Goal: Task Accomplishment & Management: Use online tool/utility

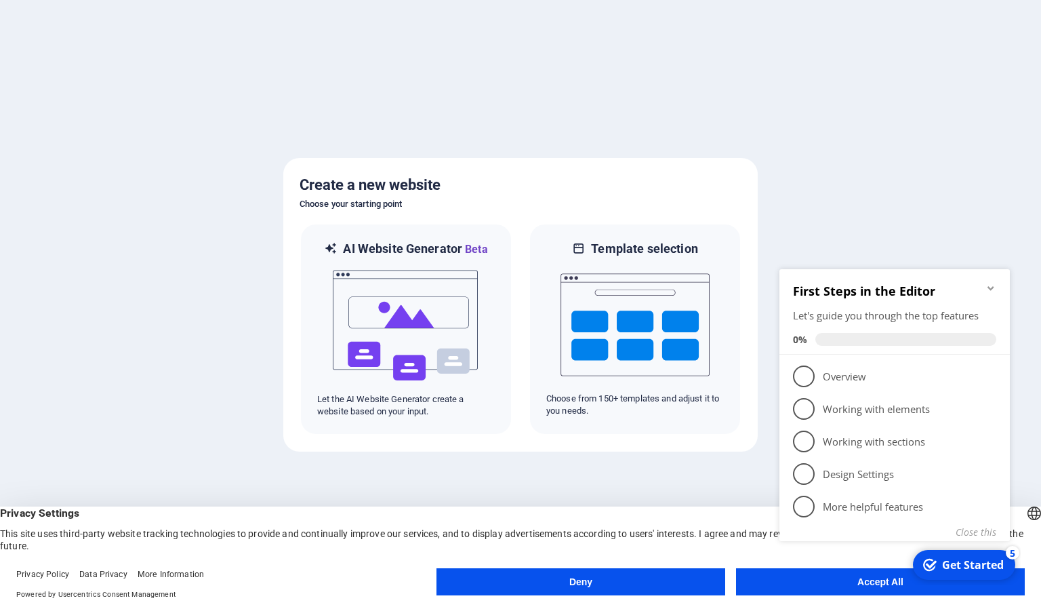
click at [829, 585] on appcues-checklist "Contextual help checklist present on screen" at bounding box center [897, 422] width 247 height 334
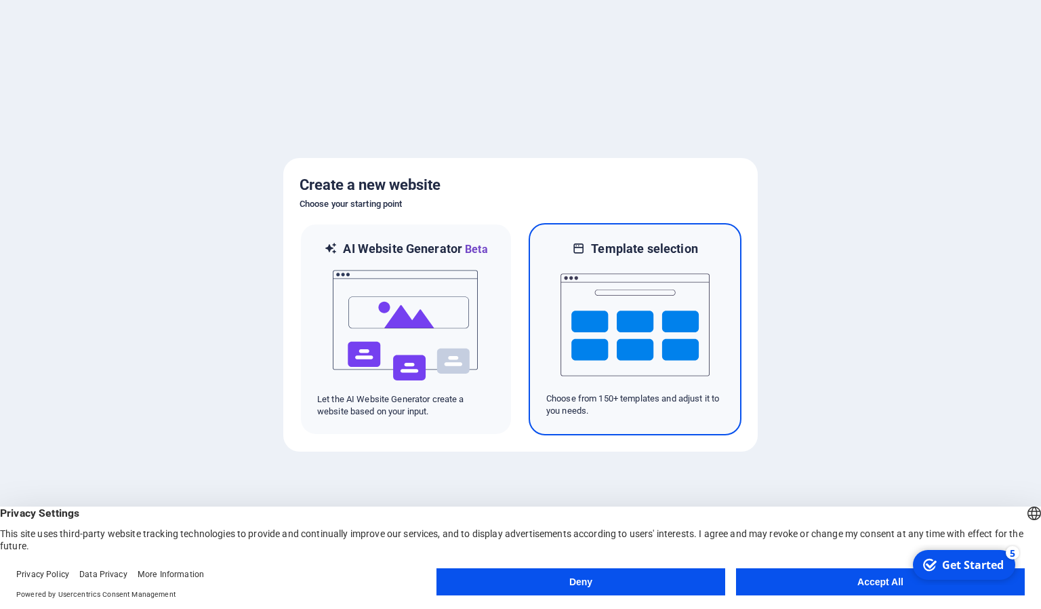
click at [643, 319] on img at bounding box center [635, 325] width 149 height 136
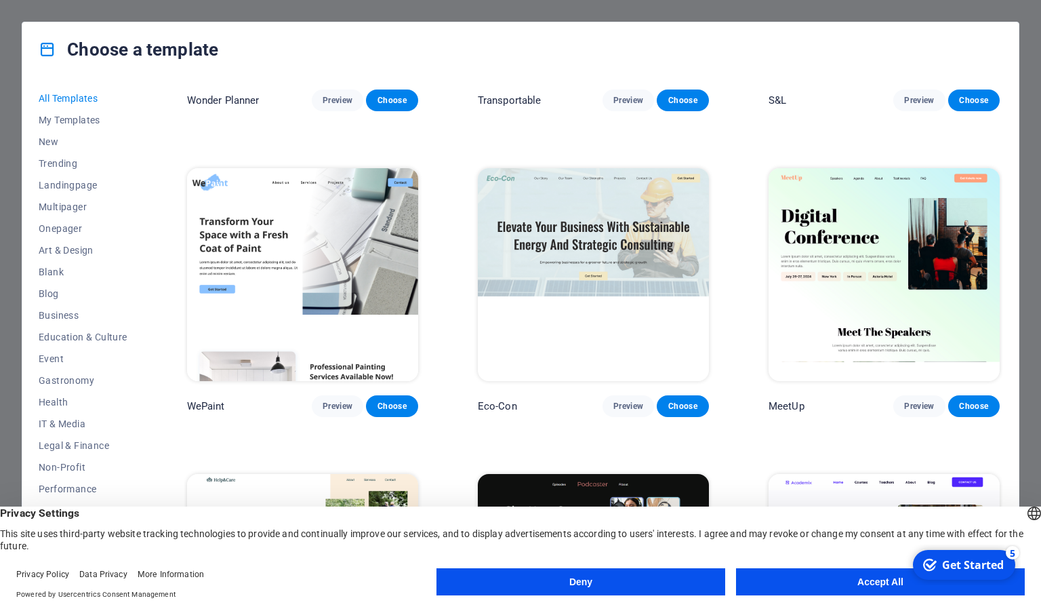
scroll to position [1149, 0]
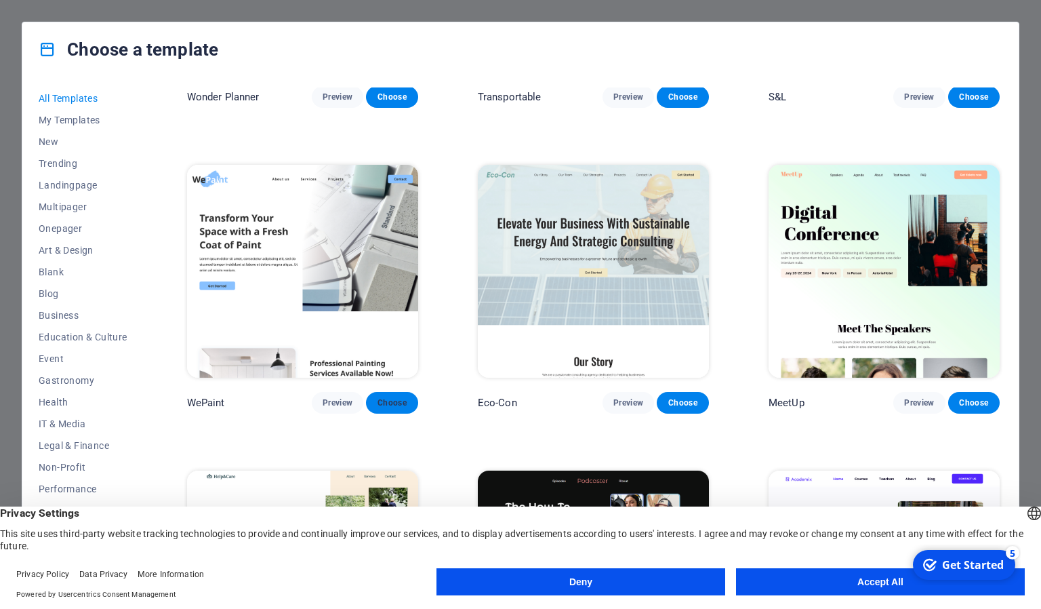
click at [391, 401] on span "Choose" at bounding box center [392, 402] width 30 height 11
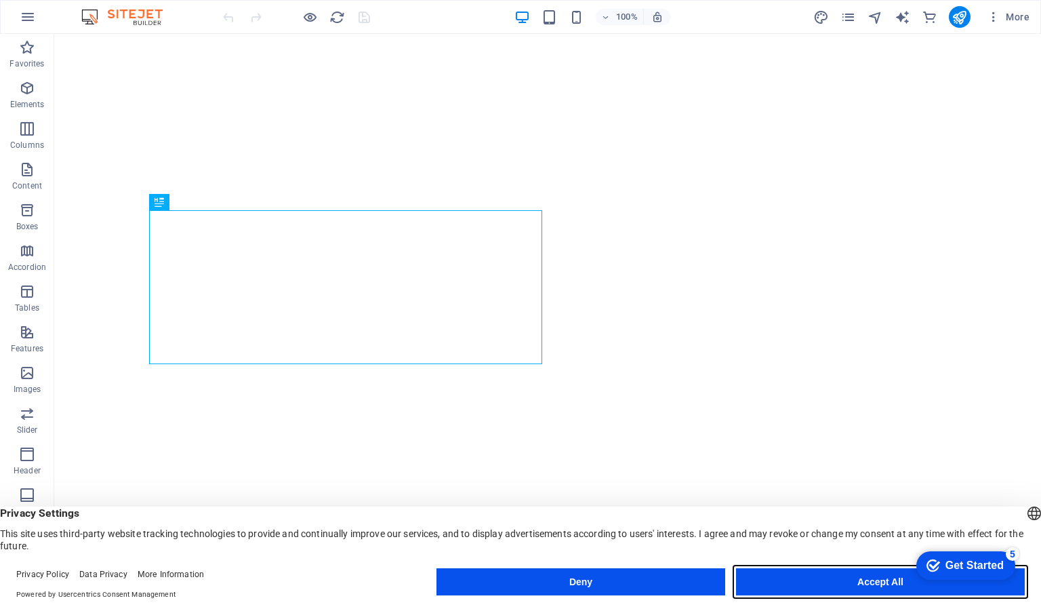
click at [835, 580] on button "Accept All" at bounding box center [880, 581] width 289 height 27
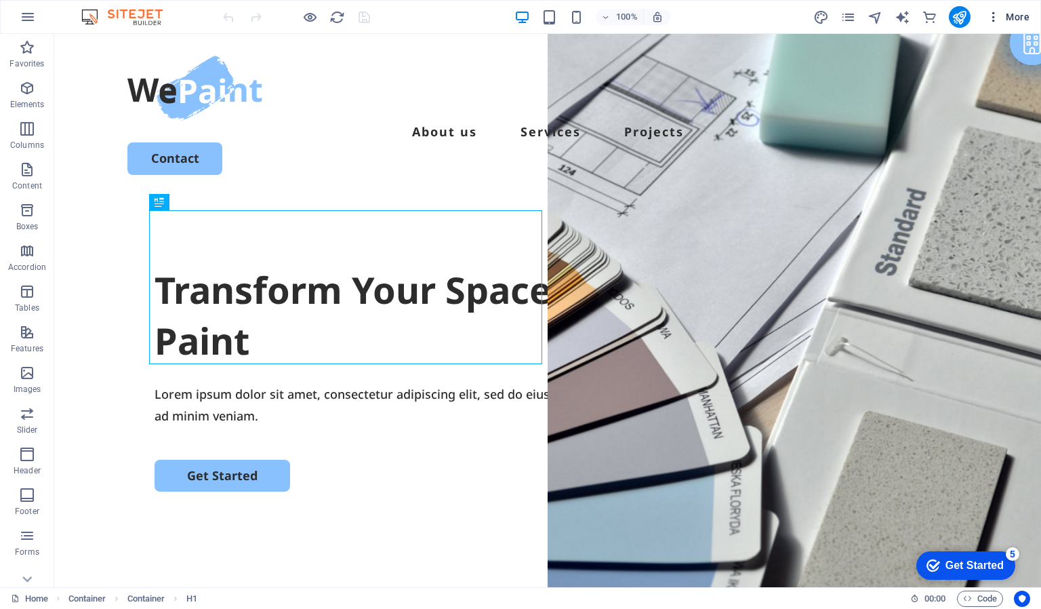
click at [1014, 13] on span "More" at bounding box center [1008, 17] width 43 height 14
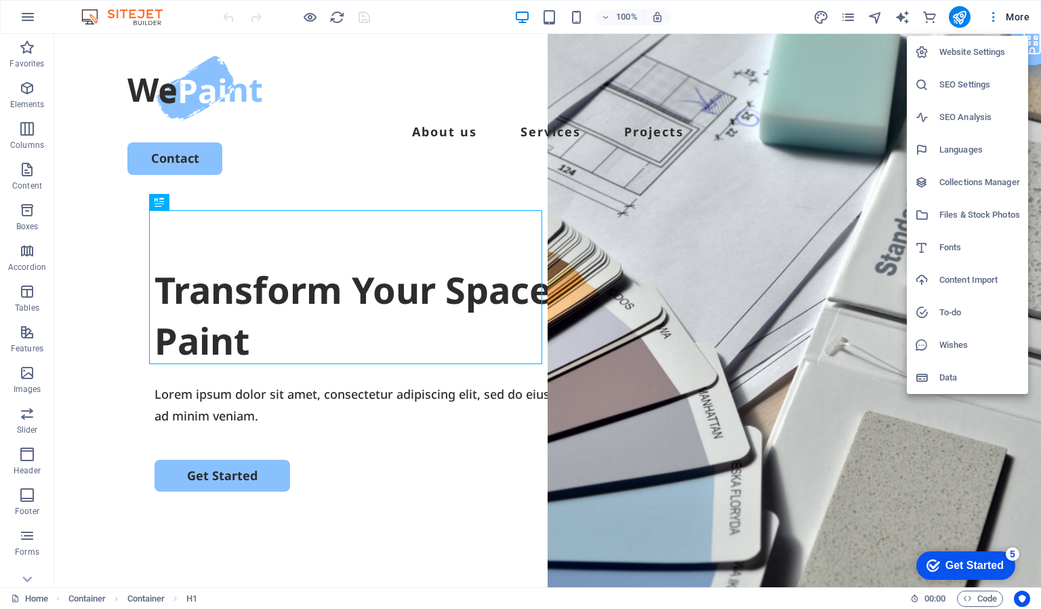
click at [960, 16] on div at bounding box center [520, 304] width 1041 height 609
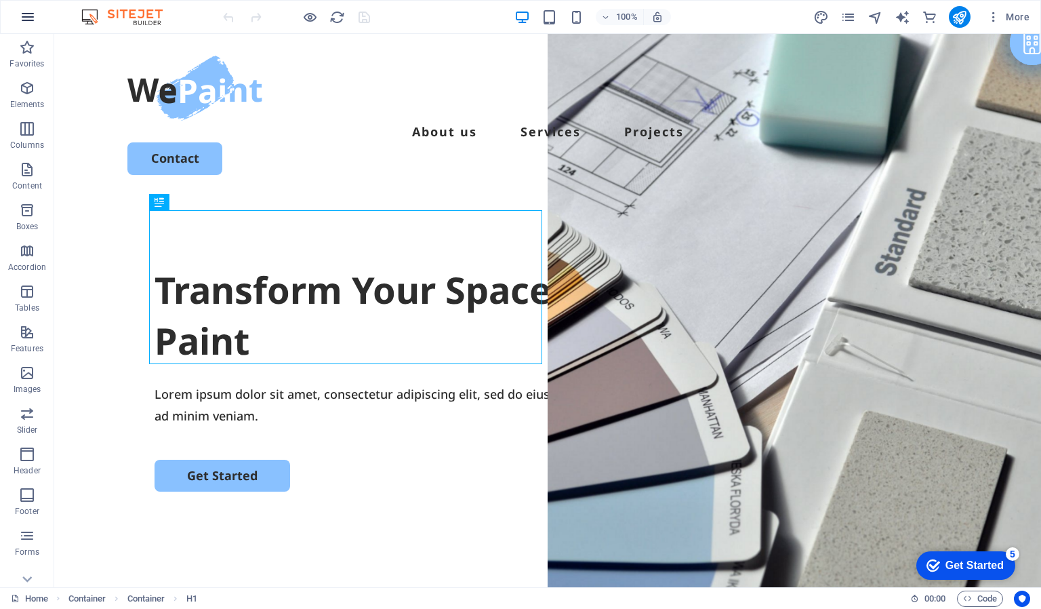
click at [0, 0] on icon "button" at bounding box center [0, 0] width 0 height 0
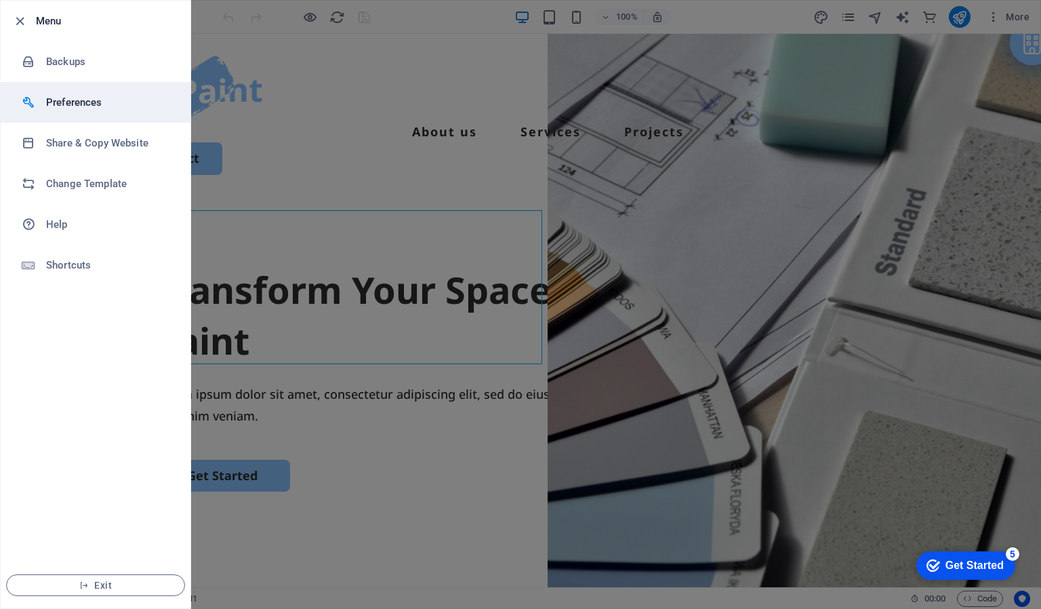
click at [76, 98] on h6 "Preferences" at bounding box center [108, 102] width 125 height 16
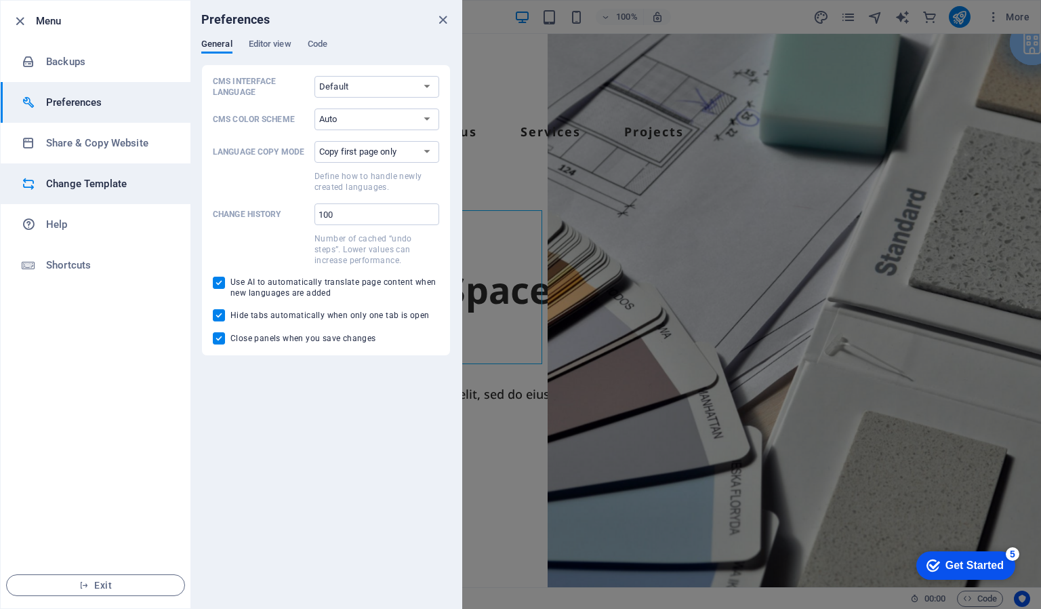
click at [65, 184] on h6 "Change Template" at bounding box center [108, 184] width 125 height 16
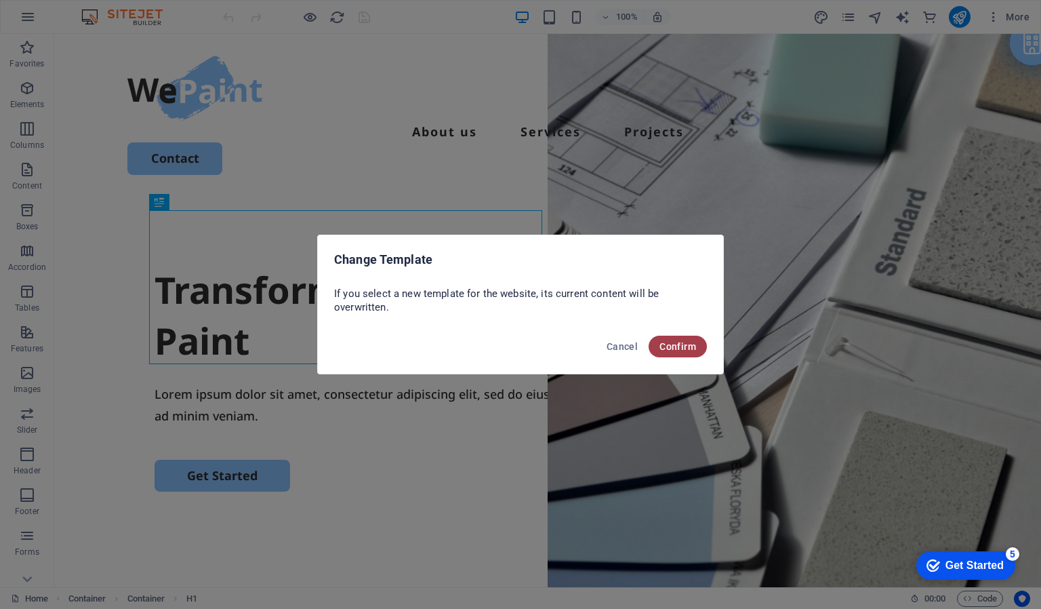
click at [681, 347] on span "Confirm" at bounding box center [678, 346] width 37 height 11
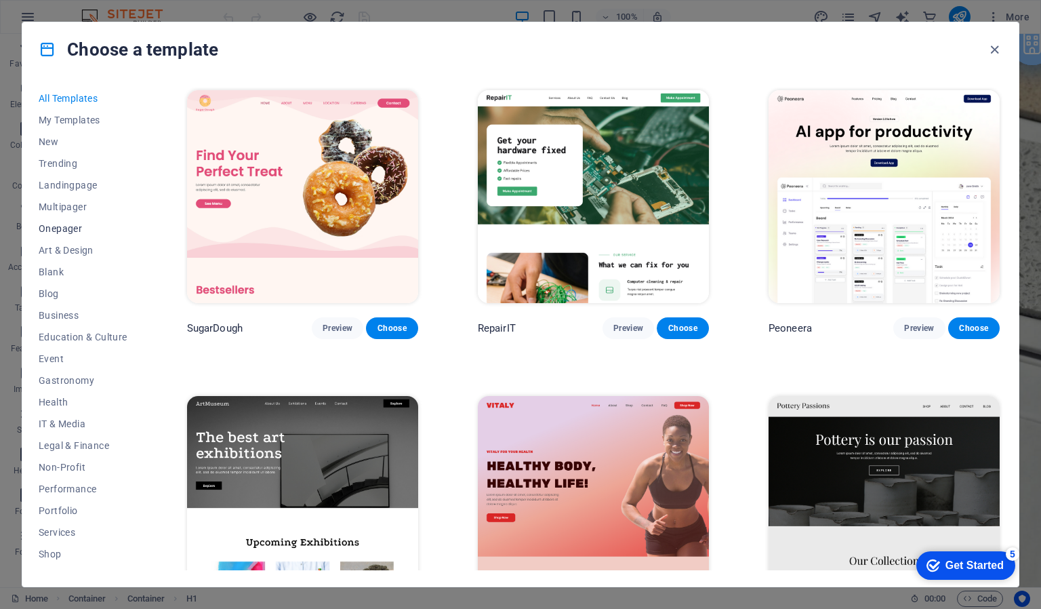
click at [64, 228] on span "Onepager" at bounding box center [83, 228] width 89 height 11
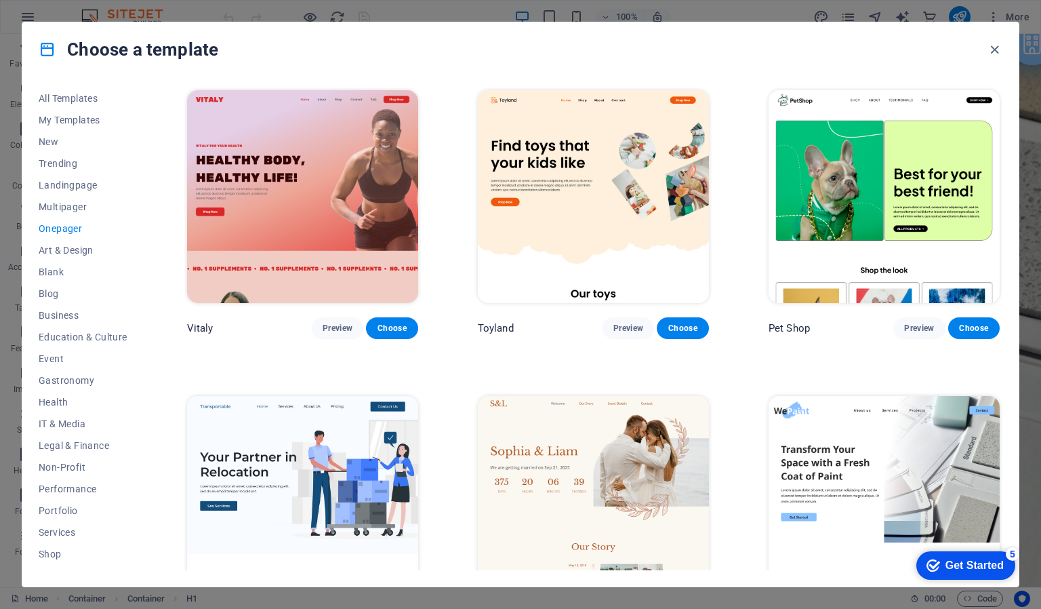
drag, startPoint x: 1003, startPoint y: 100, endPoint x: 1001, endPoint y: 137, distance: 36.7
click at [1001, 137] on div "All Templates My Templates New Trending Landingpage Multipager Onepager Art & D…" at bounding box center [520, 332] width 997 height 510
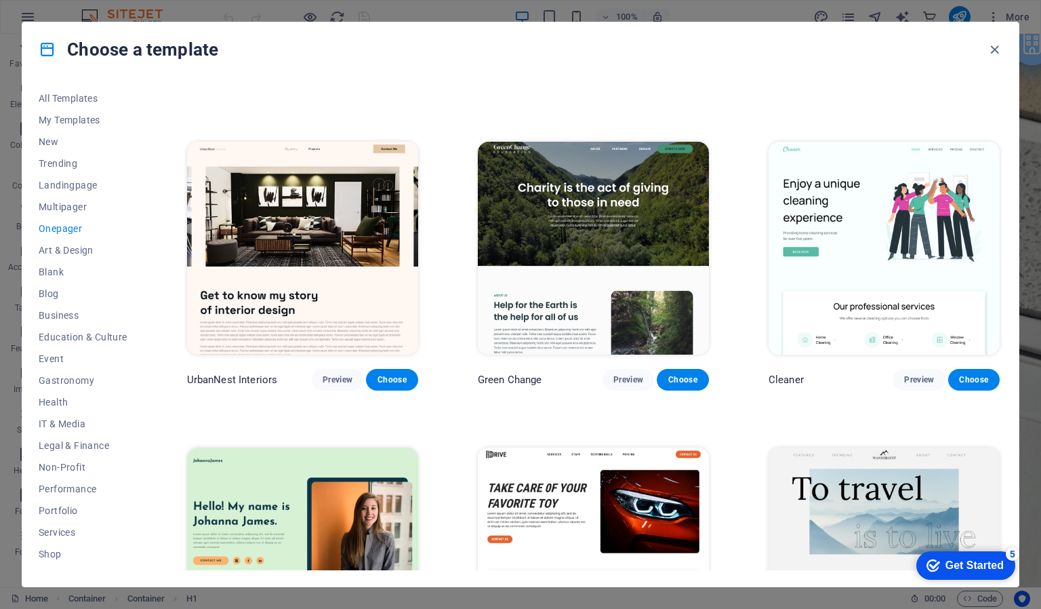
scroll to position [911, 0]
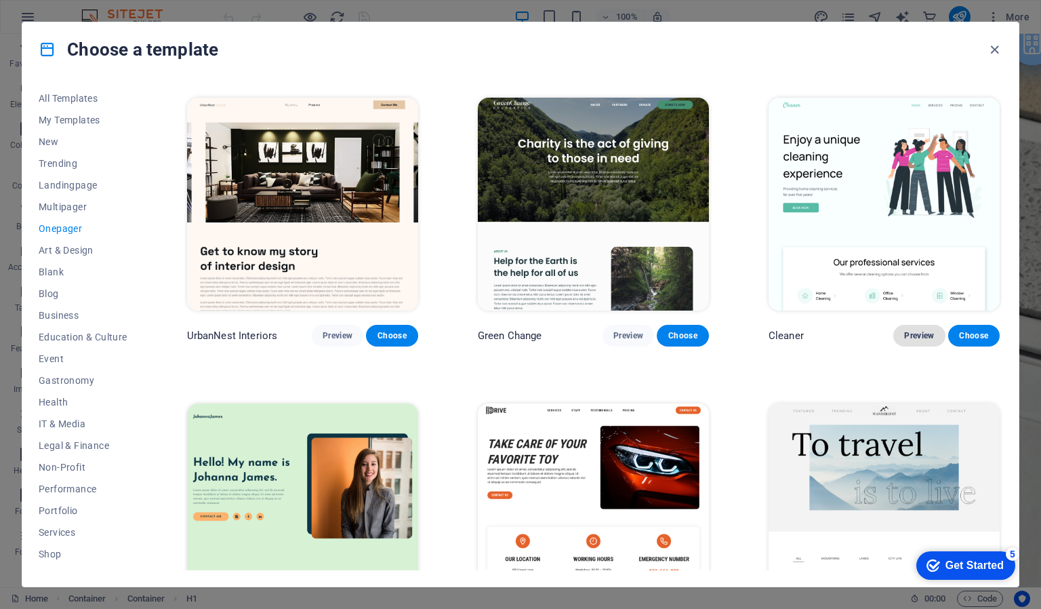
click at [911, 330] on span "Preview" at bounding box center [919, 335] width 30 height 11
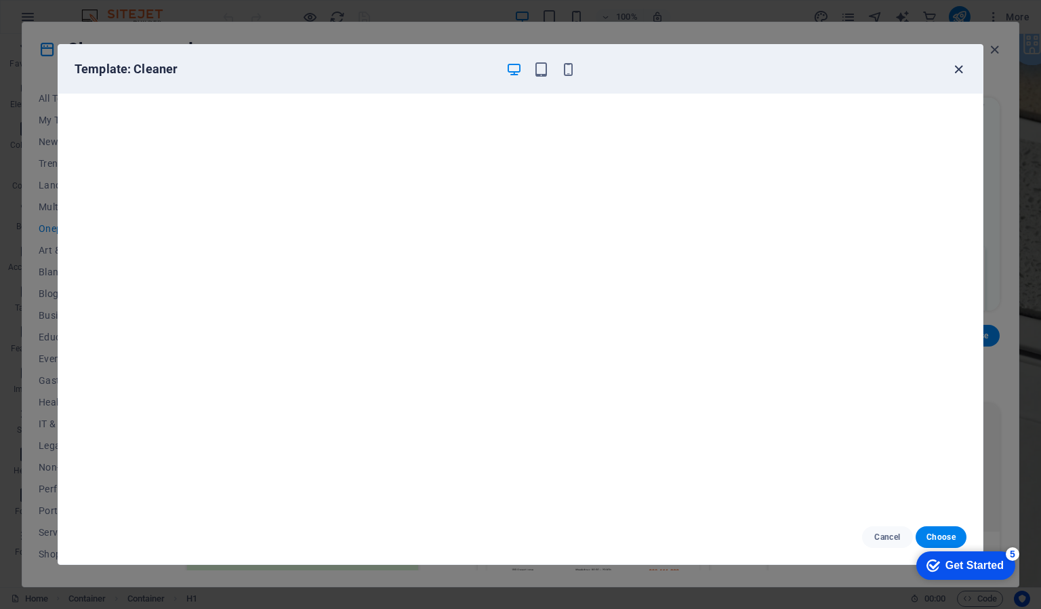
click at [958, 66] on icon "button" at bounding box center [959, 70] width 16 height 16
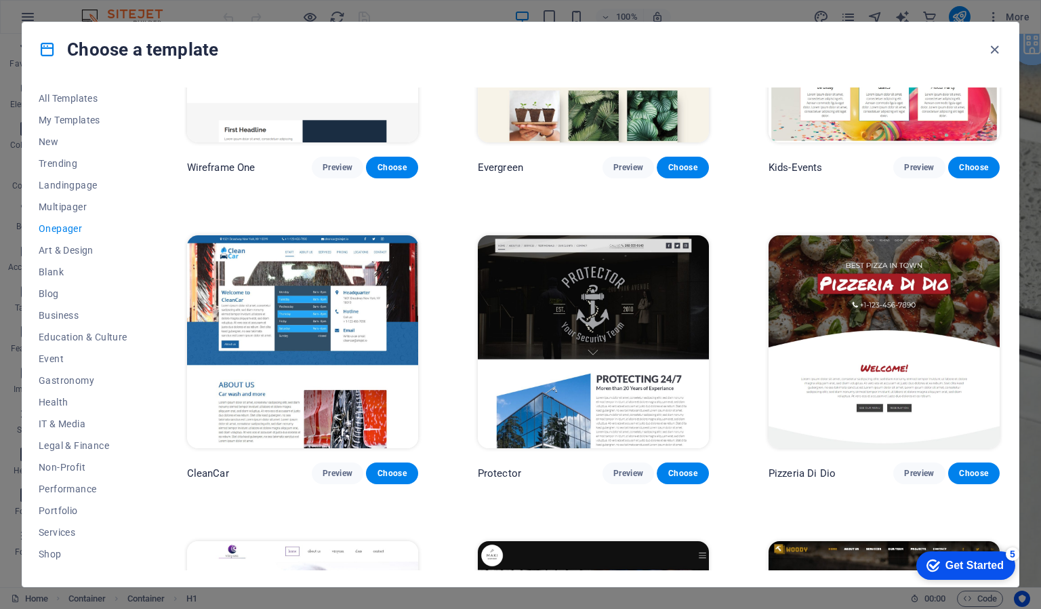
scroll to position [2618, 0]
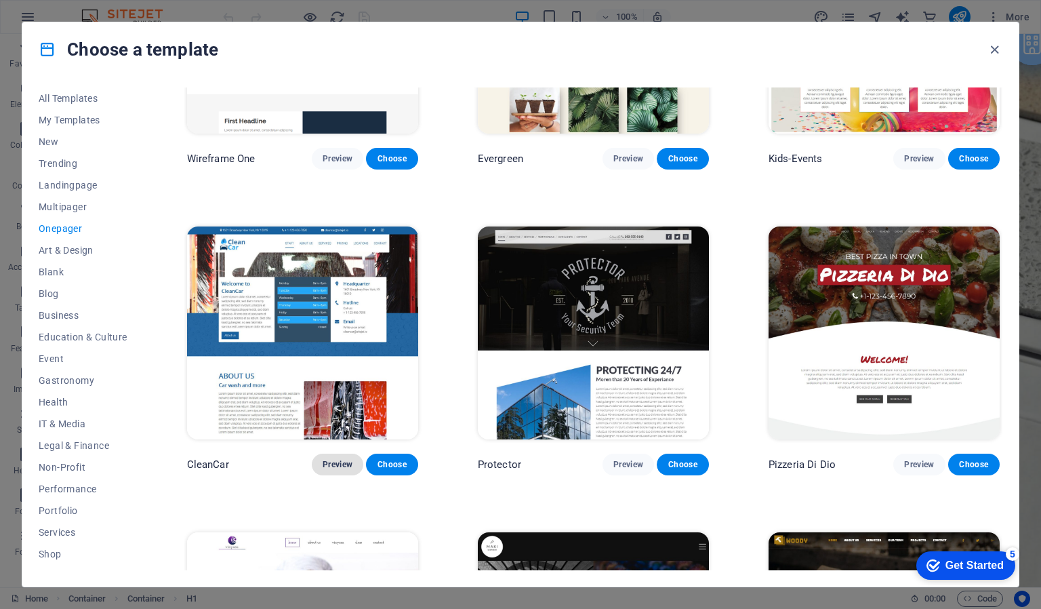
click at [342, 459] on span "Preview" at bounding box center [338, 464] width 30 height 11
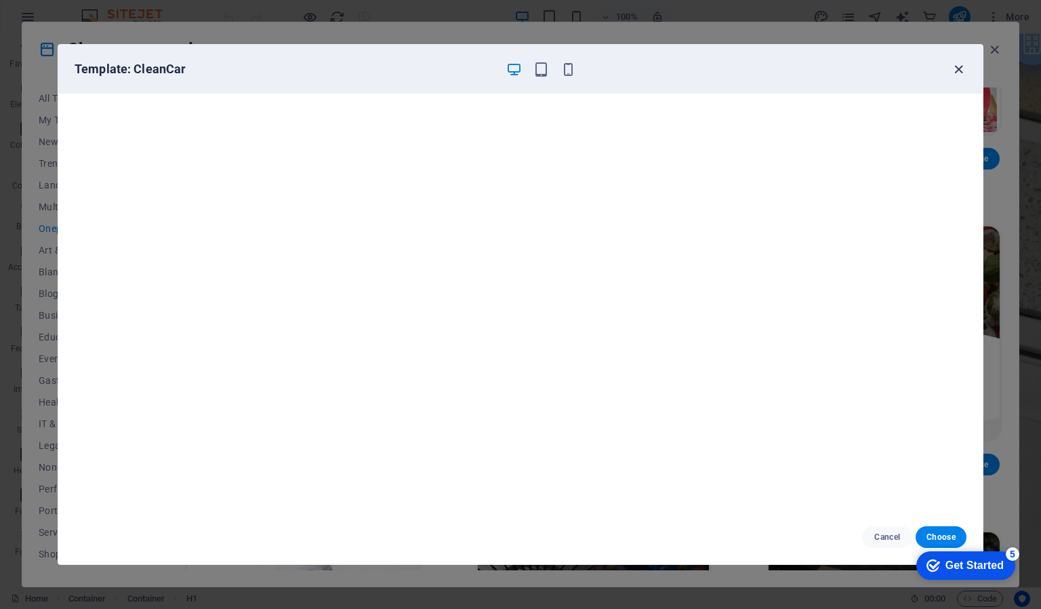
click at [957, 71] on icon "button" at bounding box center [959, 70] width 16 height 16
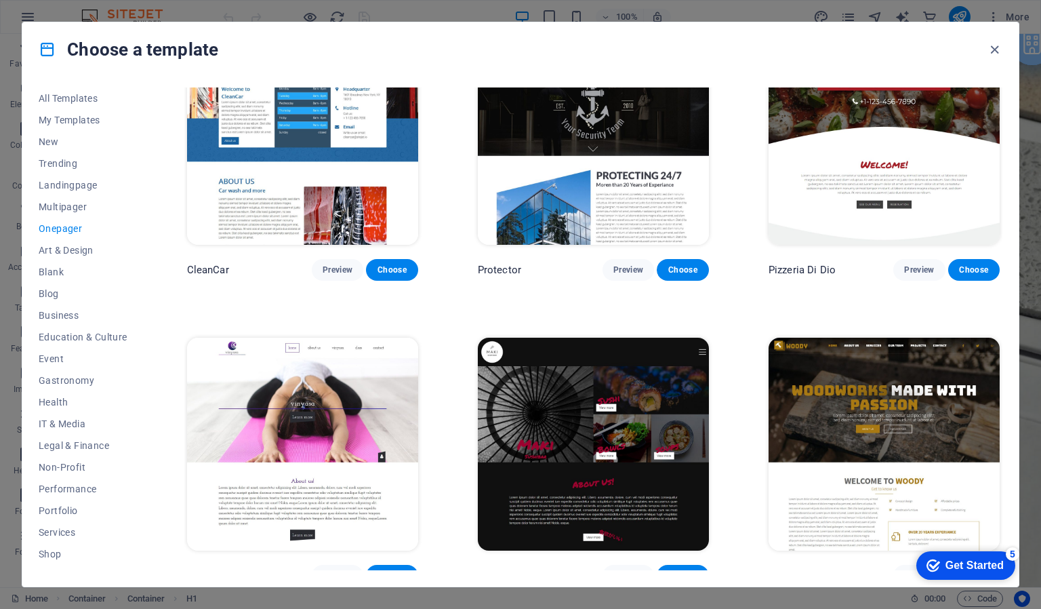
scroll to position [2989, 0]
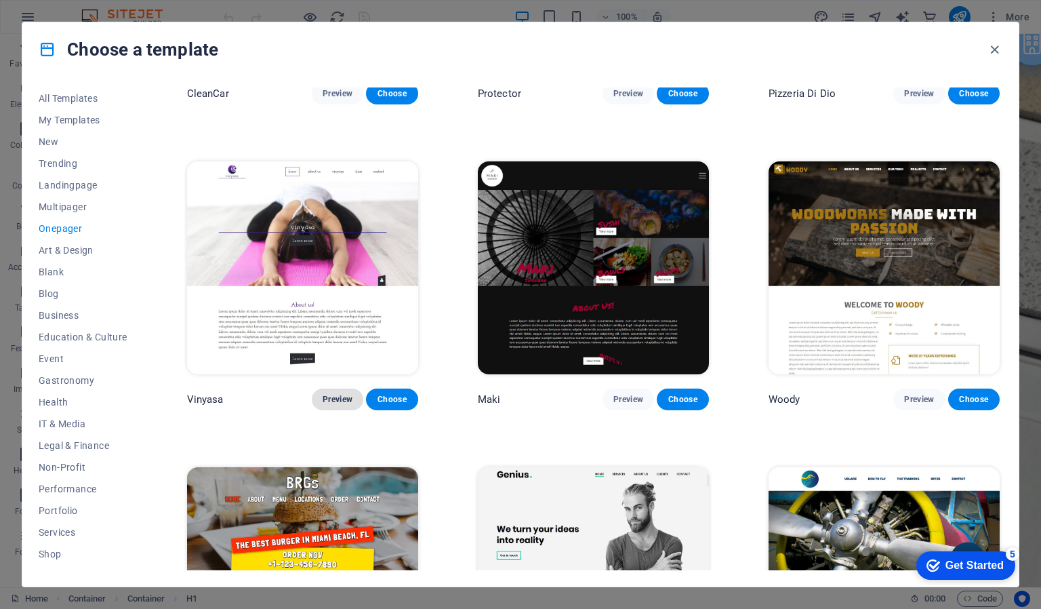
click at [336, 394] on span "Preview" at bounding box center [338, 399] width 30 height 11
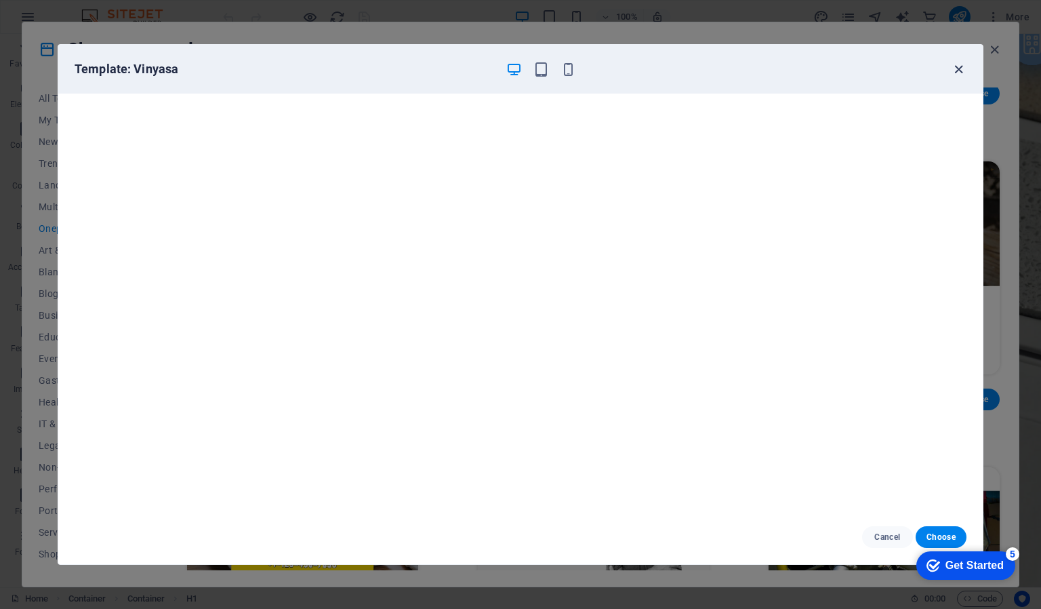
click at [957, 66] on icon "button" at bounding box center [959, 70] width 16 height 16
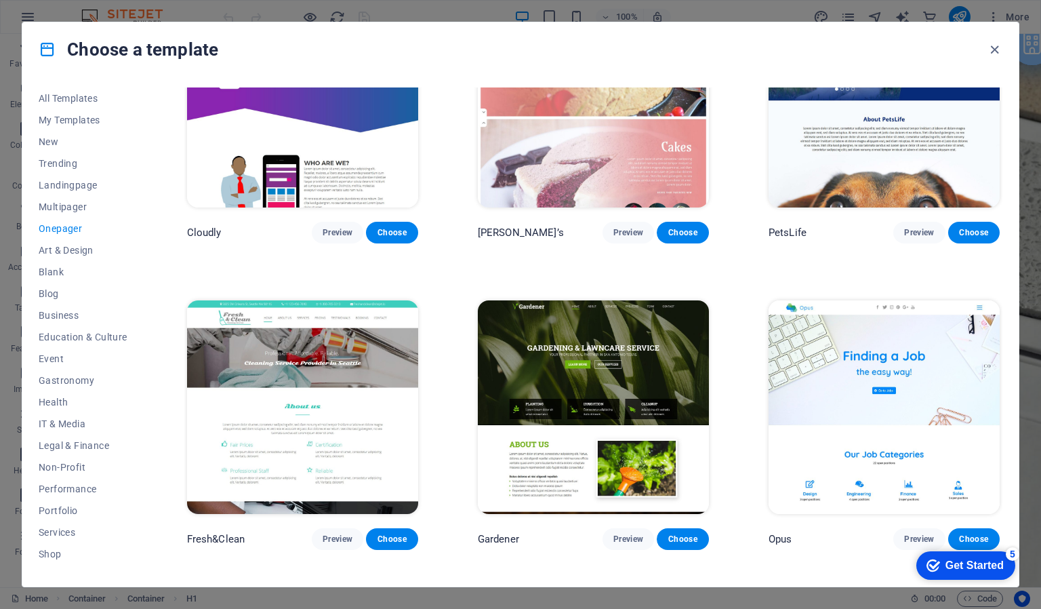
scroll to position [5271, 0]
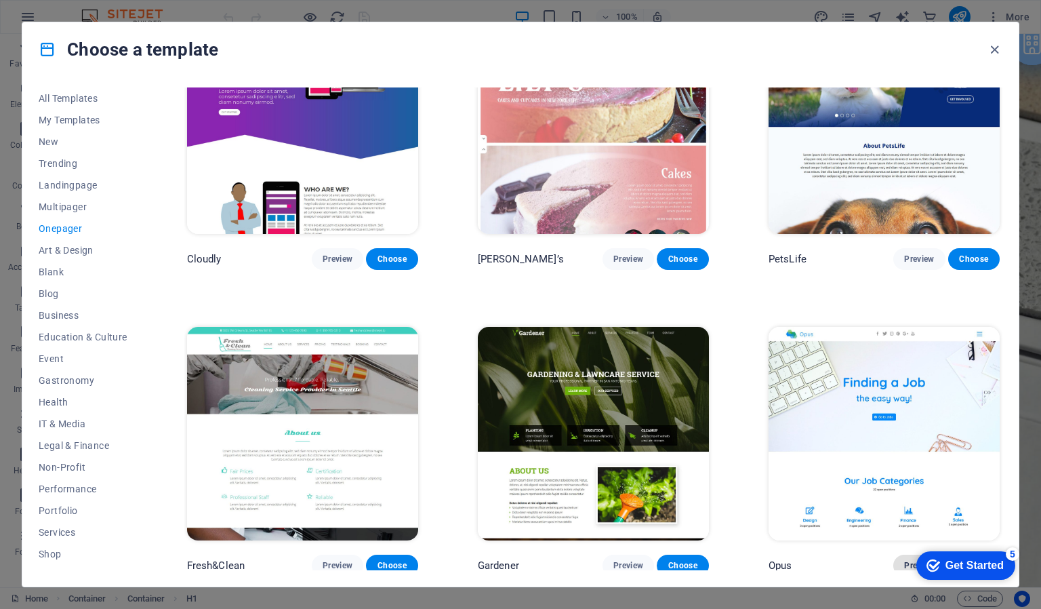
click at [915, 560] on span "Preview" at bounding box center [919, 565] width 30 height 11
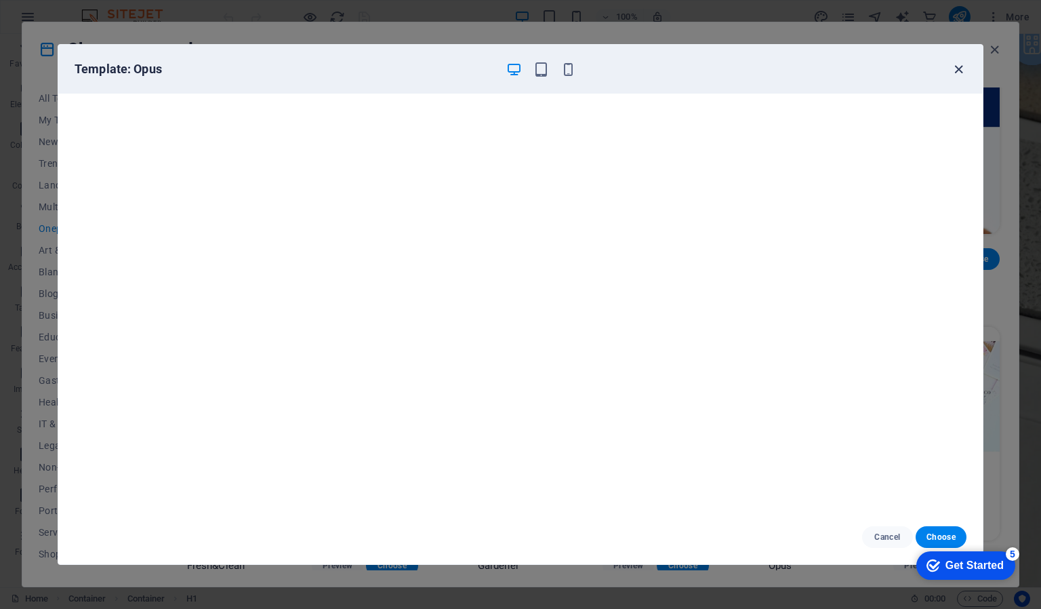
click at [952, 66] on icon "button" at bounding box center [959, 70] width 16 height 16
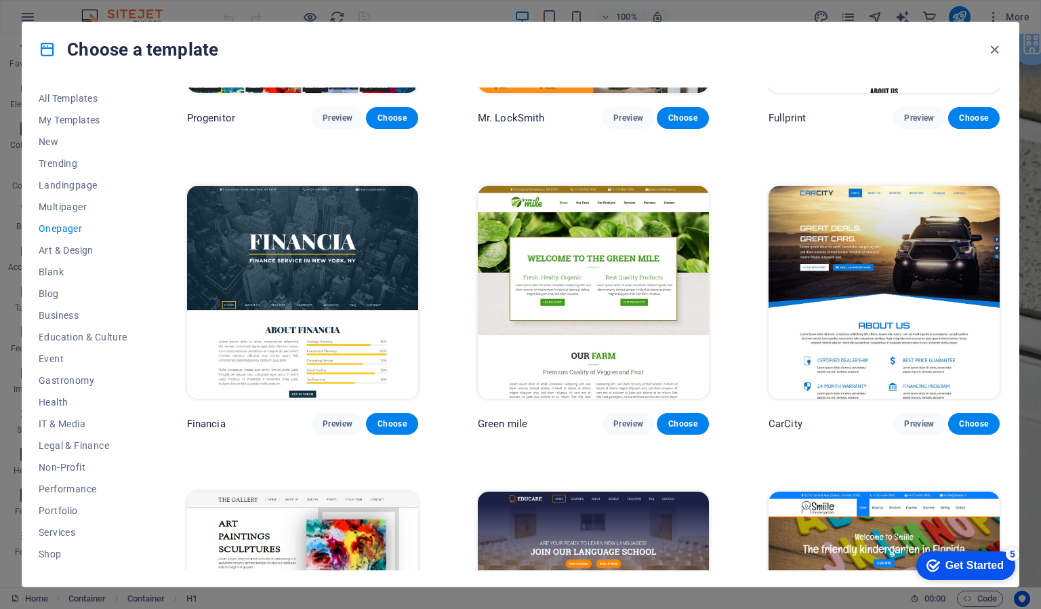
scroll to position [3865, 0]
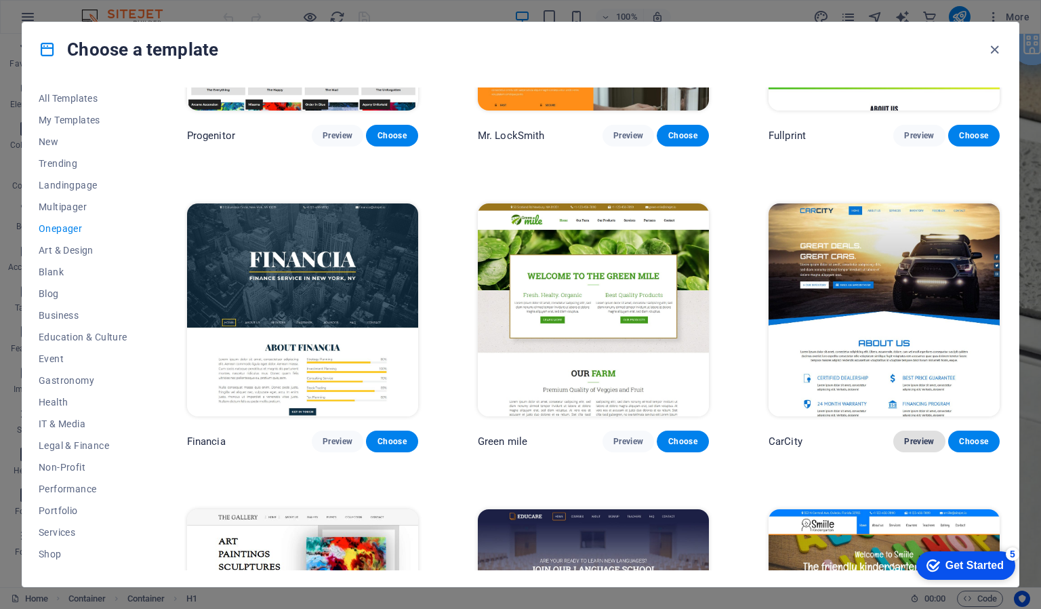
click at [911, 436] on span "Preview" at bounding box center [919, 441] width 30 height 11
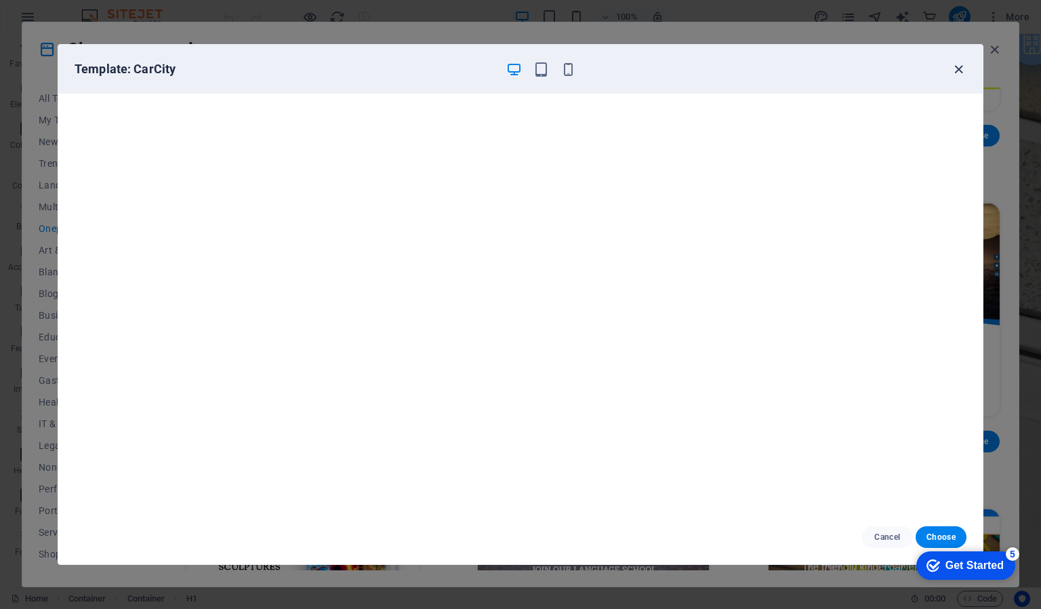
click at [955, 72] on icon "button" at bounding box center [959, 70] width 16 height 16
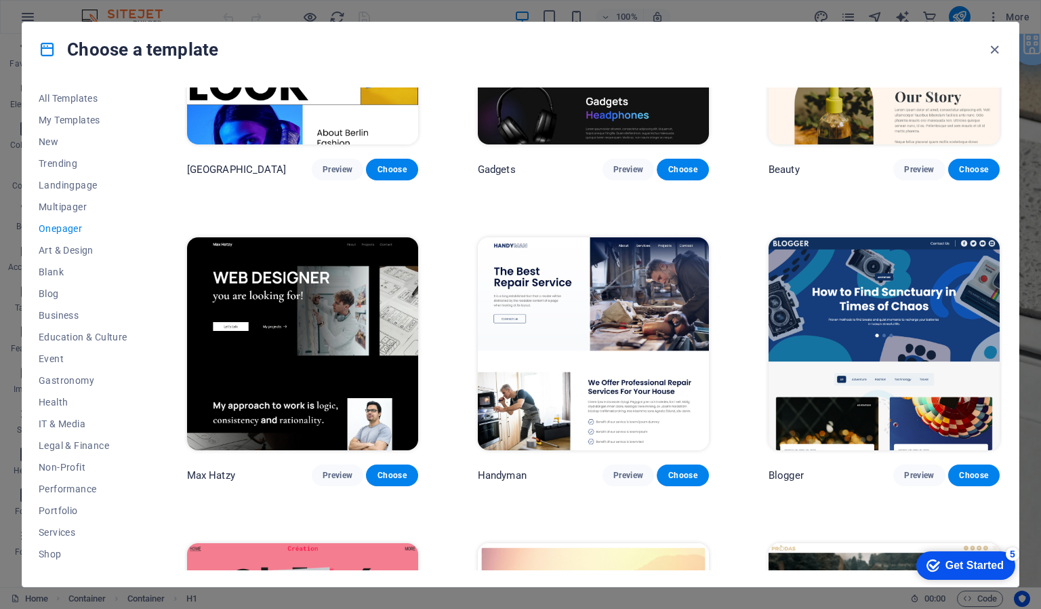
scroll to position [1671, 0]
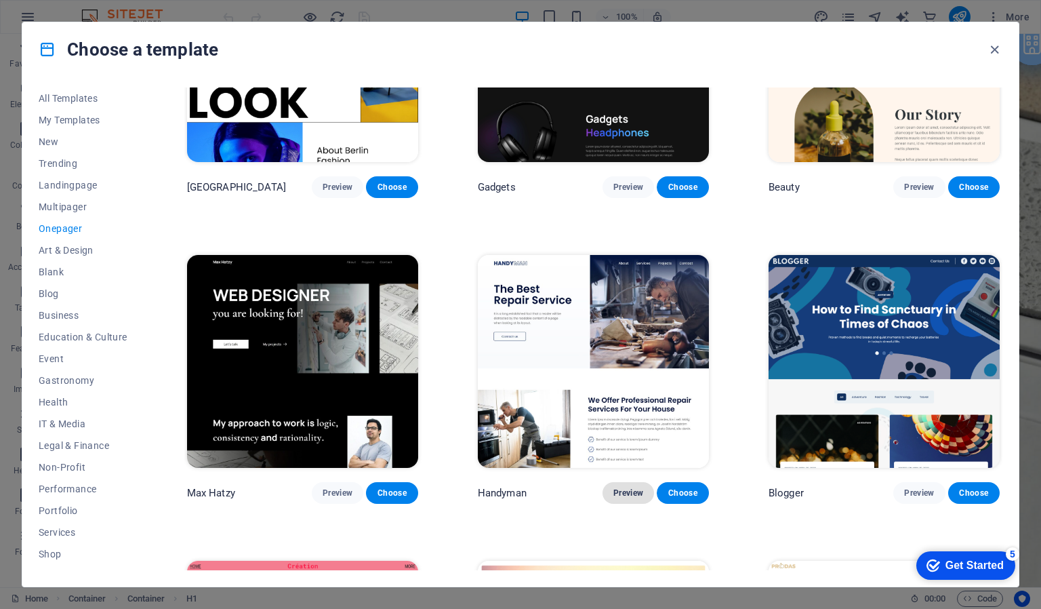
click at [626, 482] on button "Preview" at bounding box center [629, 493] width 52 height 22
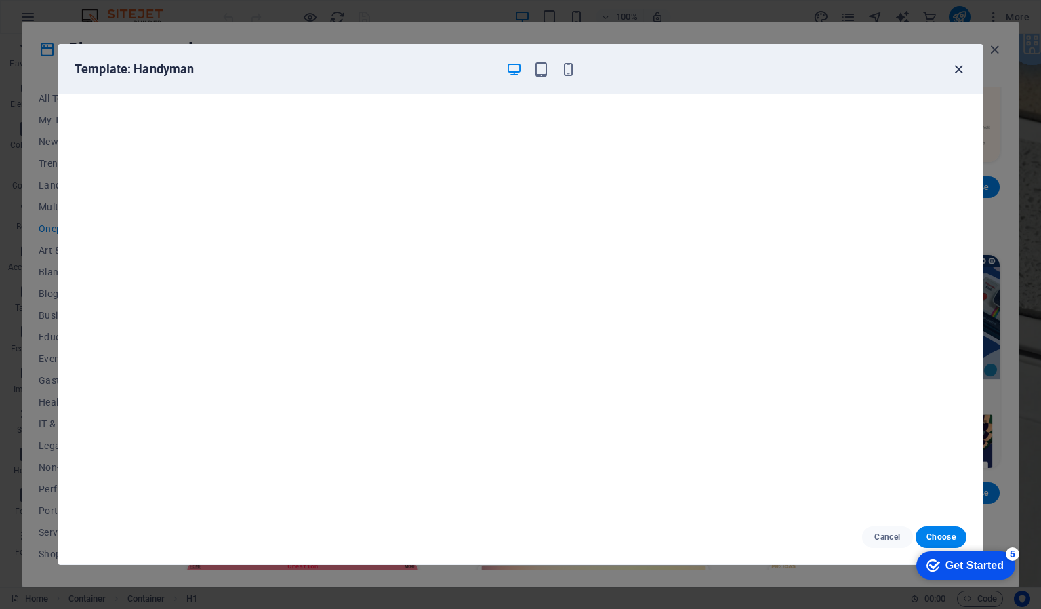
click at [957, 67] on icon "button" at bounding box center [959, 70] width 16 height 16
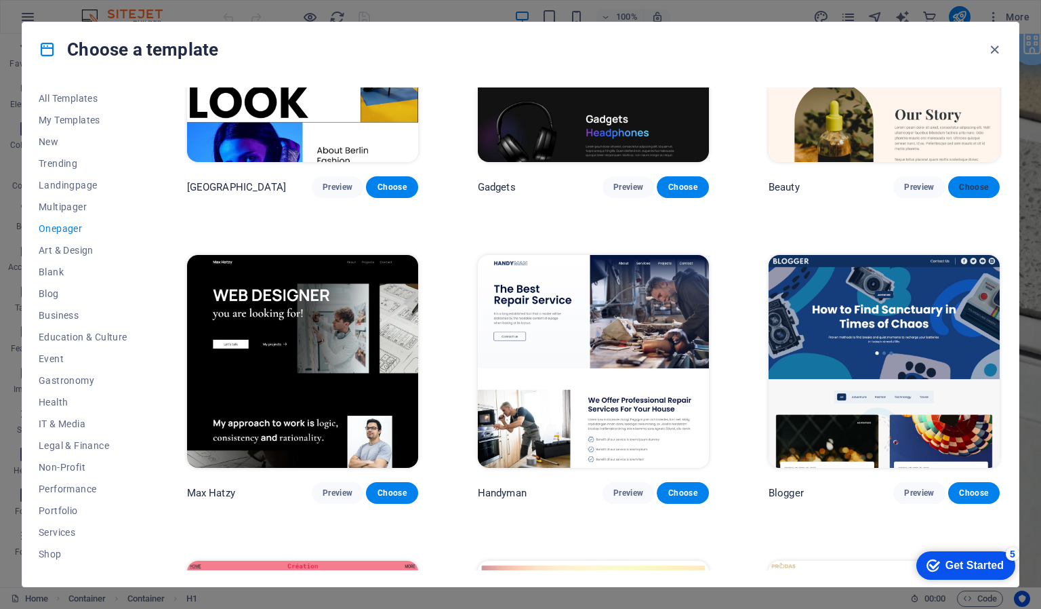
drag, startPoint x: 999, startPoint y: 206, endPoint x: 995, endPoint y: 178, distance: 28.7
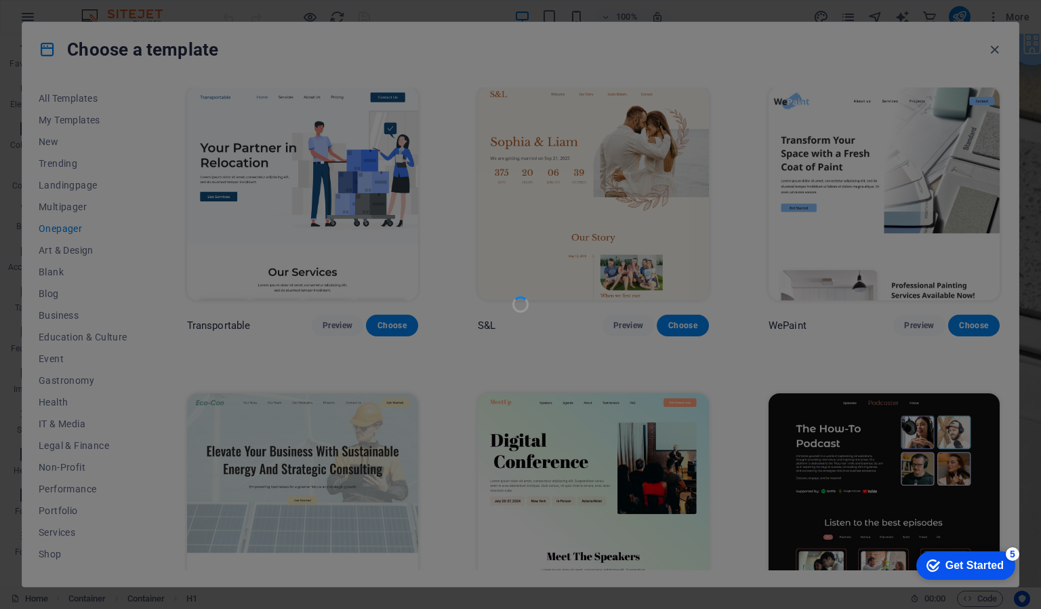
scroll to position [309, 0]
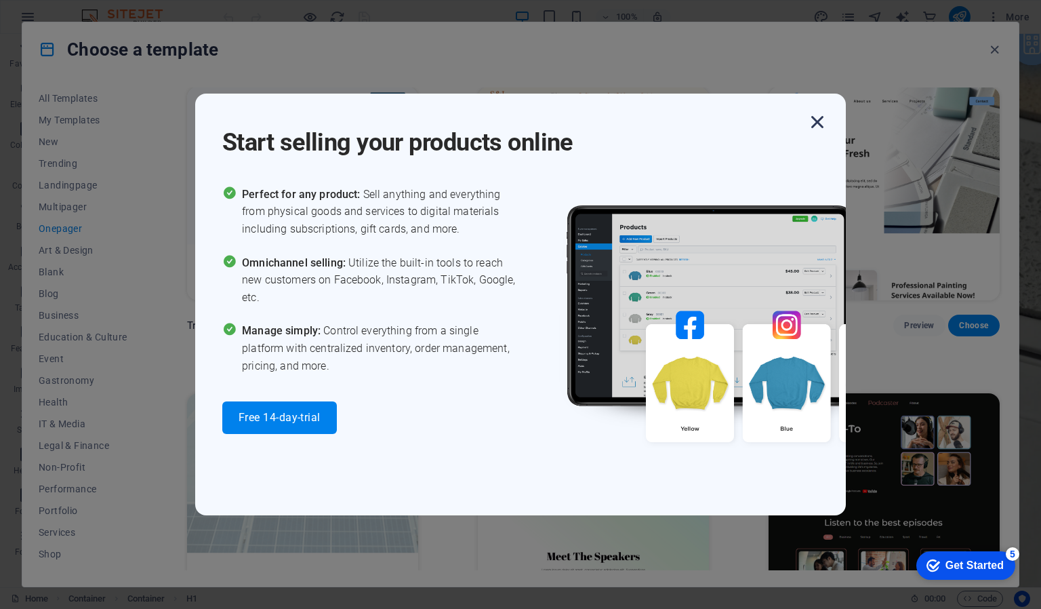
click at [816, 121] on icon "button" at bounding box center [817, 122] width 24 height 24
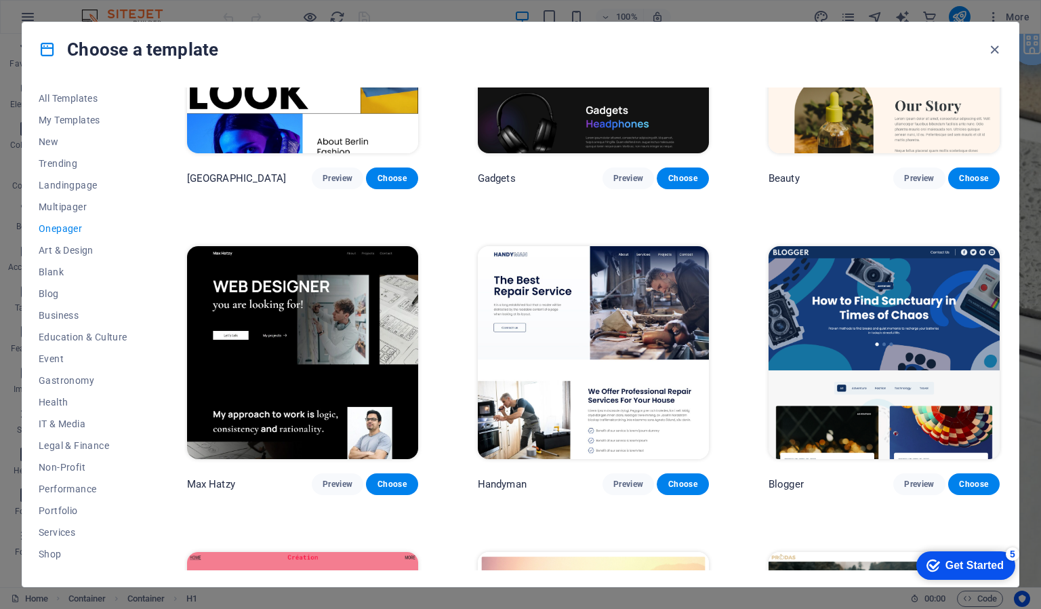
scroll to position [1698, 0]
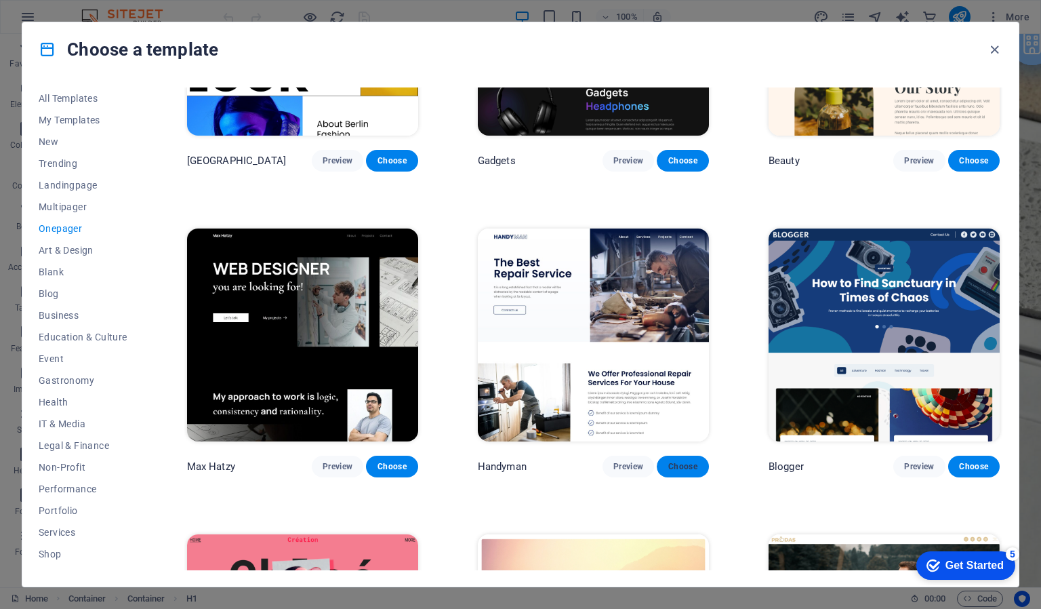
click at [694, 461] on span "Choose" at bounding box center [683, 466] width 30 height 11
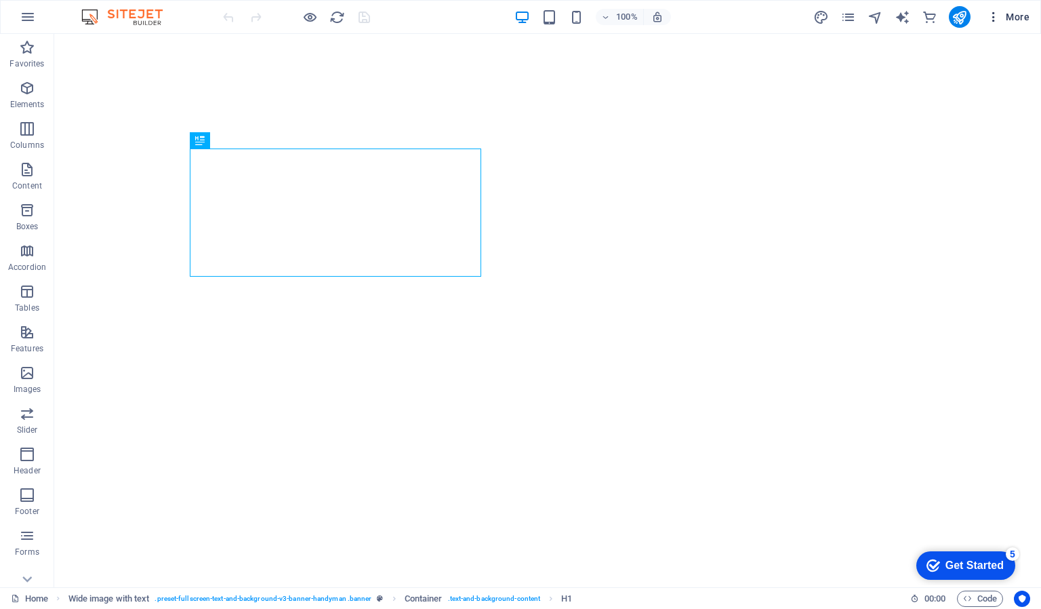
click at [1016, 14] on span "More" at bounding box center [1008, 17] width 43 height 14
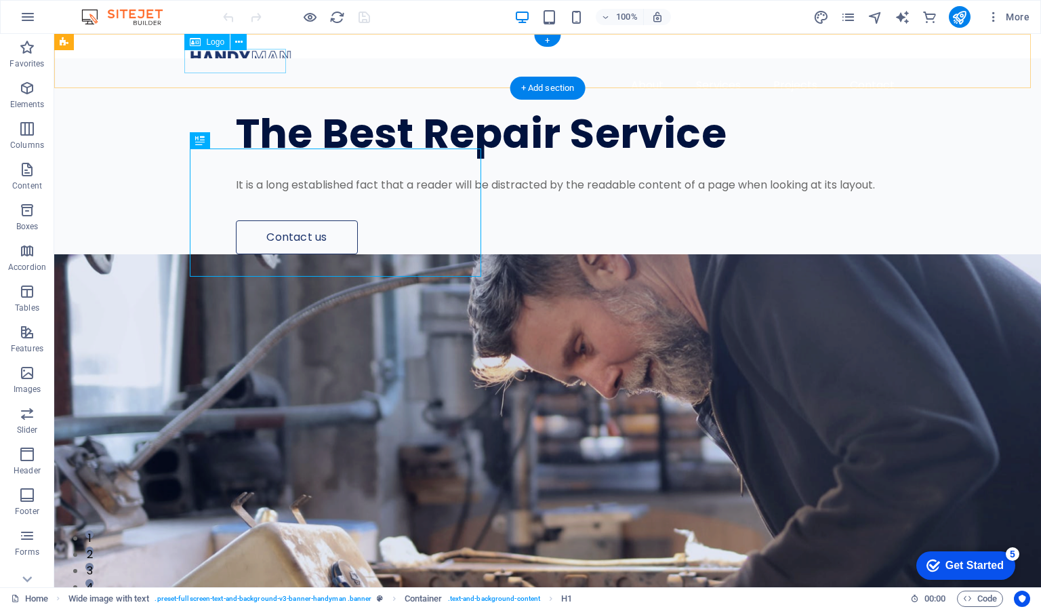
click at [261, 58] on div at bounding box center [548, 57] width 716 height 24
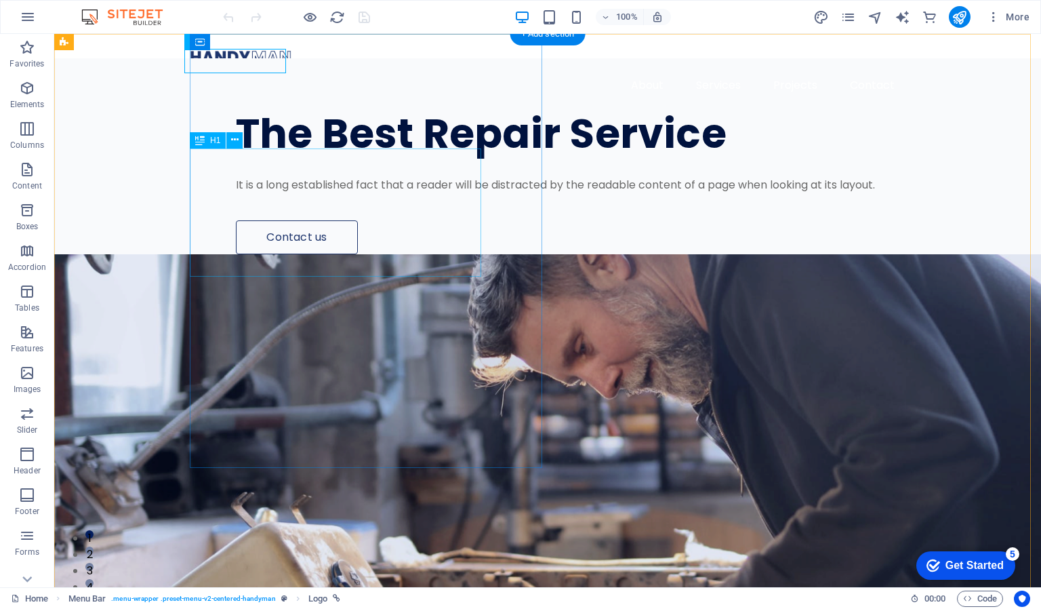
click at [269, 155] on div "The Best Repair Service" at bounding box center [585, 134] width 698 height 43
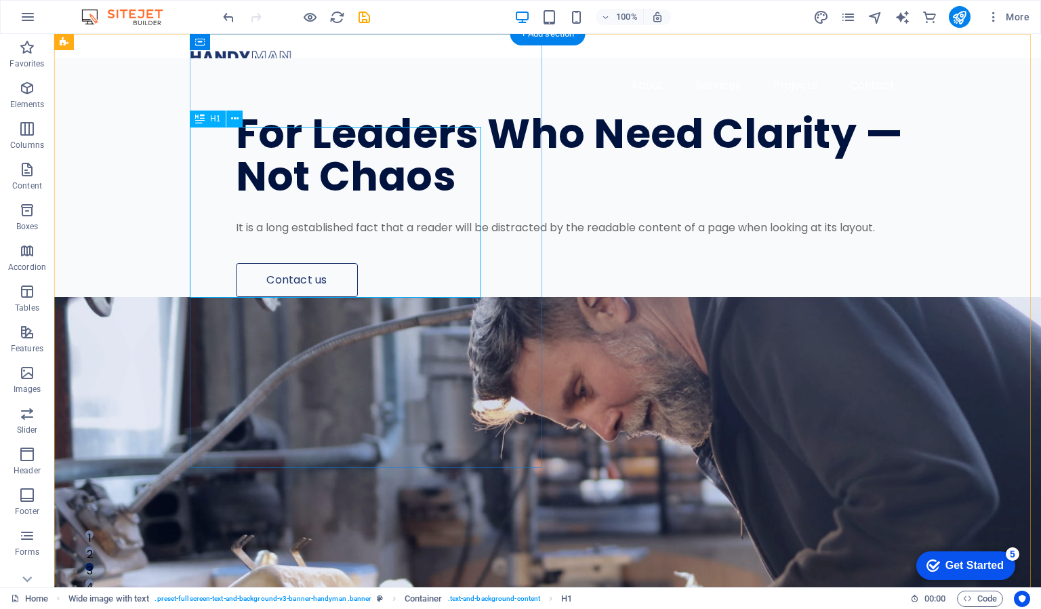
click at [414, 198] on div "For Leaders Who Need Clarity — Not Chaos" at bounding box center [585, 155] width 698 height 85
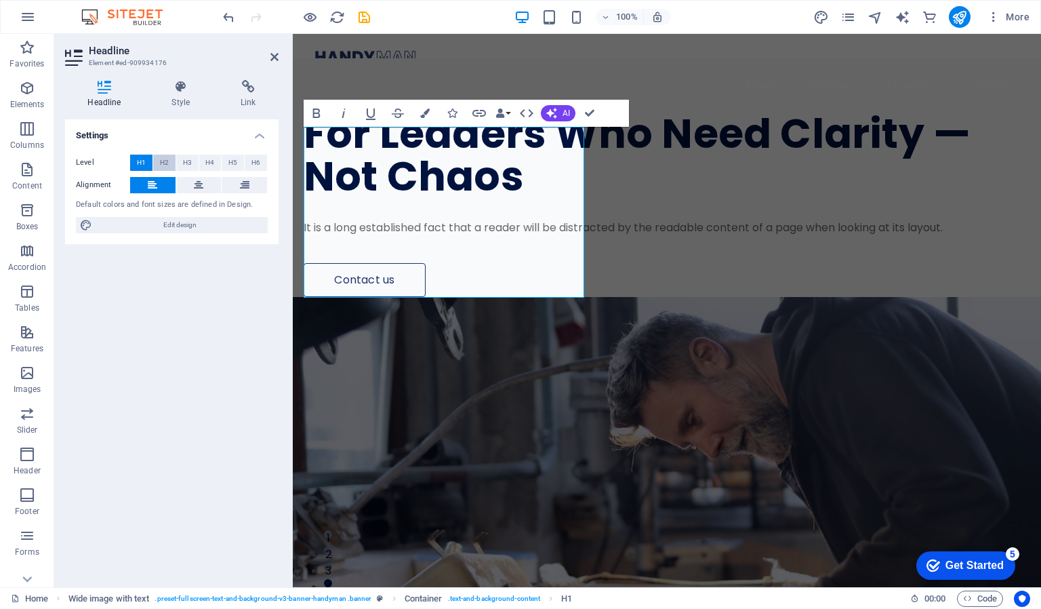
click at [170, 161] on button "H2" at bounding box center [164, 163] width 22 height 16
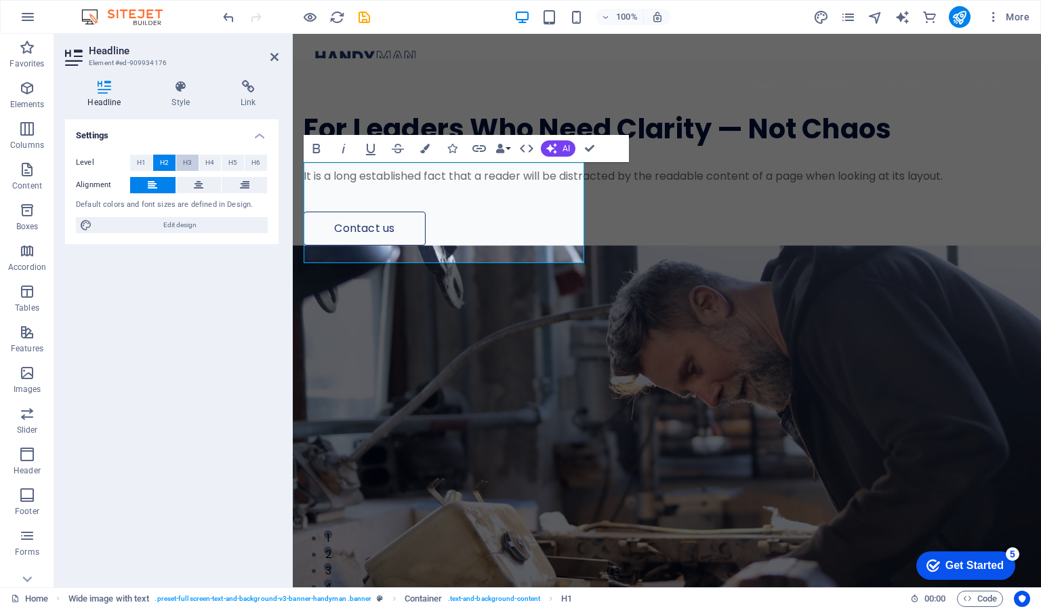
click at [185, 161] on span "H3" at bounding box center [187, 163] width 9 height 16
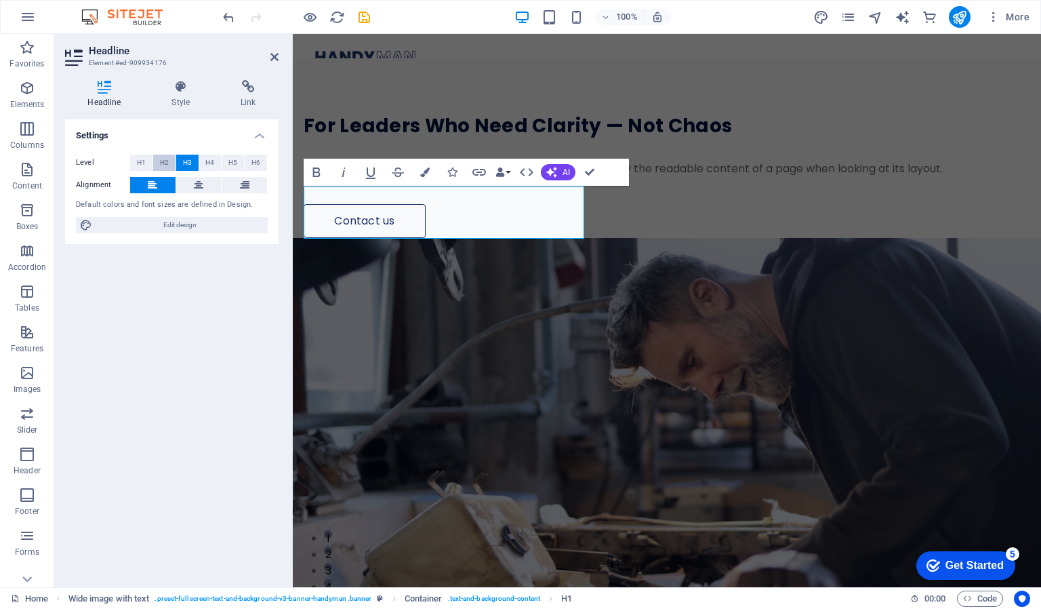
click at [165, 163] on span "H2" at bounding box center [164, 163] width 9 height 16
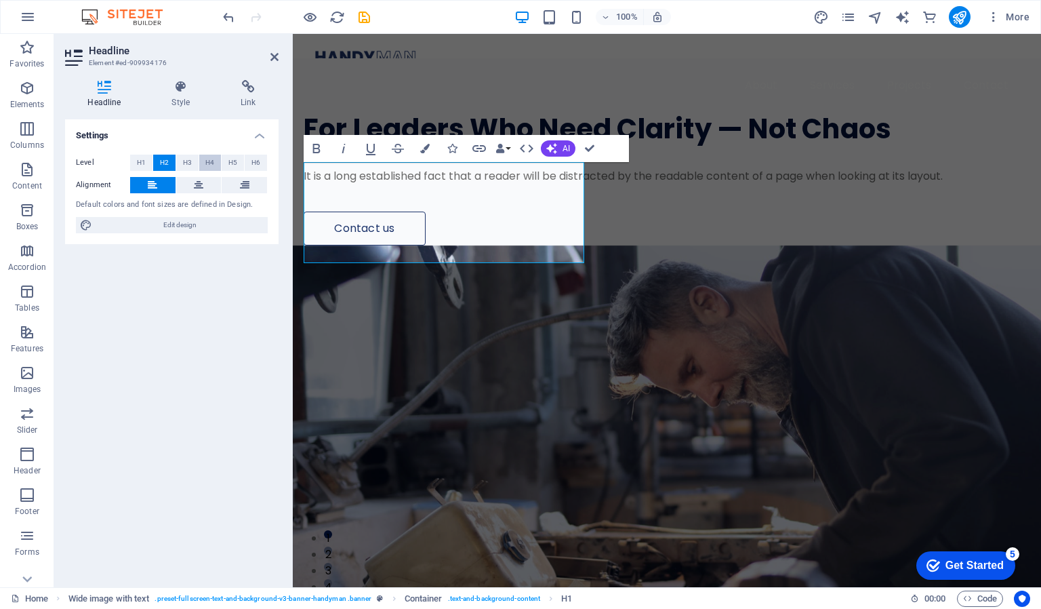
click at [214, 162] on span "H4" at bounding box center [209, 163] width 9 height 16
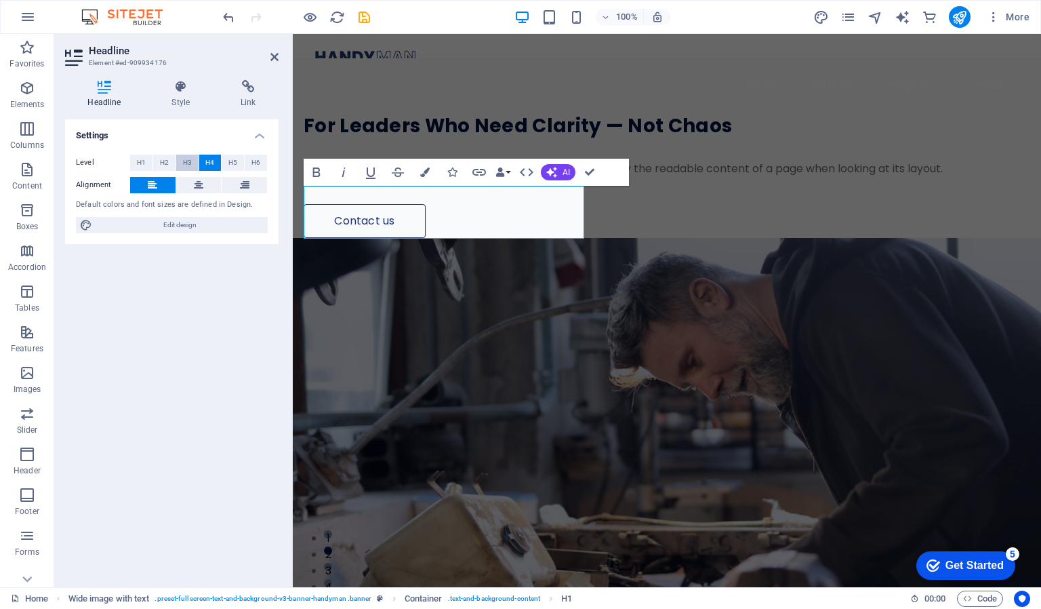
click at [191, 162] on span "H3" at bounding box center [187, 163] width 9 height 16
click at [203, 160] on button "H4" at bounding box center [210, 163] width 22 height 16
click at [178, 160] on button "H3" at bounding box center [187, 163] width 22 height 16
click at [165, 160] on span "H2" at bounding box center [164, 163] width 9 height 16
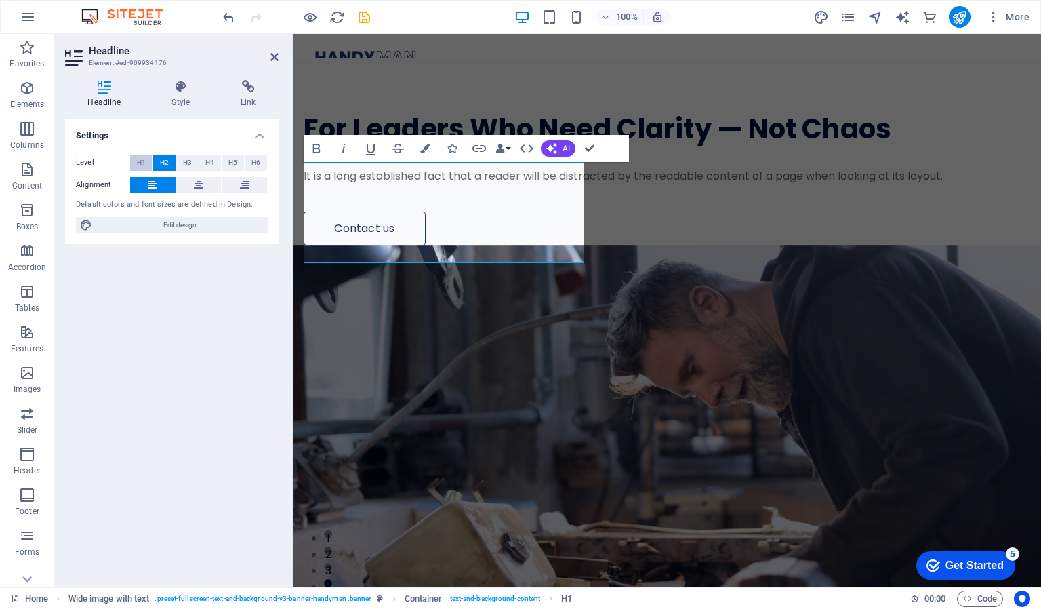
click at [140, 160] on span "H1" at bounding box center [141, 163] width 9 height 16
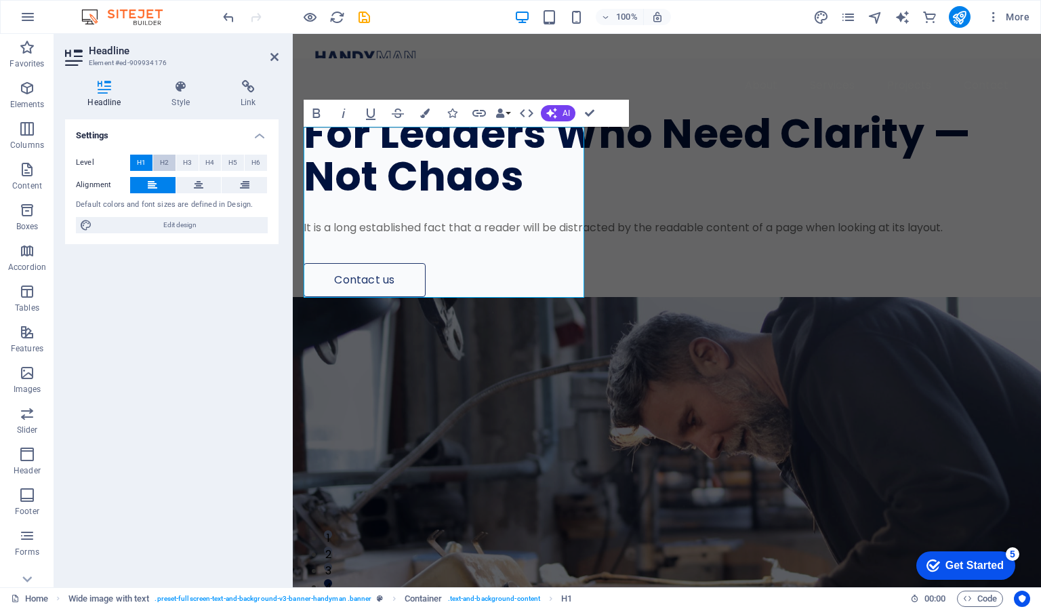
click at [165, 161] on span "H2" at bounding box center [164, 163] width 9 height 16
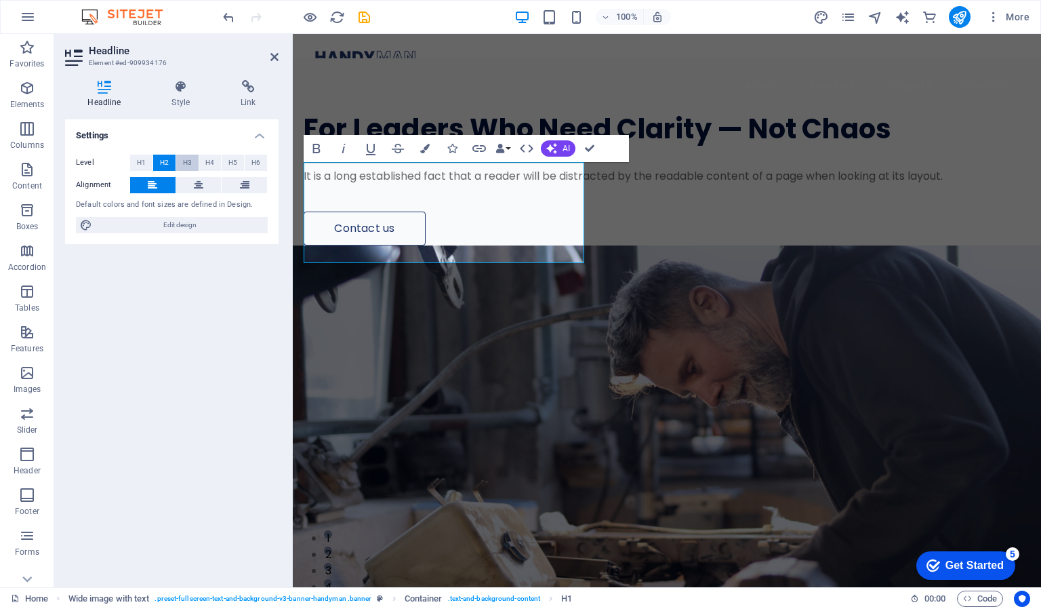
click at [184, 161] on span "H3" at bounding box center [187, 163] width 9 height 16
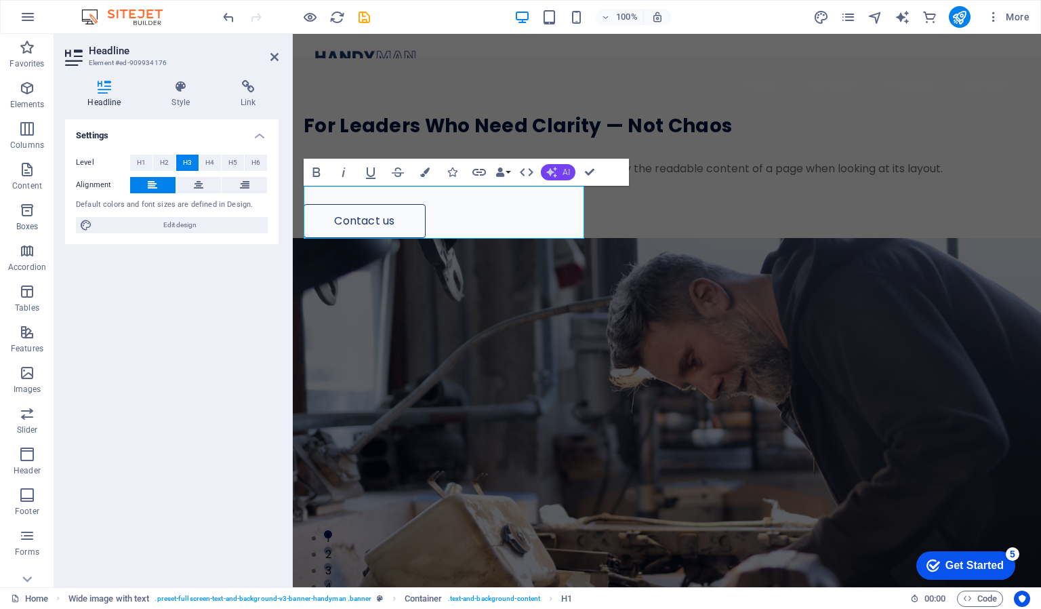
click at [567, 172] on span "AI" at bounding box center [566, 172] width 7 height 8
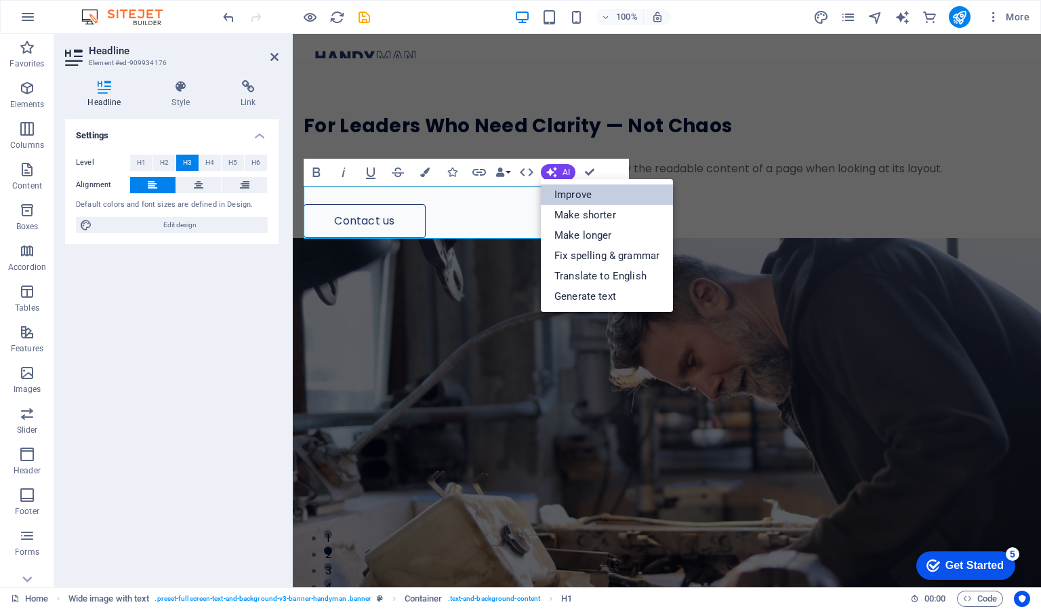
click at [567, 191] on link "Improve" at bounding box center [607, 194] width 132 height 20
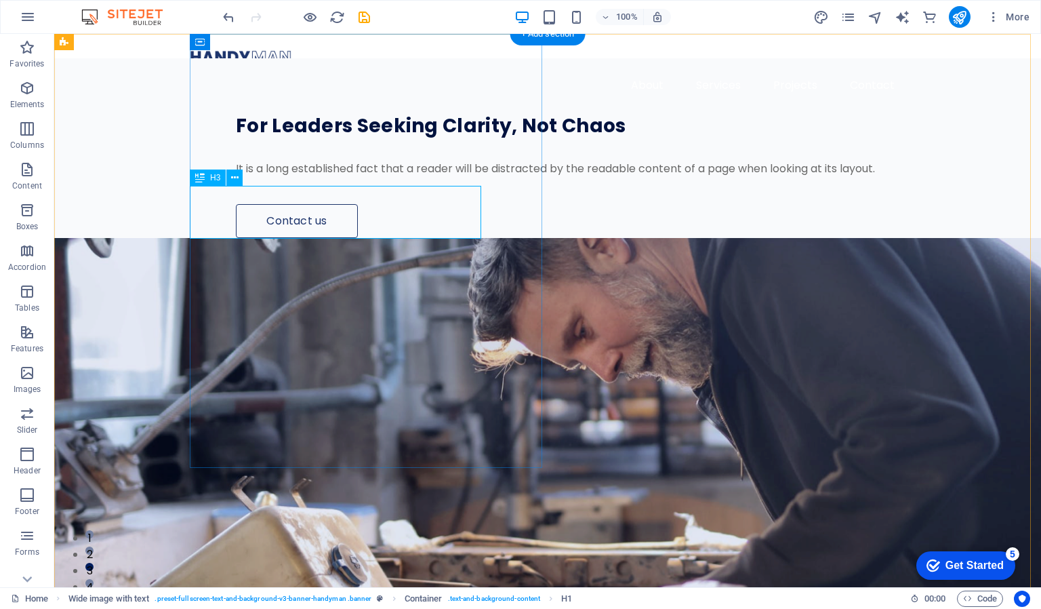
click at [450, 139] on div "For Leaders Seeking Clarity, Not Chaos" at bounding box center [585, 126] width 698 height 26
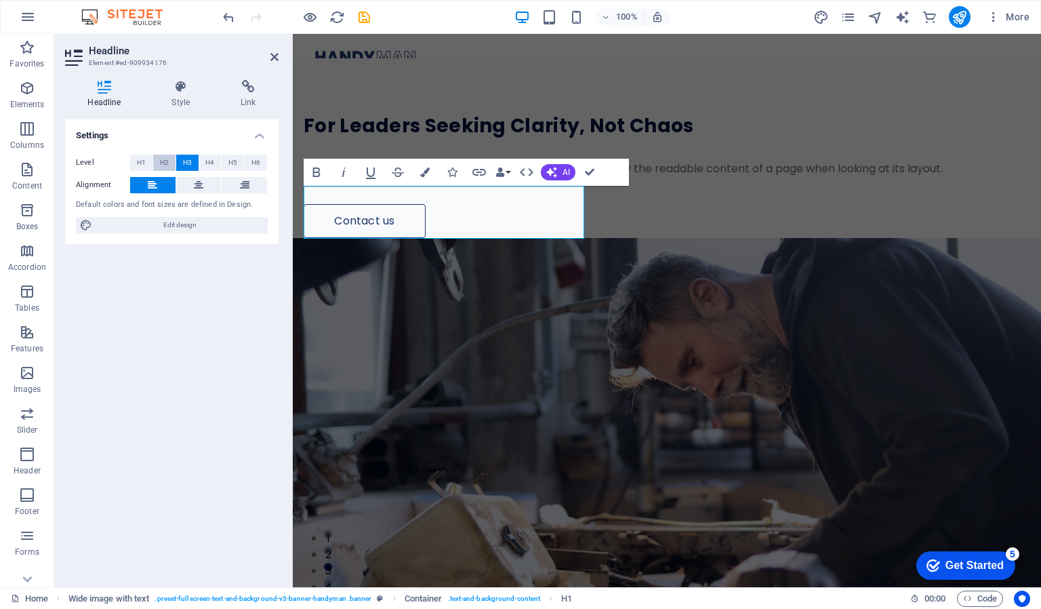
click at [166, 161] on span "H2" at bounding box center [164, 163] width 9 height 16
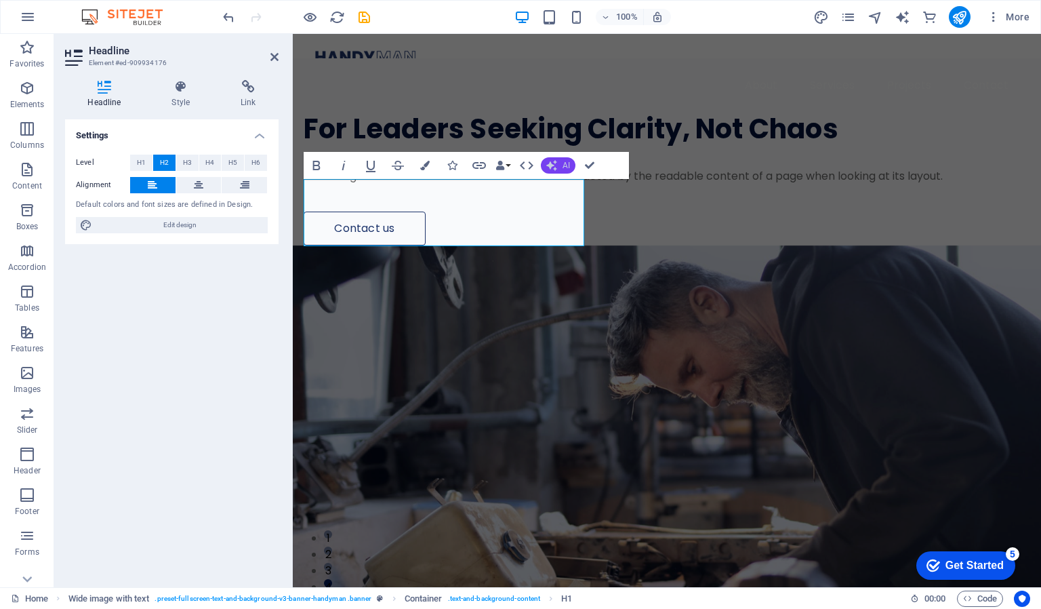
click at [559, 164] on button "AI" at bounding box center [558, 165] width 35 height 16
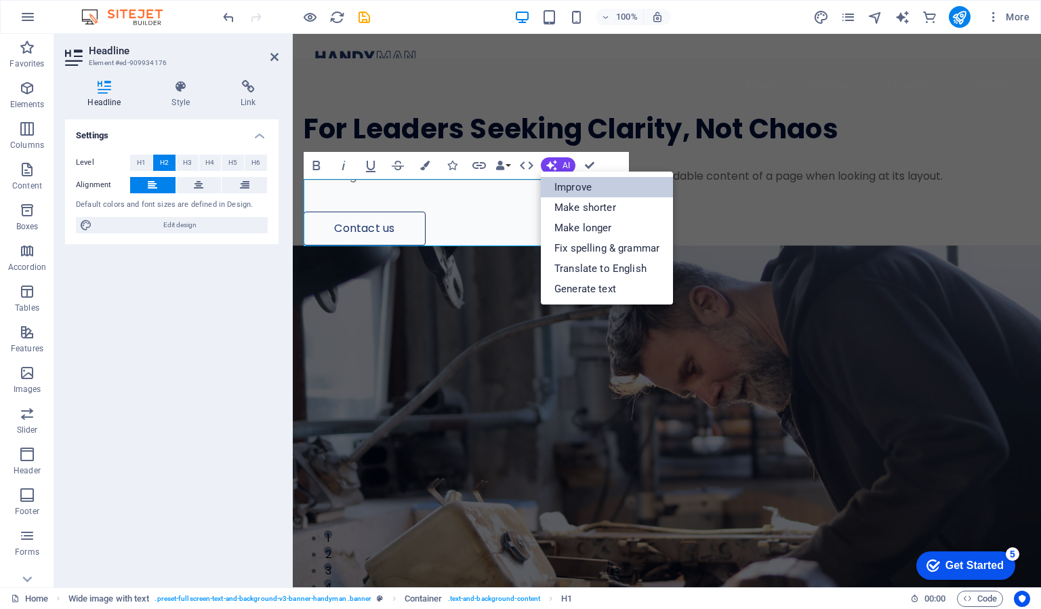
click at [566, 184] on link "Improve" at bounding box center [607, 187] width 132 height 20
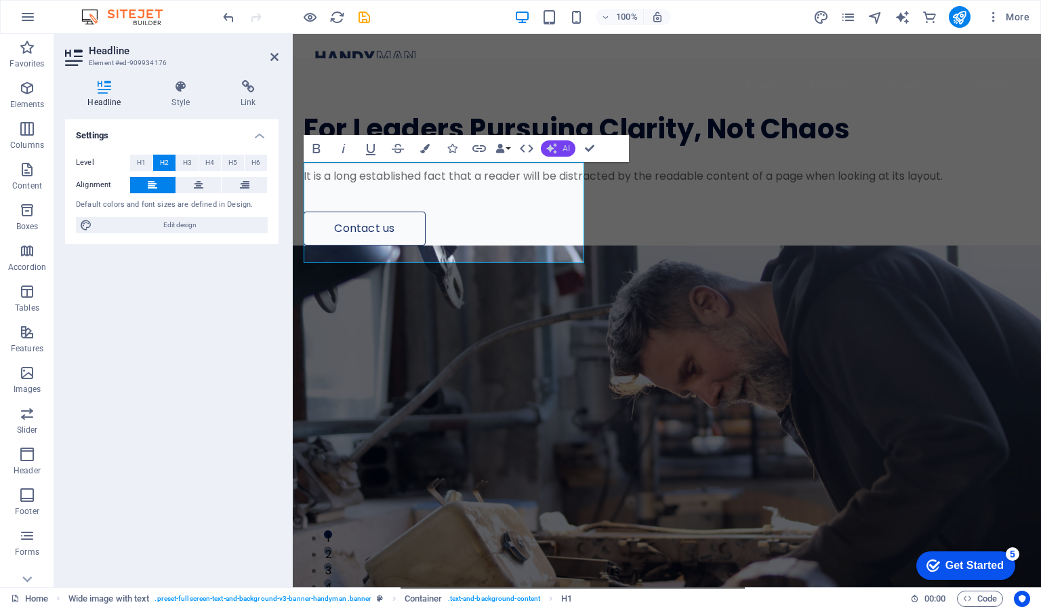
click at [554, 143] on icon "button" at bounding box center [552, 148] width 16 height 16
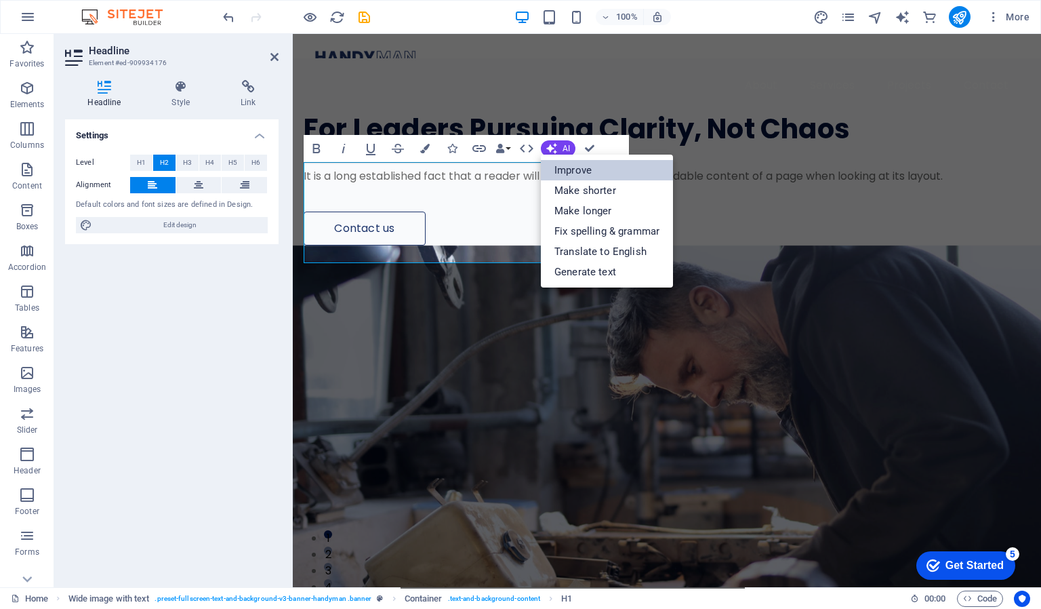
click at [568, 174] on link "Improve" at bounding box center [607, 170] width 132 height 20
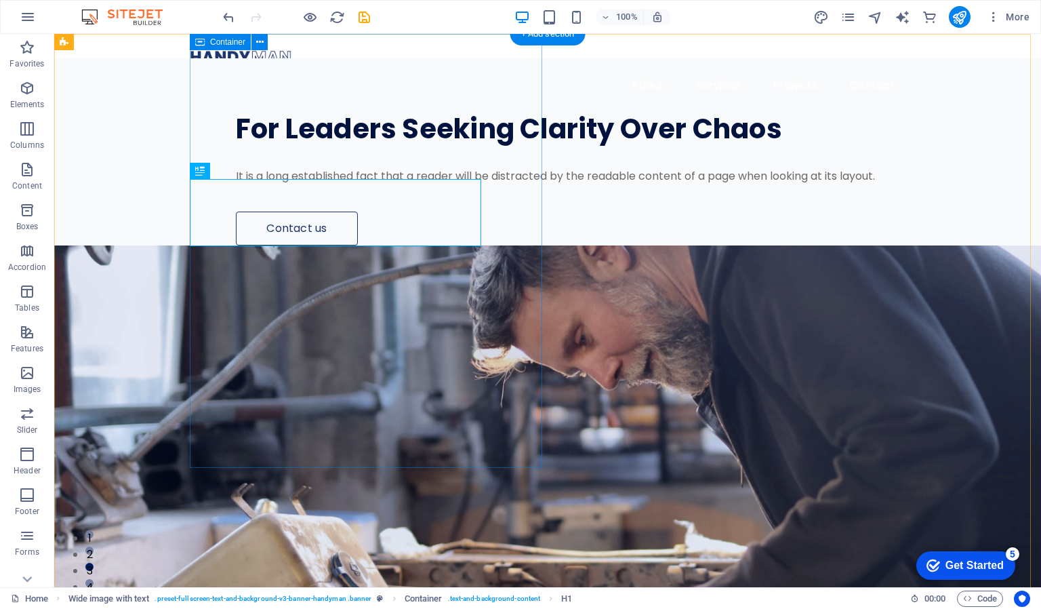
click at [459, 135] on div "For Leaders Seeking Clarity Over Chaos It is a long established fact that a rea…" at bounding box center [616, 151] width 852 height 187
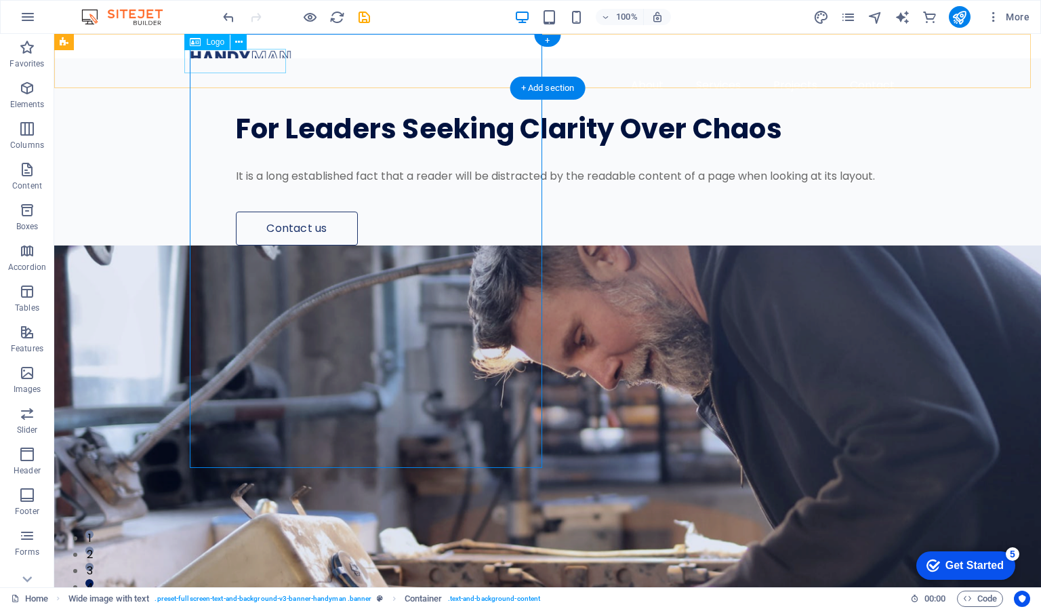
click at [260, 60] on div at bounding box center [548, 57] width 716 height 24
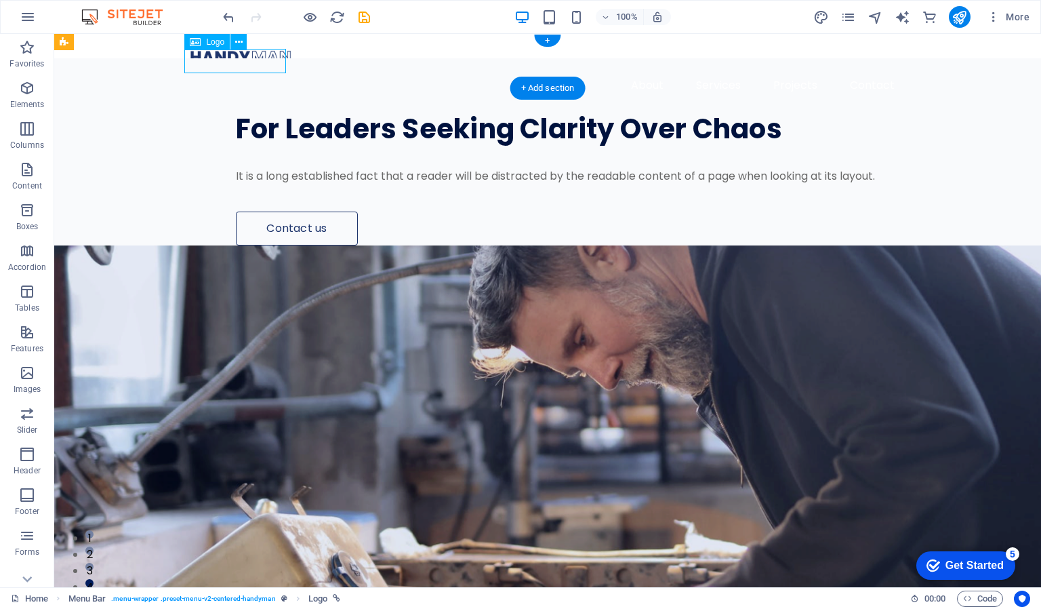
click at [260, 60] on div at bounding box center [548, 57] width 716 height 24
select select "px"
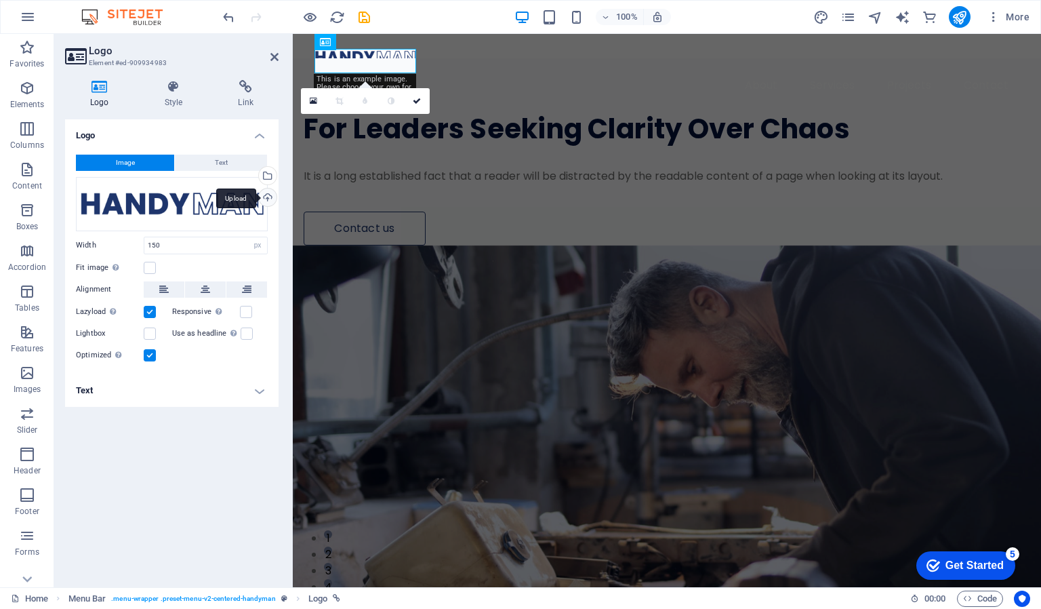
click at [265, 197] on div "Upload" at bounding box center [266, 198] width 20 height 20
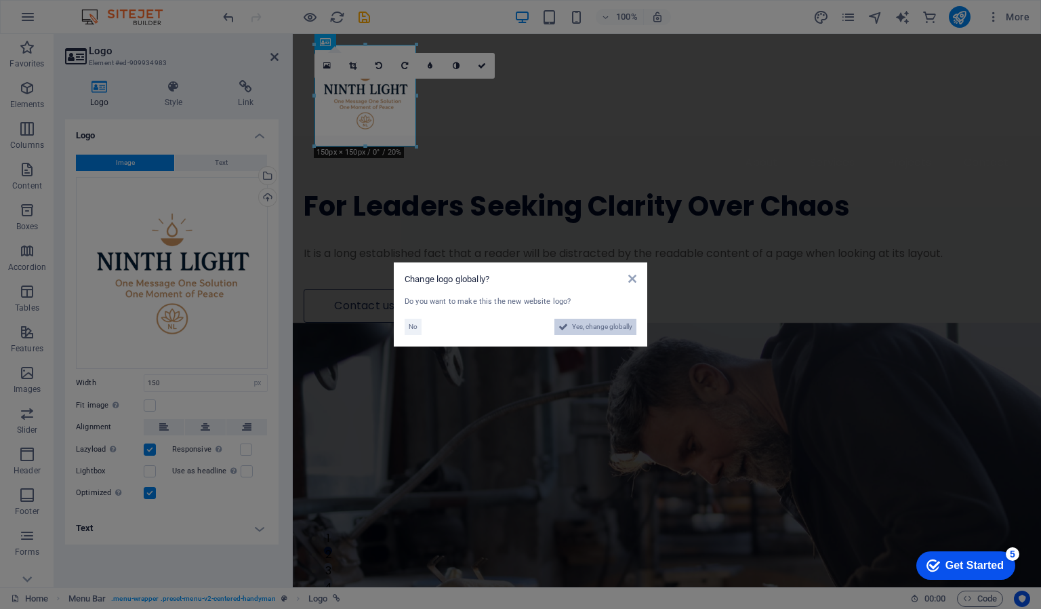
click at [578, 323] on span "Yes, change globally" at bounding box center [602, 327] width 60 height 16
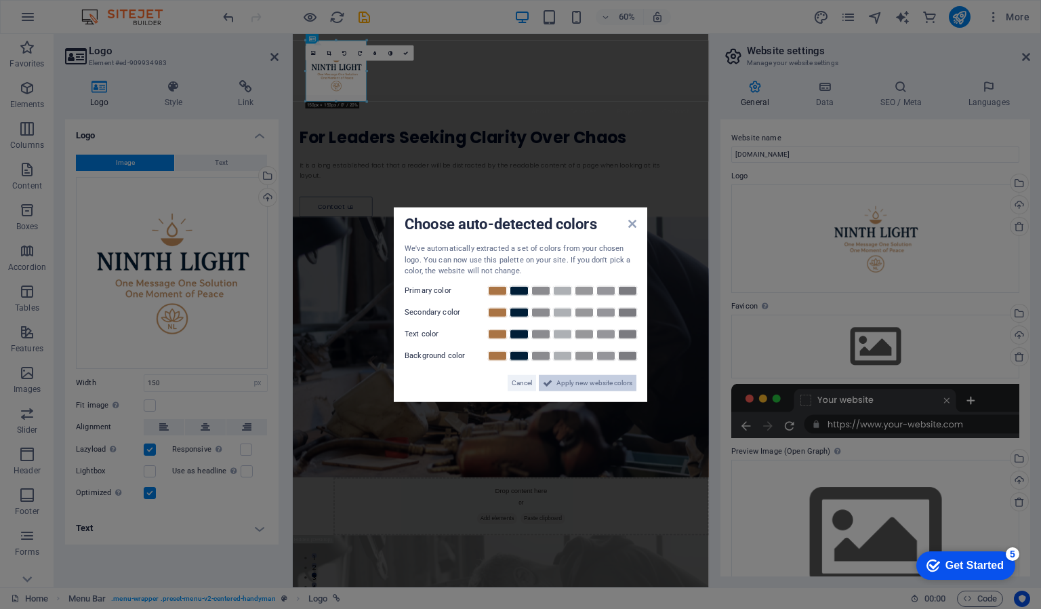
click at [594, 383] on span "Apply new website colors" at bounding box center [595, 382] width 76 height 16
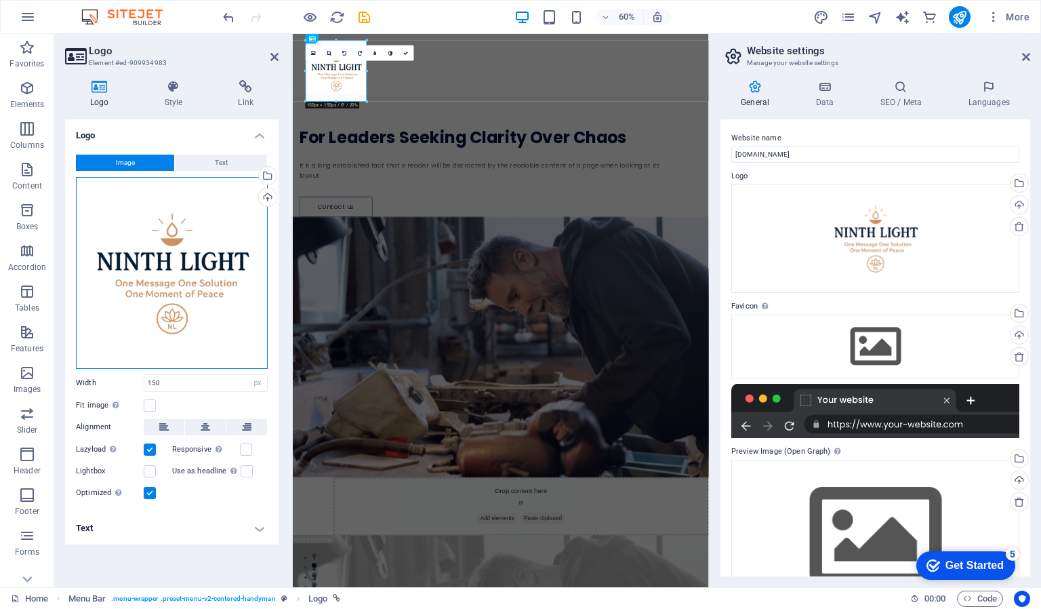
click at [175, 285] on div "Drag files here, click to choose files or select files from Files or our free s…" at bounding box center [172, 273] width 192 height 192
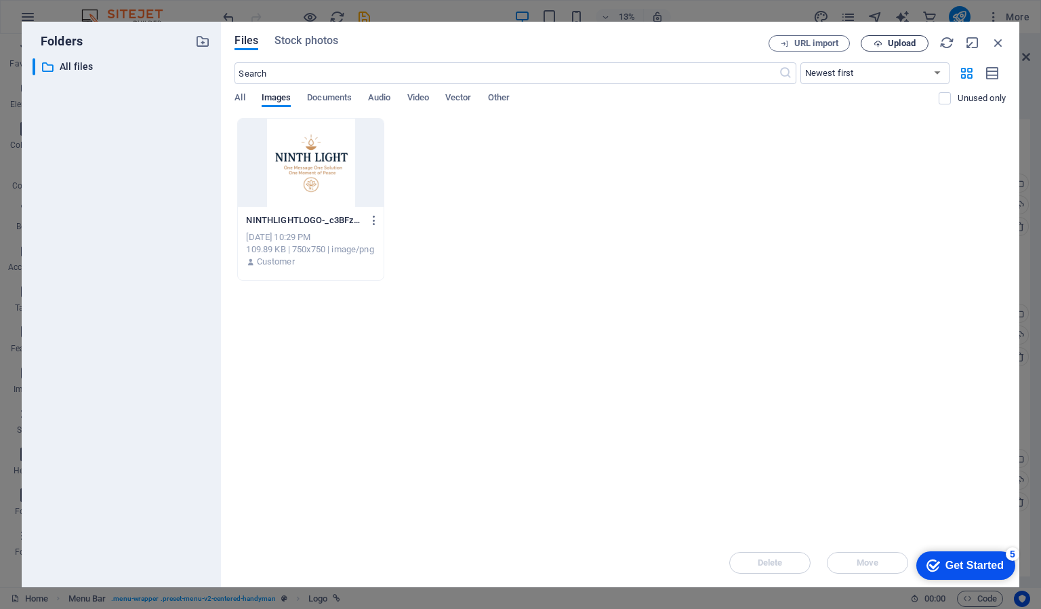
click at [892, 39] on span "Upload" at bounding box center [902, 43] width 28 height 8
click at [997, 37] on icon "button" at bounding box center [998, 42] width 15 height 15
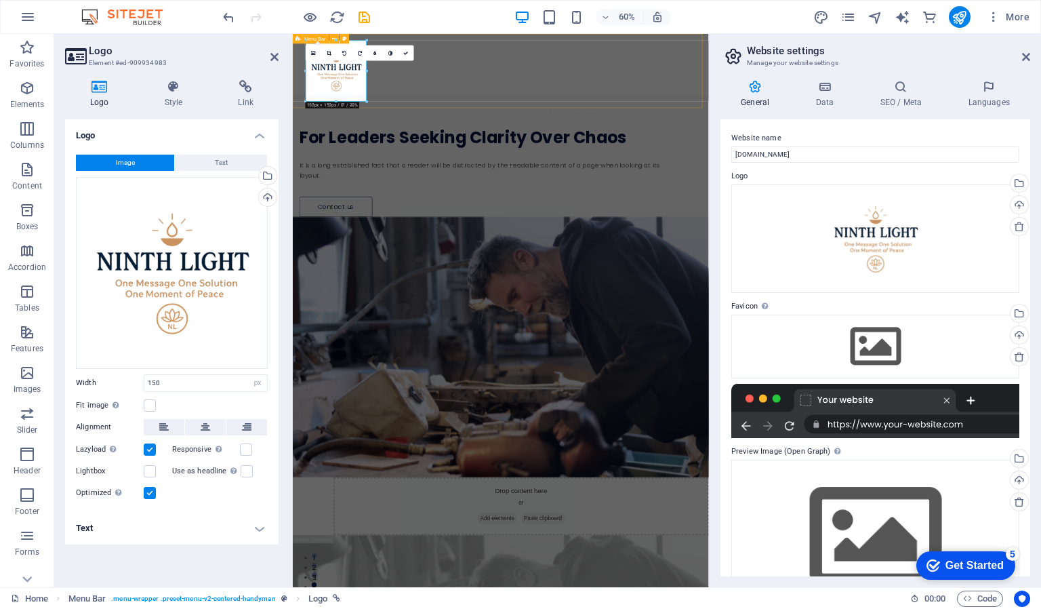
click at [554, 153] on div "About Services Projects Contact" at bounding box center [640, 112] width 694 height 156
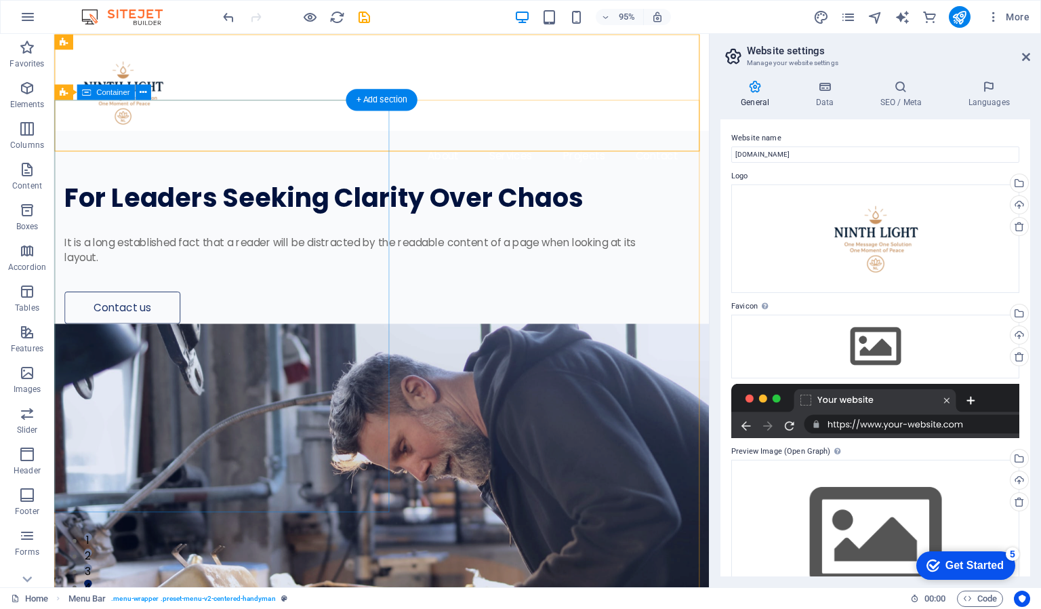
click at [341, 220] on div "For Leaders Seeking Clarity Over Chaos It is a long established fact that a rea…" at bounding box center [399, 237] width 690 height 203
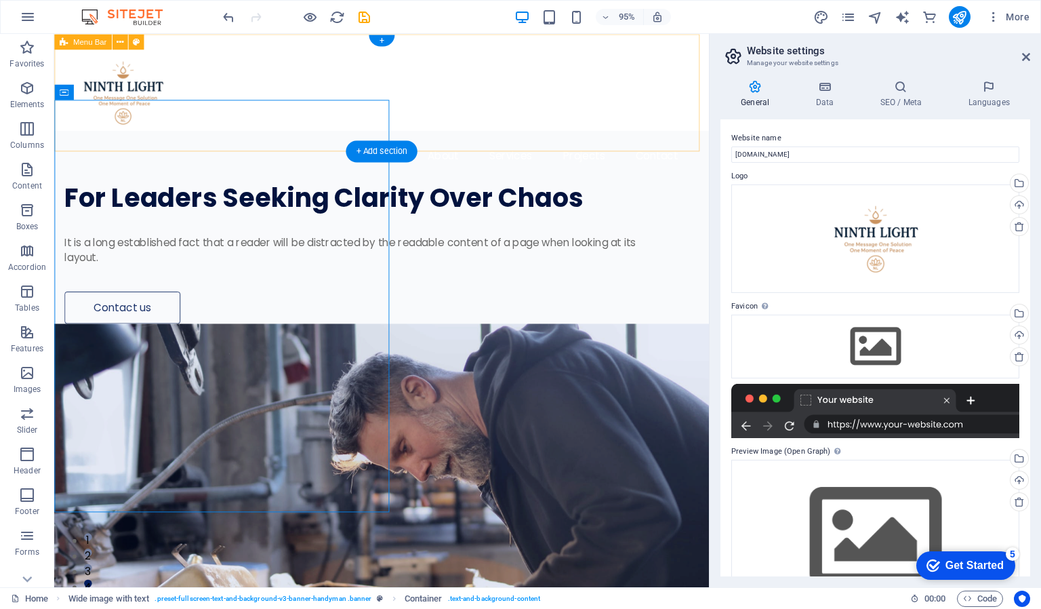
click at [529, 58] on div "About Services Projects Contact" at bounding box center [399, 112] width 690 height 156
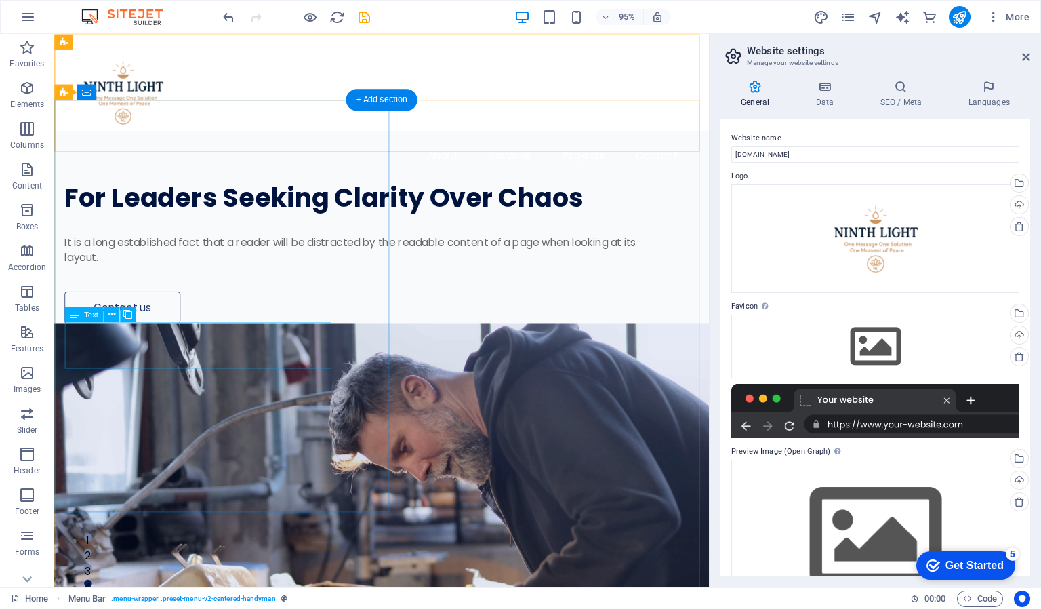
click at [209, 278] on div "It is a long established fact that a reader will be distracted by the readable …" at bounding box center [374, 261] width 618 height 33
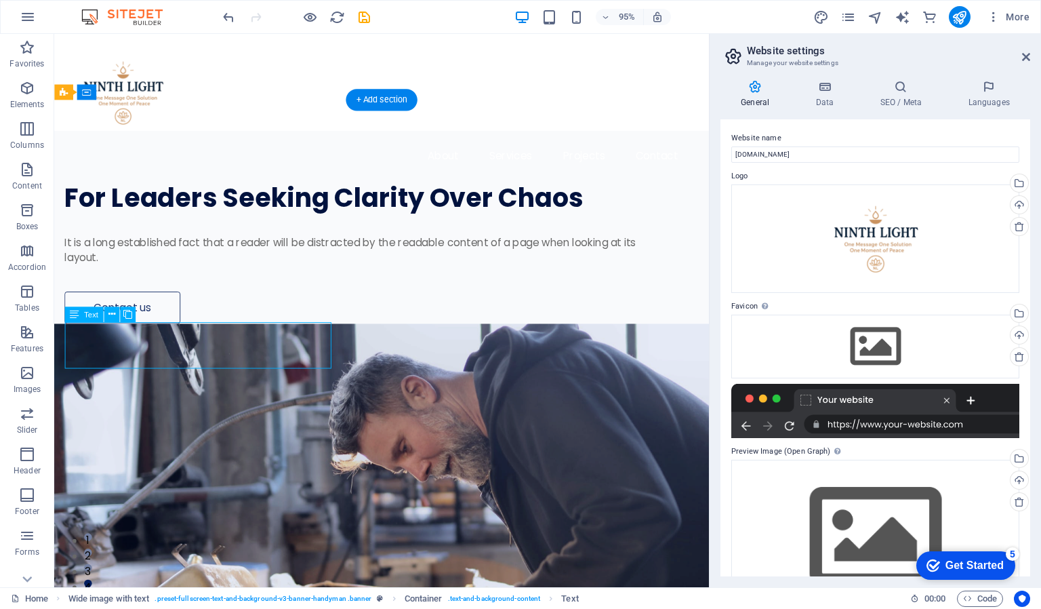
click at [209, 278] on div "It is a long established fact that a reader will be distracted by the readable …" at bounding box center [374, 261] width 618 height 33
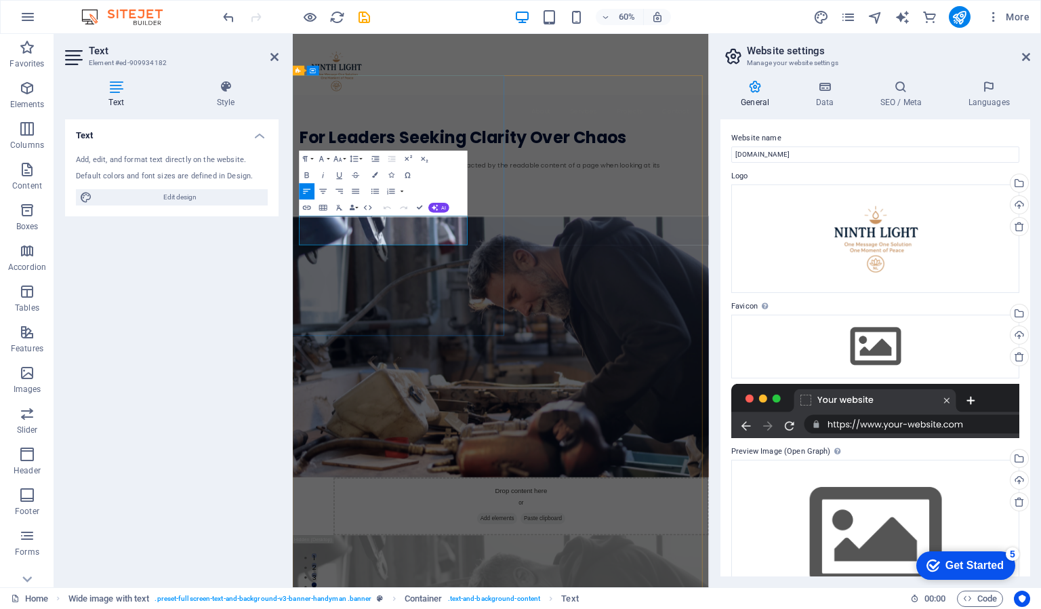
click at [346, 278] on p "It is a long established fact that a reader will be distracted by the readable …" at bounding box center [615, 261] width 622 height 33
click at [358, 192] on icon "button" at bounding box center [355, 190] width 9 height 9
click at [584, 339] on div "For Leaders Seeking Clarity Over Chaos You don’t need more advice. You need one…" at bounding box center [640, 237] width 694 height 203
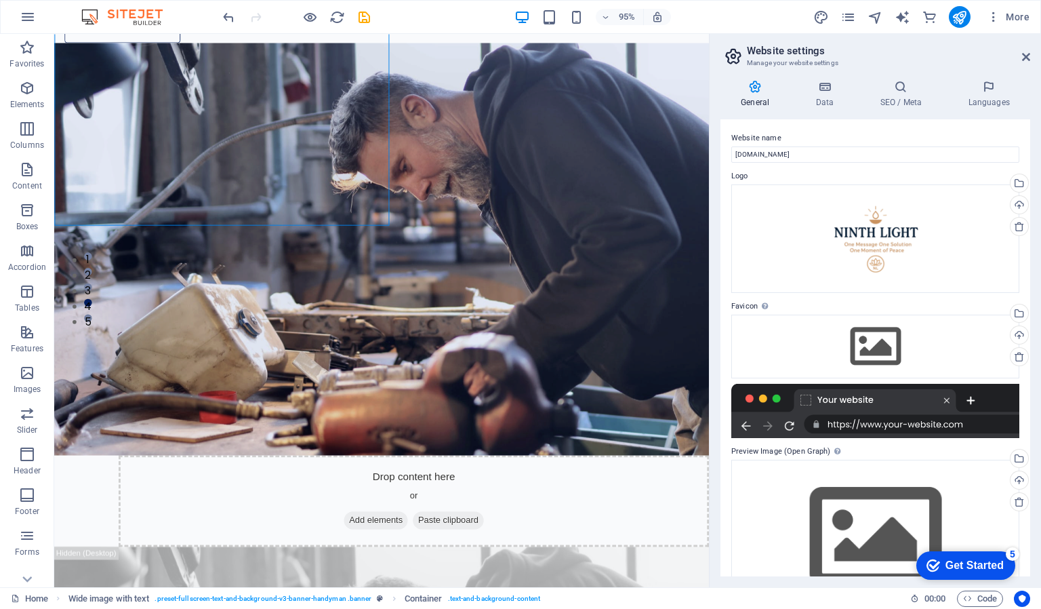
scroll to position [306, 0]
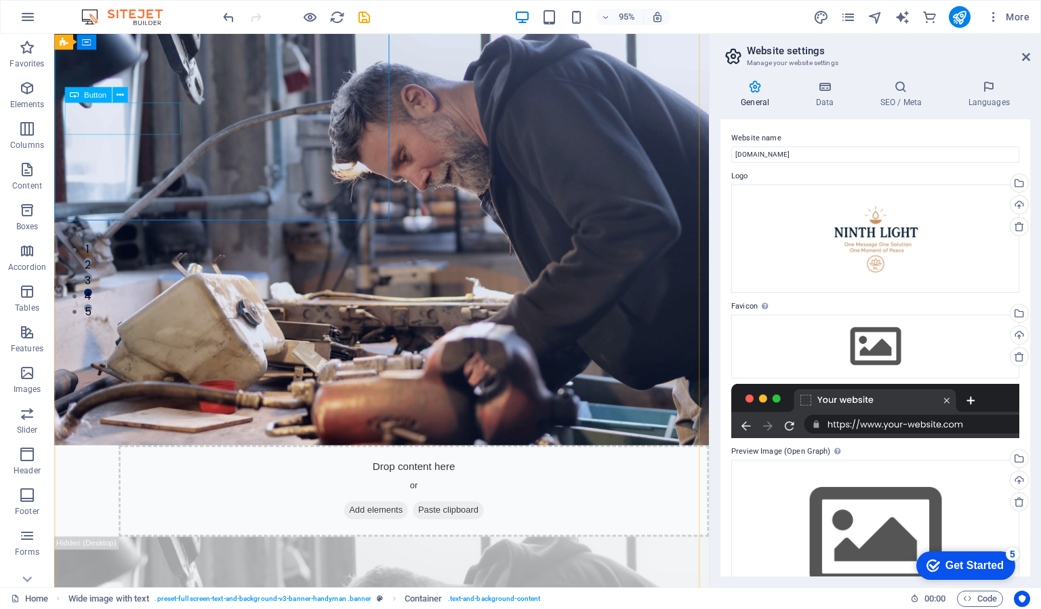
click at [171, 33] on div "Contact us" at bounding box center [374, 16] width 618 height 34
click at [135, 33] on div "Contact us" at bounding box center [374, 16] width 618 height 34
select select "px"
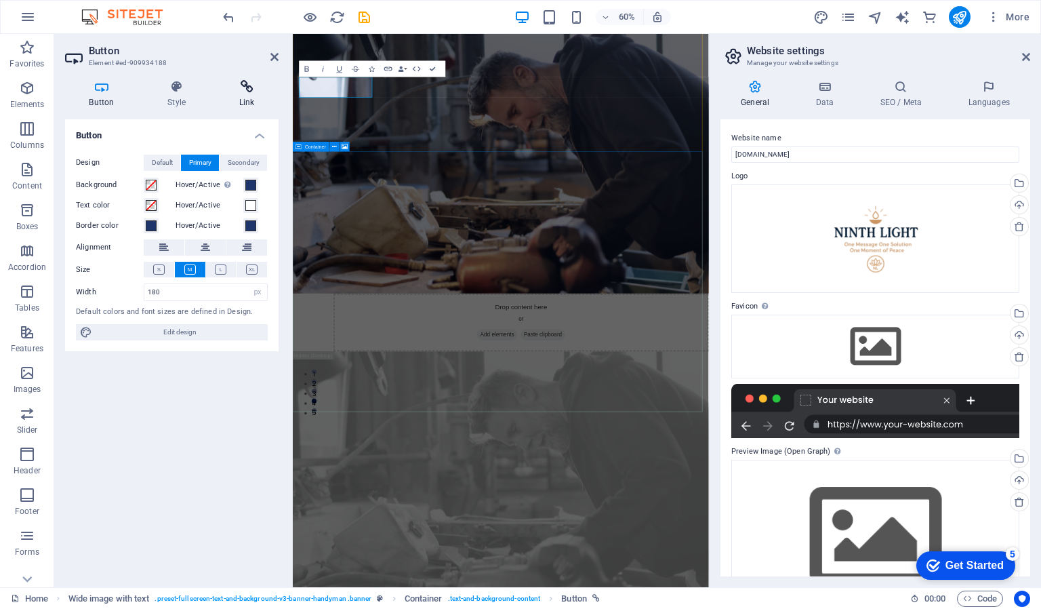
click at [246, 101] on h4 "Link" at bounding box center [247, 94] width 64 height 28
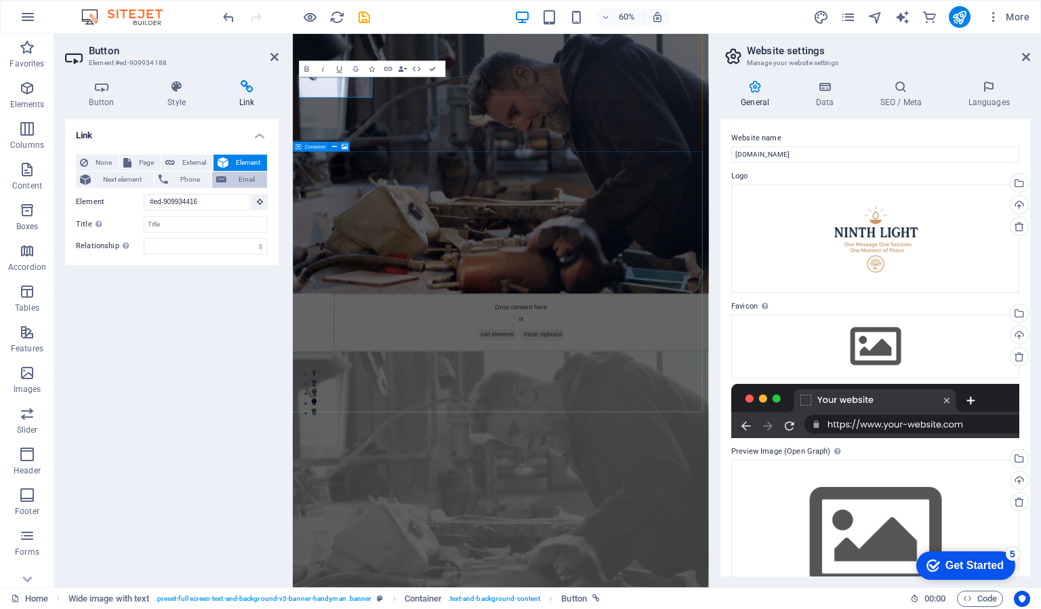
click at [241, 180] on span "Email" at bounding box center [247, 180] width 33 height 16
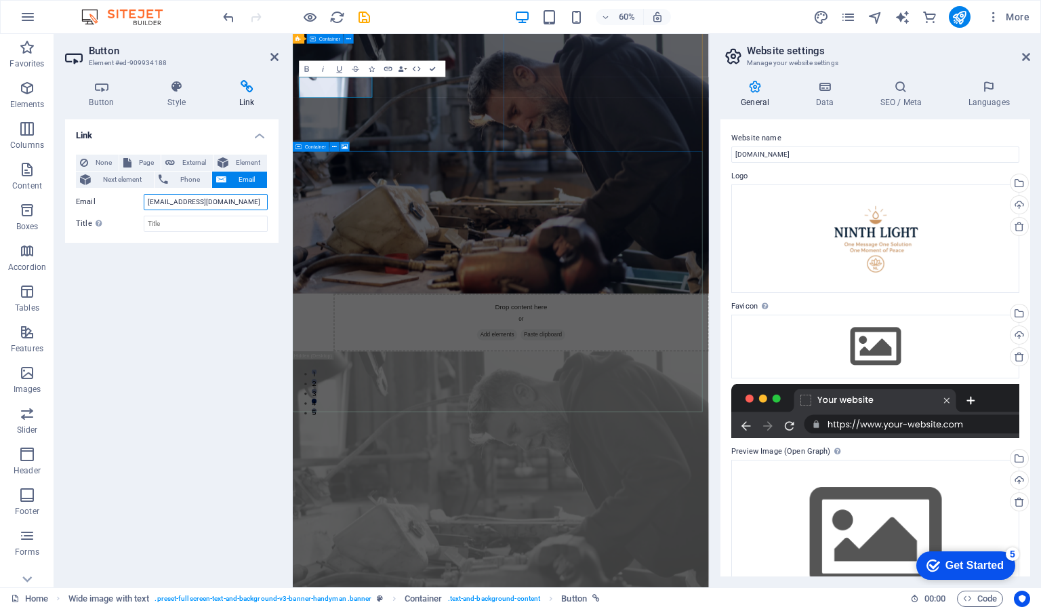
type input "[EMAIL_ADDRESS][DOMAIN_NAME]"
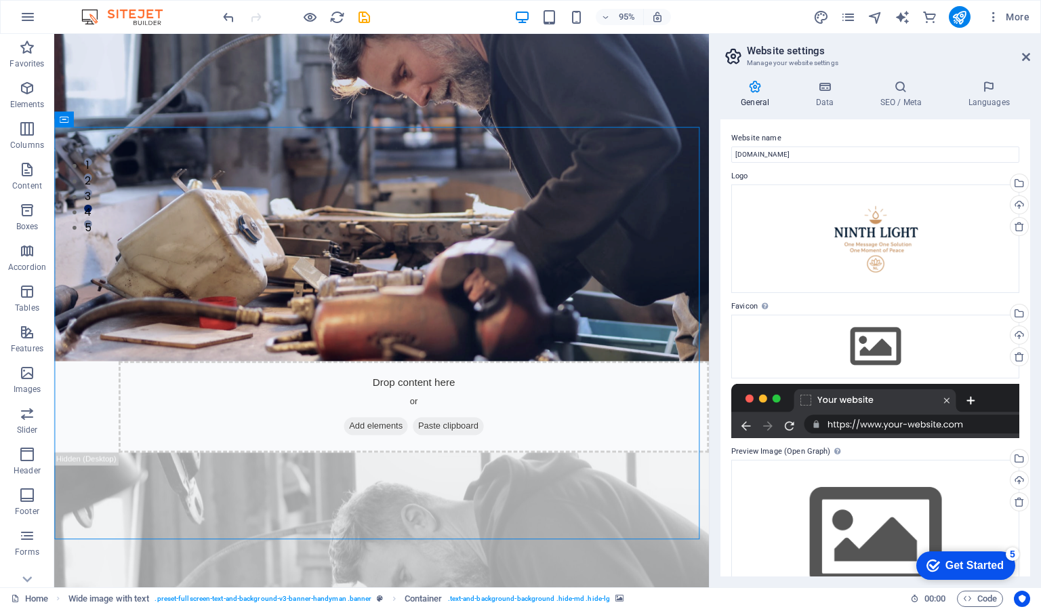
scroll to position [405, 0]
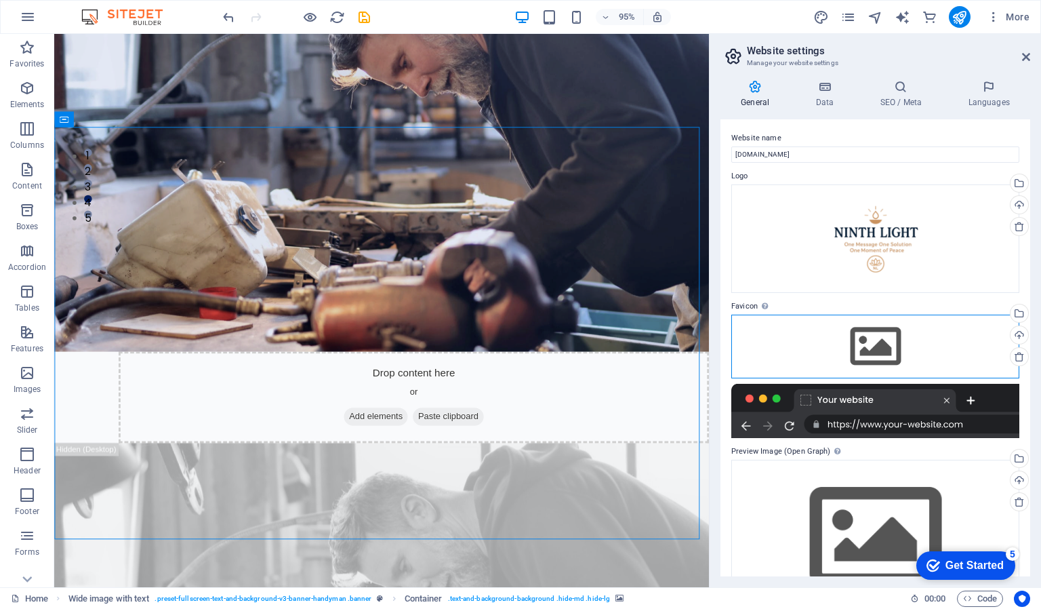
click at [866, 346] on div "Drag files here, click to choose files or select files from Files or our free s…" at bounding box center [876, 347] width 288 height 64
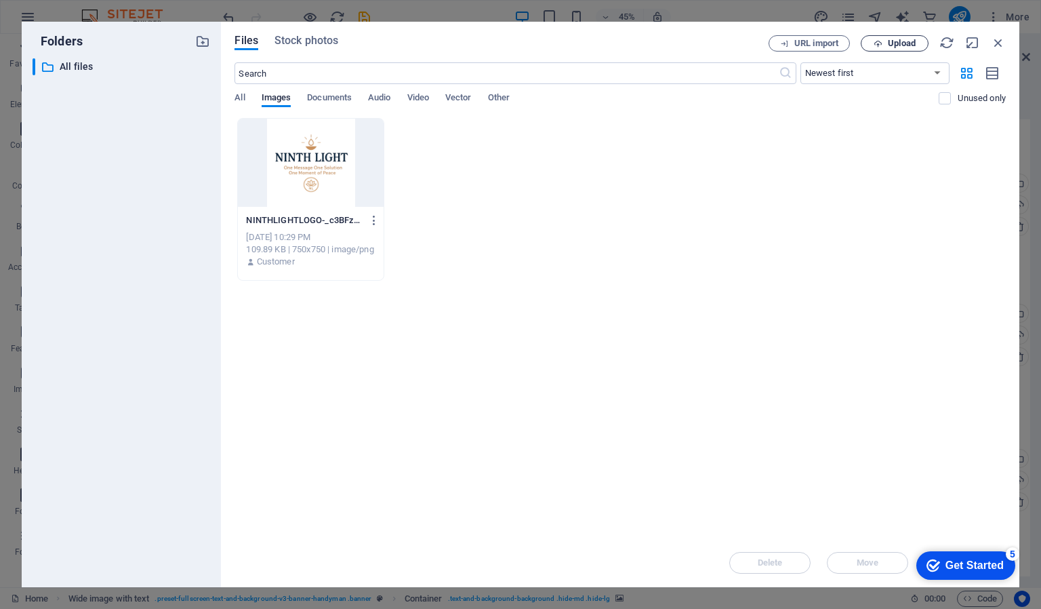
click at [897, 37] on button "Upload" at bounding box center [895, 43] width 68 height 16
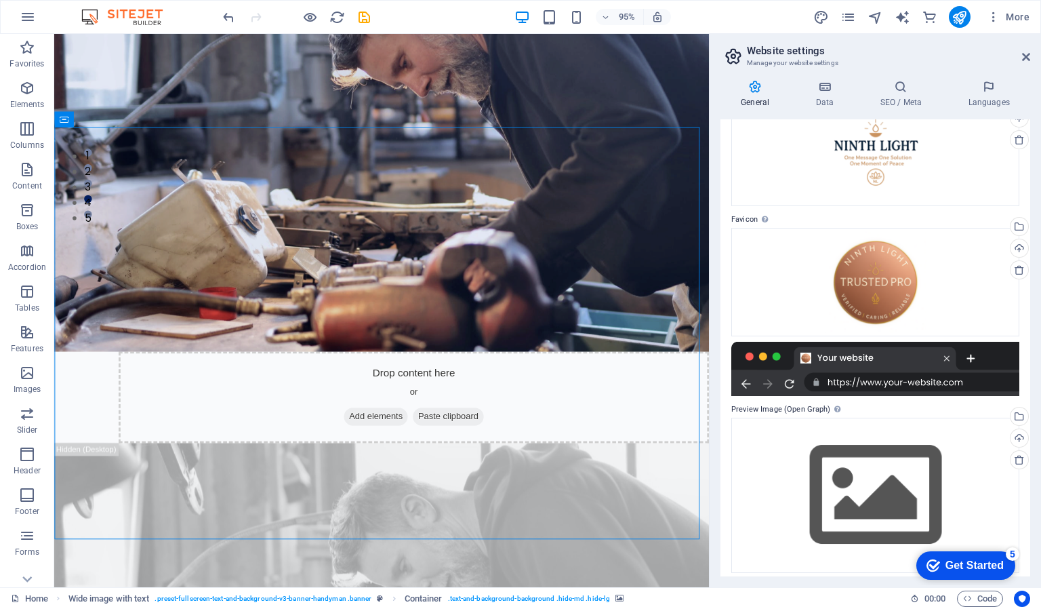
scroll to position [94, 0]
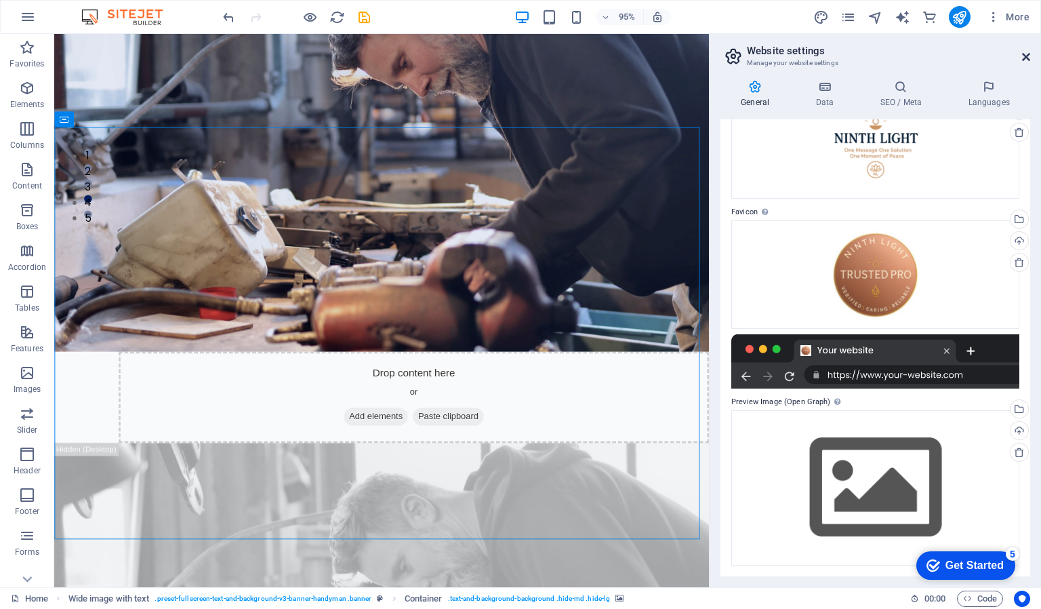
click at [1025, 58] on icon at bounding box center [1026, 57] width 8 height 11
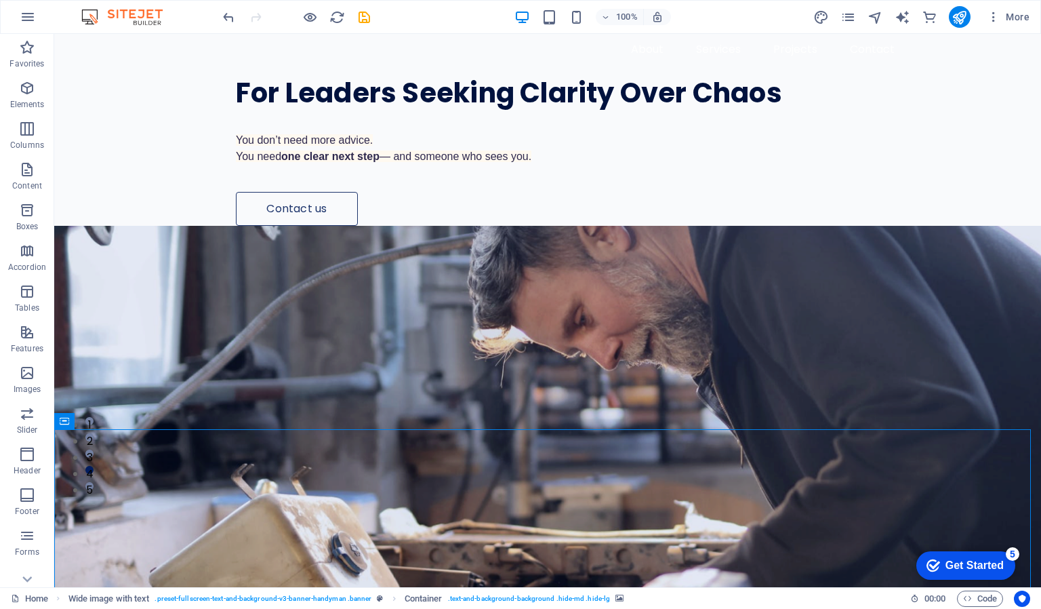
scroll to position [119, 0]
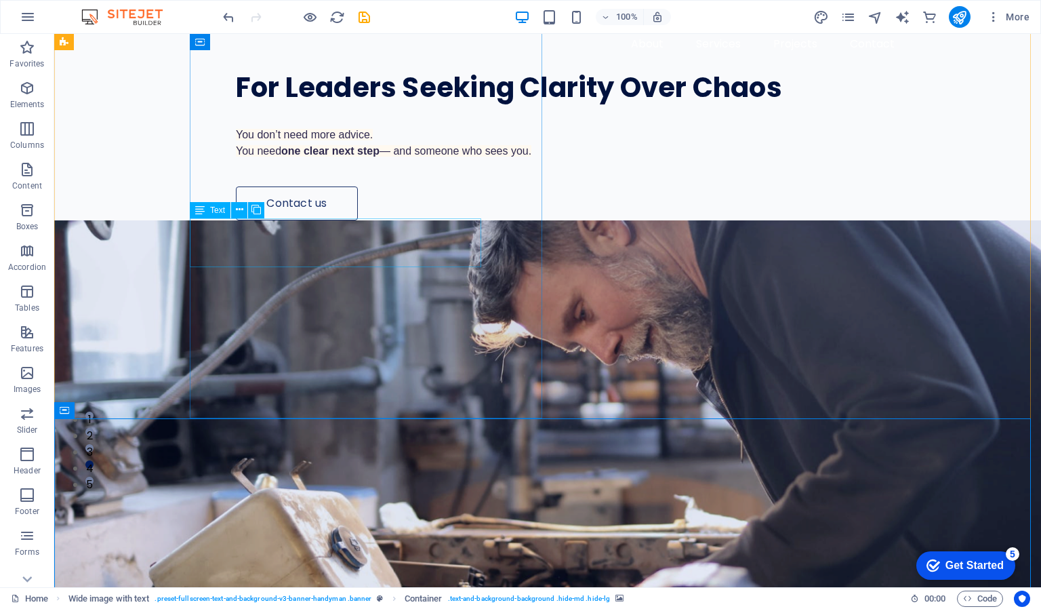
click at [392, 159] on div "You don’t need more advice. You need one clear next step — and someone who sees…" at bounding box center [585, 143] width 698 height 33
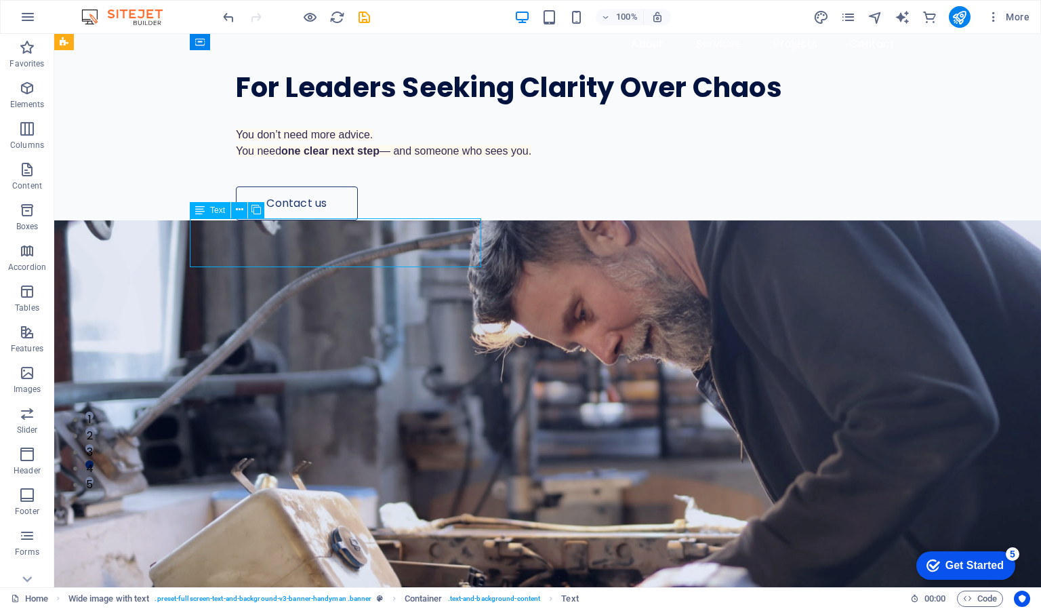
click at [392, 159] on div "You don’t need more advice. You need one clear next step — and someone who sees…" at bounding box center [585, 143] width 698 height 33
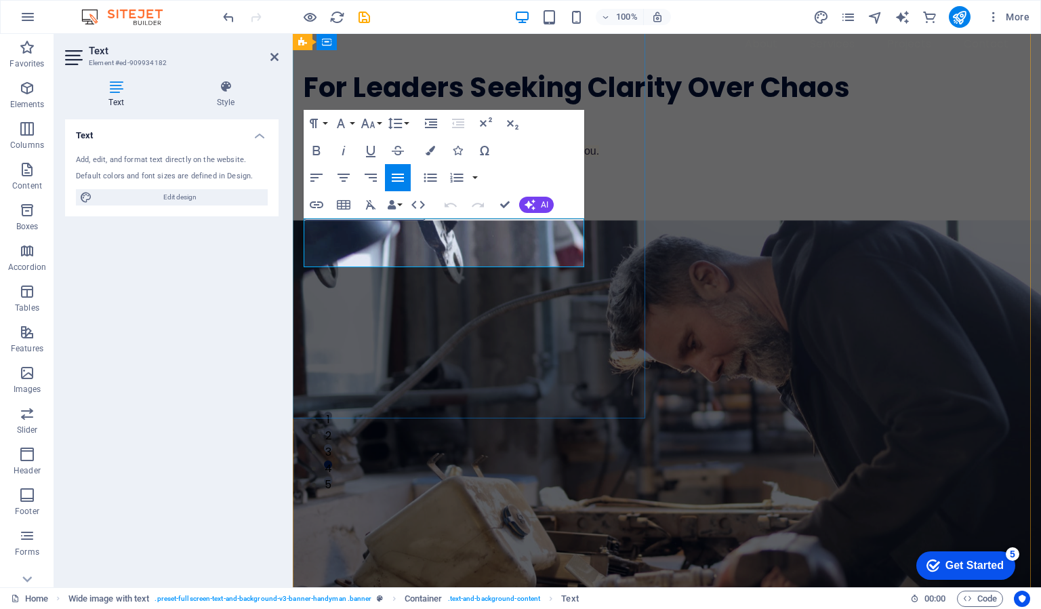
click at [439, 157] on strong "one clear next step" at bounding box center [398, 151] width 98 height 12
click at [431, 149] on icon "button" at bounding box center [430, 150] width 9 height 9
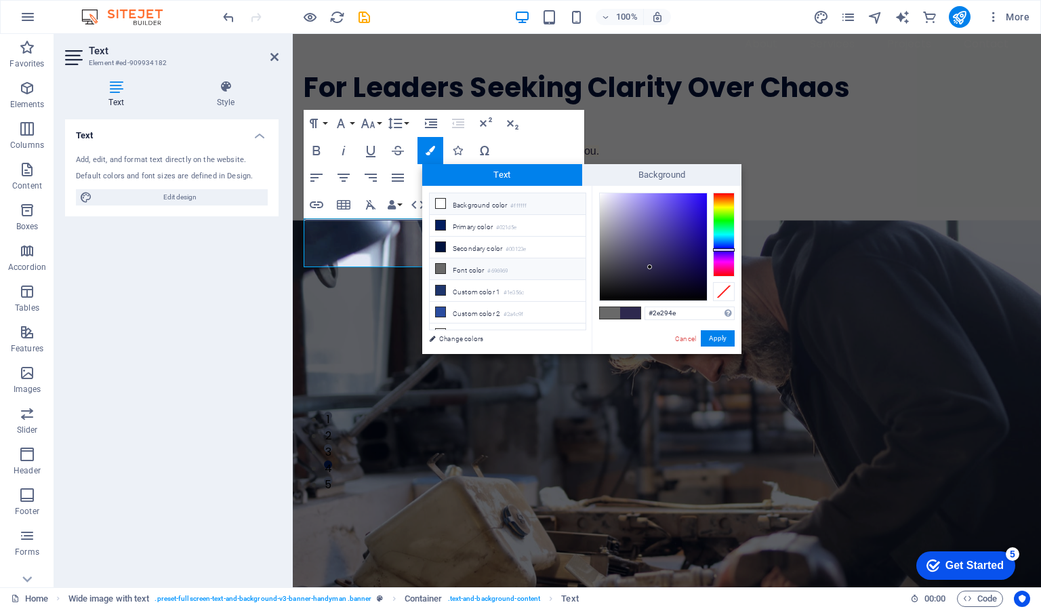
click at [456, 203] on li "Background color #ffffff" at bounding box center [508, 204] width 156 height 22
type input "#ffffff"
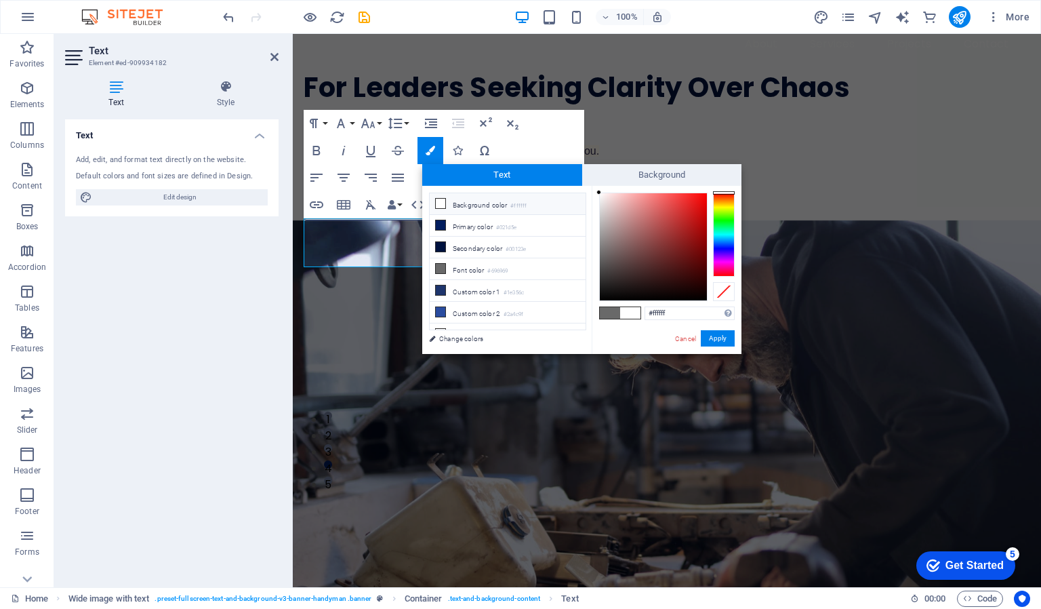
click at [441, 204] on icon at bounding box center [440, 203] width 9 height 9
click at [708, 336] on button "Apply" at bounding box center [718, 338] width 34 height 16
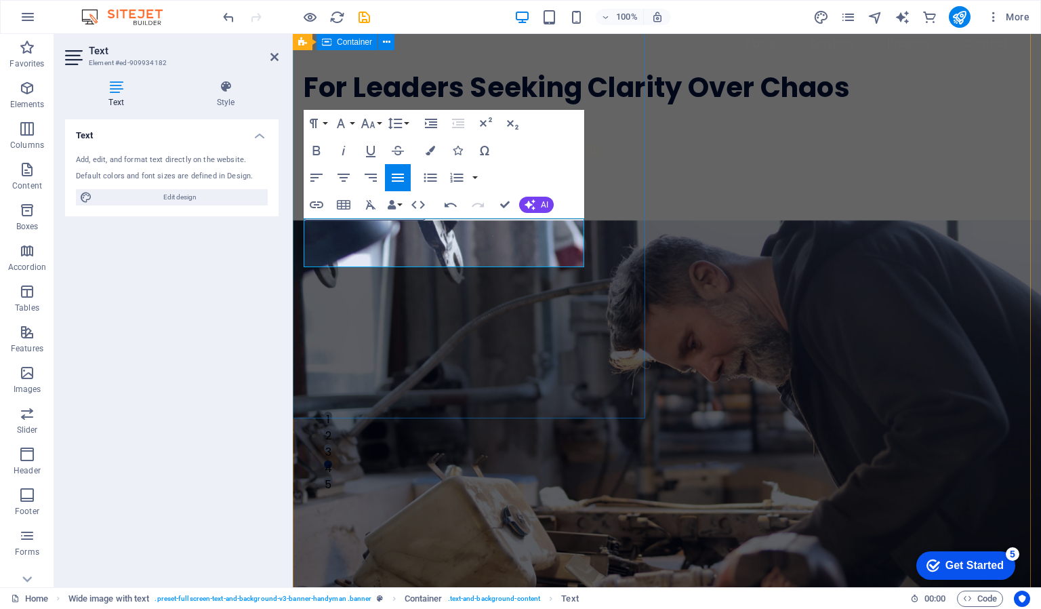
click at [497, 220] on div "For Leaders Seeking Clarity Over Chaos You don’t need more advice. You need one…" at bounding box center [667, 118] width 749 height 203
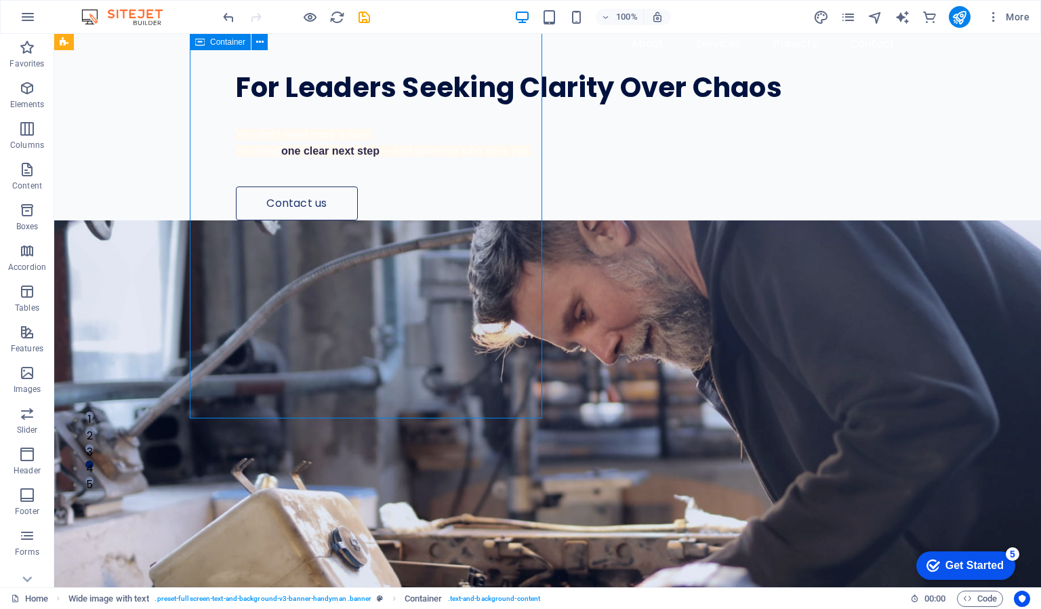
click at [367, 220] on div "For Leaders Seeking Clarity Over Chaos You don’t need more advice. You need one…" at bounding box center [616, 118] width 852 height 203
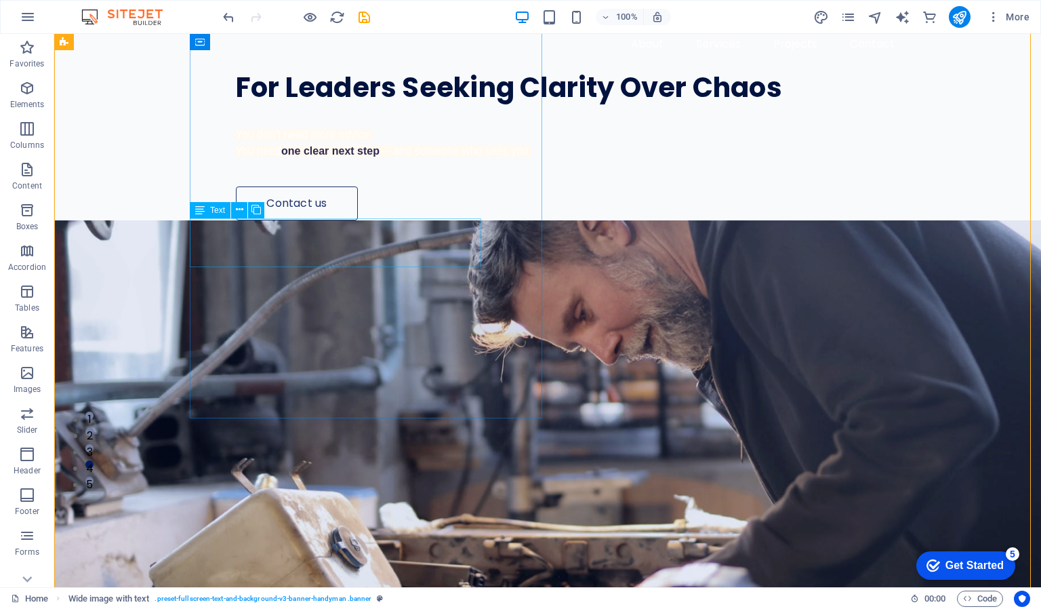
click at [274, 159] on div "You don’t need more advice. You need one clear next step — and someone who sees…" at bounding box center [585, 143] width 698 height 33
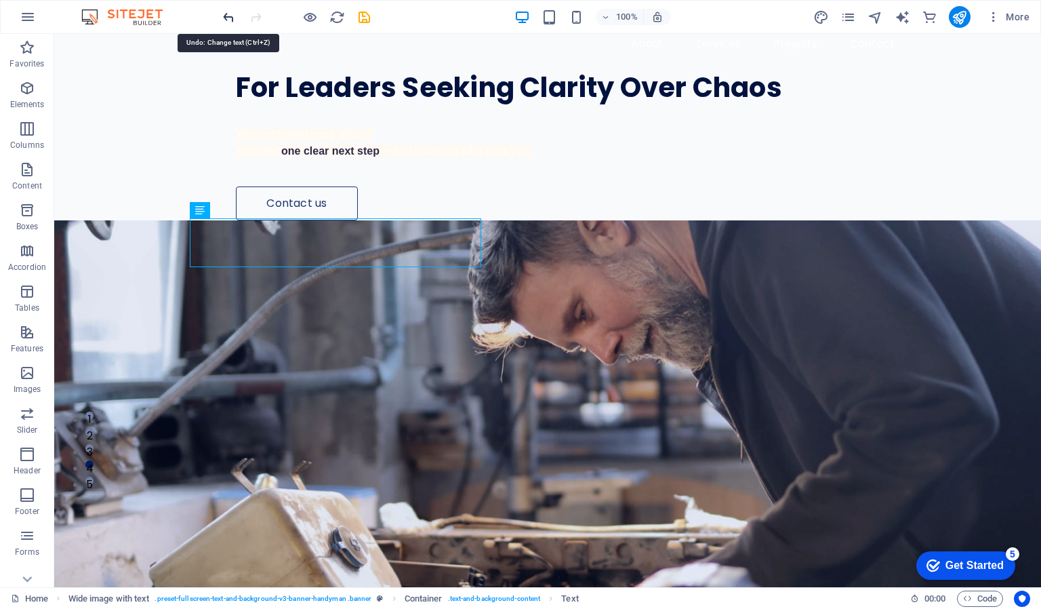
click at [226, 16] on icon "undo" at bounding box center [229, 17] width 16 height 16
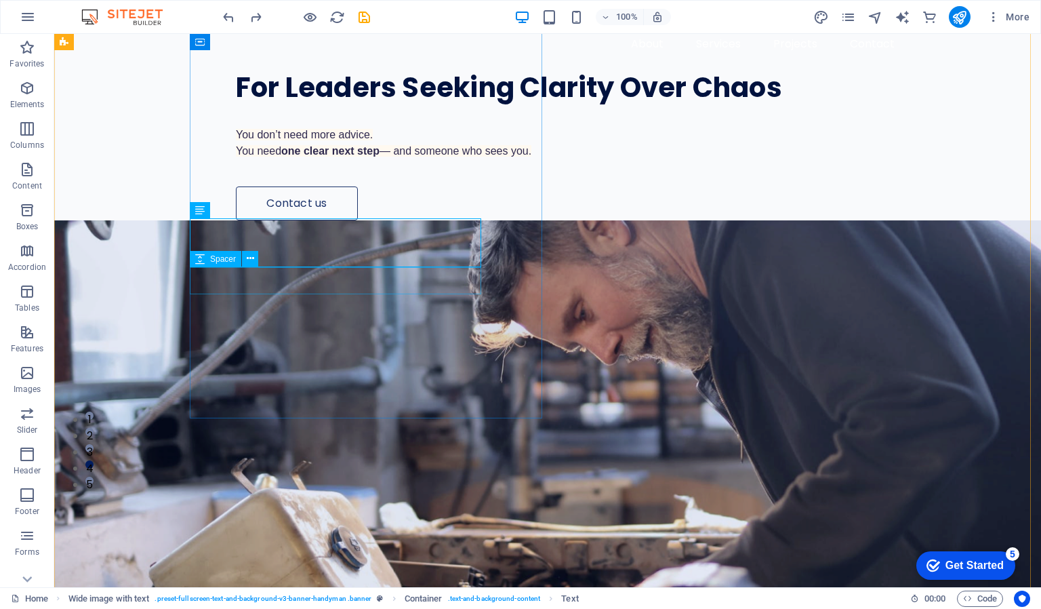
click at [404, 186] on div at bounding box center [585, 172] width 698 height 27
click at [361, 159] on div "You don’t need more advice. You need one clear next step — and someone who sees…" at bounding box center [585, 143] width 698 height 33
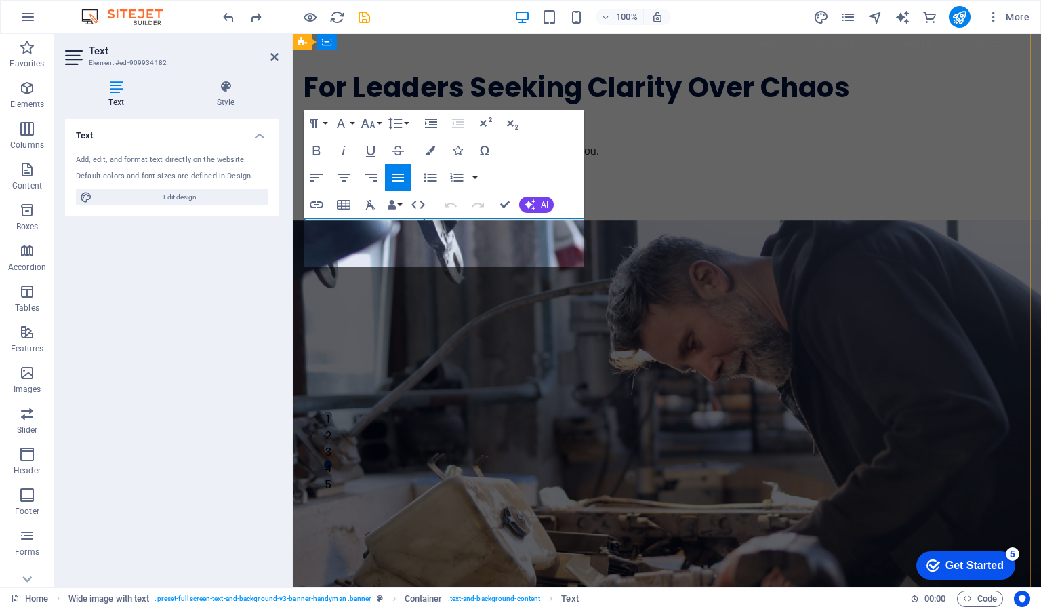
click at [405, 157] on strong "one clear next step" at bounding box center [398, 151] width 98 height 12
click at [430, 151] on icon "button" at bounding box center [430, 150] width 9 height 9
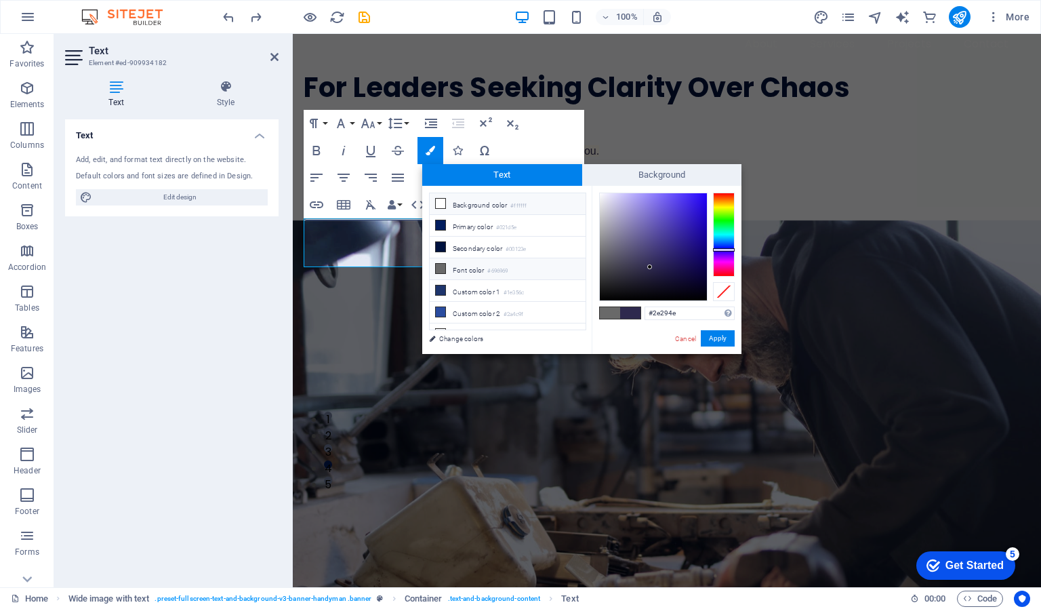
click at [440, 200] on icon at bounding box center [440, 203] width 9 height 9
type input "#ffffff"
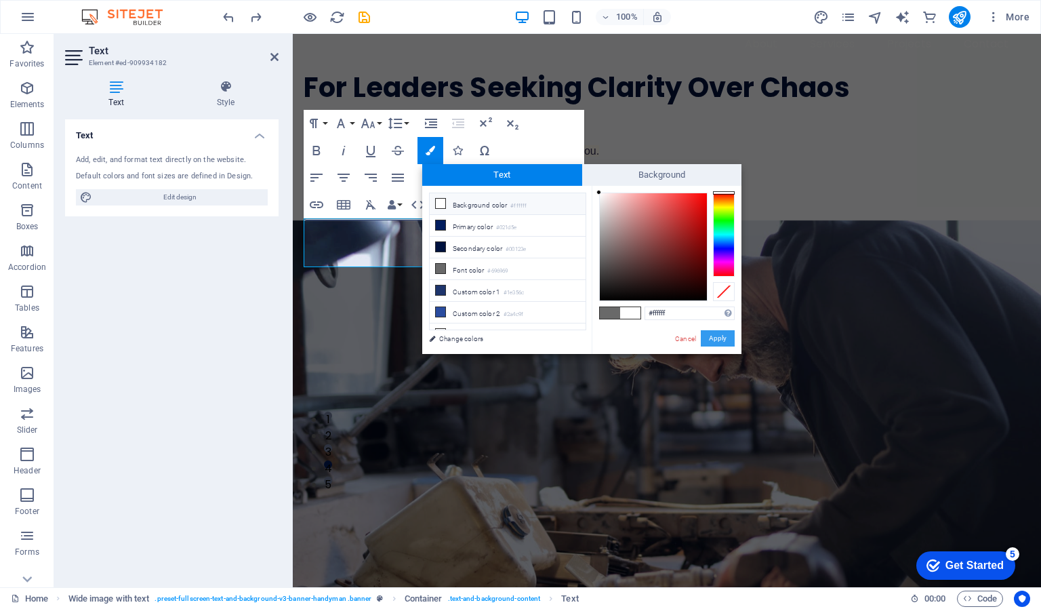
click at [721, 342] on button "Apply" at bounding box center [718, 338] width 34 height 16
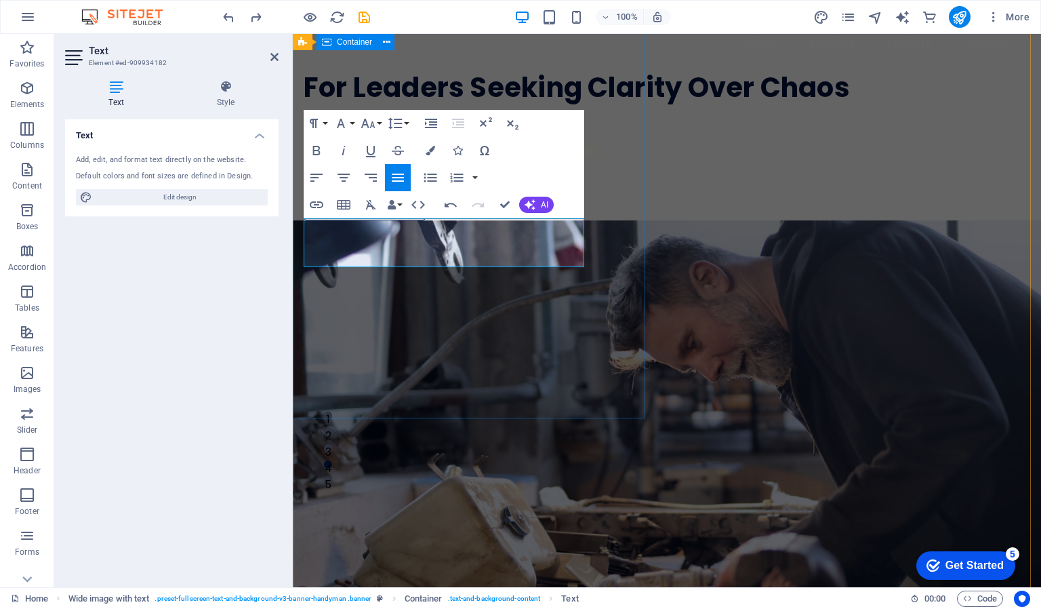
click at [551, 220] on div "For Leaders Seeking Clarity Over Chaos You don’t need more advice. You need one…" at bounding box center [667, 118] width 749 height 203
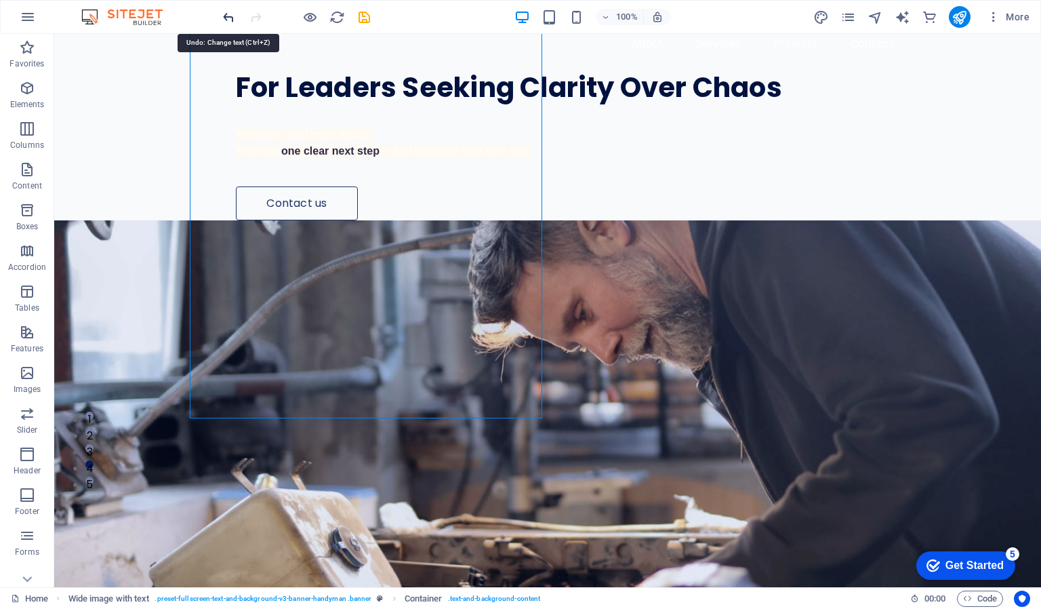
click at [224, 20] on icon "undo" at bounding box center [229, 17] width 16 height 16
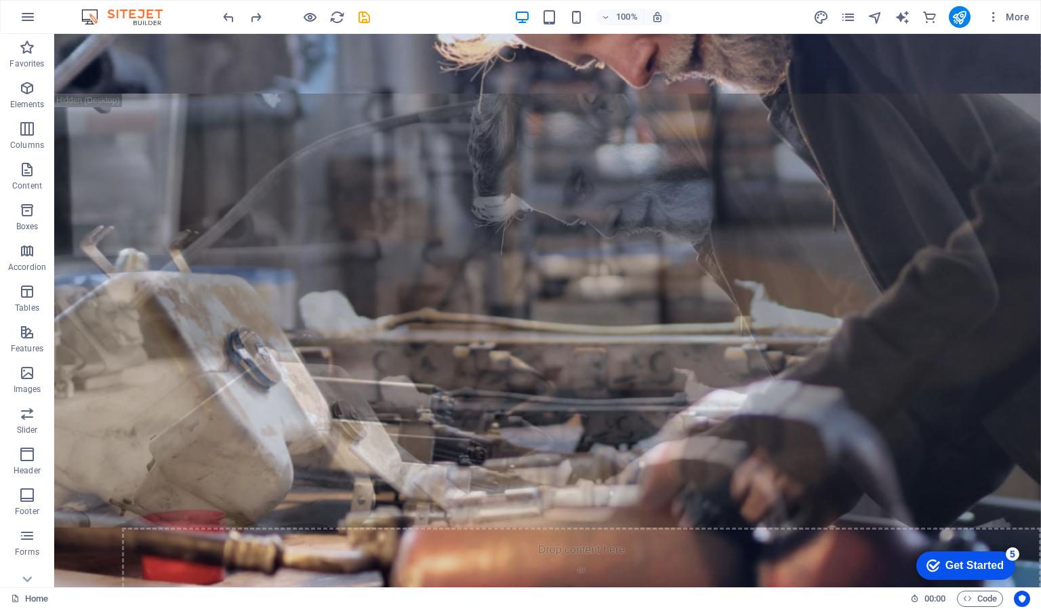
scroll to position [759, 0]
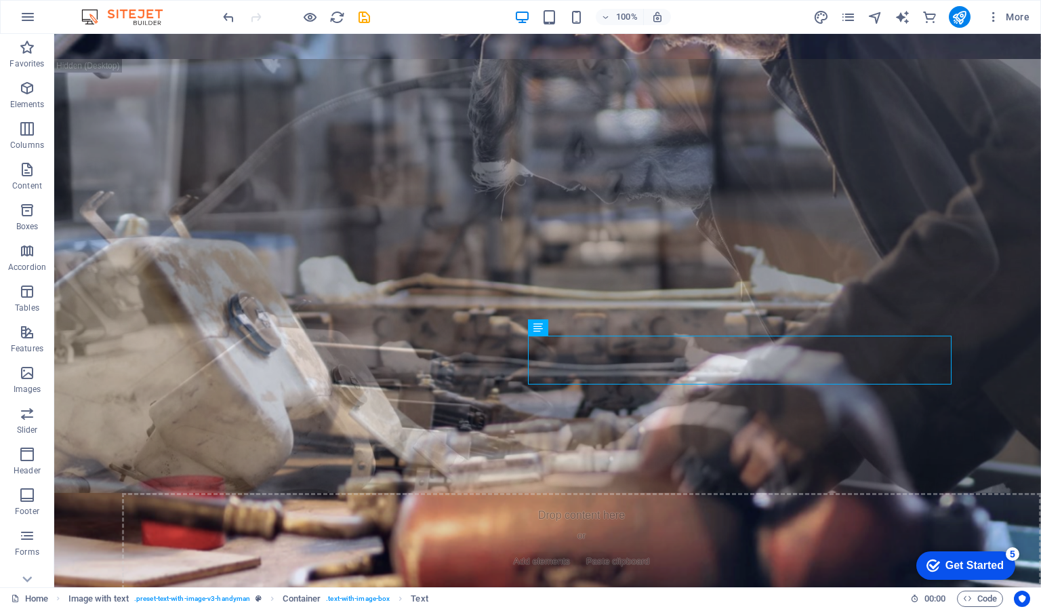
scroll to position [826, 0]
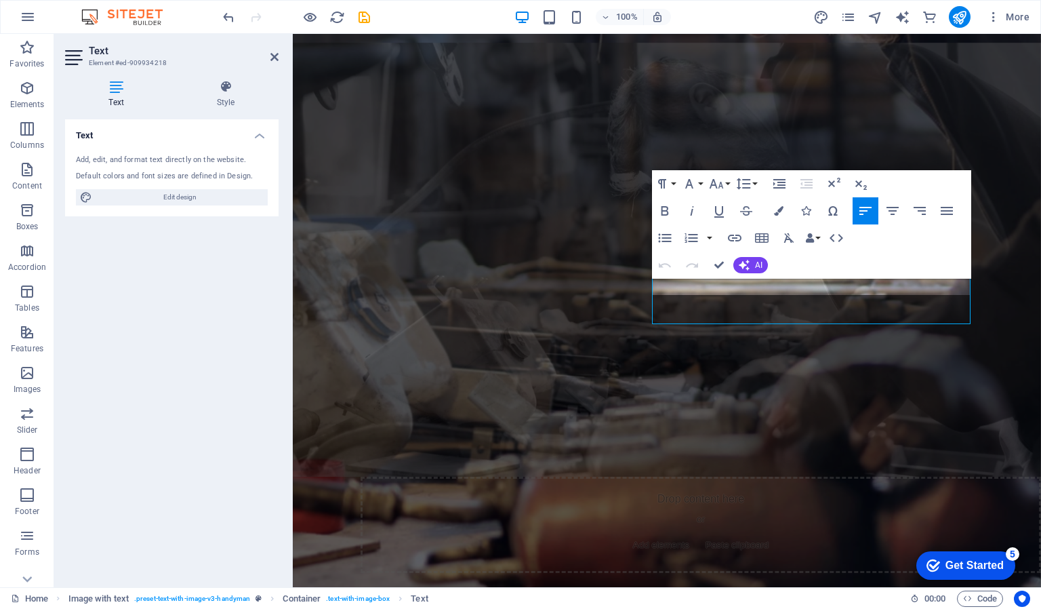
scroll to position [846, 0]
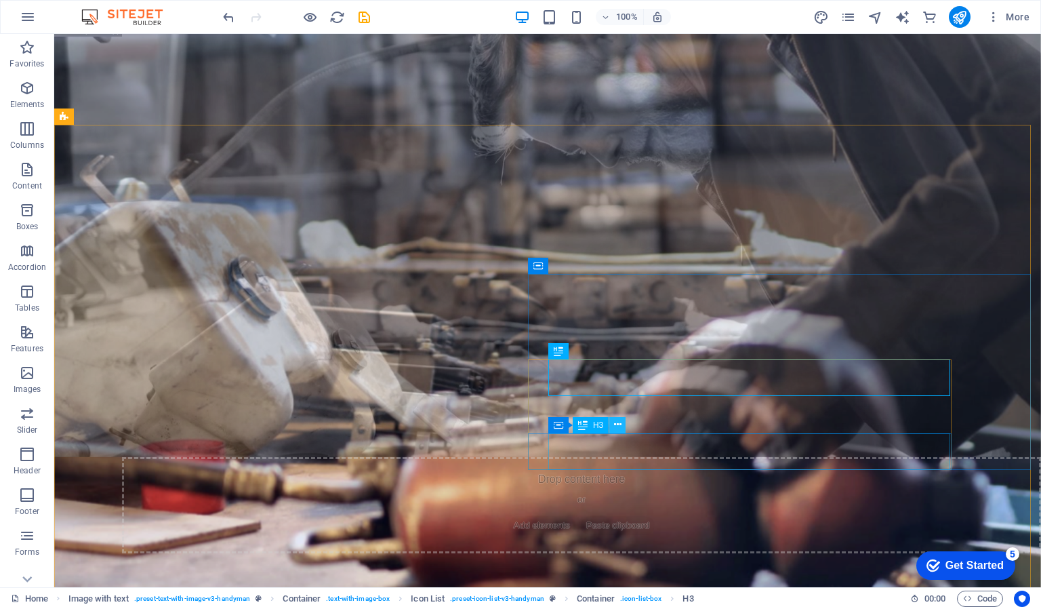
click at [618, 423] on icon at bounding box center [617, 425] width 7 height 14
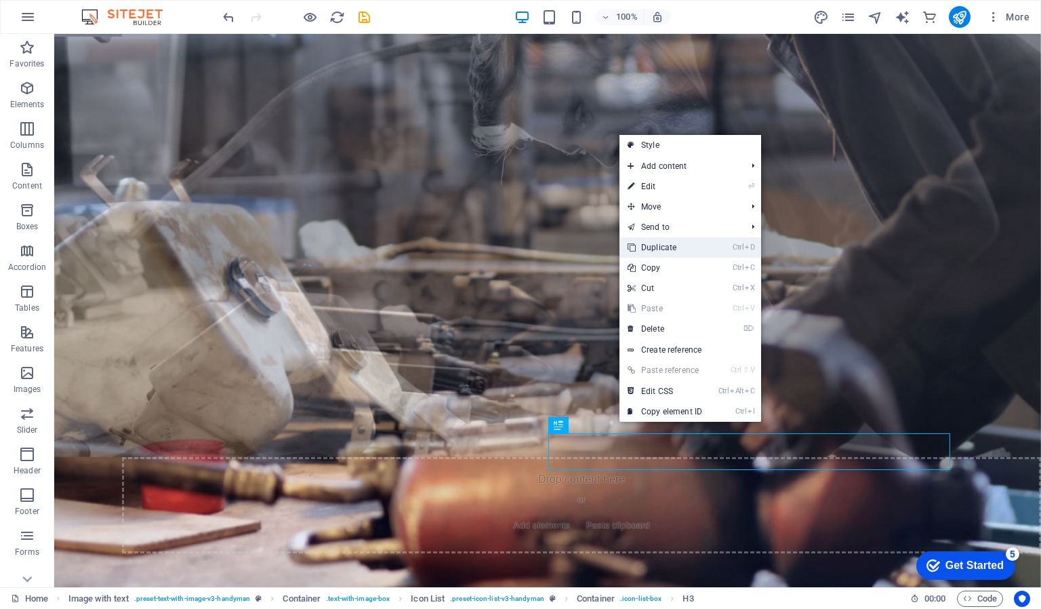
click at [664, 249] on link "Ctrl D Duplicate" at bounding box center [665, 247] width 91 height 20
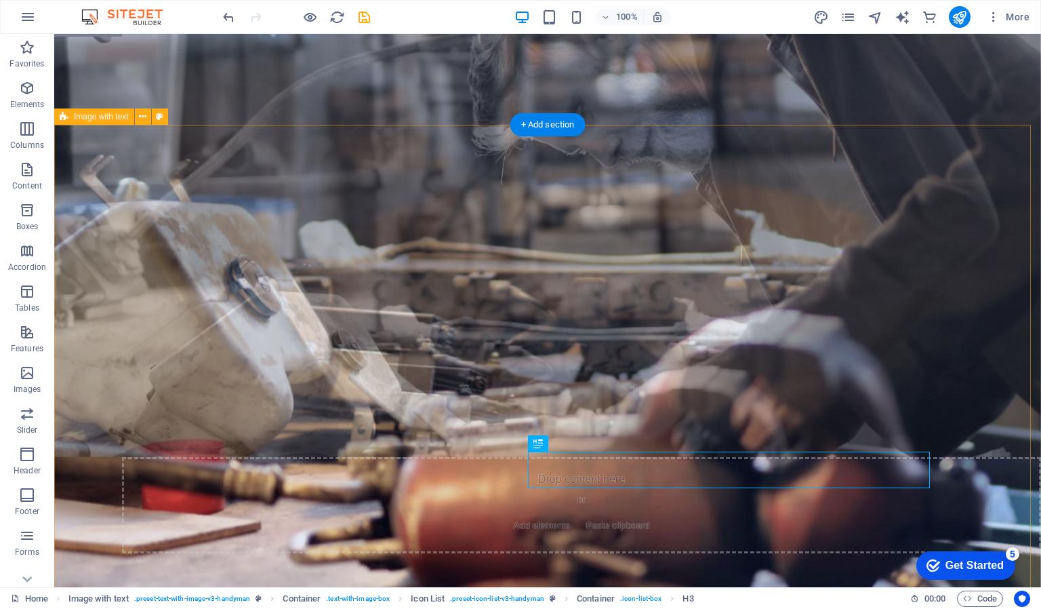
click at [738, 505] on div "The Problem Leaders are stuck — not because they’re weak, but because: Benefit …" at bounding box center [601, 344] width 987 height 553
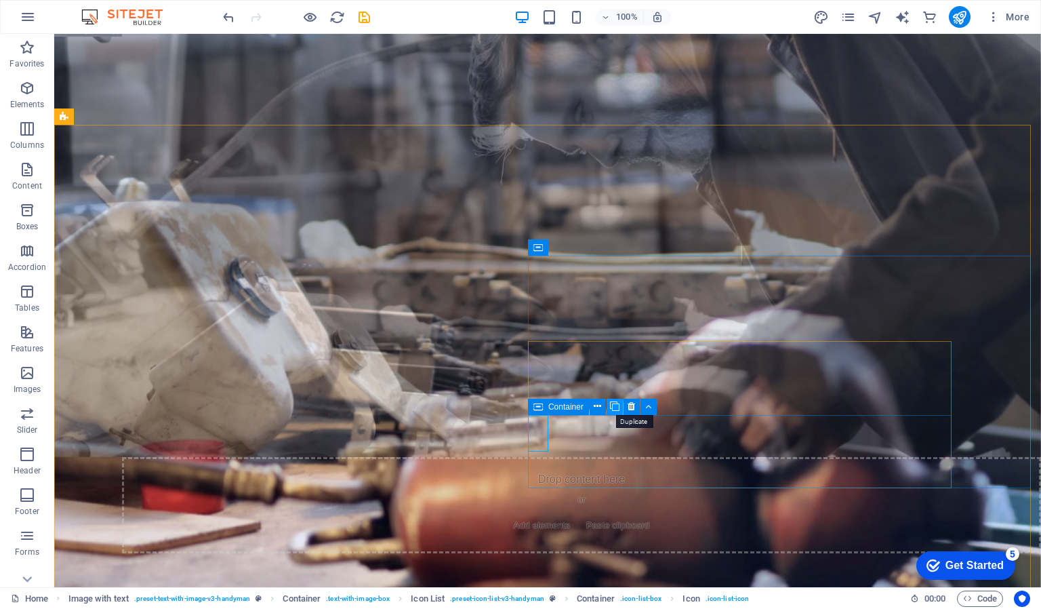
click at [616, 405] on icon at bounding box center [614, 406] width 9 height 14
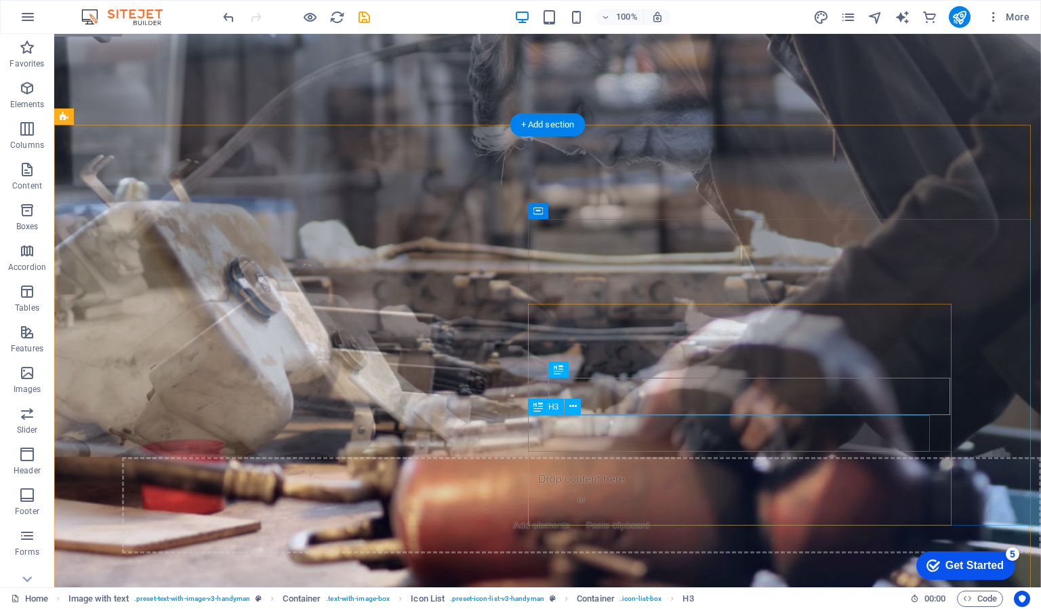
click at [578, 405] on button at bounding box center [573, 407] width 16 height 16
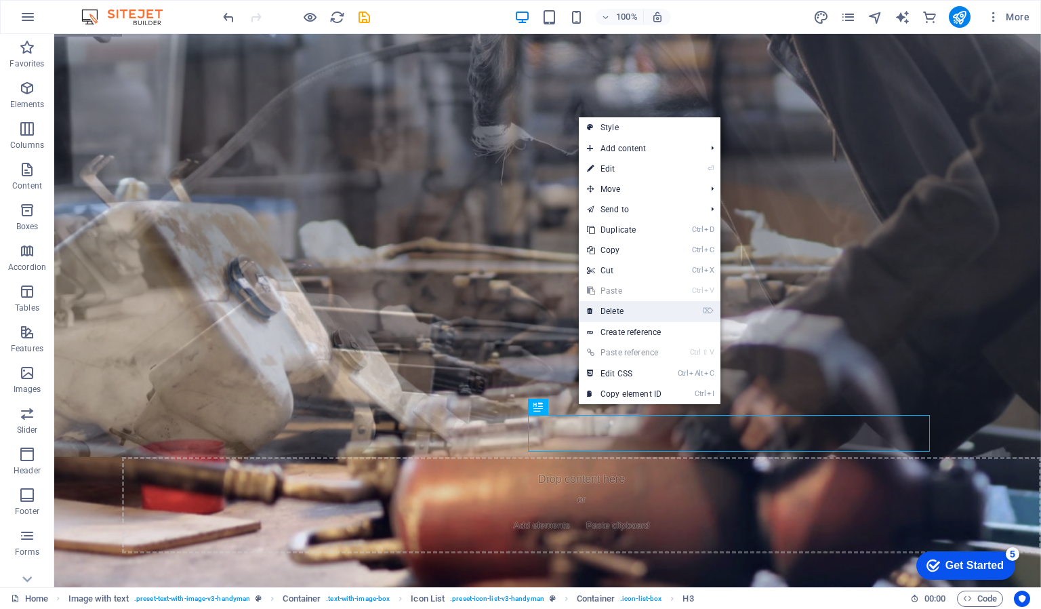
click at [625, 309] on link "⌦ Delete" at bounding box center [624, 311] width 91 height 20
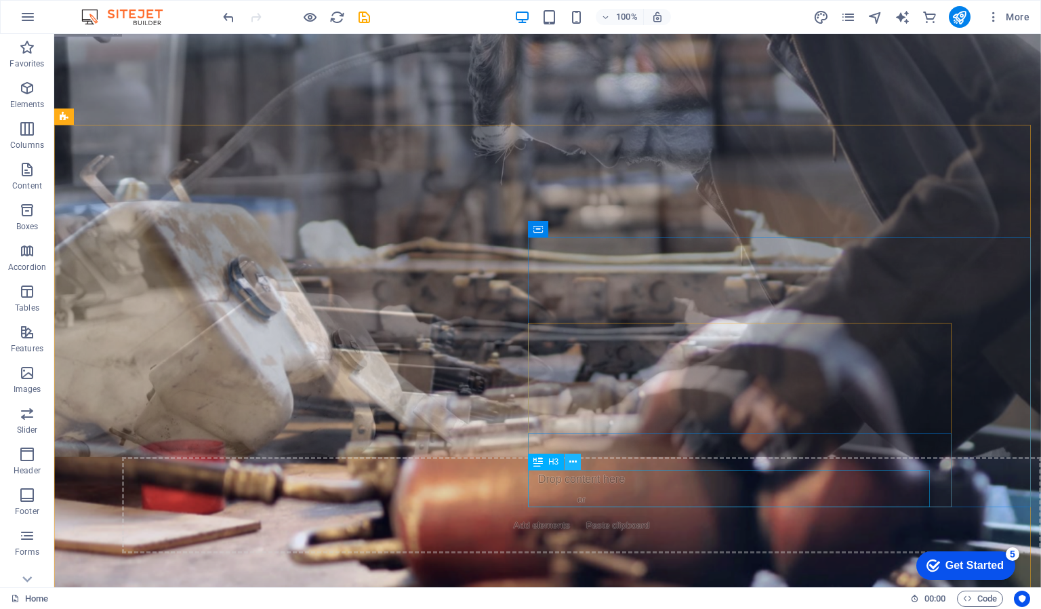
click at [570, 459] on icon at bounding box center [573, 462] width 7 height 14
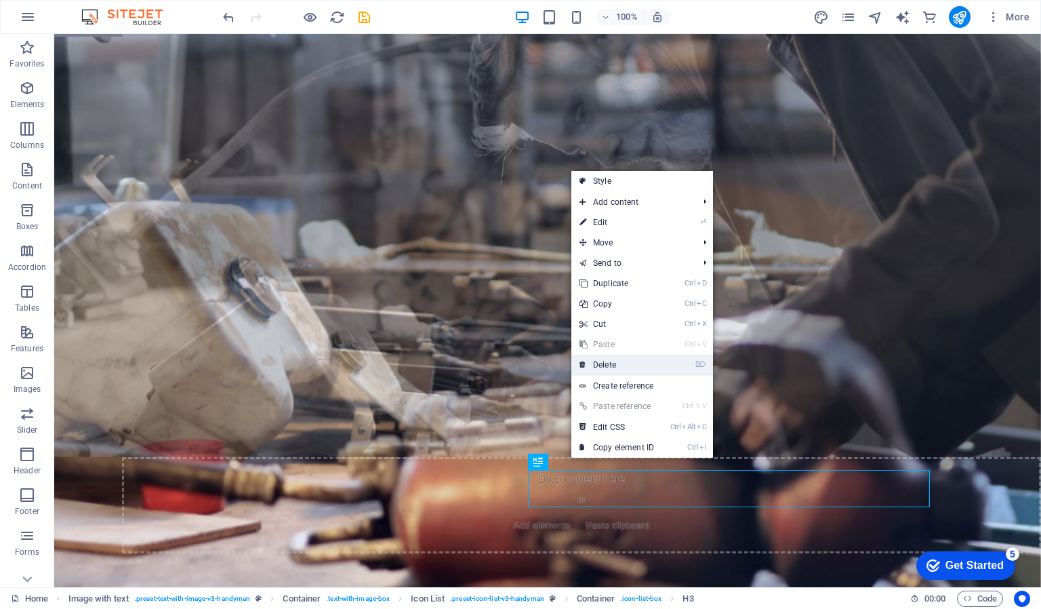
click at [612, 371] on link "⌦ Delete" at bounding box center [617, 365] width 91 height 20
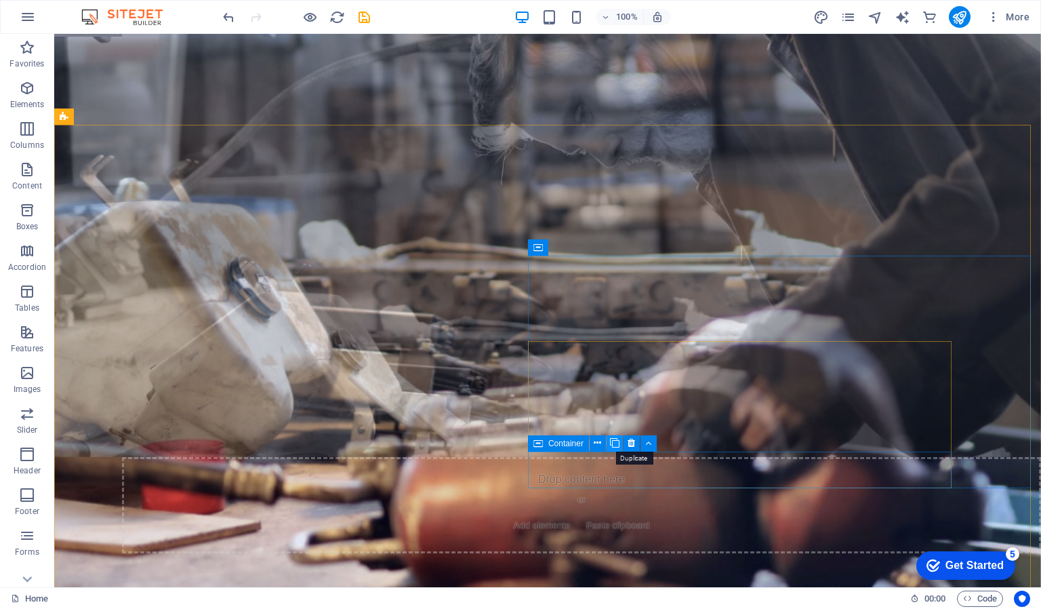
click at [615, 446] on icon at bounding box center [614, 443] width 9 height 14
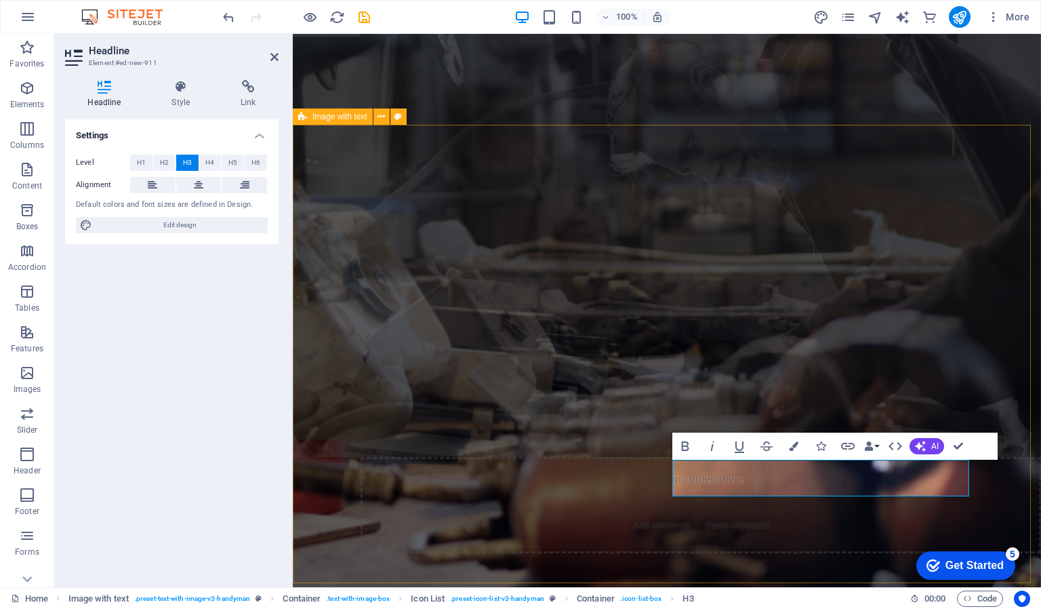
click at [762, 548] on div "The Problem Leaders are stuck — not because they’re weak, but because: They’re …" at bounding box center [960, 344] width 749 height 553
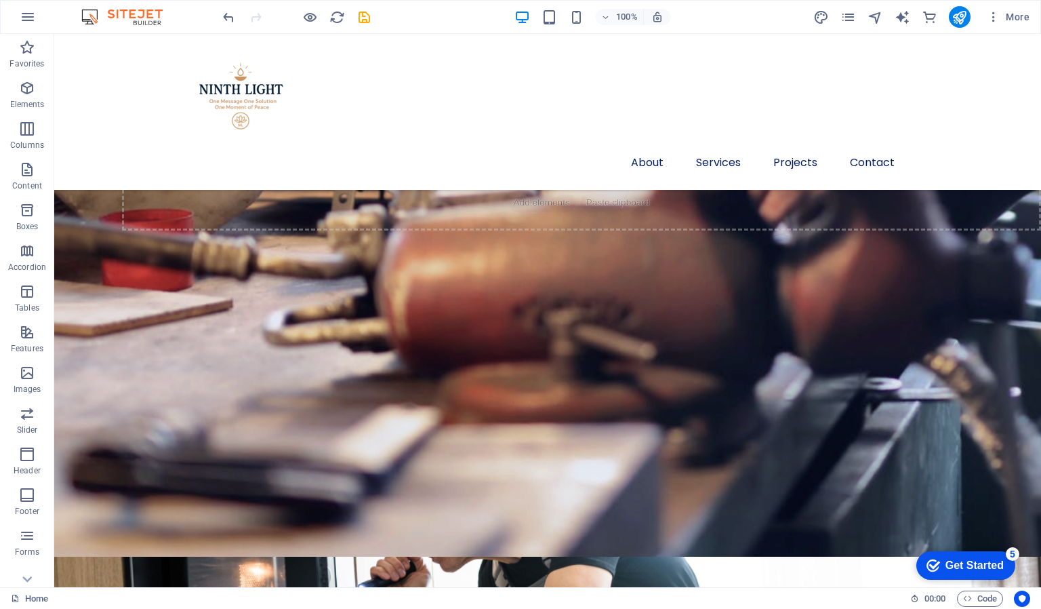
scroll to position [1217, 0]
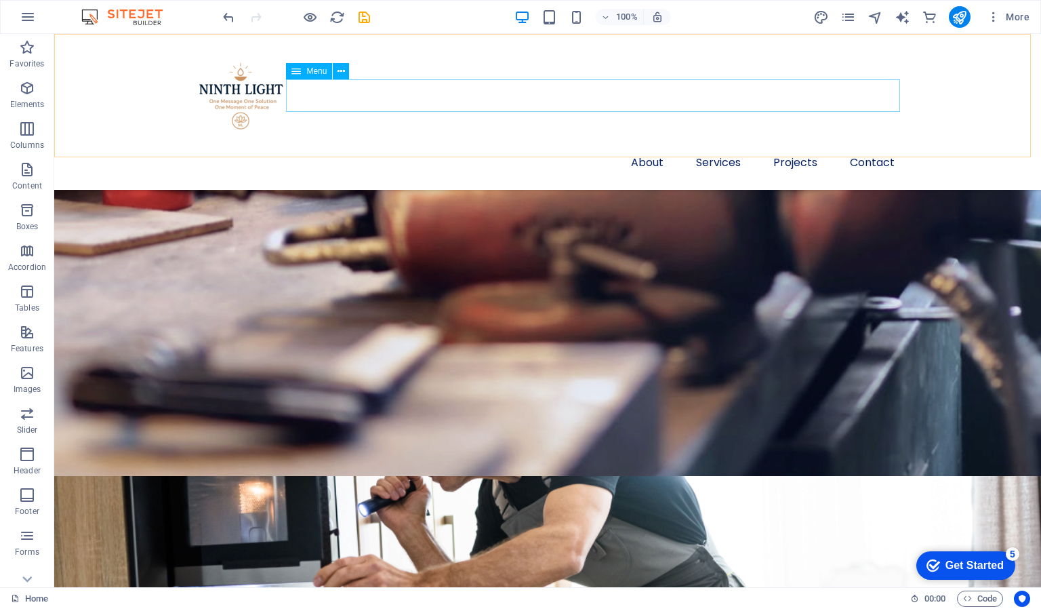
click at [638, 146] on nav "About Services Projects Contact" at bounding box center [548, 162] width 716 height 33
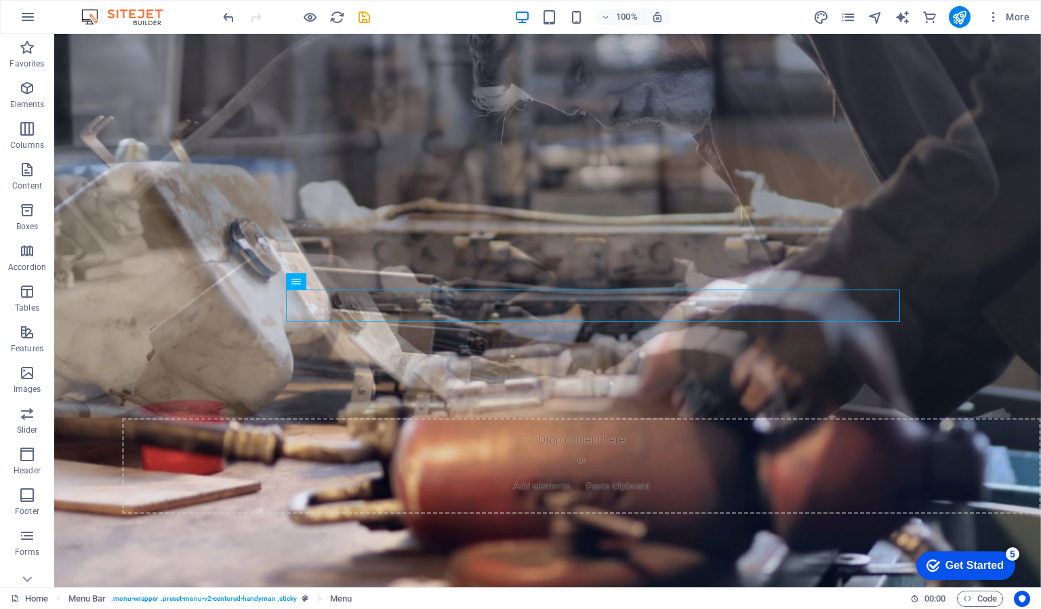
scroll to position [886, 0]
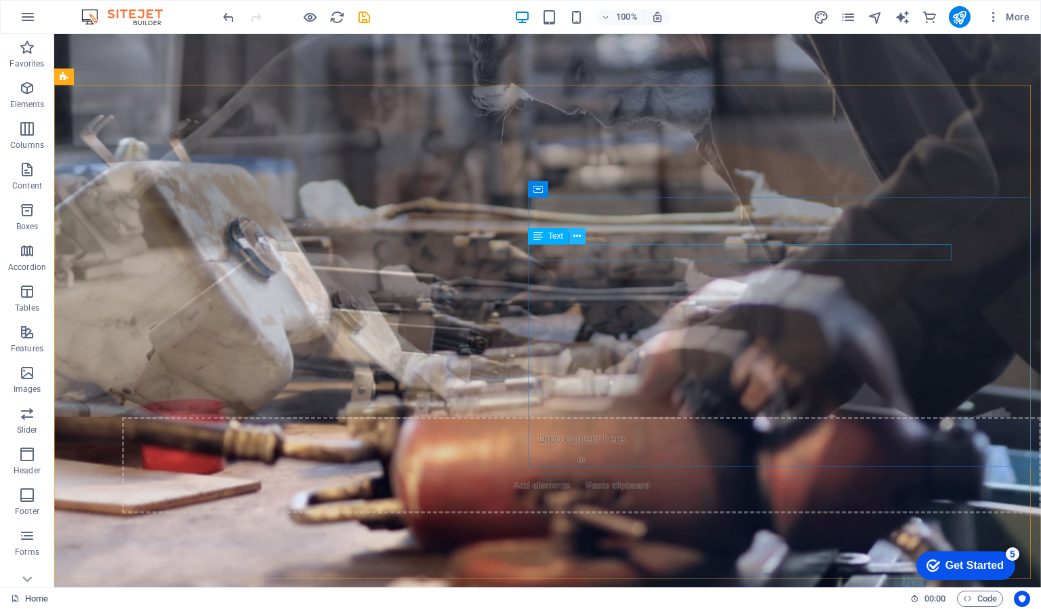
click at [580, 236] on icon at bounding box center [577, 236] width 7 height 14
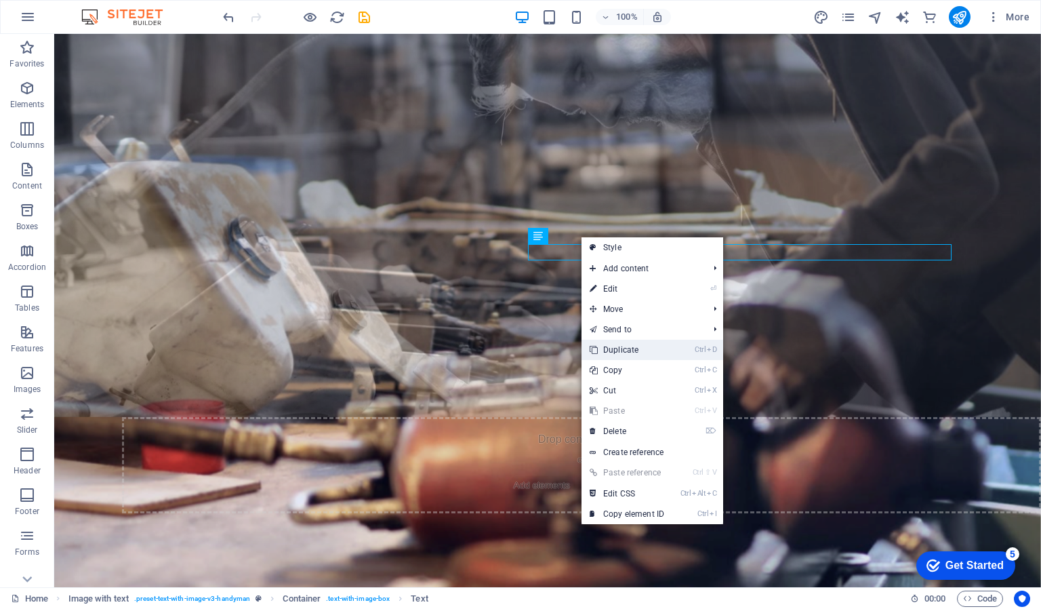
click at [644, 346] on link "Ctrl D Duplicate" at bounding box center [627, 350] width 91 height 20
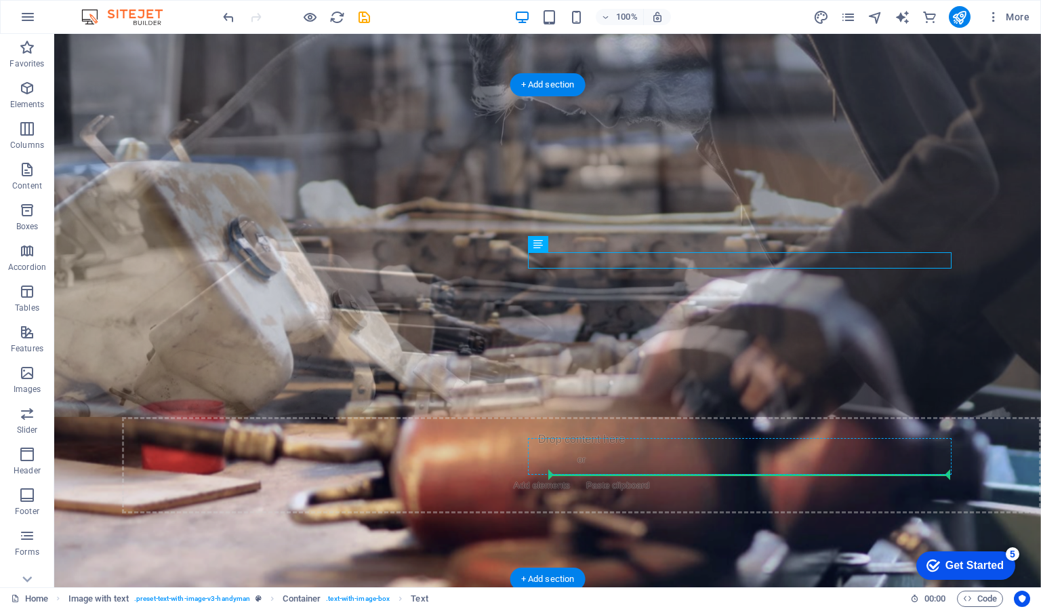
drag, startPoint x: 728, startPoint y: 263, endPoint x: 704, endPoint y: 469, distance: 207.5
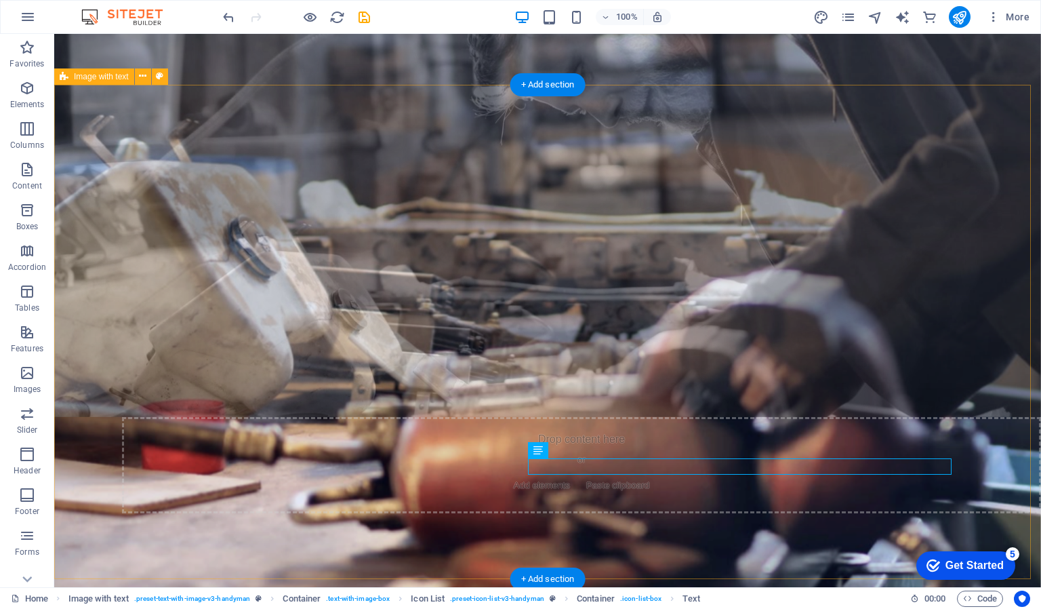
click at [744, 481] on div "The Problem Leaders are stuck — not because they’re weak, but because: They’re …" at bounding box center [601, 344] width 987 height 553
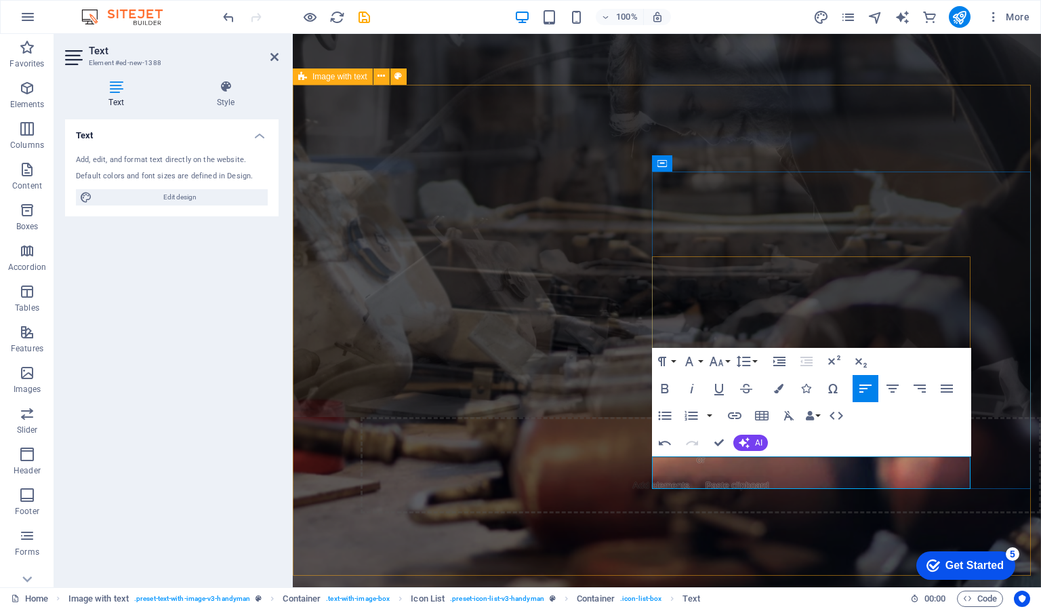
click at [588, 508] on div "The Problem Leaders are stuck — not because they’re weak, but because: They’re …" at bounding box center [960, 344] width 749 height 553
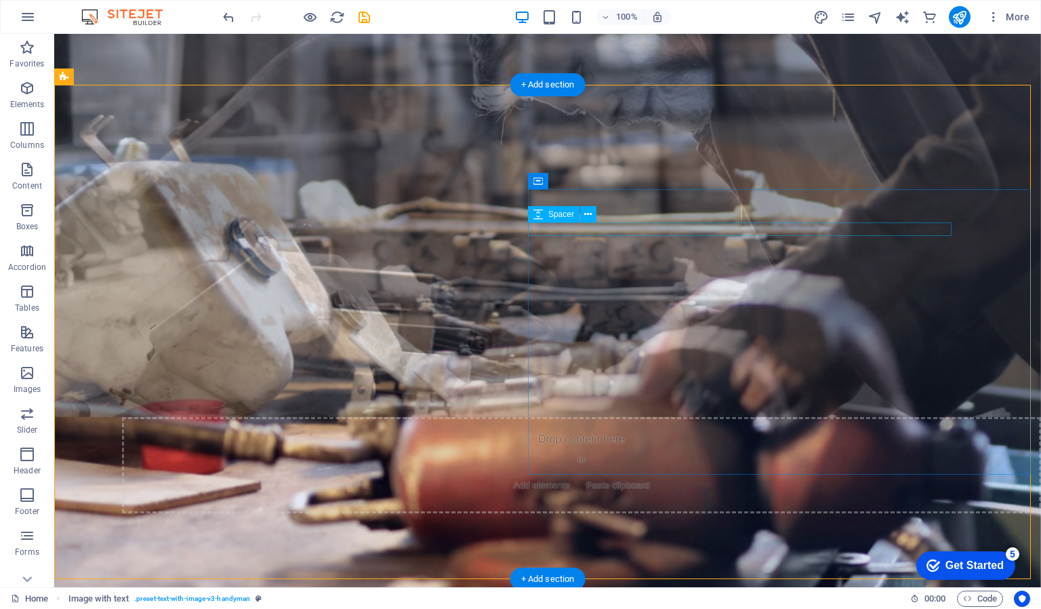
click at [944, 155] on div "The Problem Leaders are stuck — not because they’re weak, but because: They’re …" at bounding box center [601, 344] width 987 height 553
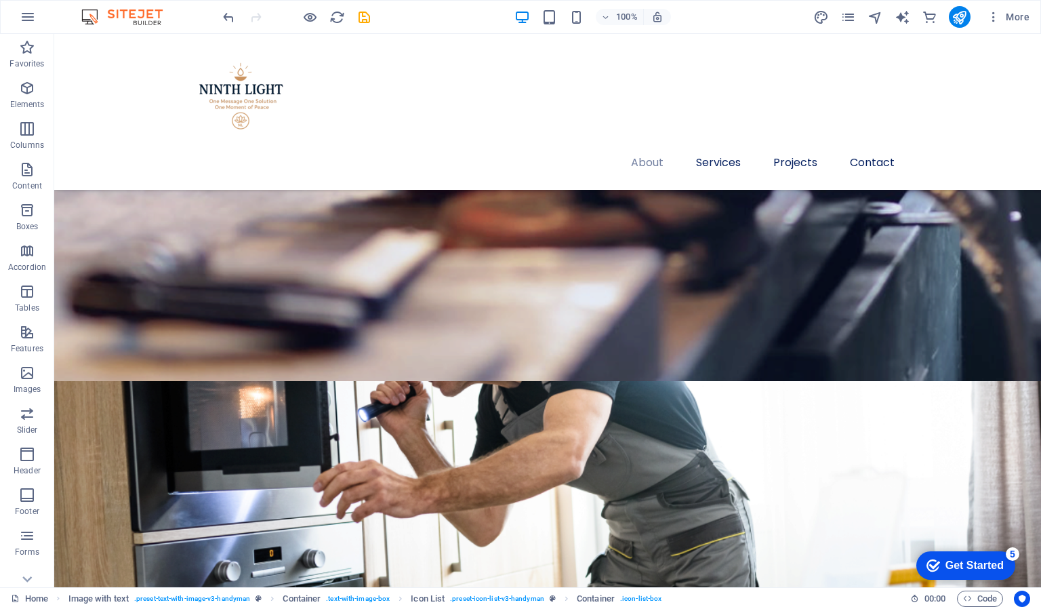
scroll to position [1317, 0]
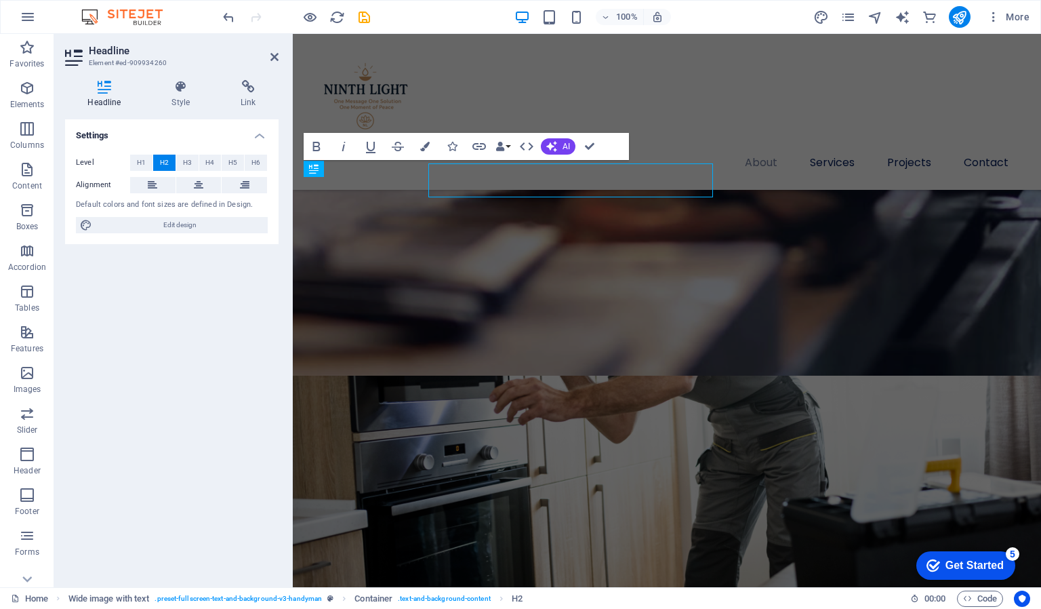
scroll to position [1358, 0]
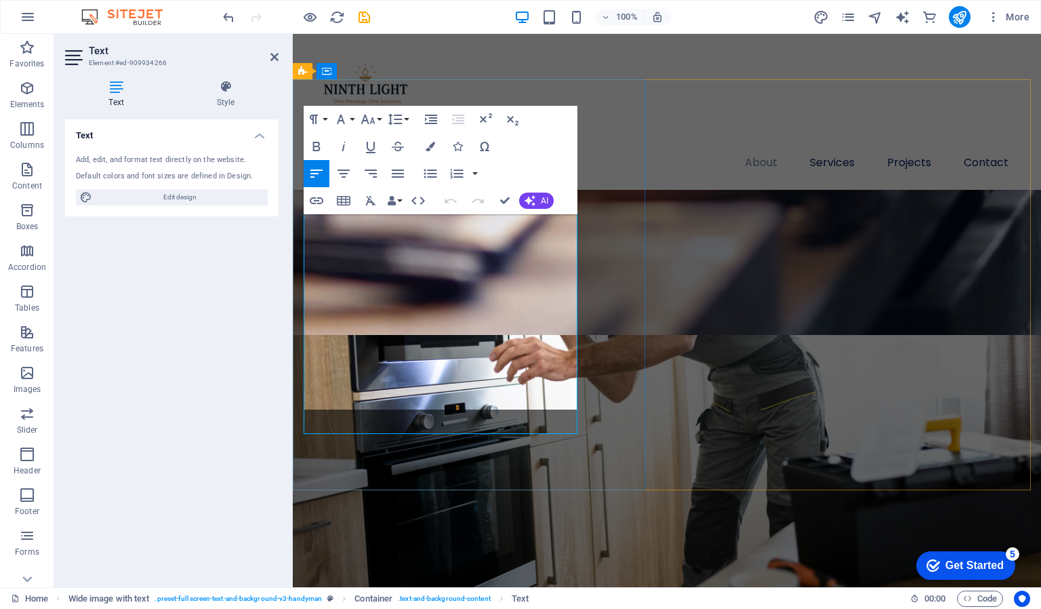
scroll to position [1382, 0]
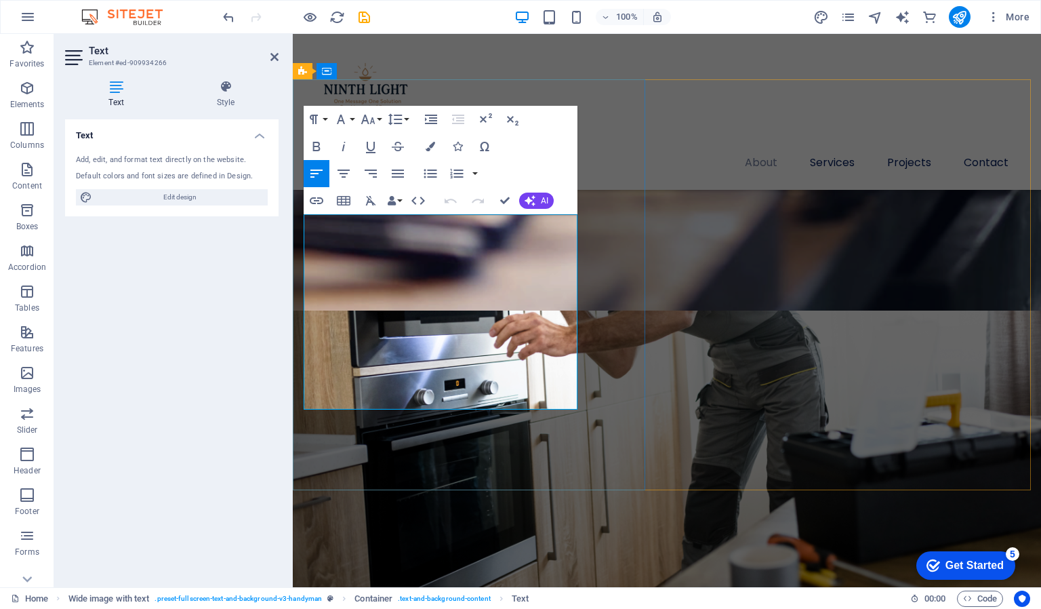
click at [226, 16] on icon "undo" at bounding box center [229, 17] width 16 height 16
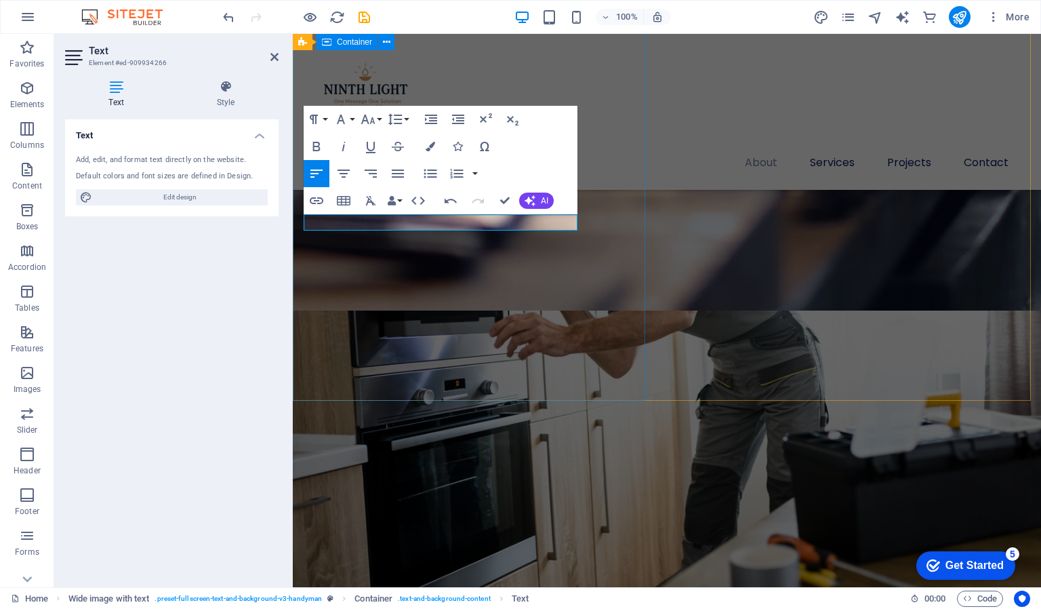
scroll to position [1472, 0]
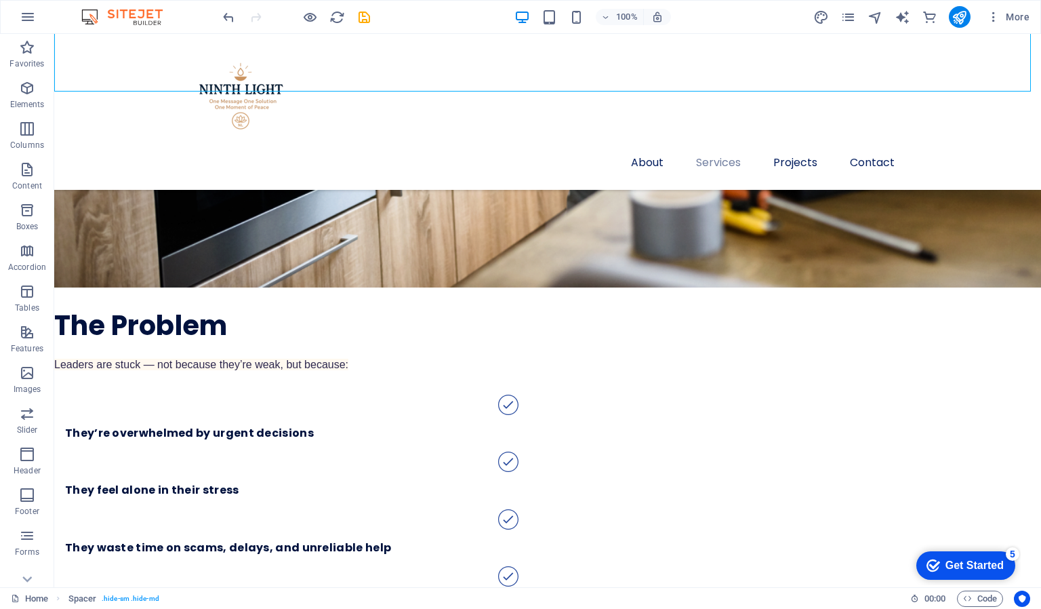
scroll to position [1907, 0]
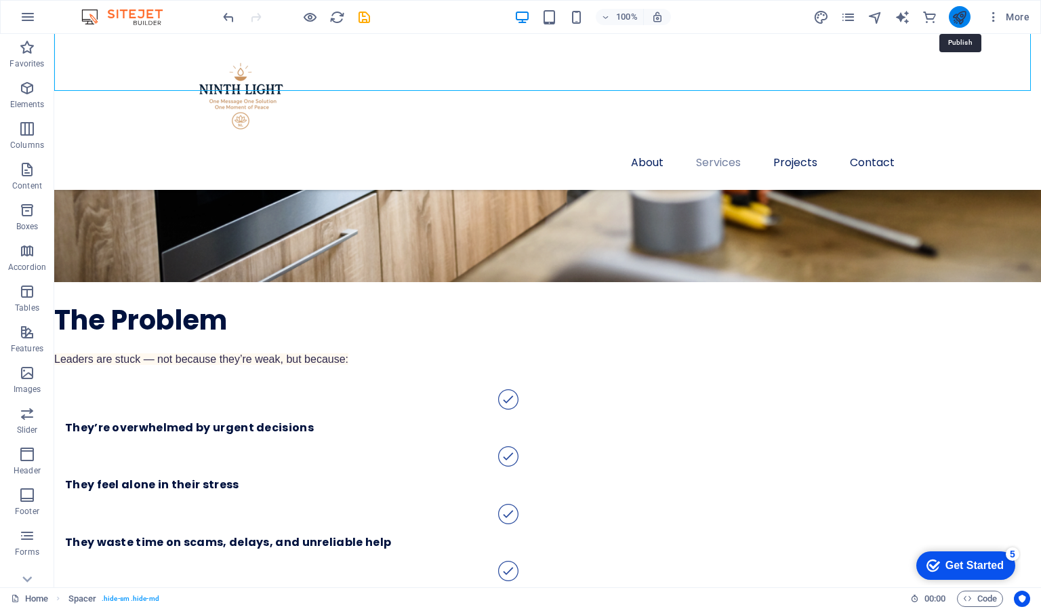
click at [957, 13] on icon "publish" at bounding box center [960, 17] width 16 height 16
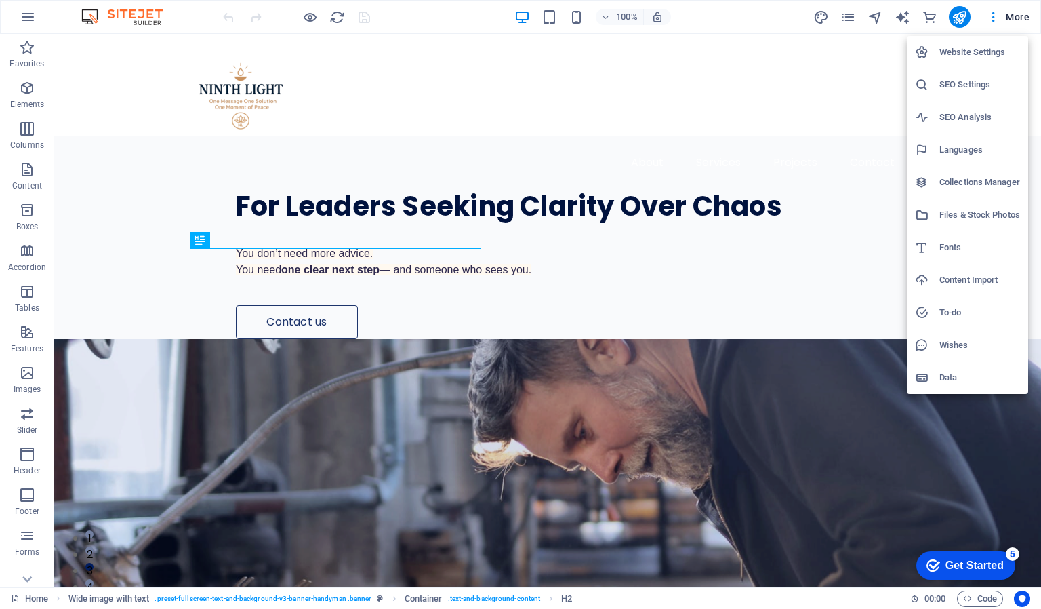
click at [0, 0] on h6 "Website Settings" at bounding box center [0, 0] width 0 height 0
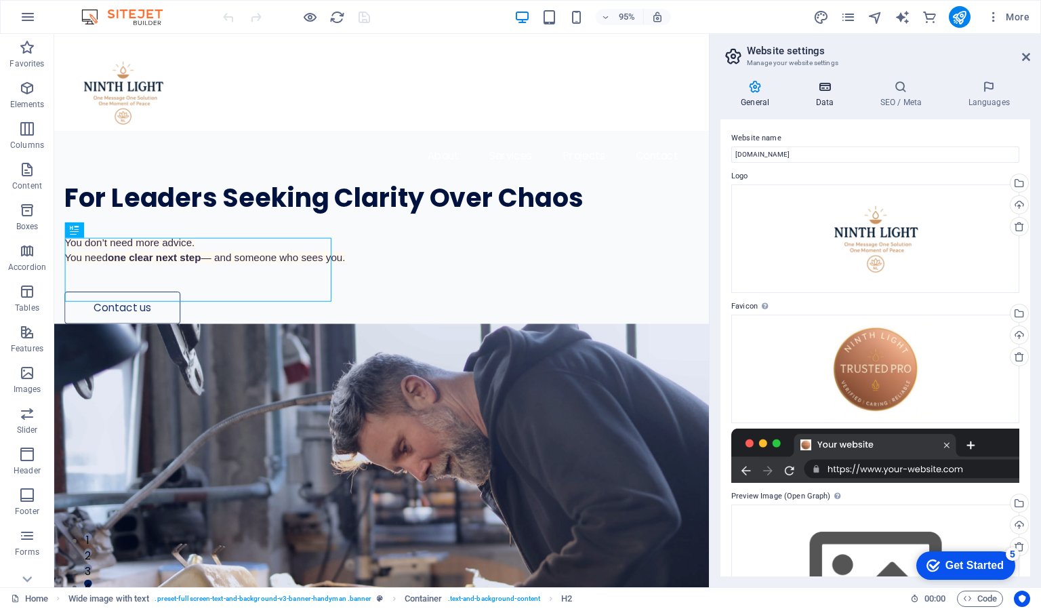
click at [837, 81] on icon at bounding box center [824, 87] width 59 height 14
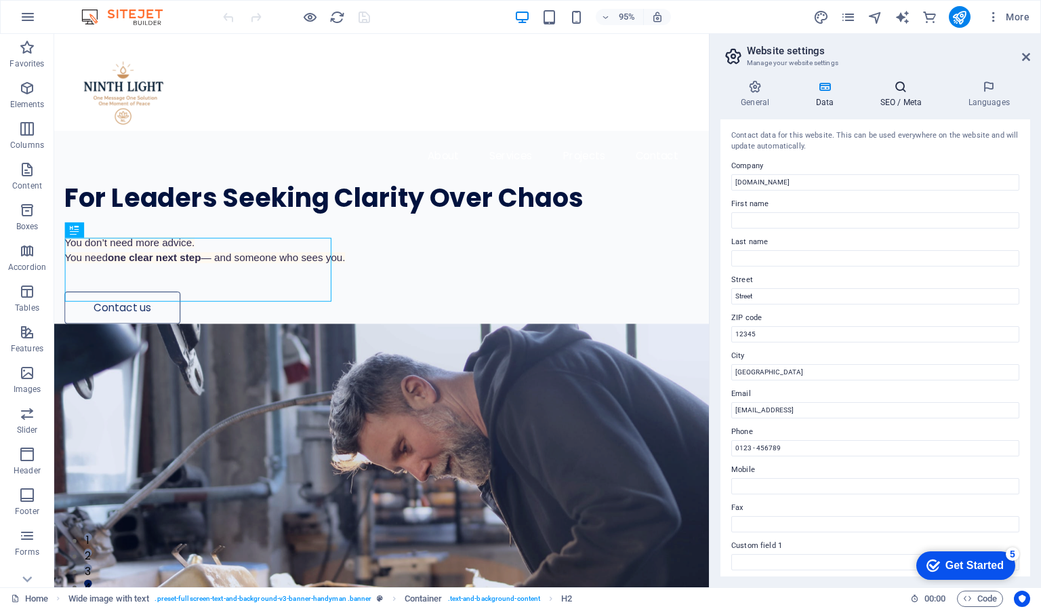
click at [881, 85] on icon at bounding box center [901, 87] width 83 height 14
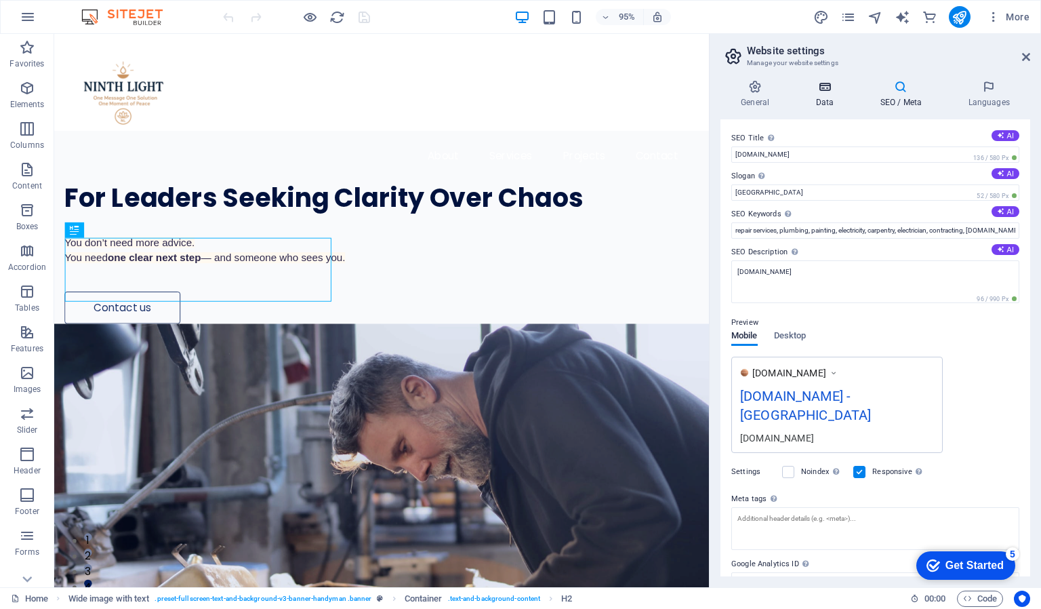
click at [826, 90] on icon at bounding box center [824, 87] width 59 height 14
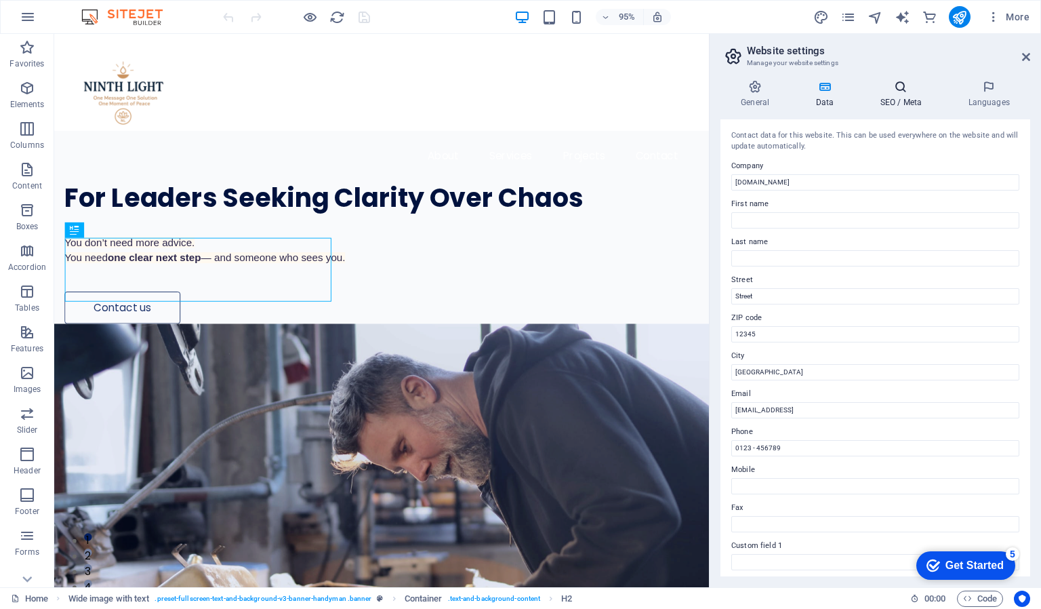
click at [0, 0] on h4 "SEO / Meta" at bounding box center [0, 0] width 0 height 0
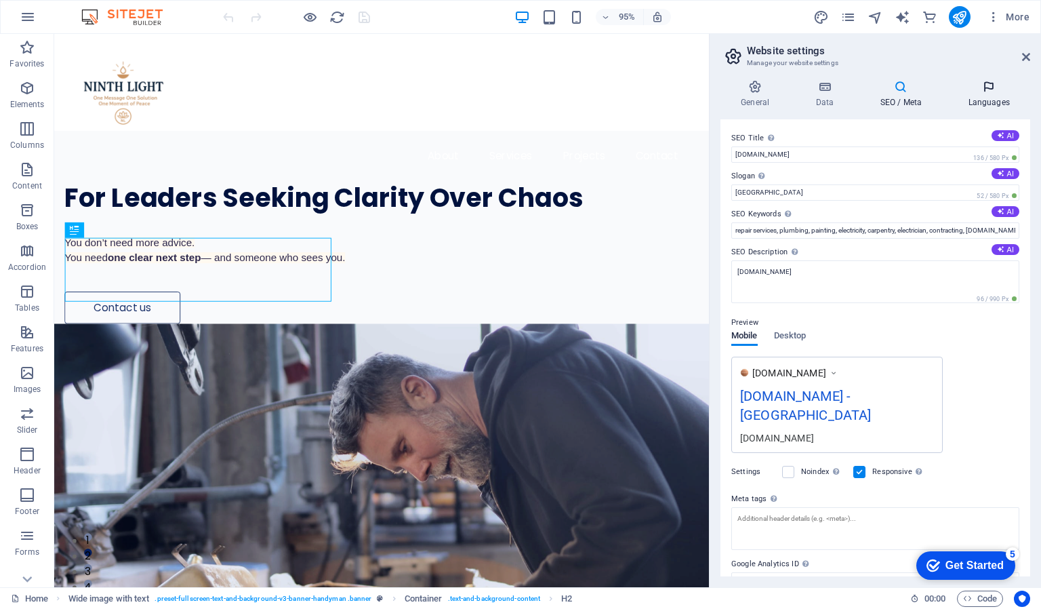
click at [0, 0] on h4 "Languages" at bounding box center [0, 0] width 0 height 0
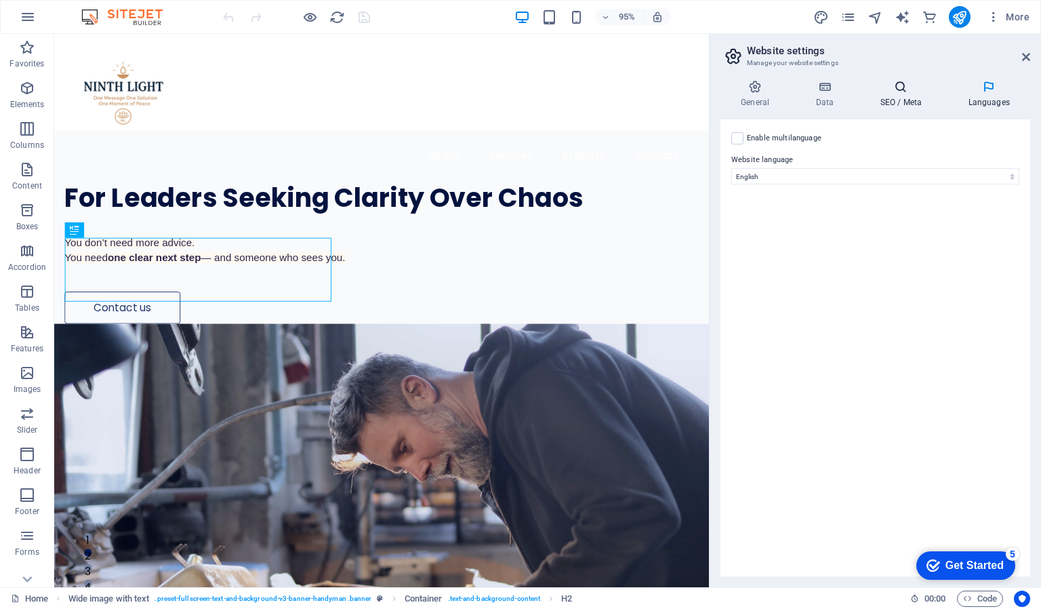
click at [900, 89] on icon at bounding box center [901, 87] width 83 height 14
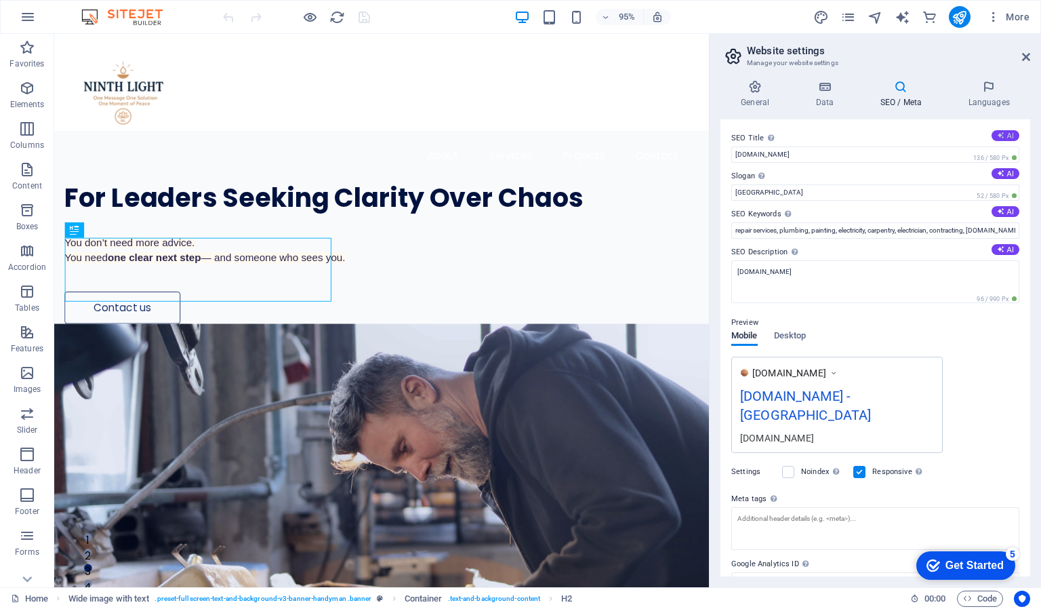
click at [1004, 132] on button "AI" at bounding box center [1006, 135] width 28 height 11
type input "Find Clarity, Not Chaos"
click at [0, 0] on icon at bounding box center [0, 0] width 0 height 0
type textarea "Find clarity in chaos with [PERSON_NAME]. Connect with trusted professionals fo…"
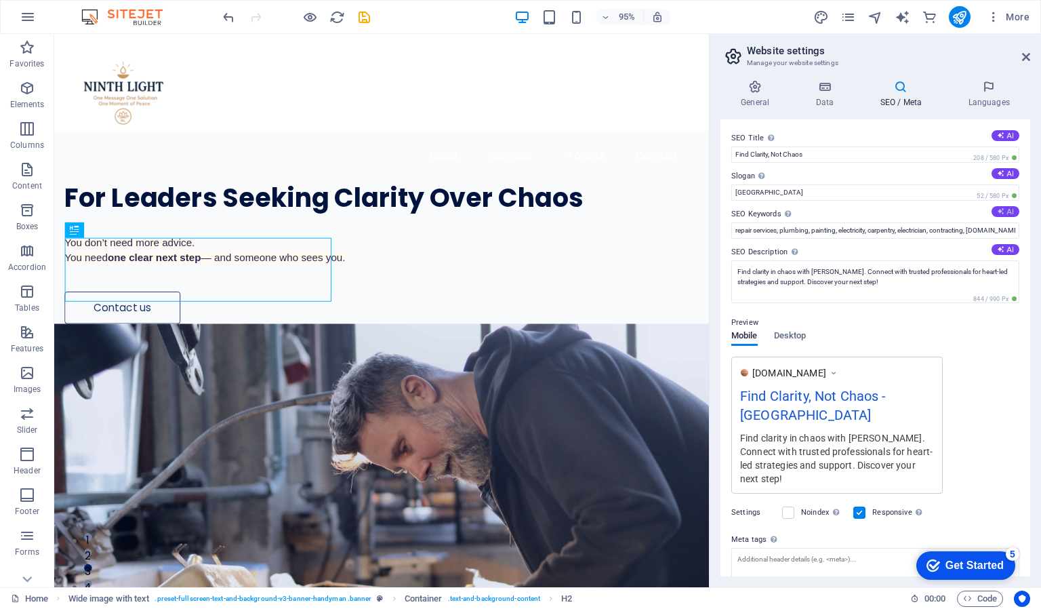
type input "leadership clarity, overwhelmed leaders support, trusted strategy for leaders, …"
type input "Embrace Clarity, Move Beyond the Chaos."
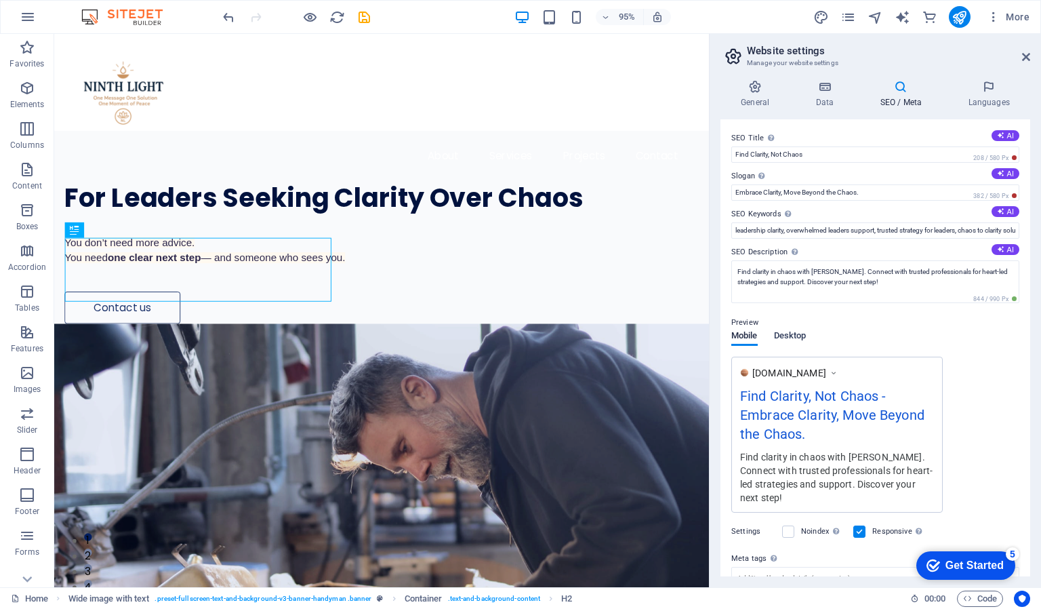
click at [790, 334] on span "Desktop" at bounding box center [790, 336] width 33 height 19
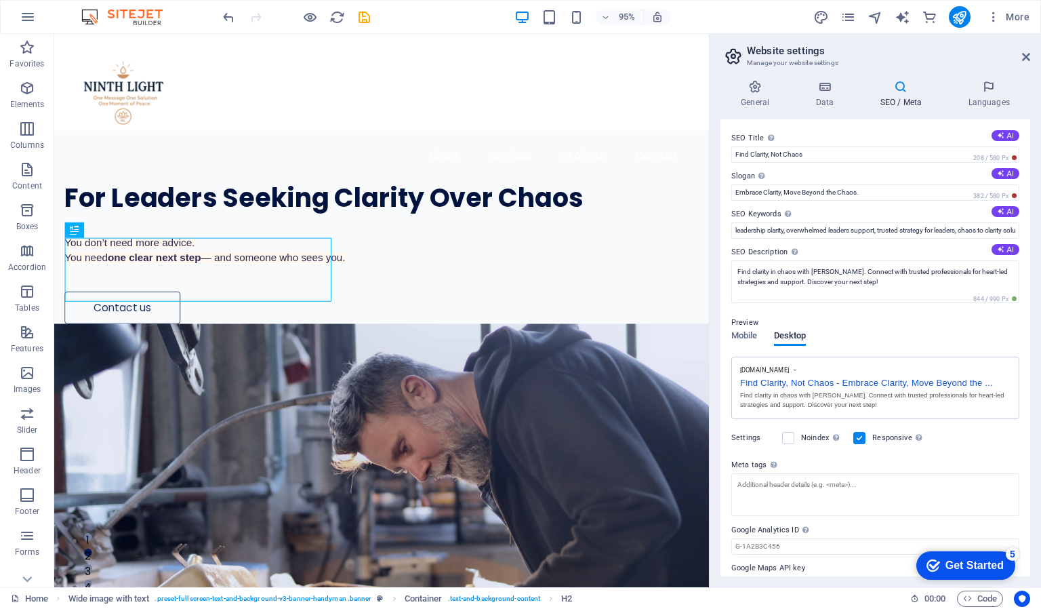
drag, startPoint x: 1031, startPoint y: 389, endPoint x: 1030, endPoint y: 437, distance: 48.1
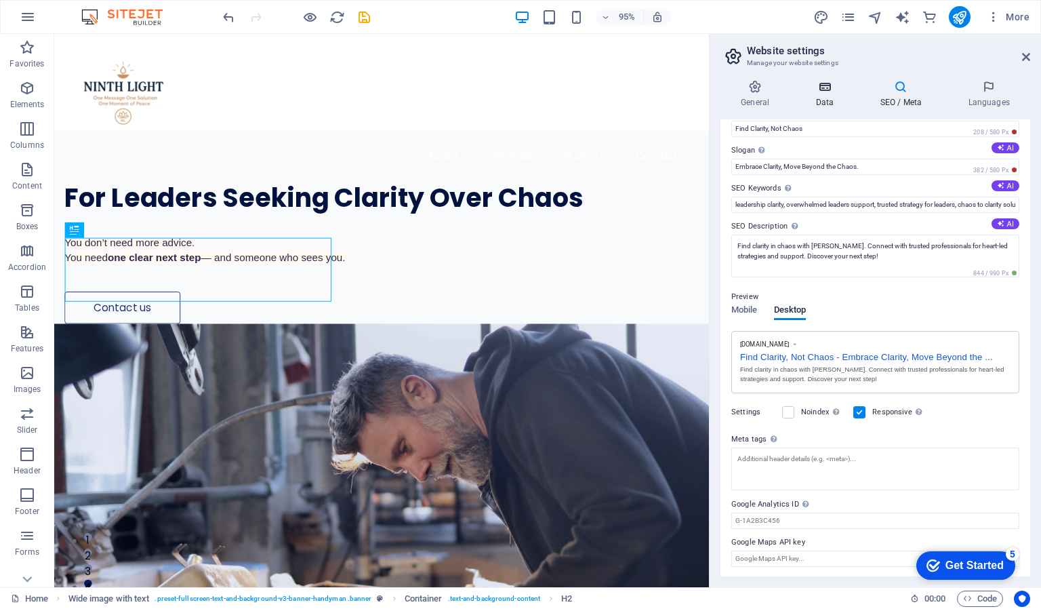
click at [0, 0] on h4 "Data" at bounding box center [0, 0] width 0 height 0
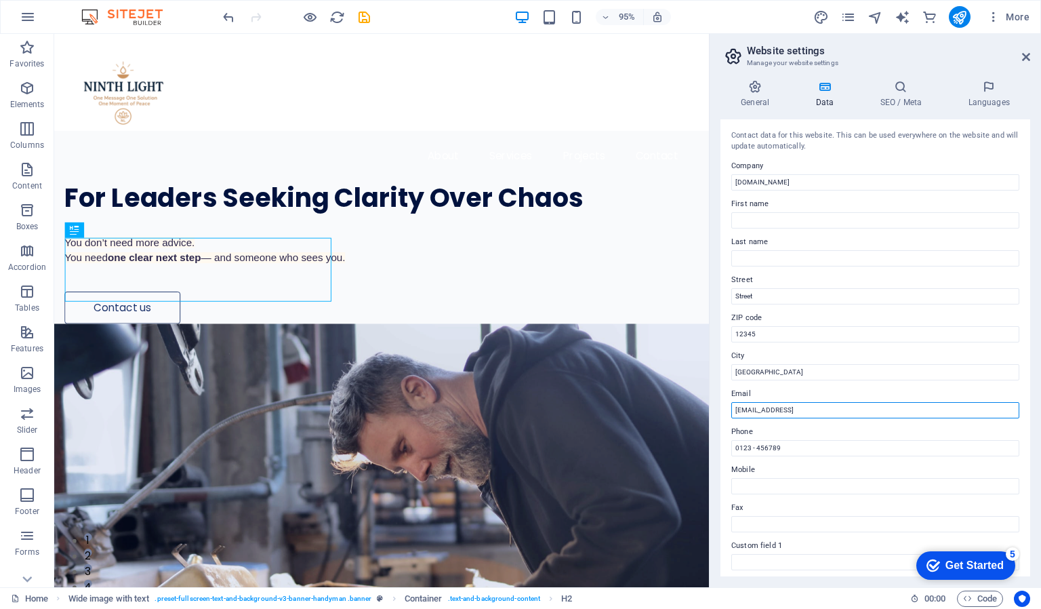
click at [830, 414] on input "da3a815d7b33e72ed9254b40186fd6@cpanel.local" at bounding box center [876, 410] width 288 height 16
type input "[EMAIL_ADDRESS][DOMAIN_NAME]"
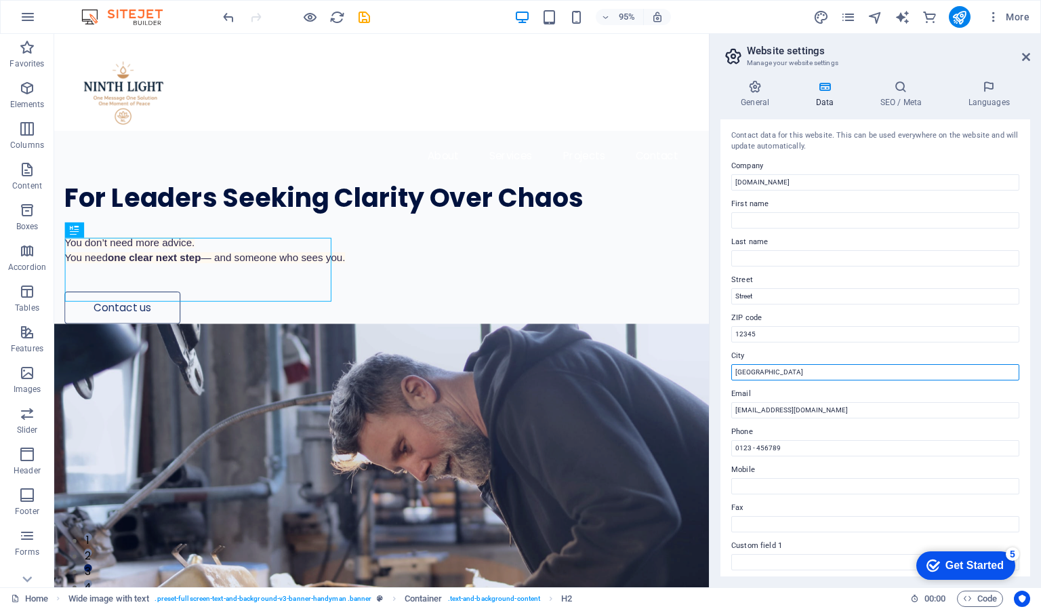
type input "[GEOGRAPHIC_DATA]"
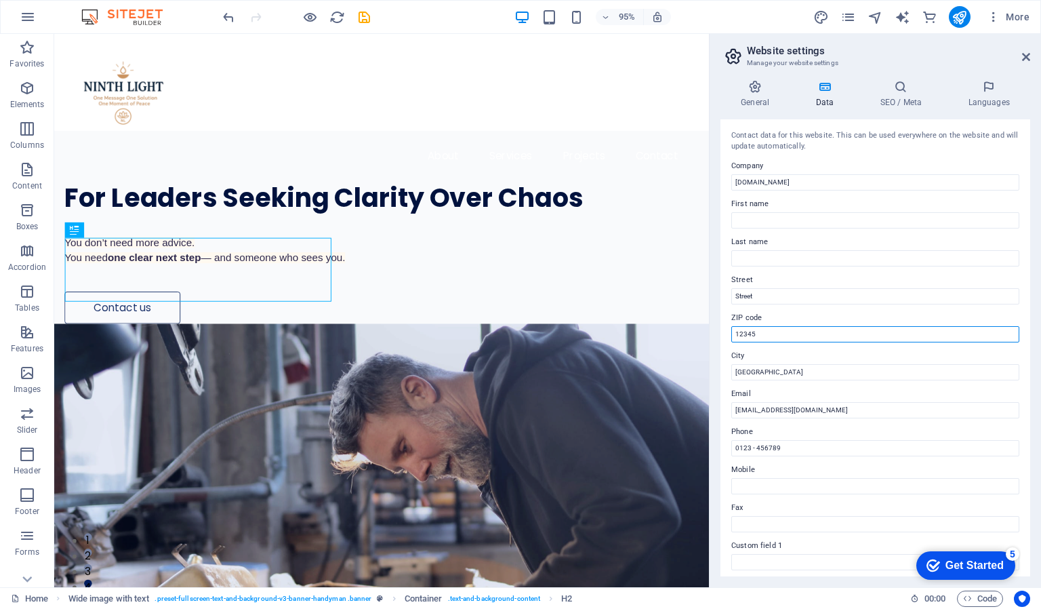
click at [771, 333] on input "12345" at bounding box center [876, 334] width 288 height 16
type input "1"
type input "00100"
type input "Edward"
type input "Ogegan"
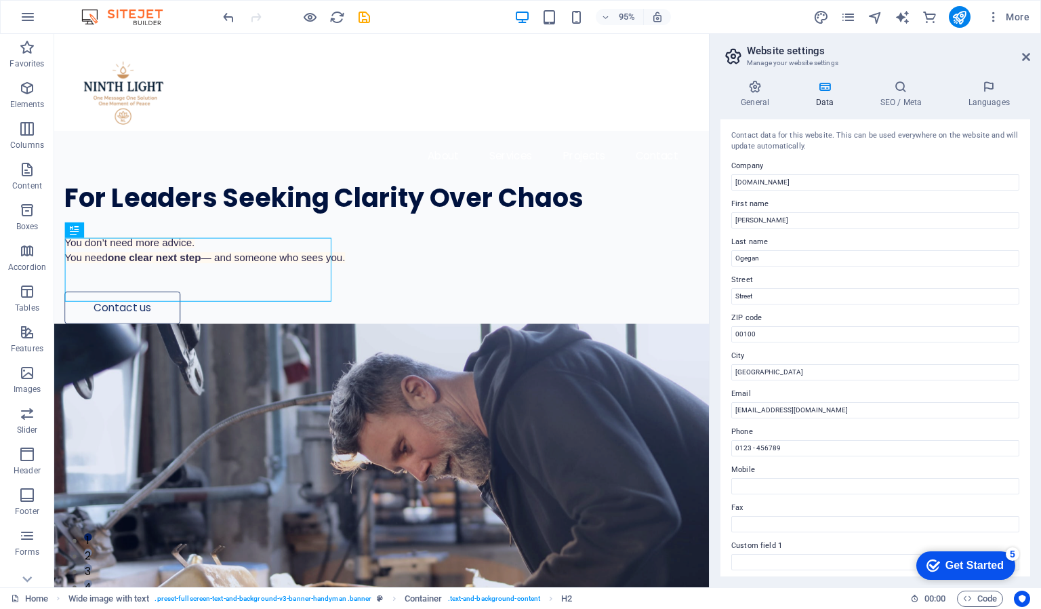
drag, startPoint x: 1026, startPoint y: 265, endPoint x: 1030, endPoint y: 300, distance: 34.7
click at [1030, 300] on div "Contact data for this website. This can be used everywhere on the website and w…" at bounding box center [876, 347] width 310 height 457
click at [0, 0] on input "Mobile" at bounding box center [0, 0] width 0 height 0
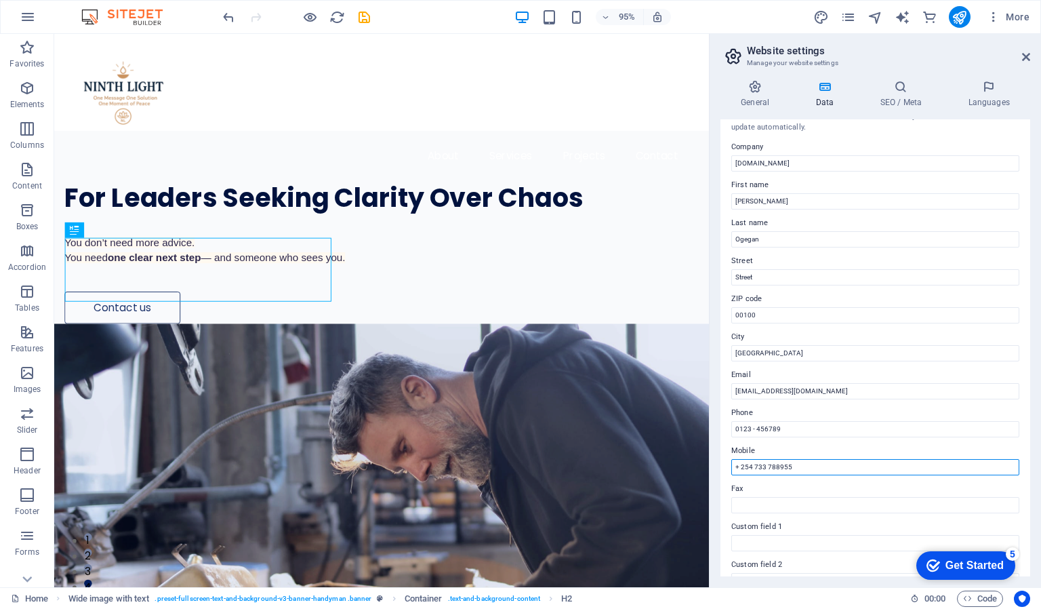
scroll to position [0, 0]
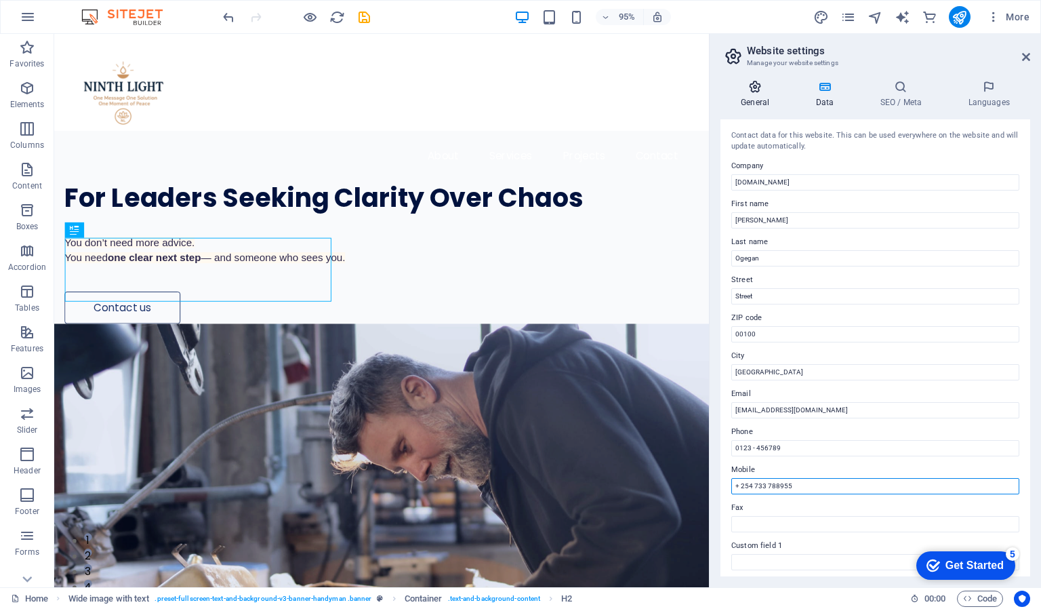
type input "+ 254 733 788955"
click at [760, 92] on icon at bounding box center [755, 87] width 69 height 14
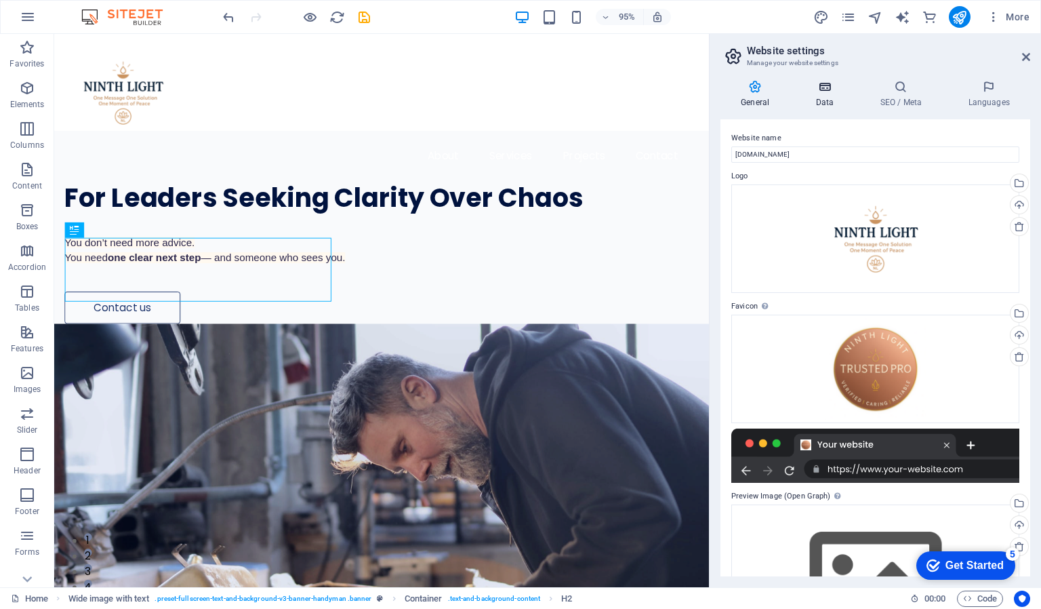
click at [819, 86] on icon at bounding box center [824, 87] width 59 height 14
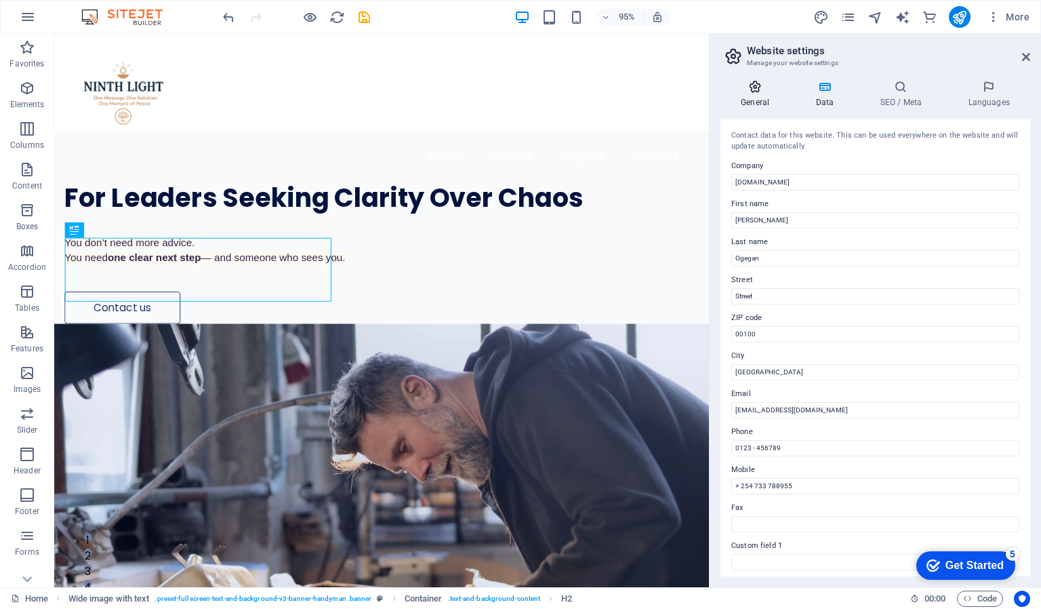
click at [767, 87] on icon at bounding box center [755, 87] width 69 height 14
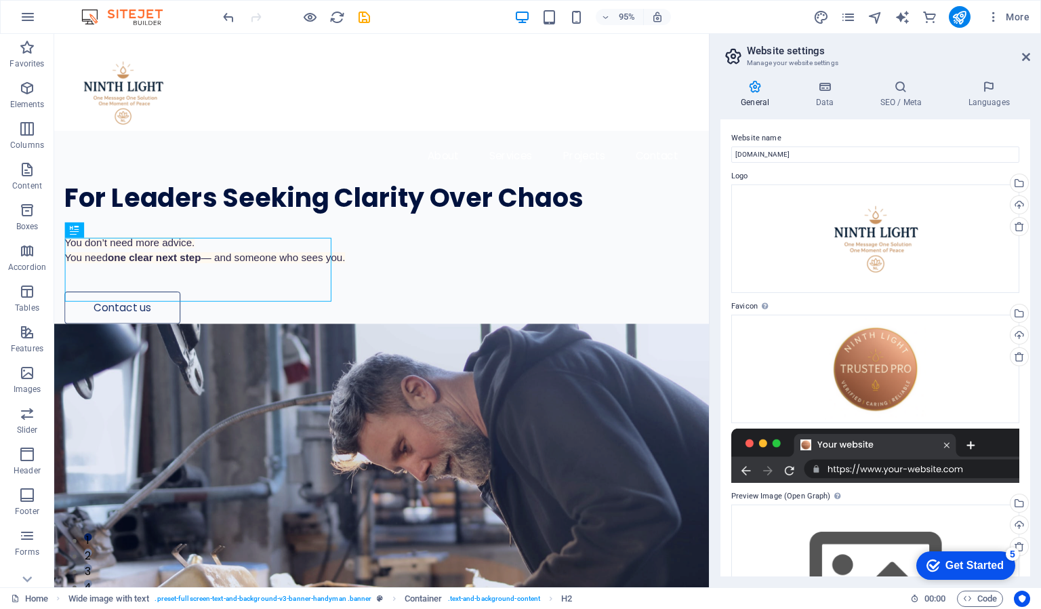
drag, startPoint x: 1025, startPoint y: 150, endPoint x: 1037, endPoint y: 256, distance: 107.1
click at [0, 0] on h4 "Languages" at bounding box center [0, 0] width 0 height 0
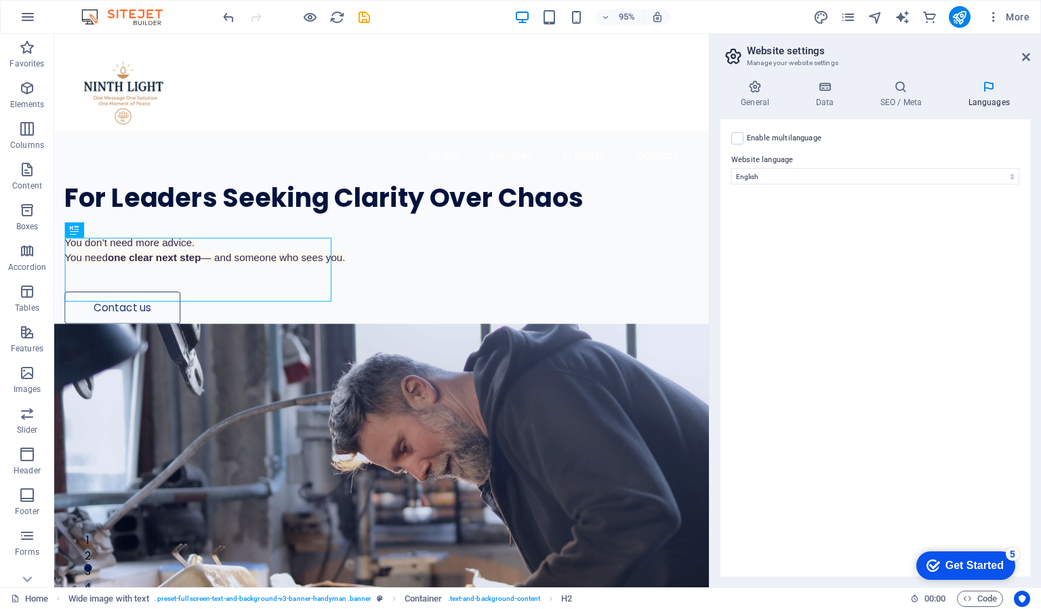
click at [0, 0] on label "Enable multilanguage To disable multilanguage delete all languages until only o…" at bounding box center [0, 0] width 0 height 0
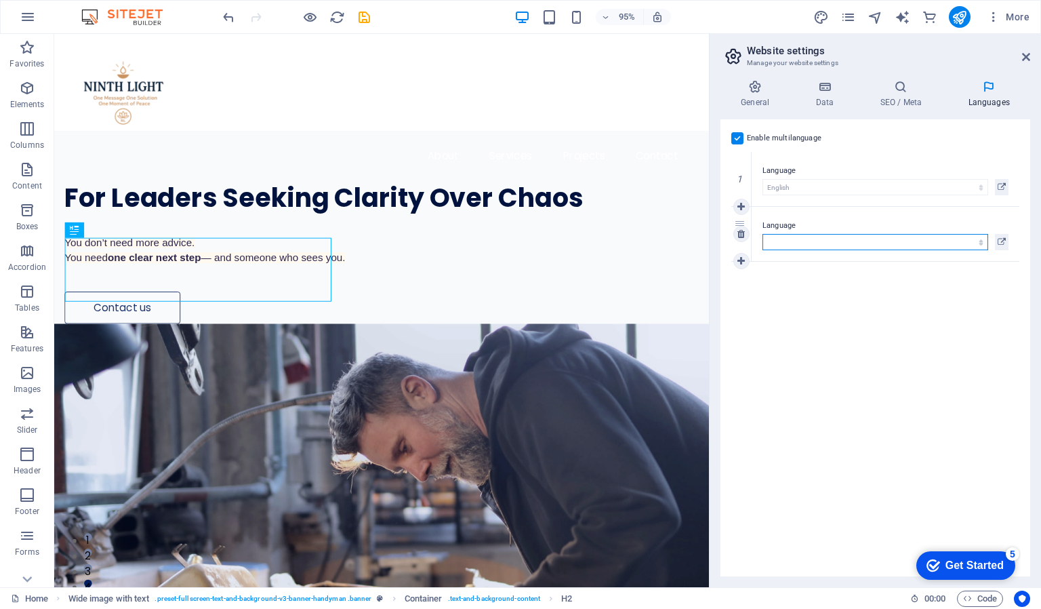
select select "6"
click at [0, 0] on icon at bounding box center [0, 0] width 0 height 0
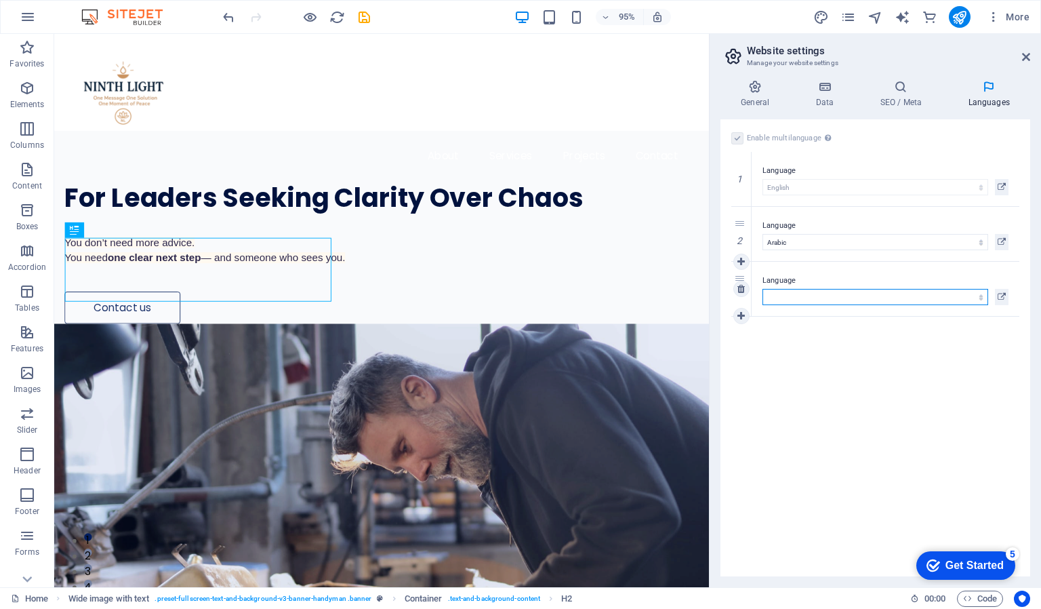
click at [791, 296] on select "Abkhazian Afar Afrikaans Akan Albanian Amharic Arabic Aragonese Armenian Assame…" at bounding box center [876, 297] width 226 height 16
select select "49"
click at [780, 300] on select "Abkhazian Afar Afrikaans Akan Albanian Amharic Arabic Aragonese Armenian Assame…" at bounding box center [876, 297] width 226 height 16
click at [740, 315] on icon at bounding box center [741, 315] width 7 height 9
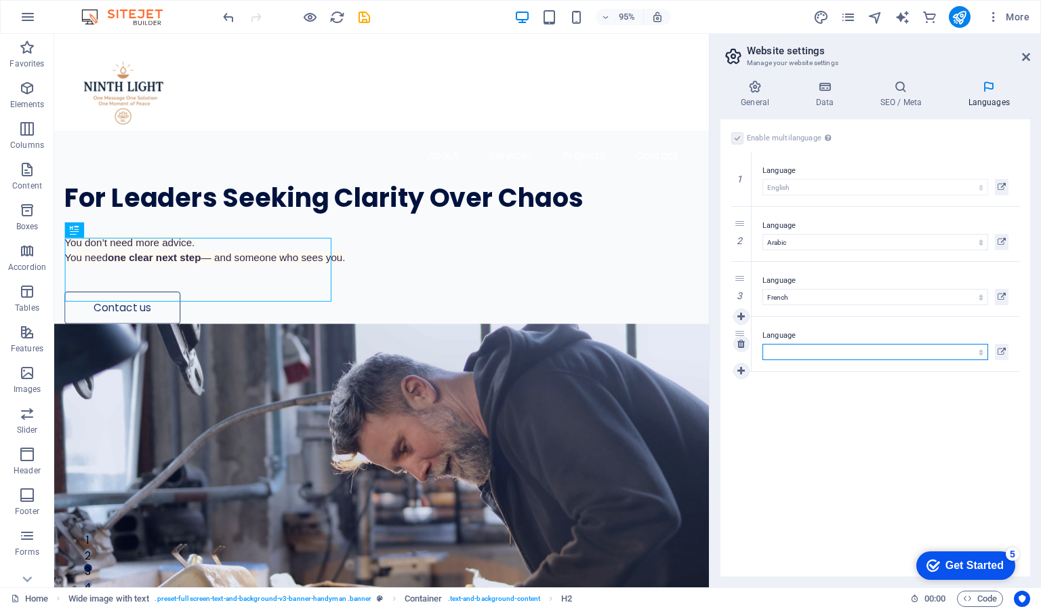
click at [774, 348] on select "Abkhazian Afar Afrikaans Akan Albanian Amharic Arabic Aragonese Armenian Assame…" at bounding box center [876, 352] width 226 height 16
select select "30"
click at [763, 344] on select "Abkhazian Afar Afrikaans Akan Albanian Amharic Arabic Aragonese Armenian Assame…" at bounding box center [876, 352] width 226 height 16
click at [740, 370] on icon at bounding box center [741, 370] width 7 height 9
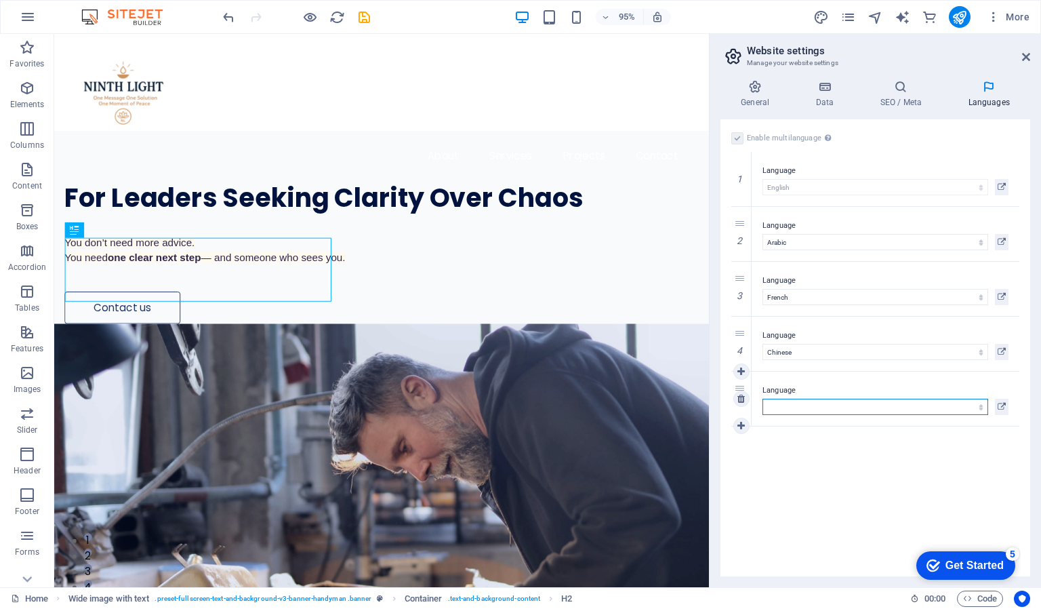
click at [773, 402] on select "Abkhazian Afar Afrikaans Akan Albanian Amharic Arabic Aragonese Armenian Assame…" at bounding box center [876, 407] width 226 height 16
select select "59"
click at [763, 399] on select "Abkhazian Afar Afrikaans Akan Albanian Amharic Arabic Aragonese Armenian Assame…" at bounding box center [876, 407] width 226 height 16
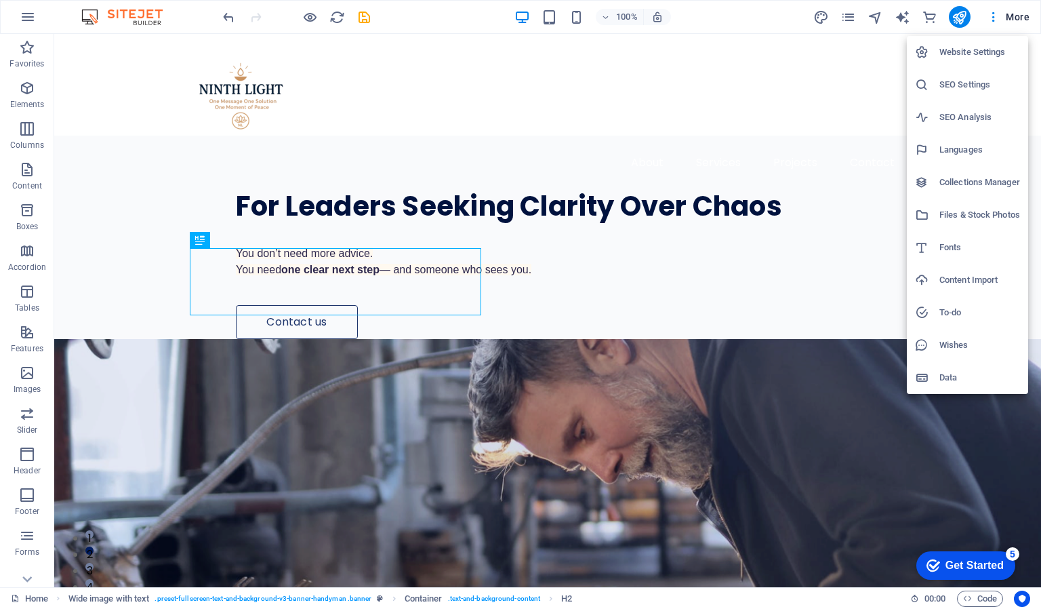
click at [965, 47] on h6 "Website Settings" at bounding box center [980, 52] width 81 height 16
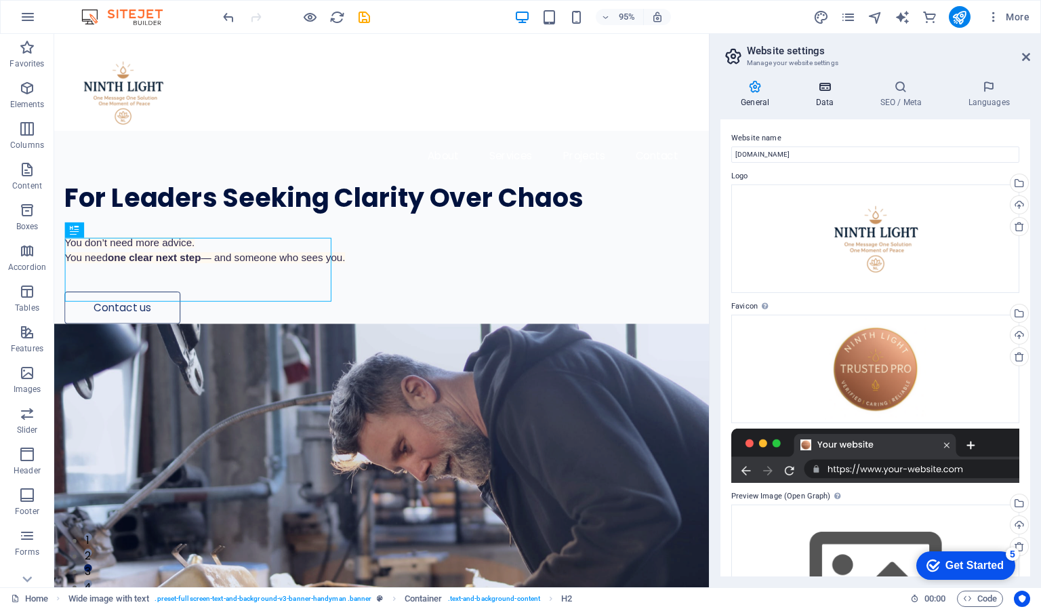
click at [832, 85] on icon at bounding box center [824, 87] width 59 height 14
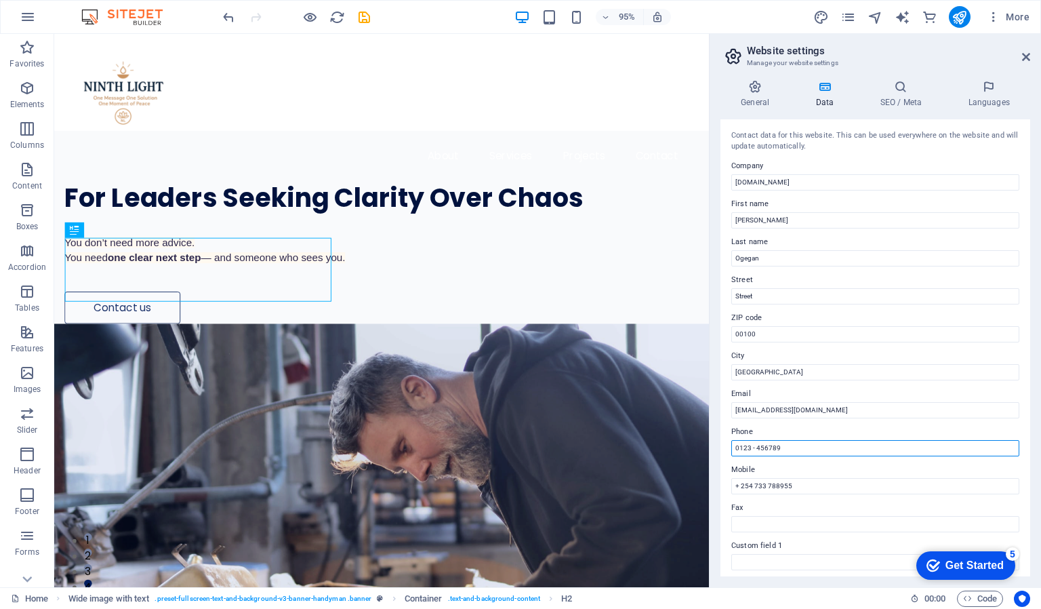
click at [797, 448] on input "0123 - 456789" at bounding box center [876, 448] width 288 height 16
type input "0"
type input "_"
type input "+ 254 733788955"
click at [991, 87] on icon at bounding box center [989, 87] width 83 height 14
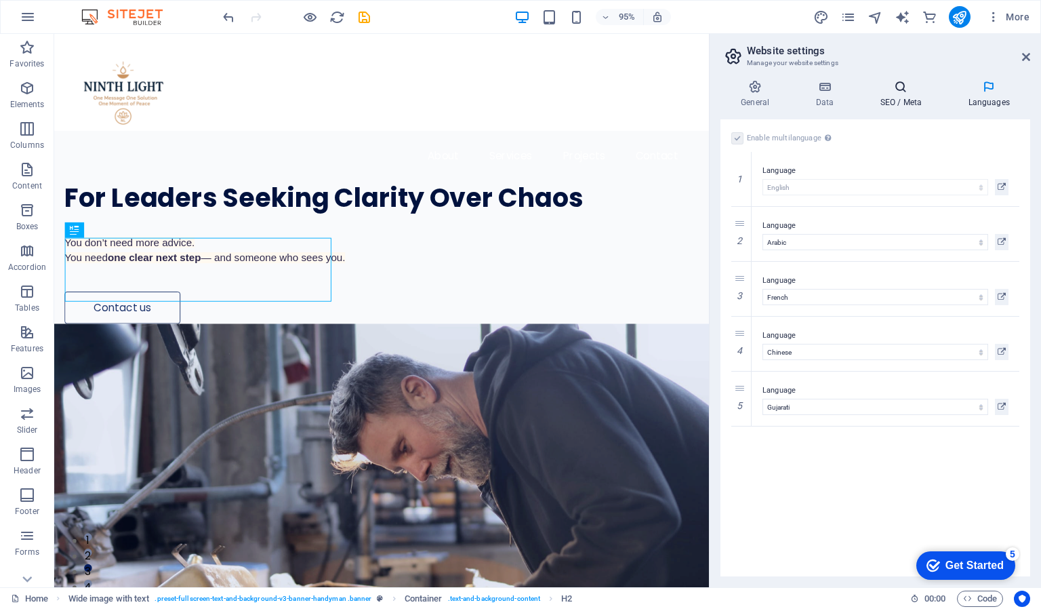
click at [900, 95] on h4 "SEO / Meta" at bounding box center [904, 94] width 88 height 28
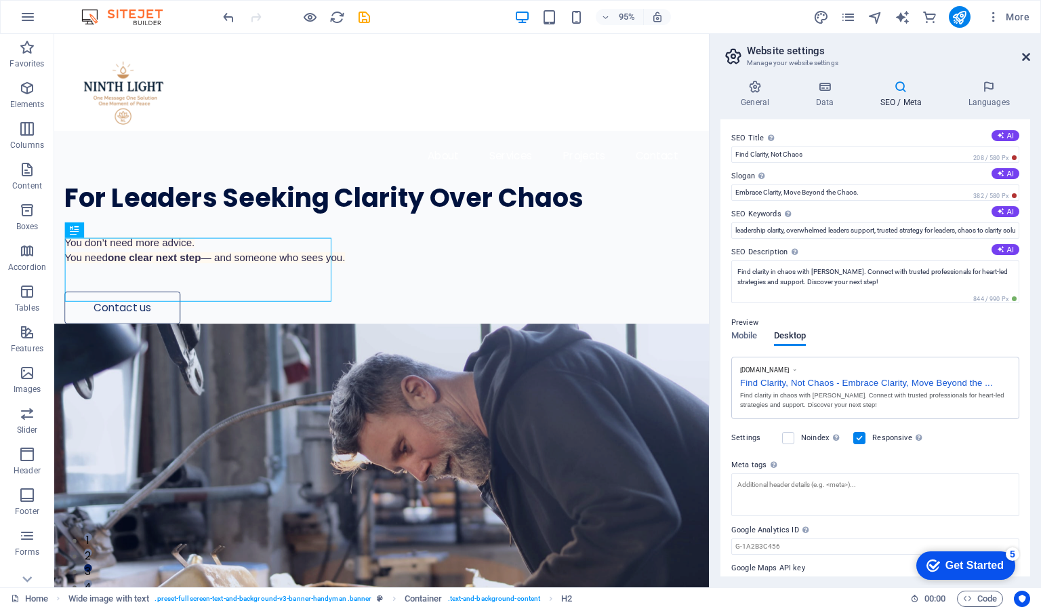
click at [1022, 55] on icon at bounding box center [1026, 57] width 8 height 11
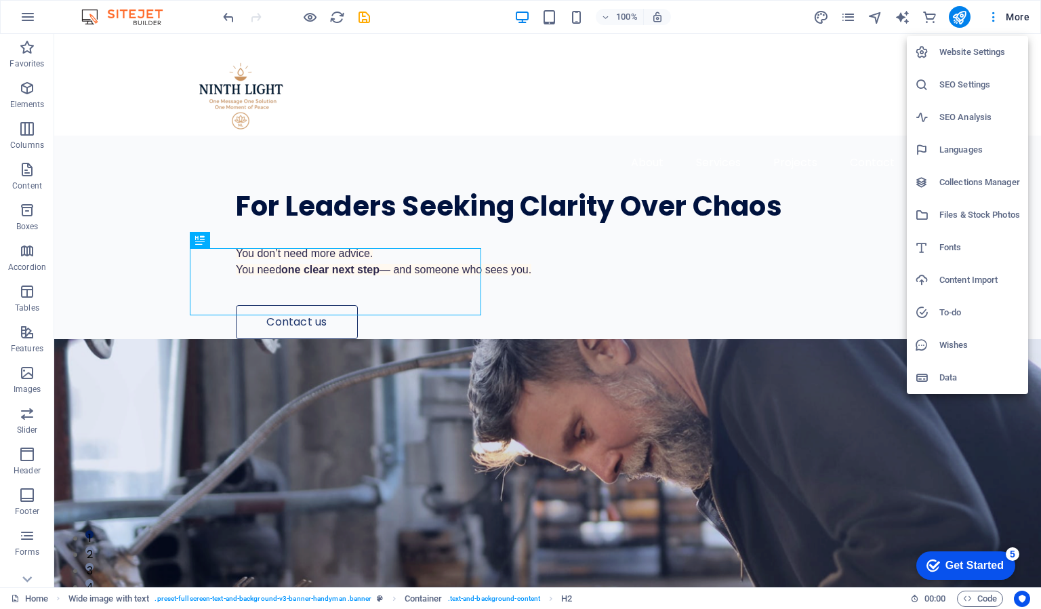
click at [967, 215] on h6 "Files & Stock Photos" at bounding box center [980, 215] width 81 height 16
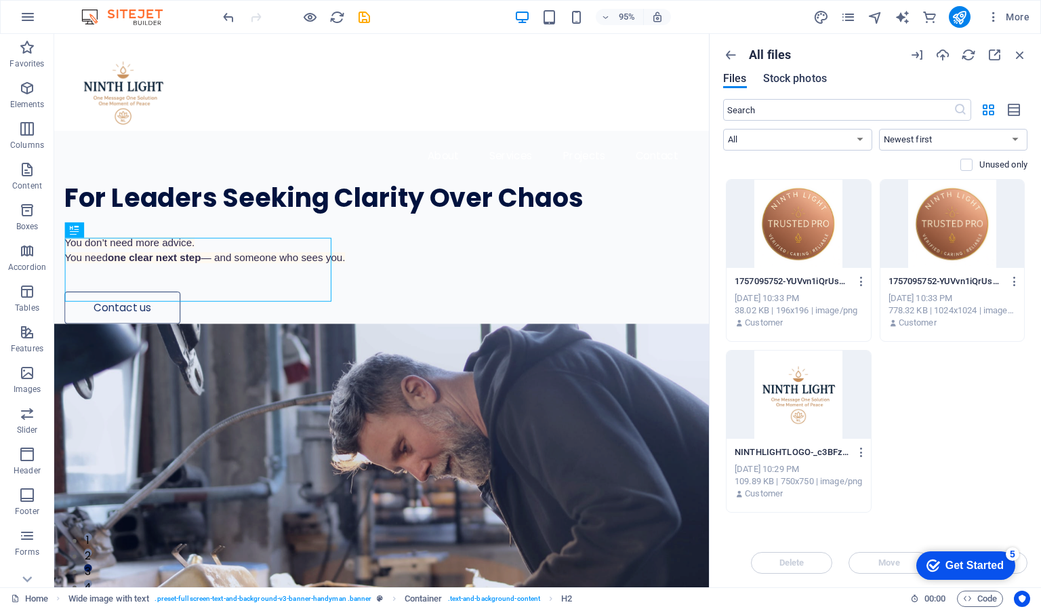
click at [803, 77] on span "Stock photos" at bounding box center [795, 79] width 64 height 16
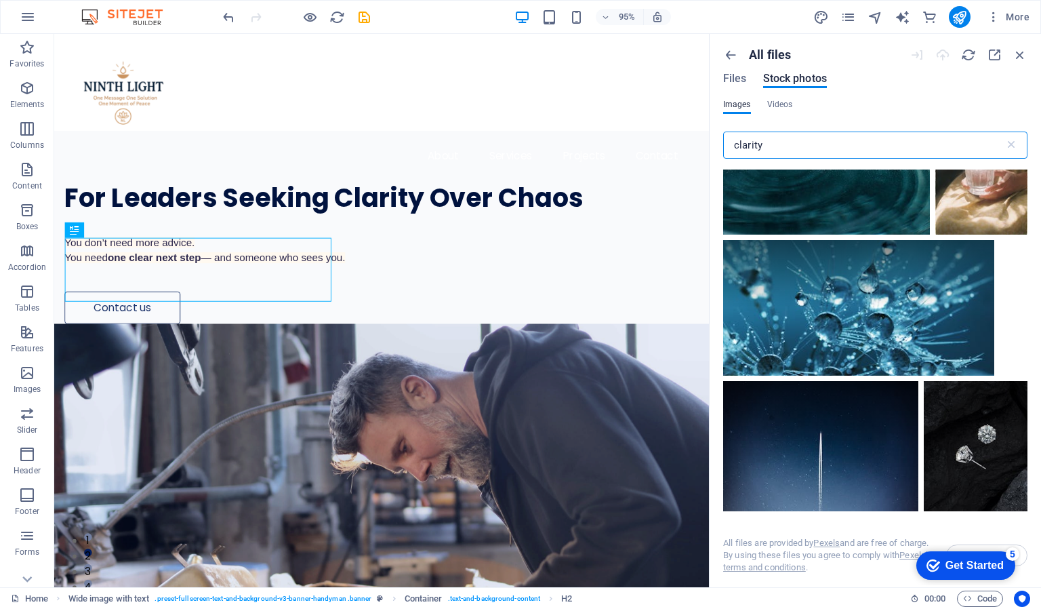
scroll to position [1319, 0]
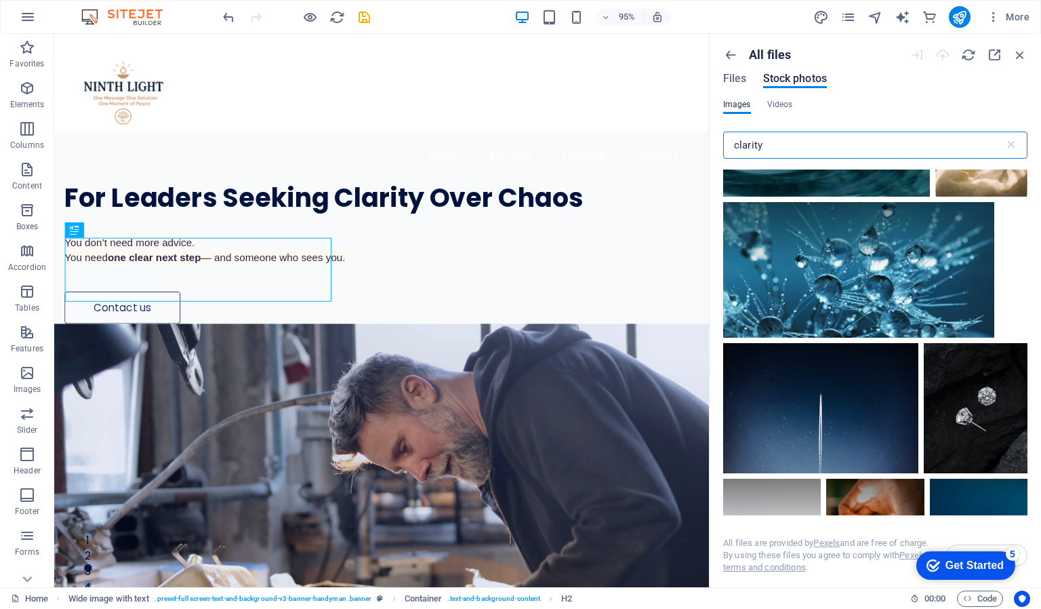
click at [909, 145] on input "clarity" at bounding box center [863, 145] width 281 height 27
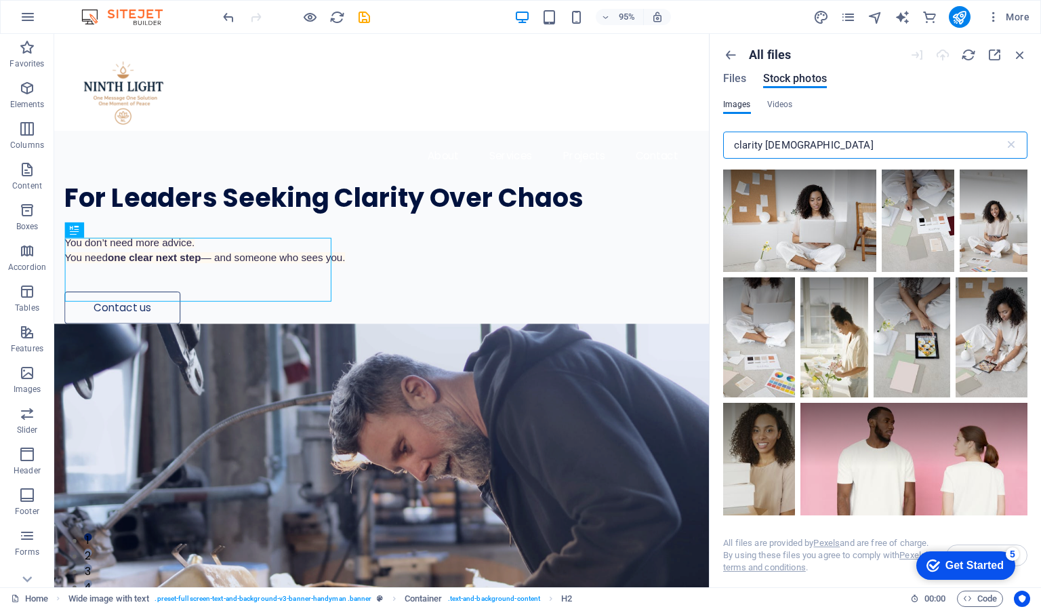
type input "clarity african american"
drag, startPoint x: 1027, startPoint y: 183, endPoint x: 1026, endPoint y: 203, distance: 20.4
click at [1026, 203] on div at bounding box center [875, 342] width 304 height 346
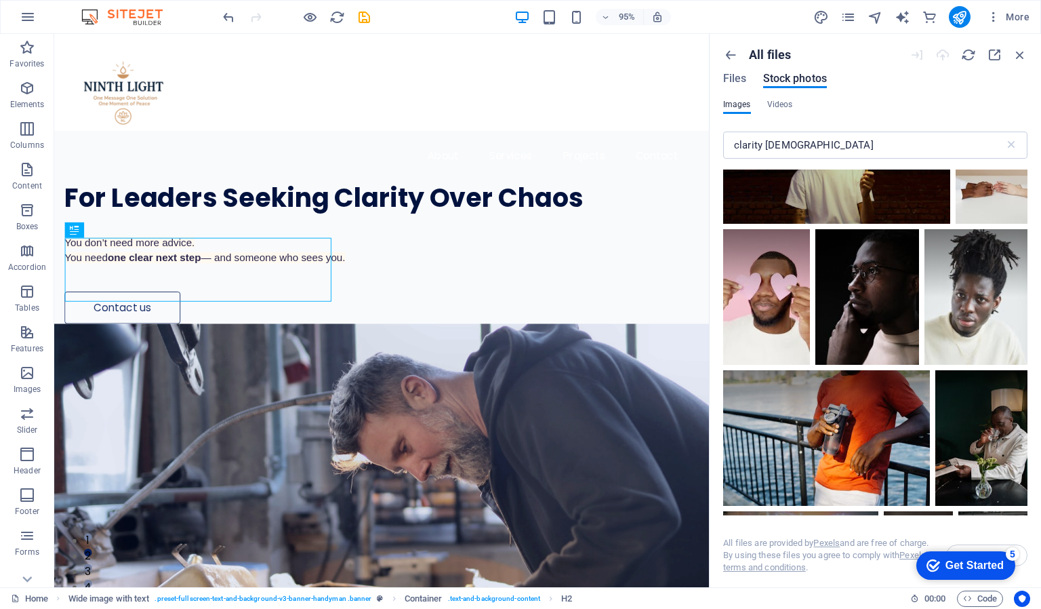
scroll to position [6185, 0]
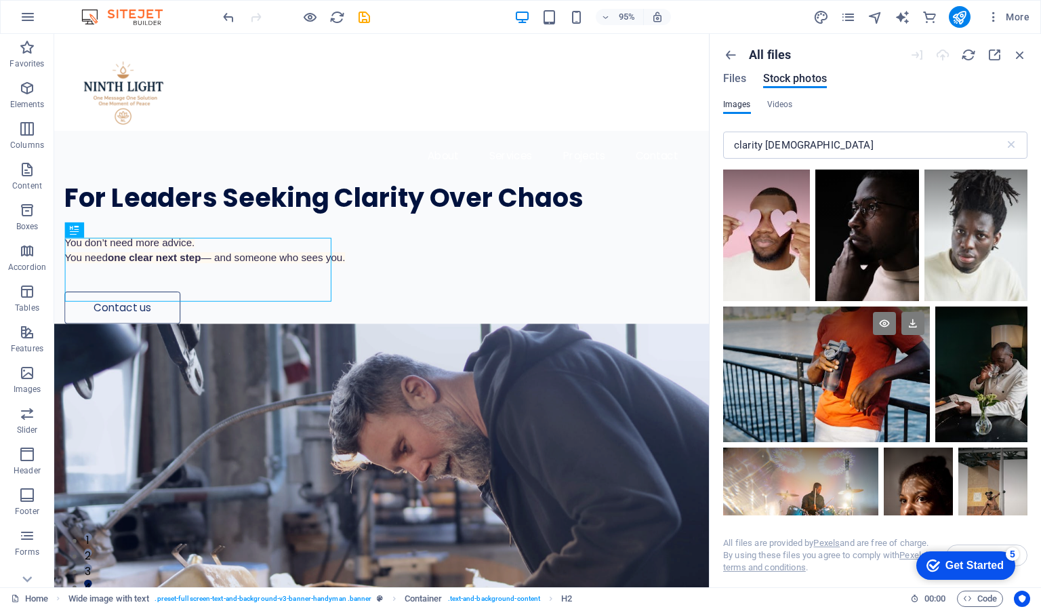
drag, startPoint x: 995, startPoint y: 388, endPoint x: 778, endPoint y: 365, distance: 217.5
click at [968, 353] on div at bounding box center [982, 340] width 92 height 68
click at [1002, 316] on icon at bounding box center [1010, 323] width 23 height 23
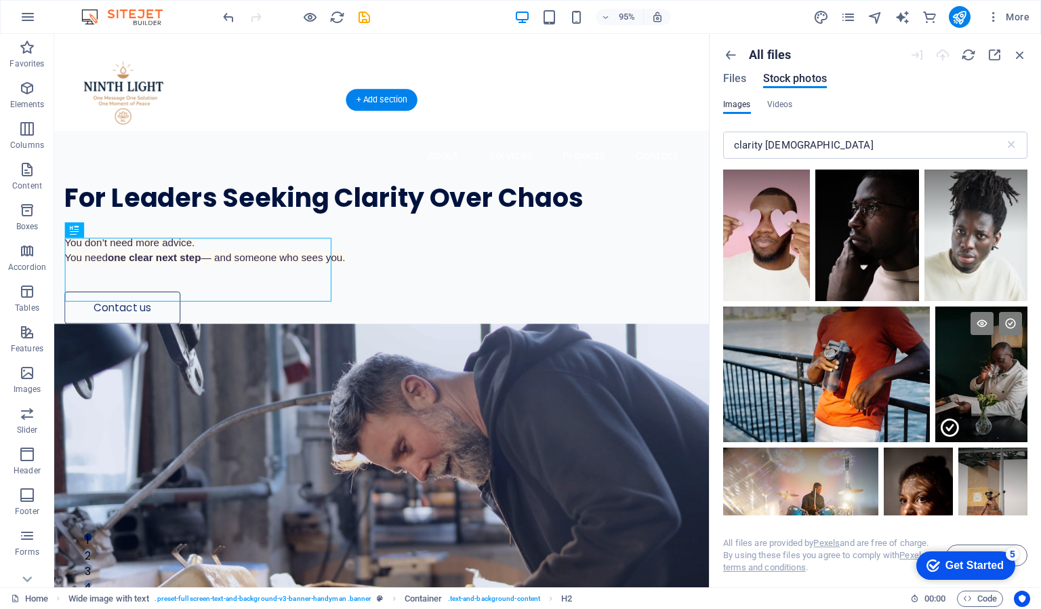
click at [672, 339] on figure at bounding box center [399, 556] width 690 height 434
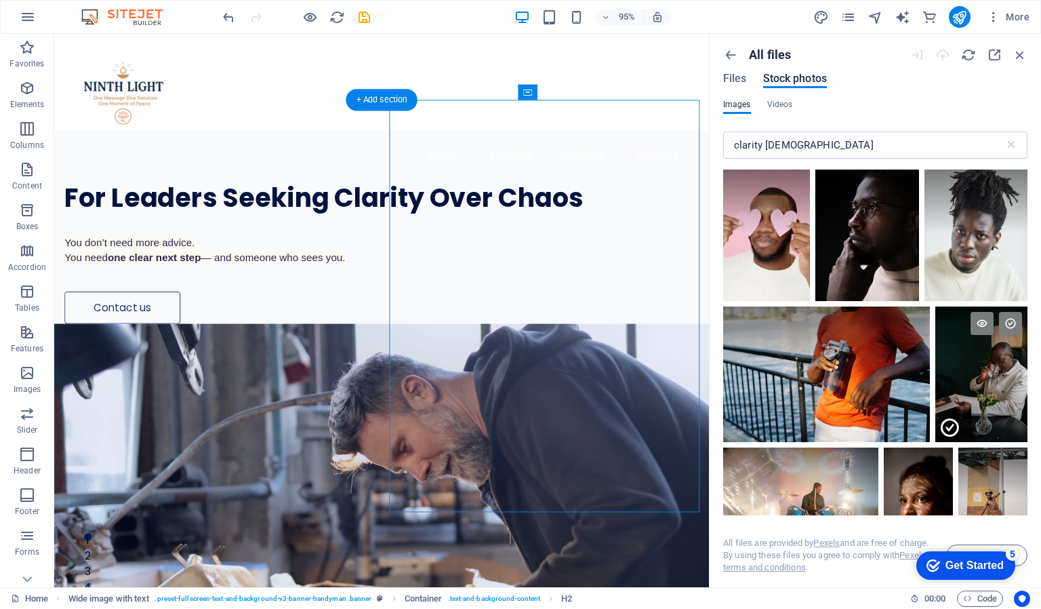
click at [672, 339] on figure at bounding box center [399, 556] width 690 height 434
select select "px"
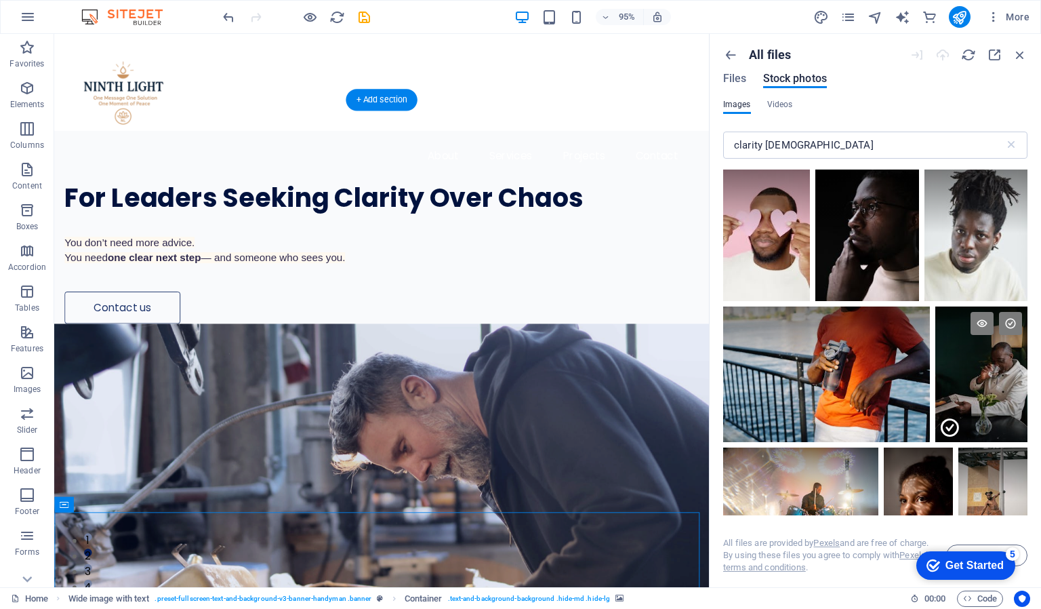
click at [629, 339] on figure at bounding box center [399, 556] width 690 height 434
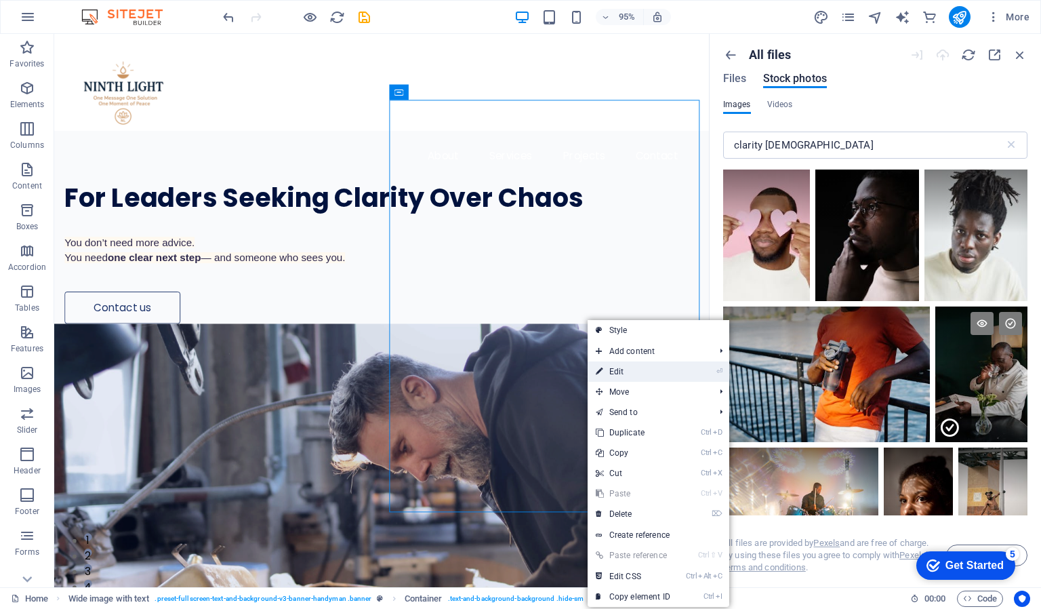
click at [605, 370] on link "⏎ Edit" at bounding box center [633, 371] width 91 height 20
select select "px"
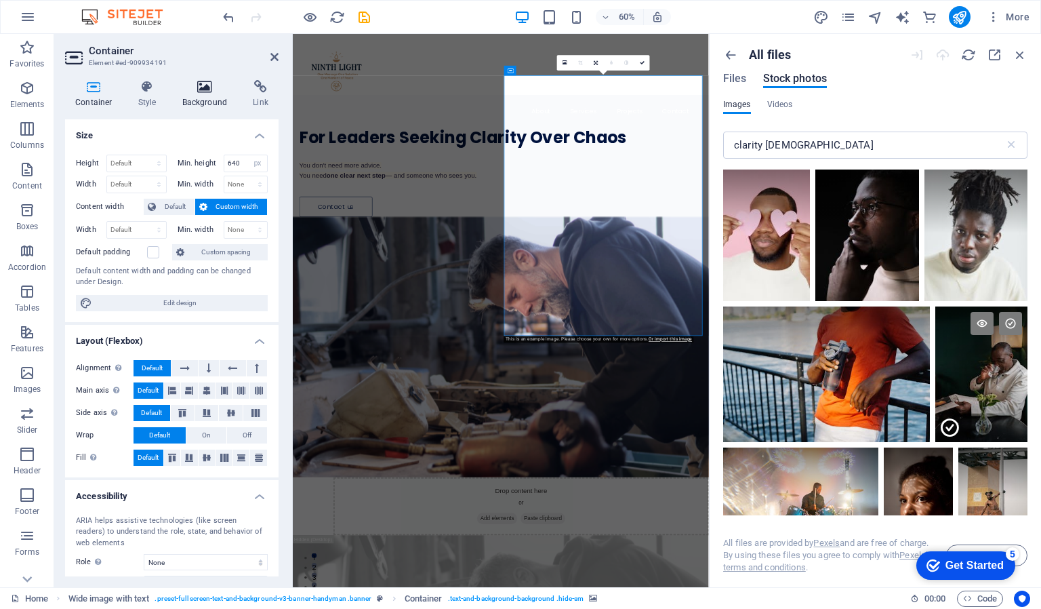
click at [203, 89] on icon at bounding box center [205, 87] width 66 height 14
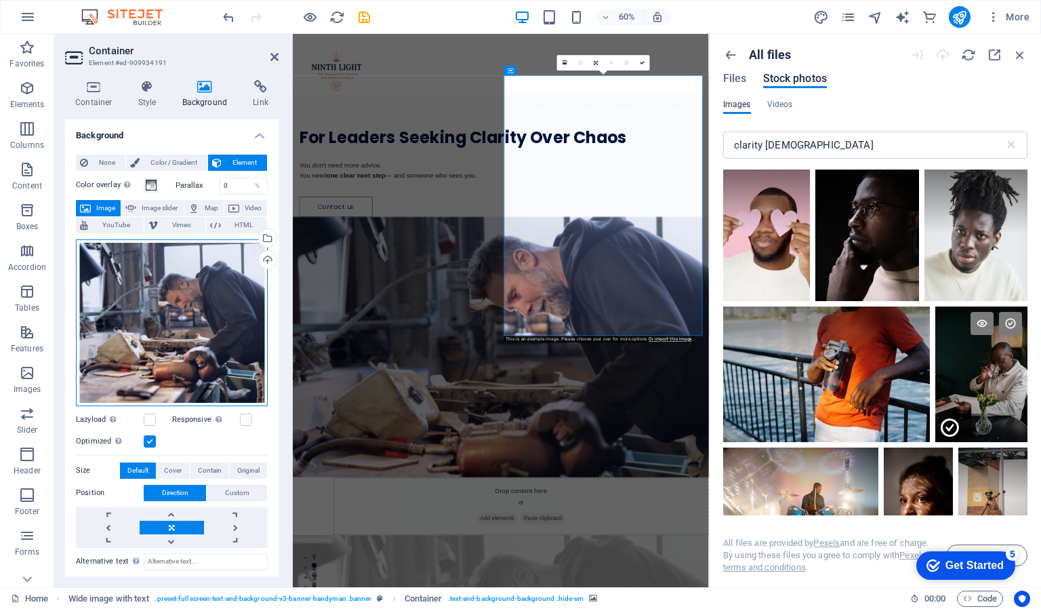
click at [196, 285] on div "Drag files here, click to choose files or select files from Files or our free s…" at bounding box center [172, 322] width 192 height 167
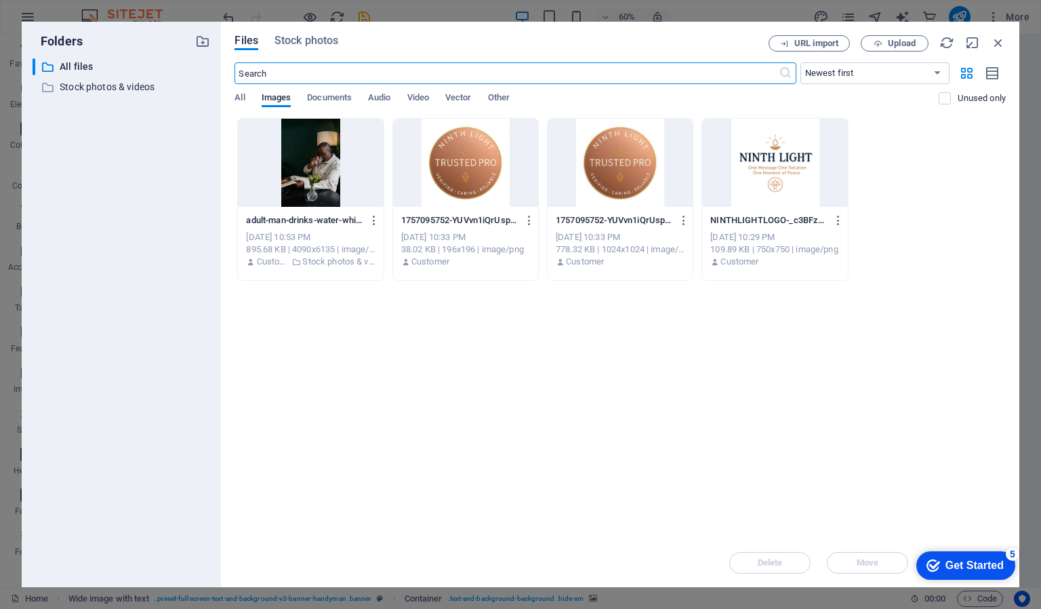
click at [311, 177] on div at bounding box center [310, 163] width 145 height 88
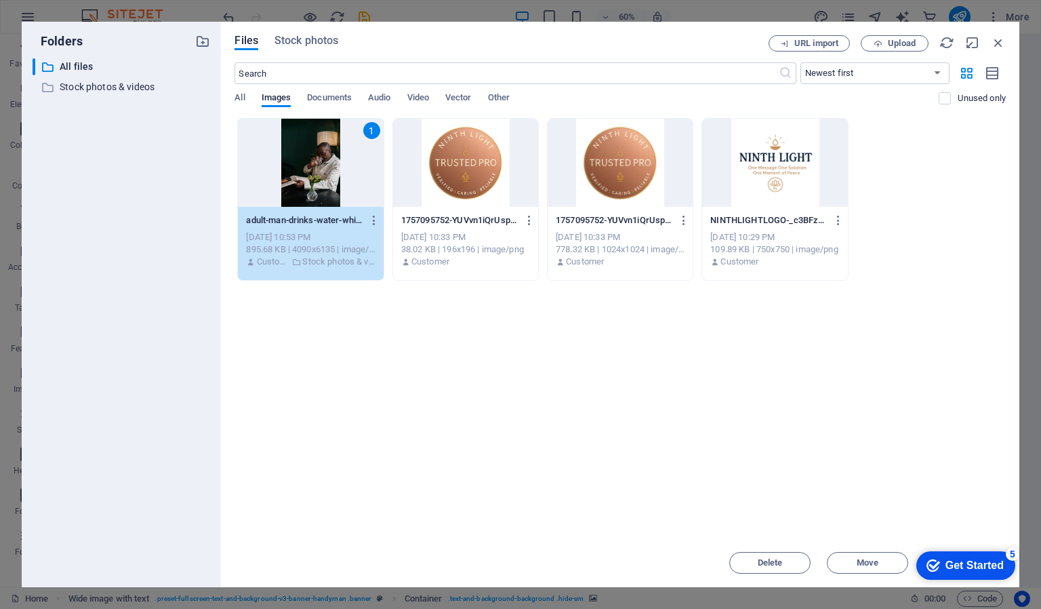
click at [311, 177] on div "1" at bounding box center [310, 163] width 145 height 88
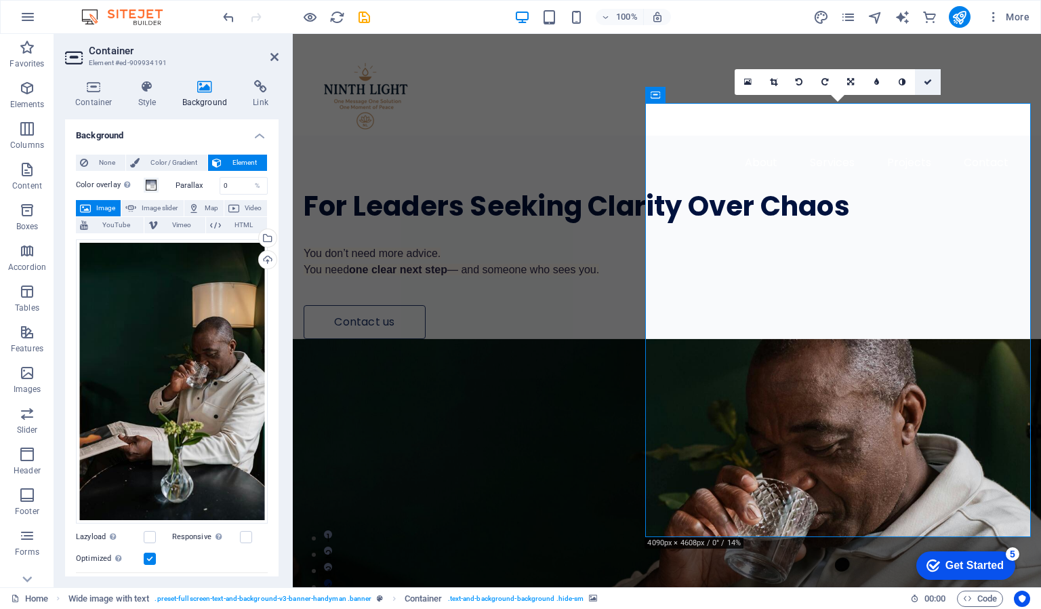
click at [928, 78] on icon at bounding box center [928, 82] width 8 height 8
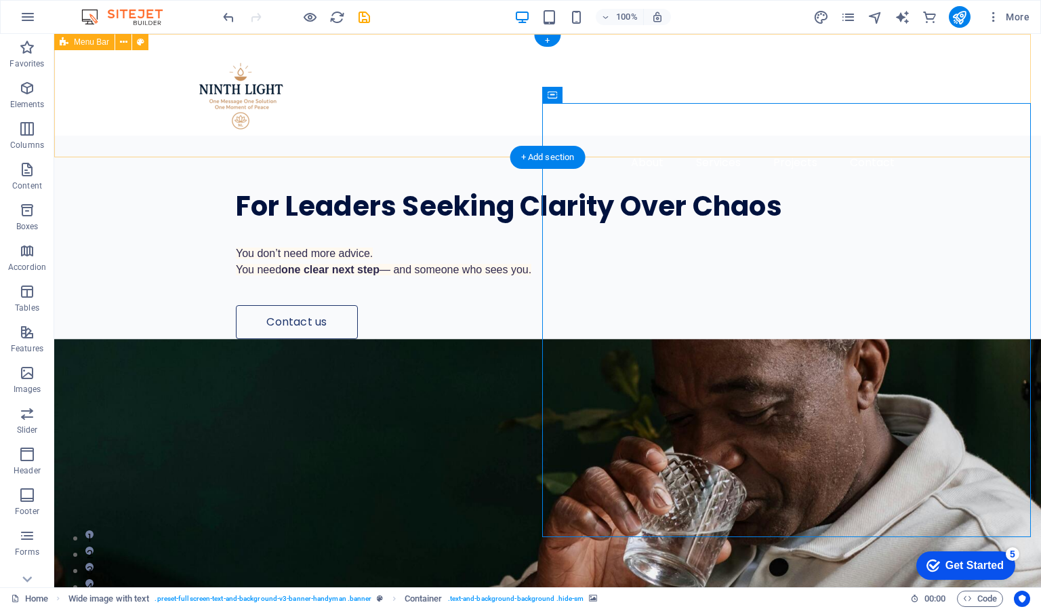
click at [682, 50] on div "About Services Projects Contact" at bounding box center [547, 112] width 987 height 156
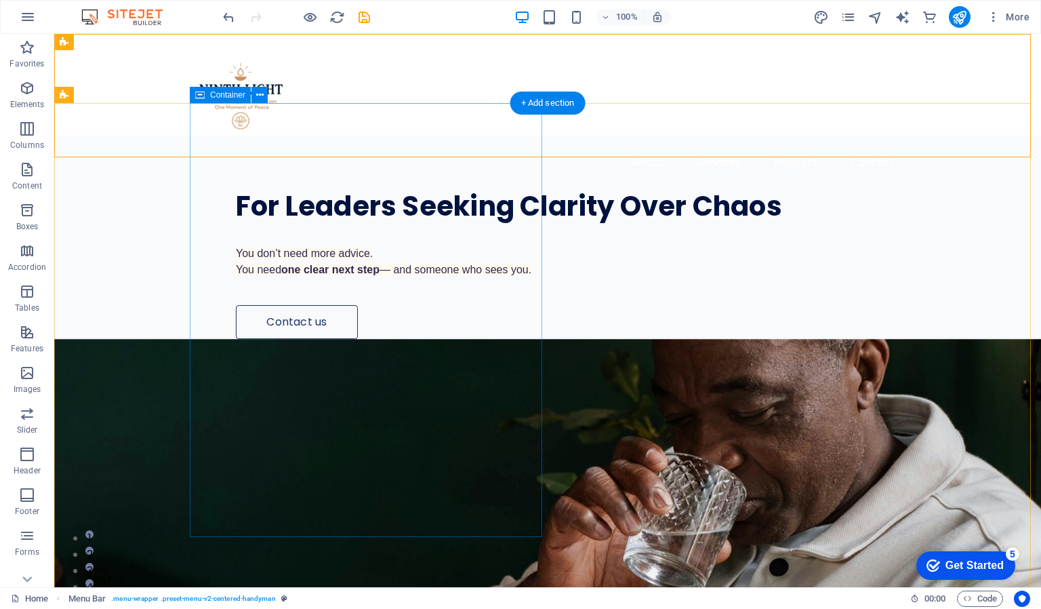
click at [521, 222] on div "For Leaders Seeking Clarity Over Chaos You don’t need more advice. You need one…" at bounding box center [616, 237] width 852 height 203
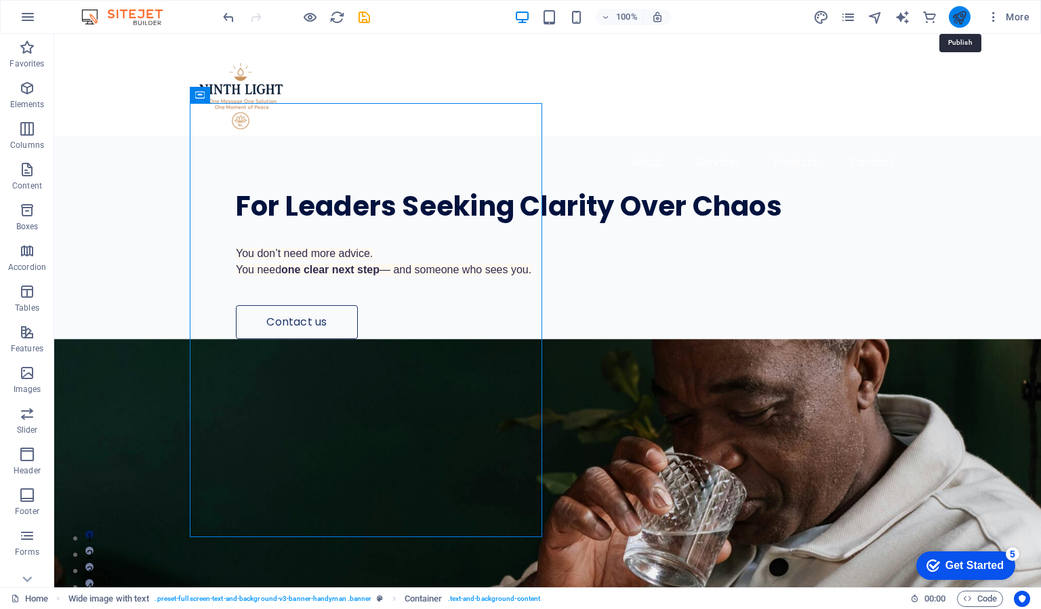
click at [0, 0] on icon "publish" at bounding box center [0, 0] width 0 height 0
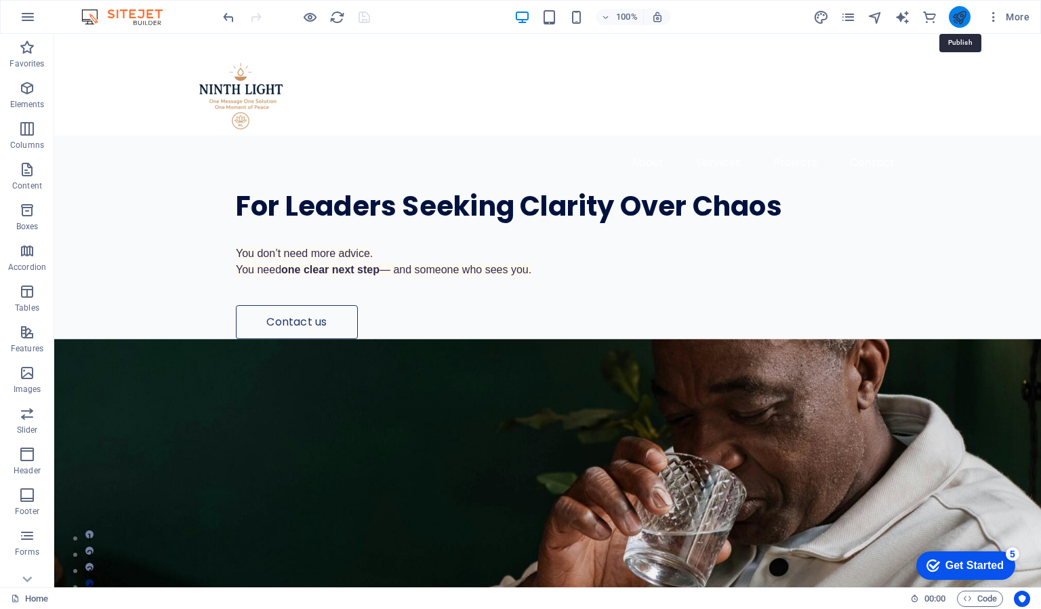
click at [0, 0] on icon "publish" at bounding box center [0, 0] width 0 height 0
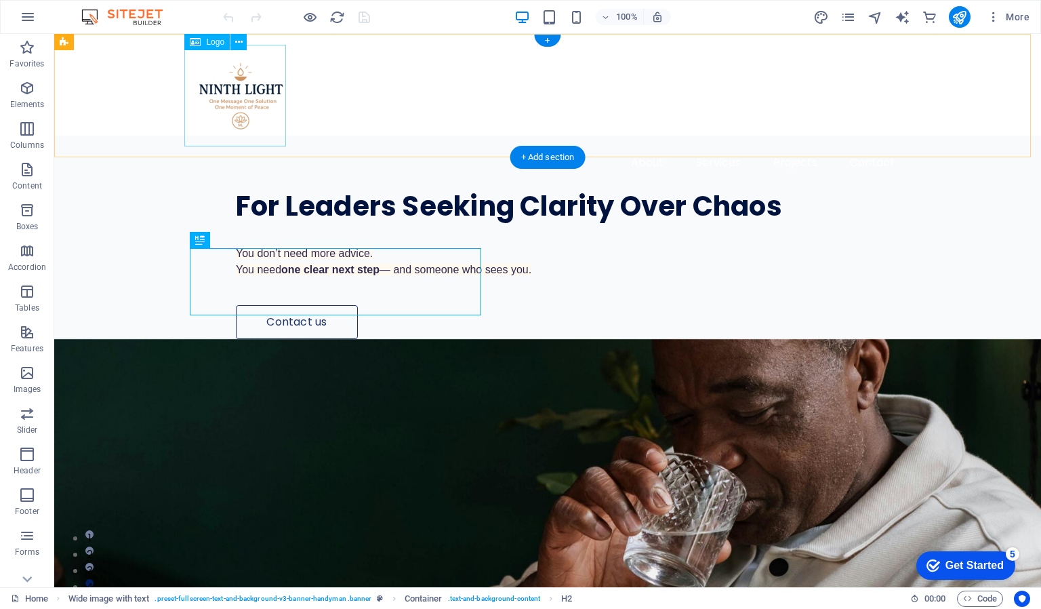
click at [234, 100] on div at bounding box center [548, 96] width 716 height 102
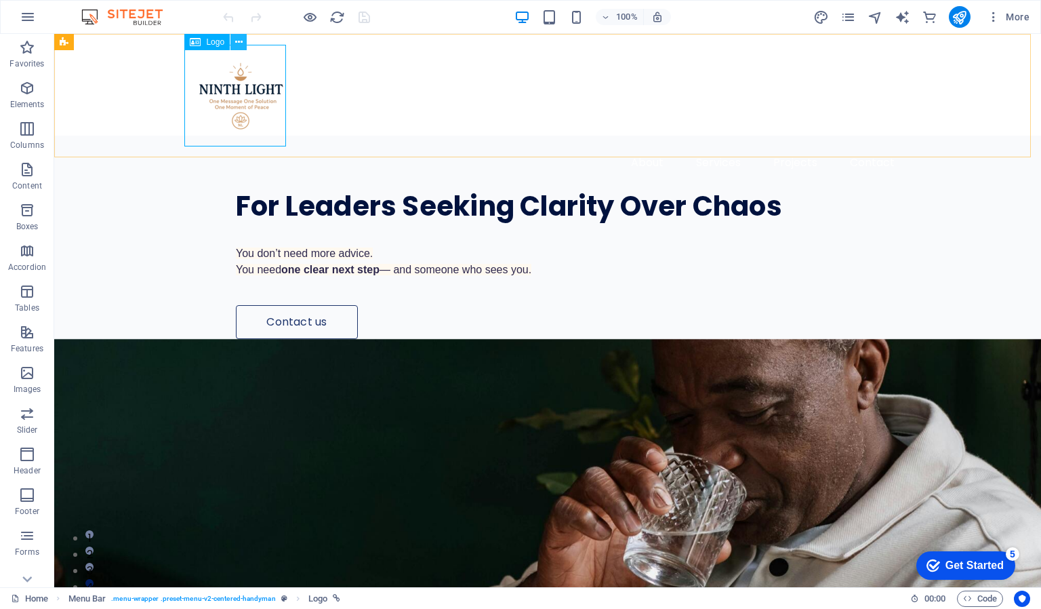
click at [0, 0] on span "More" at bounding box center [0, 0] width 0 height 0
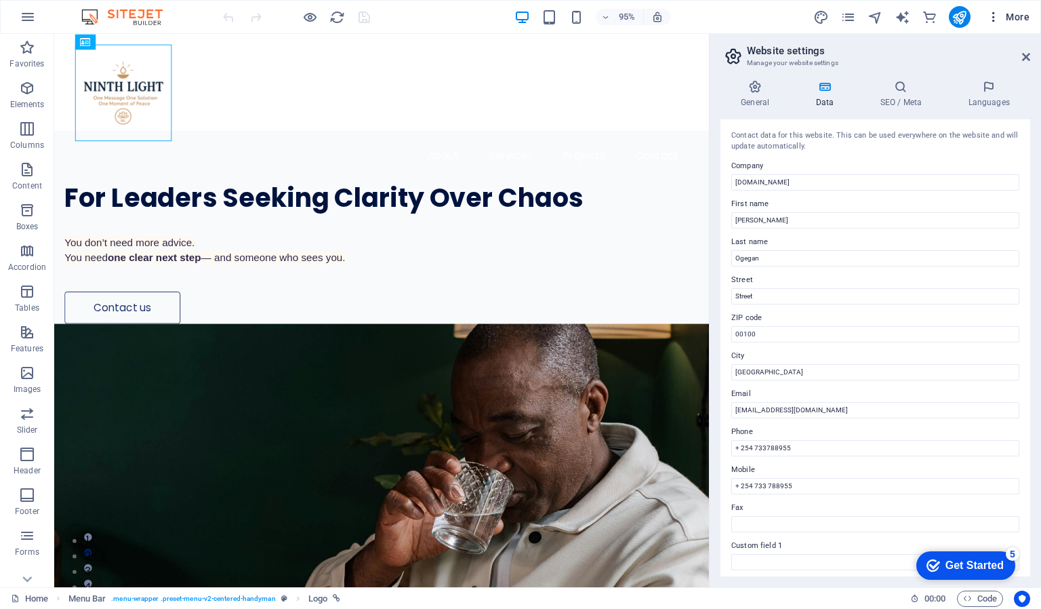
click at [0, 0] on span "More" at bounding box center [0, 0] width 0 height 0
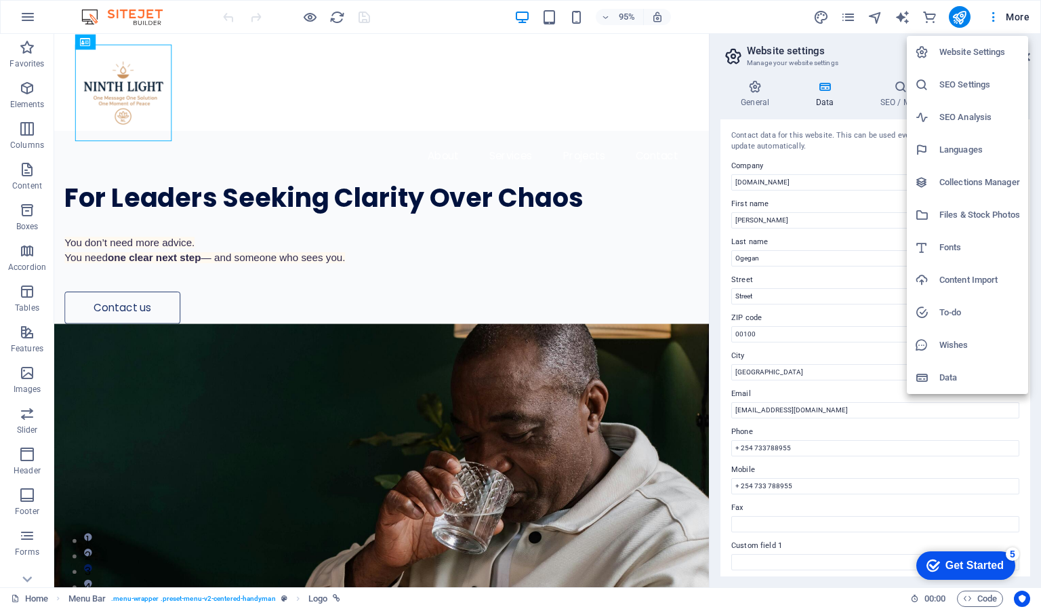
click at [784, 17] on div at bounding box center [520, 304] width 1041 height 609
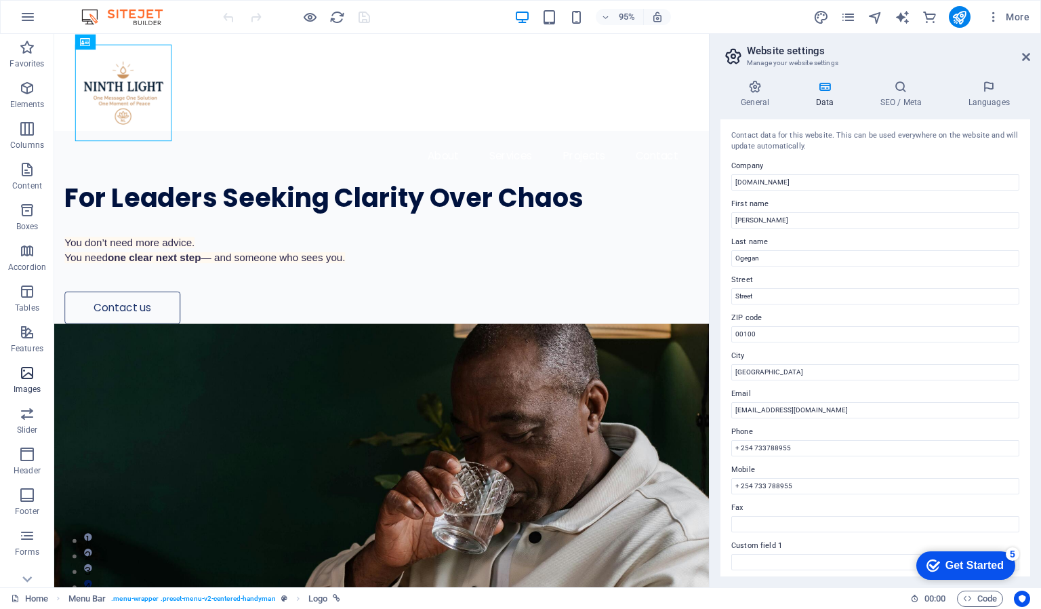
click at [22, 371] on icon "button" at bounding box center [27, 373] width 16 height 16
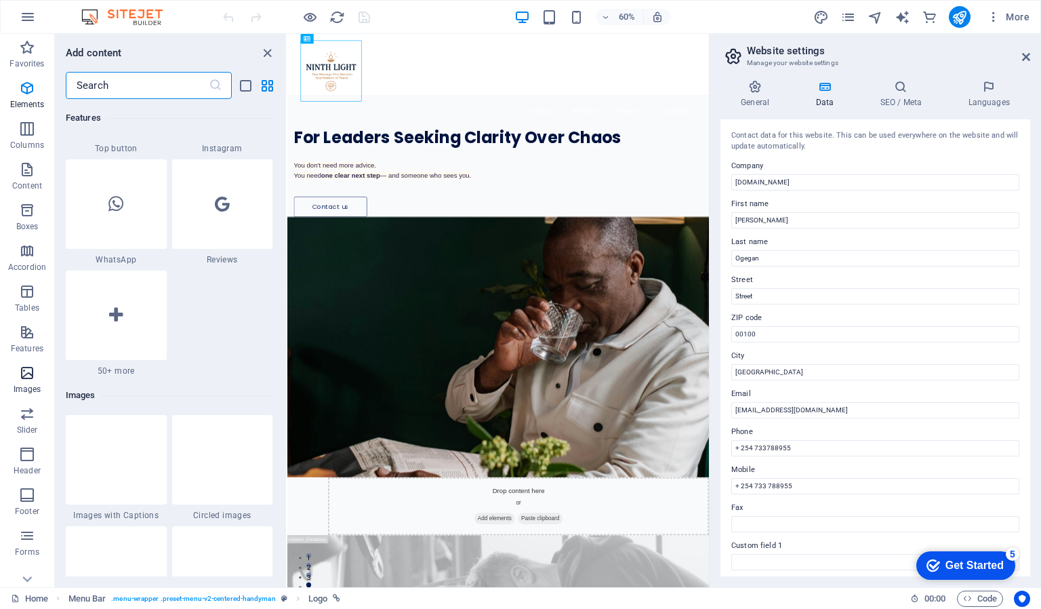
scroll to position [6875, 0]
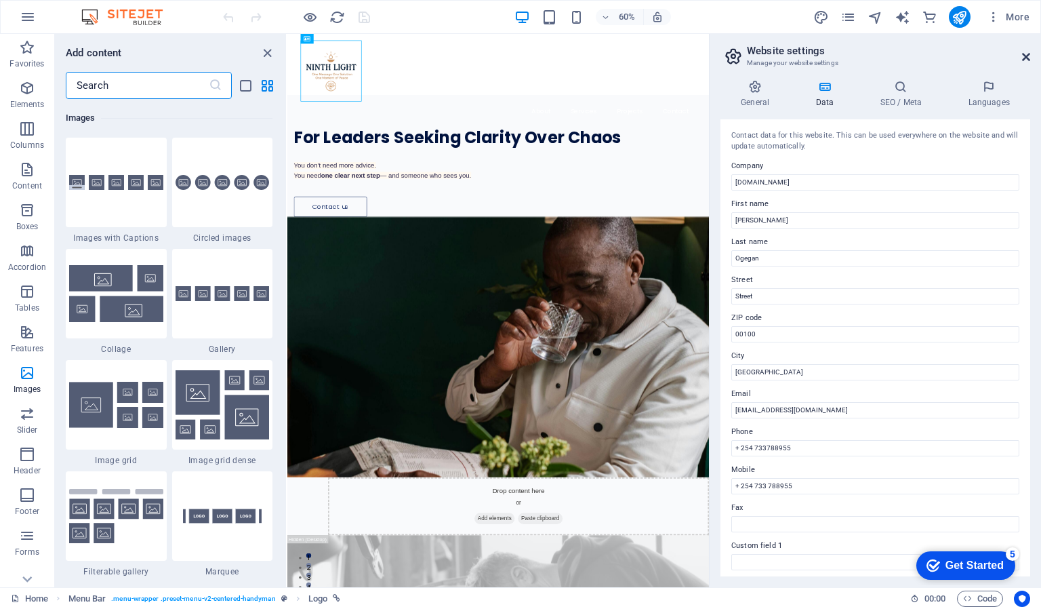
click at [0, 0] on icon at bounding box center [0, 0] width 0 height 0
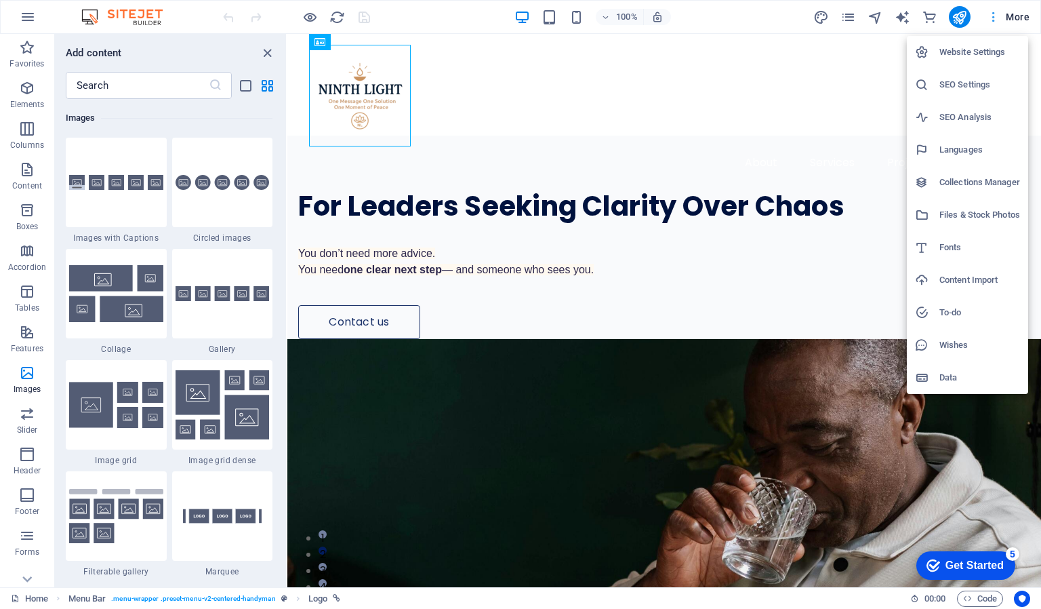
click at [993, 16] on div at bounding box center [520, 304] width 1041 height 609
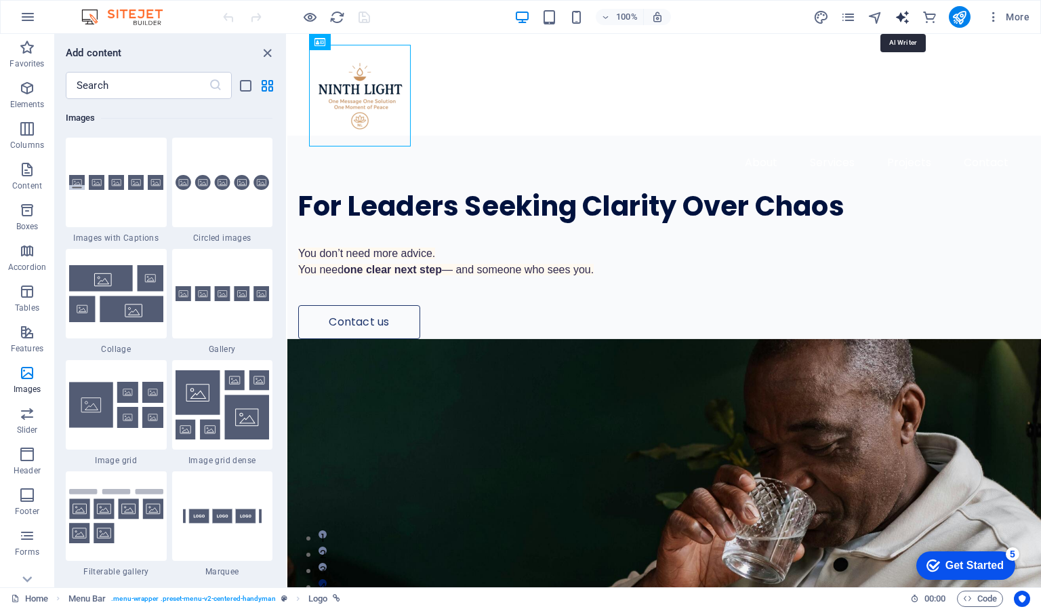
select select "English"
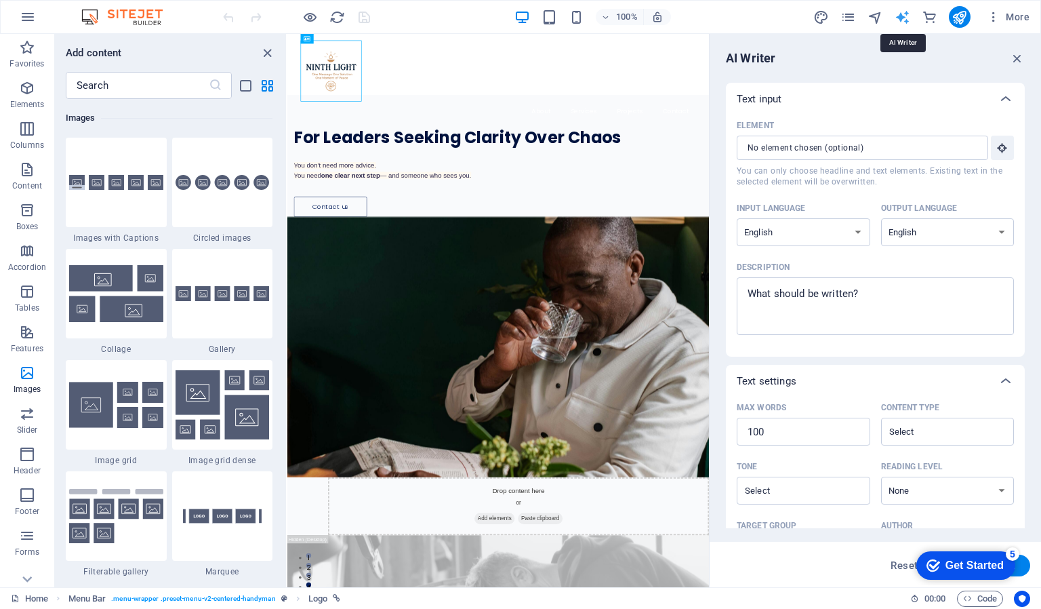
scroll to position [0, 0]
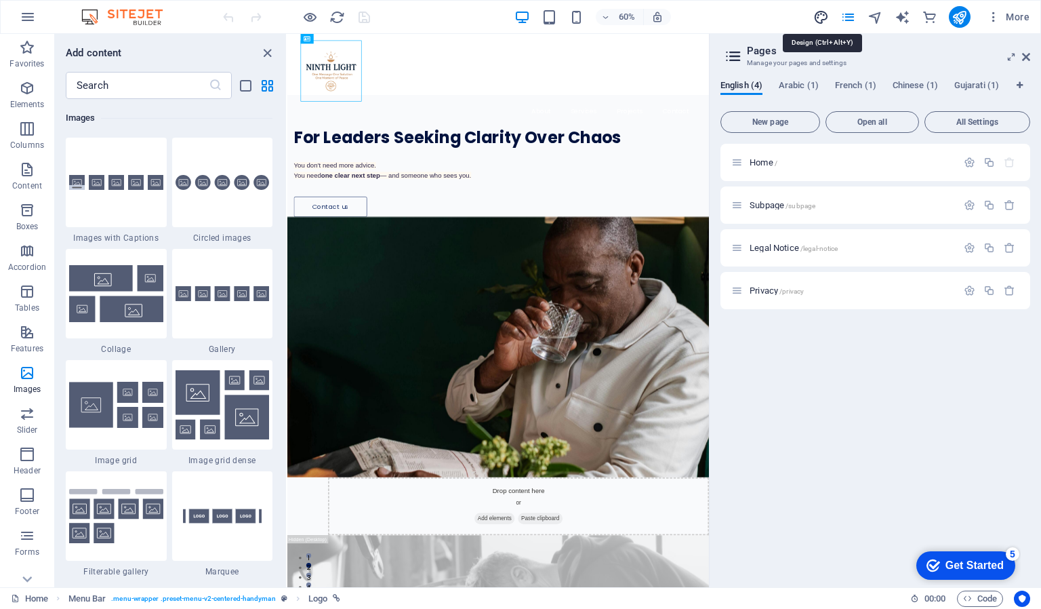
select select "px"
select select "400"
select select "px"
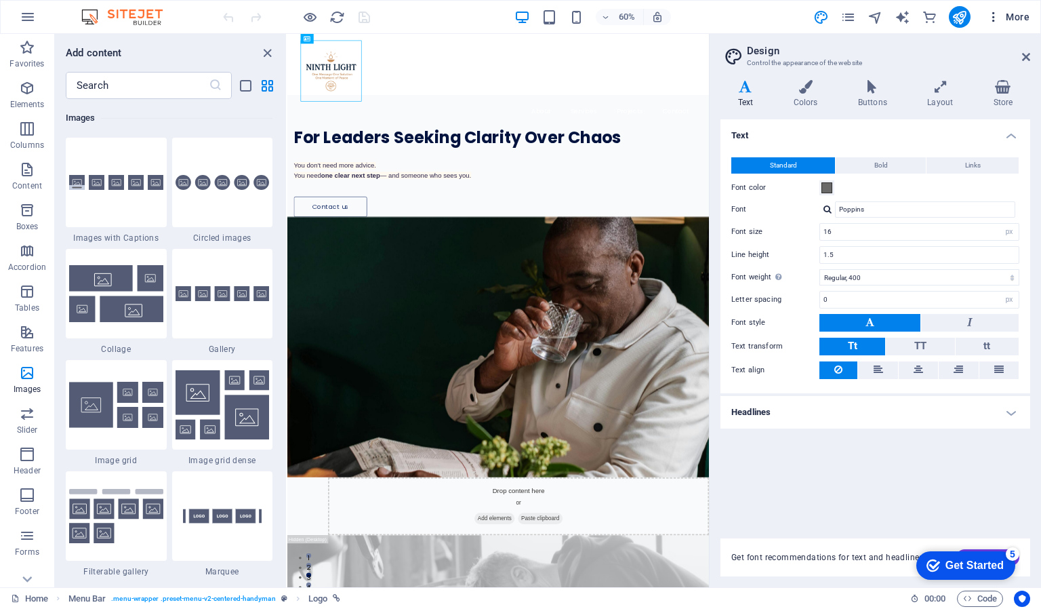
click at [0, 0] on span "More" at bounding box center [0, 0] width 0 height 0
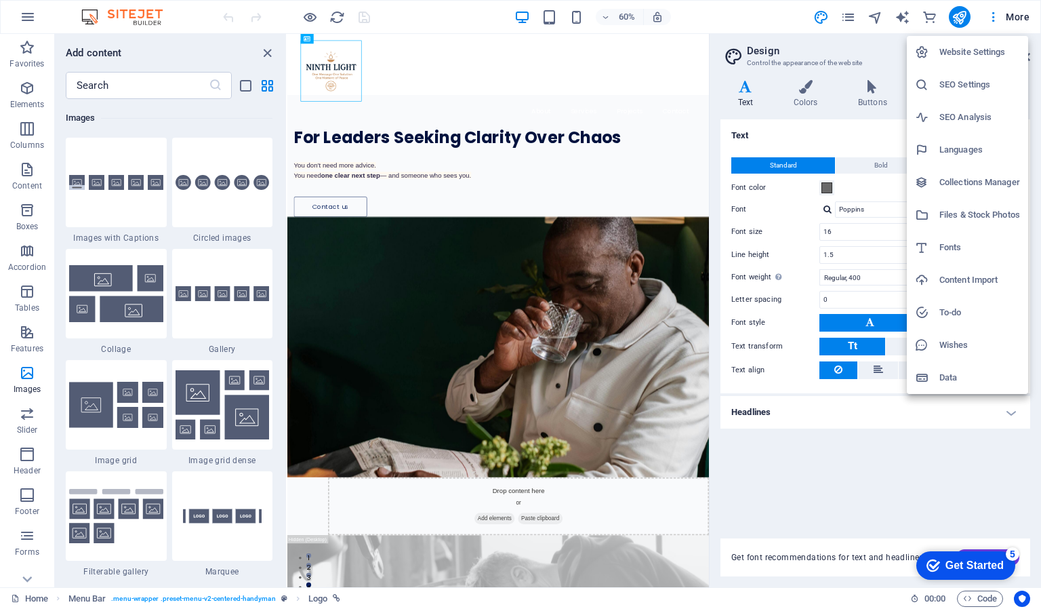
click at [740, 8] on div at bounding box center [520, 304] width 1041 height 609
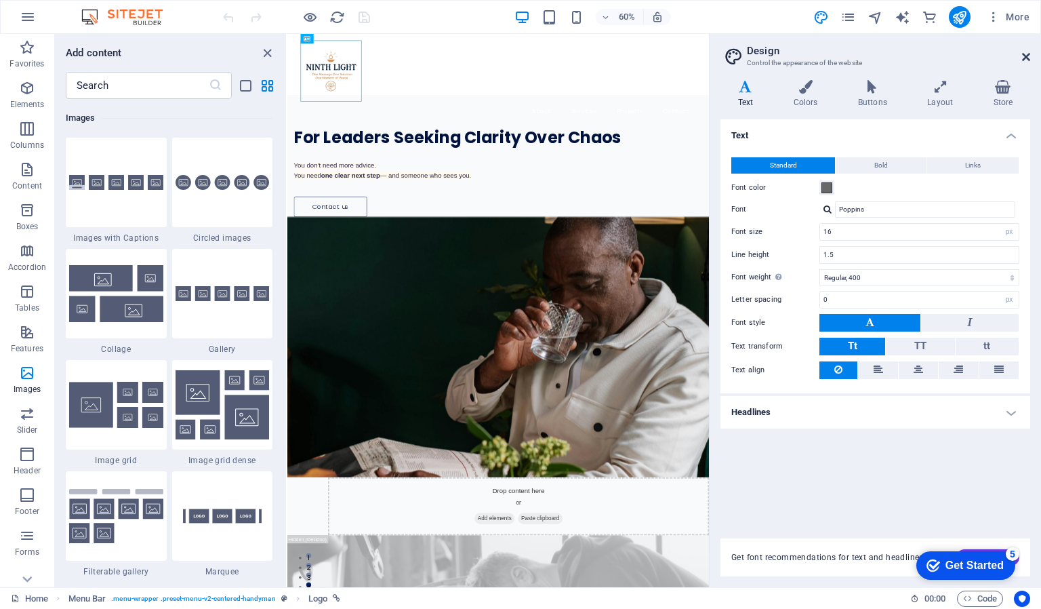
click at [1026, 54] on icon at bounding box center [1026, 57] width 8 height 11
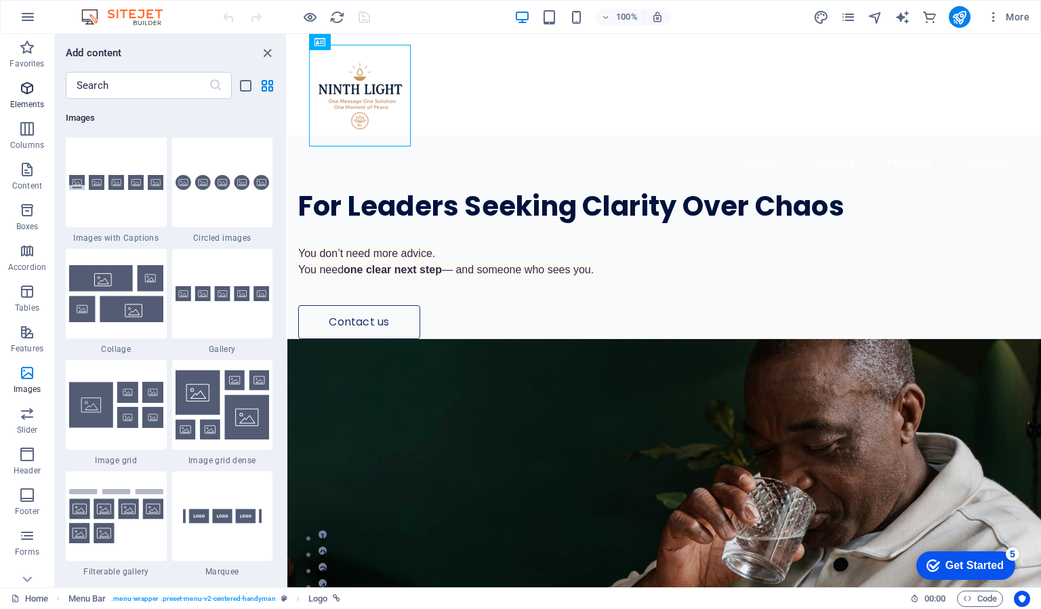
click at [29, 87] on icon "button" at bounding box center [27, 88] width 16 height 16
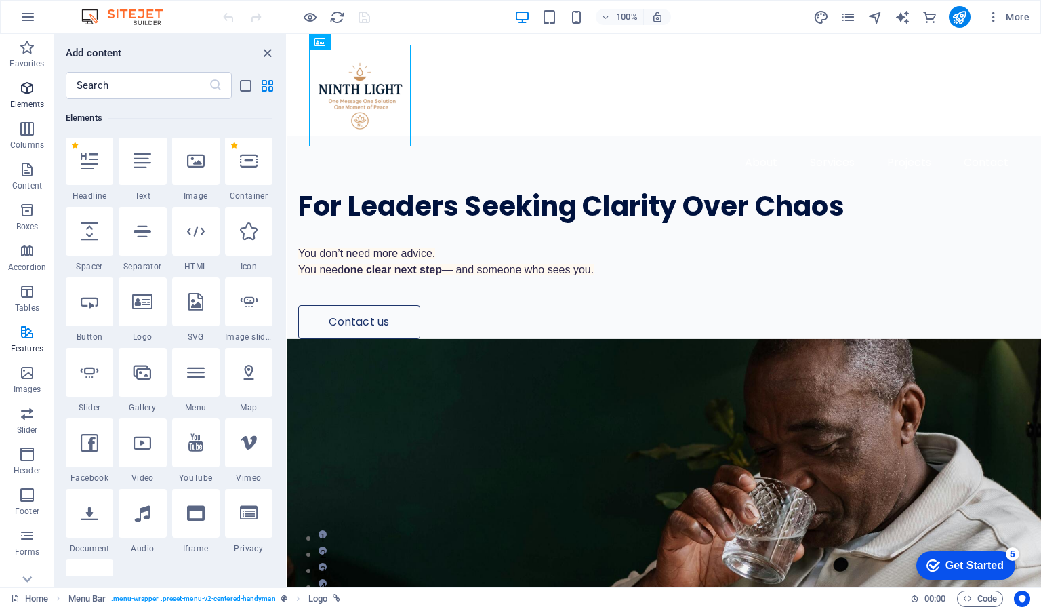
scroll to position [144, 0]
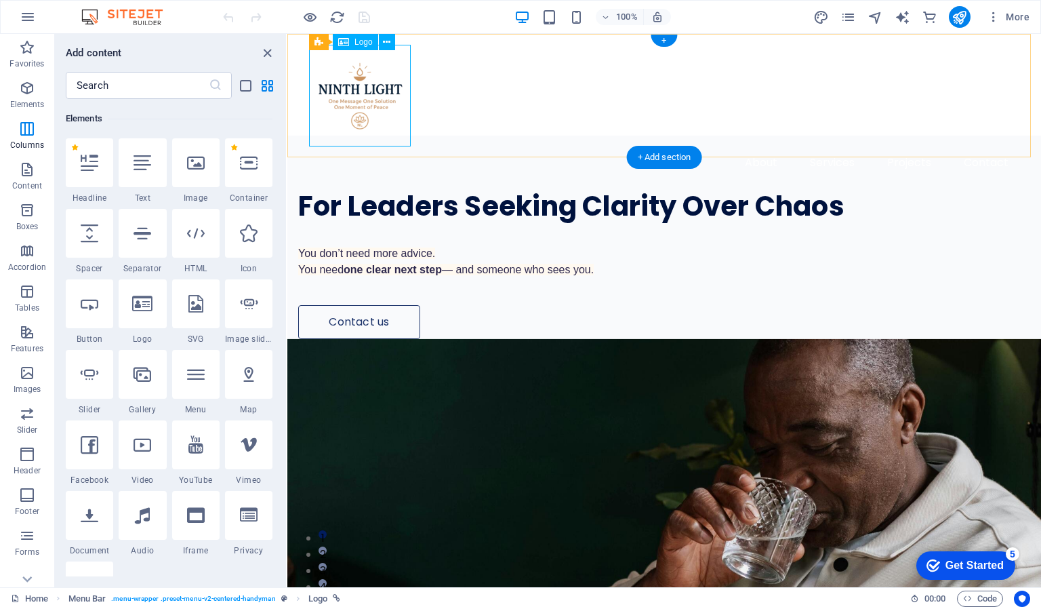
click at [336, 93] on div at bounding box center [664, 96] width 711 height 102
click at [359, 71] on div at bounding box center [664, 96] width 711 height 102
select select "px"
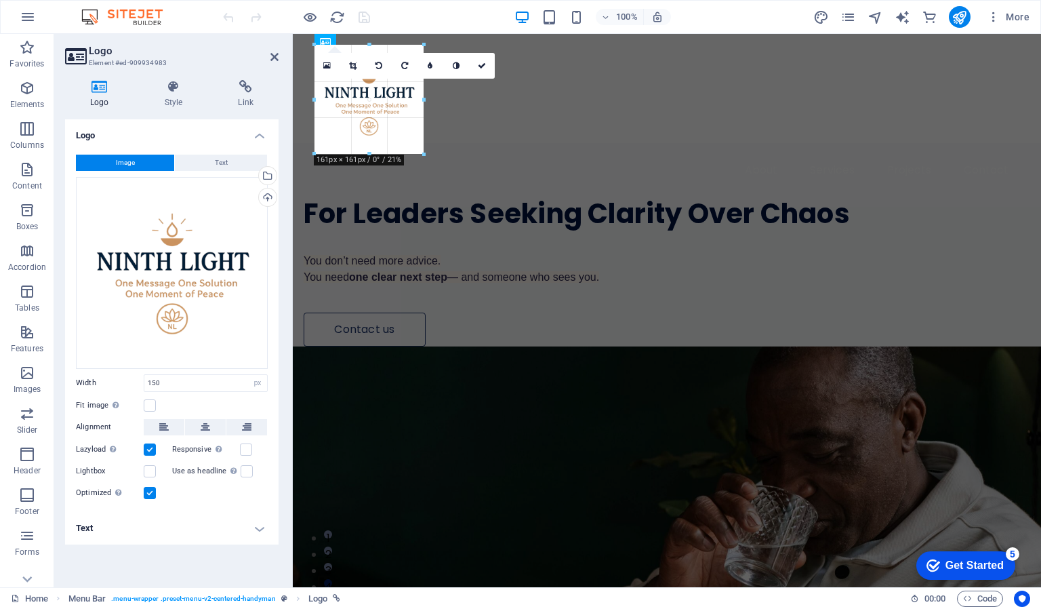
drag, startPoint x: 415, startPoint y: 146, endPoint x: 410, endPoint y: 153, distance: 9.2
type input "161"
click at [353, 65] on icon at bounding box center [352, 66] width 7 height 8
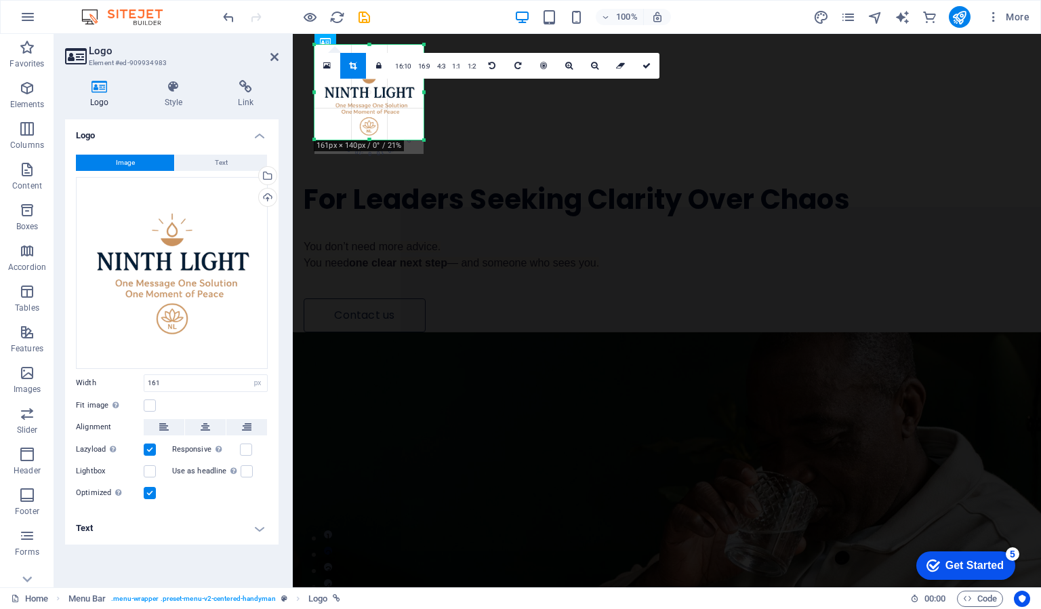
drag, startPoint x: 370, startPoint y: 155, endPoint x: 371, endPoint y: 140, distance: 14.3
click at [371, 140] on div at bounding box center [369, 140] width 109 height 5
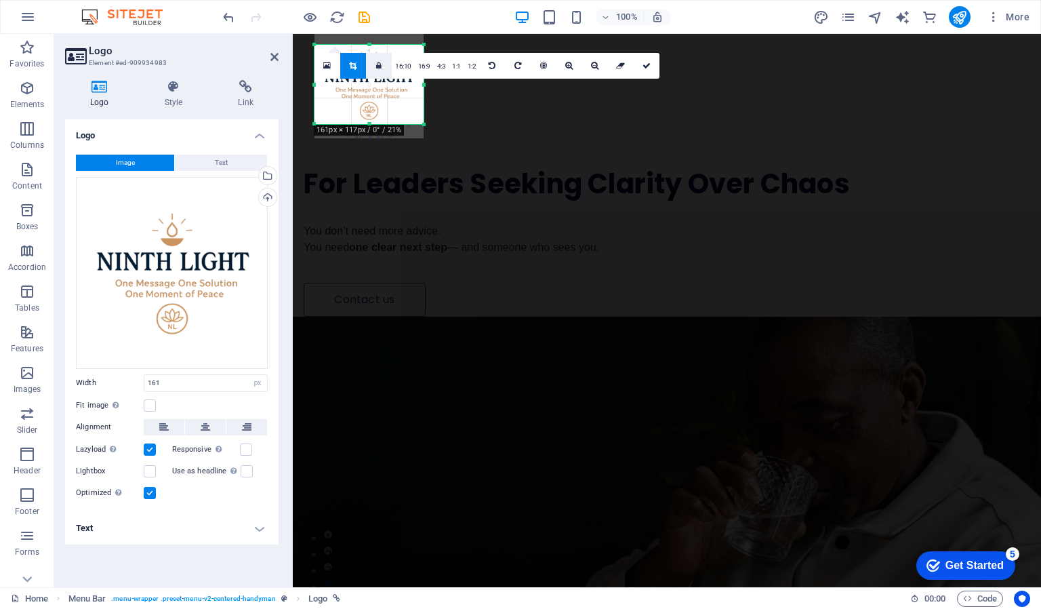
drag, startPoint x: 369, startPoint y: 46, endPoint x: 370, endPoint y: 62, distance: 15.6
click at [370, 62] on div "180 170 160 150 140 130 120 110 100 90 80 70 60 50 40 30 20 10 0 -10 -20 -30 -4…" at bounding box center [369, 84] width 109 height 79
click at [643, 62] on icon at bounding box center [647, 66] width 8 height 8
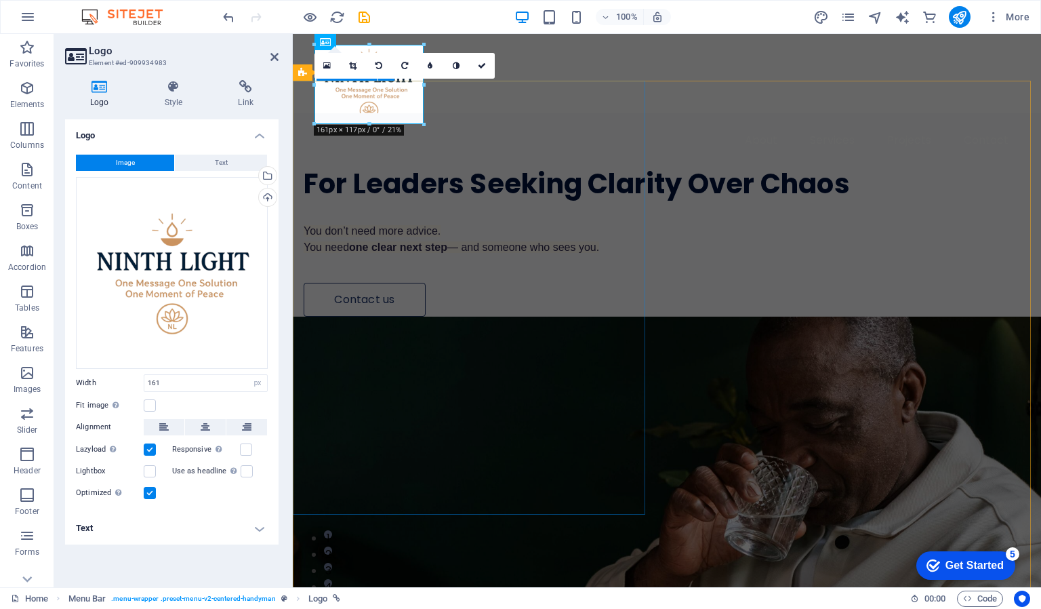
click at [556, 167] on div "For Leaders Seeking Clarity Over Chaos You don’t need more advice. You need one…" at bounding box center [667, 214] width 749 height 203
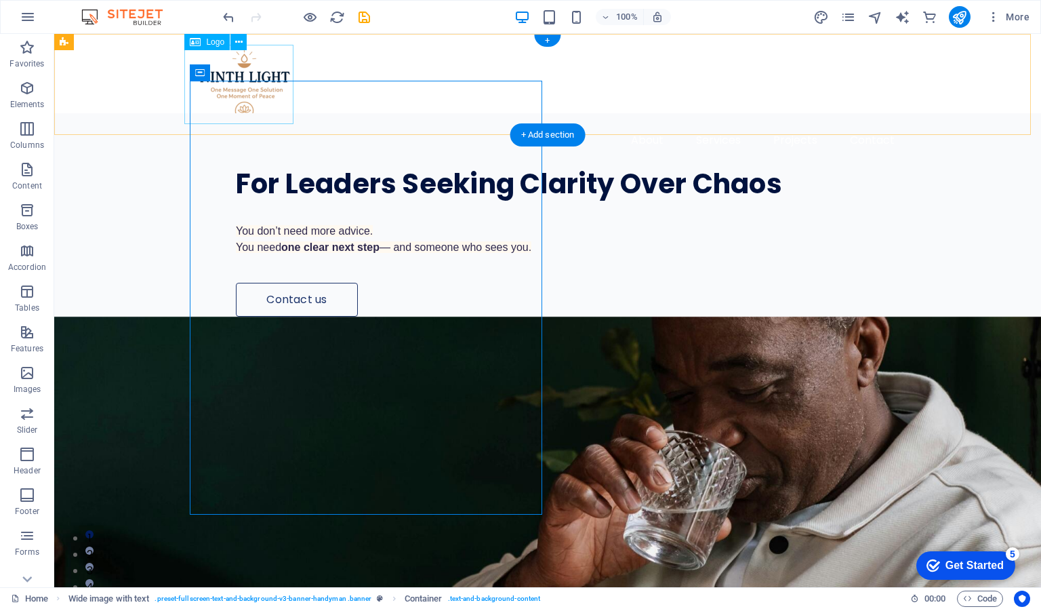
click at [256, 97] on div at bounding box center [548, 84] width 716 height 79
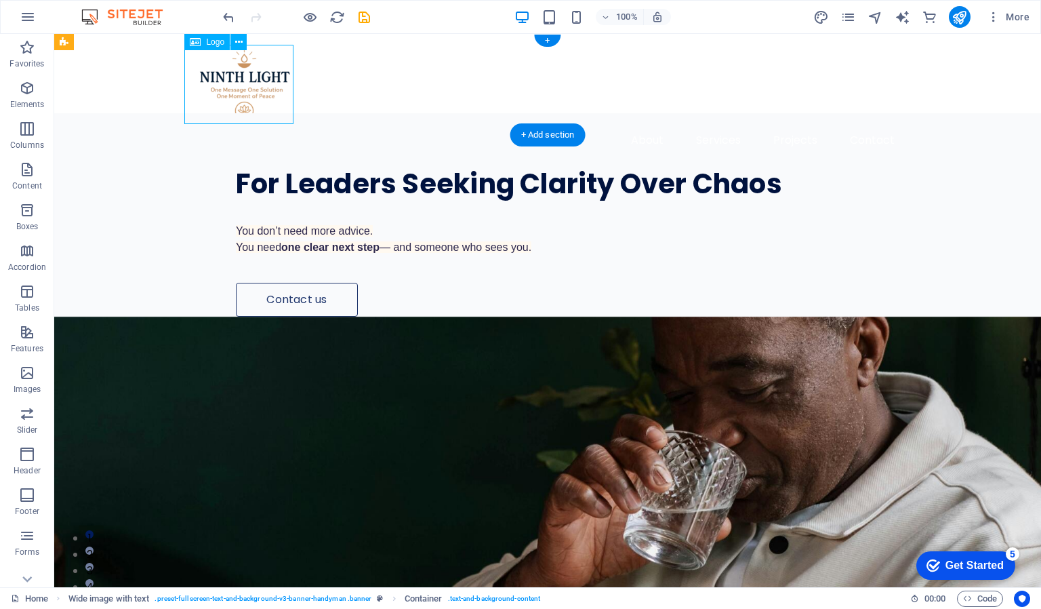
click at [256, 97] on div at bounding box center [548, 84] width 716 height 79
select select "px"
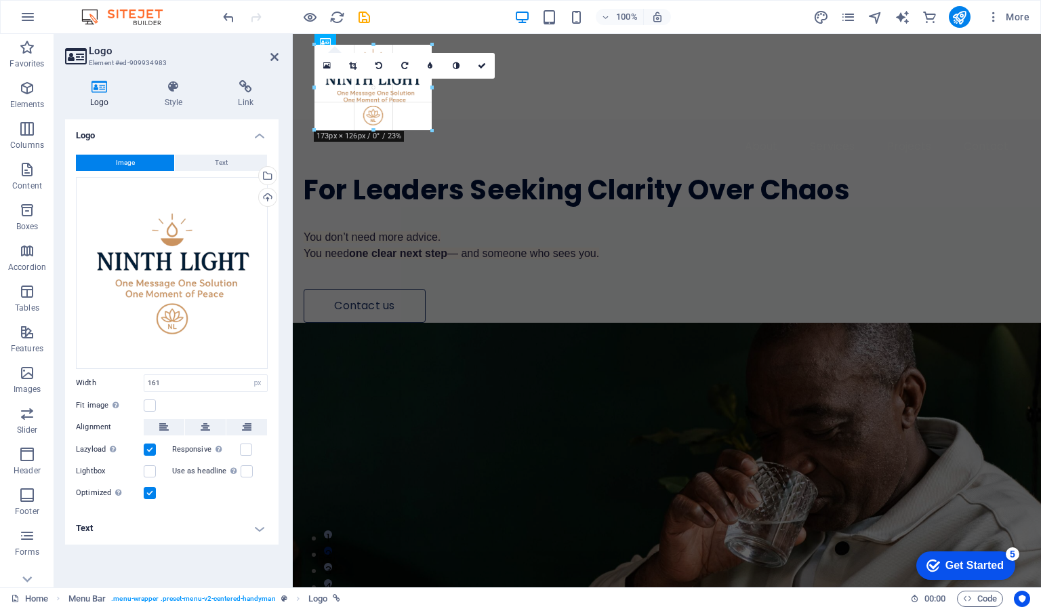
drag, startPoint x: 424, startPoint y: 122, endPoint x: 431, endPoint y: 128, distance: 9.6
type input "173"
click at [471, 106] on div "About Services Projects Contact" at bounding box center [667, 104] width 749 height 140
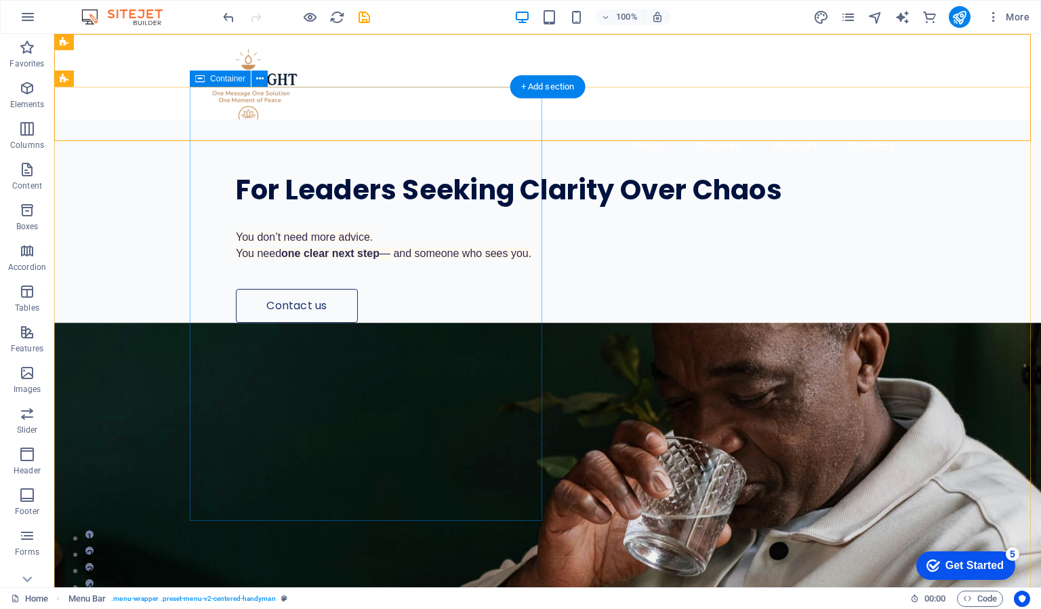
click at [416, 197] on div "For Leaders Seeking Clarity Over Chaos You don’t need more advice. You need one…" at bounding box center [616, 220] width 852 height 203
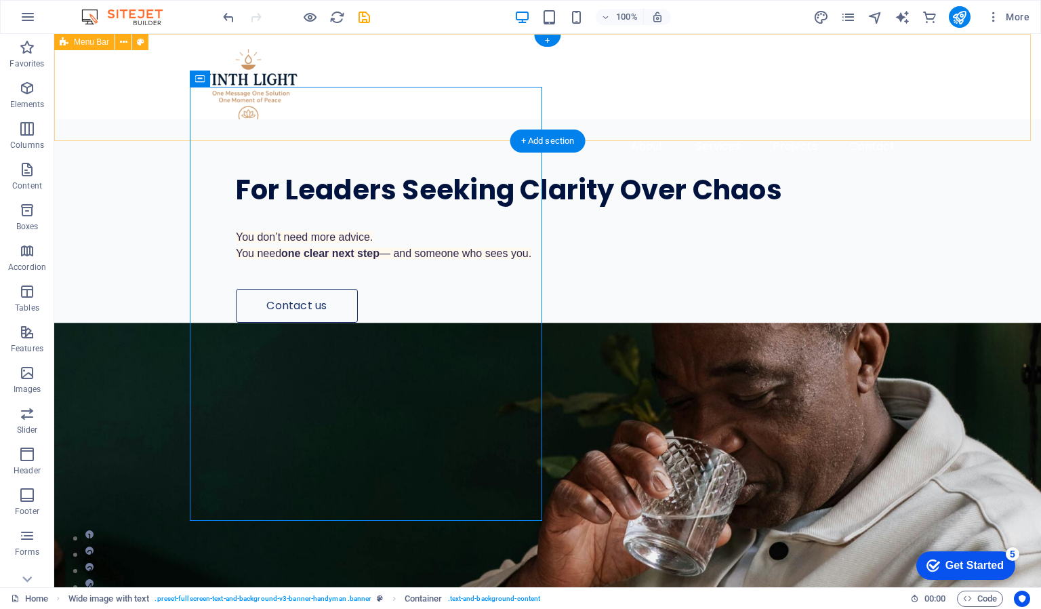
click at [748, 58] on div "About Services Projects Contact" at bounding box center [547, 104] width 987 height 140
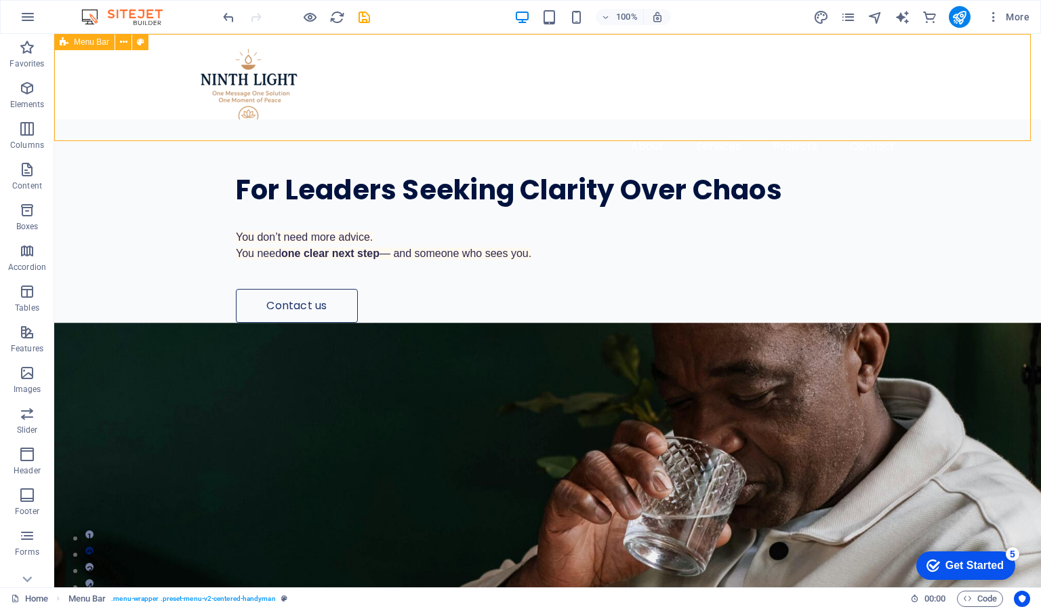
click at [92, 41] on span "Menu Bar" at bounding box center [91, 42] width 35 height 8
click at [125, 43] on icon at bounding box center [123, 42] width 7 height 14
click at [520, 64] on div "About Services Projects Contact" at bounding box center [547, 104] width 987 height 140
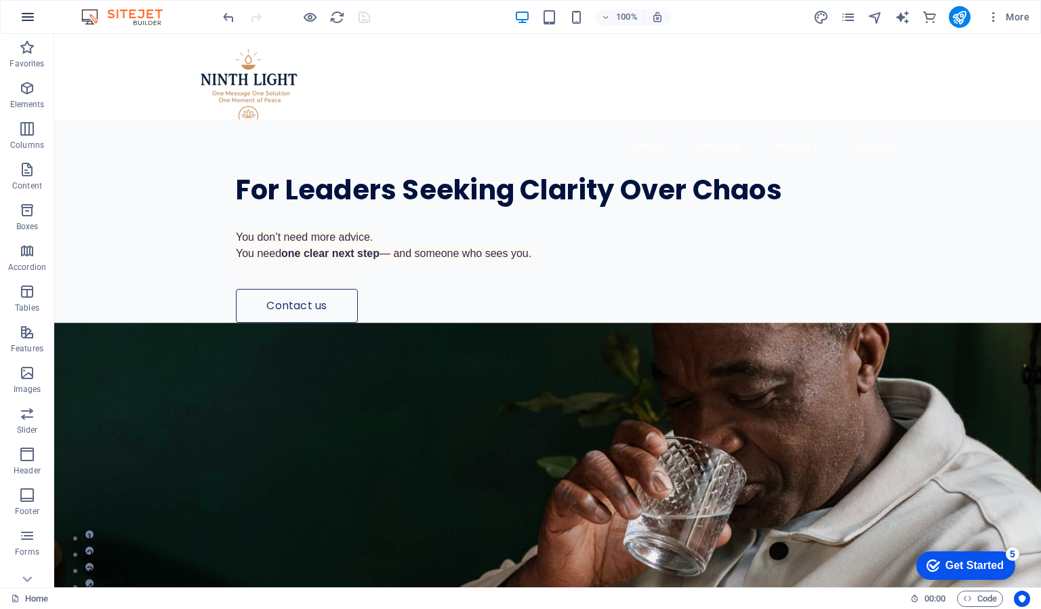
click at [33, 20] on icon "button" at bounding box center [28, 17] width 16 height 16
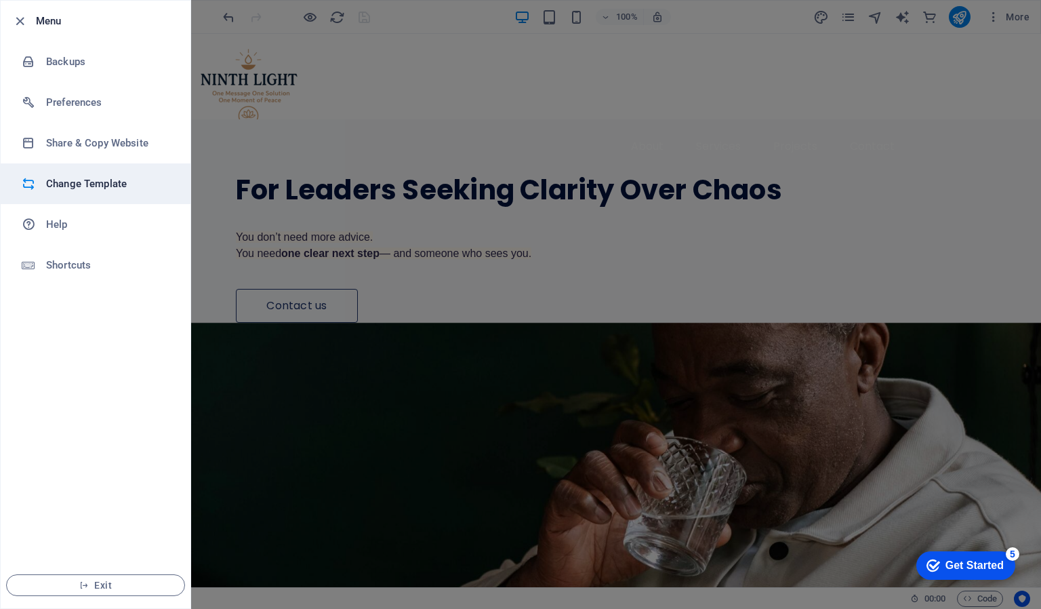
click at [91, 180] on h6 "Change Template" at bounding box center [108, 184] width 125 height 16
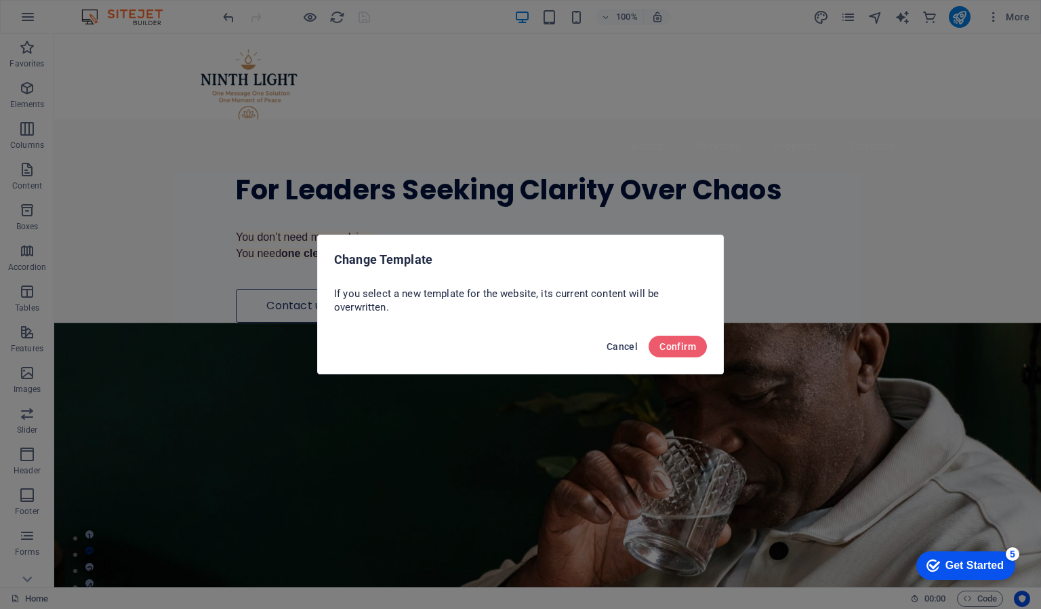
click at [620, 345] on span "Cancel" at bounding box center [622, 346] width 31 height 11
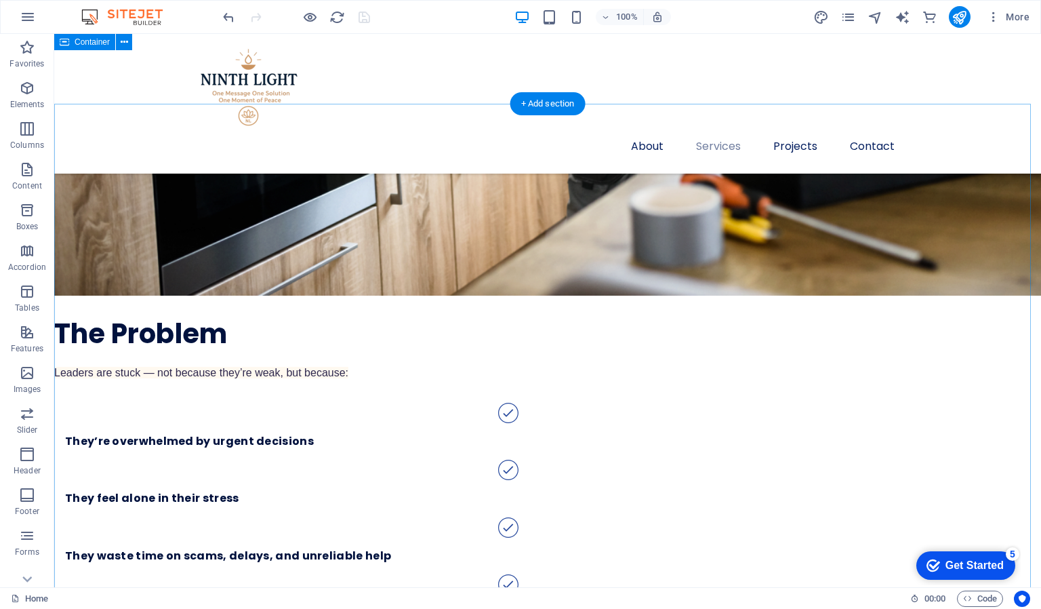
scroll to position [1877, 0]
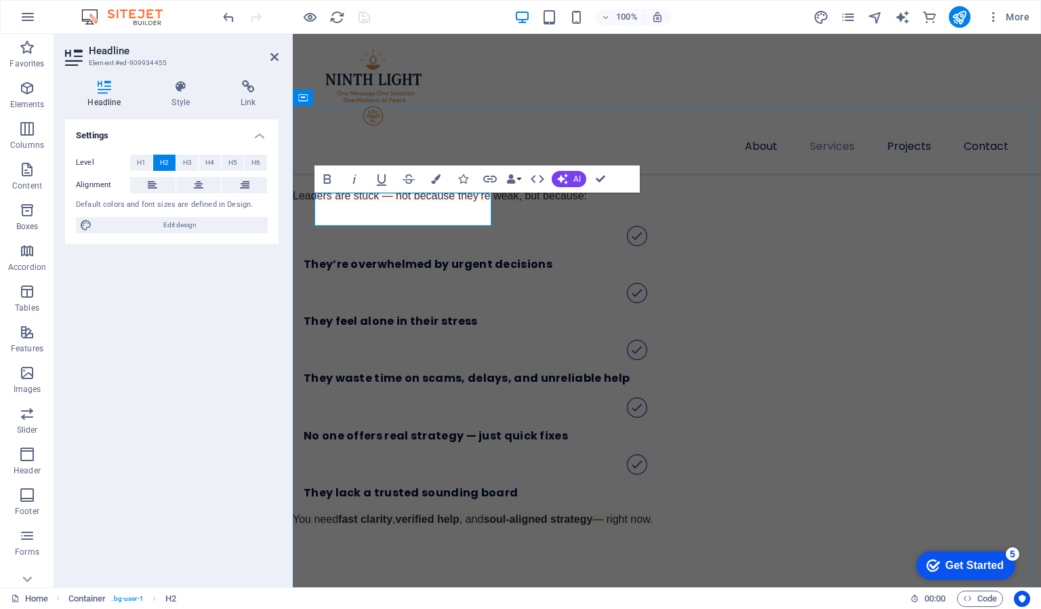
scroll to position [1873, 0]
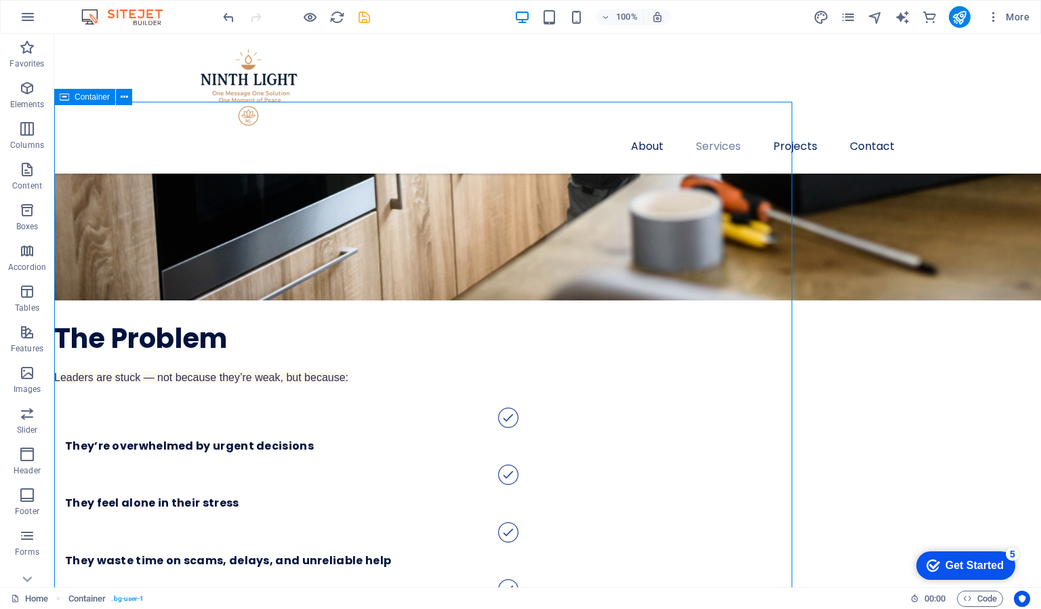
scroll to position [1877, 0]
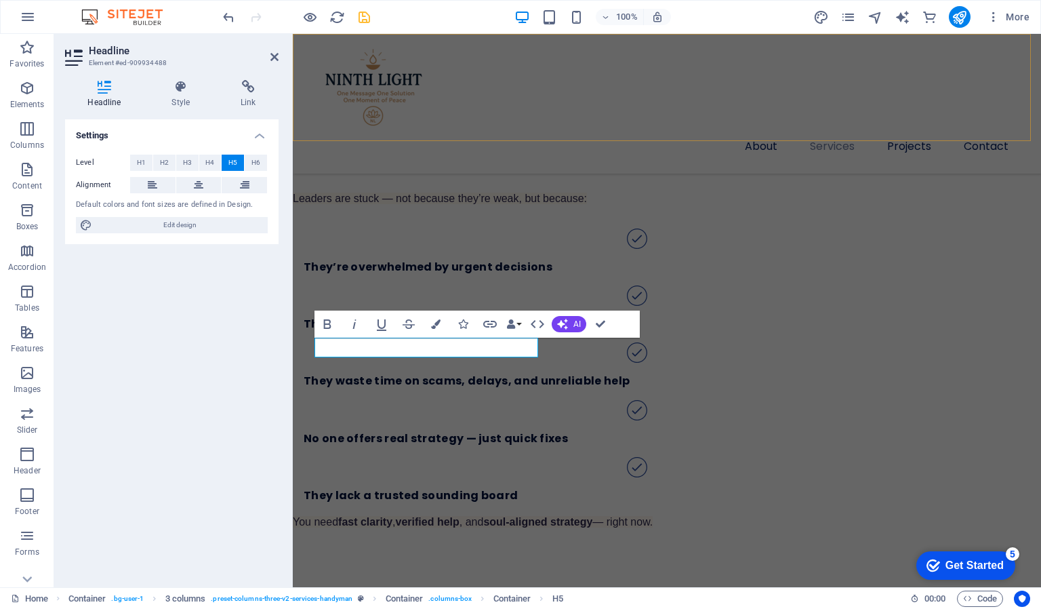
scroll to position [0, 6]
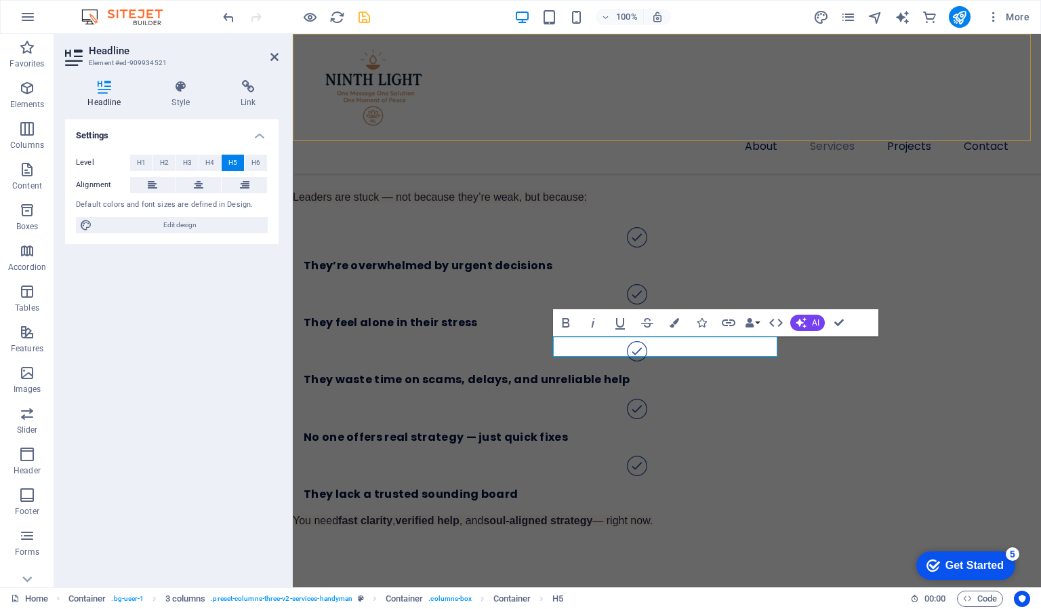
scroll to position [0, 5]
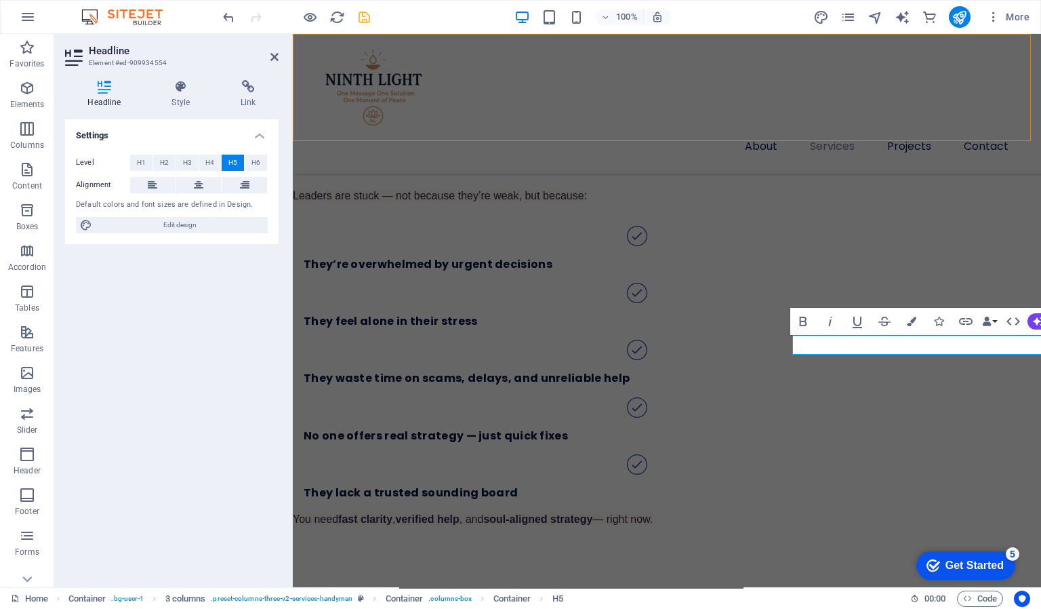
scroll to position [0, 5]
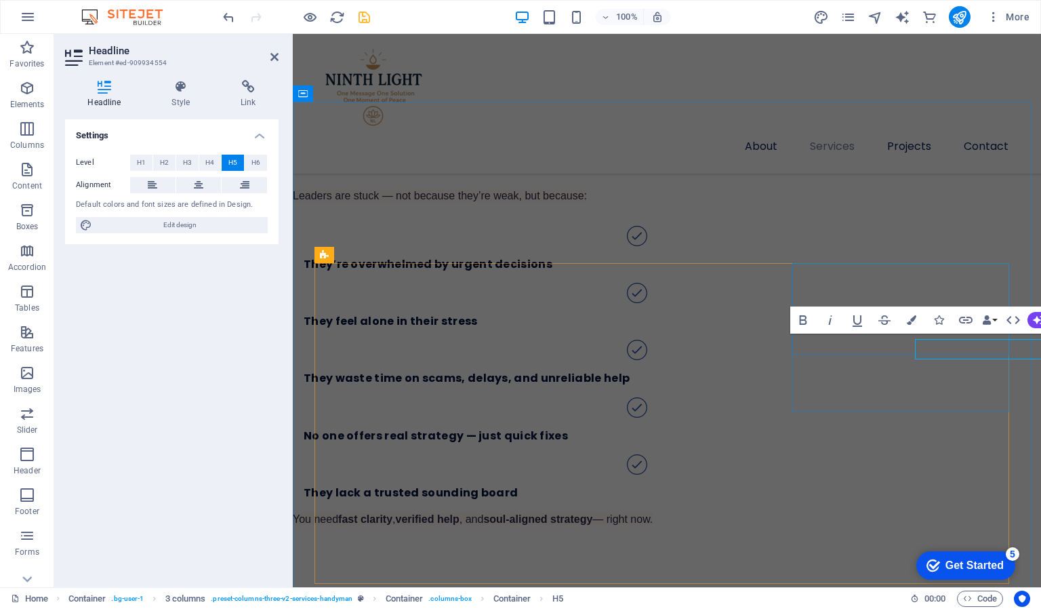
scroll to position [1, 0]
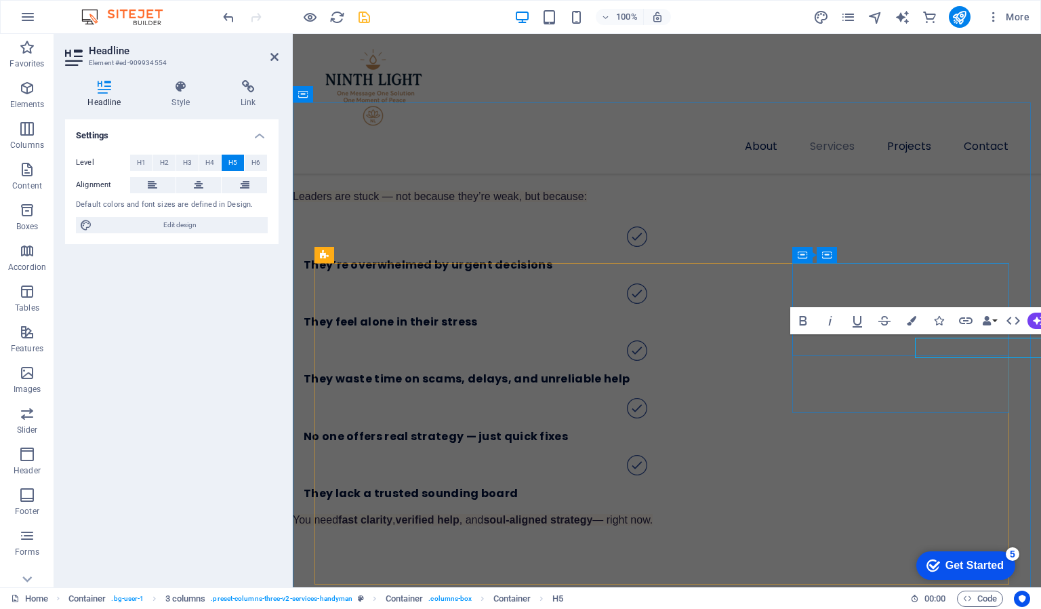
scroll to position [1, 0]
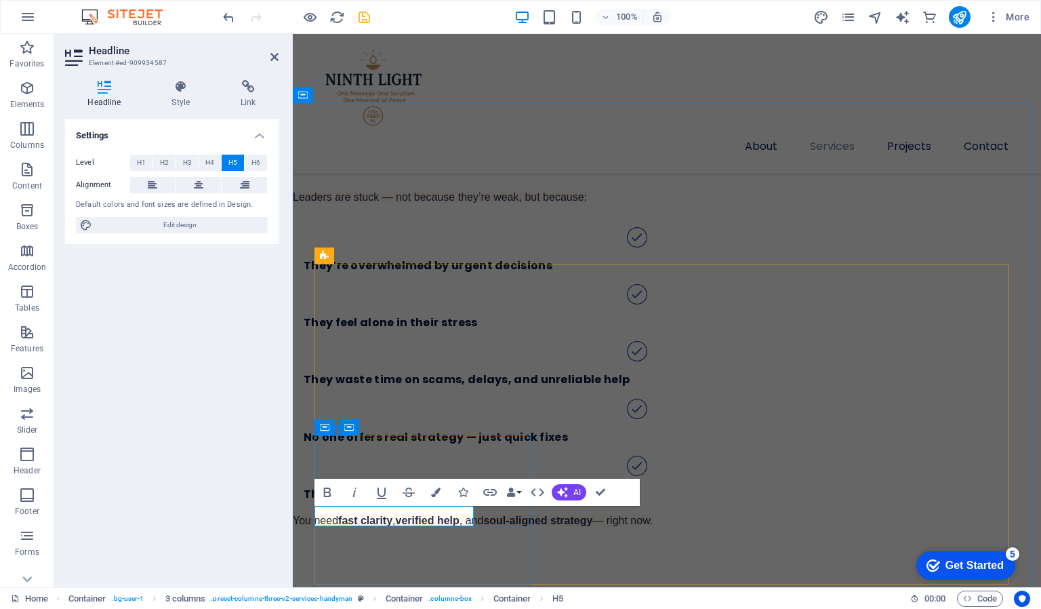
scroll to position [1877, 0]
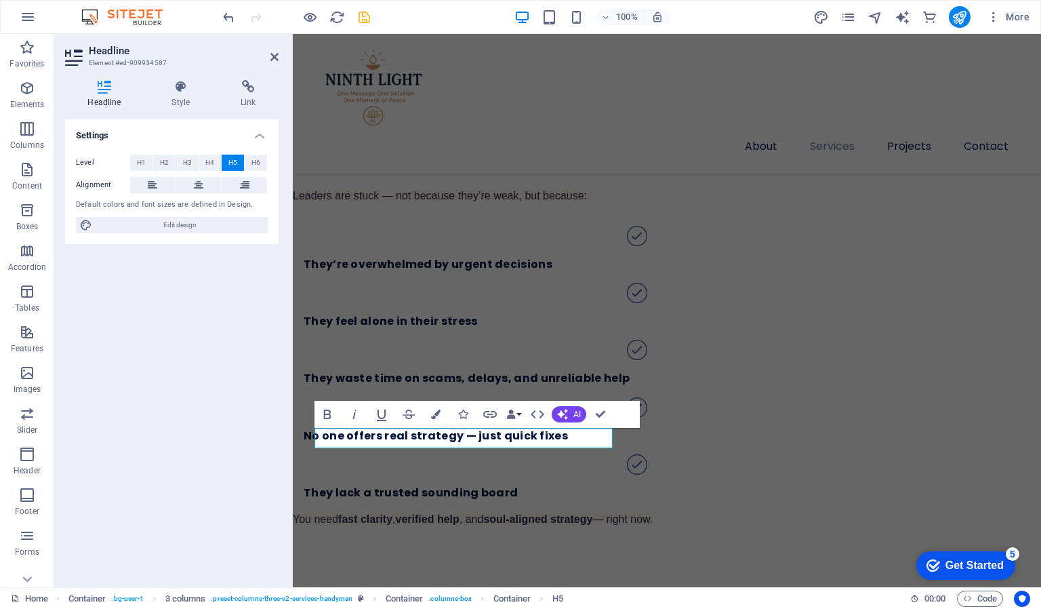
scroll to position [2063, 0]
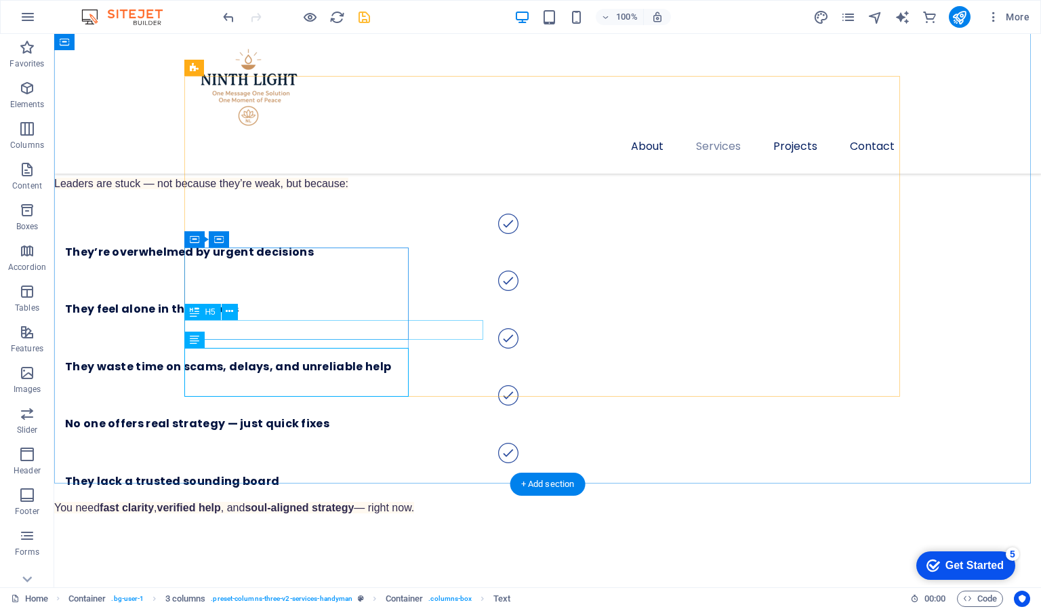
click at [228, 314] on icon at bounding box center [229, 311] width 7 height 14
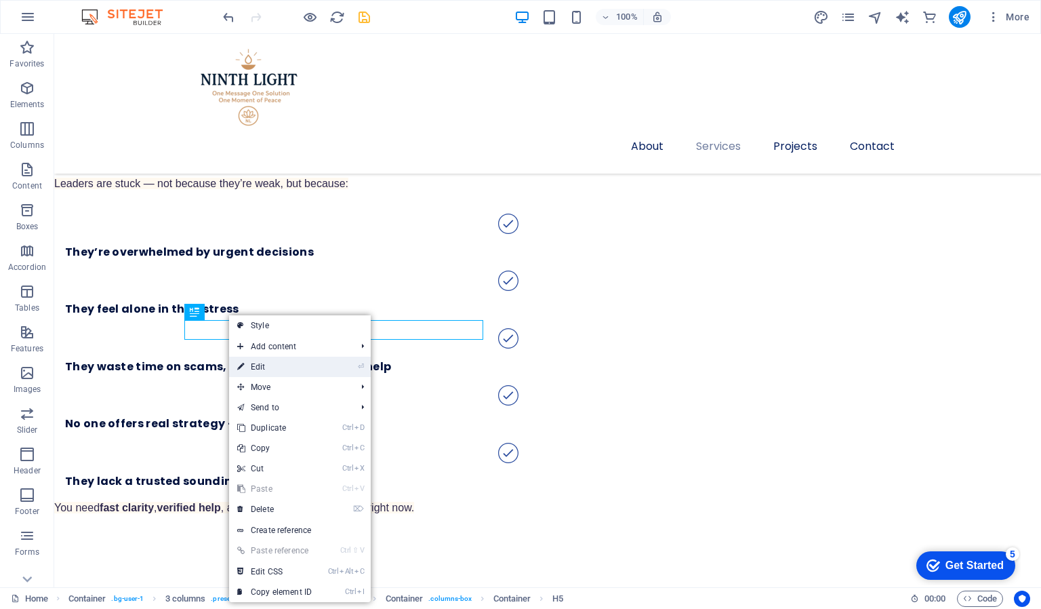
click at [258, 363] on link "⏎ Edit" at bounding box center [274, 367] width 91 height 20
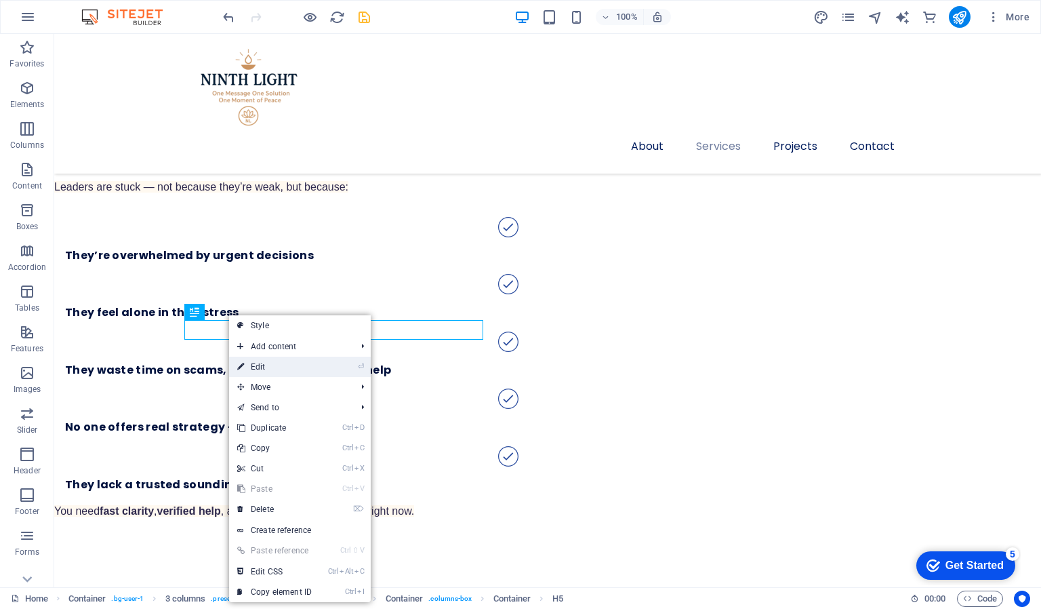
scroll to position [1, 0]
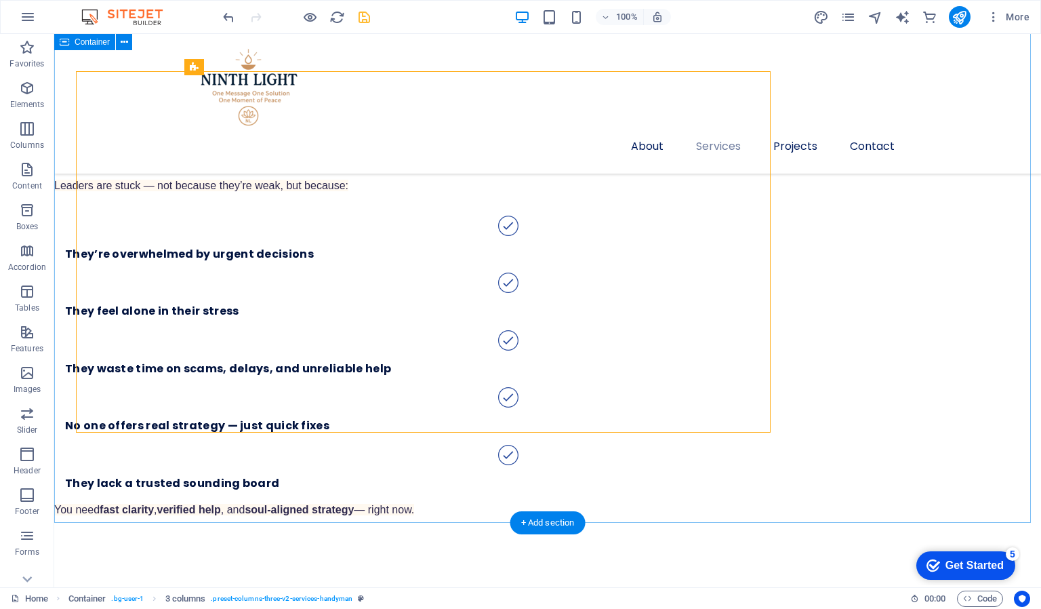
scroll to position [2068, 0]
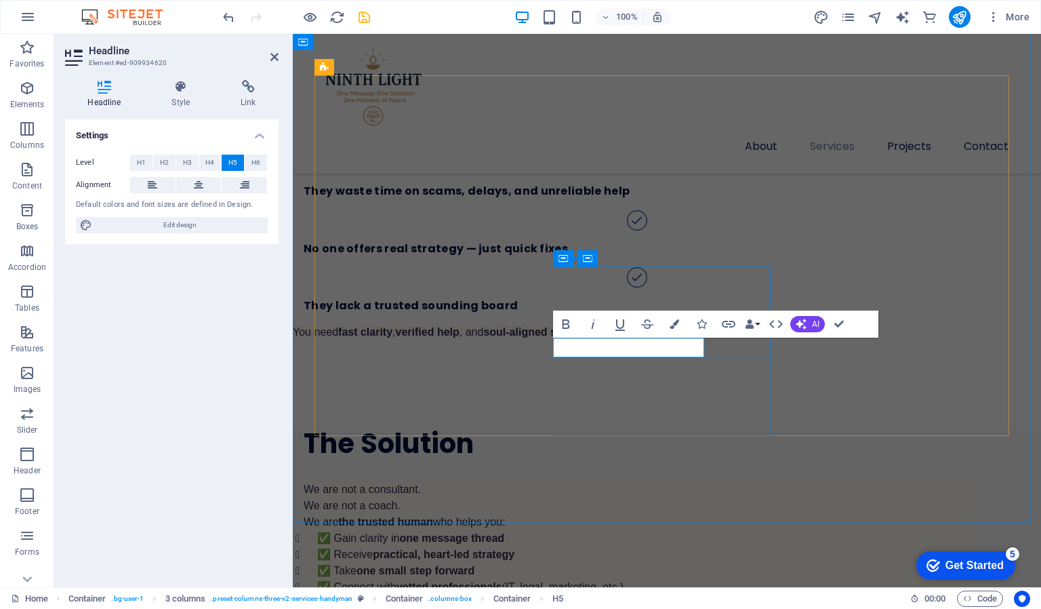
scroll to position [2066, 0]
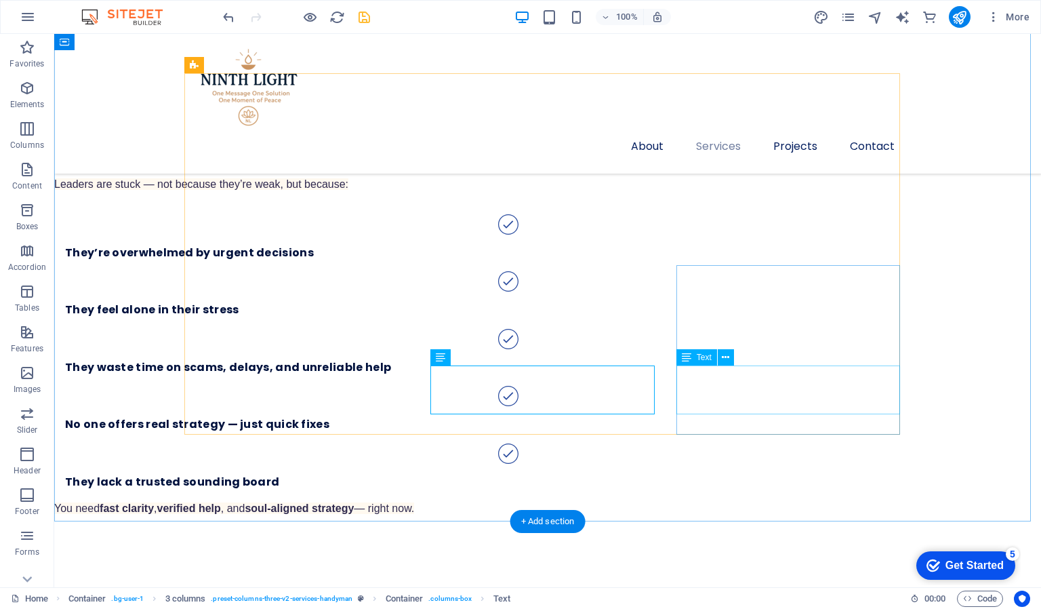
scroll to position [2069, 0]
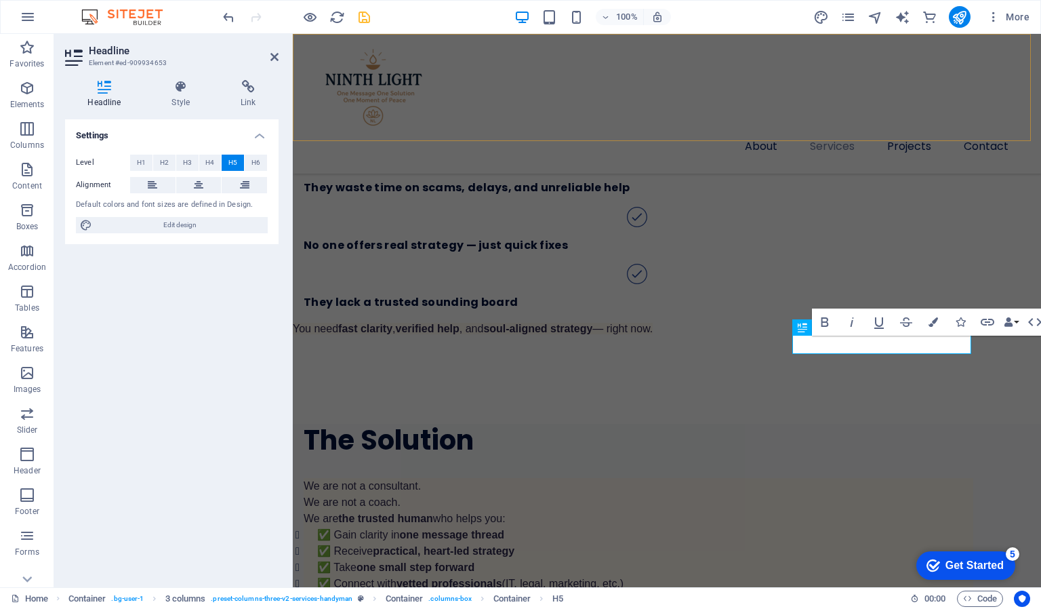
scroll to position [0, 0]
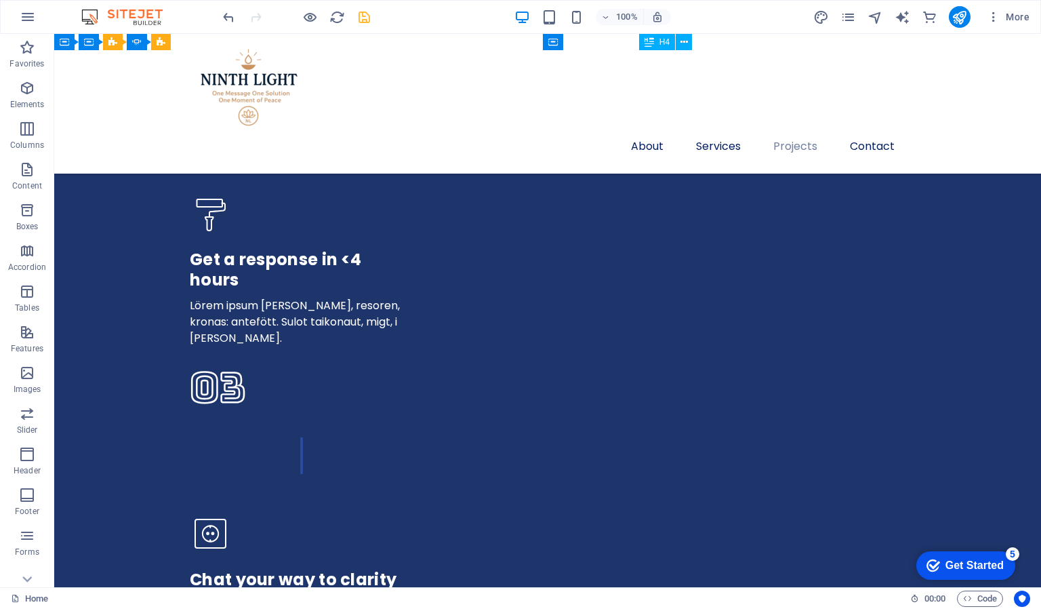
scroll to position [3845, 0]
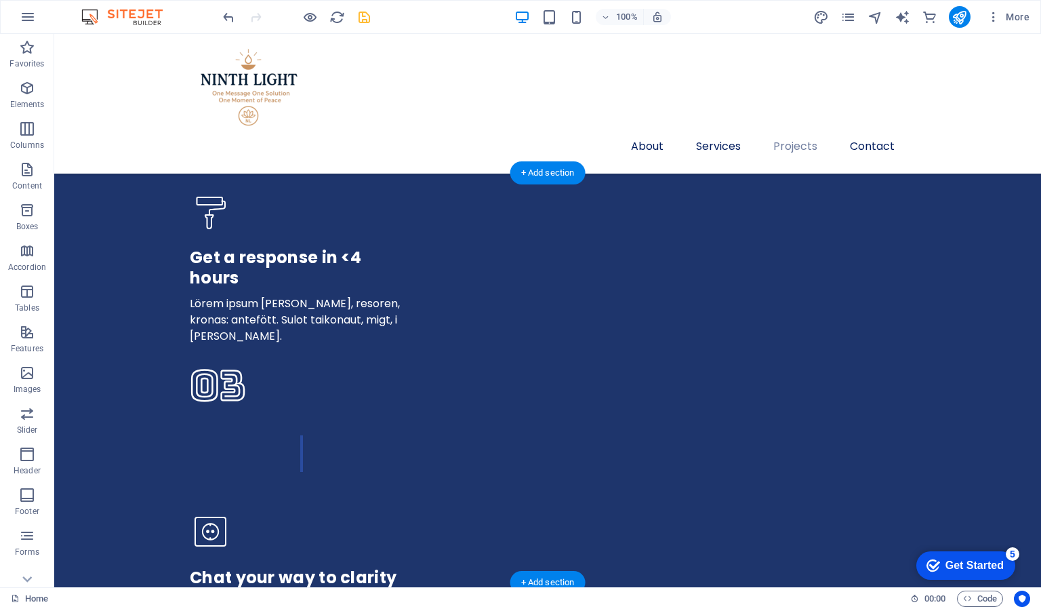
select select "px"
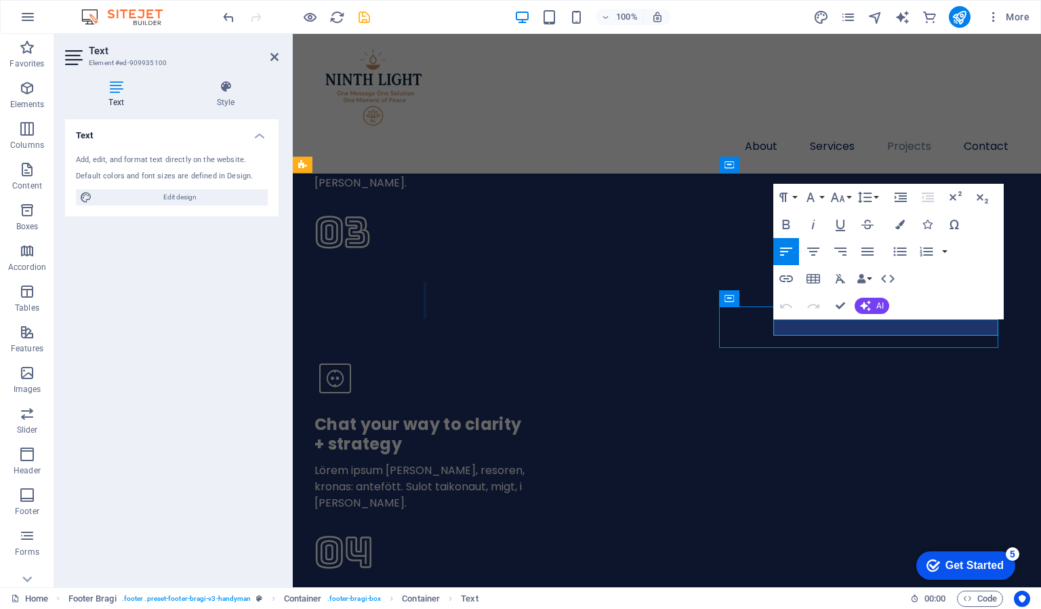
scroll to position [3845, 0]
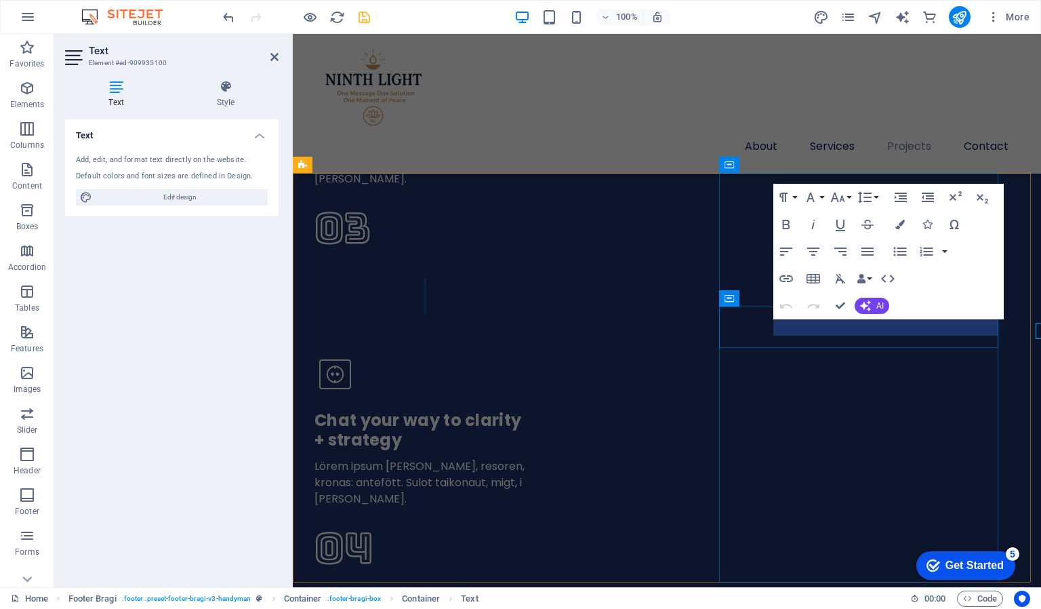
scroll to position [3841, 0]
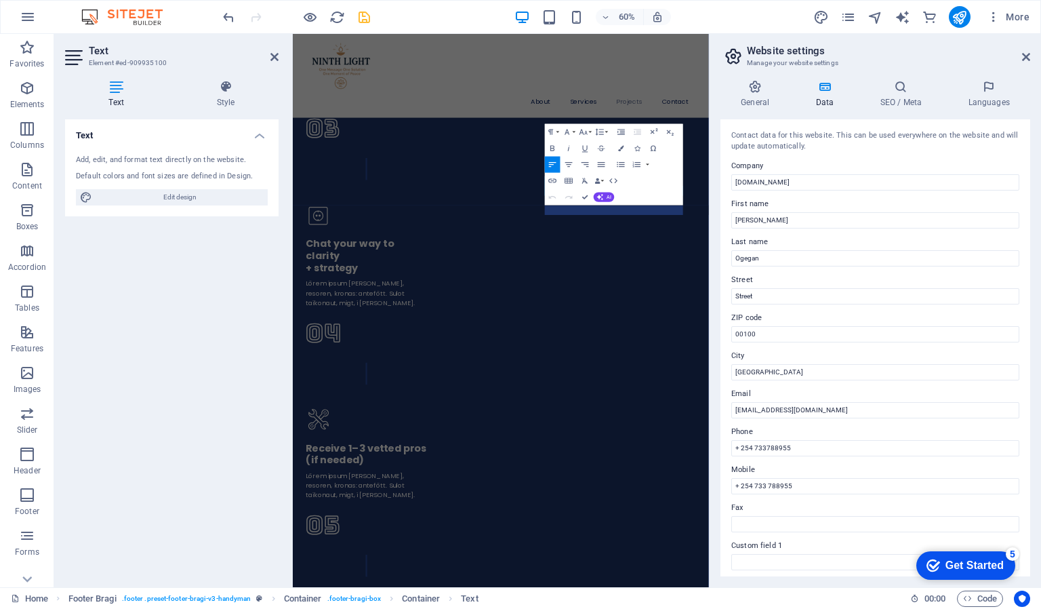
scroll to position [3888, 0]
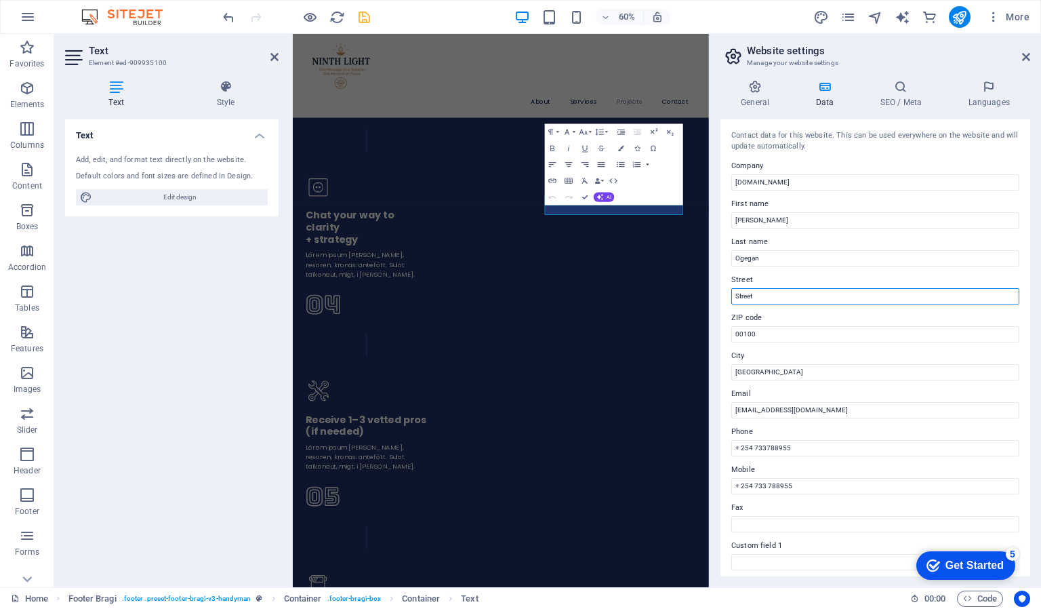
drag, startPoint x: 755, startPoint y: 290, endPoint x: 723, endPoint y: 294, distance: 32.7
click at [723, 294] on div "Contact data for this website. This can be used everywhere on the website and w…" at bounding box center [876, 347] width 310 height 457
type input "Garden Estate"
click at [1028, 57] on icon at bounding box center [1026, 57] width 8 height 11
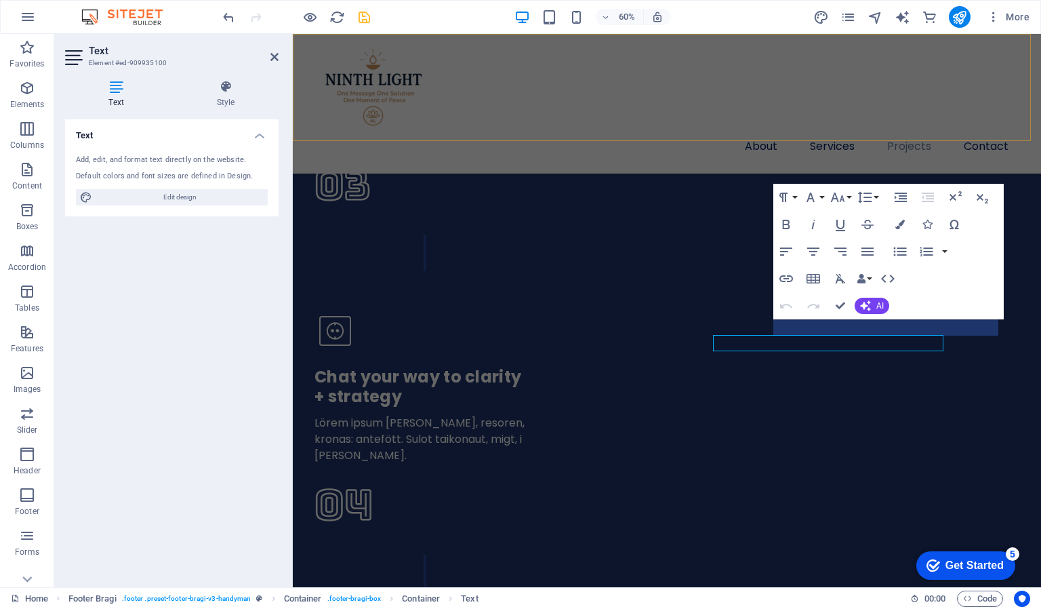
scroll to position [3840, 0]
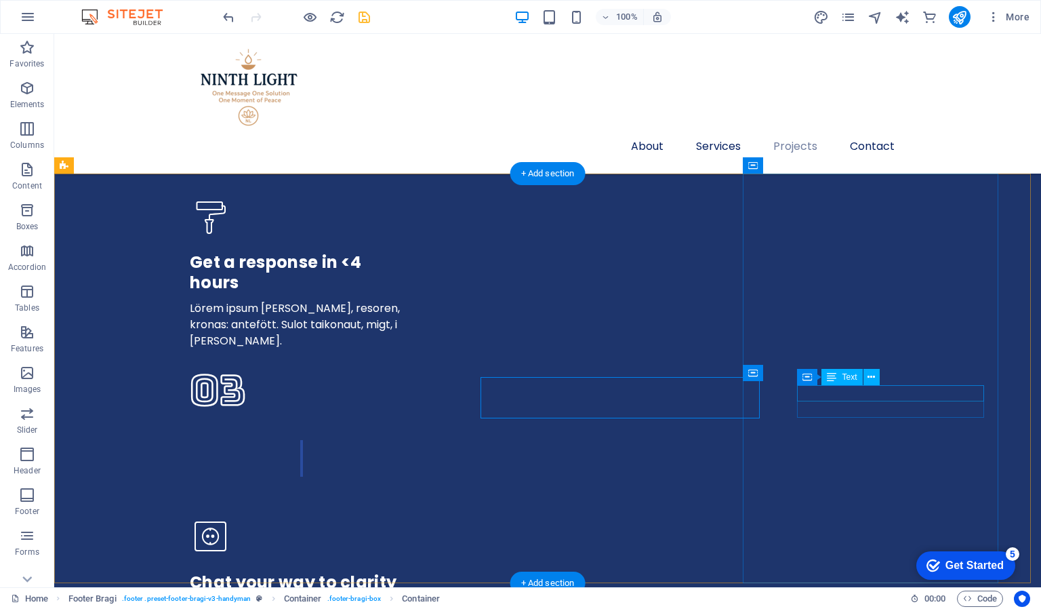
scroll to position [3844, 0]
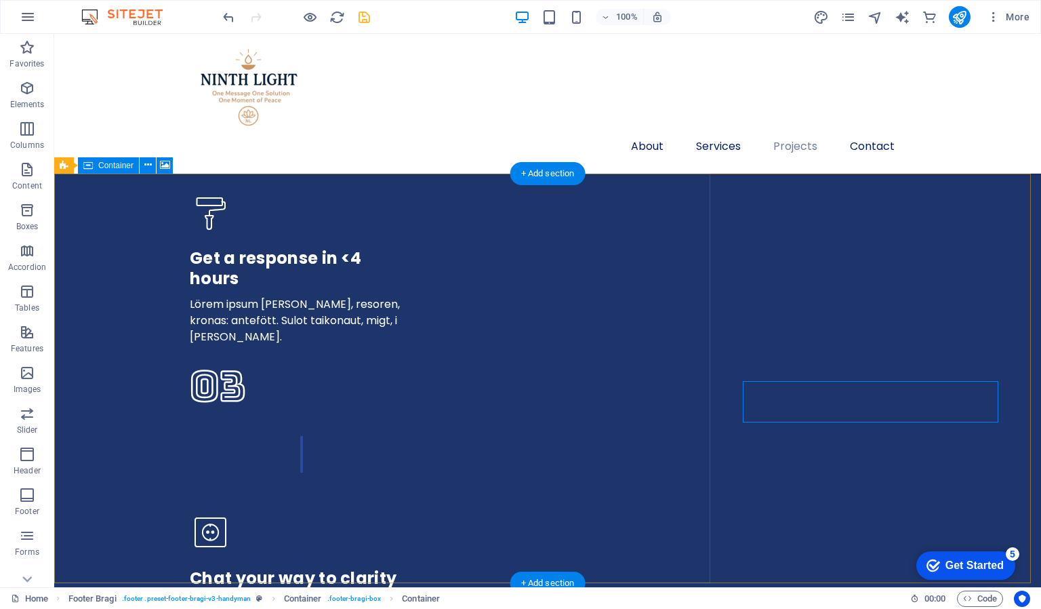
select select "px"
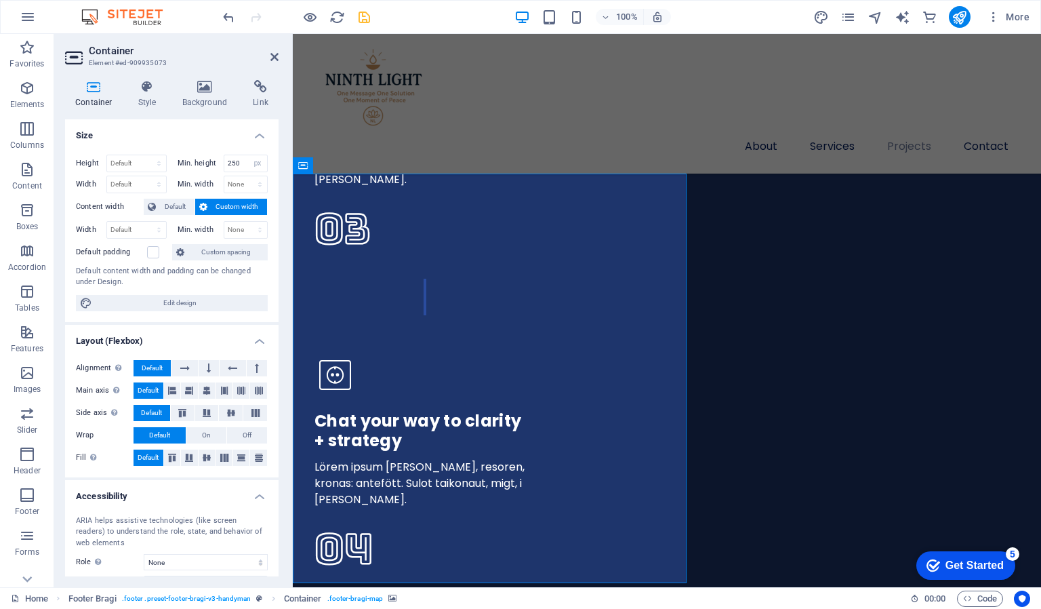
scroll to position [3840, 0]
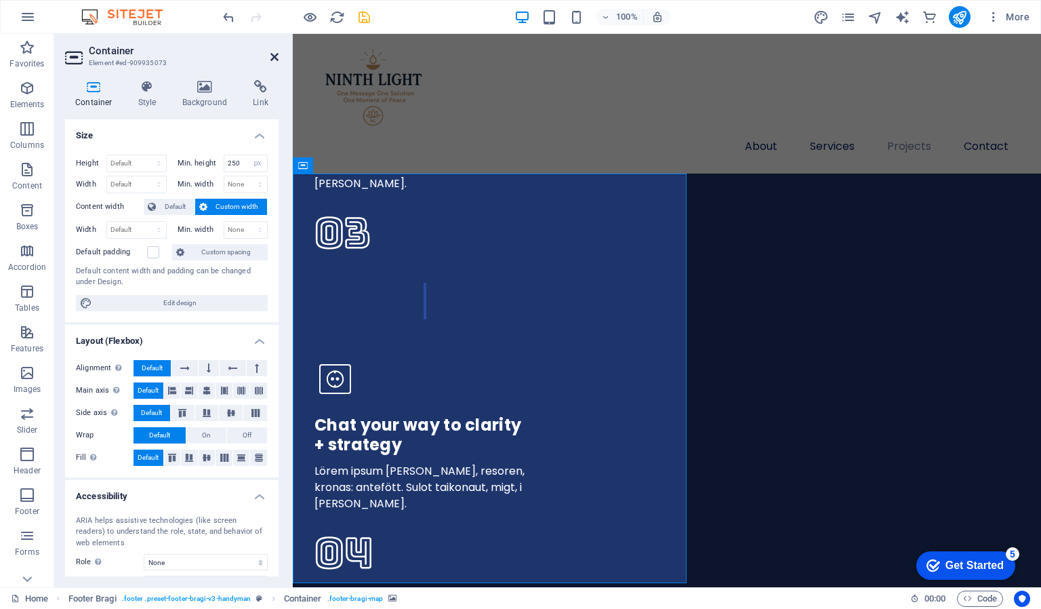
click at [272, 55] on icon at bounding box center [275, 57] width 8 height 11
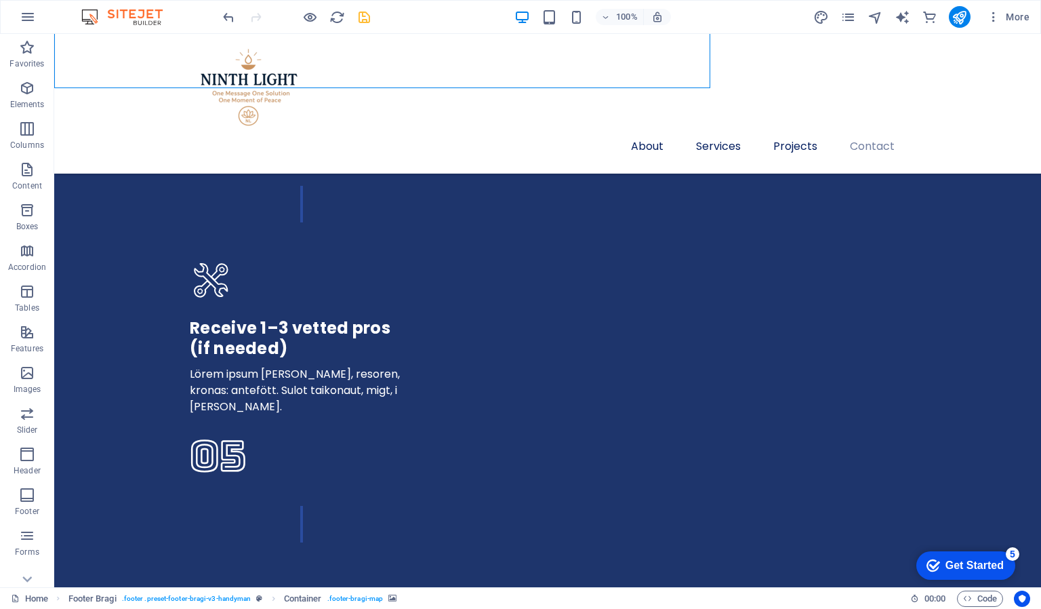
scroll to position [4420, 0]
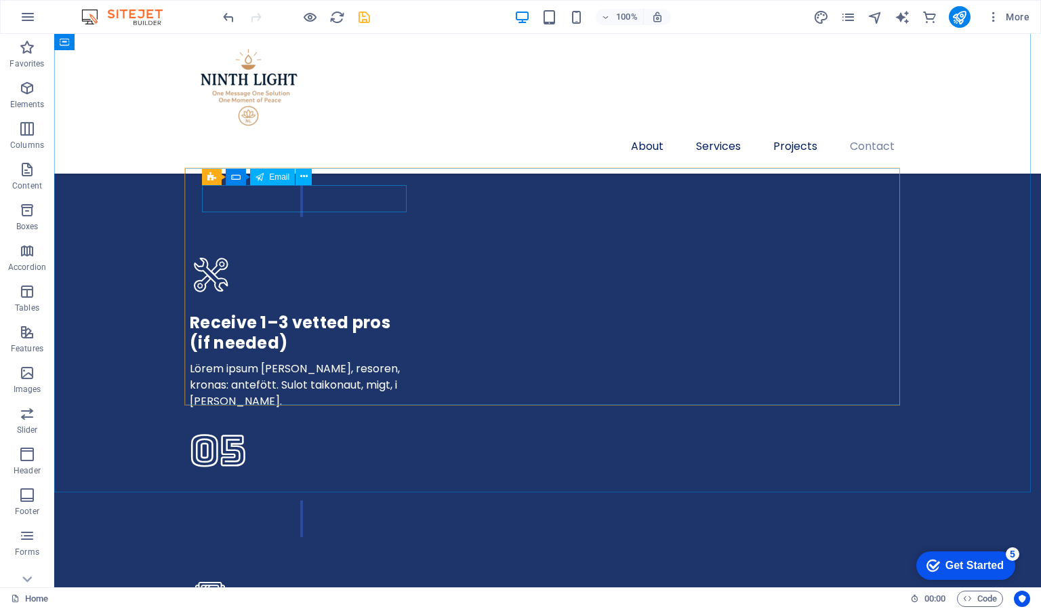
click at [277, 178] on span "Email" at bounding box center [279, 177] width 20 height 8
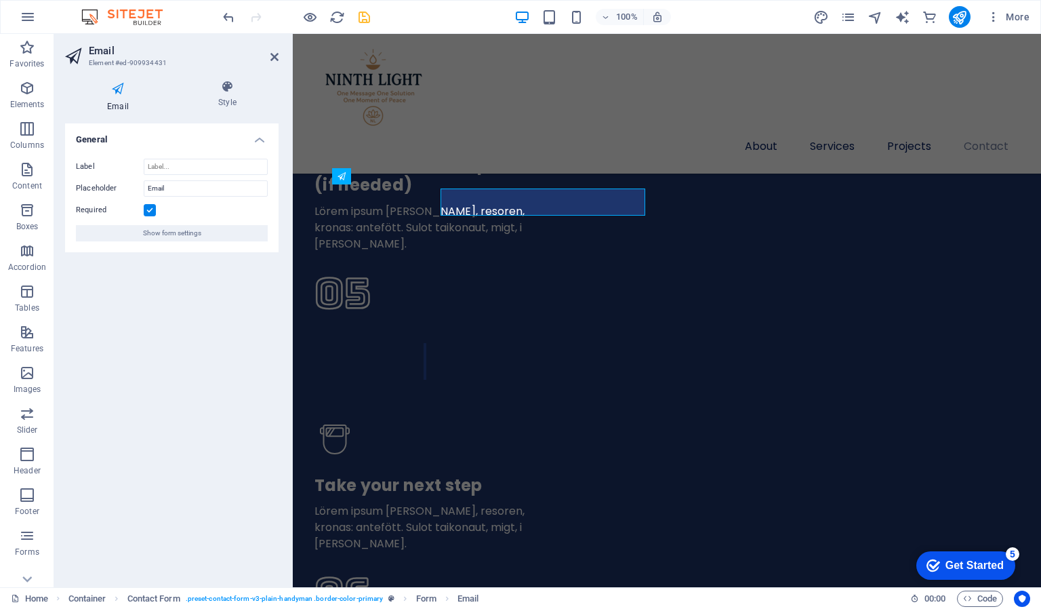
scroll to position [4418, 0]
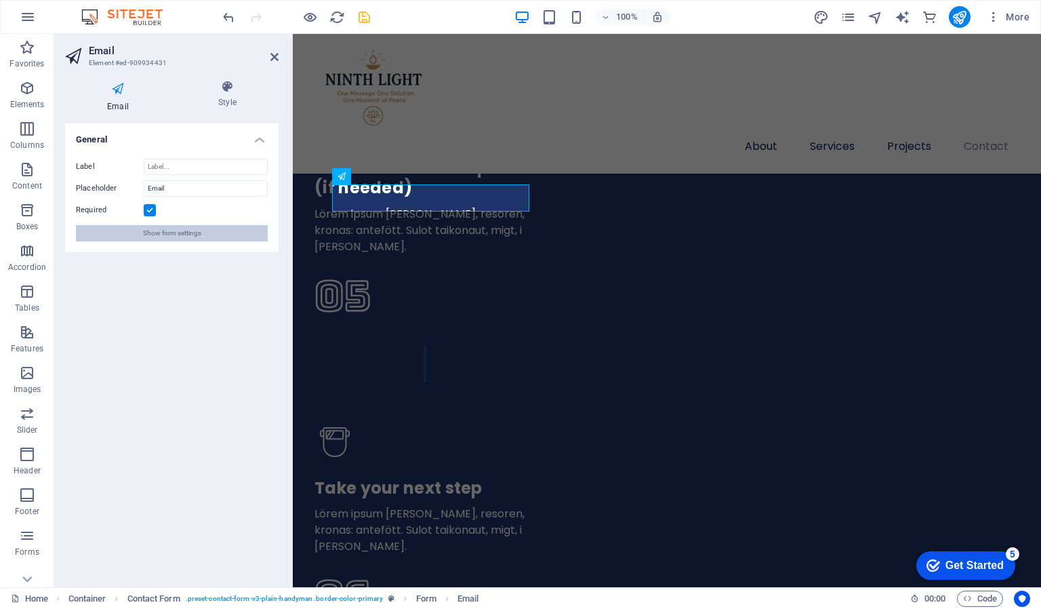
click at [187, 231] on span "Show form settings" at bounding box center [172, 233] width 58 height 16
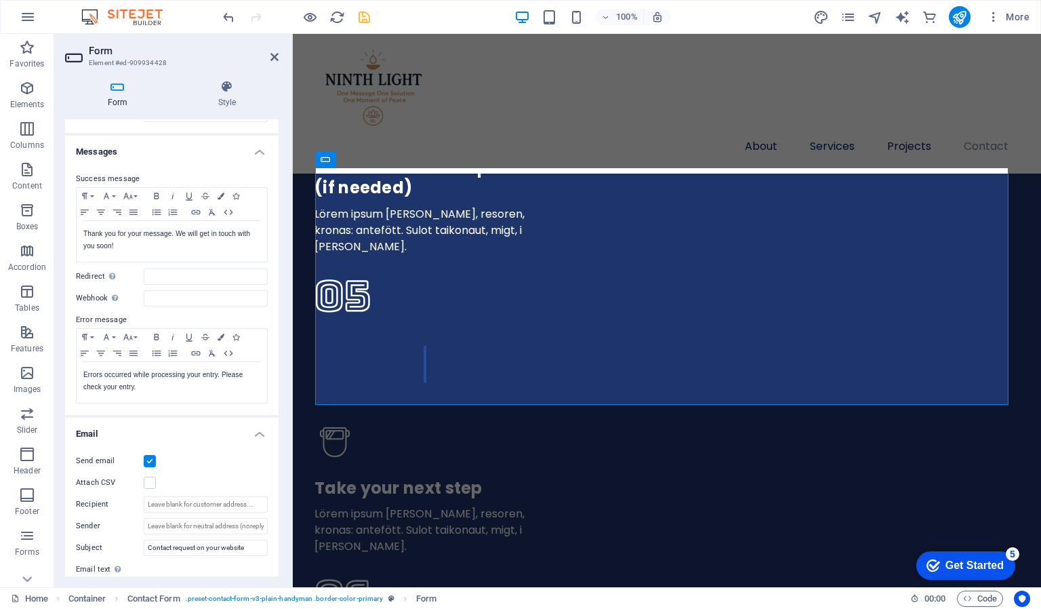
scroll to position [0, 0]
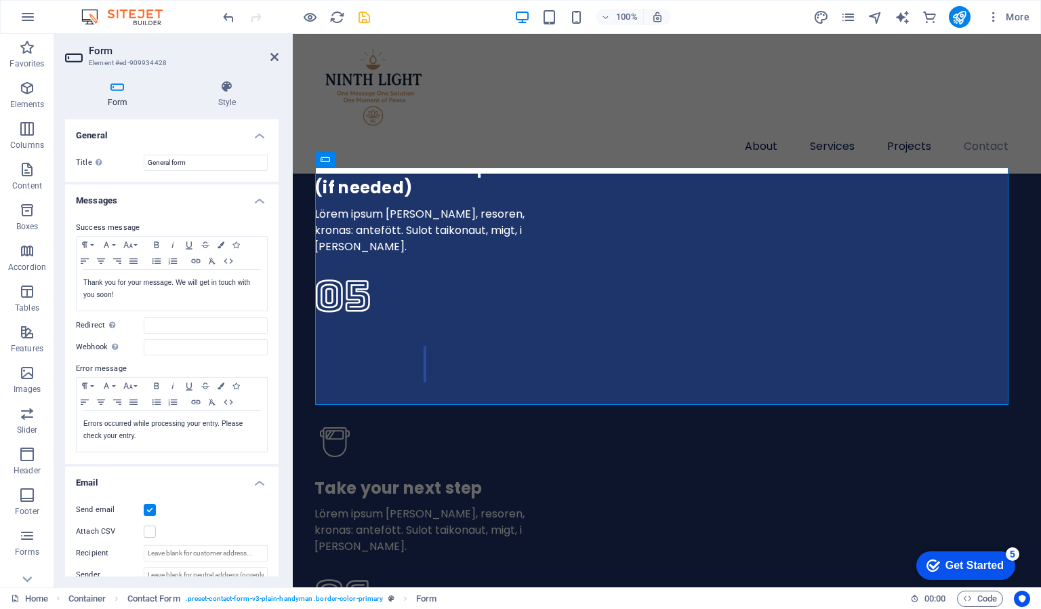
click at [274, 49] on h2 "Form" at bounding box center [184, 51] width 190 height 12
click at [274, 57] on icon at bounding box center [275, 57] width 8 height 11
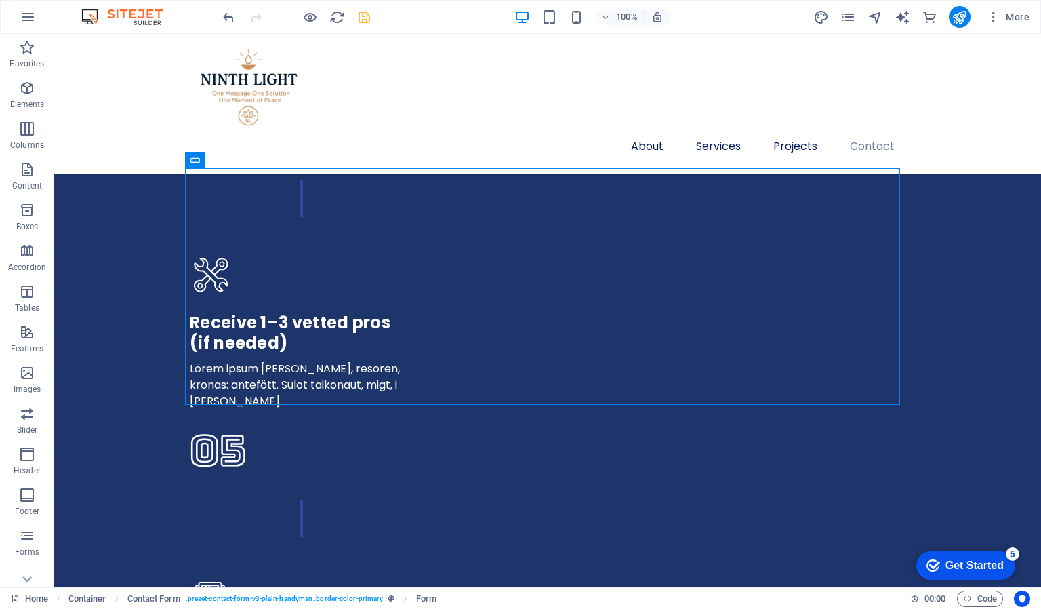
scroll to position [4735, 0]
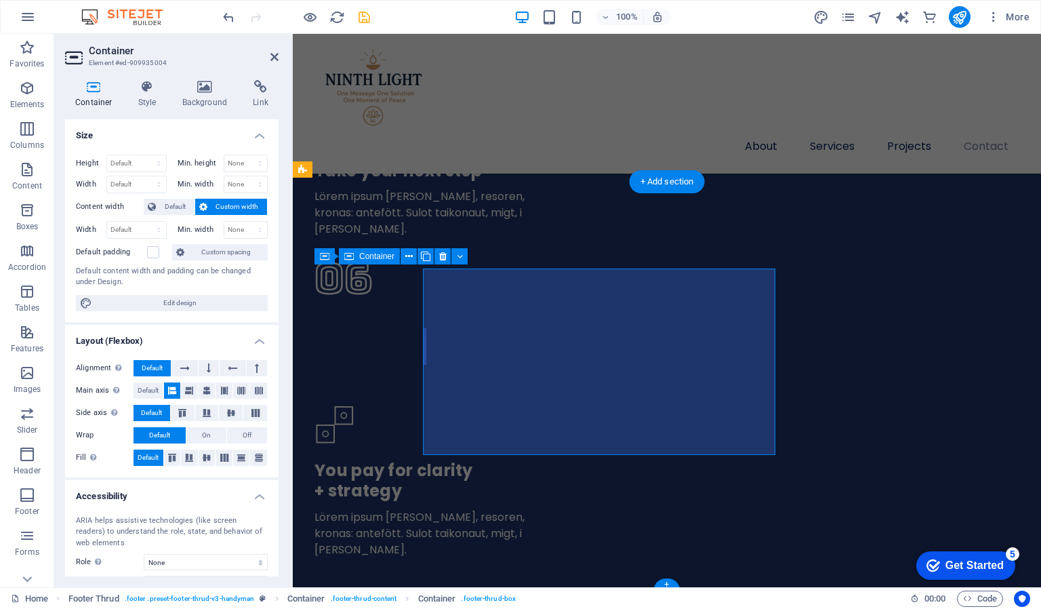
scroll to position [4732, 0]
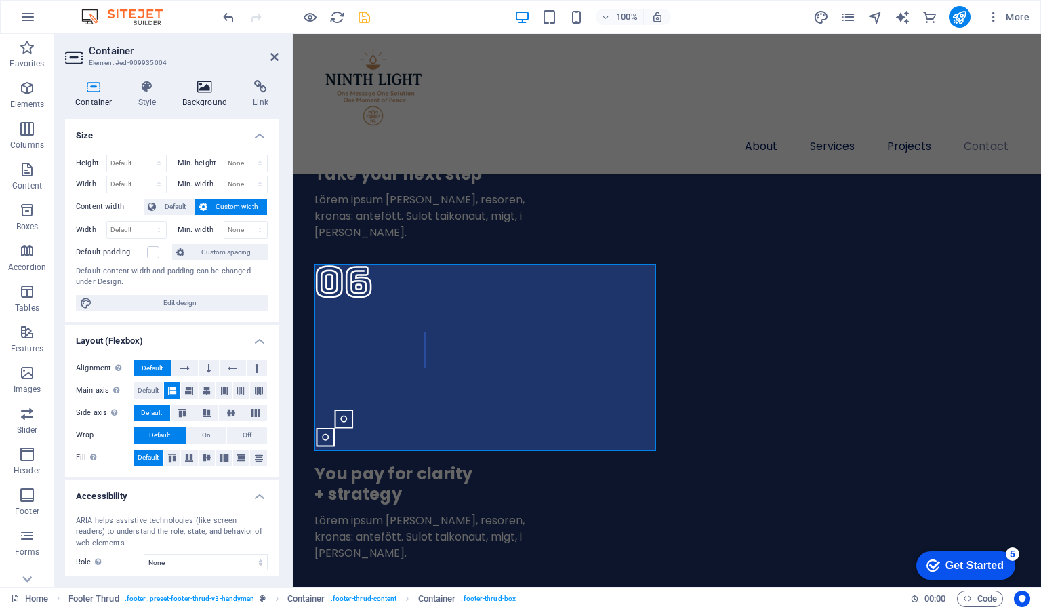
click at [195, 99] on h4 "Background" at bounding box center [207, 94] width 71 height 28
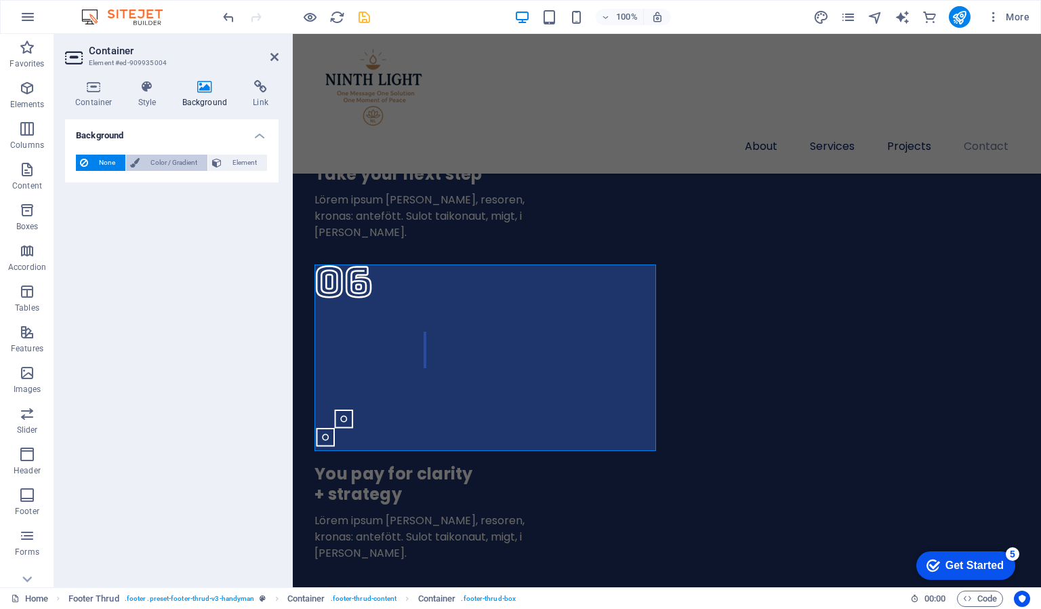
click at [165, 155] on span "Color / Gradient" at bounding box center [174, 163] width 60 height 16
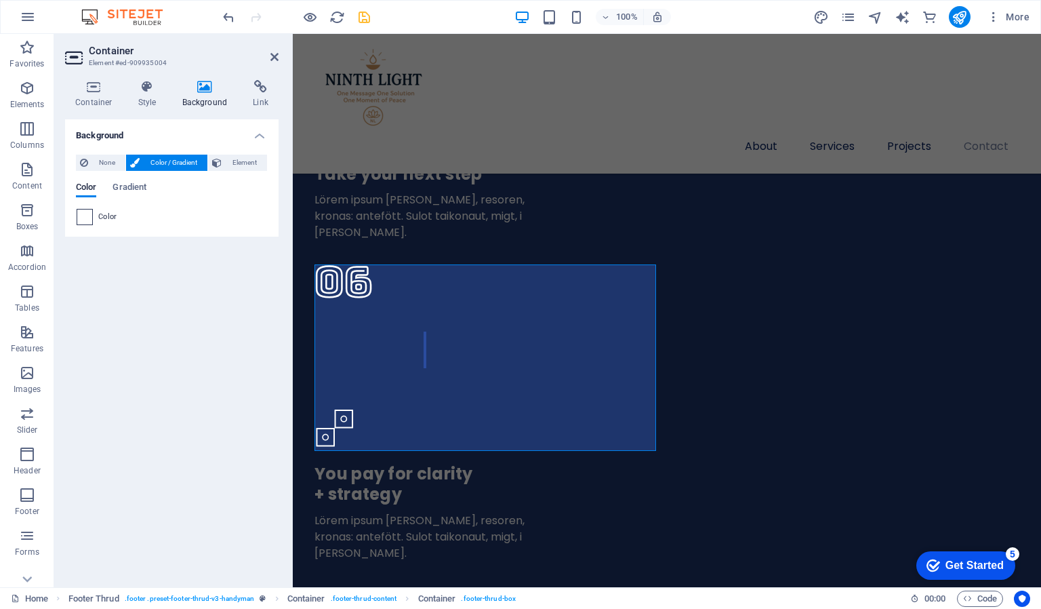
click at [85, 216] on span at bounding box center [84, 216] width 15 height 15
type input "#ffffff"
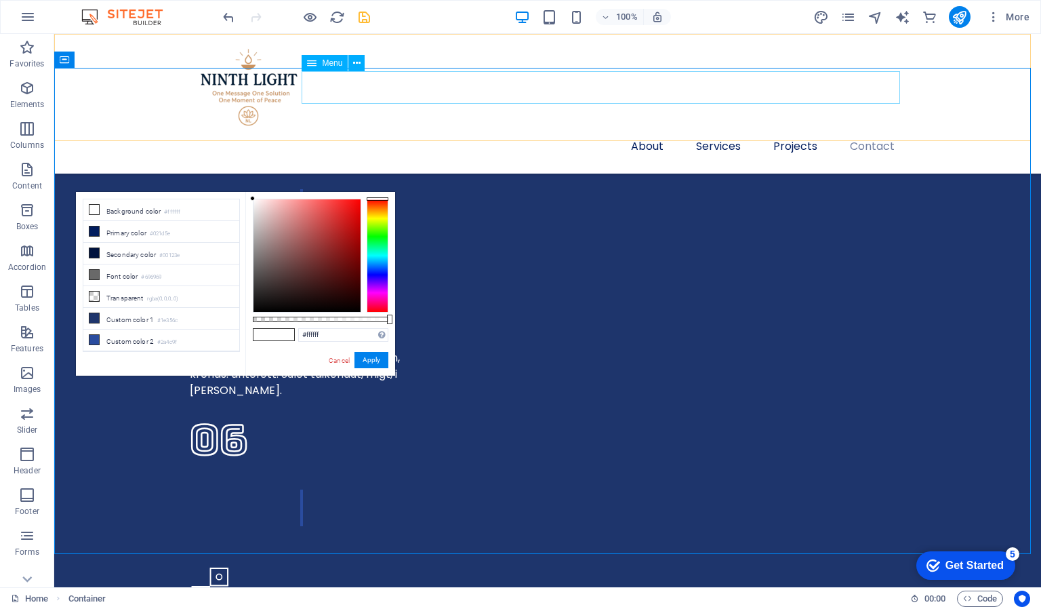
scroll to position [4359, 0]
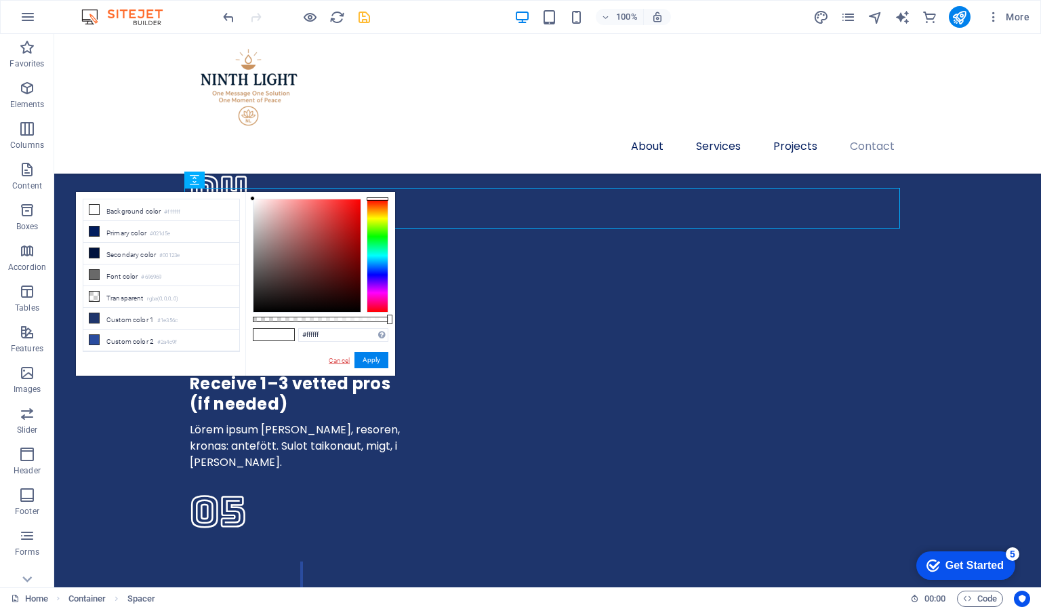
click at [340, 356] on link "Cancel" at bounding box center [339, 360] width 24 height 10
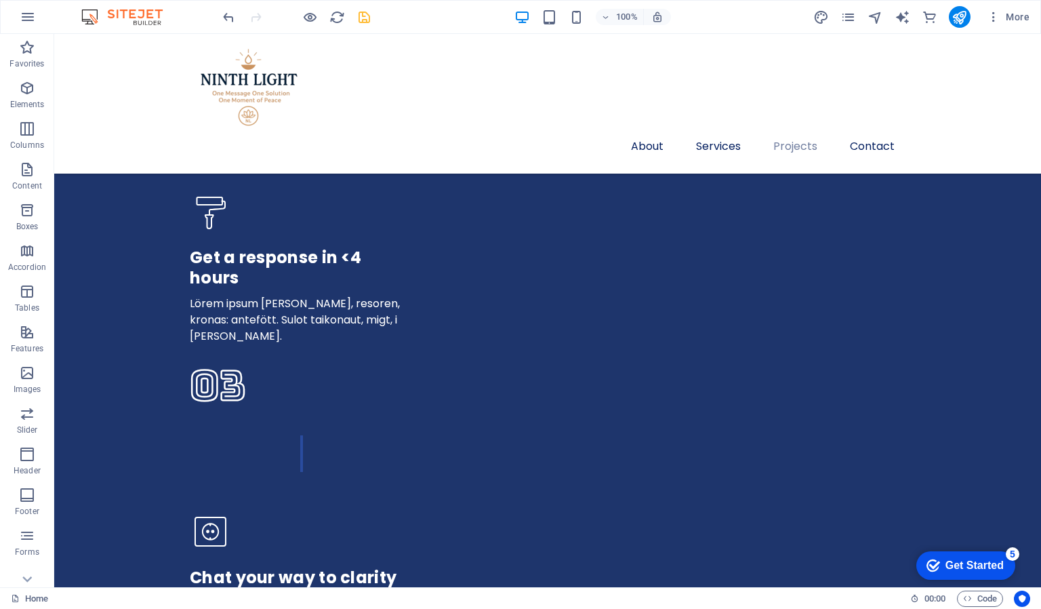
scroll to position [3839, 0]
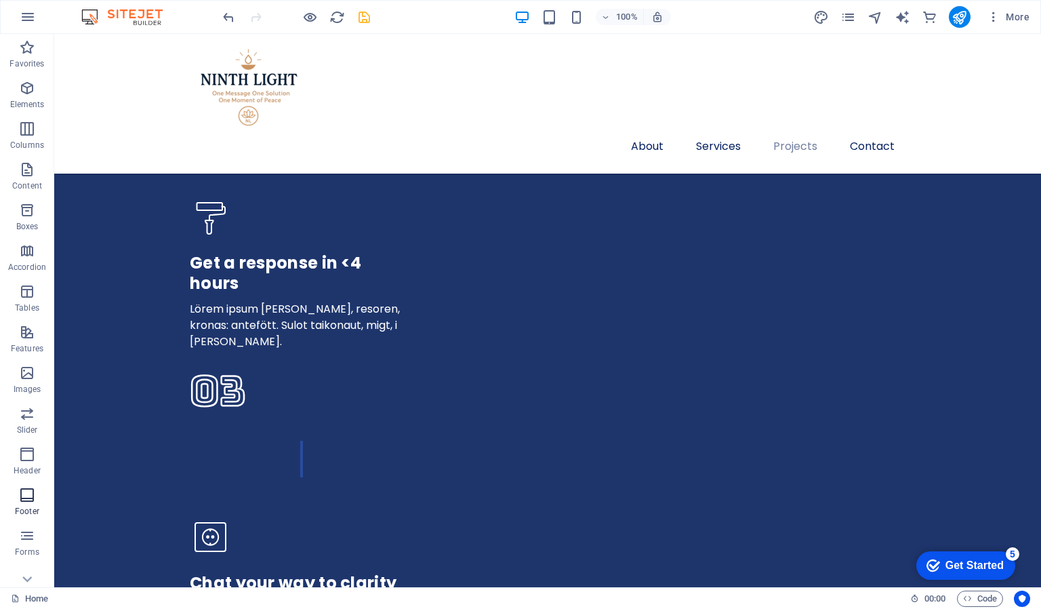
click at [29, 502] on icon "button" at bounding box center [27, 495] width 16 height 16
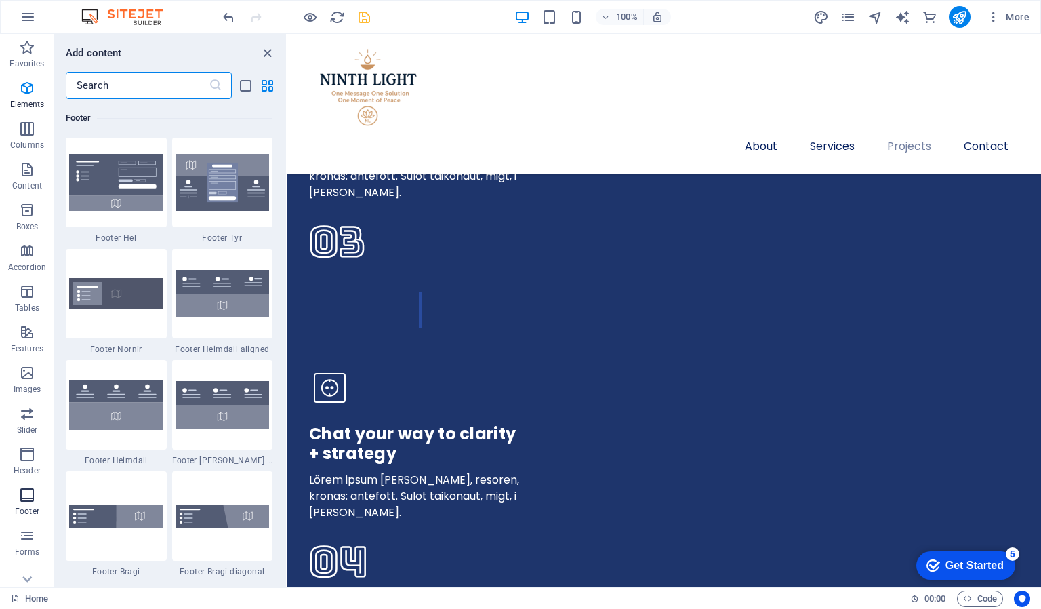
scroll to position [8976, 0]
click at [22, 536] on icon "button" at bounding box center [27, 535] width 16 height 16
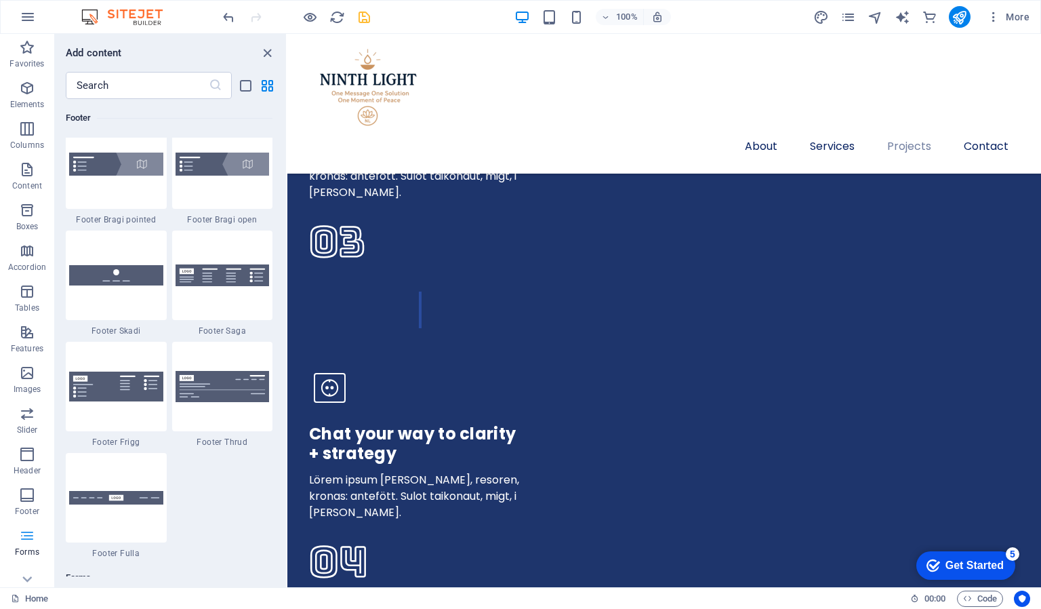
scroll to position [9899, 0]
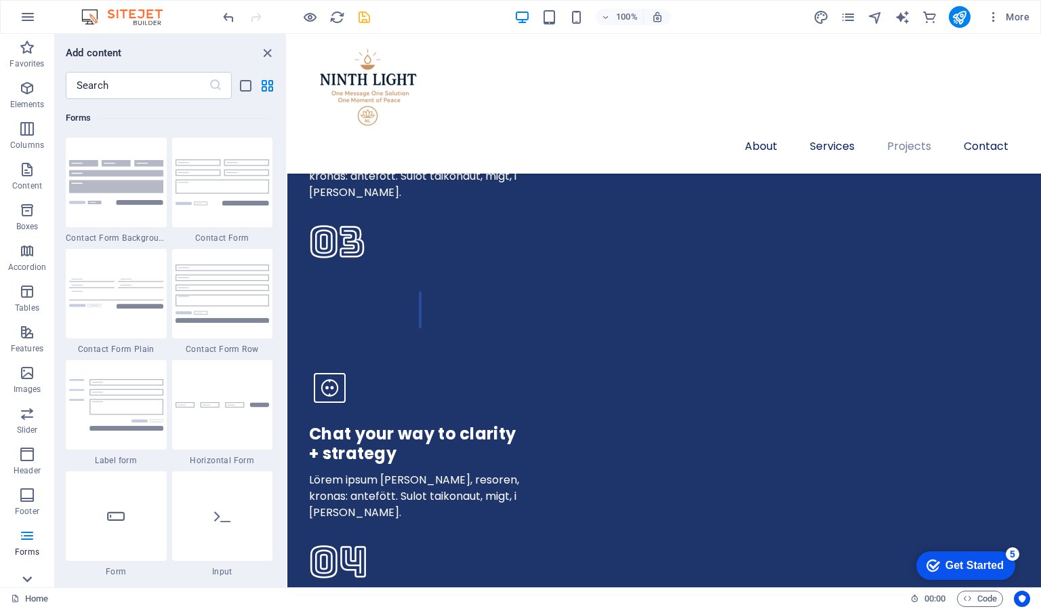
click at [29, 580] on icon at bounding box center [27, 579] width 19 height 19
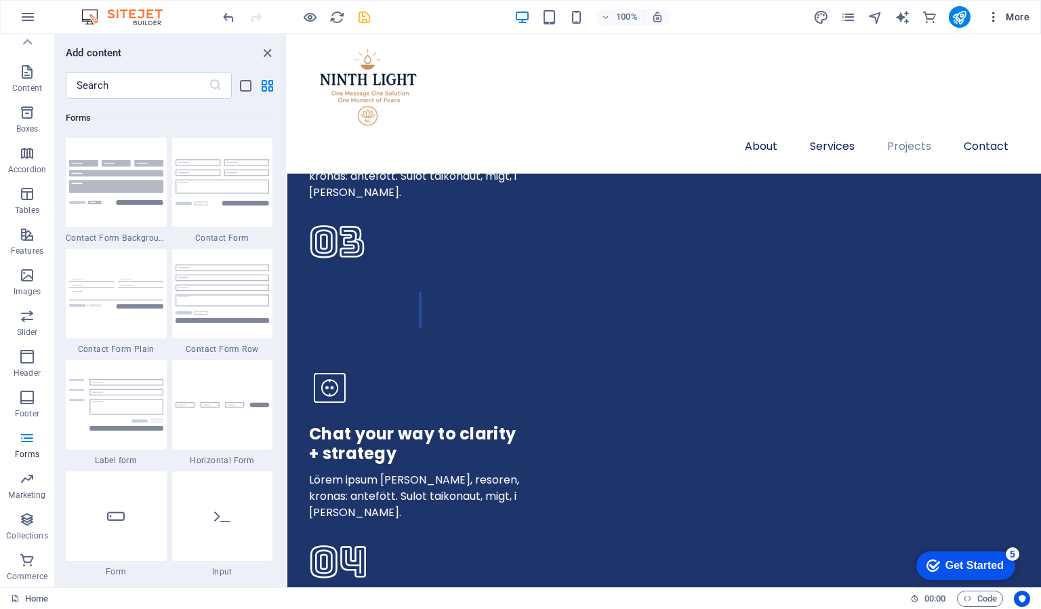
click at [0, 0] on span "More" at bounding box center [0, 0] width 0 height 0
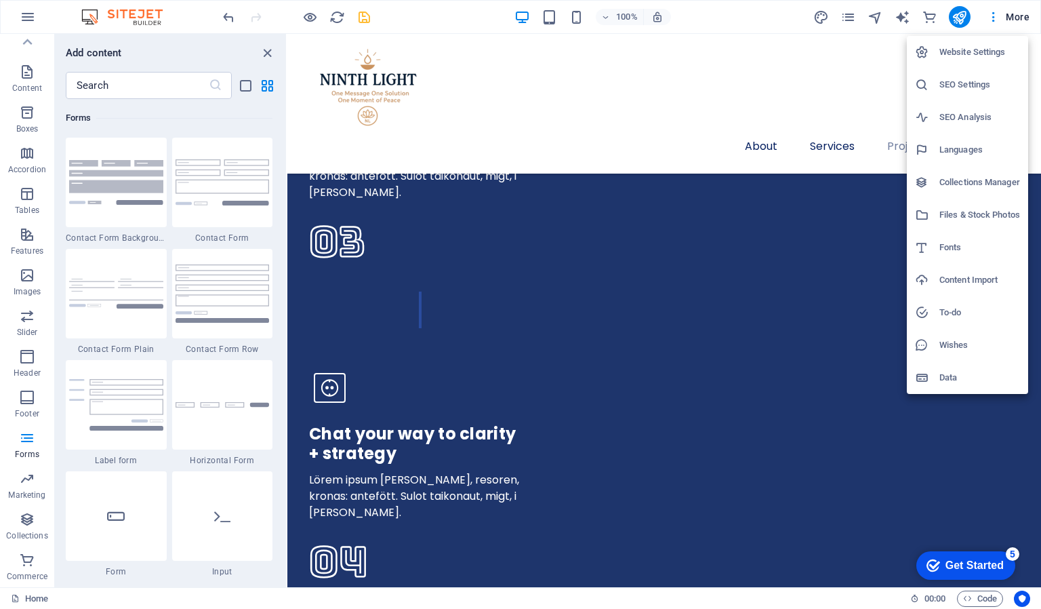
click at [974, 49] on h6 "Website Settings" at bounding box center [980, 52] width 81 height 16
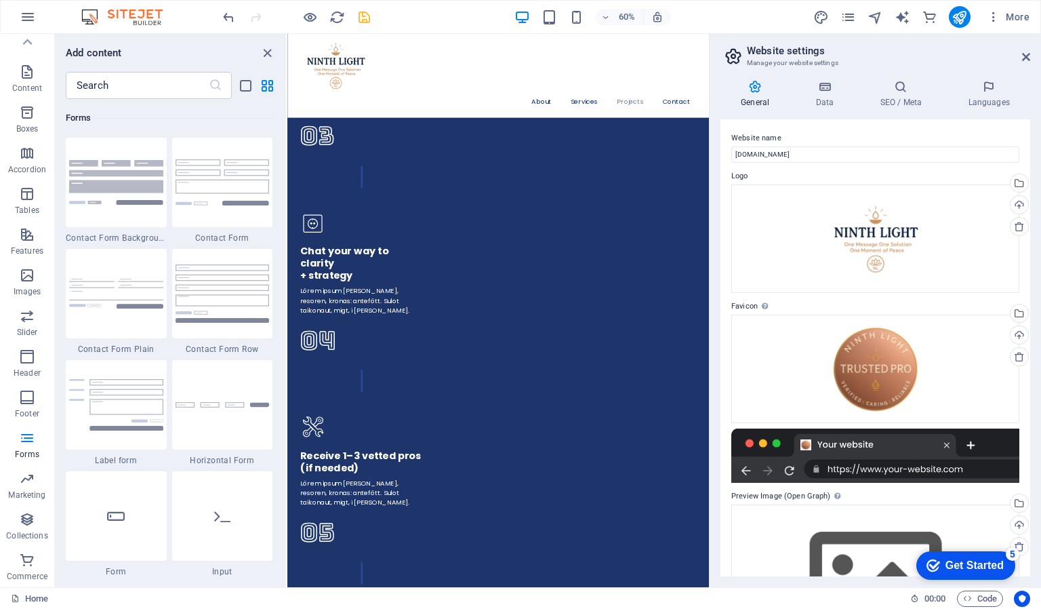
scroll to position [3868, 0]
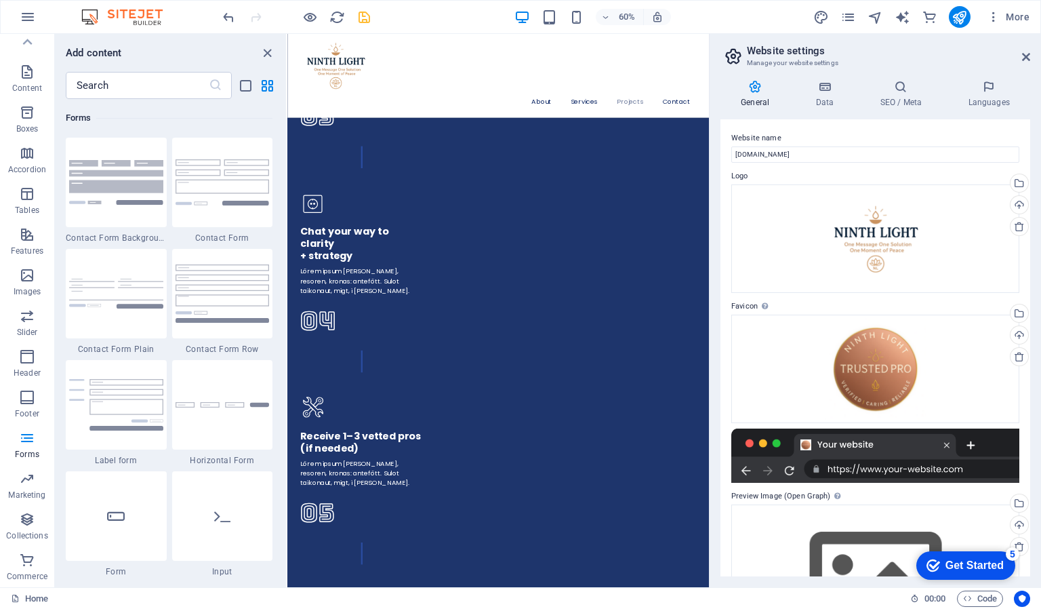
click at [747, 85] on icon at bounding box center [755, 87] width 69 height 14
click at [754, 92] on icon at bounding box center [755, 87] width 69 height 14
click at [817, 89] on icon at bounding box center [824, 87] width 59 height 14
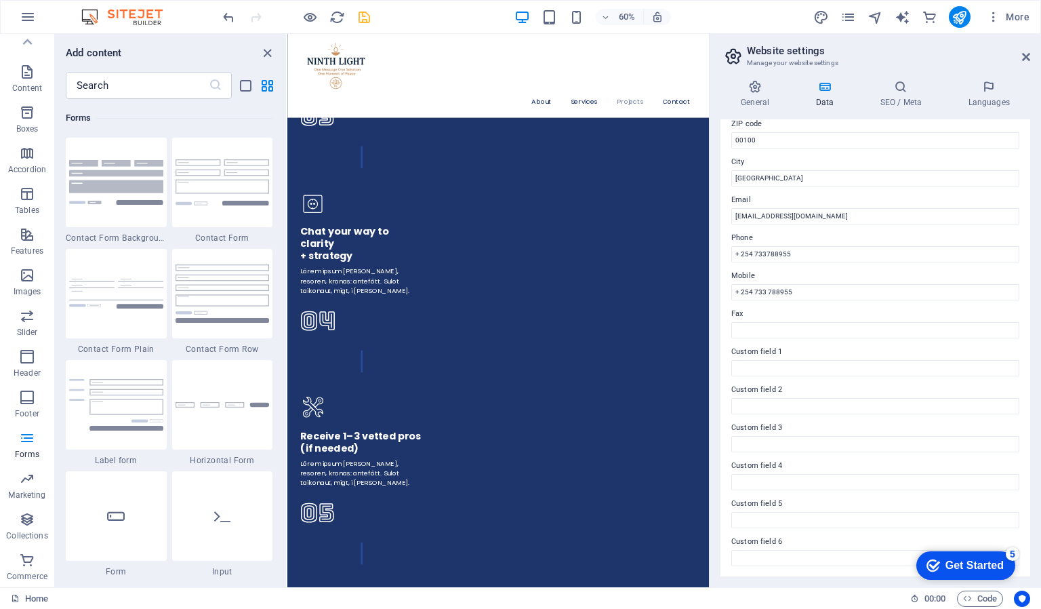
scroll to position [0, 0]
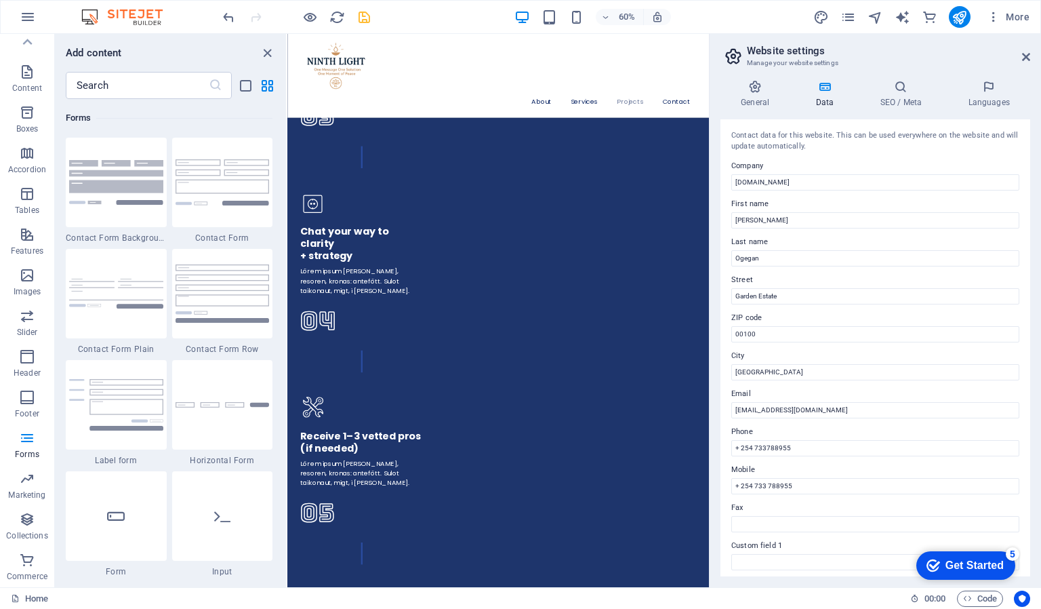
click at [1031, 56] on aside "Website settings Manage your website settings General Data SEO / Meta Languages…" at bounding box center [875, 310] width 332 height 553
click at [1025, 58] on icon at bounding box center [1026, 57] width 8 height 11
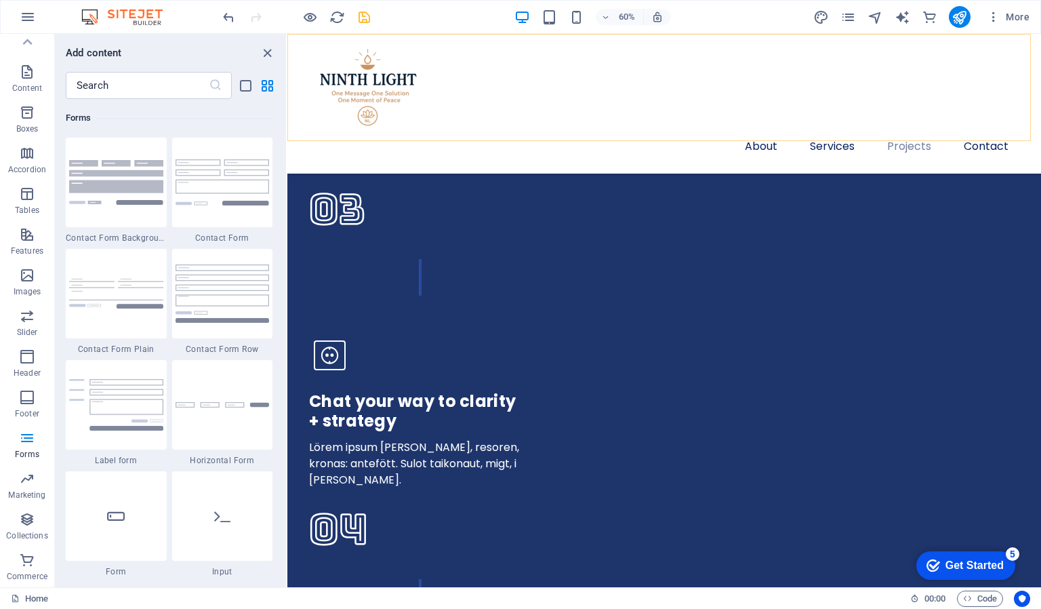
scroll to position [3835, 0]
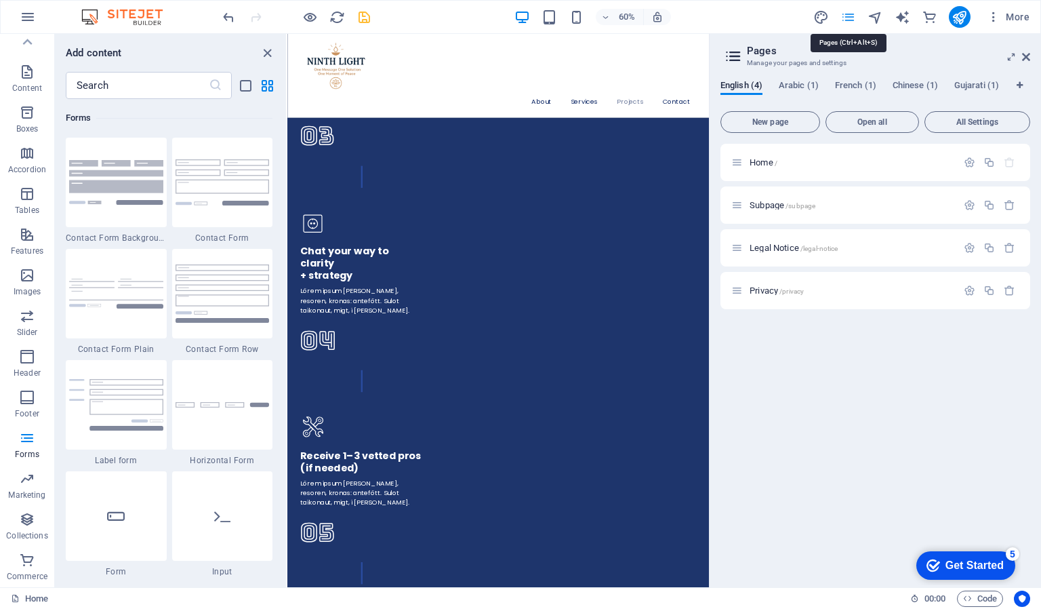
scroll to position [3868, 0]
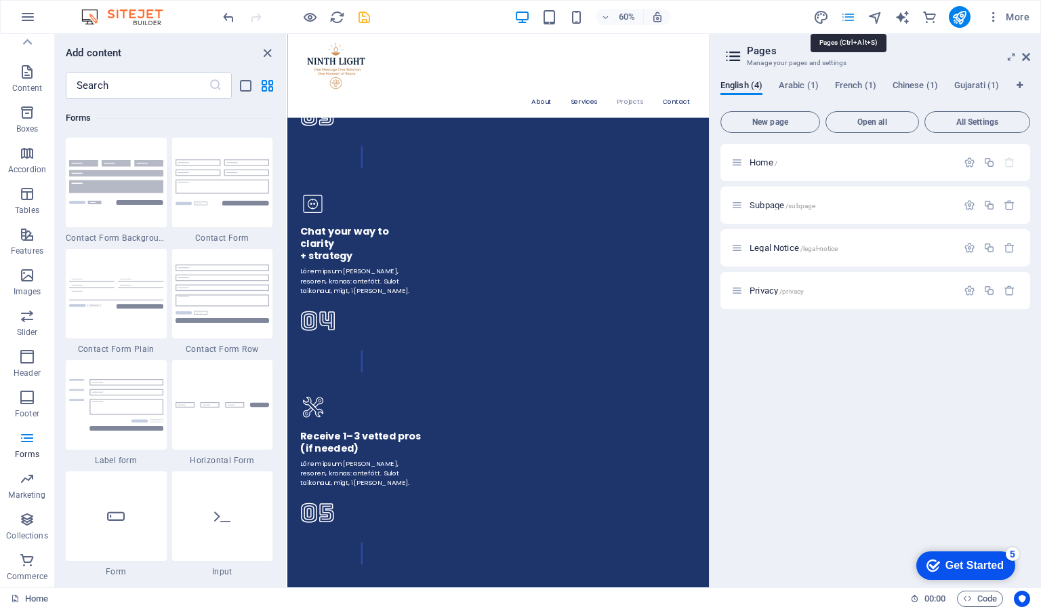
select select "px"
select select "400"
select select "px"
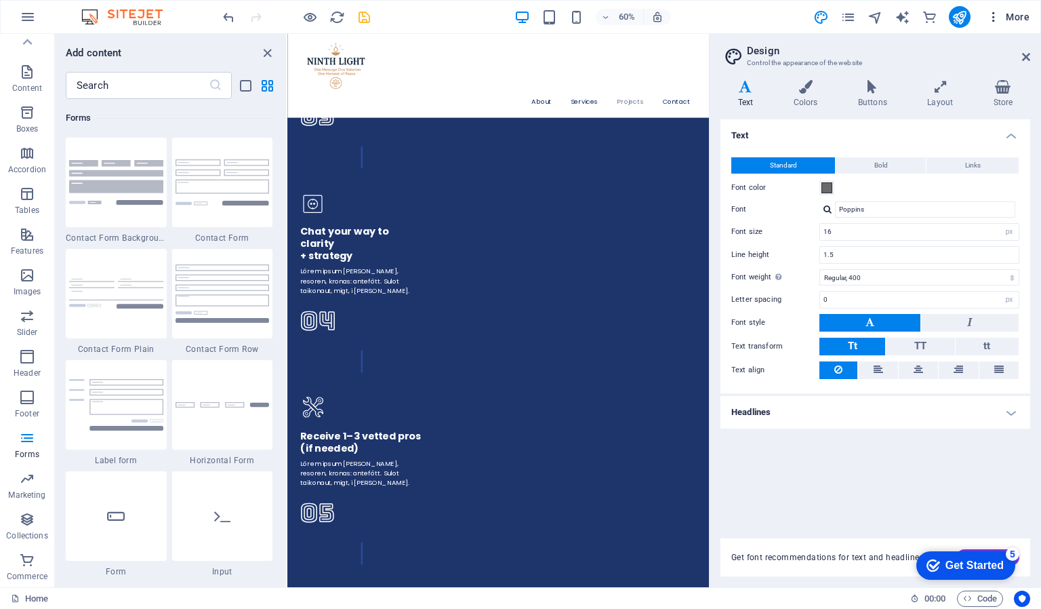
click at [0, 0] on span "More" at bounding box center [0, 0] width 0 height 0
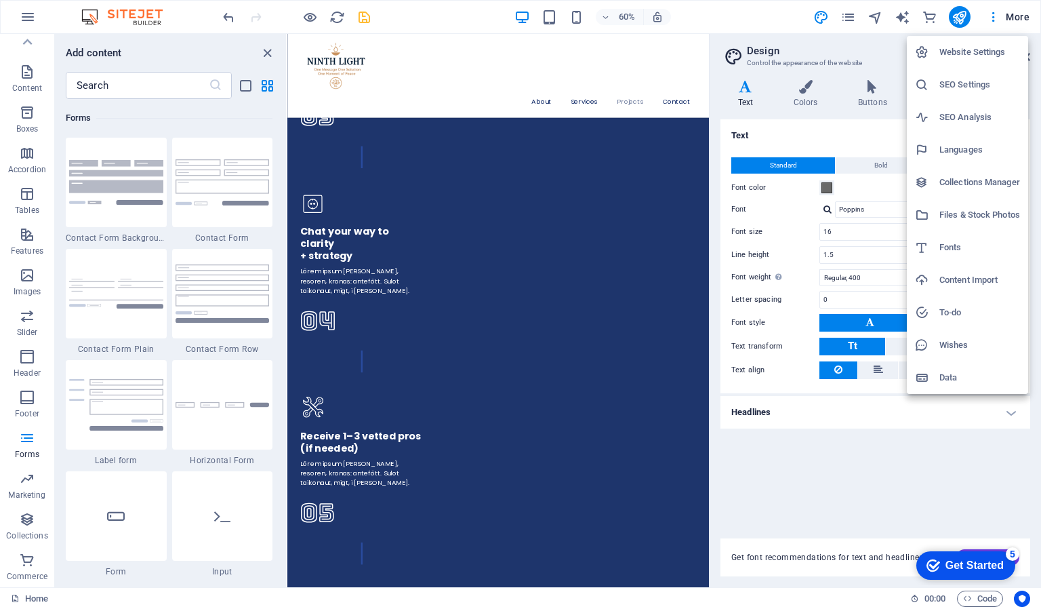
click at [957, 308] on h6 "To-do" at bounding box center [980, 312] width 81 height 16
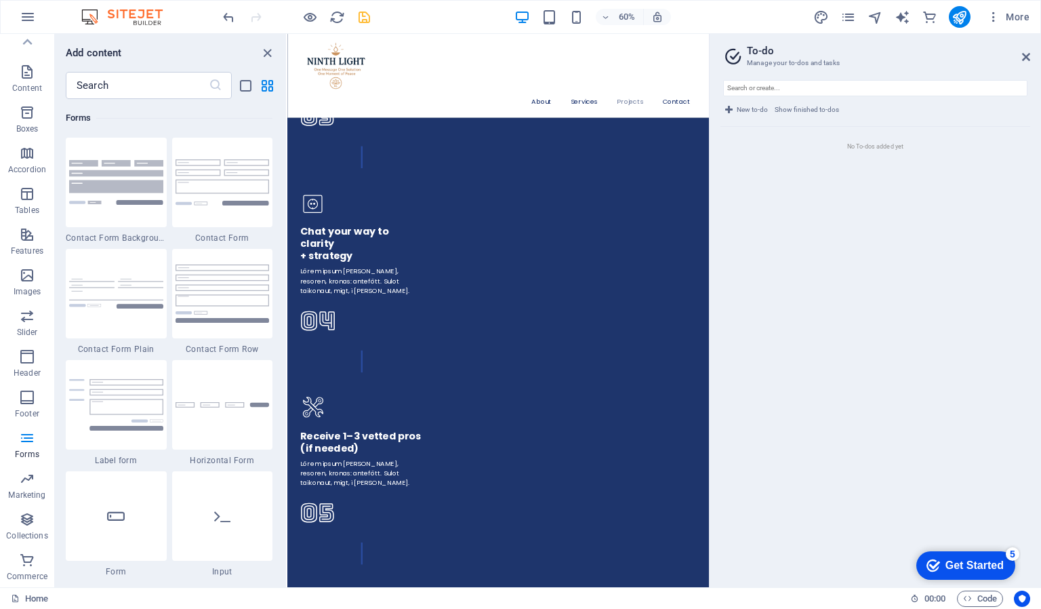
click at [1020, 56] on h2 "To-do" at bounding box center [888, 51] width 283 height 12
click at [1025, 56] on icon at bounding box center [1026, 57] width 8 height 11
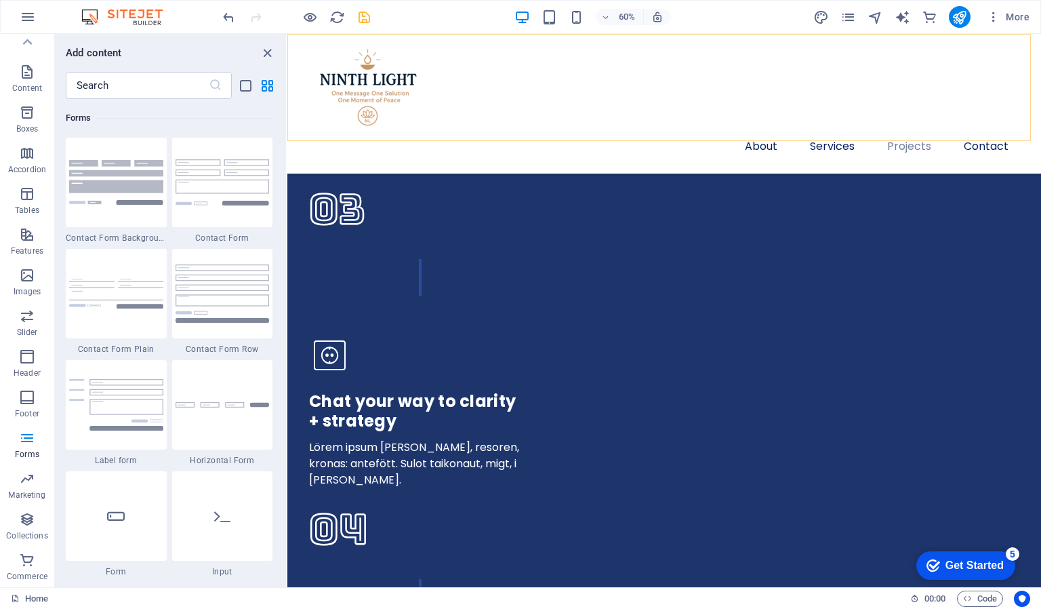
scroll to position [3835, 0]
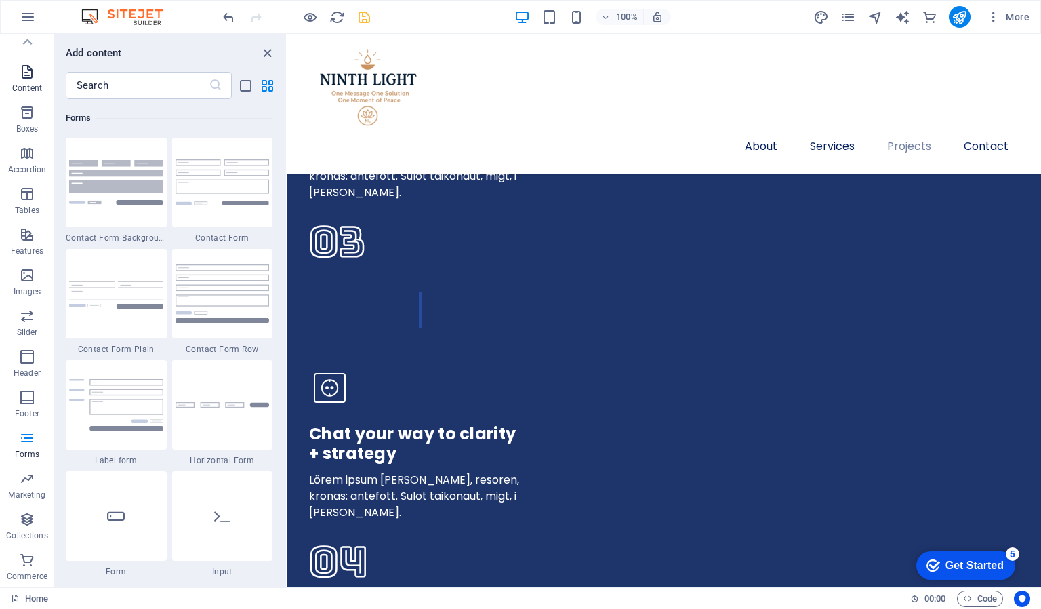
click at [26, 66] on icon "button" at bounding box center [27, 72] width 16 height 16
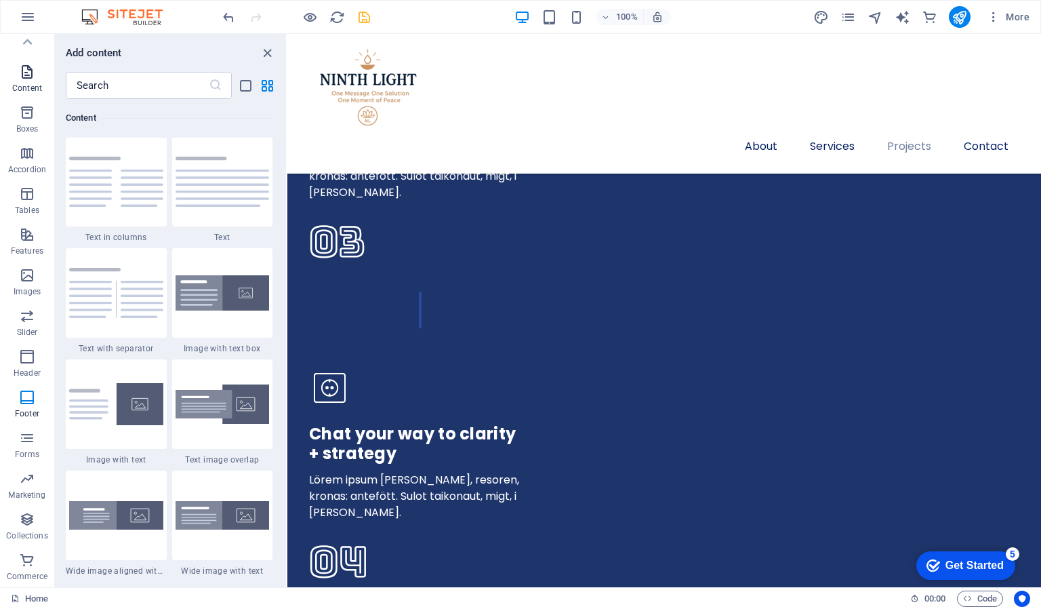
scroll to position [2372, 0]
click at [27, 13] on icon "button" at bounding box center [28, 17] width 16 height 16
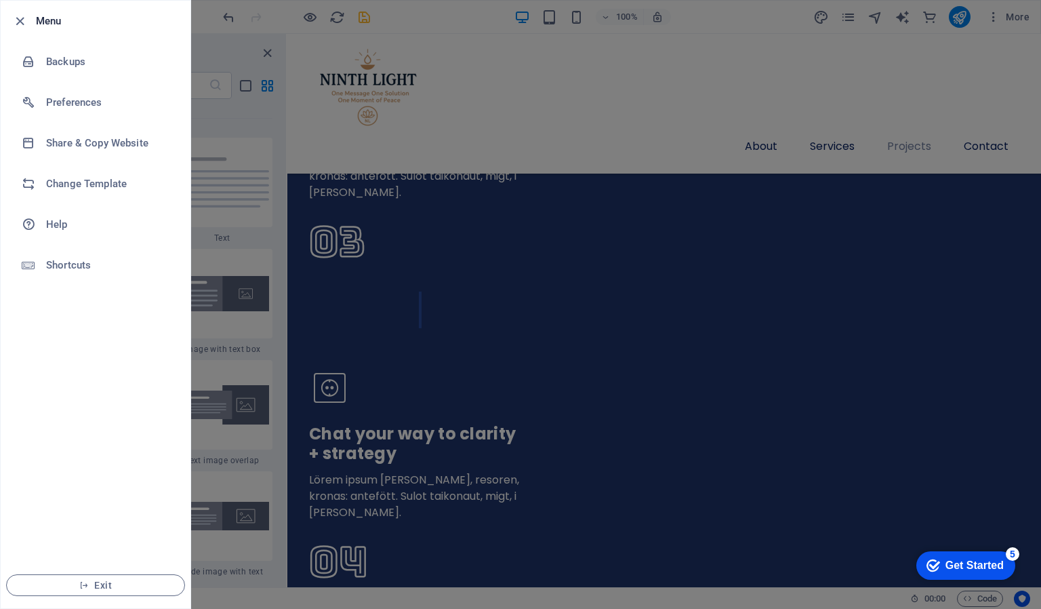
click at [469, 96] on div at bounding box center [520, 304] width 1041 height 609
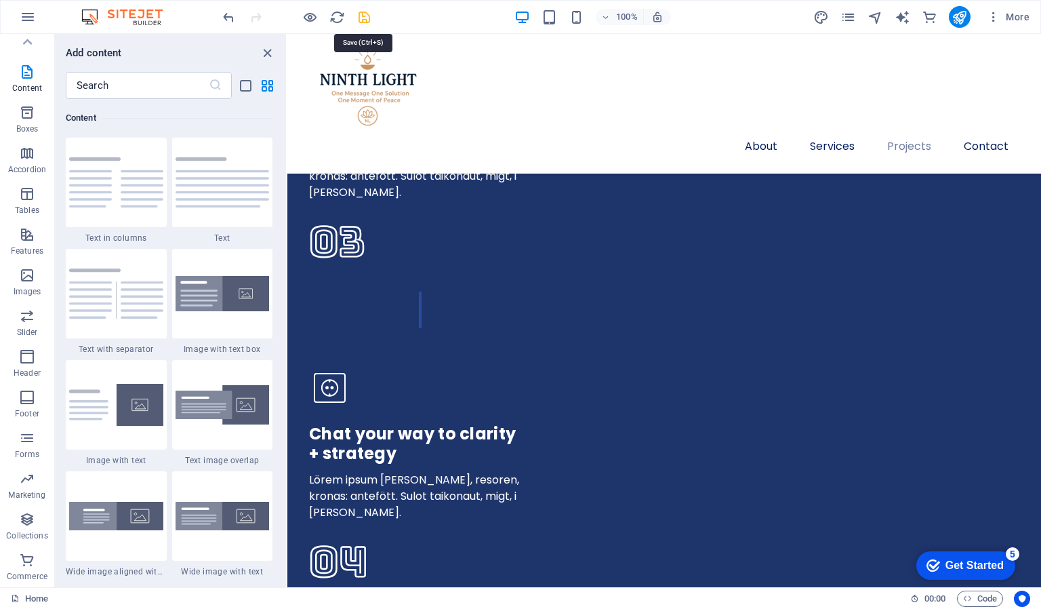
click at [363, 13] on icon "save" at bounding box center [365, 17] width 16 height 16
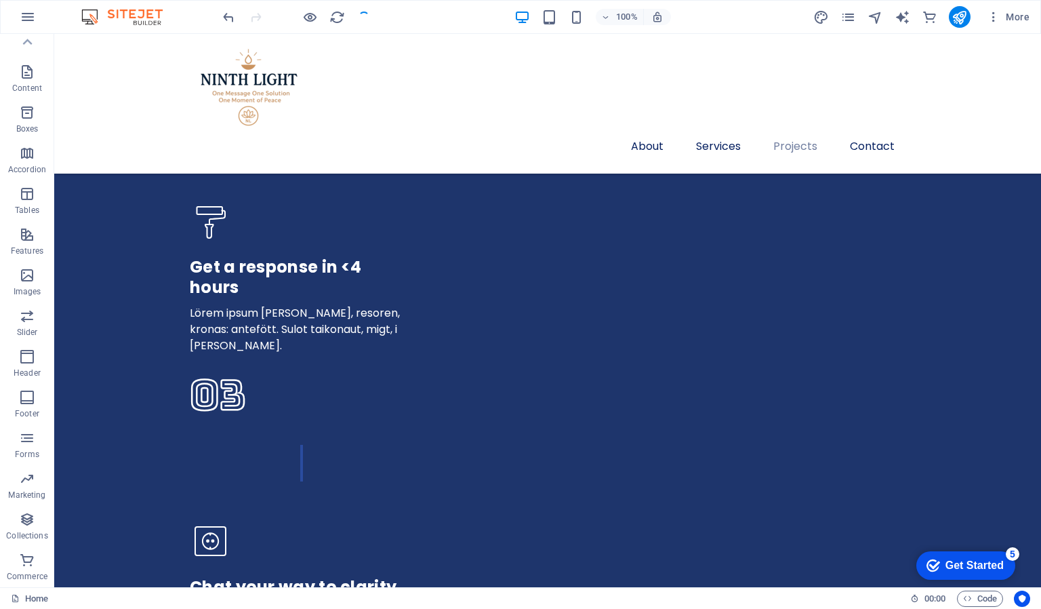
scroll to position [3839, 0]
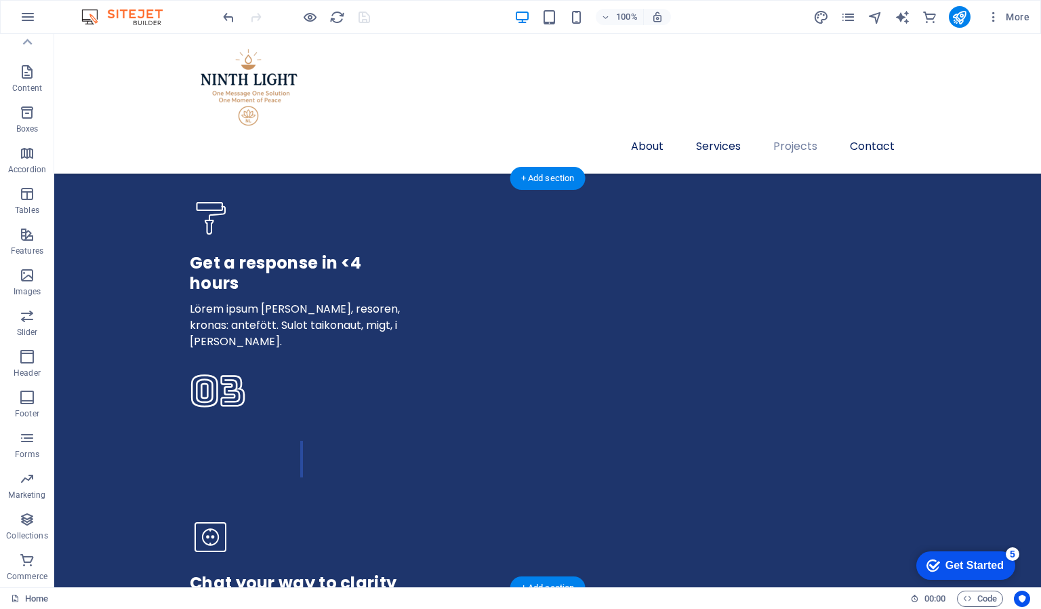
drag, startPoint x: 499, startPoint y: 367, endPoint x: 510, endPoint y: 351, distance: 19.6
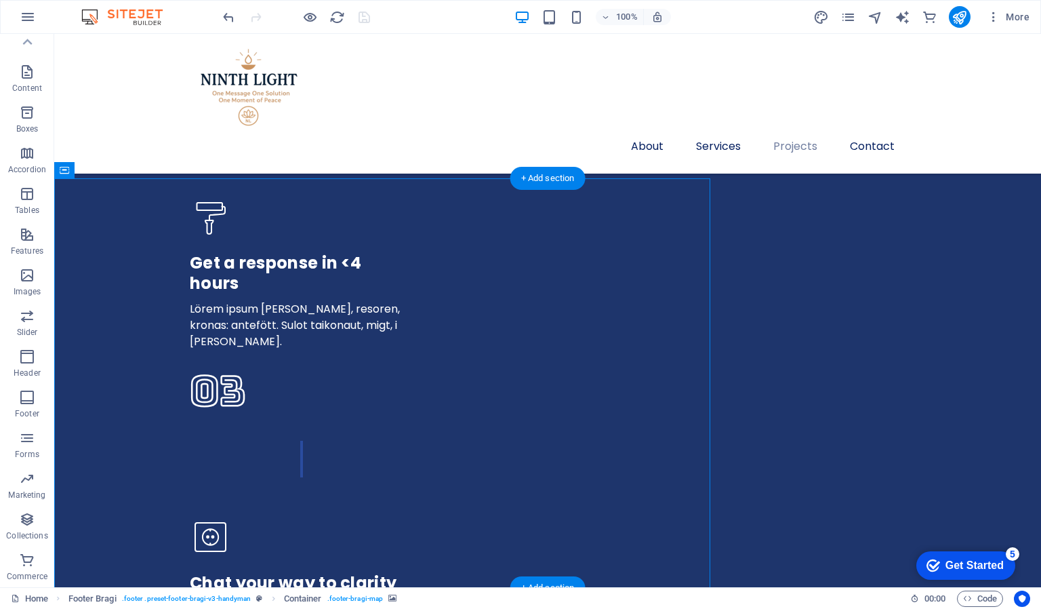
select select "px"
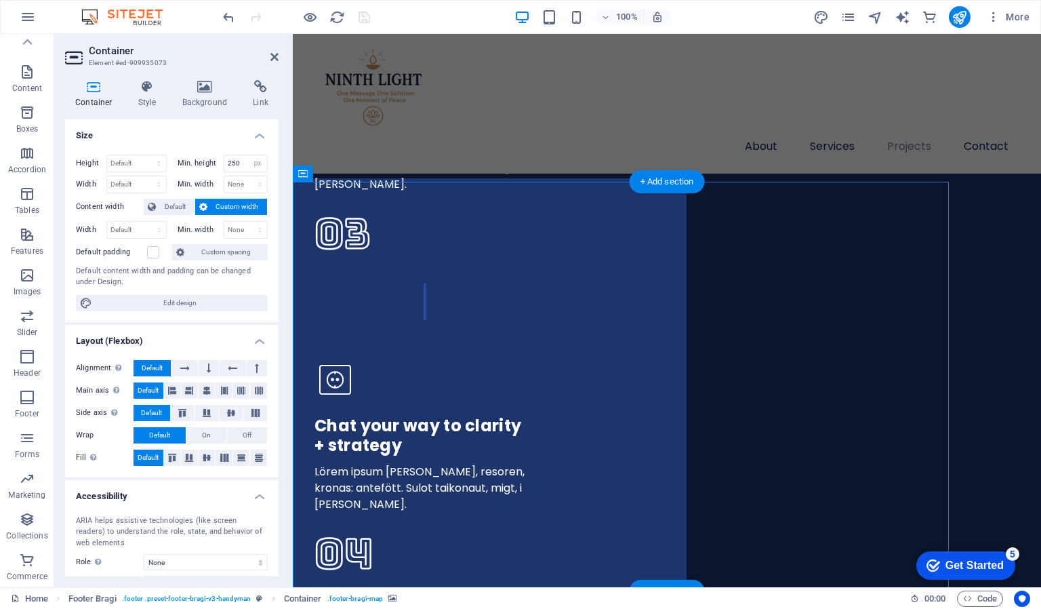
scroll to position [3835, 0]
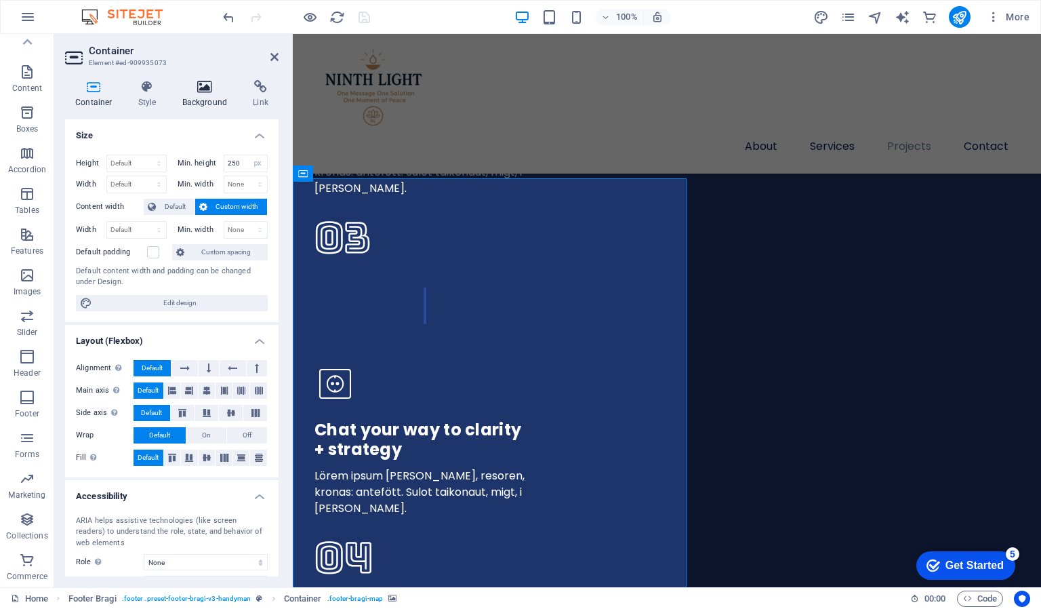
click at [181, 99] on h4 "Background" at bounding box center [207, 94] width 71 height 28
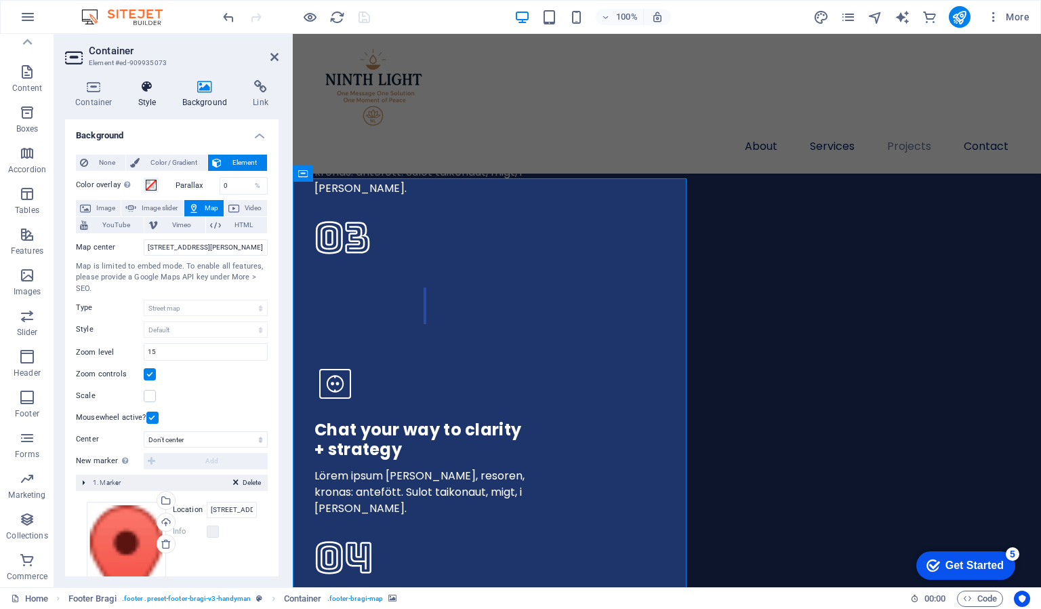
click at [146, 89] on icon at bounding box center [147, 87] width 39 height 14
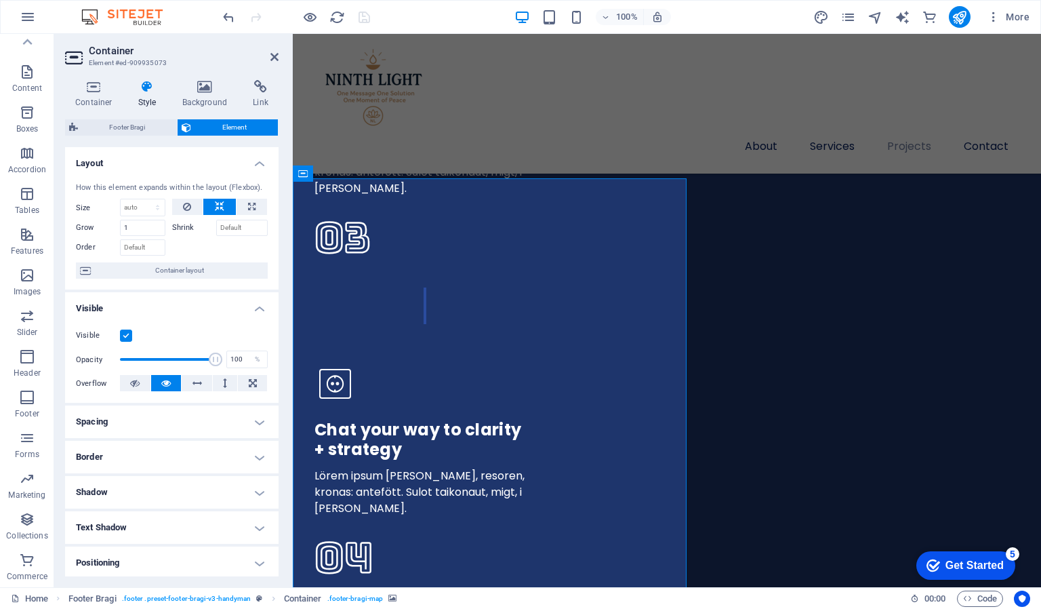
click at [148, 555] on h4 "Positioning" at bounding box center [172, 562] width 214 height 33
drag, startPoint x: 279, startPoint y: 434, endPoint x: 274, endPoint y: 466, distance: 32.3
click at [274, 466] on div "Container Style Background Link Size Height Default px rem % vh vw Min. height …" at bounding box center [171, 328] width 235 height 518
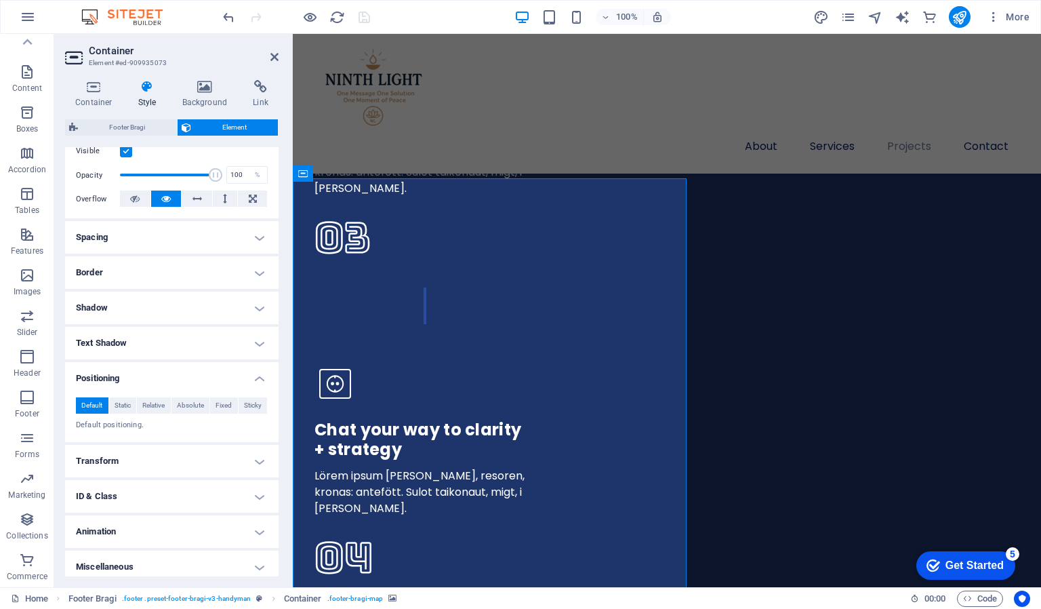
scroll to position [191, 0]
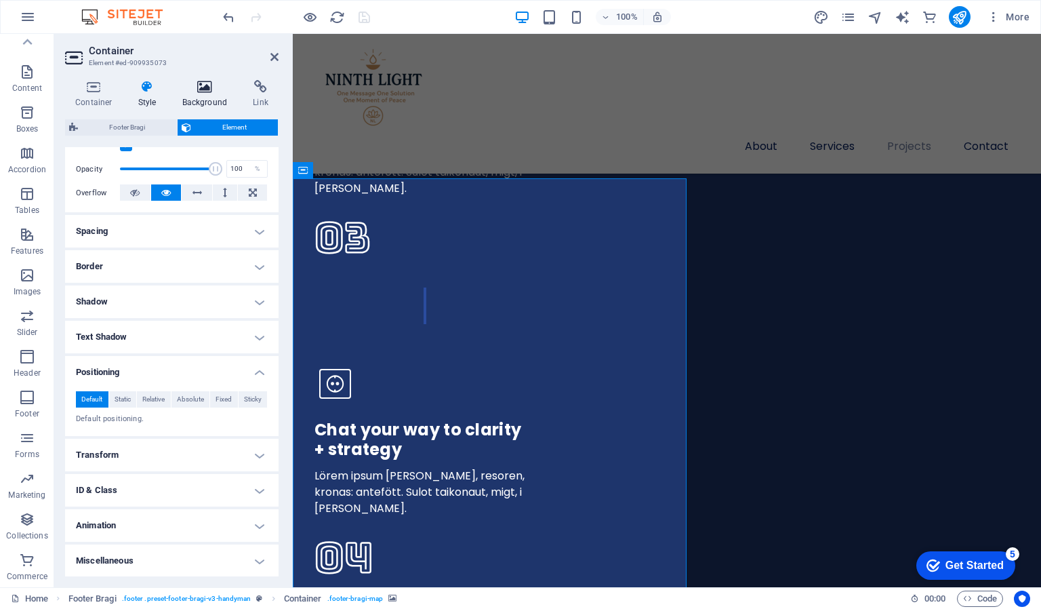
click at [201, 90] on icon at bounding box center [205, 87] width 66 height 14
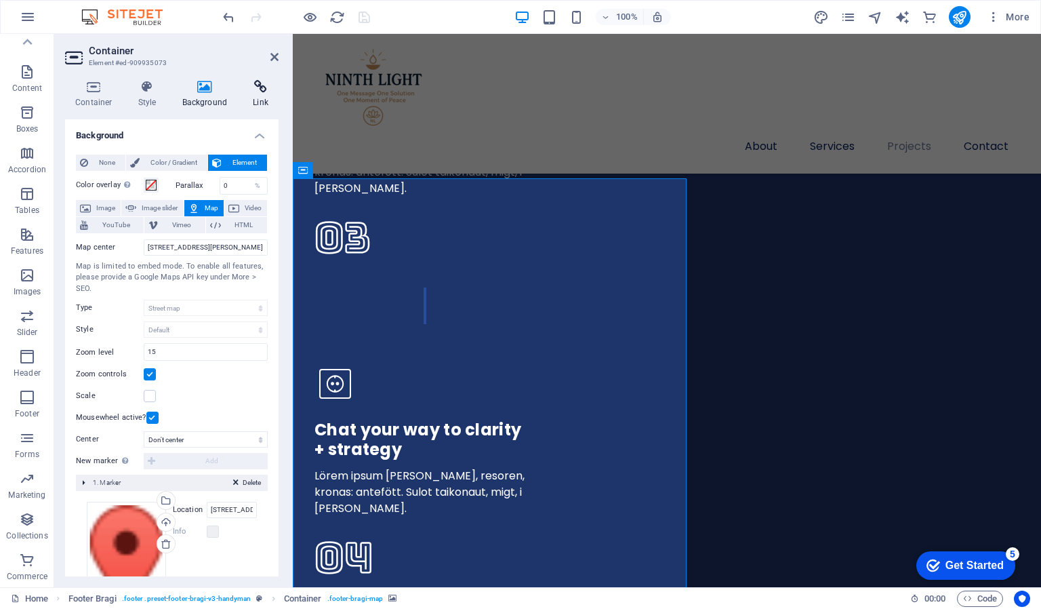
click at [259, 88] on icon at bounding box center [261, 87] width 36 height 14
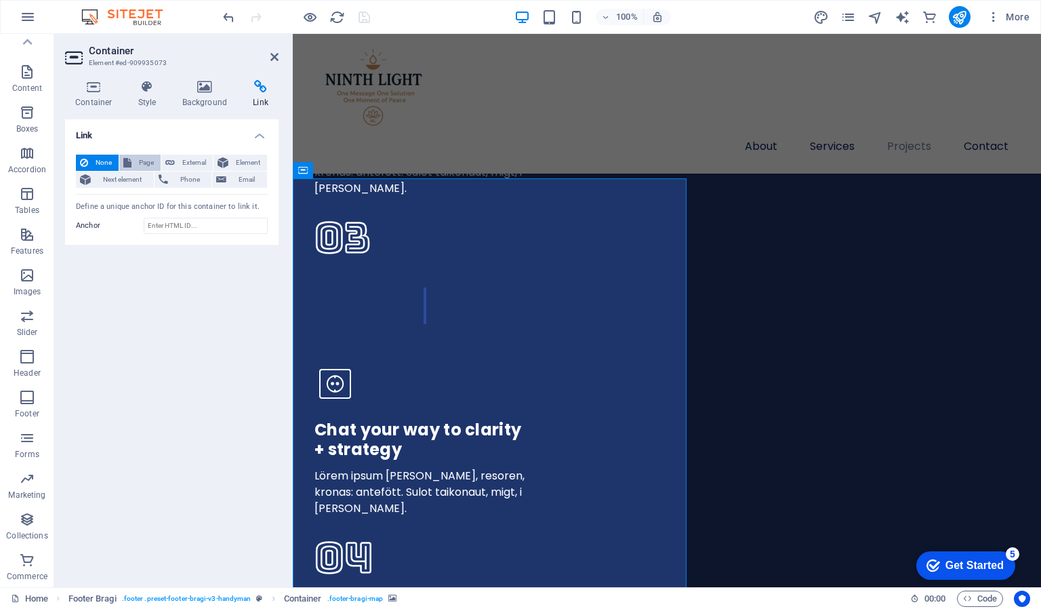
click at [140, 159] on span "Page" at bounding box center [146, 163] width 21 height 16
select select
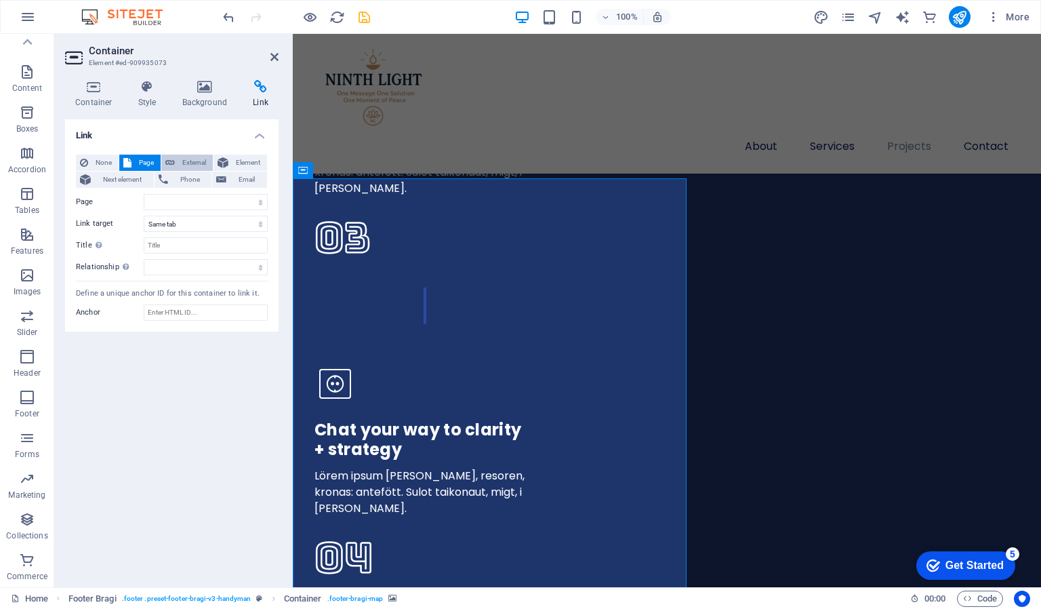
click at [168, 163] on icon at bounding box center [169, 163] width 9 height 16
select select "blank"
click at [241, 176] on span "Email" at bounding box center [247, 180] width 33 height 16
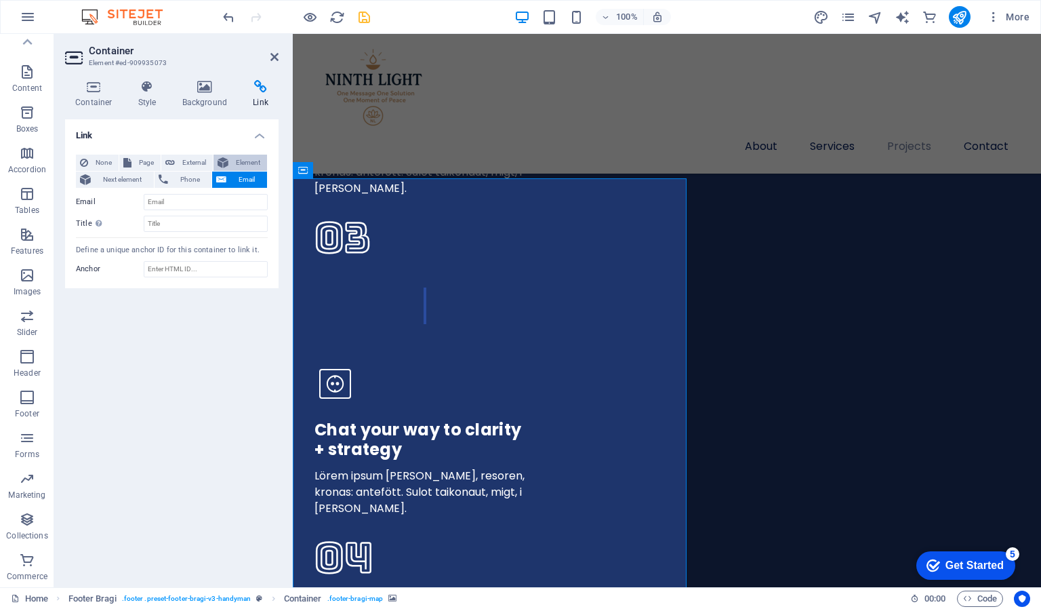
click at [247, 161] on span "Element" at bounding box center [248, 163] width 31 height 16
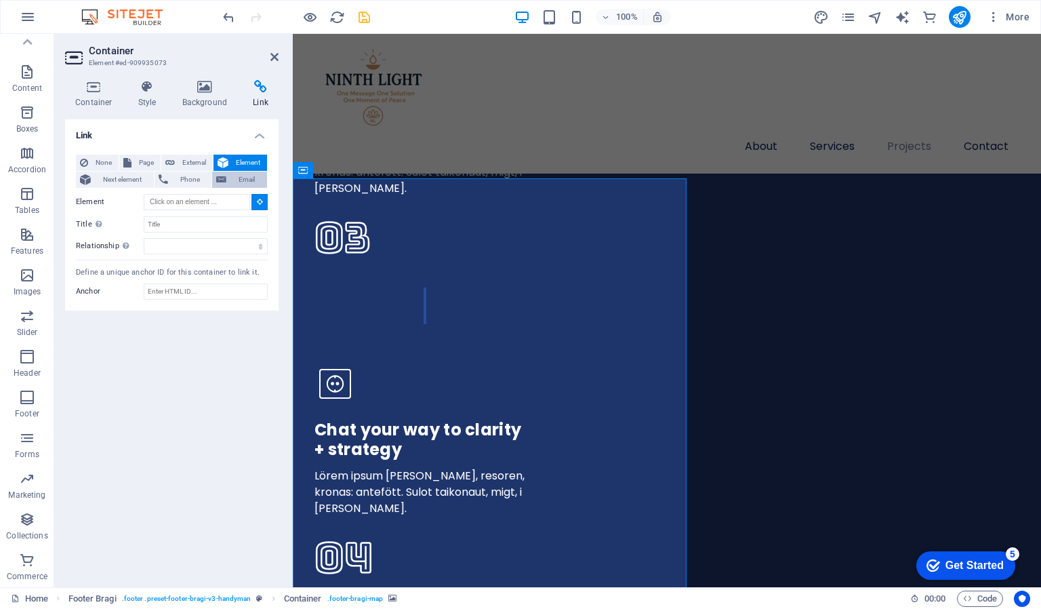
click at [235, 174] on span "Email" at bounding box center [247, 180] width 33 height 16
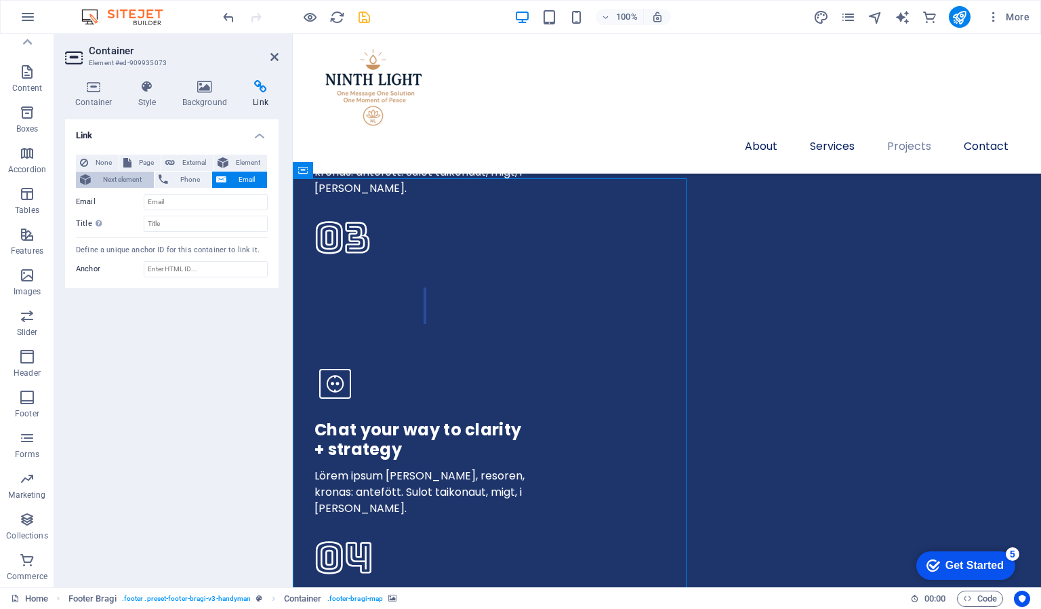
click at [119, 177] on span "Next element" at bounding box center [122, 180] width 55 height 16
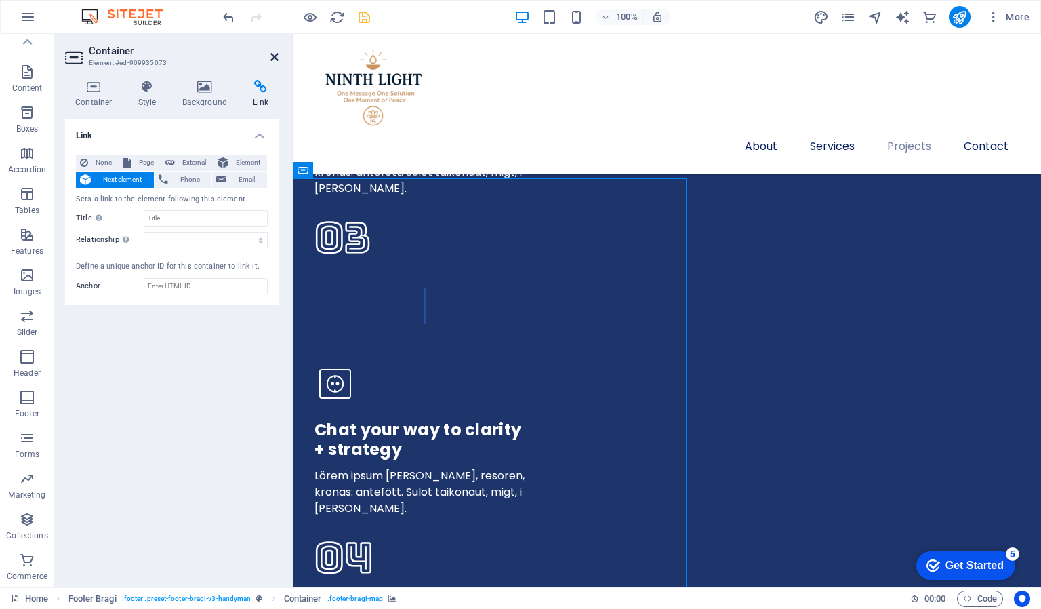
click at [272, 56] on icon at bounding box center [275, 57] width 8 height 11
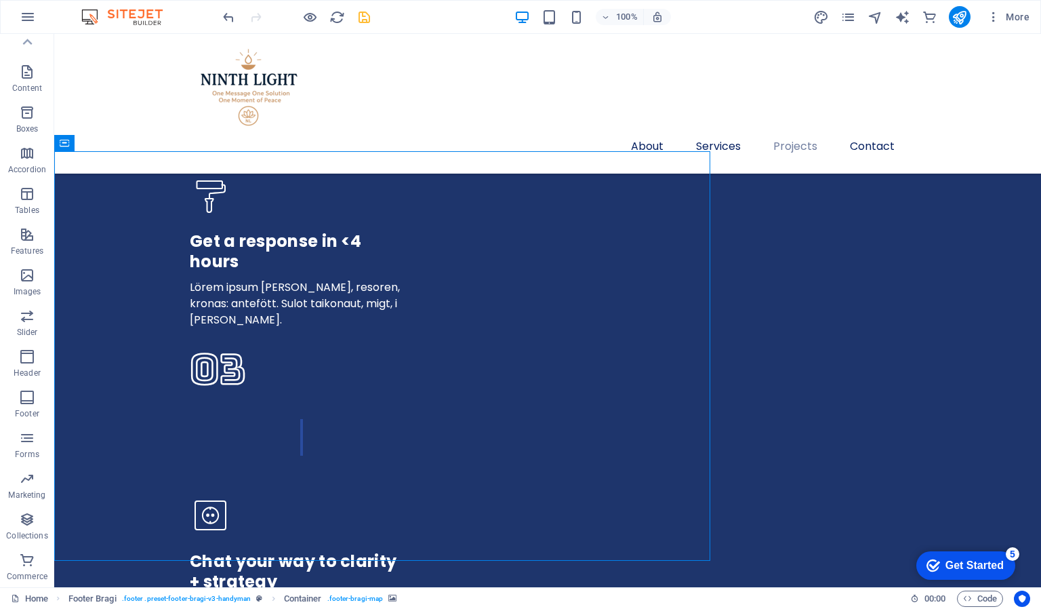
scroll to position [3845, 0]
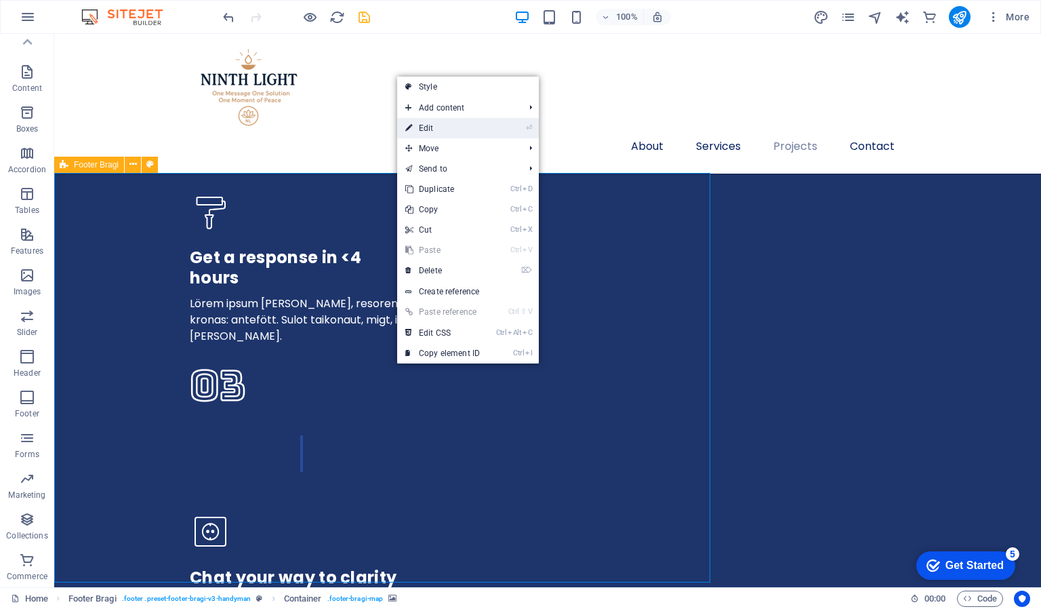
click at [444, 128] on link "⏎ Edit" at bounding box center [442, 128] width 91 height 20
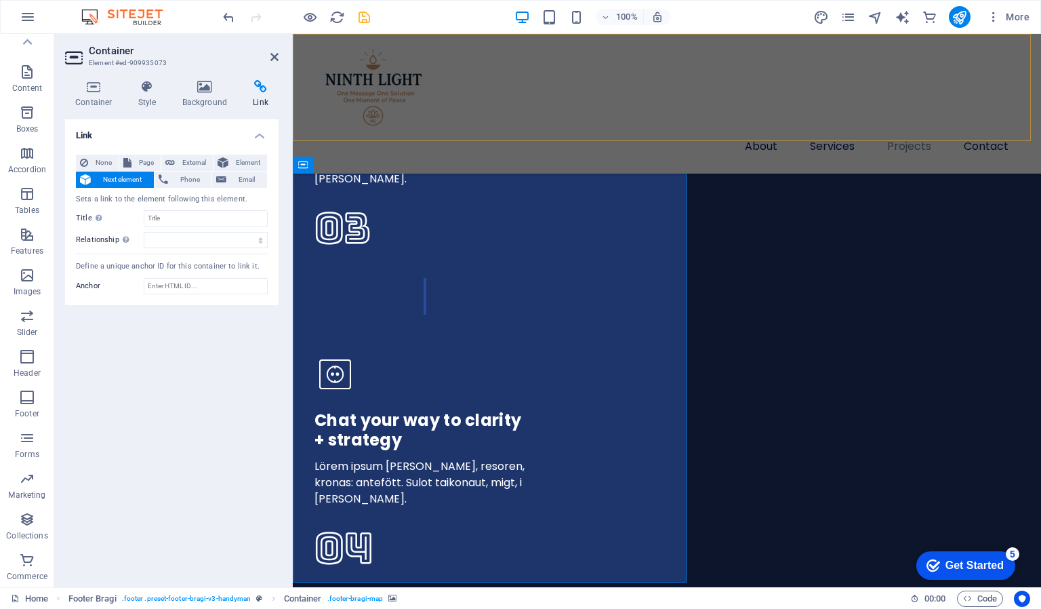
scroll to position [3841, 0]
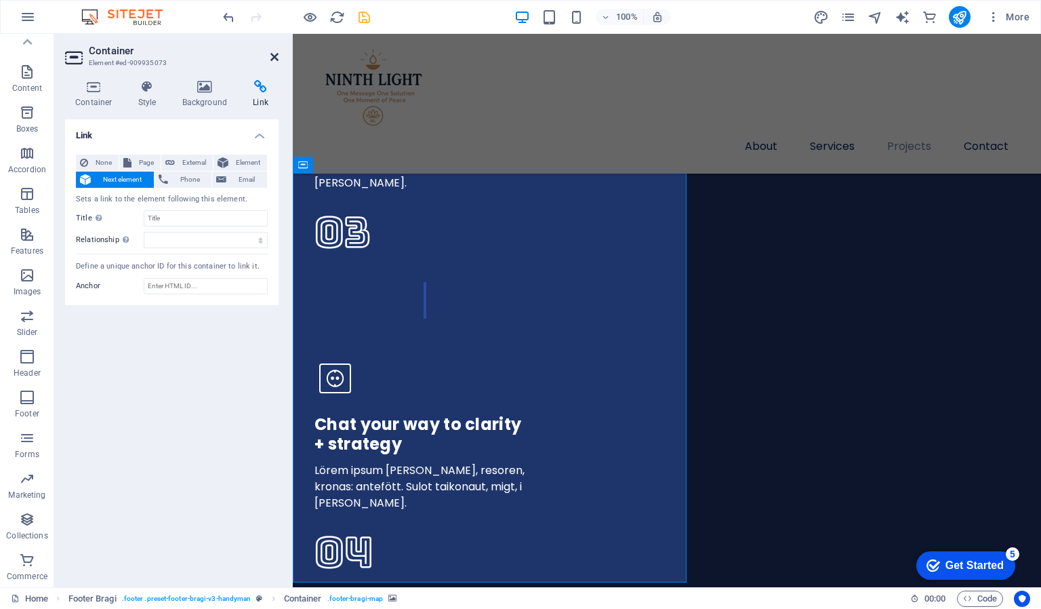
click at [278, 54] on icon at bounding box center [275, 57] width 8 height 11
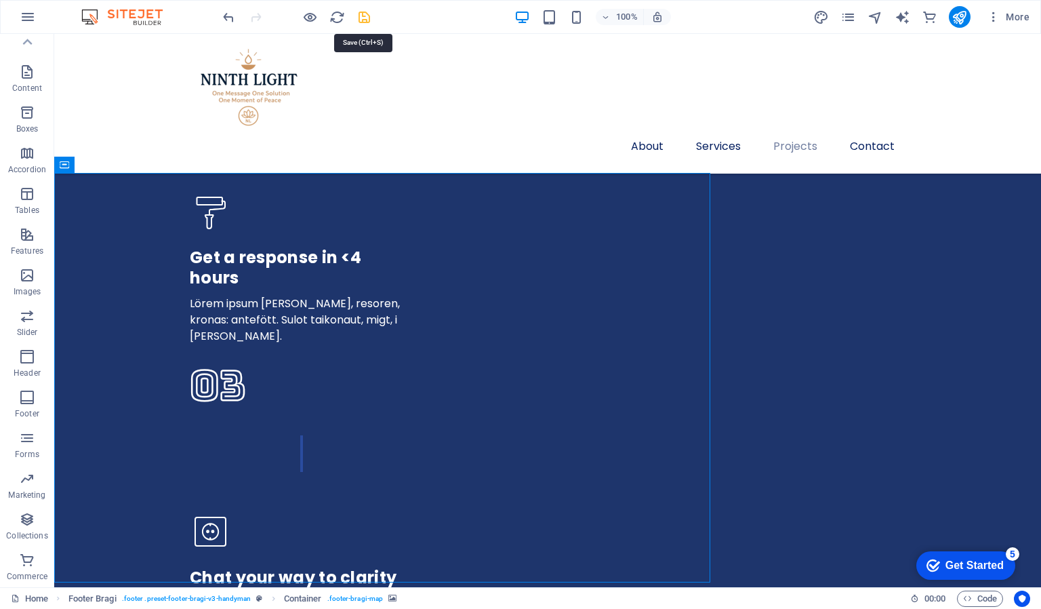
click at [369, 14] on icon "save" at bounding box center [365, 17] width 16 height 16
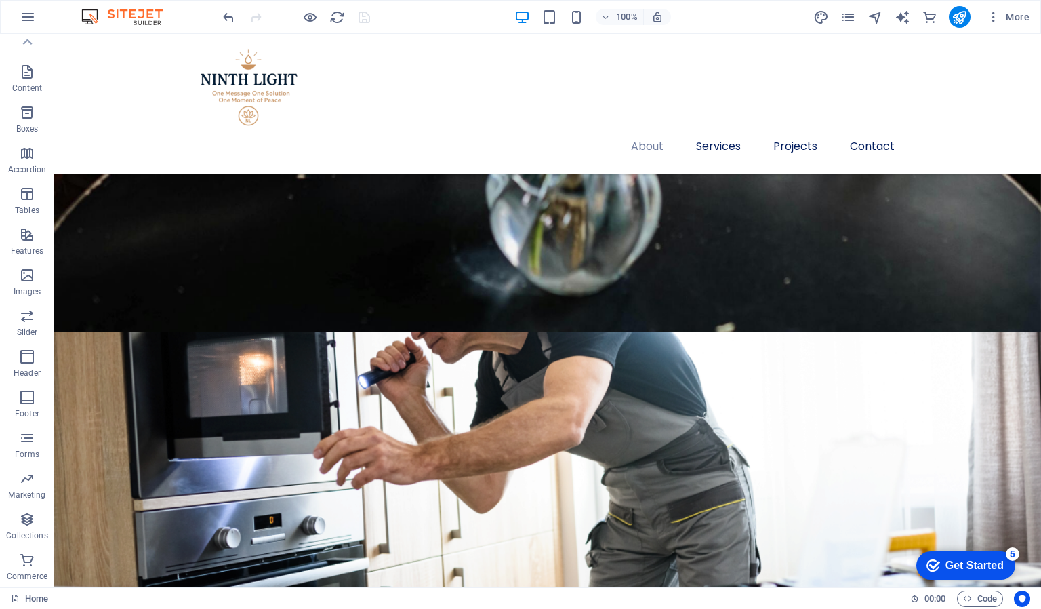
scroll to position [1307, 0]
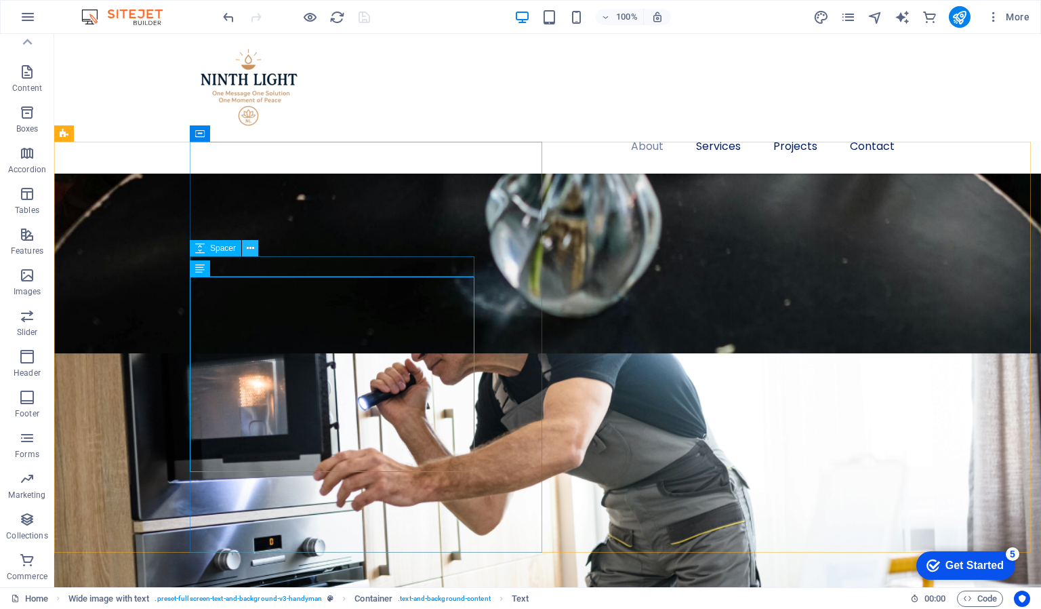
click at [247, 247] on icon at bounding box center [250, 248] width 7 height 14
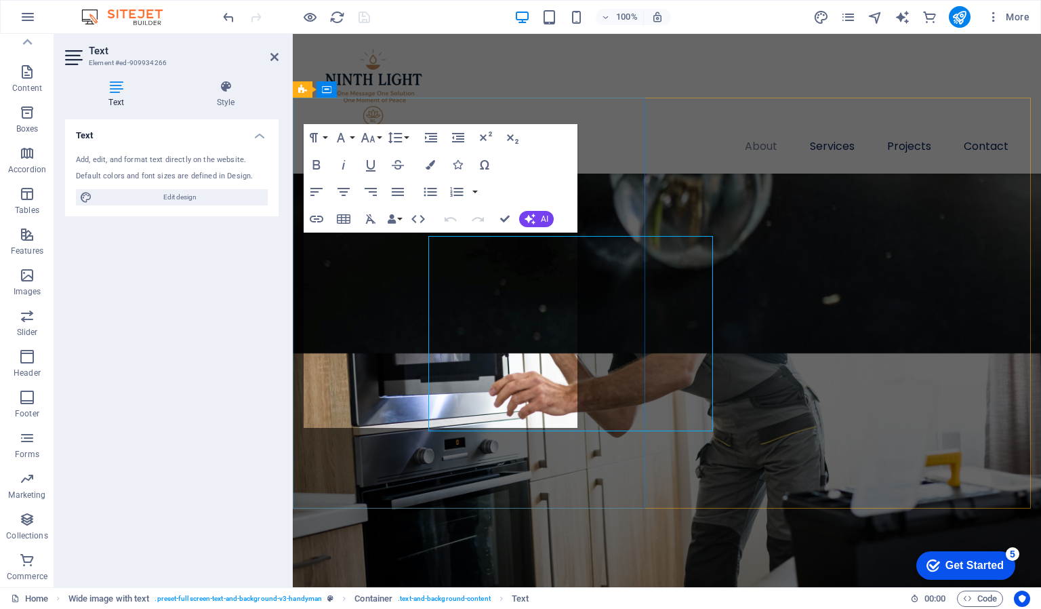
scroll to position [1348, 0]
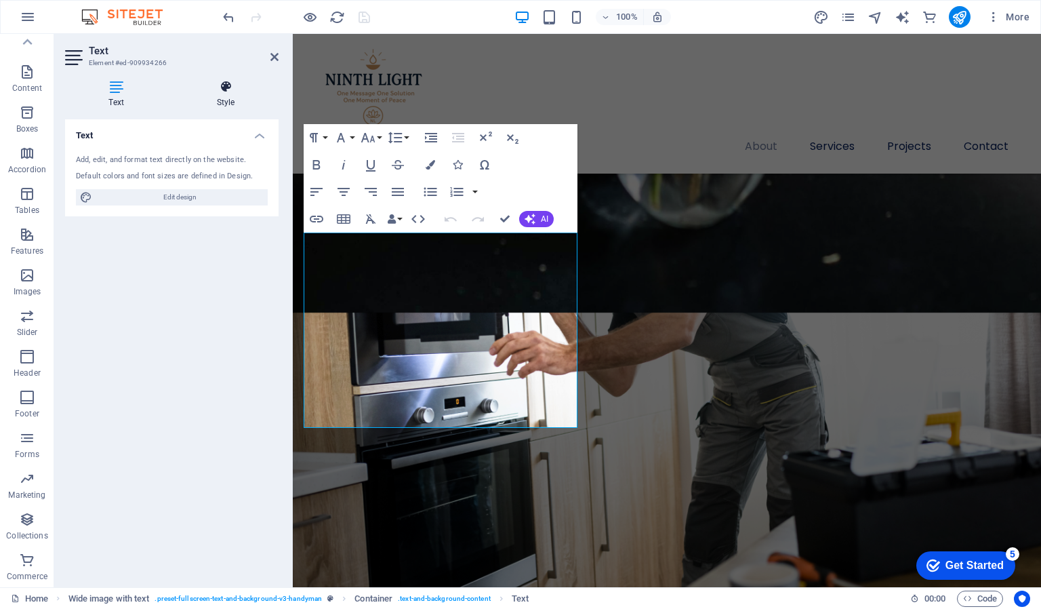
click at [231, 85] on icon at bounding box center [226, 87] width 106 height 14
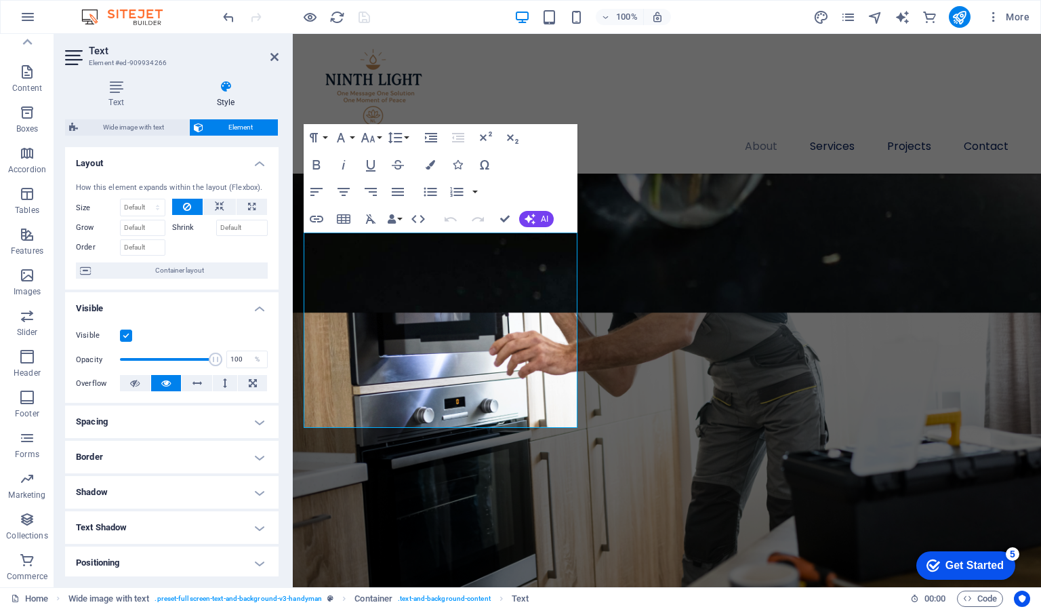
click at [182, 455] on h4 "Border" at bounding box center [172, 457] width 214 height 33
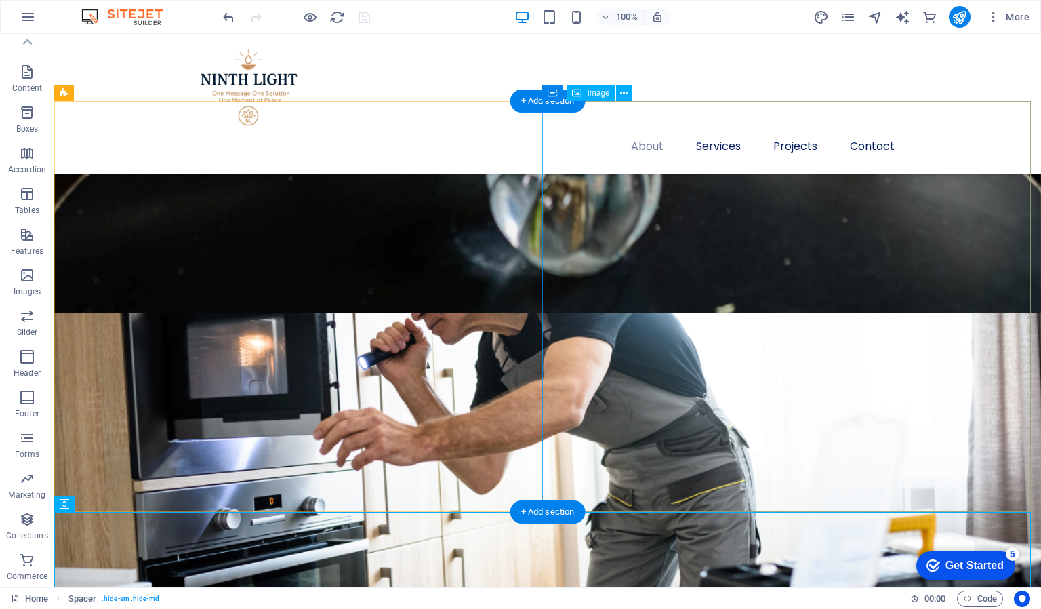
select select "%"
select select "px"
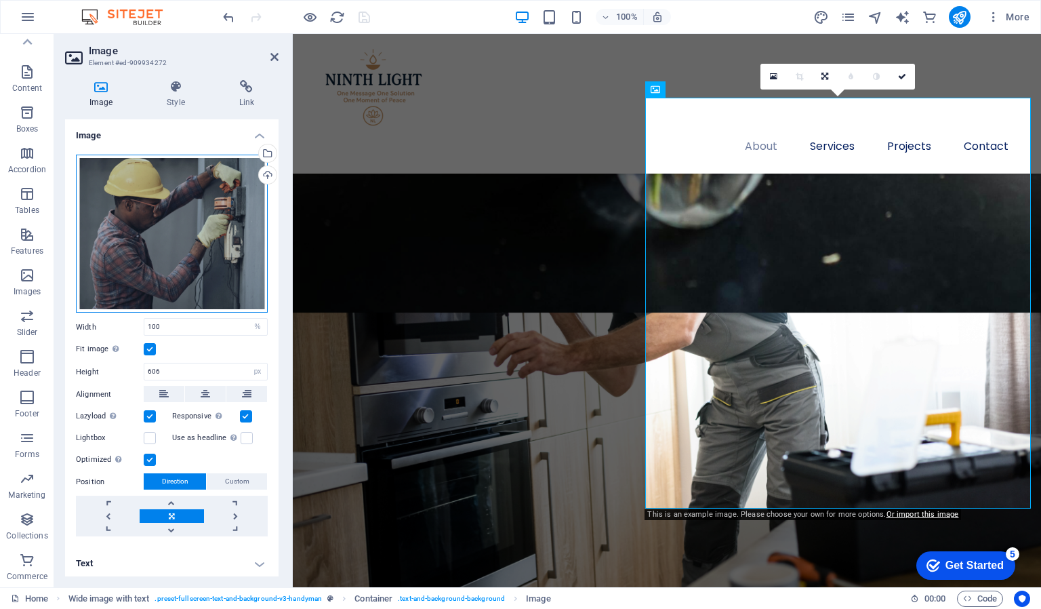
click at [199, 215] on div "Drag files here, click to choose files or select files from Files or our free s…" at bounding box center [172, 234] width 192 height 159
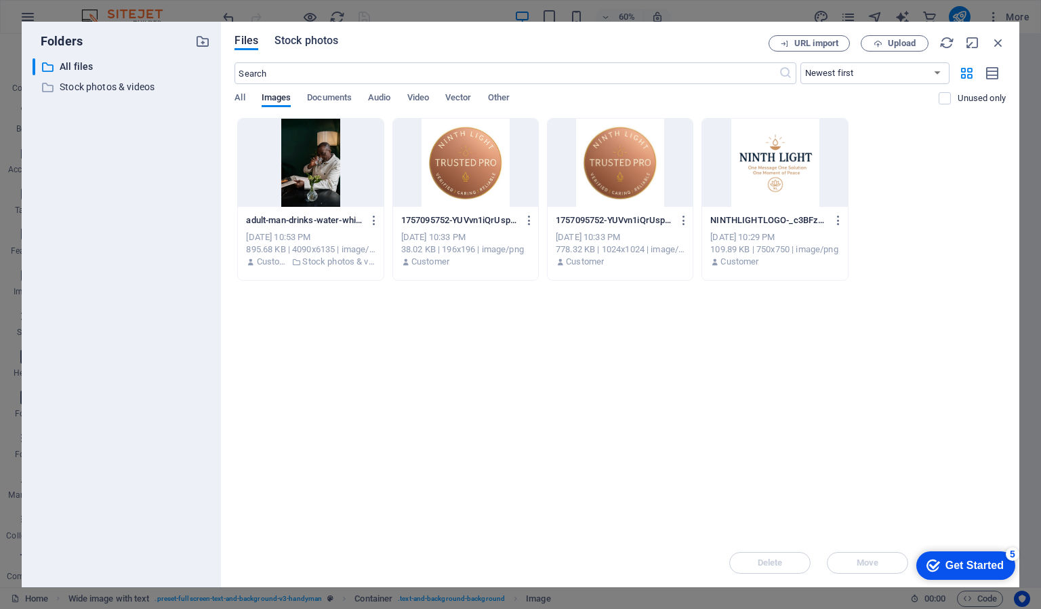
click at [303, 41] on span "Stock photos" at bounding box center [307, 41] width 64 height 16
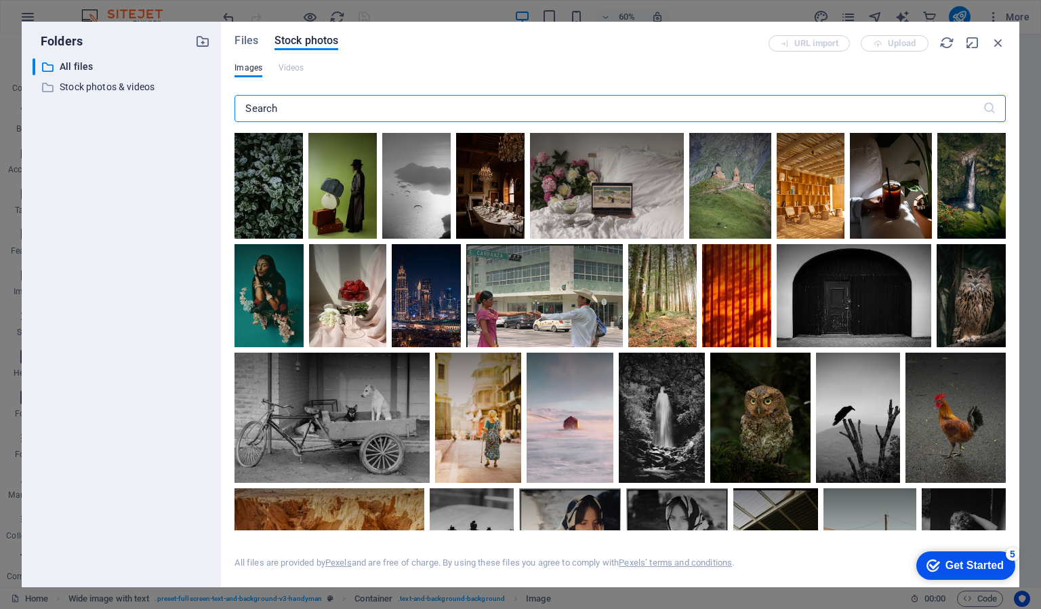
click at [394, 106] on input "text" at bounding box center [609, 108] width 748 height 27
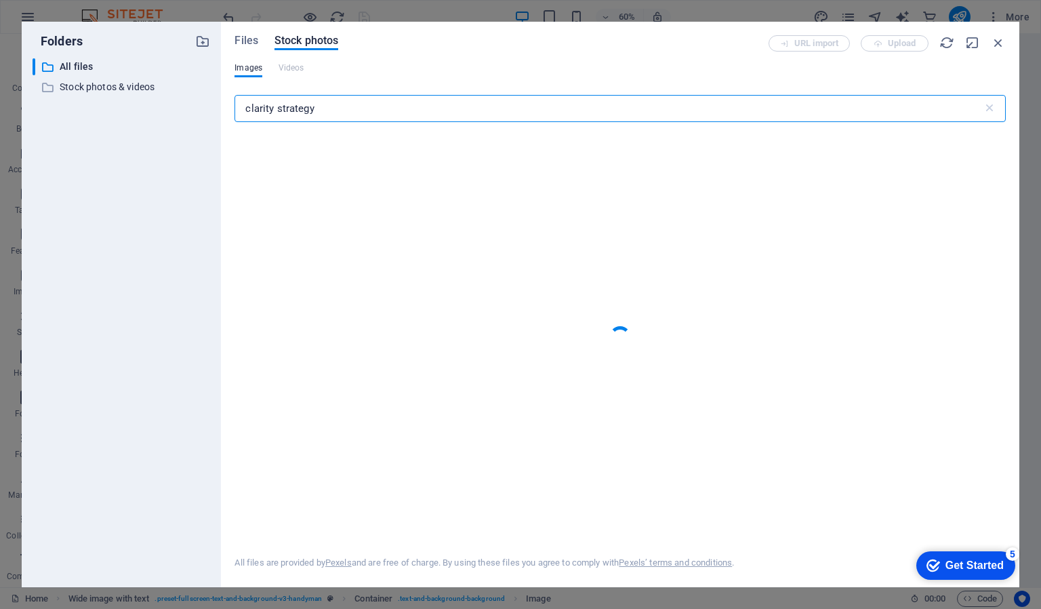
type input "clarity strategy"
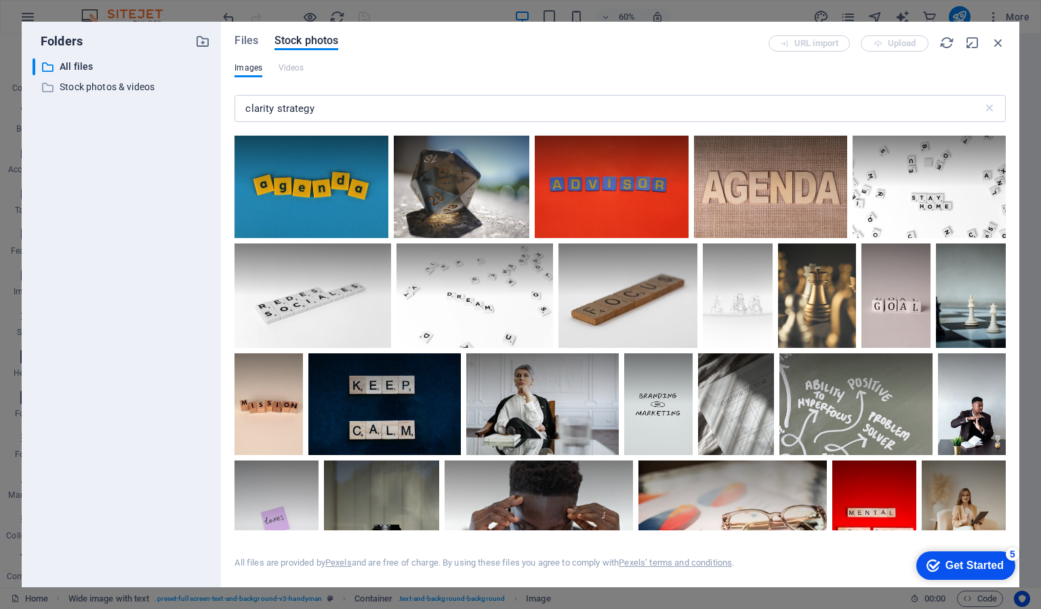
scroll to position [380, 0]
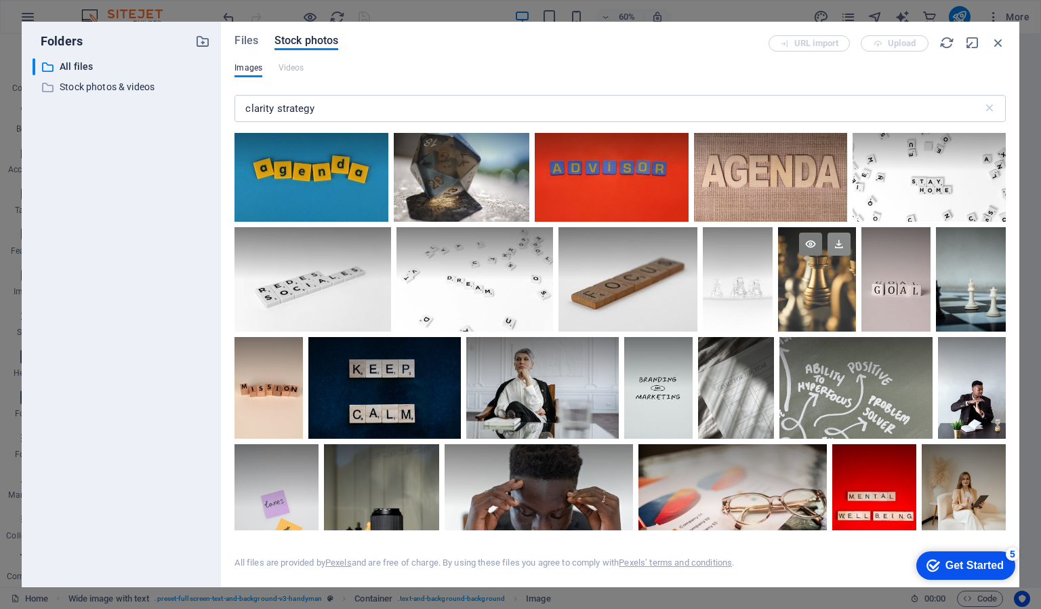
click at [835, 241] on icon at bounding box center [839, 244] width 23 height 23
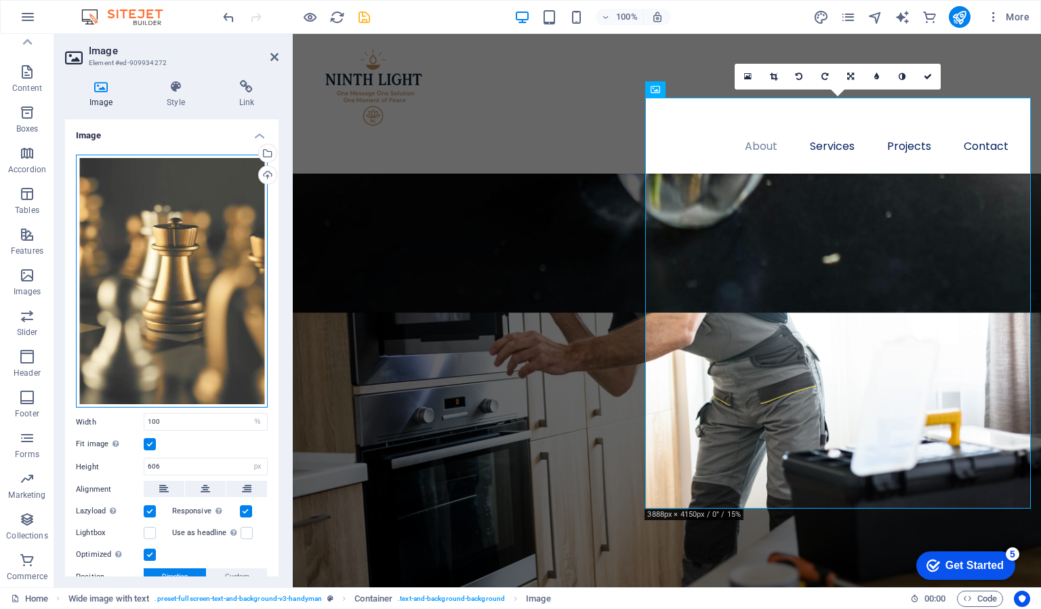
click at [214, 254] on div "Drag files here, click to choose files or select files from Files or our free s…" at bounding box center [172, 282] width 192 height 254
click at [214, 254] on body "ninthlight.co.ke Home (en) Favorites Elements Columns Content Boxes Accordion T…" at bounding box center [520, 304] width 1041 height 609
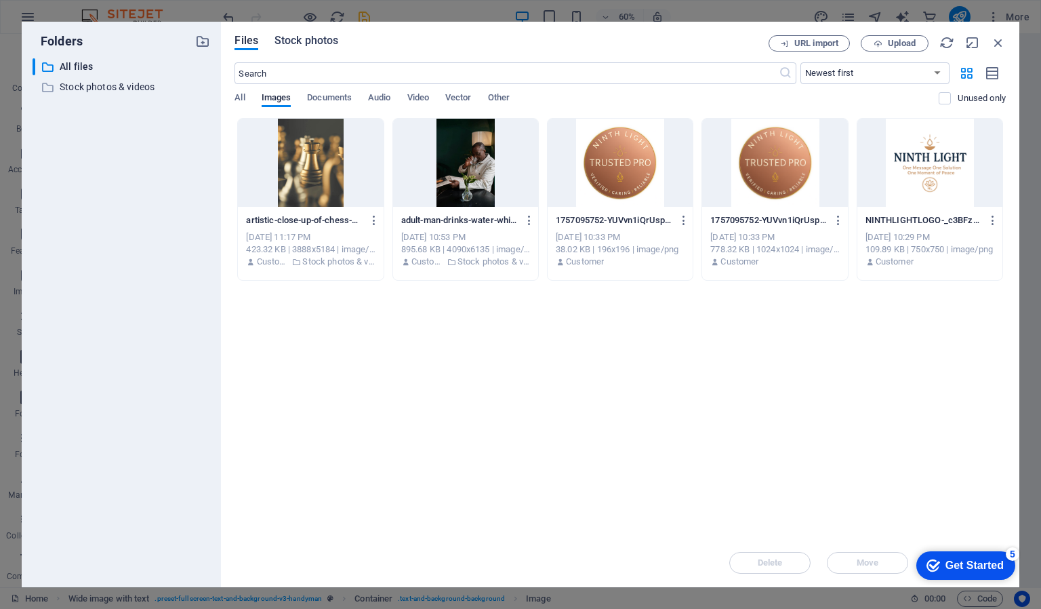
click at [320, 40] on span "Stock photos" at bounding box center [307, 41] width 64 height 16
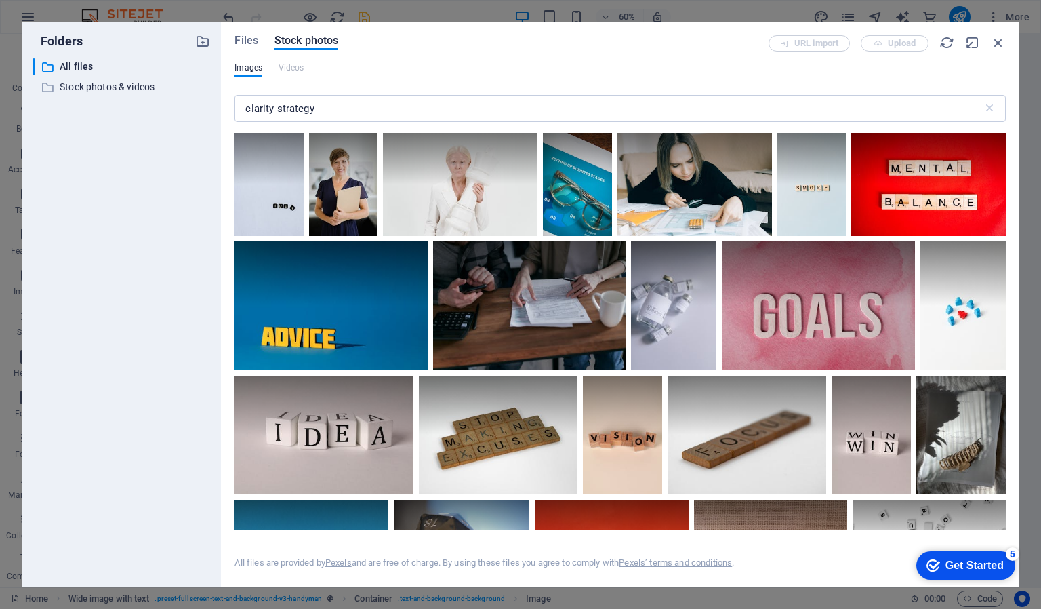
drag, startPoint x: 1006, startPoint y: 198, endPoint x: 1008, endPoint y: 250, distance: 52.2
click at [1008, 250] on div "Files Stock photos URL import Upload Images Videos clarity strategy ​ All files…" at bounding box center [620, 304] width 799 height 565
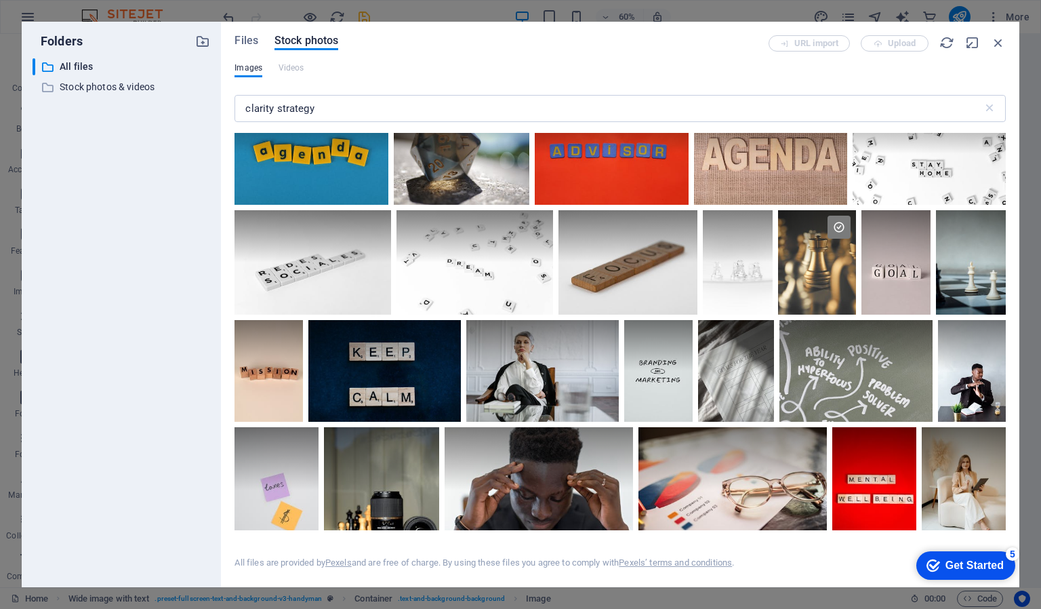
scroll to position [415, 0]
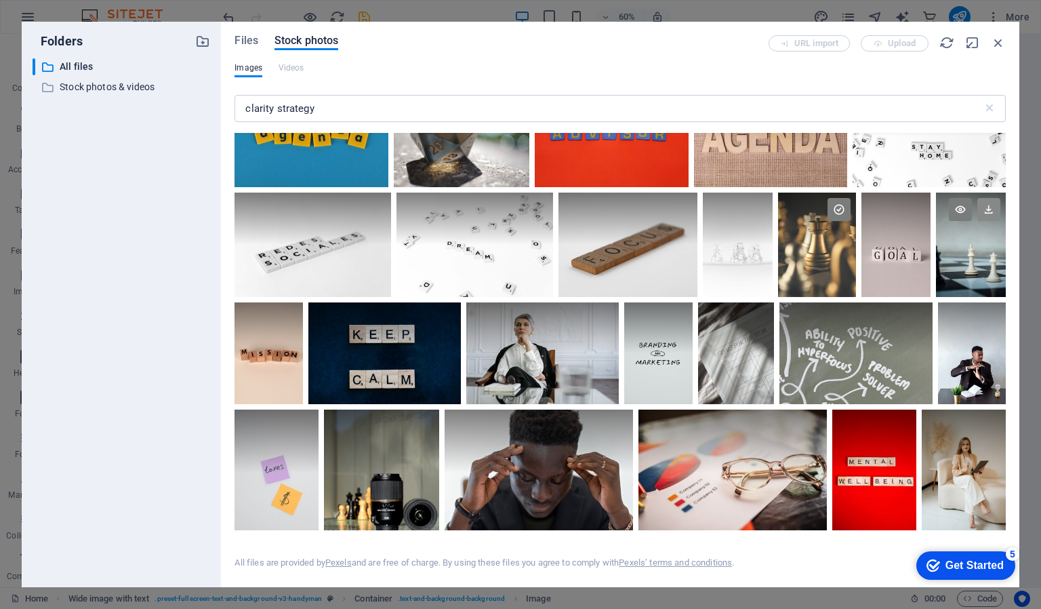
click at [984, 210] on icon at bounding box center [989, 209] width 23 height 23
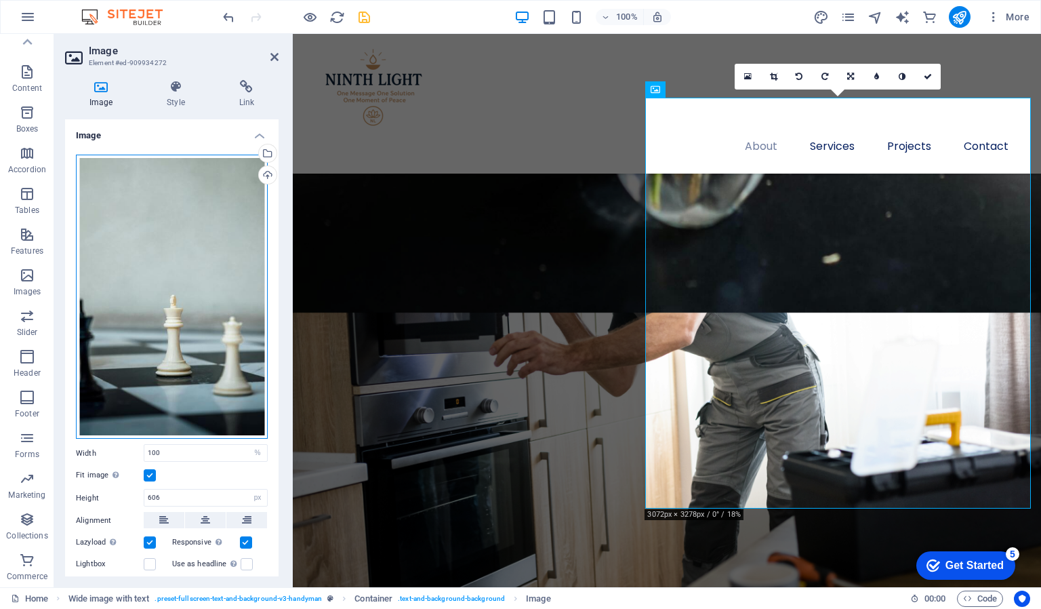
click at [169, 240] on div "Drag files here, click to choose files or select files from Files or our free s…" at bounding box center [172, 297] width 192 height 285
click at [169, 240] on body "ninthlight.co.ke Home (en) Favorites Elements Columns Content Boxes Accordion T…" at bounding box center [520, 304] width 1041 height 609
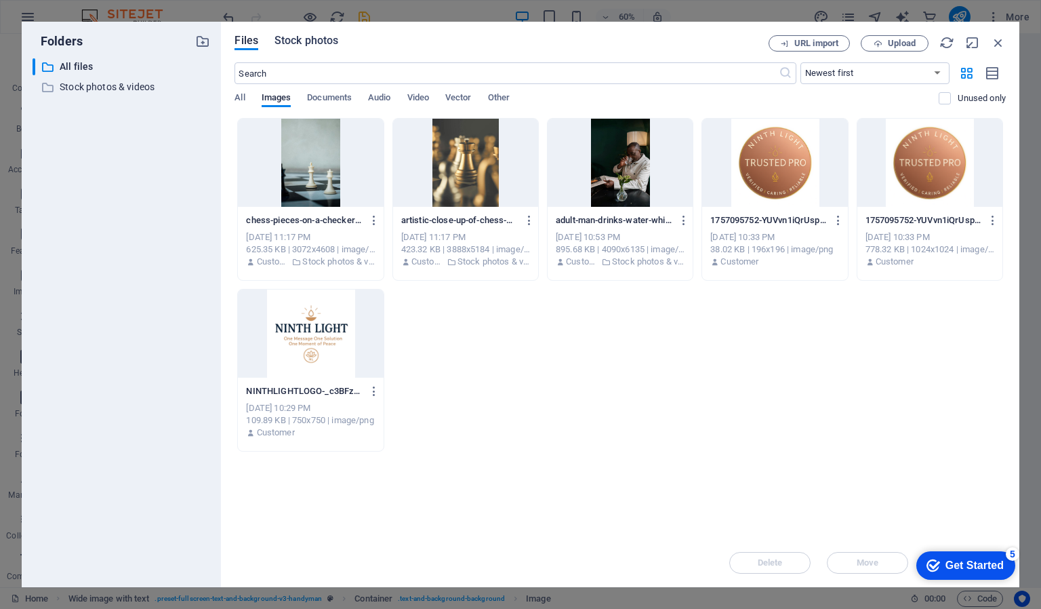
click at [305, 43] on span "Stock photos" at bounding box center [307, 41] width 64 height 16
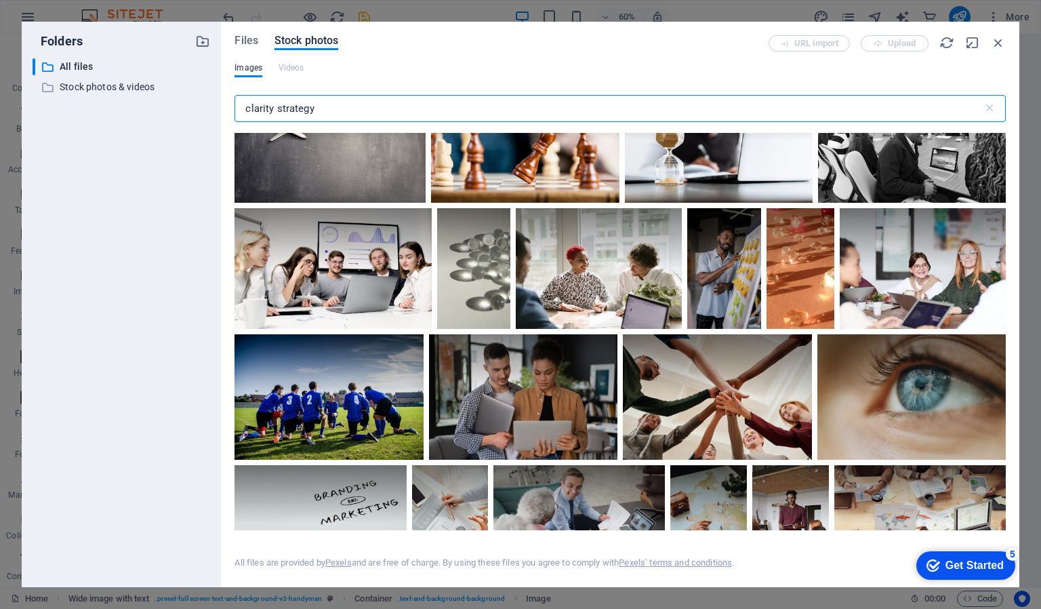
scroll to position [4671, 0]
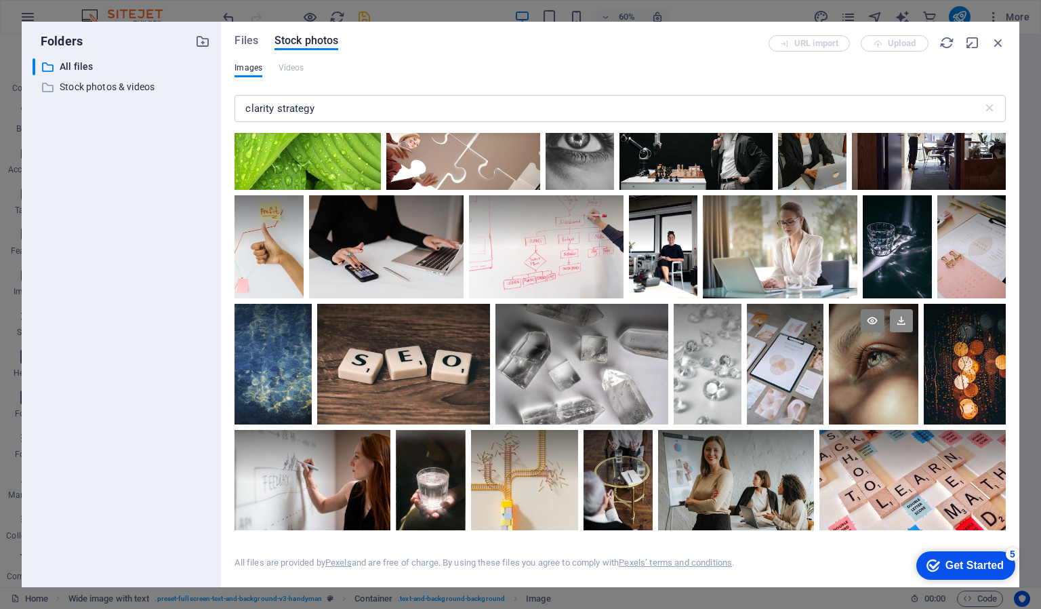
click at [900, 309] on icon at bounding box center [901, 320] width 23 height 23
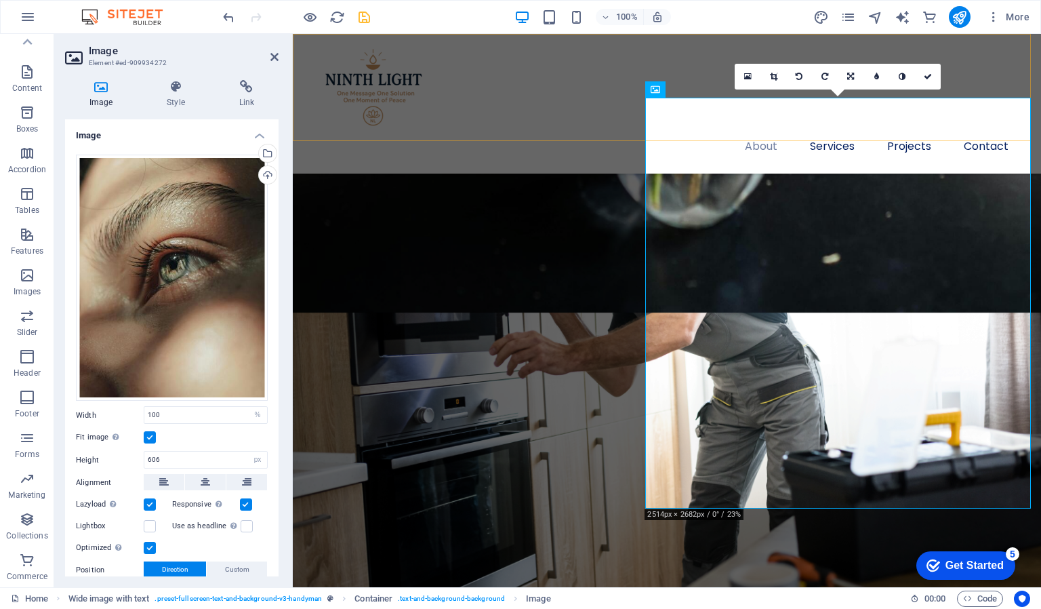
click at [539, 66] on div "About Services Projects Contact" at bounding box center [667, 104] width 749 height 140
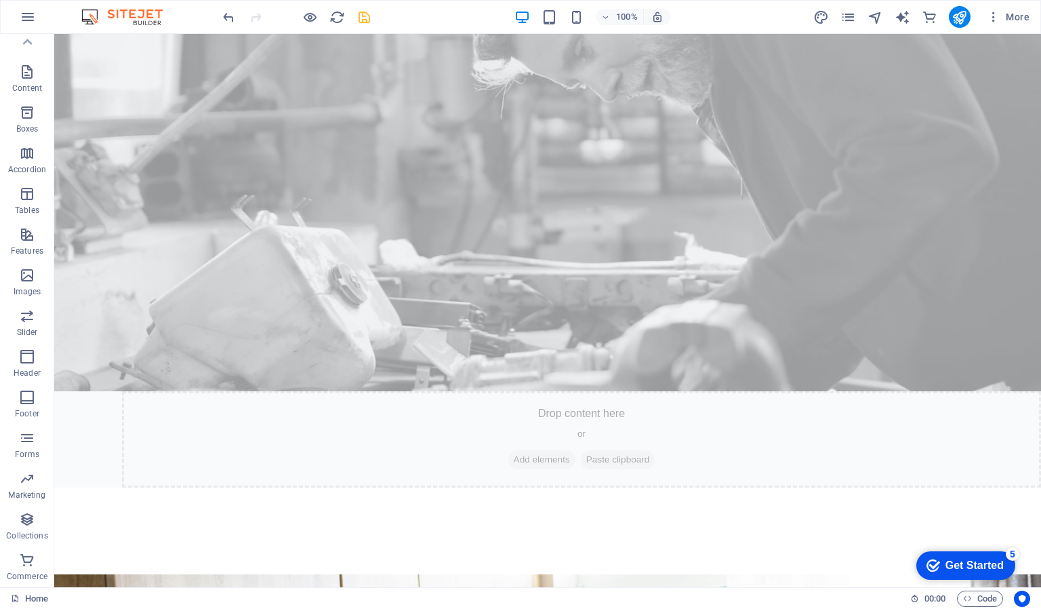
scroll to position [923, 0]
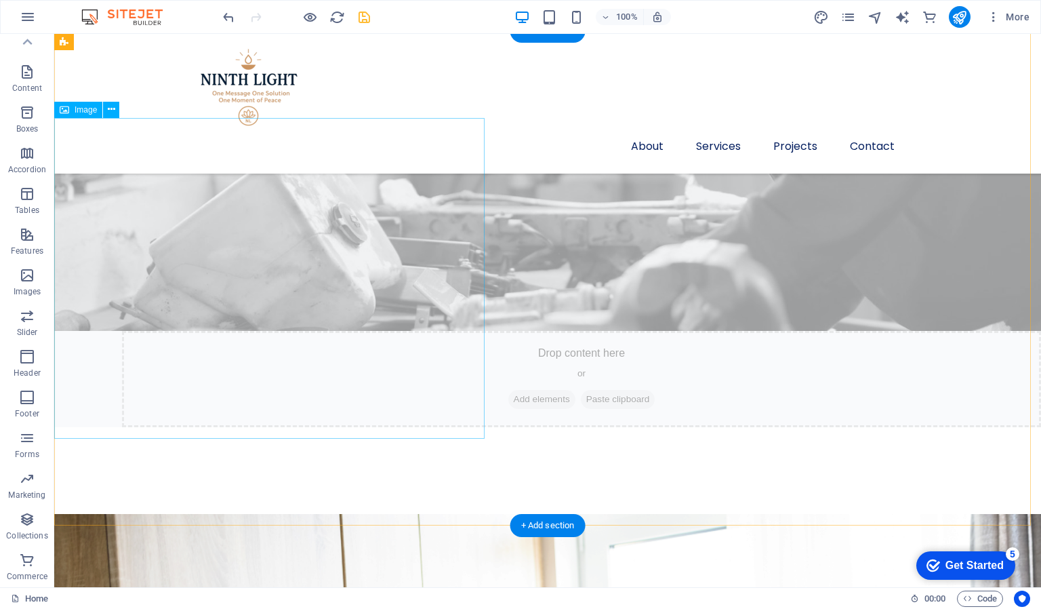
click at [399, 216] on figure at bounding box center [601, 344] width 987 height 553
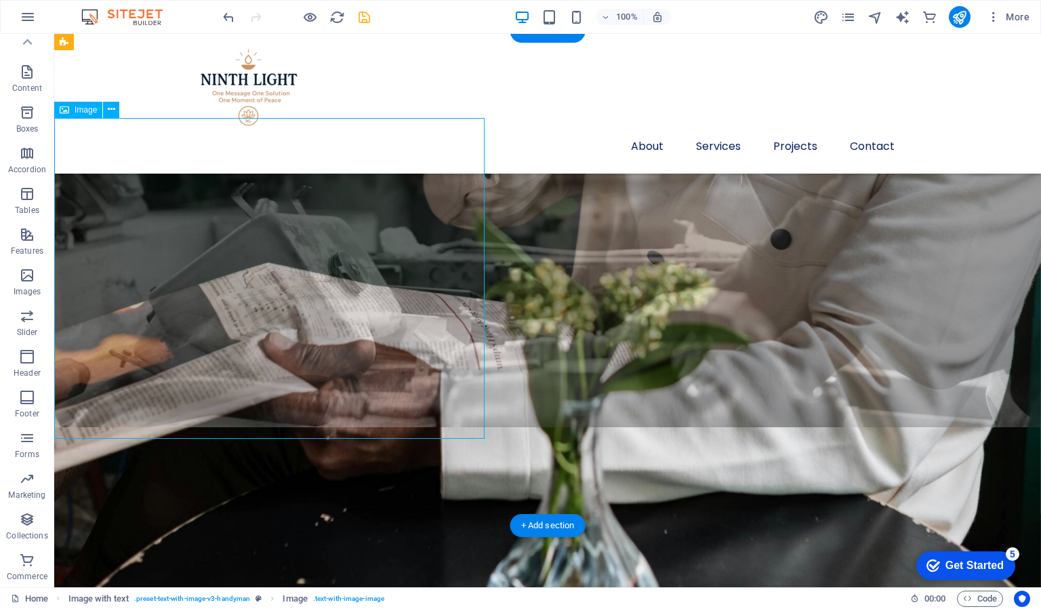
select select "%"
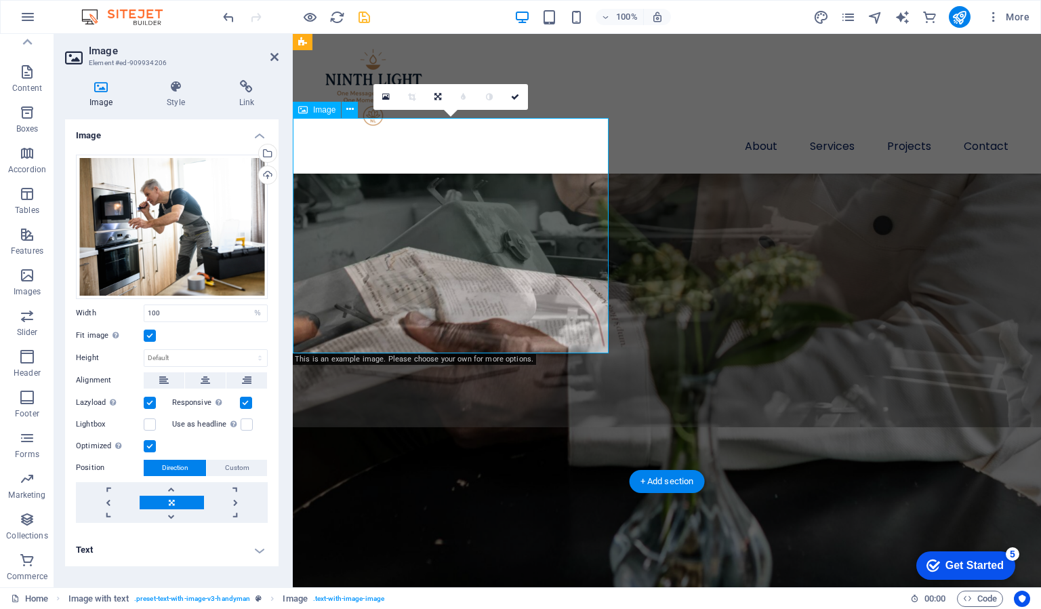
scroll to position [964, 0]
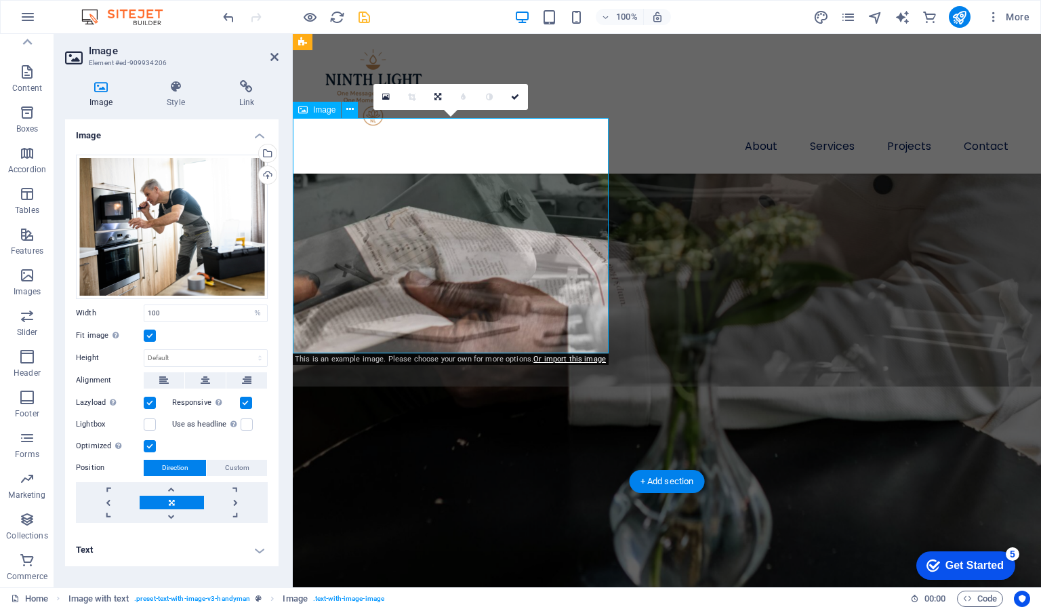
click at [586, 223] on figure at bounding box center [960, 344] width 749 height 553
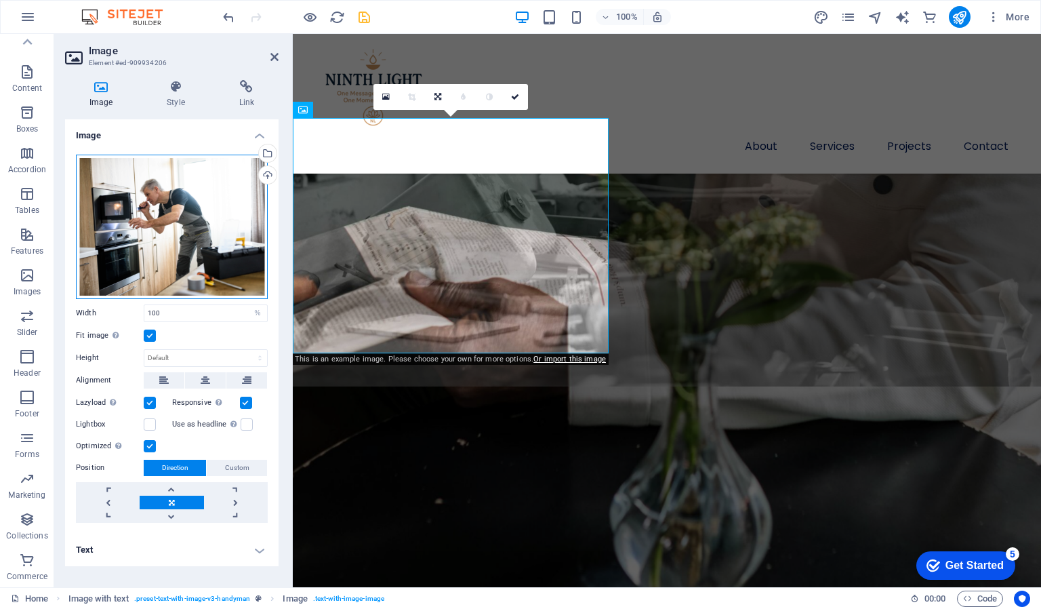
click at [187, 230] on div "Drag files here, click to choose files or select files from Files or our free s…" at bounding box center [172, 227] width 192 height 144
click at [187, 230] on body "ninthlight.co.ke Home (en) Favorites Elements Columns Content Boxes Accordion T…" at bounding box center [520, 304] width 1041 height 609
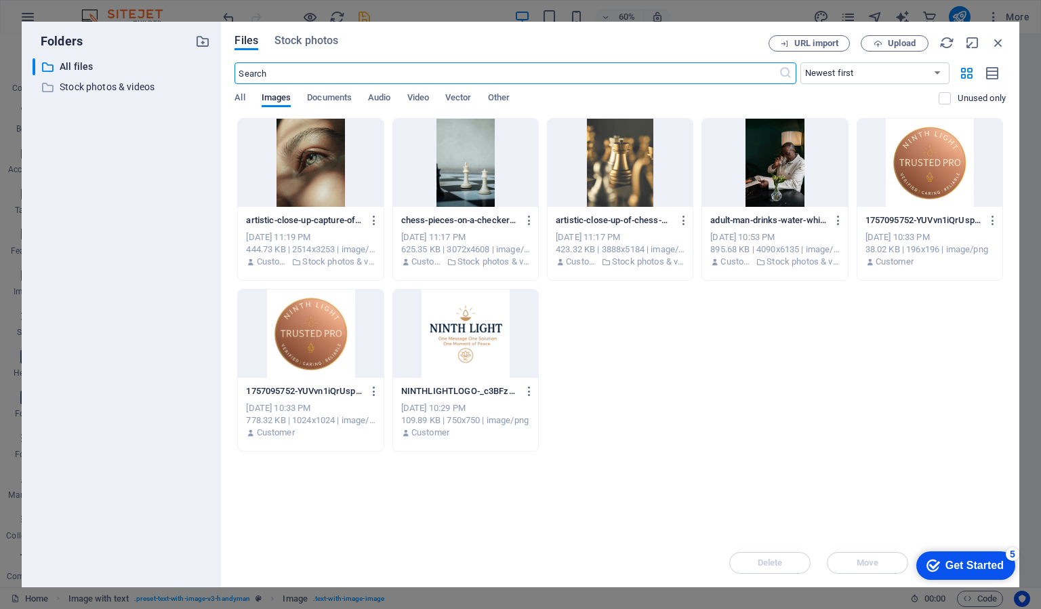
scroll to position [982, 0]
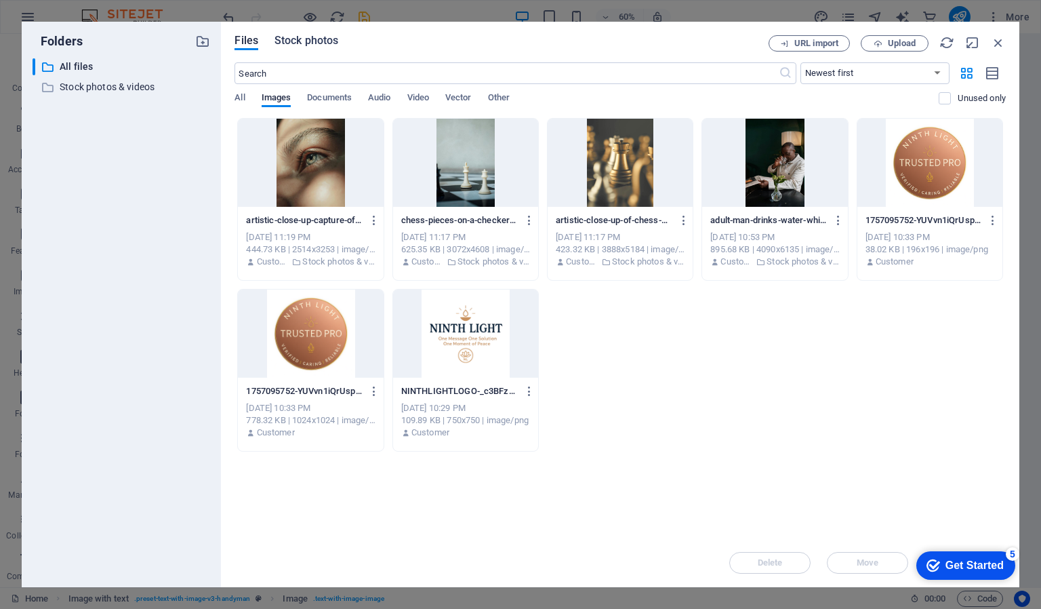
click at [317, 39] on span "Stock photos" at bounding box center [307, 41] width 64 height 16
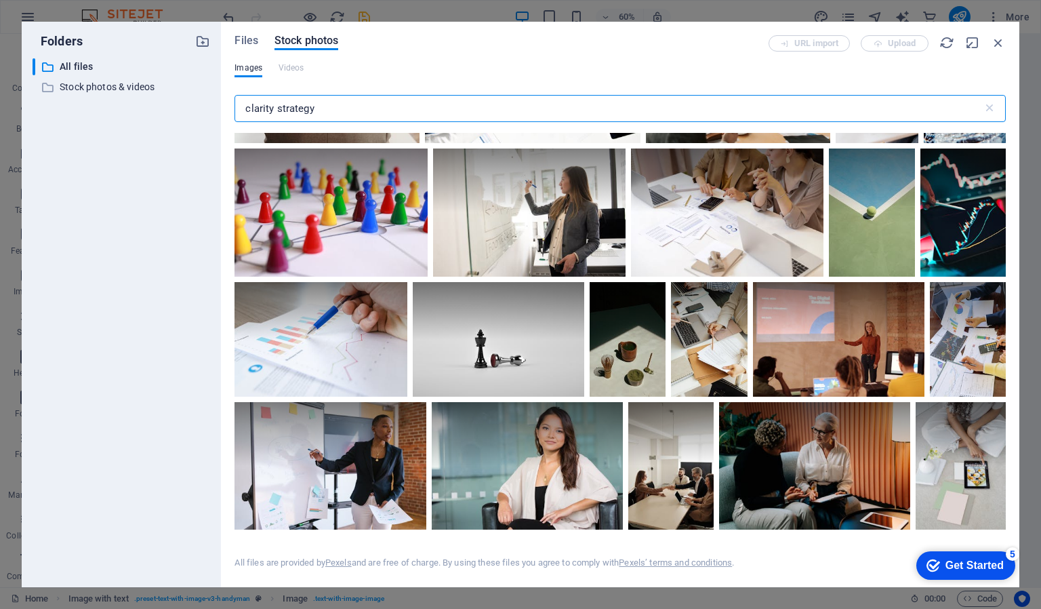
scroll to position [2614, 0]
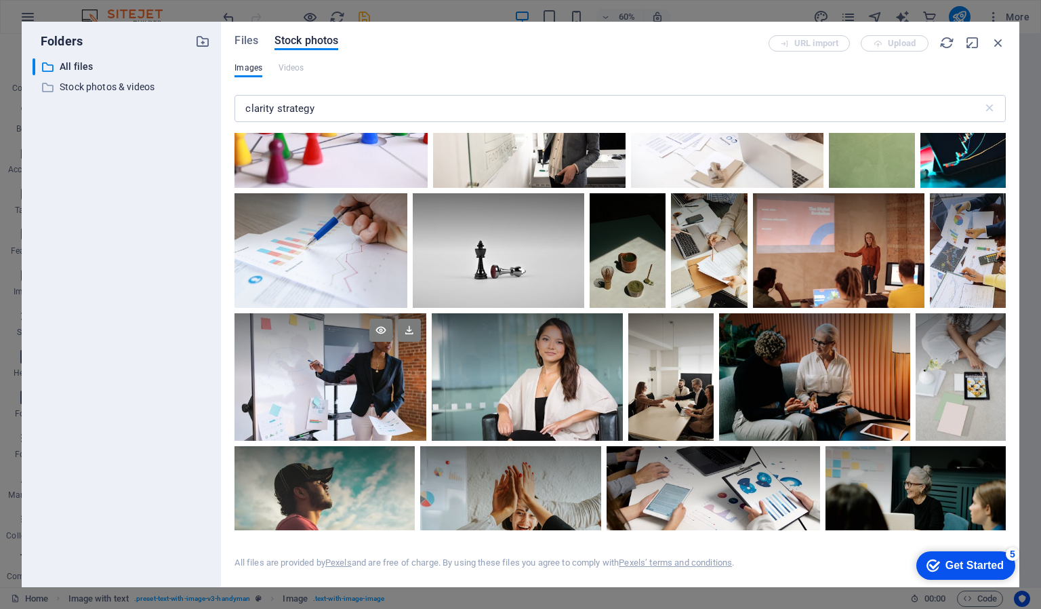
click at [359, 375] on div at bounding box center [330, 376] width 191 height 127
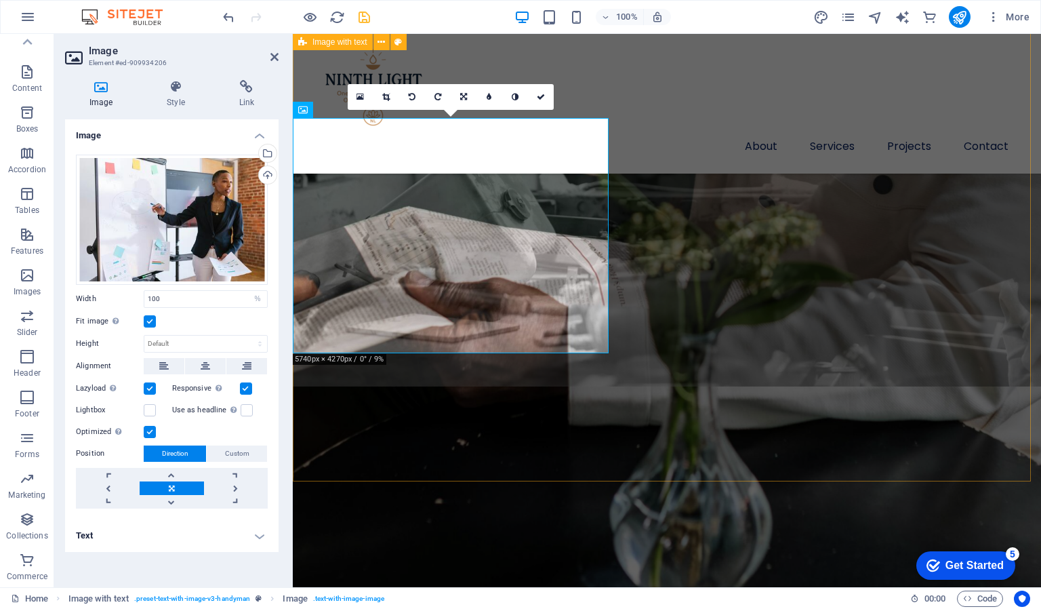
scroll to position [976, 0]
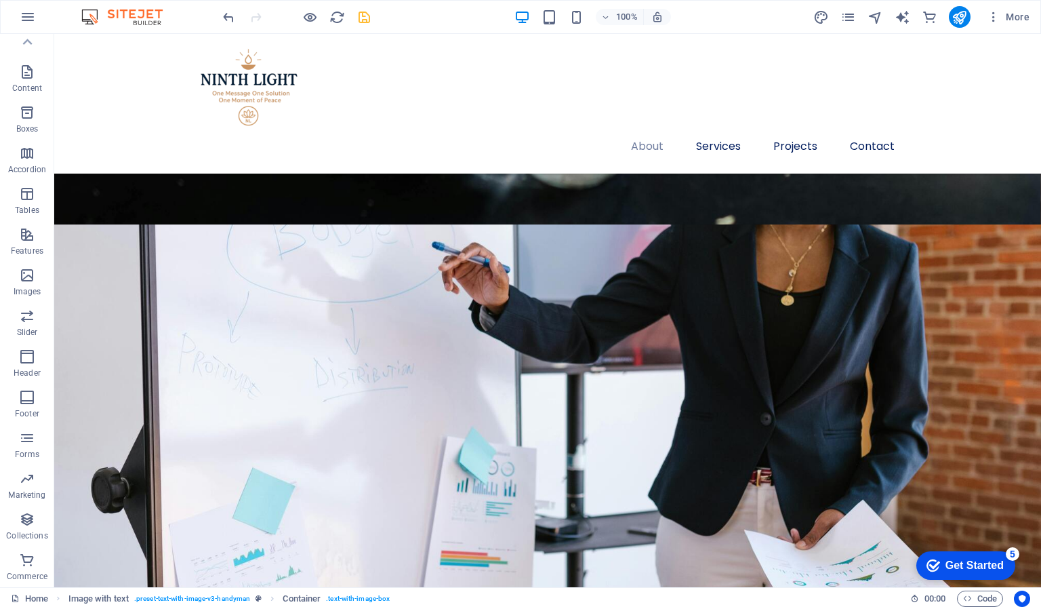
scroll to position [1441, 0]
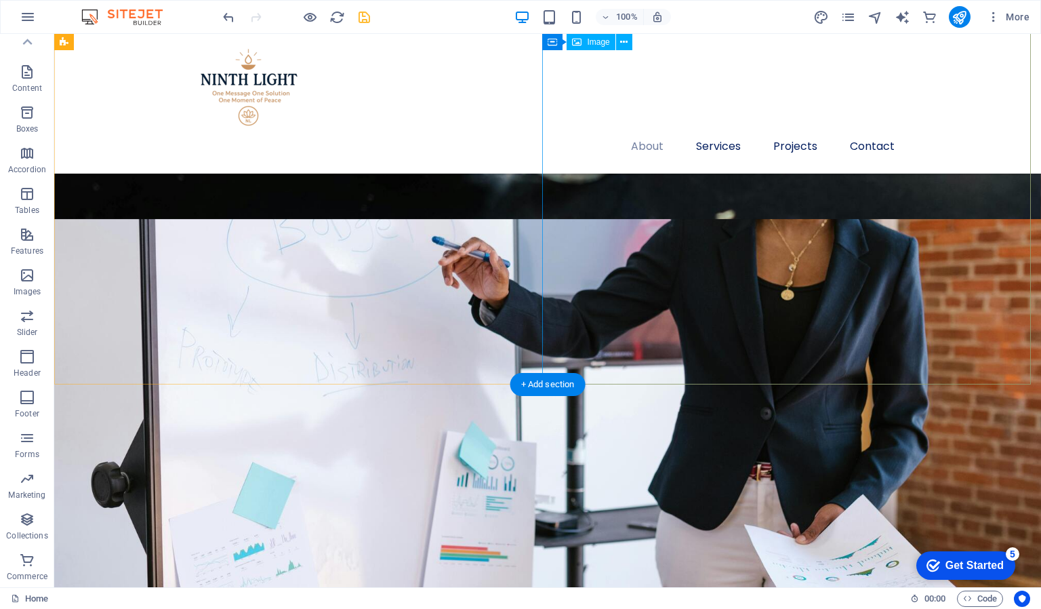
select select "%"
select select "px"
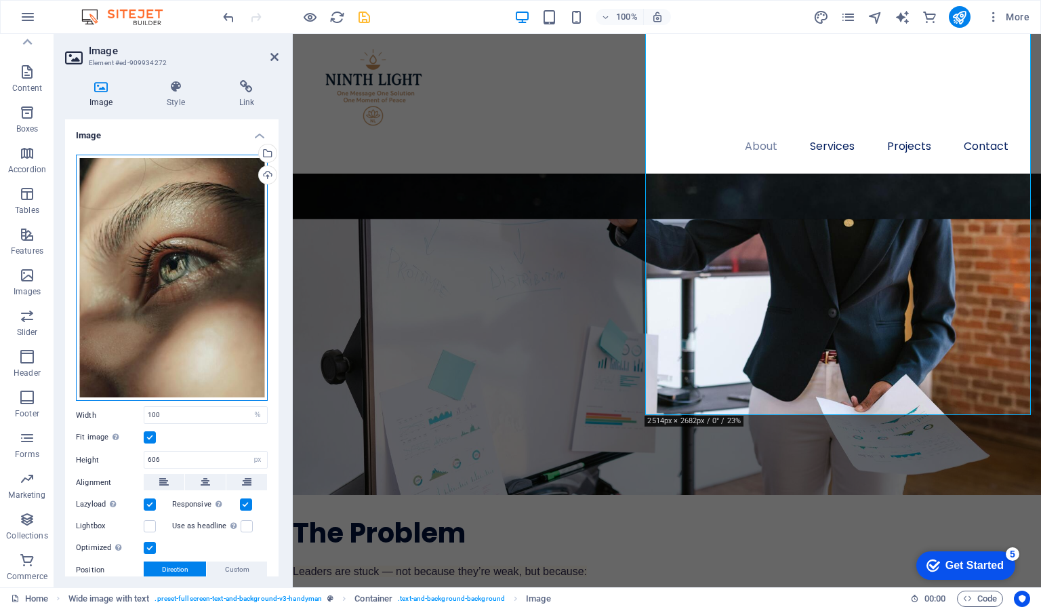
click at [176, 256] on div "Drag files here, click to choose files or select files from Files or our free s…" at bounding box center [172, 278] width 192 height 247
click at [176, 256] on body "ninthlight.co.ke Home (en) Favorites Elements Columns Content Boxes Accordion T…" at bounding box center [520, 304] width 1041 height 609
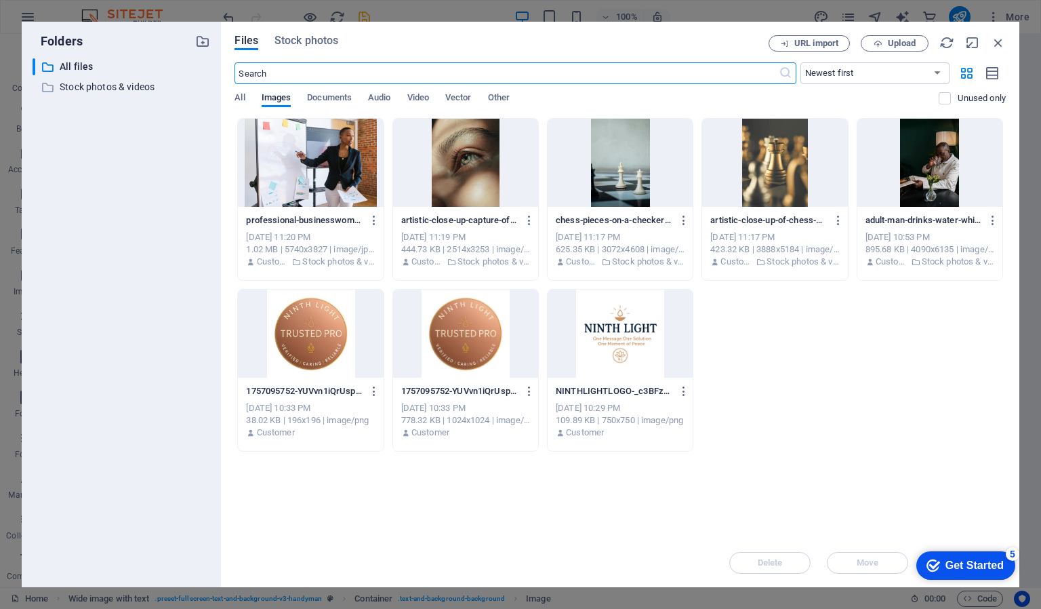
scroll to position [1456, 0]
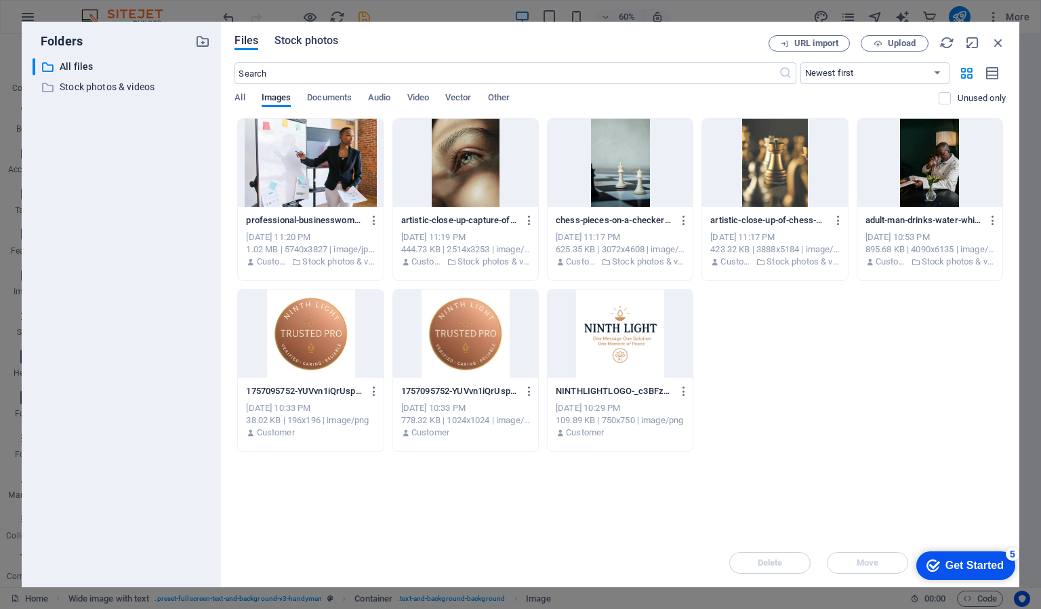
click at [327, 40] on span "Stock photos" at bounding box center [307, 41] width 64 height 16
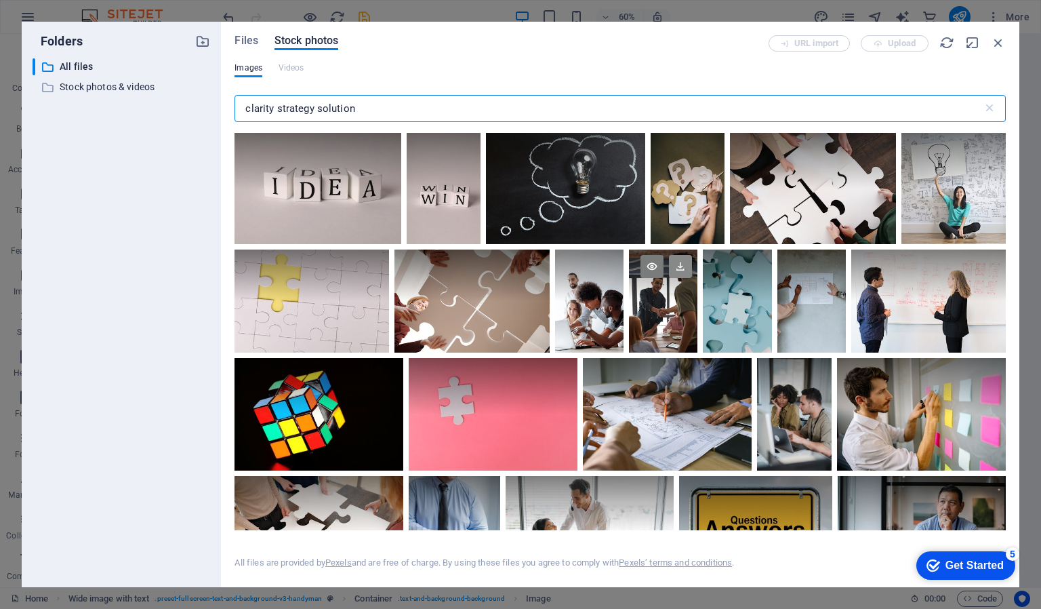
type input "clarity strategy solution"
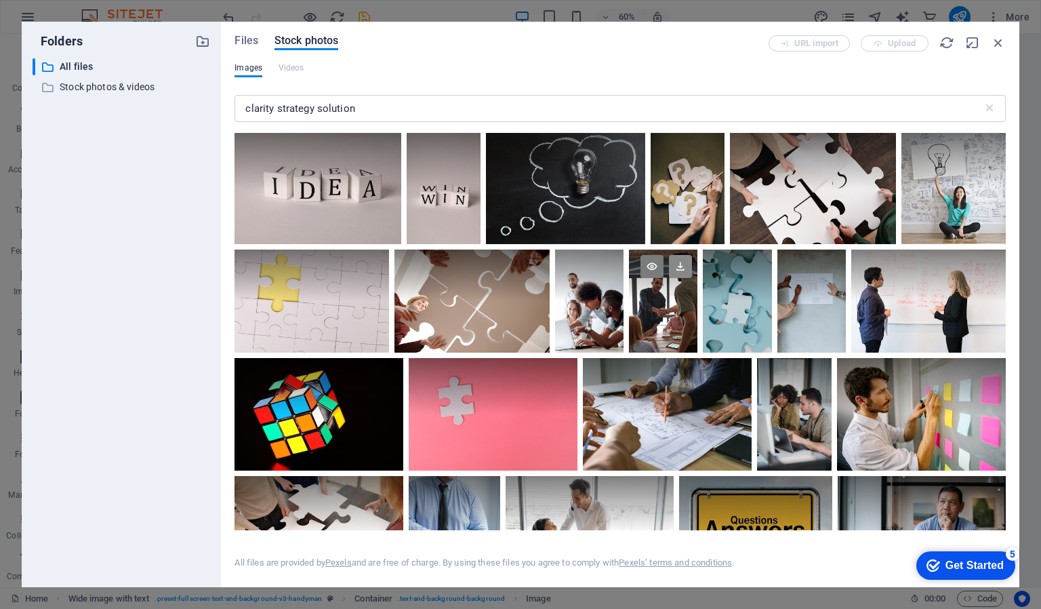
click at [679, 268] on icon at bounding box center [680, 266] width 23 height 23
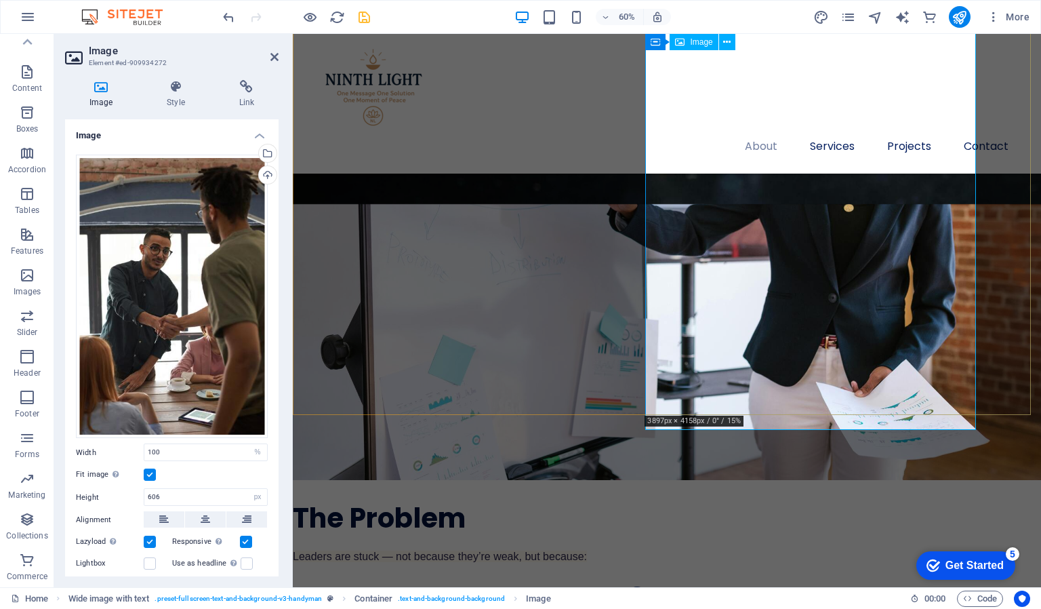
scroll to position [1441, 0]
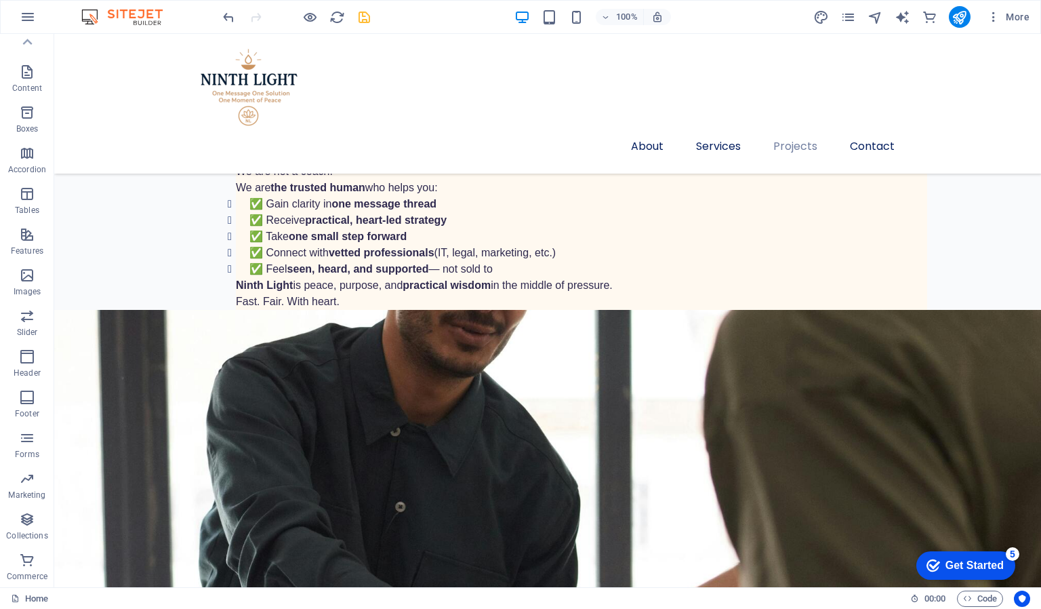
scroll to position [2509, 0]
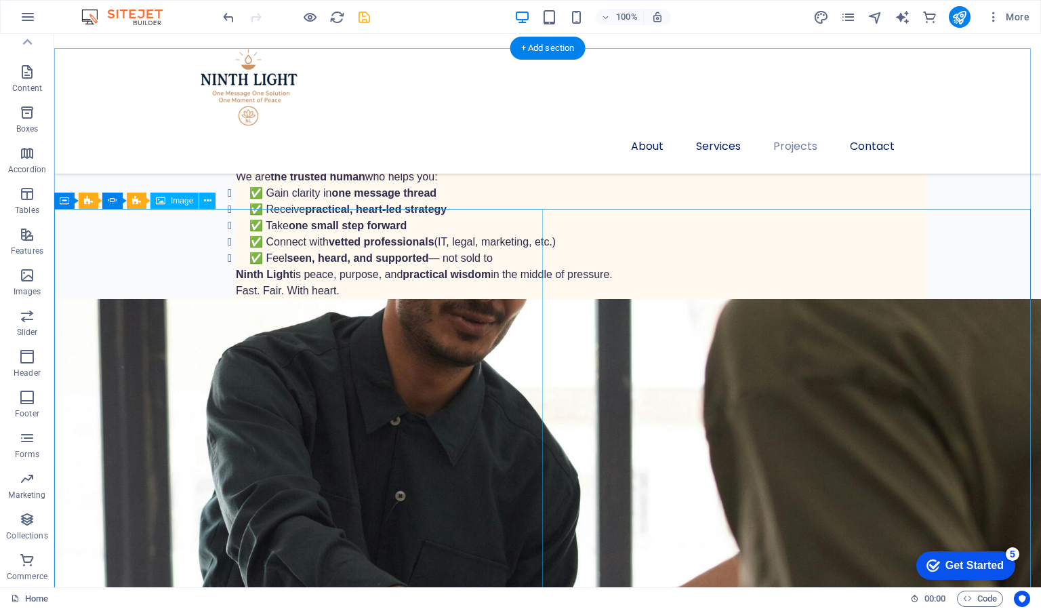
select select "%"
select select "px"
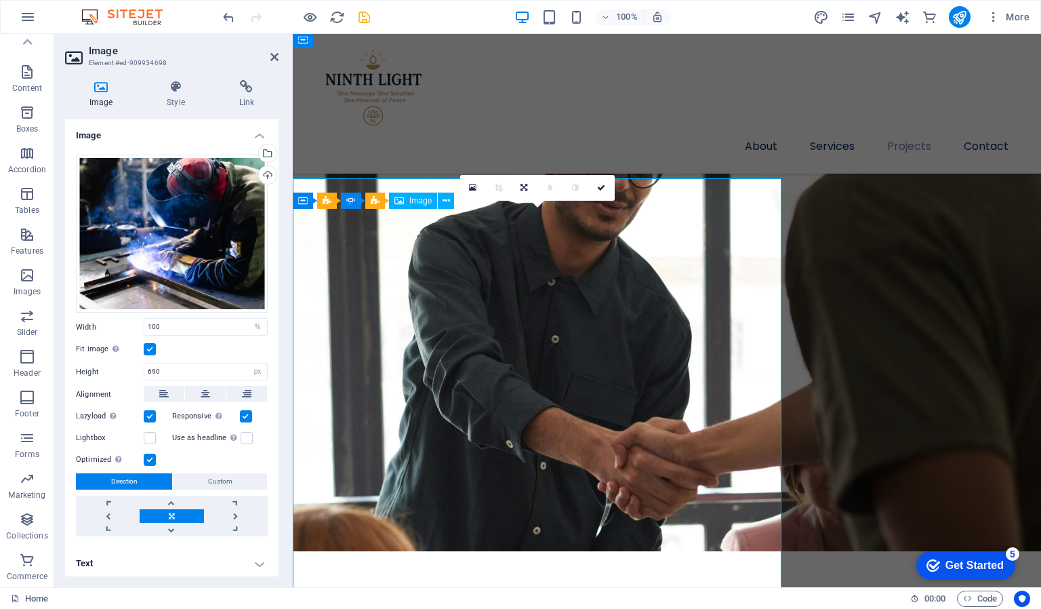
scroll to position [2539, 0]
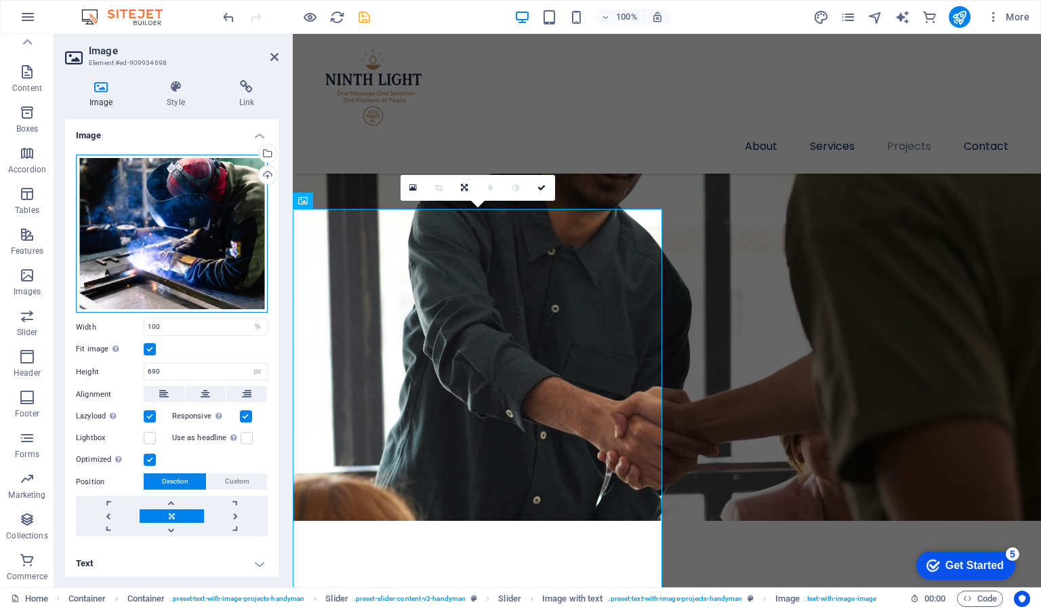
click at [198, 195] on div "Drag files here, click to choose files or select files from Files or our free s…" at bounding box center [172, 234] width 192 height 159
click at [198, 195] on body "ninthlight.co.ke Home (en) Favorites Elements Columns Content Boxes Accordion T…" at bounding box center [520, 304] width 1041 height 609
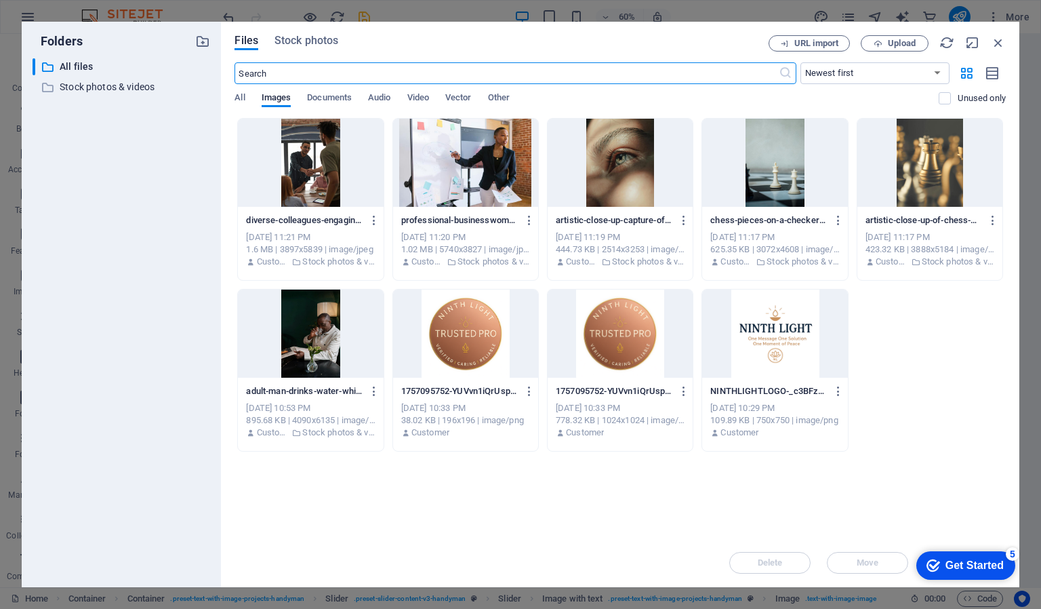
scroll to position [2555, 0]
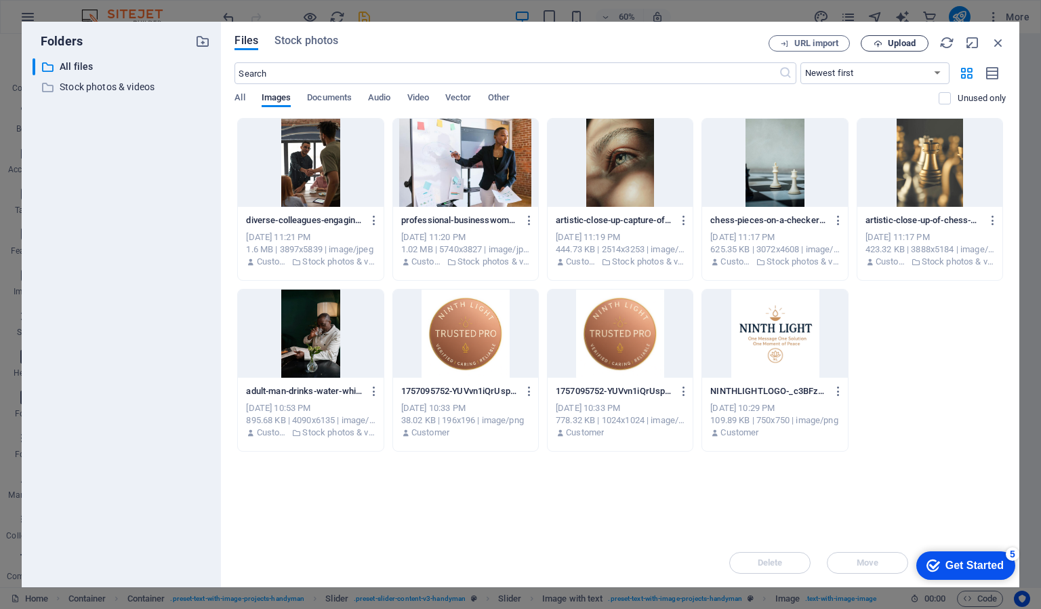
click at [895, 42] on span "Upload" at bounding box center [902, 43] width 28 height 8
click at [324, 43] on span "Stock photos" at bounding box center [307, 41] width 64 height 16
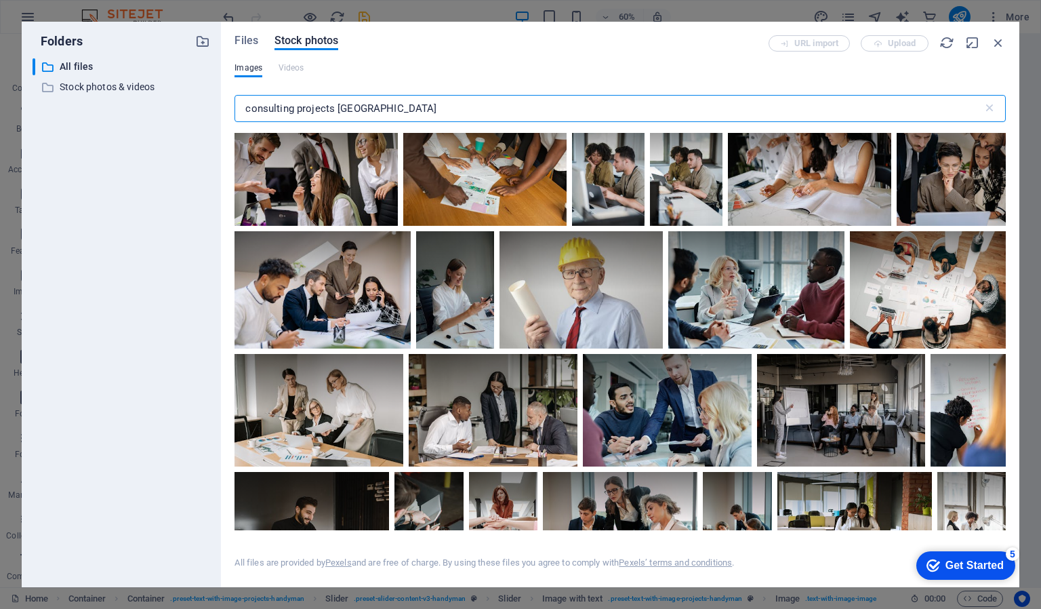
scroll to position [414, 0]
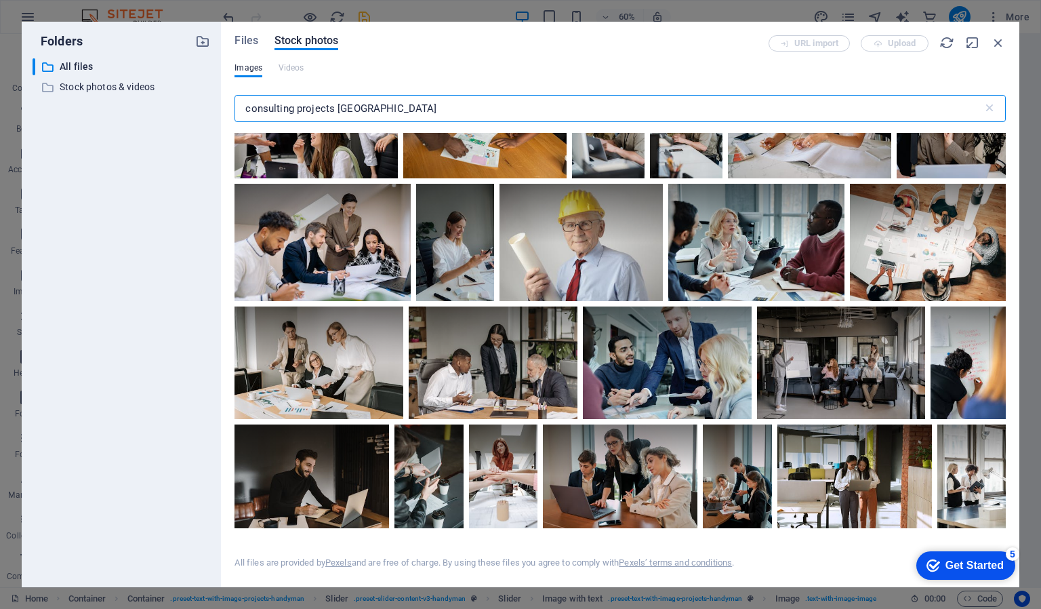
click at [332, 109] on input "consulting projects kenya" at bounding box center [609, 108] width 748 height 27
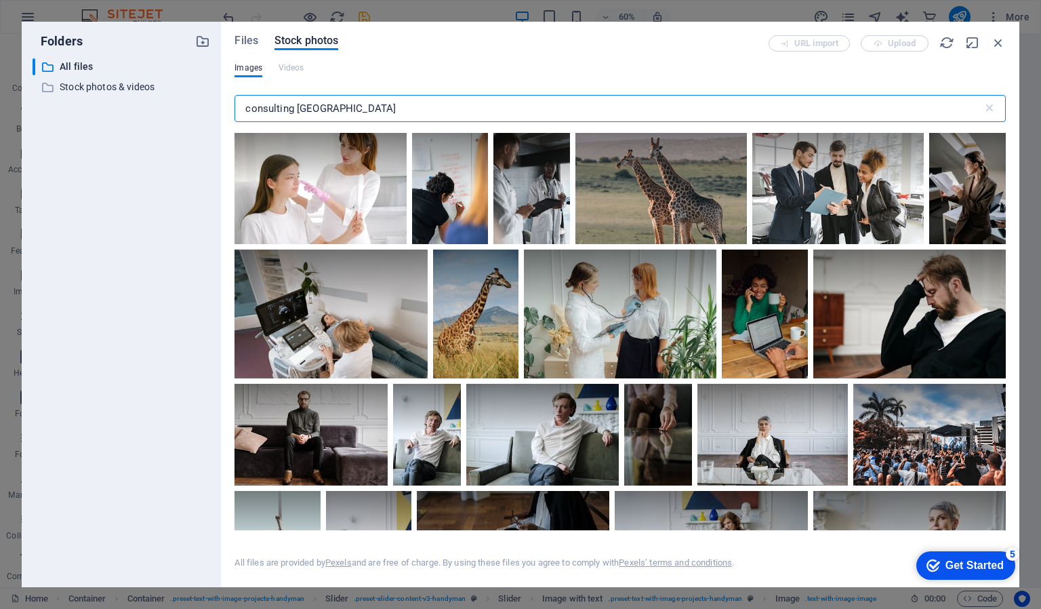
scroll to position [4913, 0]
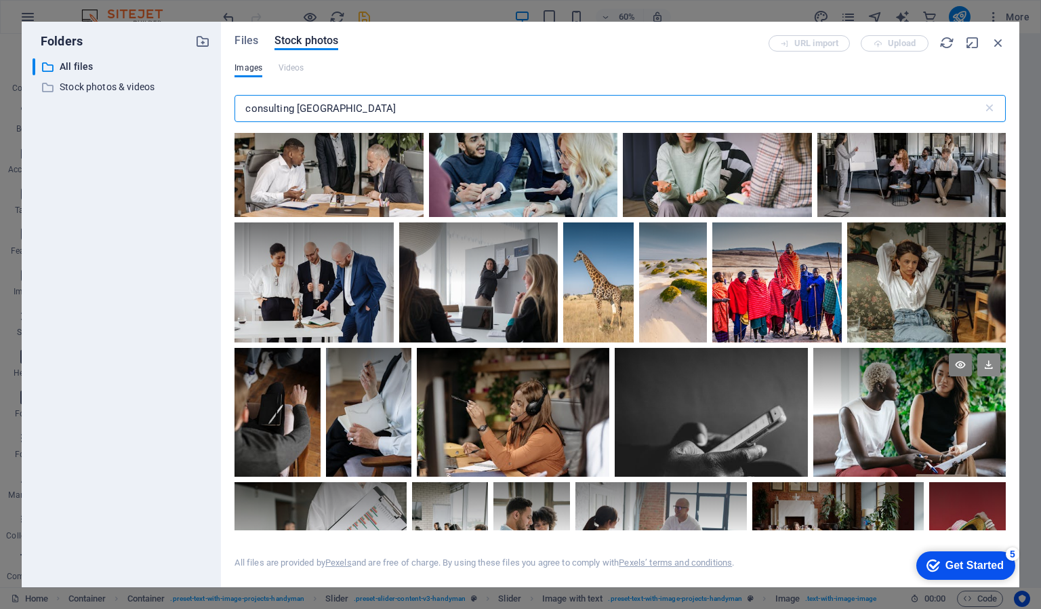
type input "consulting kenya"
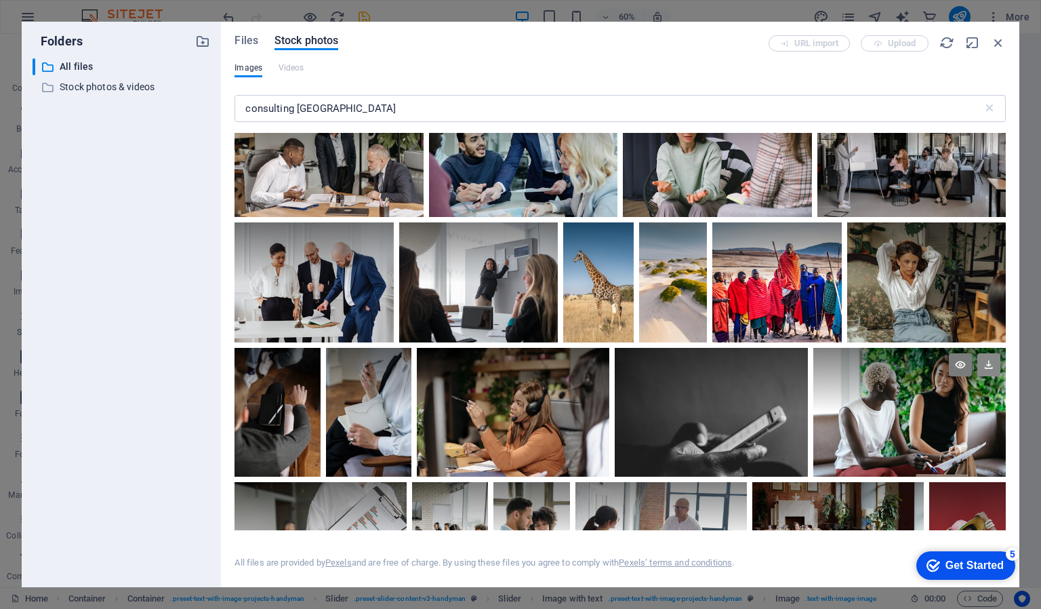
click at [988, 353] on icon at bounding box center [989, 364] width 23 height 23
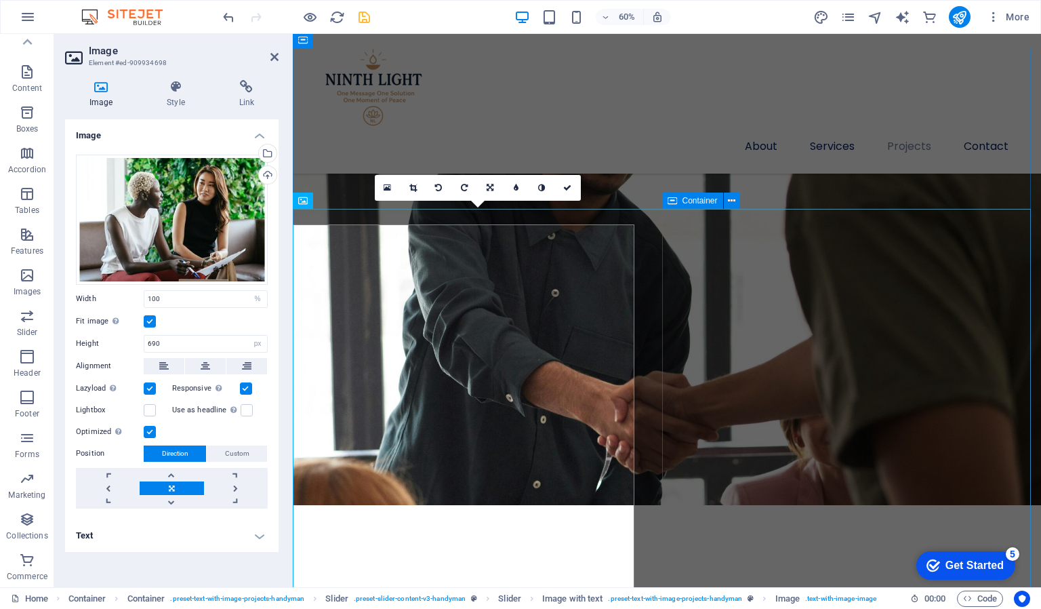
scroll to position [2539, 0]
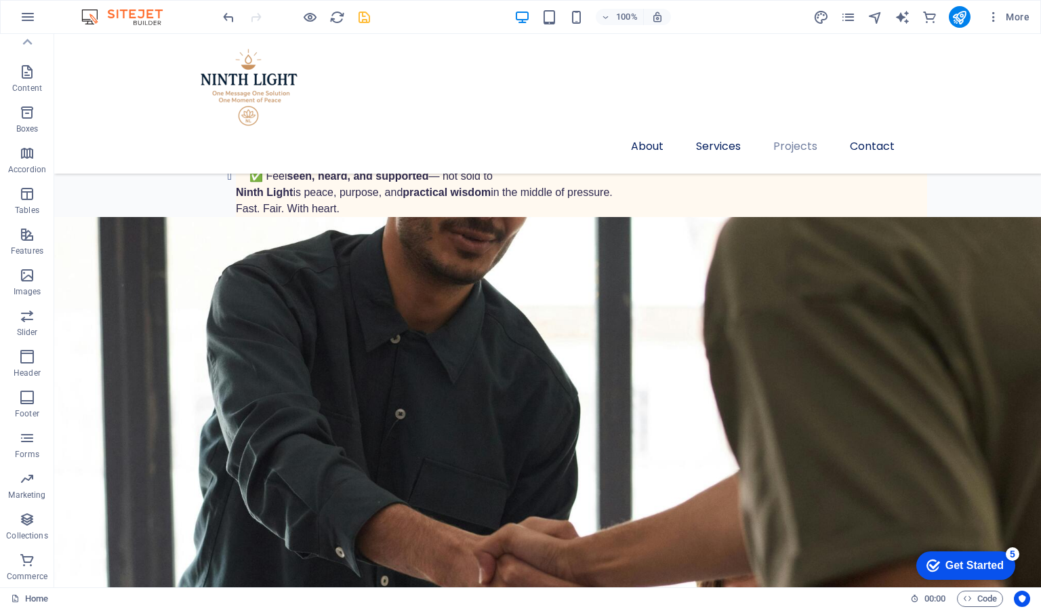
scroll to position [2553, 0]
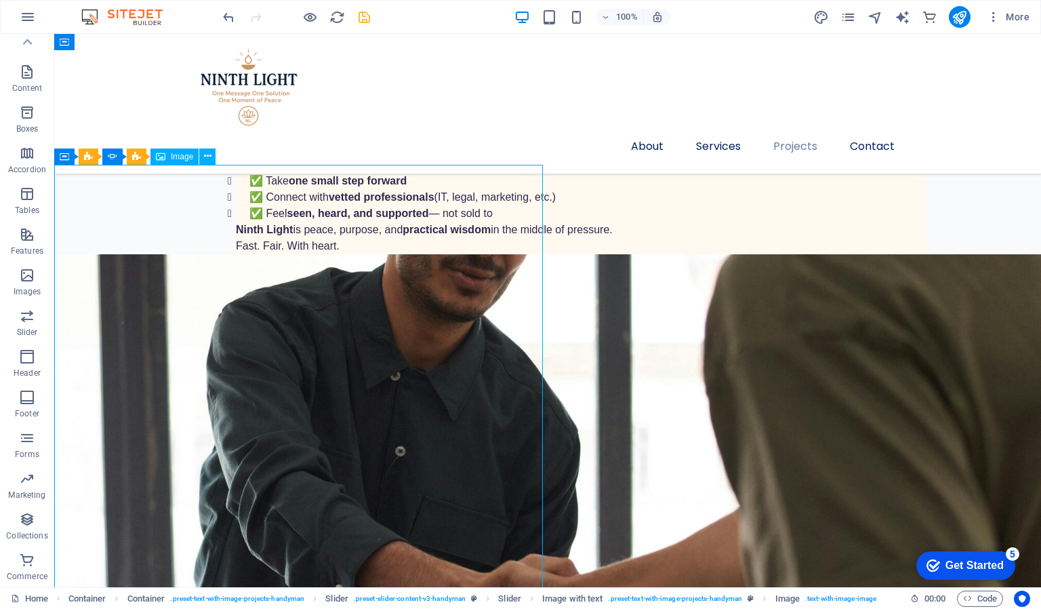
select select "%"
select select "px"
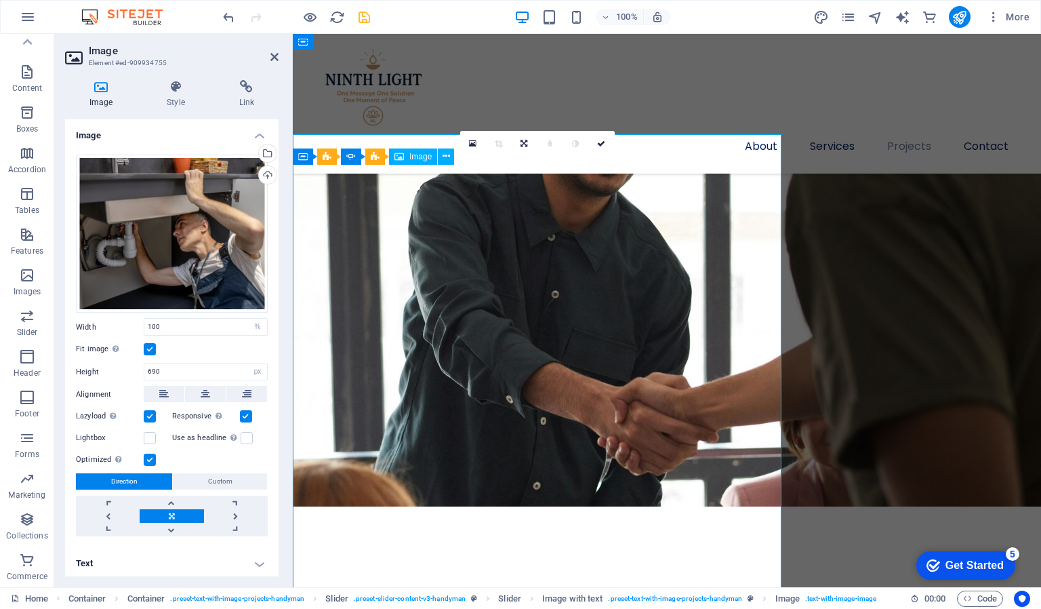
scroll to position [2584, 0]
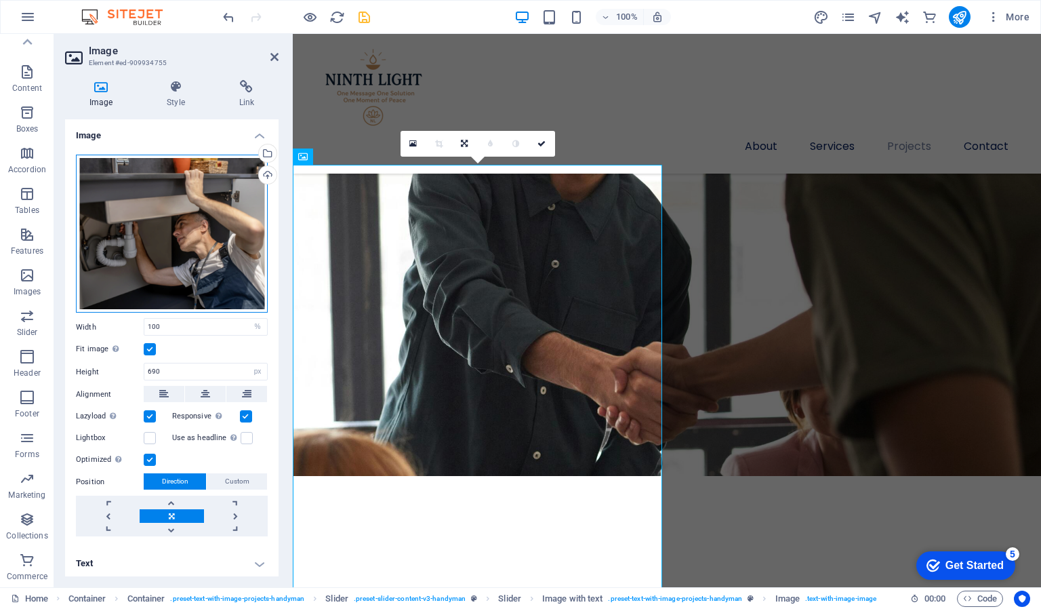
click at [195, 213] on div "Drag files here, click to choose files or select files from Files or our free s…" at bounding box center [172, 234] width 192 height 159
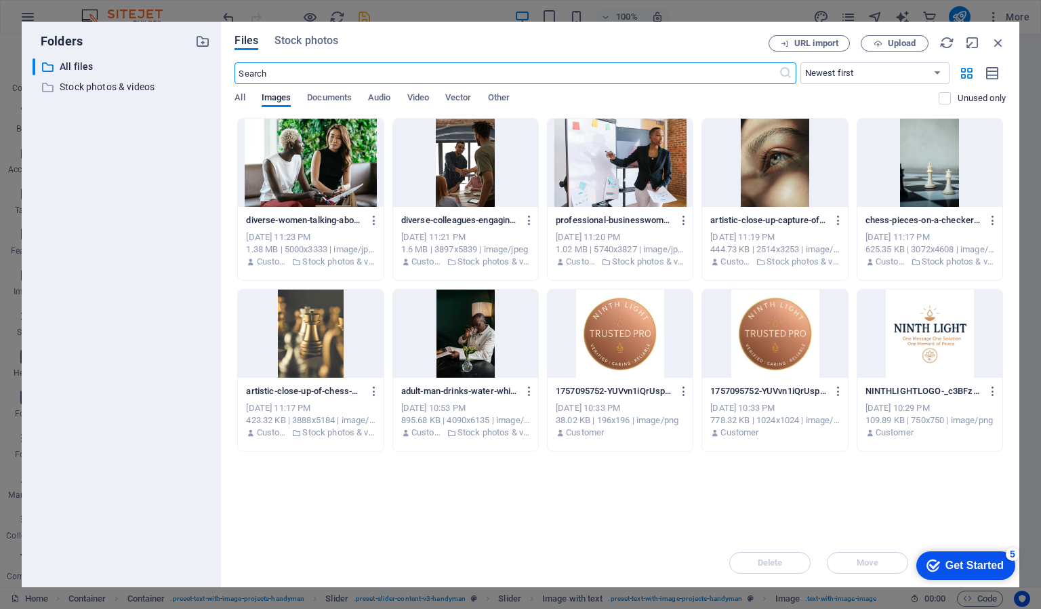
scroll to position [2599, 0]
click at [314, 37] on span "Stock photos" at bounding box center [307, 41] width 64 height 16
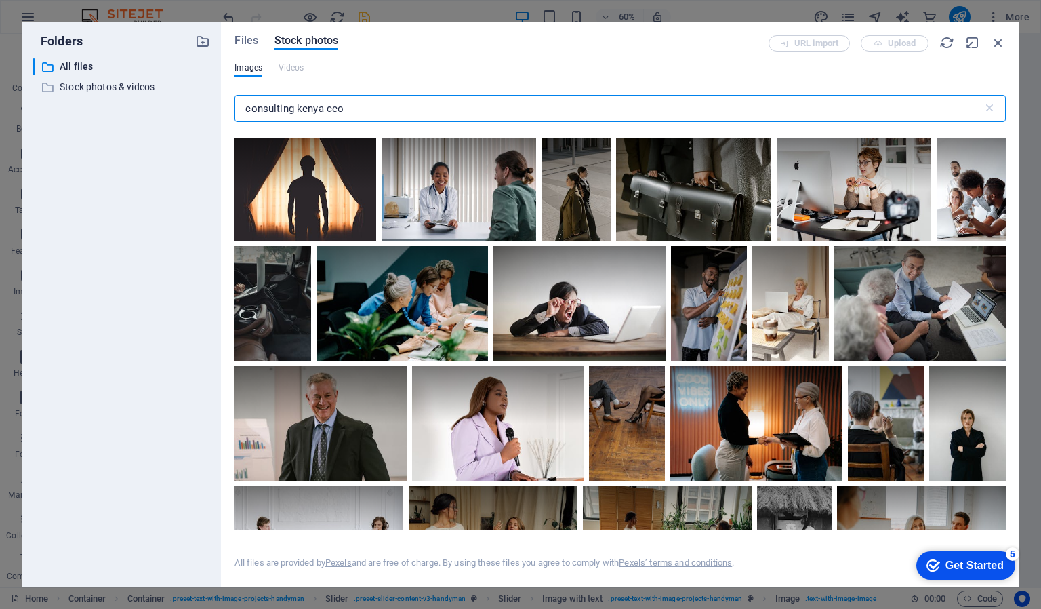
scroll to position [4055, 0]
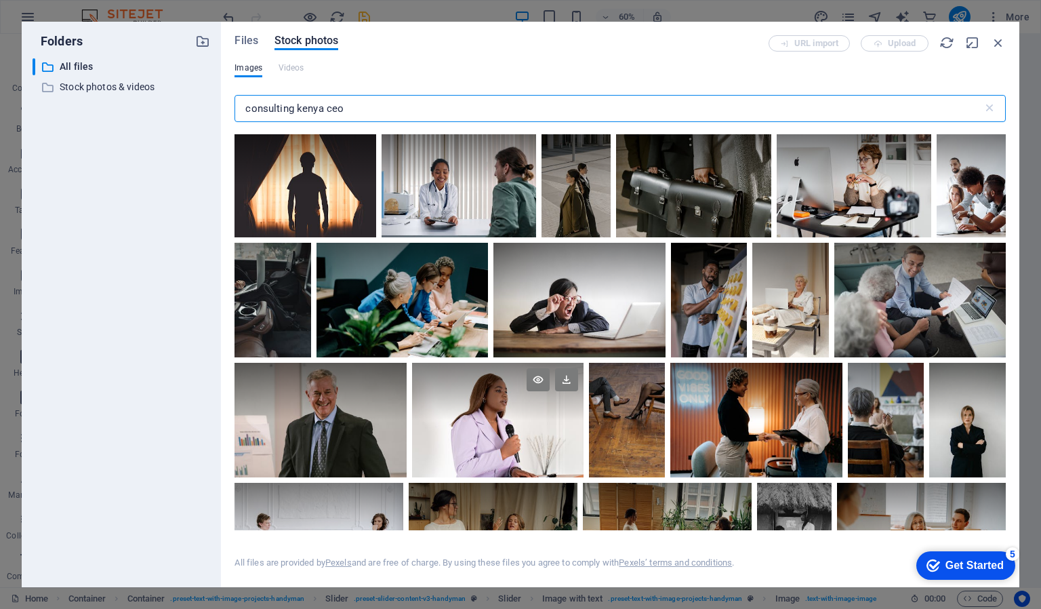
type input "consulting kenya ceo"
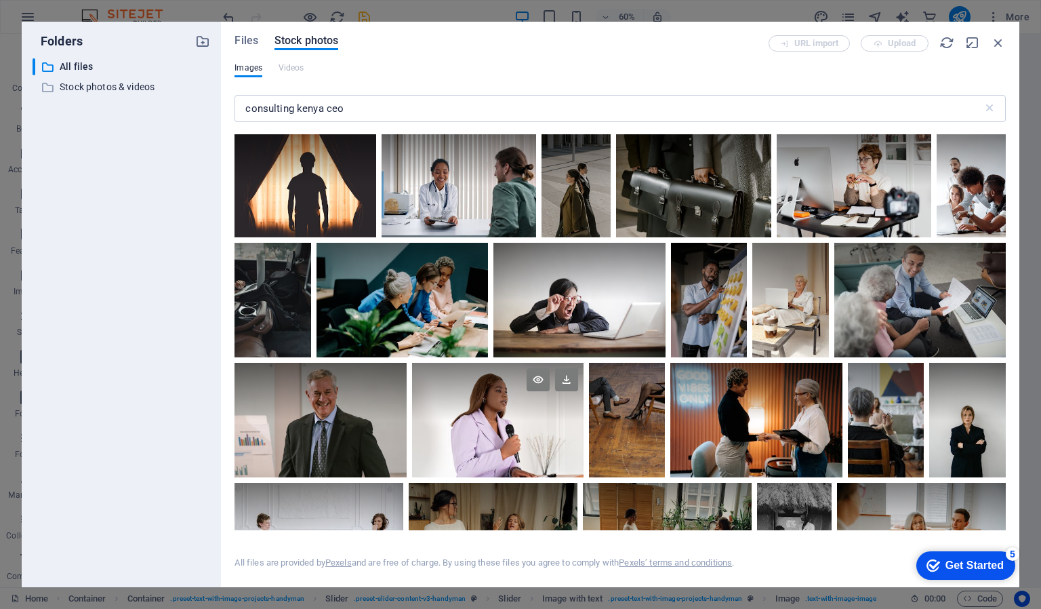
click at [515, 419] on div at bounding box center [498, 420] width 172 height 115
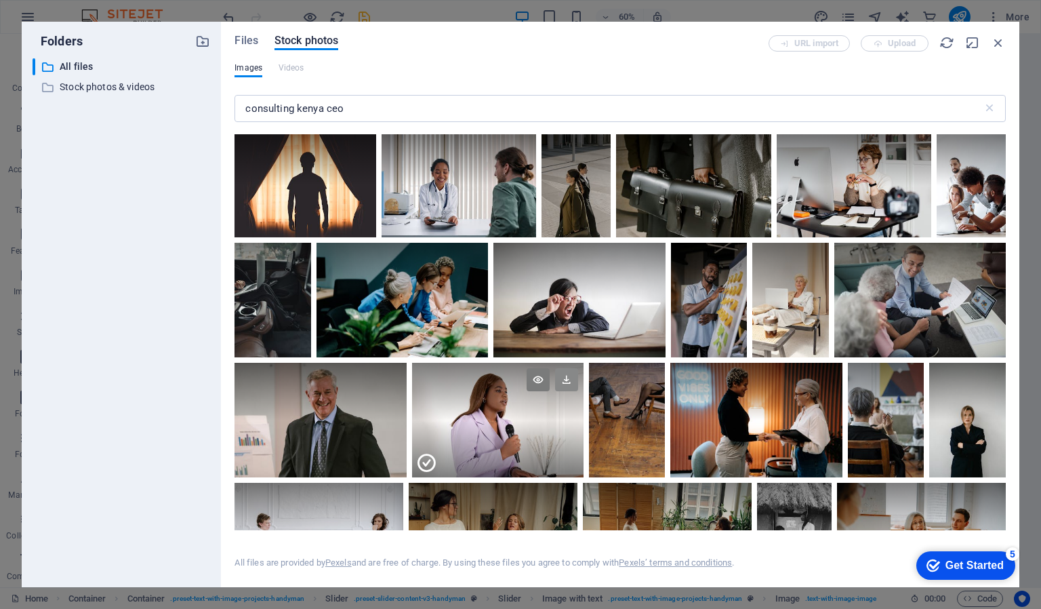
click at [564, 368] on icon at bounding box center [566, 379] width 23 height 23
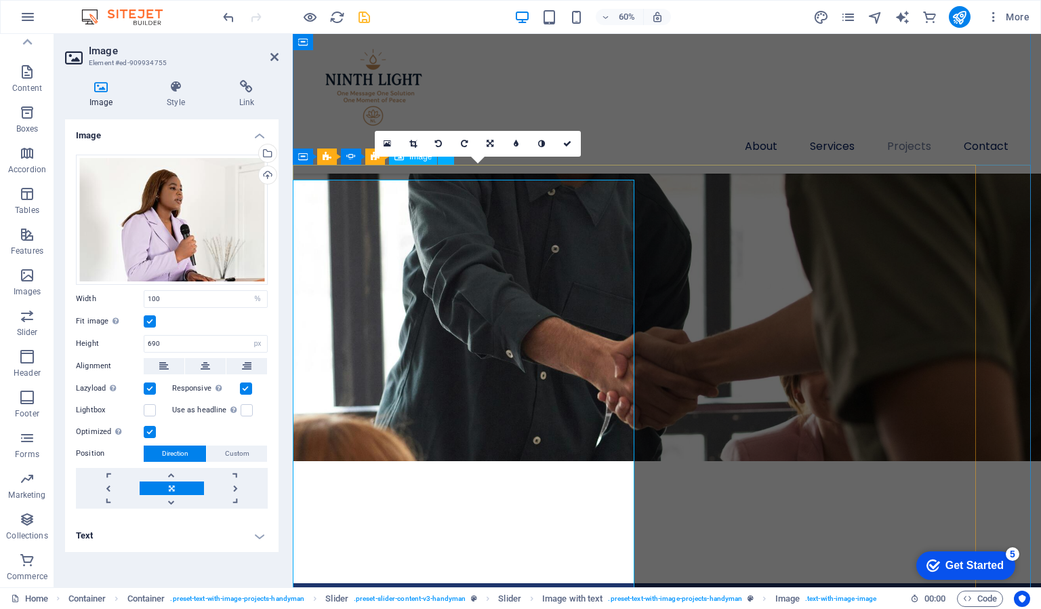
scroll to position [2584, 0]
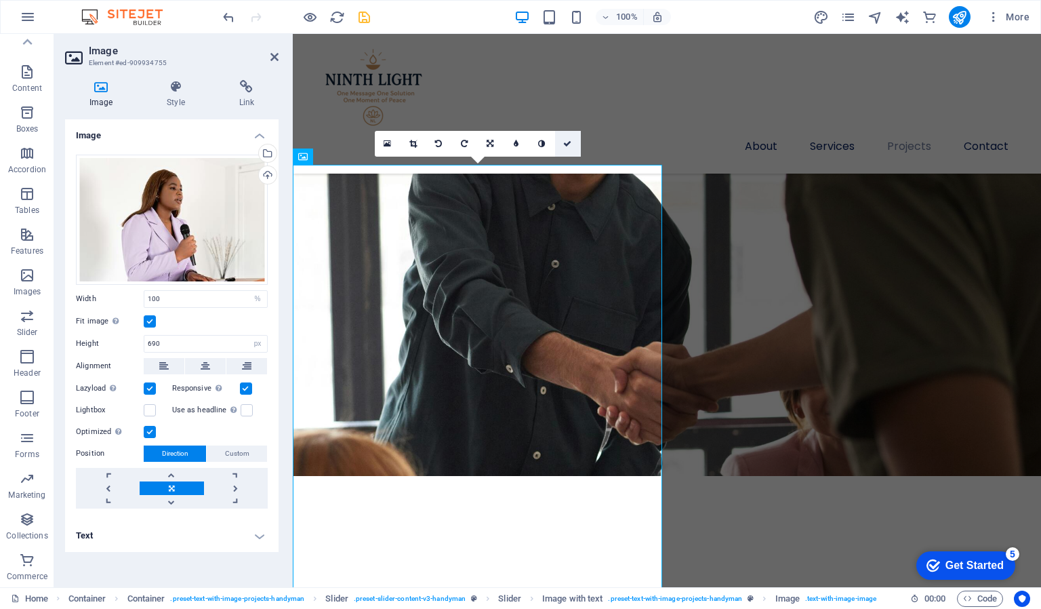
click at [571, 138] on link at bounding box center [568, 144] width 26 height 26
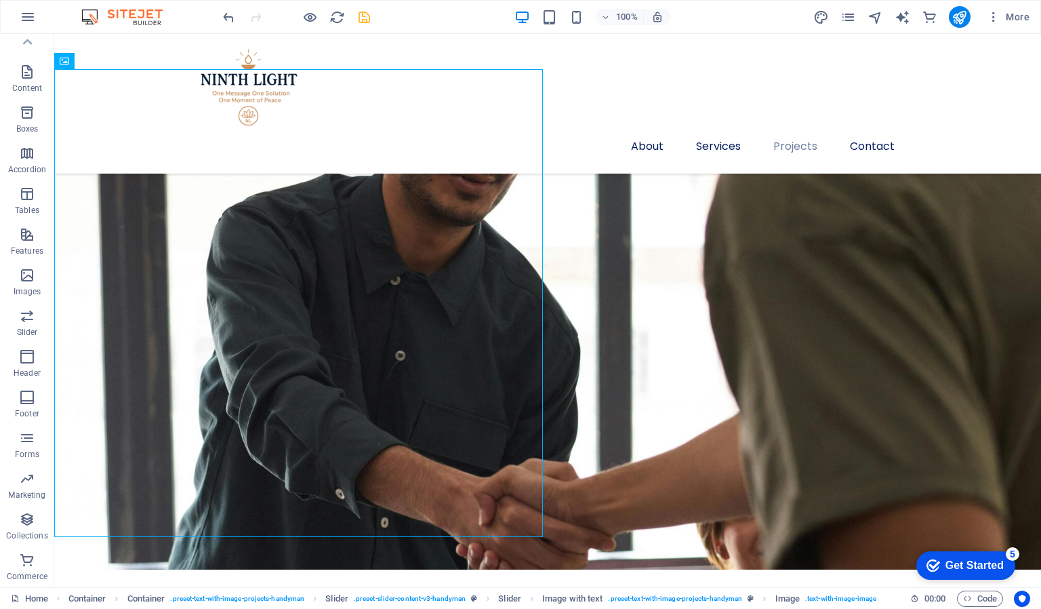
scroll to position [2660, 0]
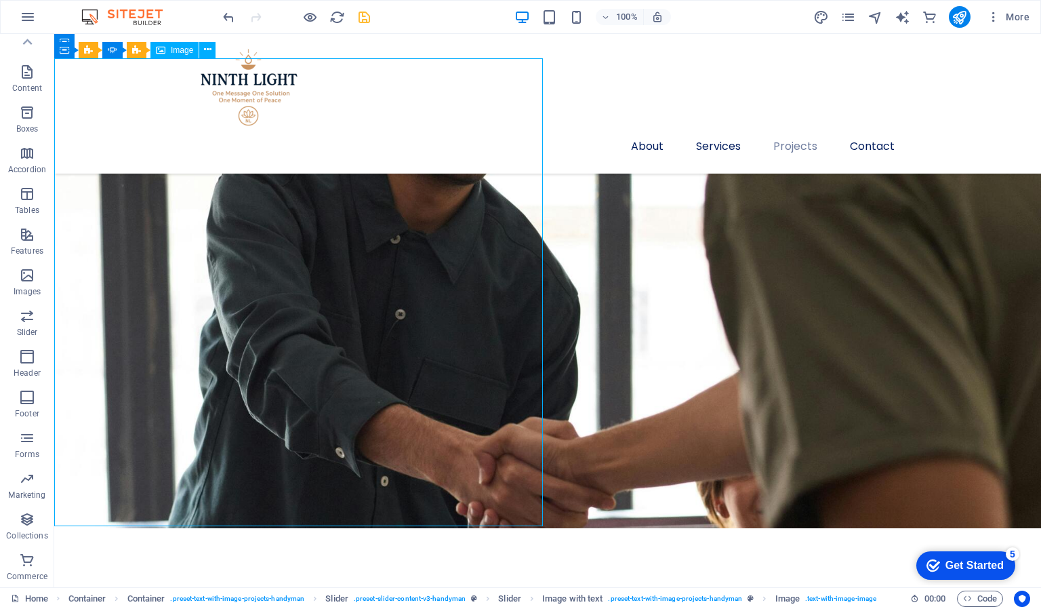
select select "%"
select select "px"
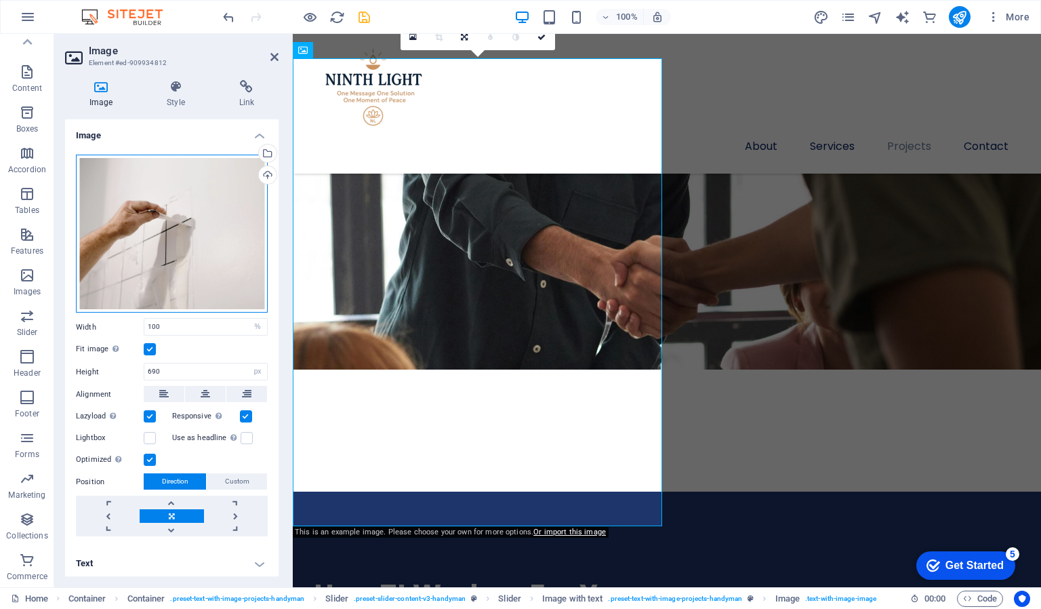
click at [176, 223] on div "Drag files here, click to choose files or select files from Files or our free s…" at bounding box center [172, 234] width 192 height 159
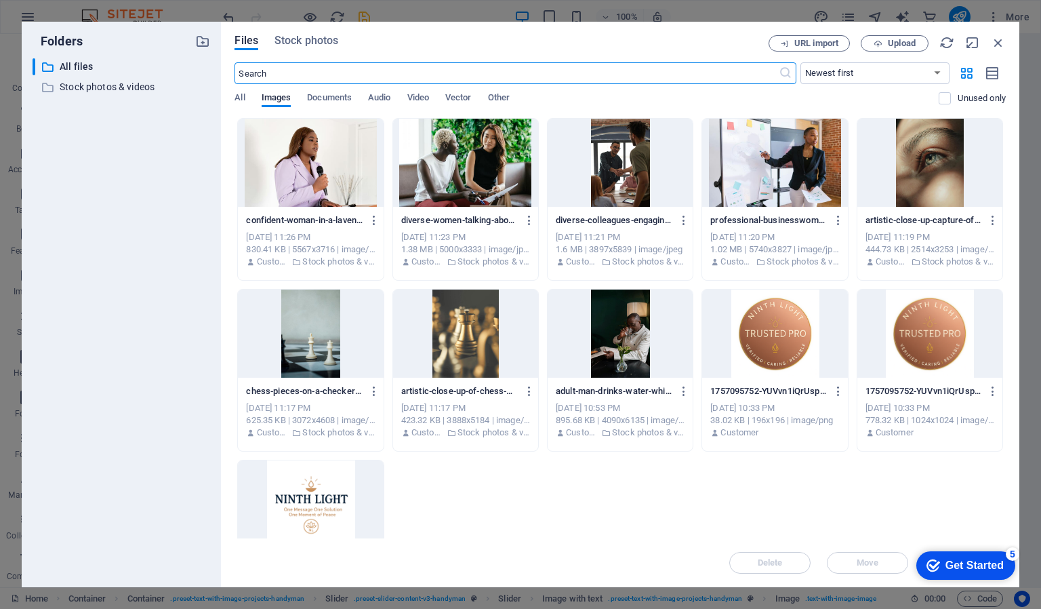
scroll to position [2705, 0]
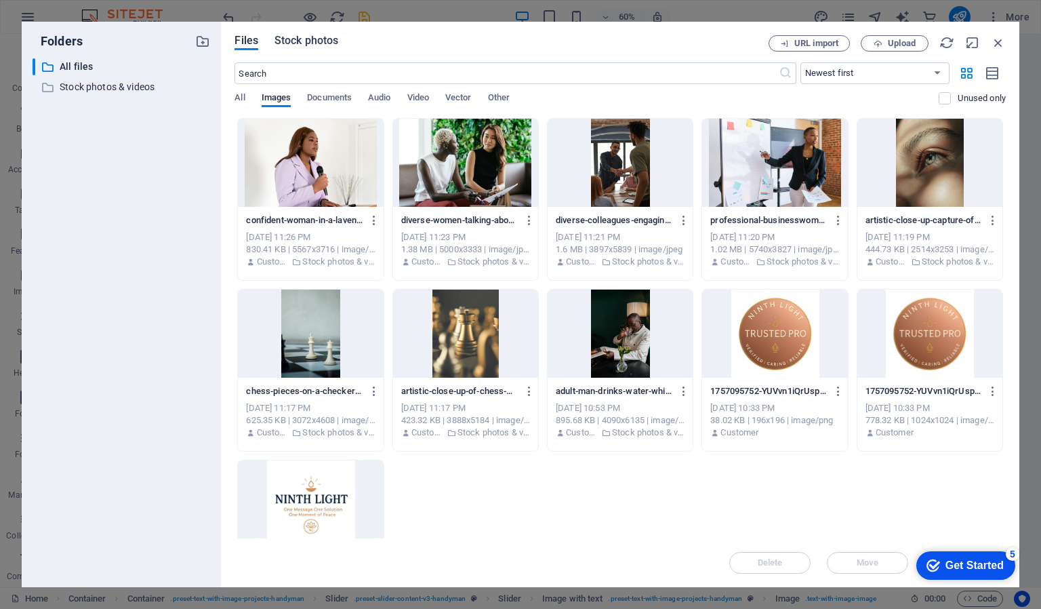
click at [315, 38] on span "Stock photos" at bounding box center [307, 41] width 64 height 16
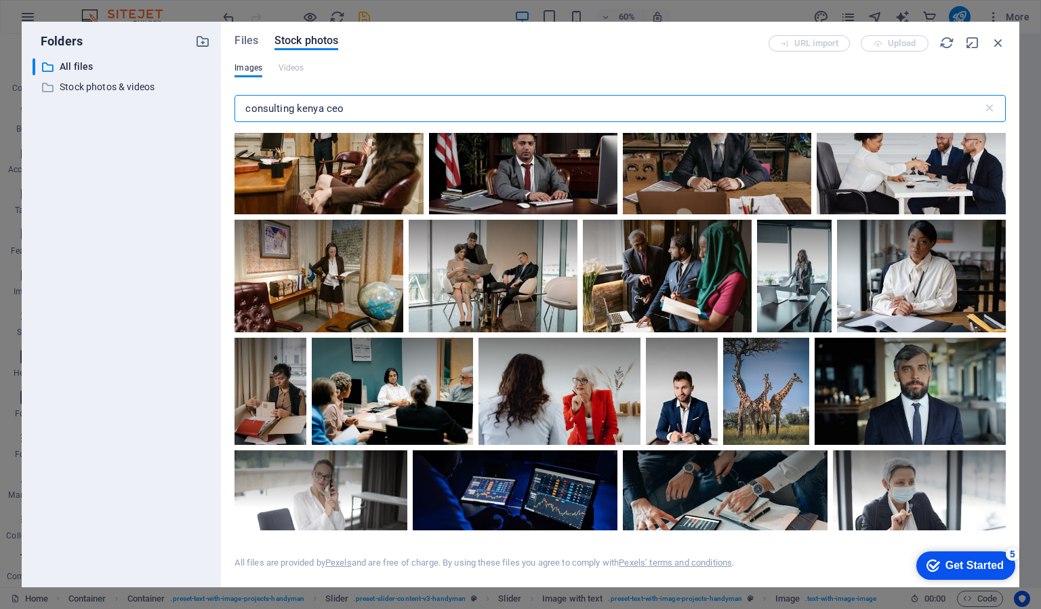
scroll to position [1547, 0]
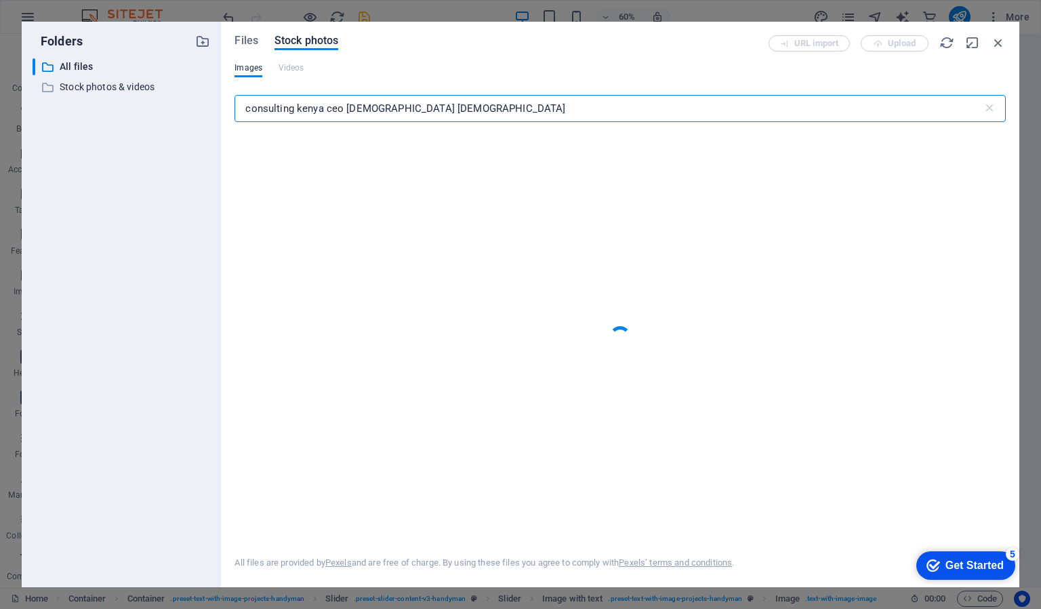
type input "consulting kenya ceo male african american"
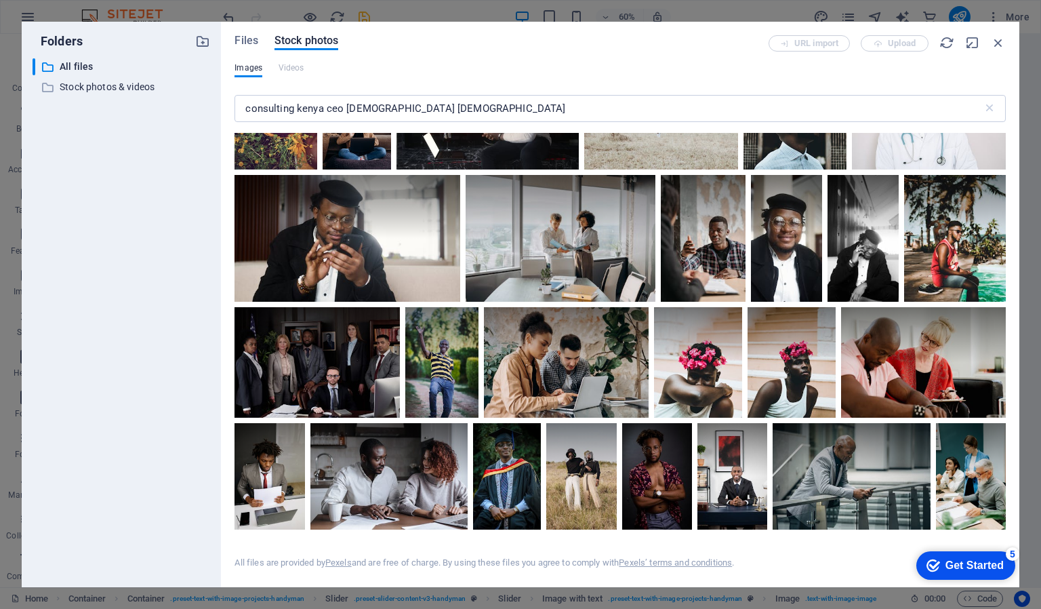
scroll to position [1595, 0]
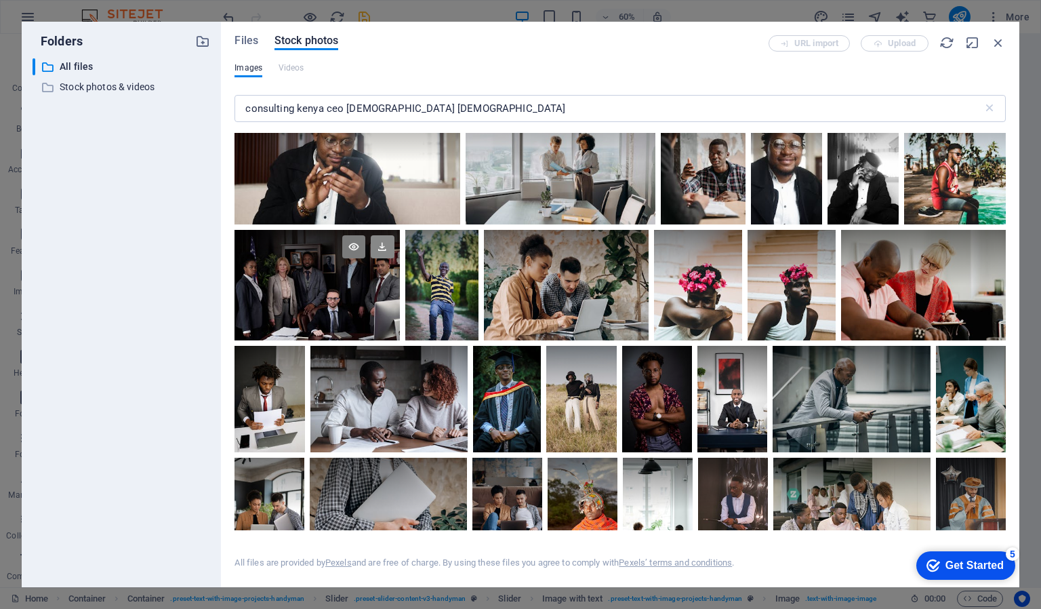
click at [383, 239] on icon at bounding box center [382, 246] width 23 height 23
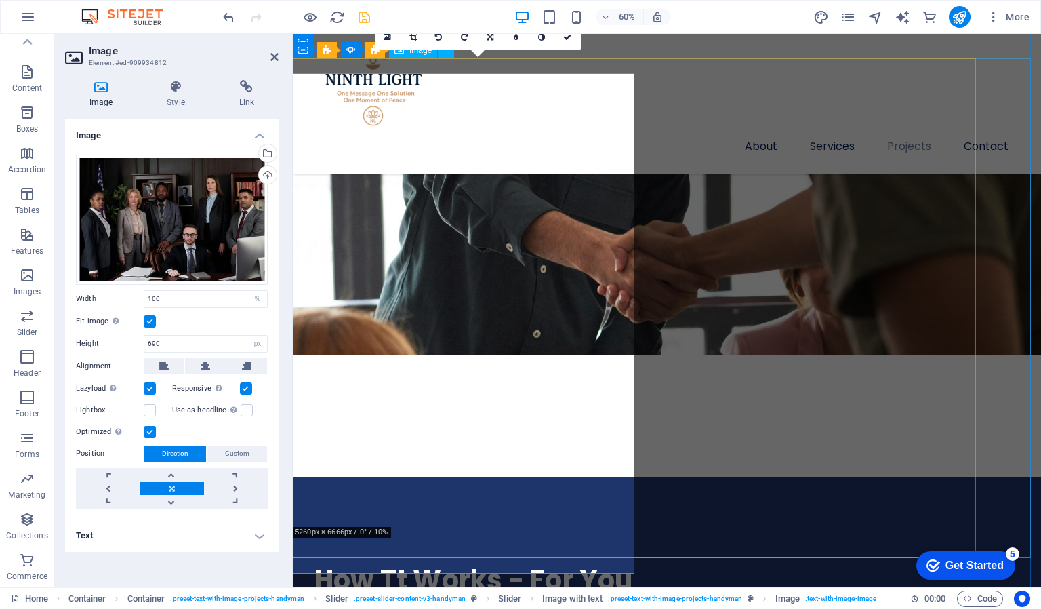
scroll to position [2690, 0]
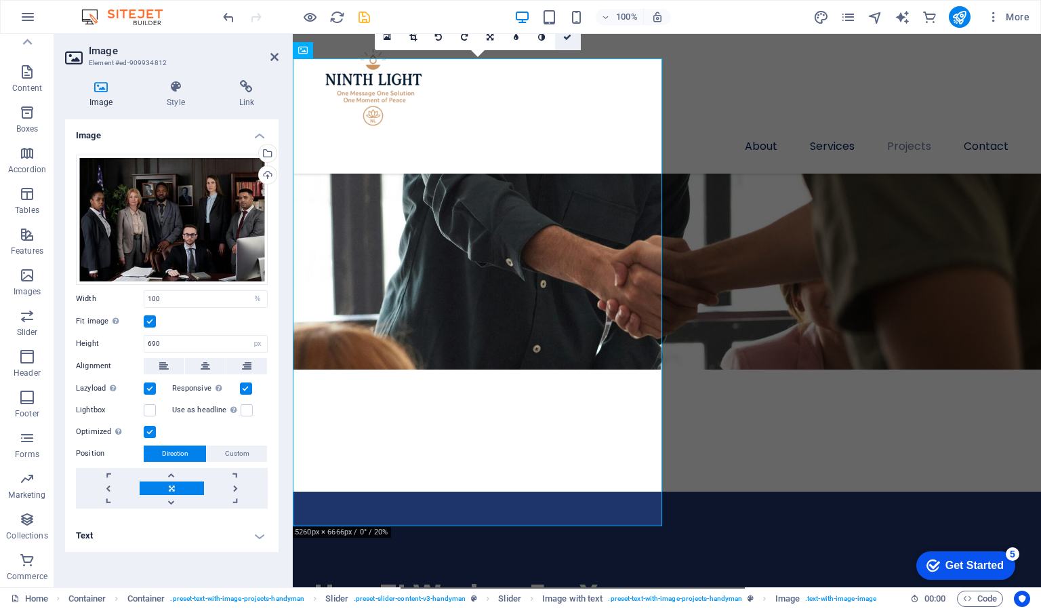
click at [567, 35] on icon at bounding box center [567, 37] width 8 height 8
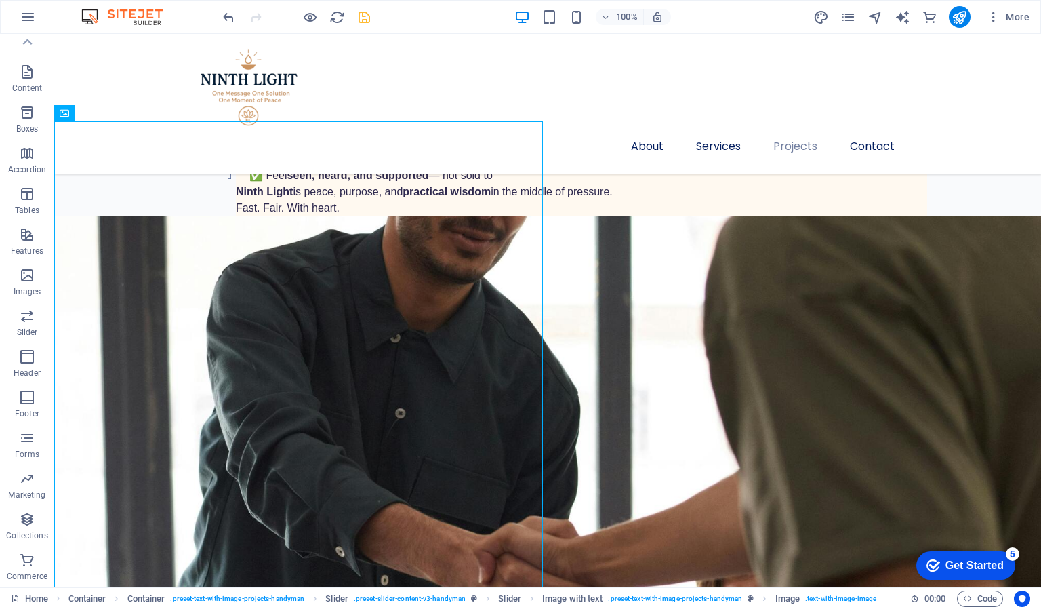
scroll to position [2596, 0]
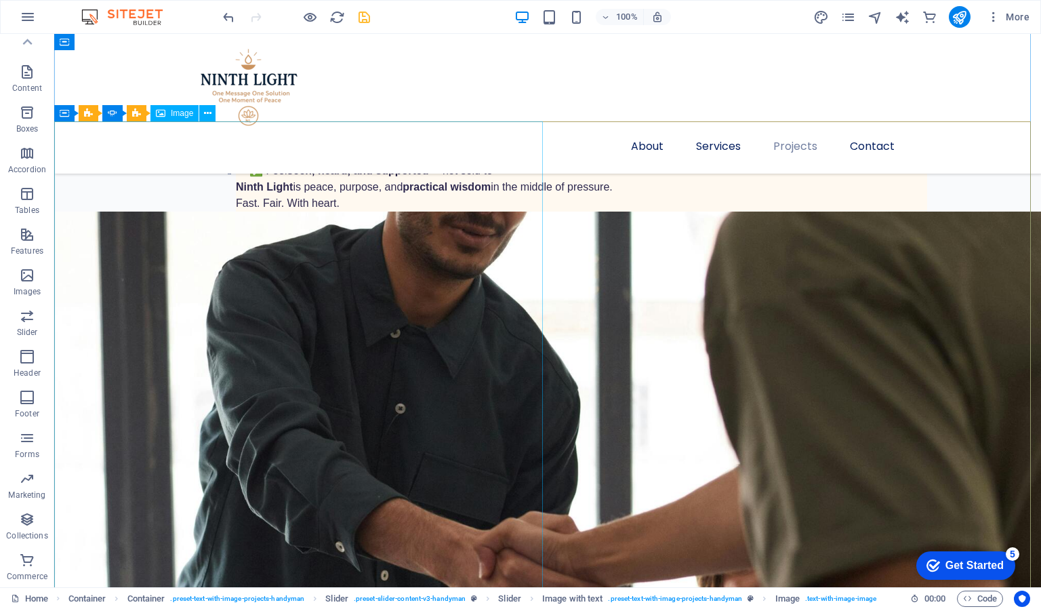
drag, startPoint x: 405, startPoint y: 275, endPoint x: 167, endPoint y: 275, distance: 238.7
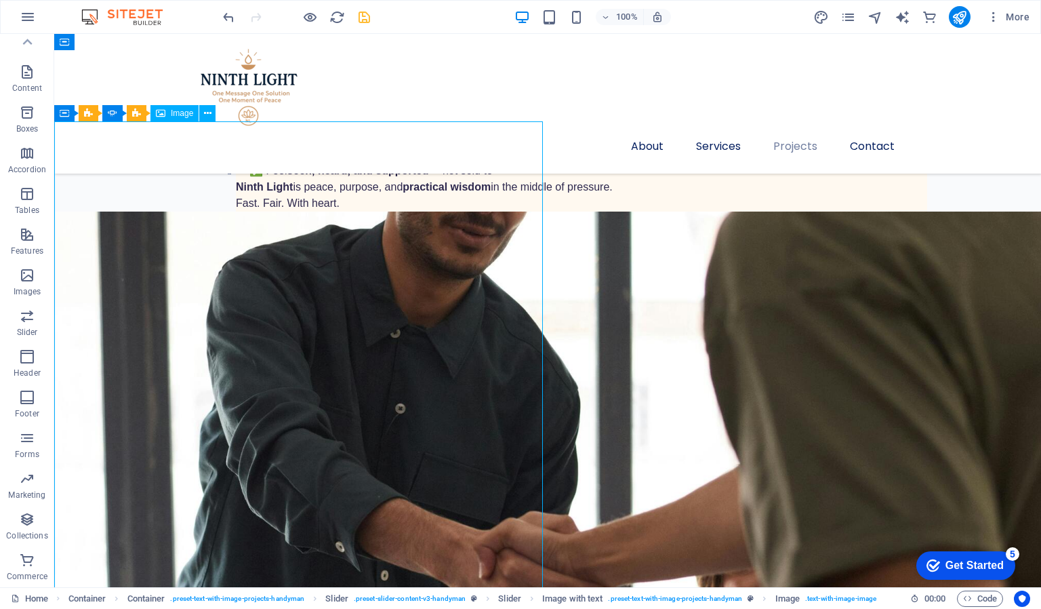
scroll to position [2627, 0]
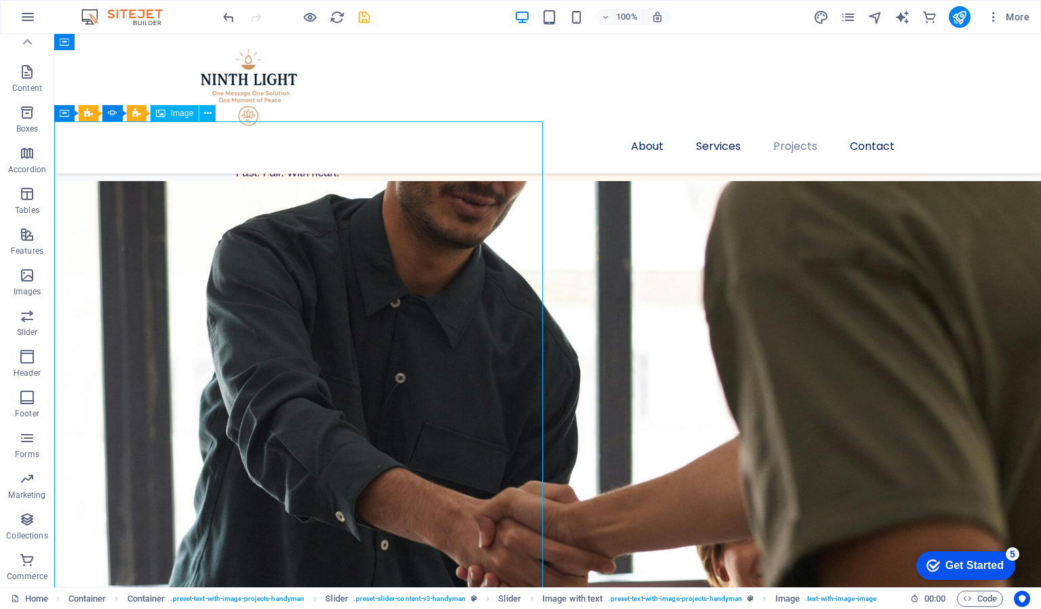
select select "%"
select select "px"
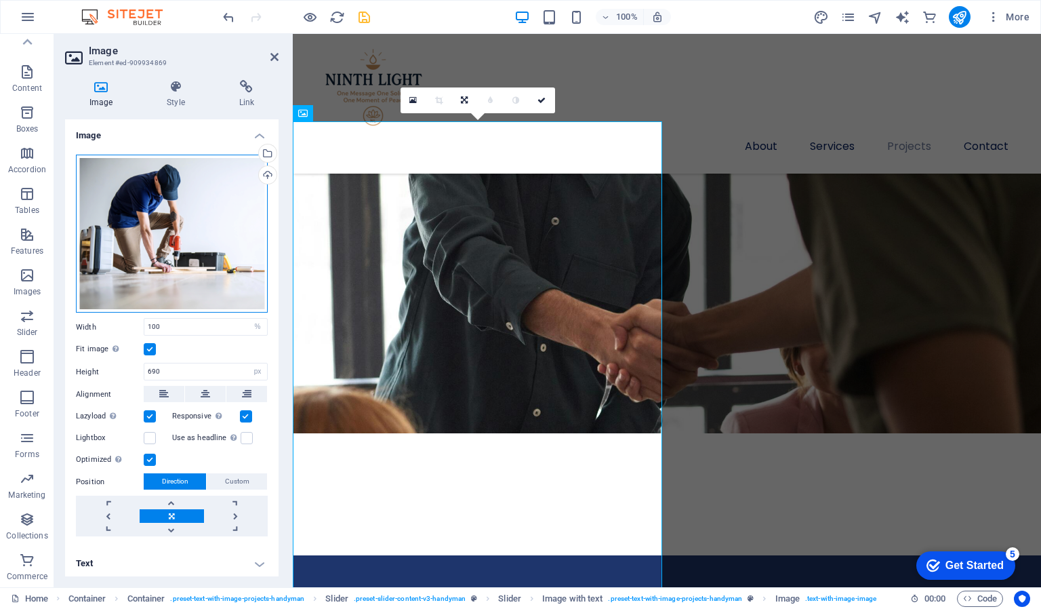
click at [186, 206] on div "Drag files here, click to choose files or select files from Files or our free s…" at bounding box center [172, 234] width 192 height 159
click at [186, 206] on body "ninthlight.co.ke Home (en) Favorites Elements Columns Content Boxes Accordion T…" at bounding box center [520, 304] width 1041 height 609
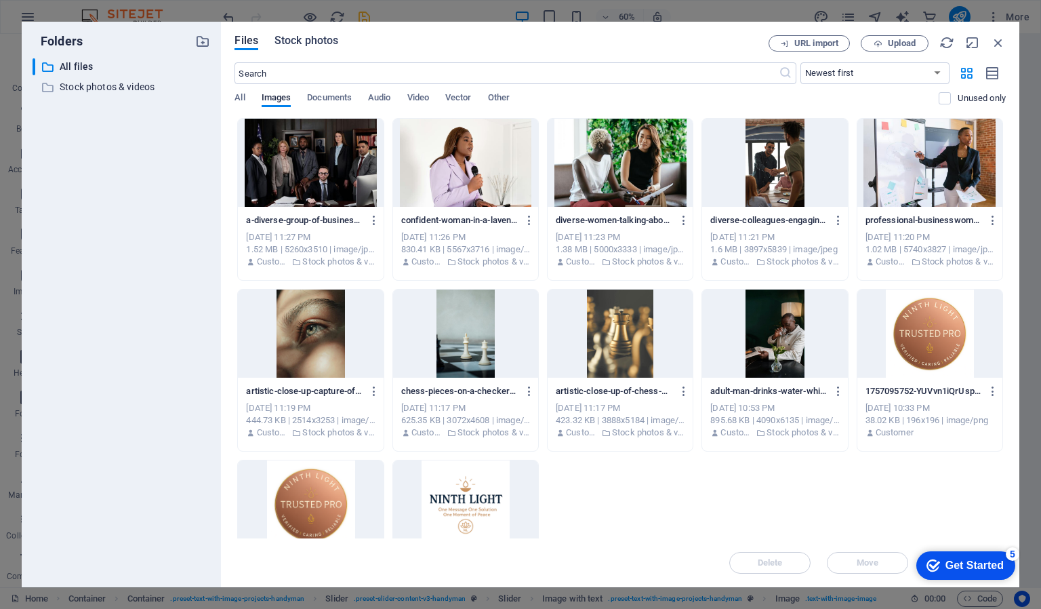
click at [314, 43] on span "Stock photos" at bounding box center [307, 41] width 64 height 16
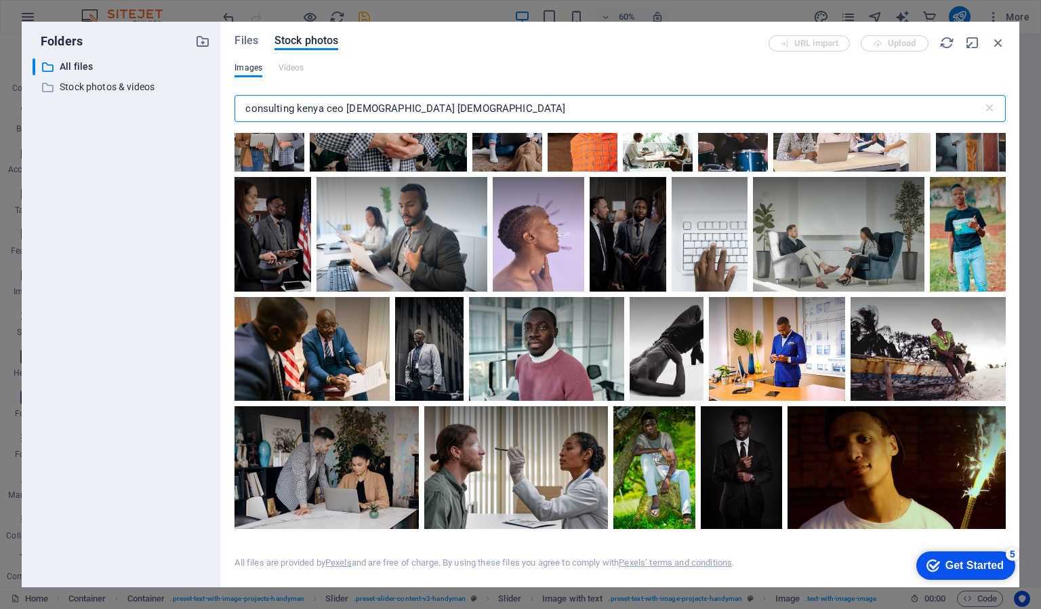
scroll to position [1998, 0]
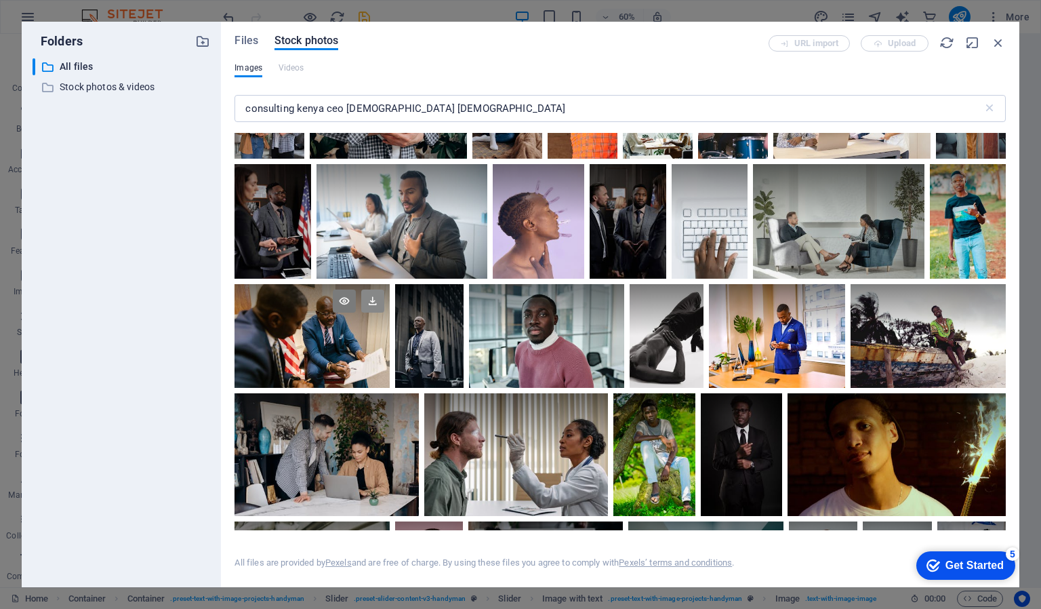
click at [373, 300] on icon at bounding box center [372, 301] width 23 height 23
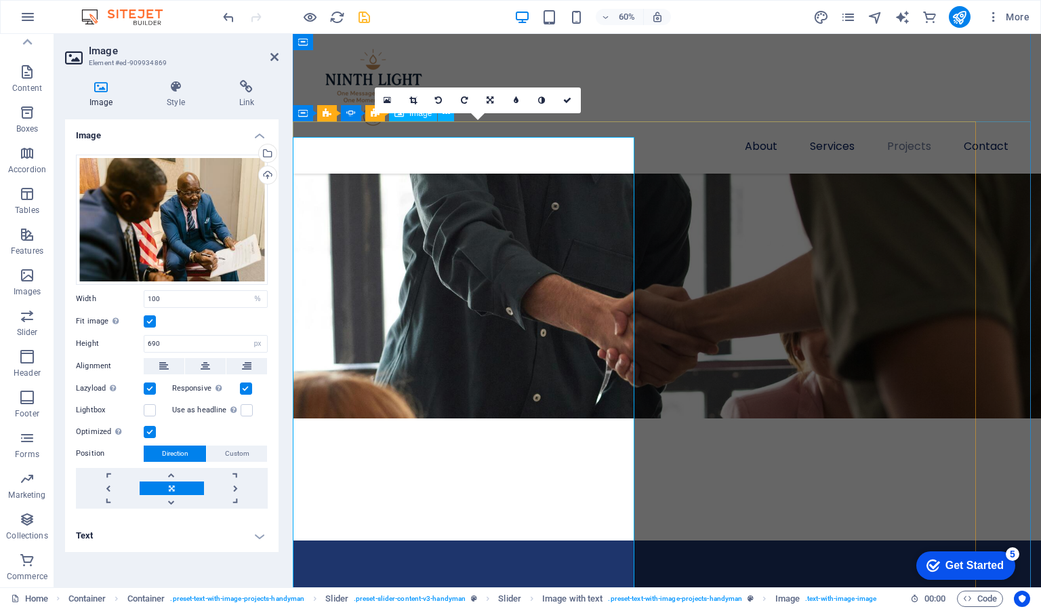
scroll to position [2627, 0]
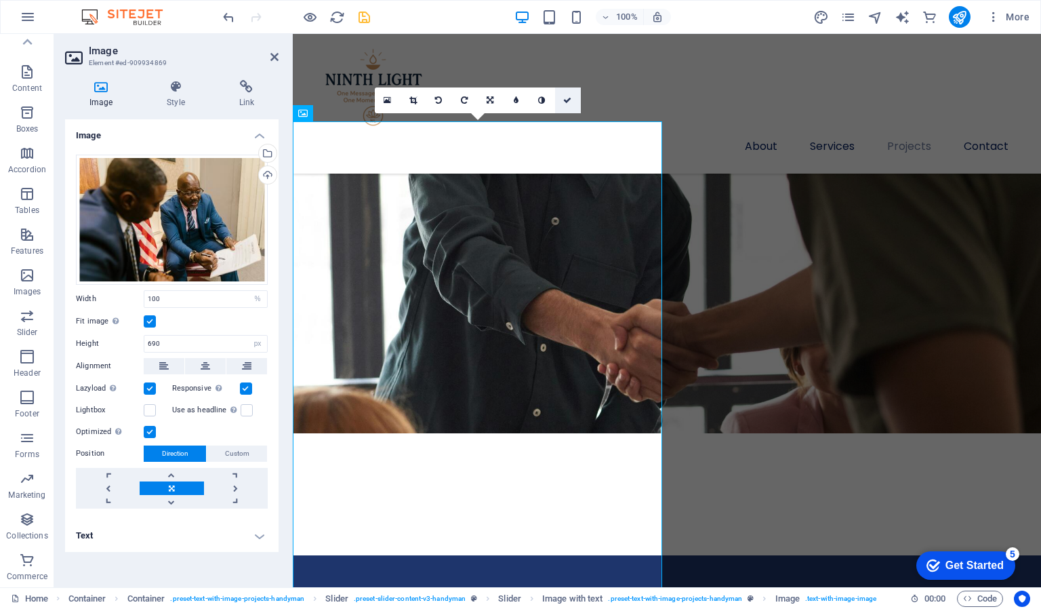
click at [567, 90] on link at bounding box center [568, 100] width 26 height 26
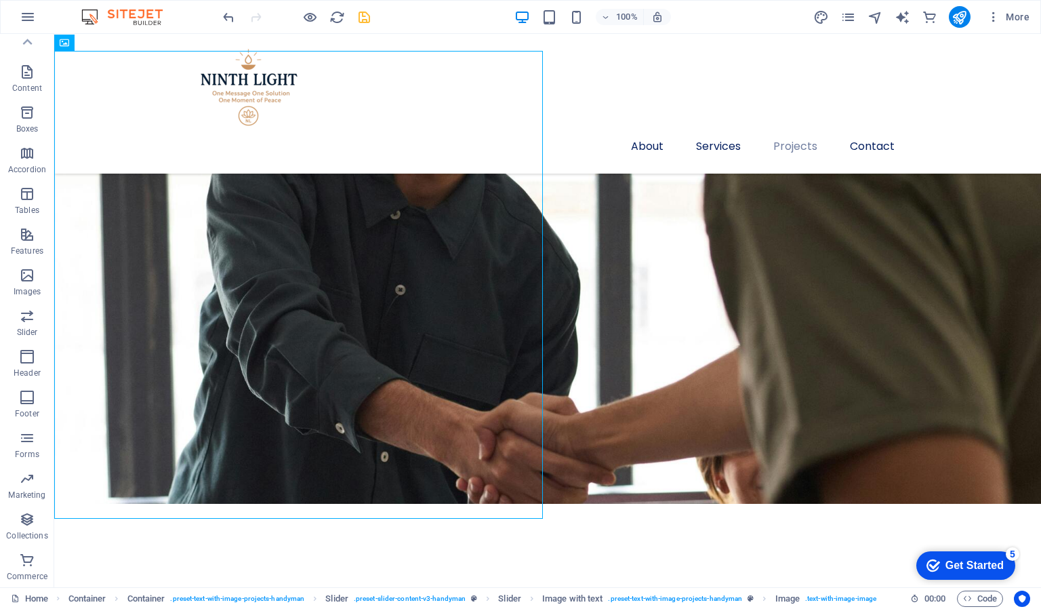
scroll to position [2660, 0]
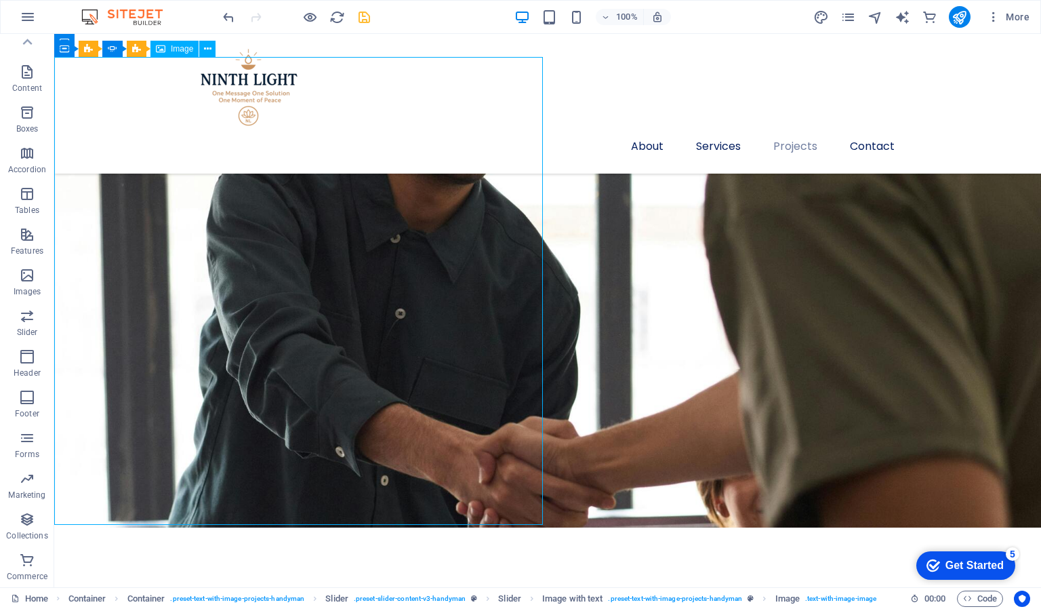
select select "%"
select select "px"
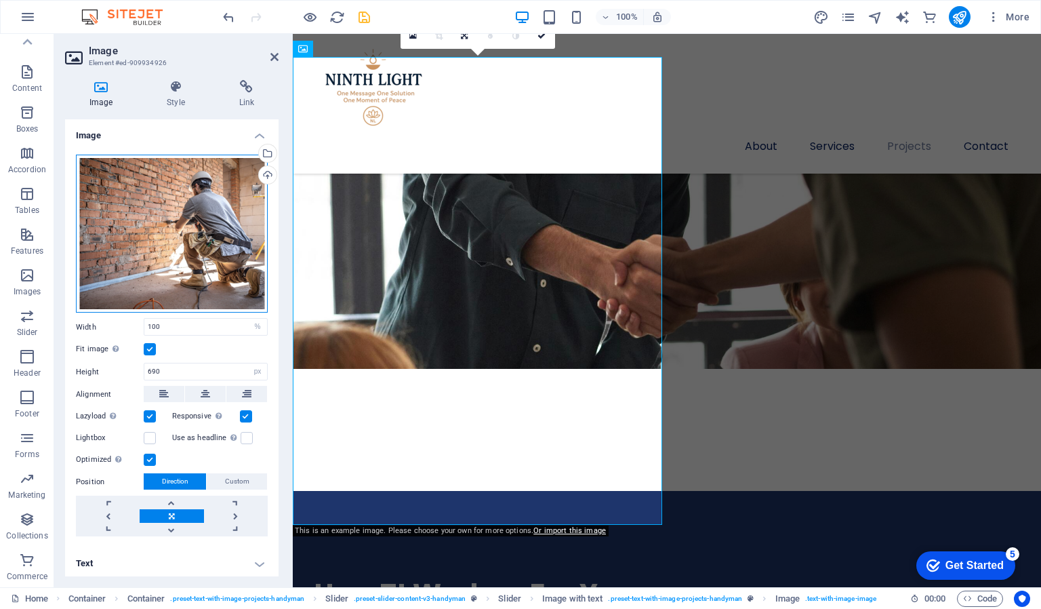
click at [225, 222] on div "Drag files here, click to choose files or select files from Files or our free s…" at bounding box center [172, 234] width 192 height 159
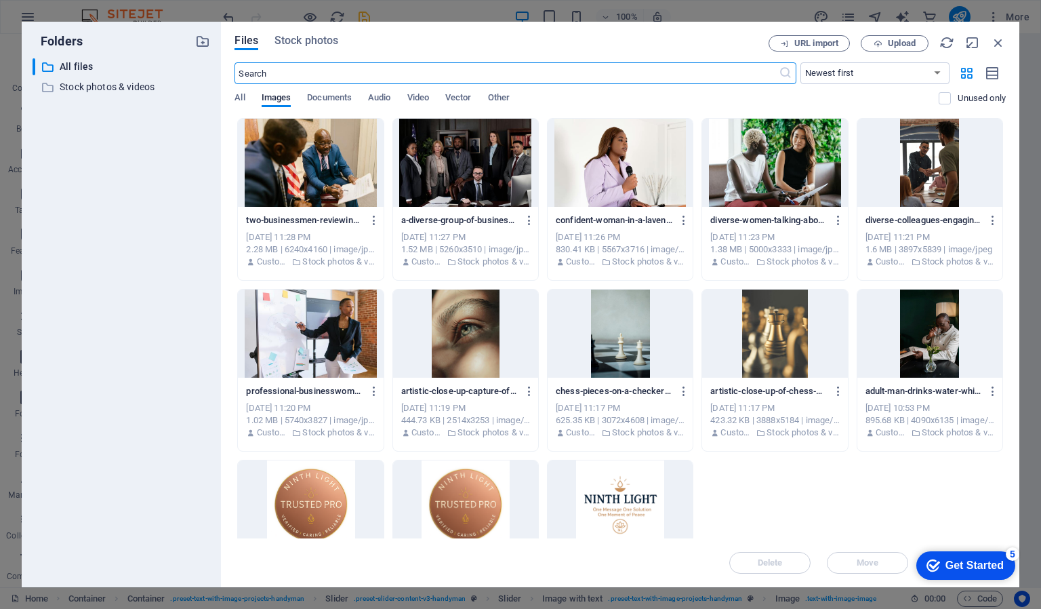
scroll to position [2707, 0]
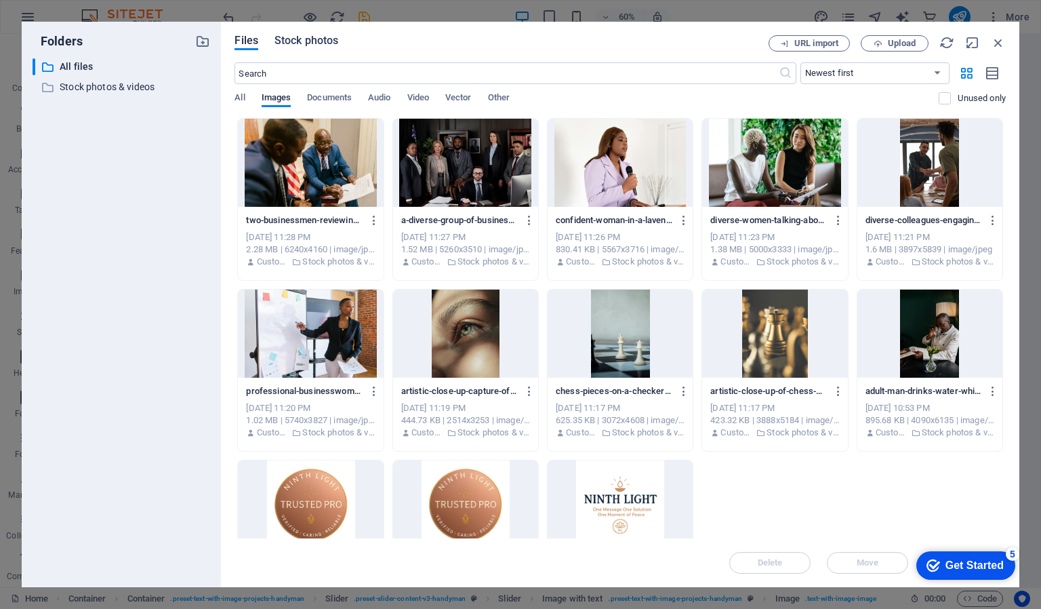
click at [319, 38] on span "Stock photos" at bounding box center [307, 41] width 64 height 16
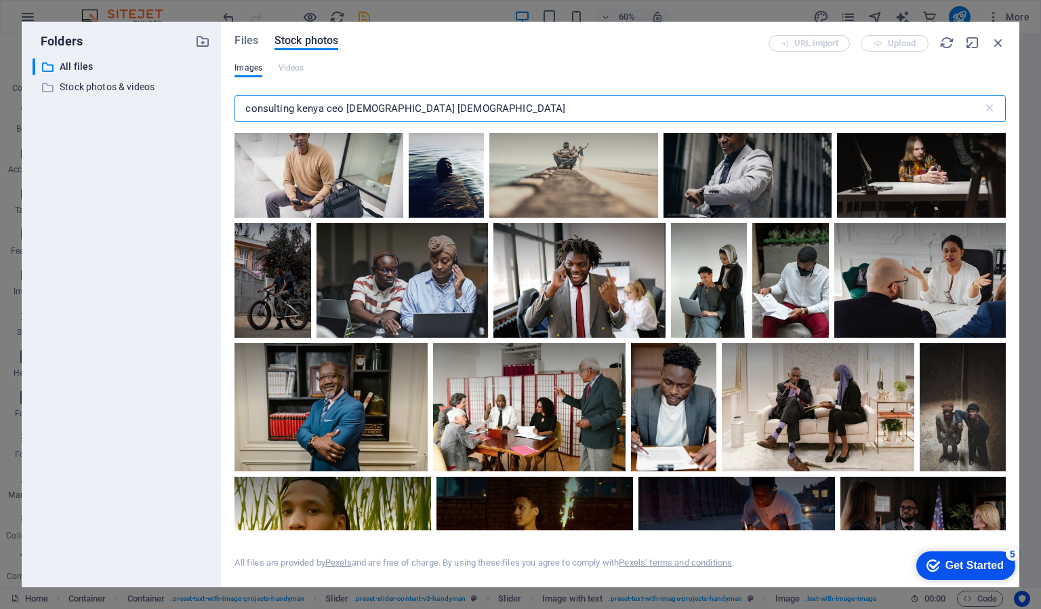
scroll to position [3029, 0]
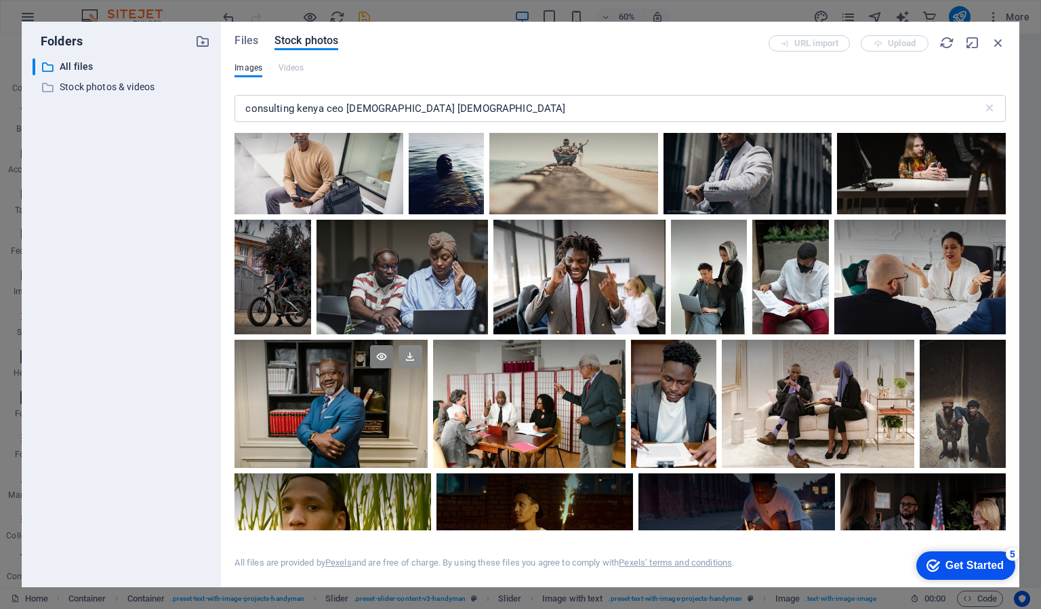
click at [412, 348] on icon at bounding box center [410, 356] width 23 height 23
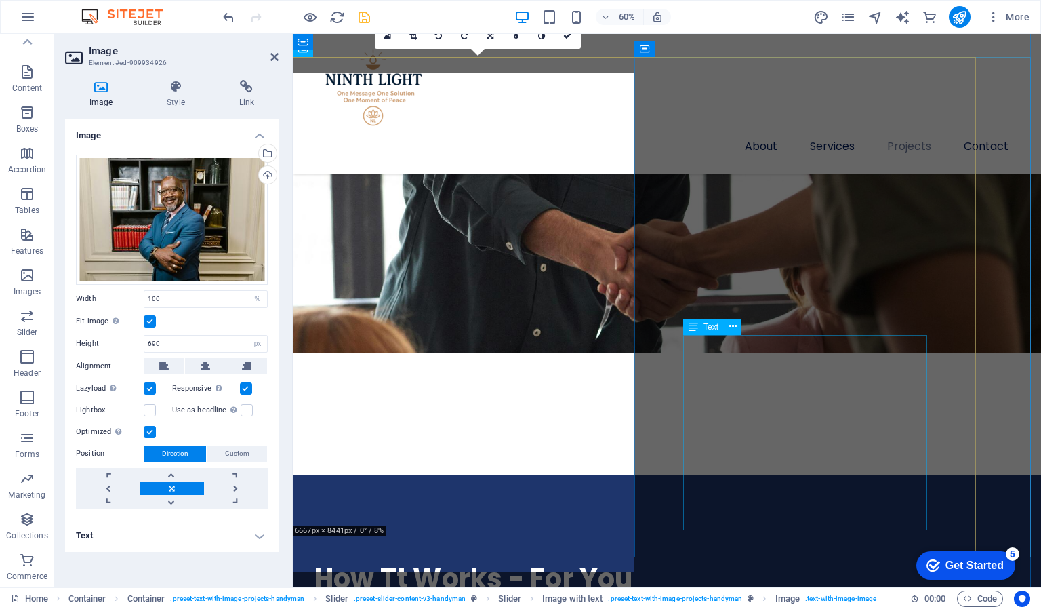
scroll to position [2691, 0]
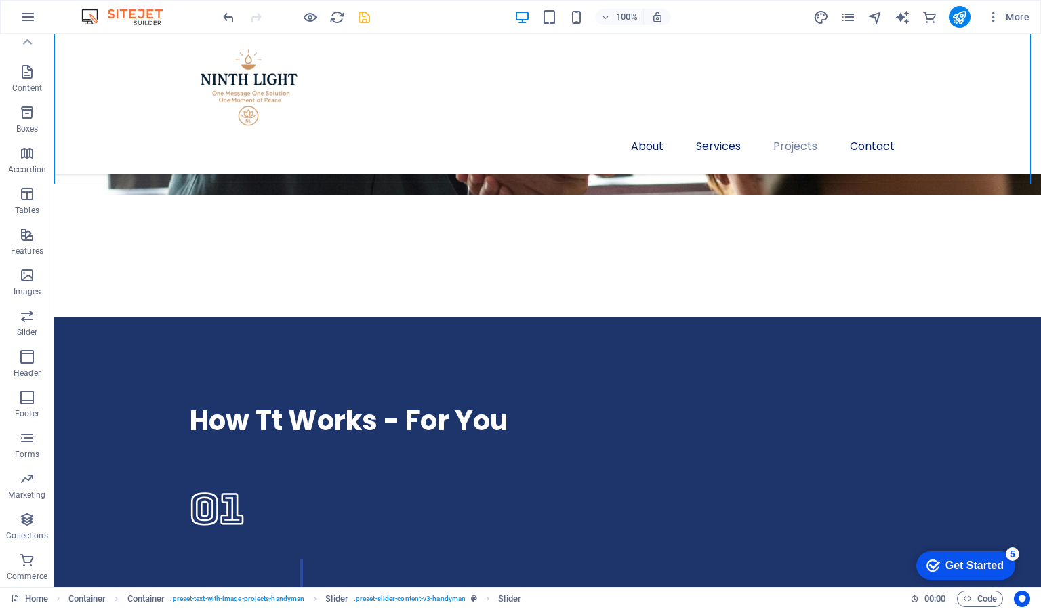
scroll to position [3082, 0]
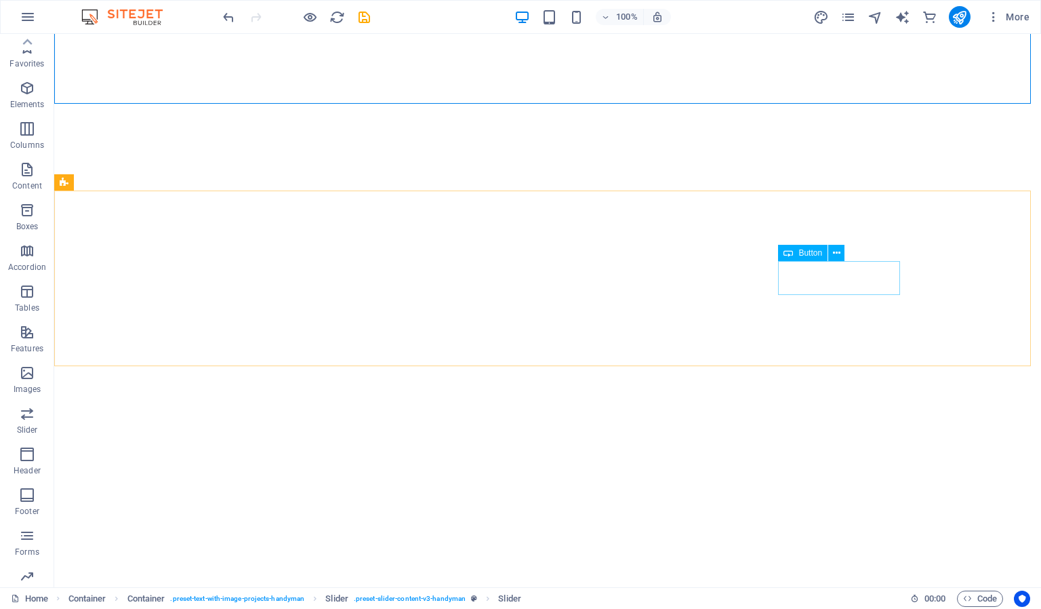
click at [835, 252] on icon at bounding box center [836, 253] width 7 height 14
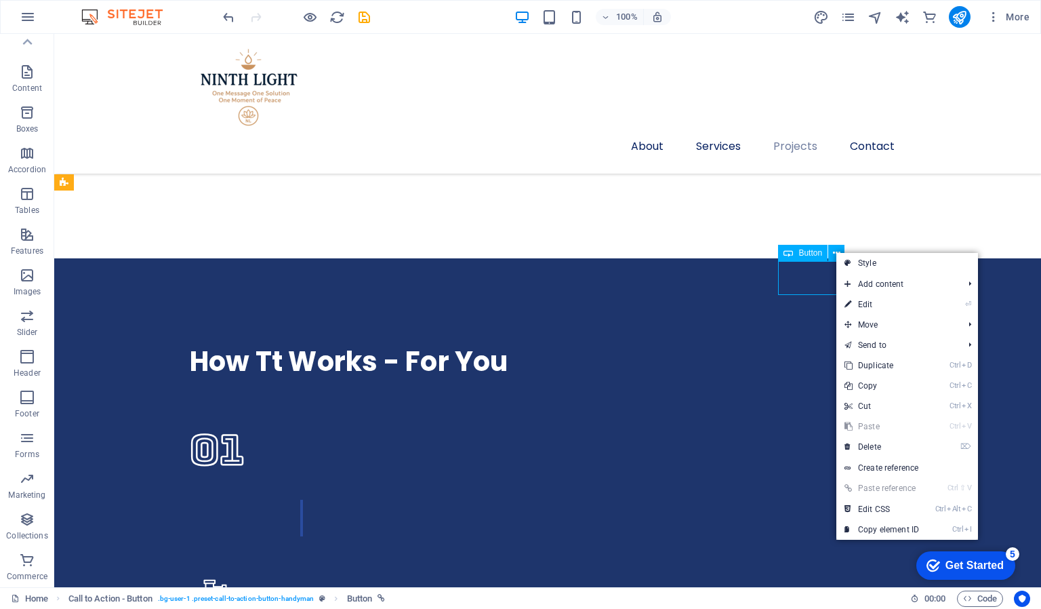
scroll to position [1, 0]
click at [868, 304] on link "⏎ Edit" at bounding box center [882, 304] width 91 height 20
select select "px"
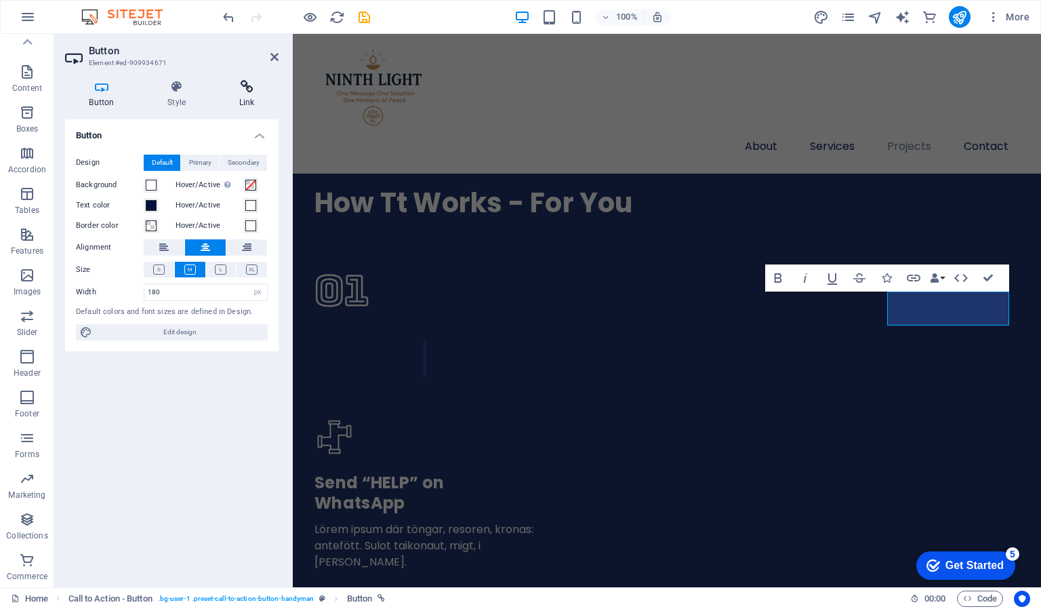
click at [244, 95] on h4 "Link" at bounding box center [247, 94] width 64 height 28
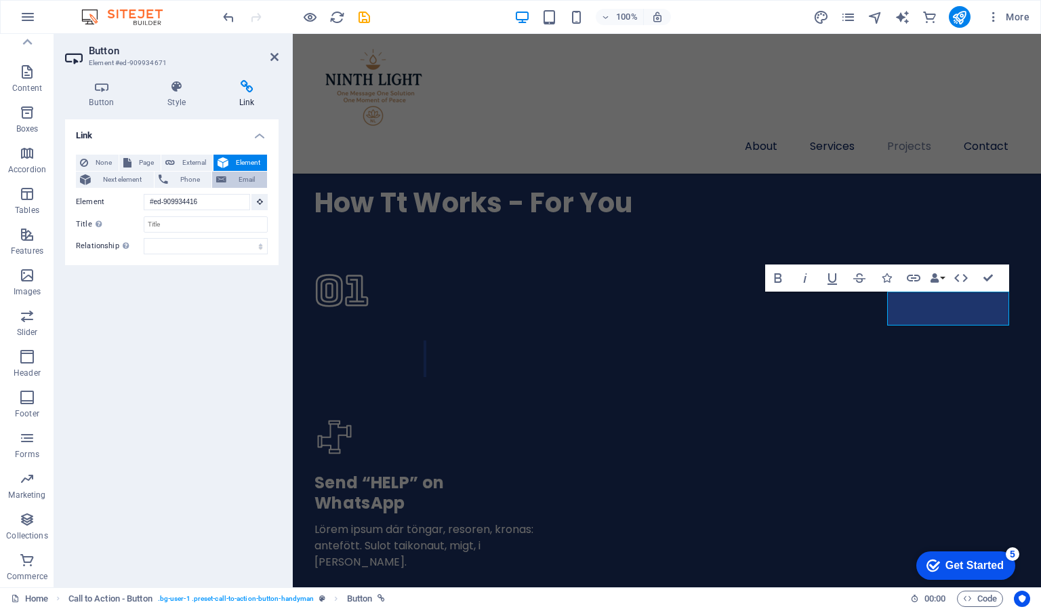
click at [250, 176] on span "Email" at bounding box center [247, 180] width 33 height 16
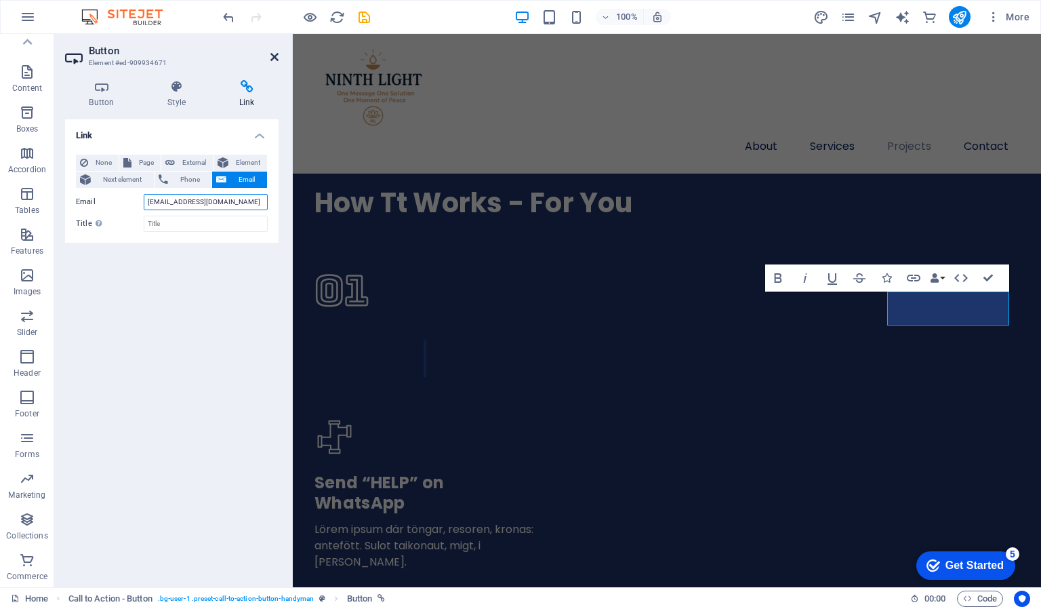
type input "[EMAIL_ADDRESS][DOMAIN_NAME]"
click at [274, 56] on icon at bounding box center [275, 57] width 8 height 11
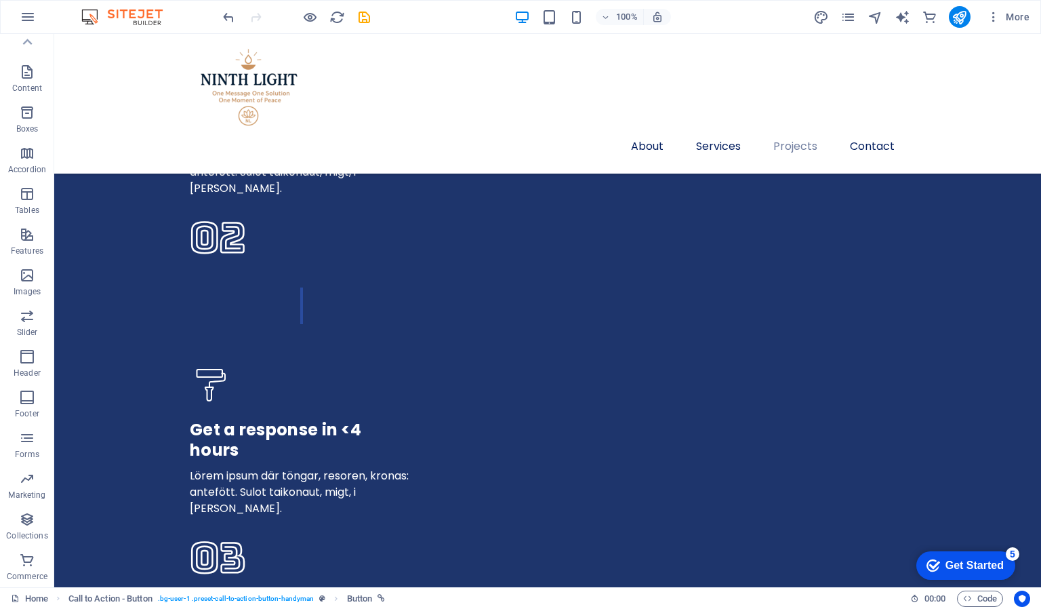
scroll to position [3601, 0]
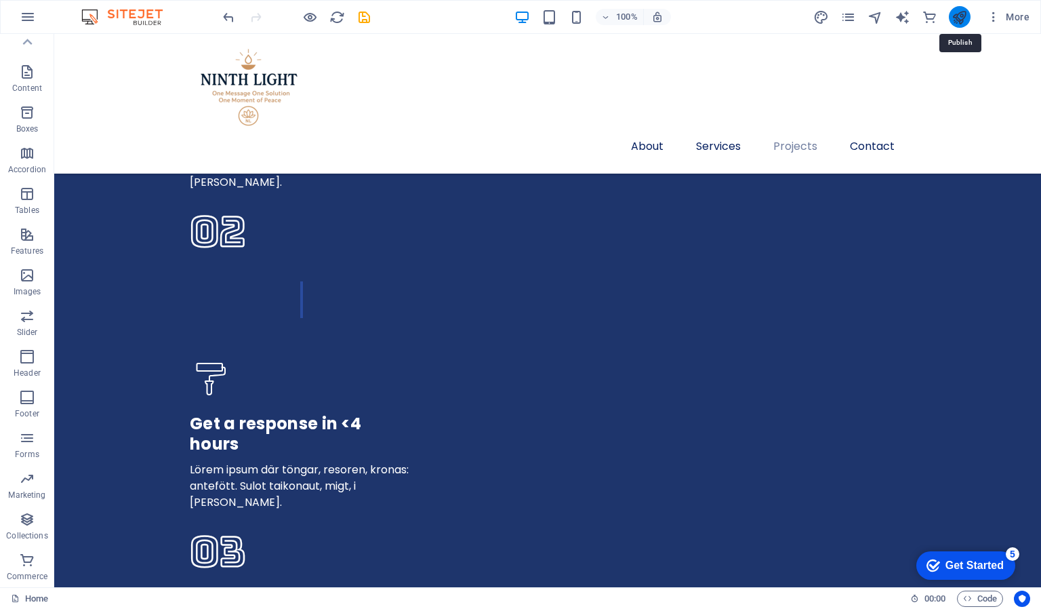
click at [960, 20] on icon "publish" at bounding box center [960, 17] width 16 height 16
click at [958, 16] on icon "publish" at bounding box center [960, 17] width 16 height 16
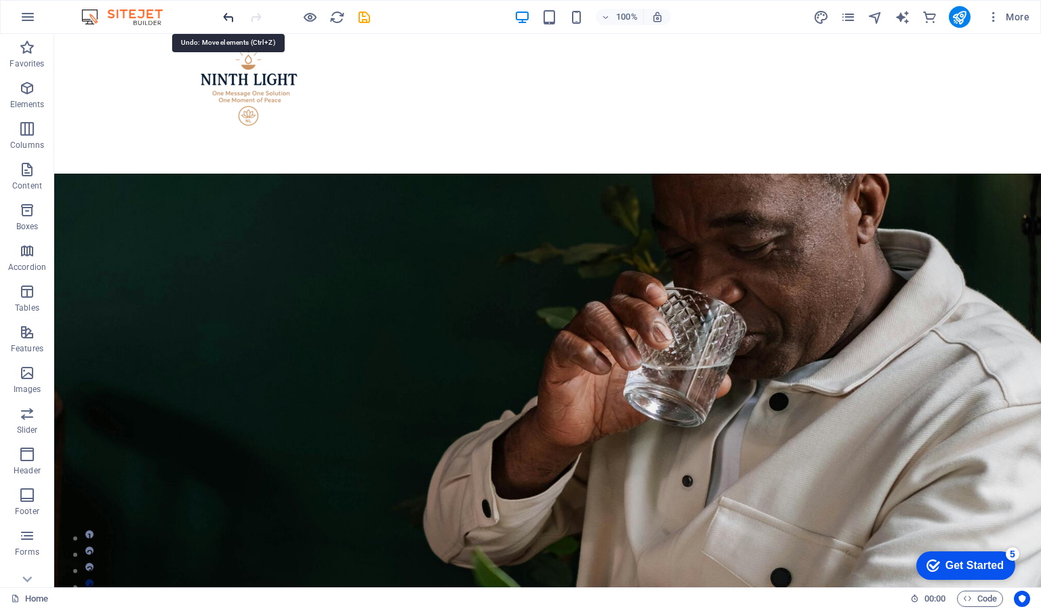
click at [0, 0] on icon "undo" at bounding box center [0, 0] width 0 height 0
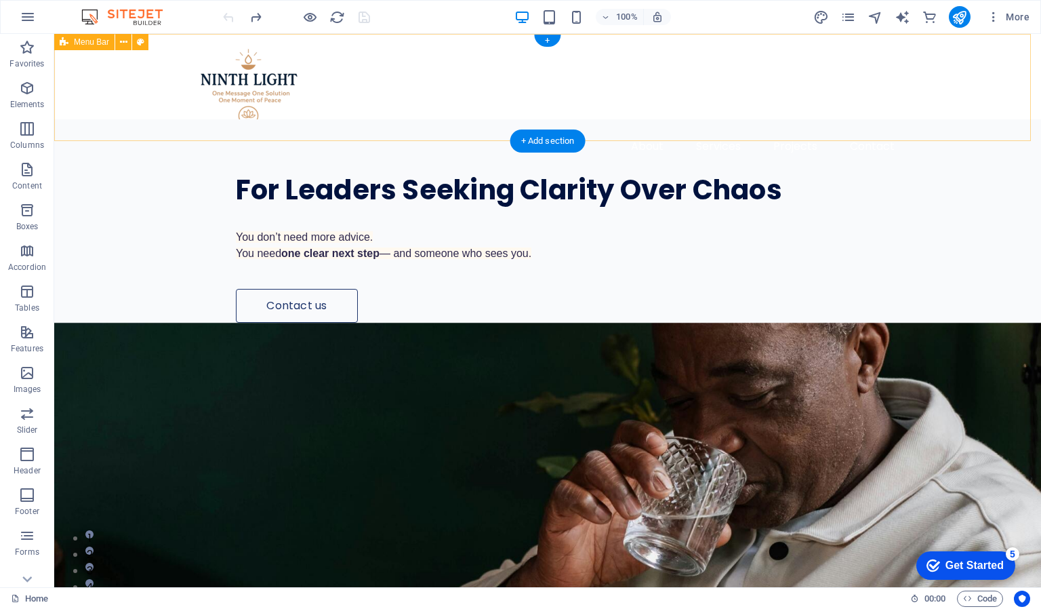
click at [570, 112] on div "About Services Projects Contact" at bounding box center [547, 104] width 987 height 140
drag, startPoint x: 570, startPoint y: 112, endPoint x: 571, endPoint y: 98, distance: 13.6
click at [571, 98] on div "About Services Projects Contact" at bounding box center [547, 104] width 987 height 140
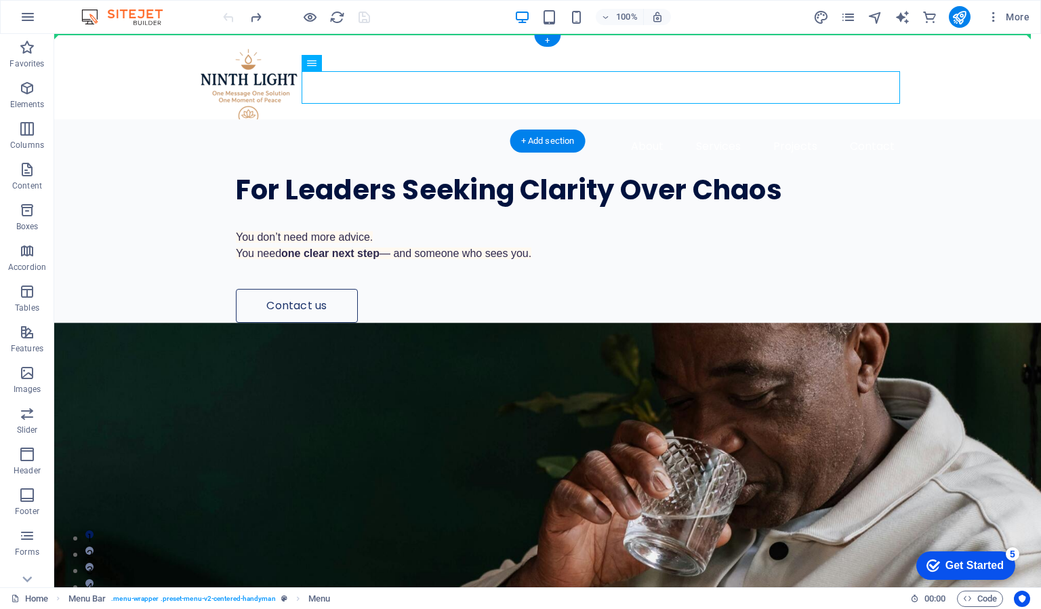
drag, startPoint x: 571, startPoint y: 98, endPoint x: 574, endPoint y: 68, distance: 30.0
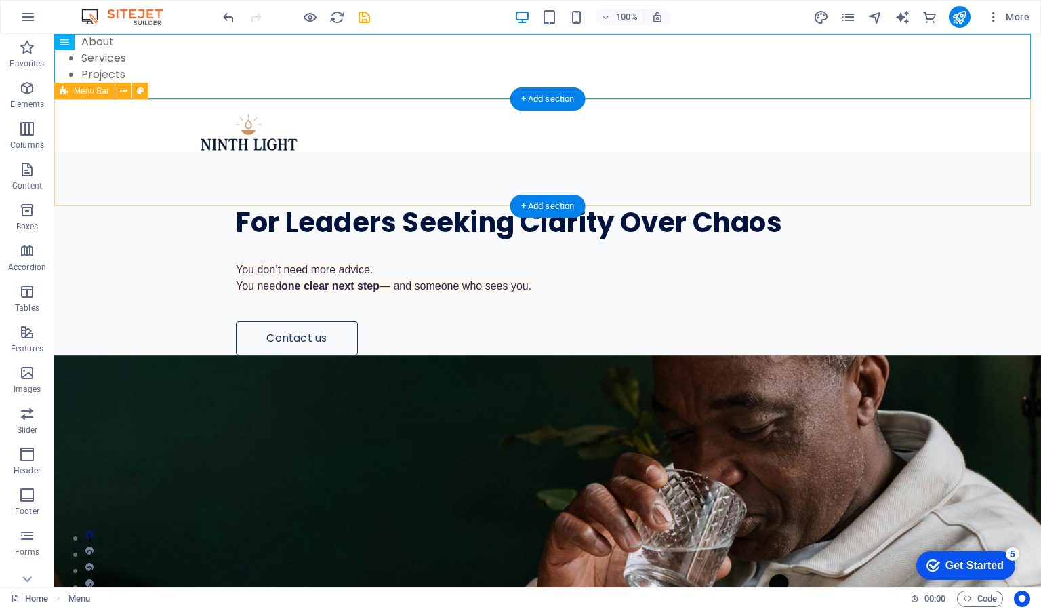
click at [698, 132] on div at bounding box center [547, 152] width 987 height 107
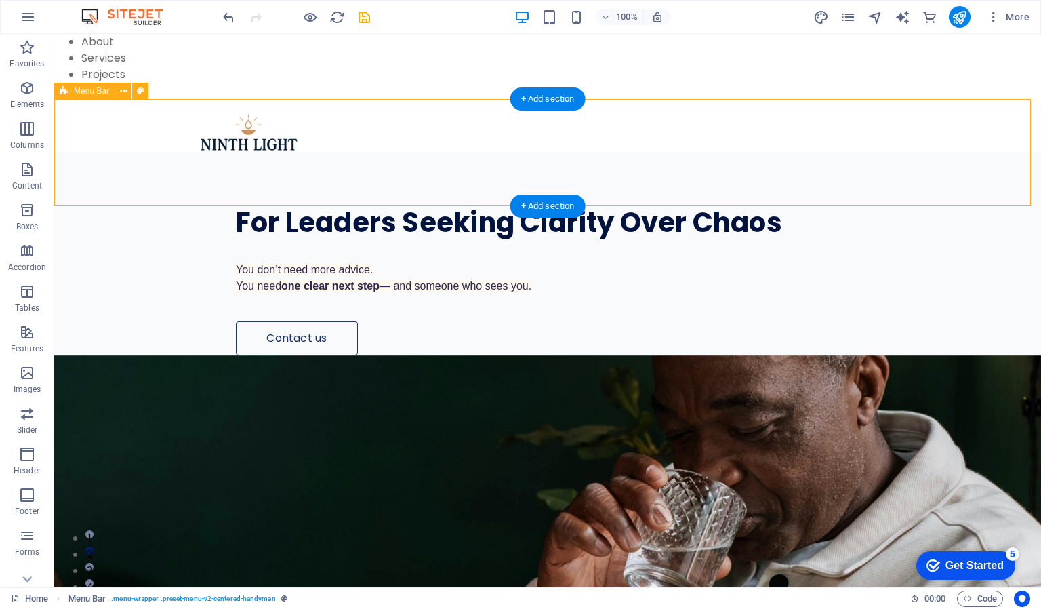
click at [581, 177] on div at bounding box center [547, 152] width 987 height 107
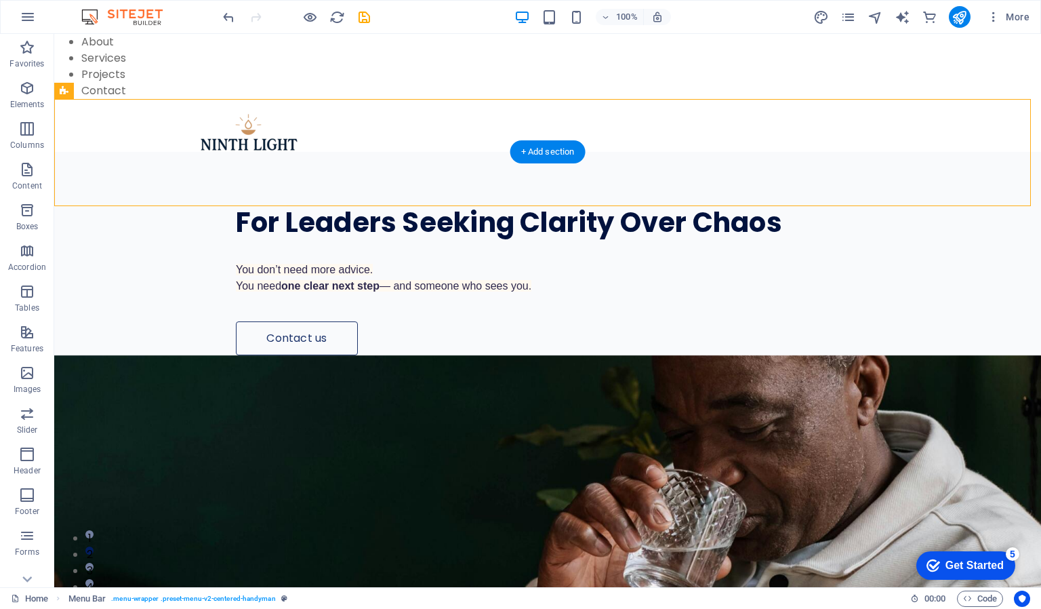
click at [573, 355] on figure at bounding box center [547, 572] width 987 height 434
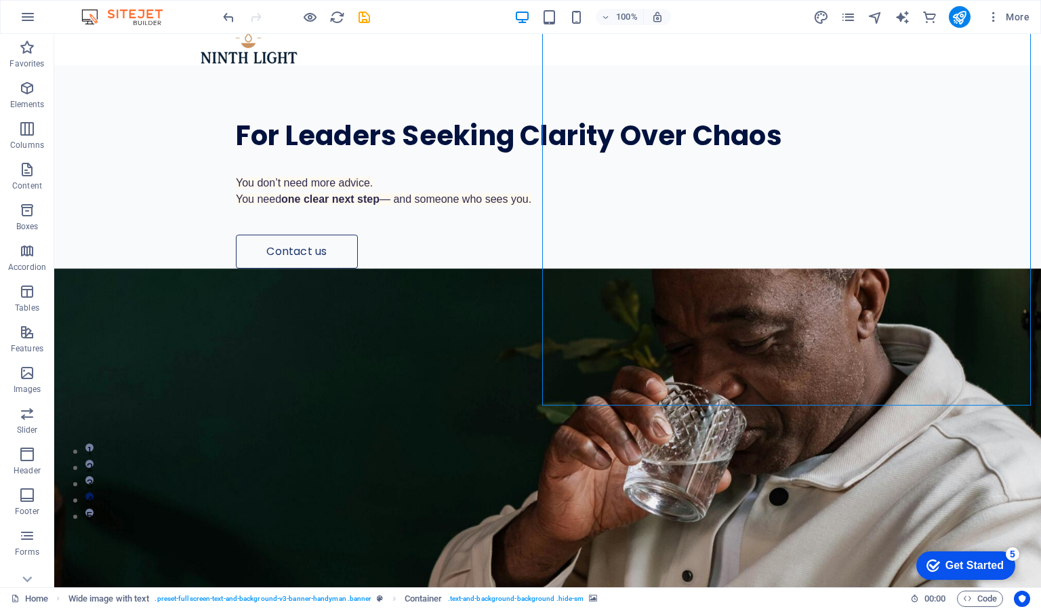
scroll to position [49, 0]
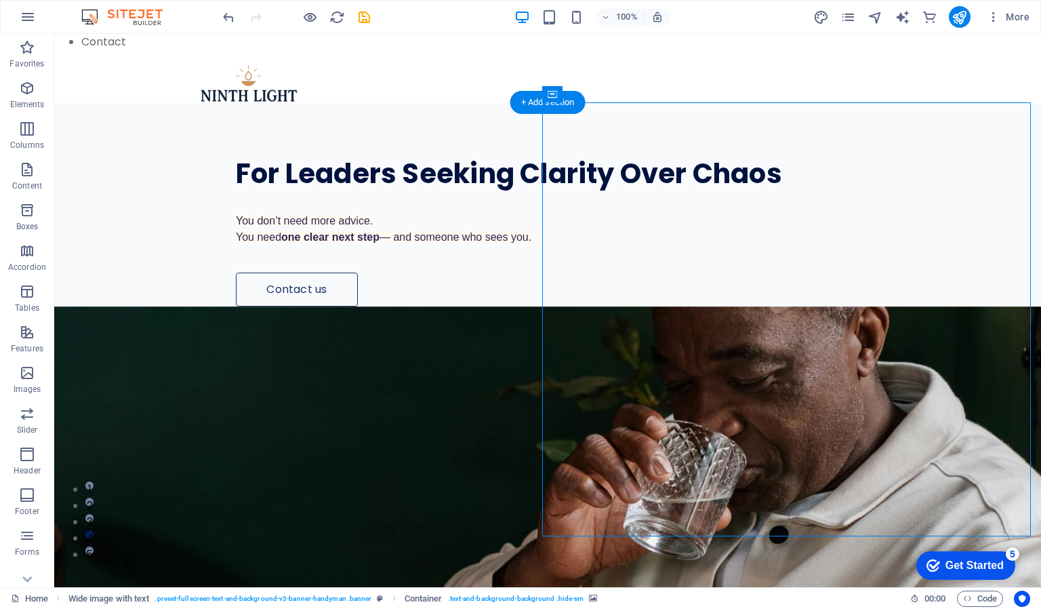
click at [757, 306] on figure at bounding box center [547, 523] width 987 height 434
select select "px"
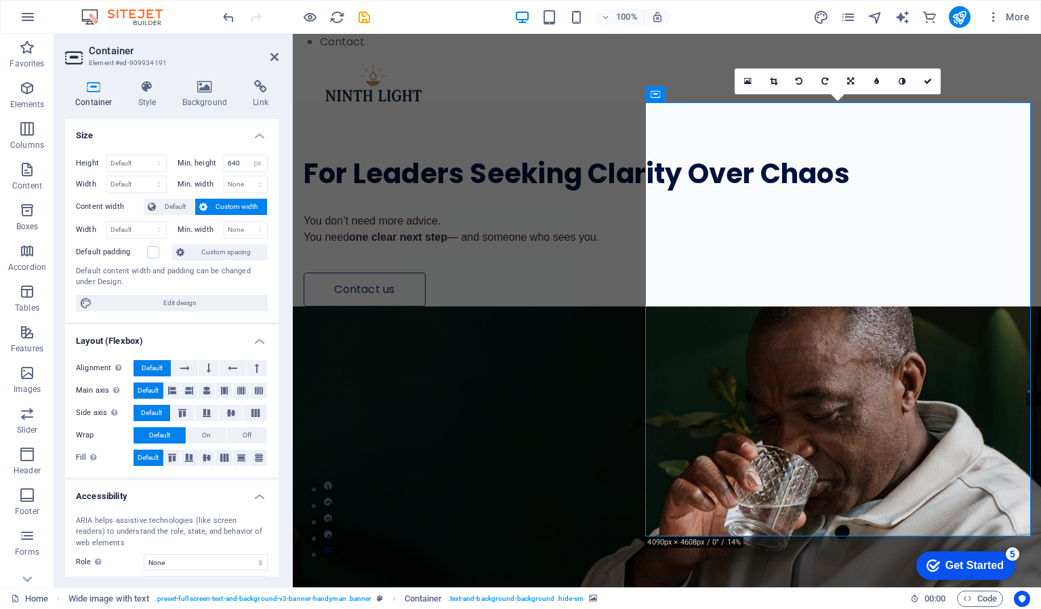
click at [702, 306] on figure at bounding box center [667, 523] width 749 height 434
click at [205, 92] on icon at bounding box center [205, 87] width 66 height 14
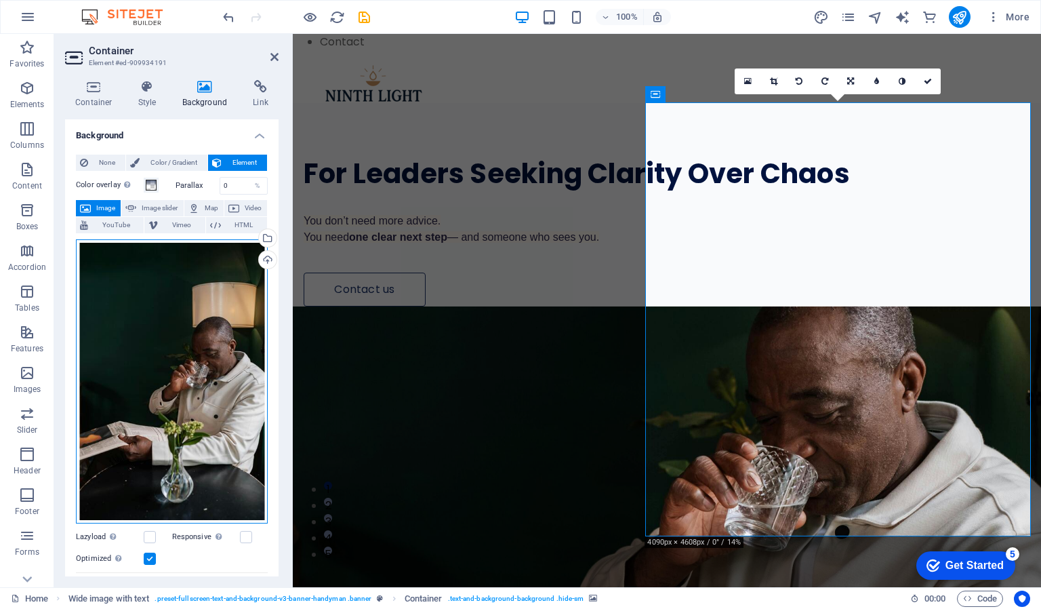
click at [197, 285] on div "Drag files here, click to choose files or select files from Files or our free s…" at bounding box center [172, 381] width 192 height 285
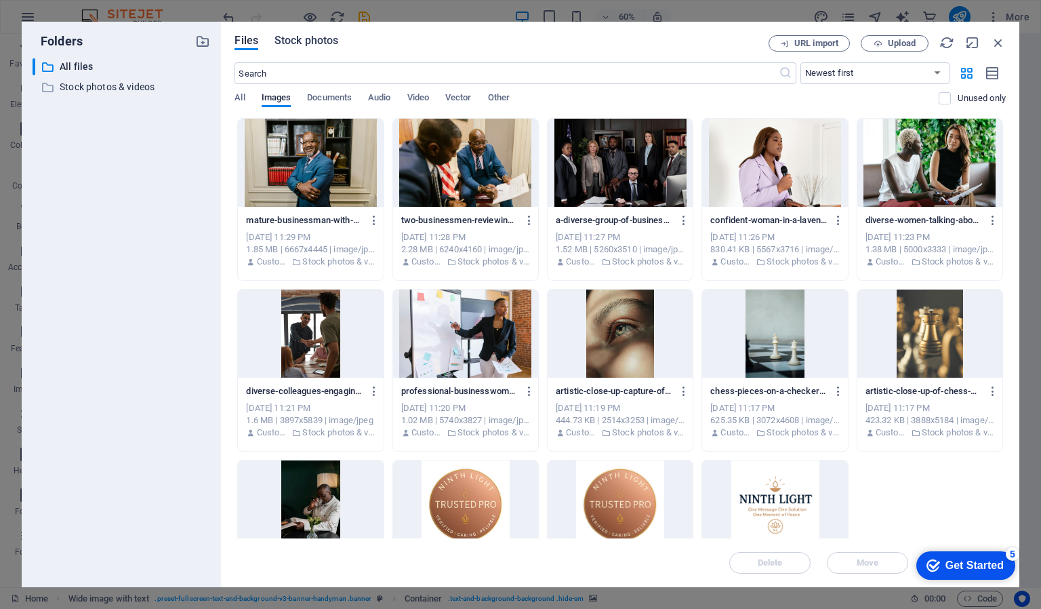
click at [300, 35] on span "Stock photos" at bounding box center [307, 41] width 64 height 16
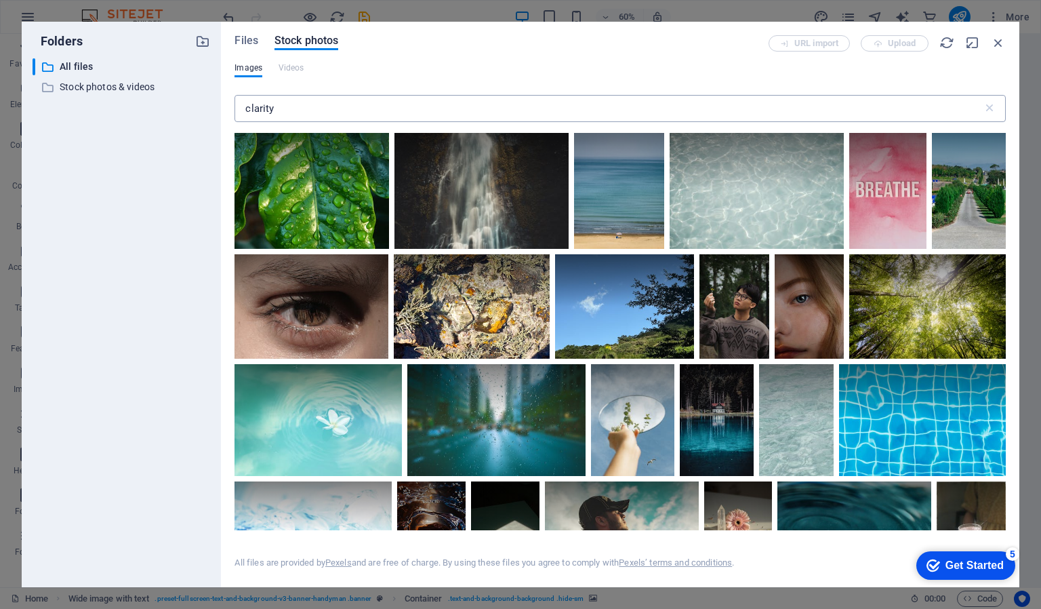
click at [451, 102] on input "clarity" at bounding box center [609, 108] width 748 height 27
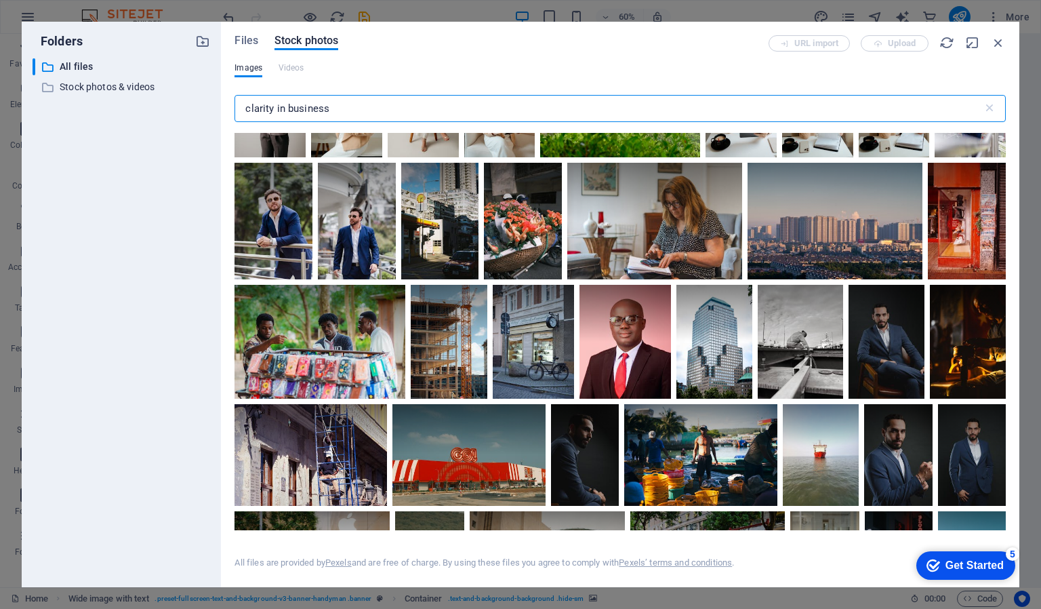
scroll to position [3251, 0]
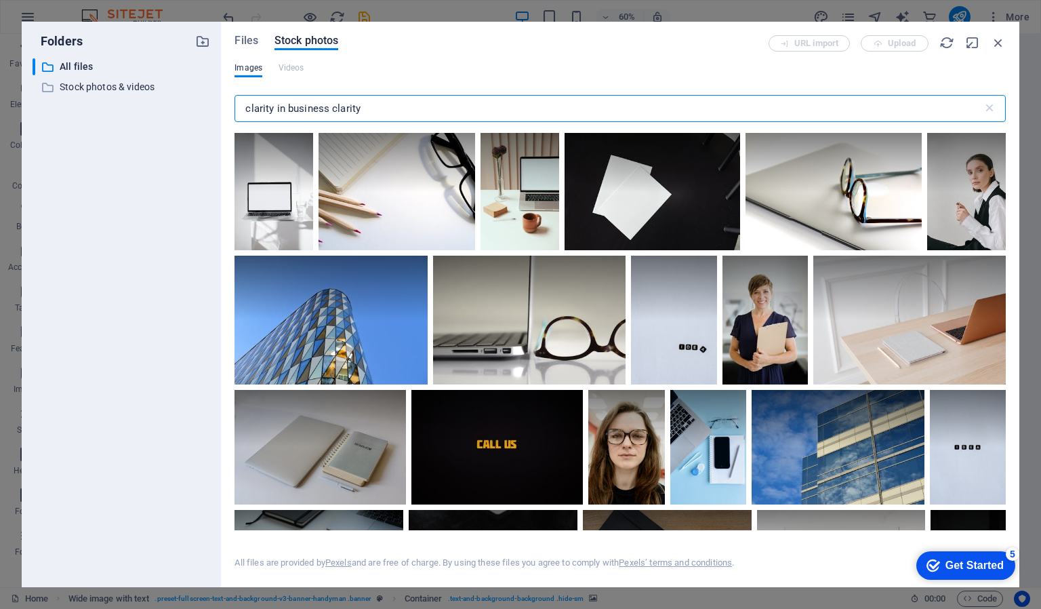
click at [287, 109] on input "clarity in business clarity" at bounding box center [609, 108] width 748 height 27
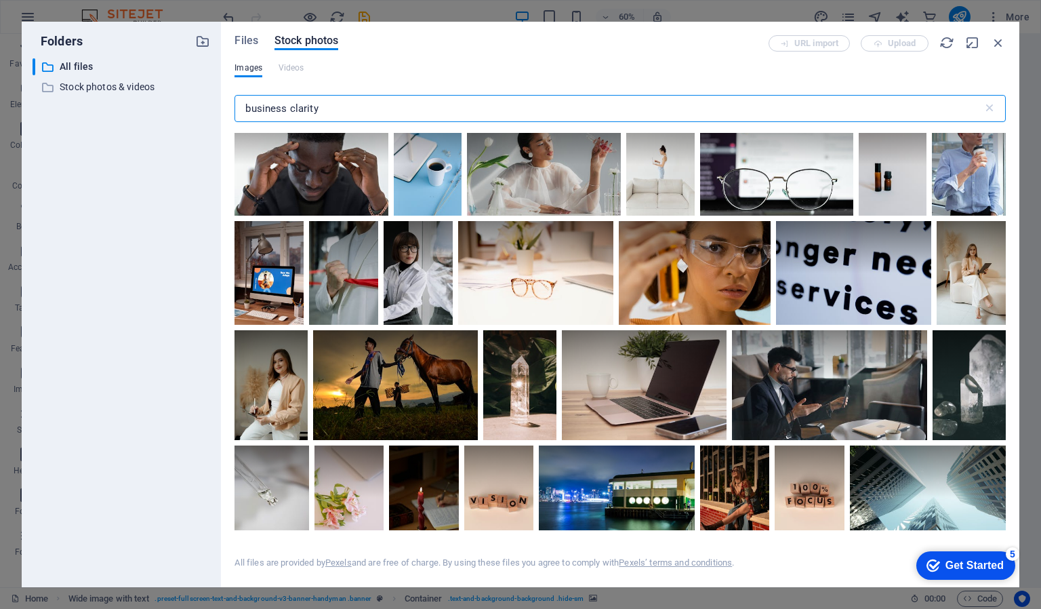
scroll to position [2153, 0]
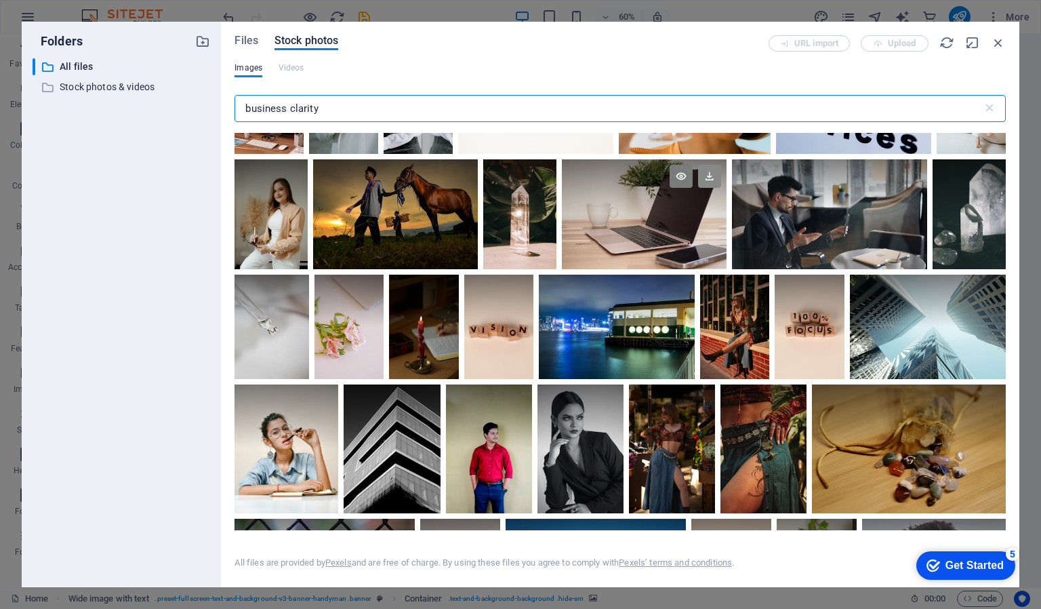
type input "business clarity"
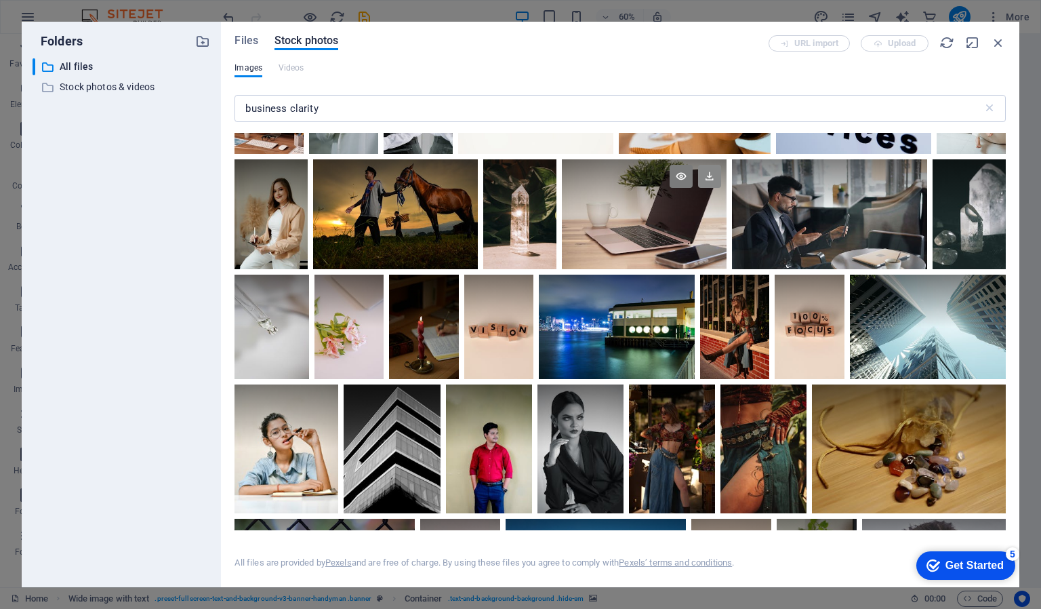
click at [705, 172] on icon at bounding box center [709, 176] width 23 height 23
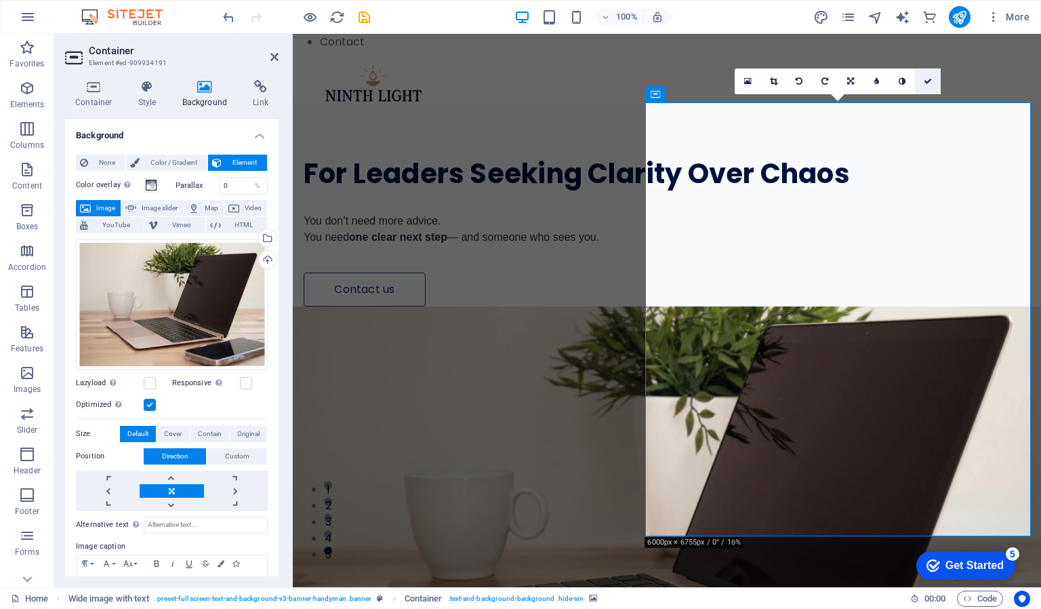
click at [932, 79] on icon at bounding box center [928, 81] width 8 height 8
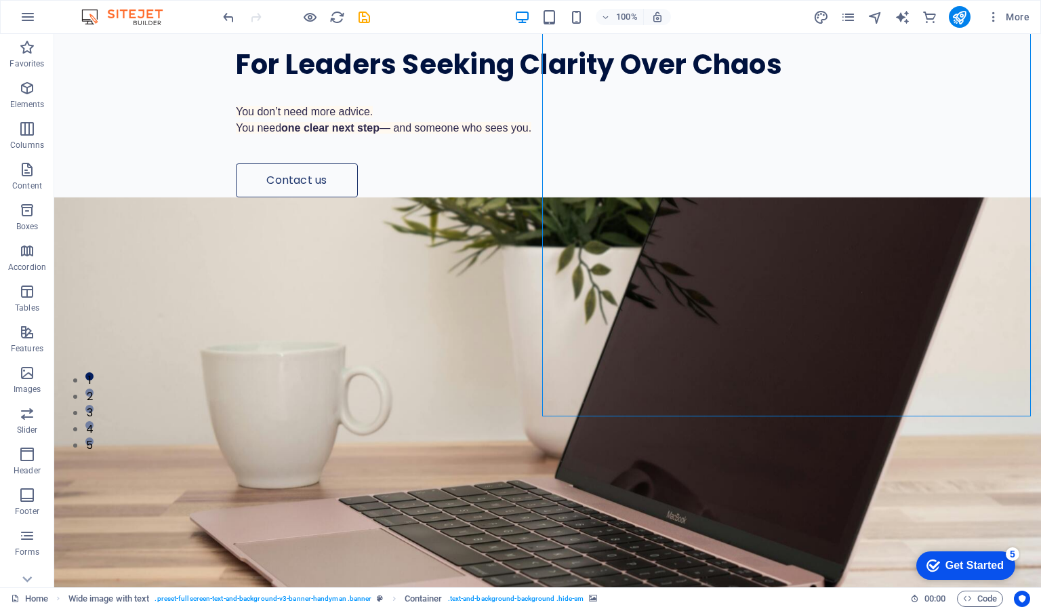
scroll to position [0, 0]
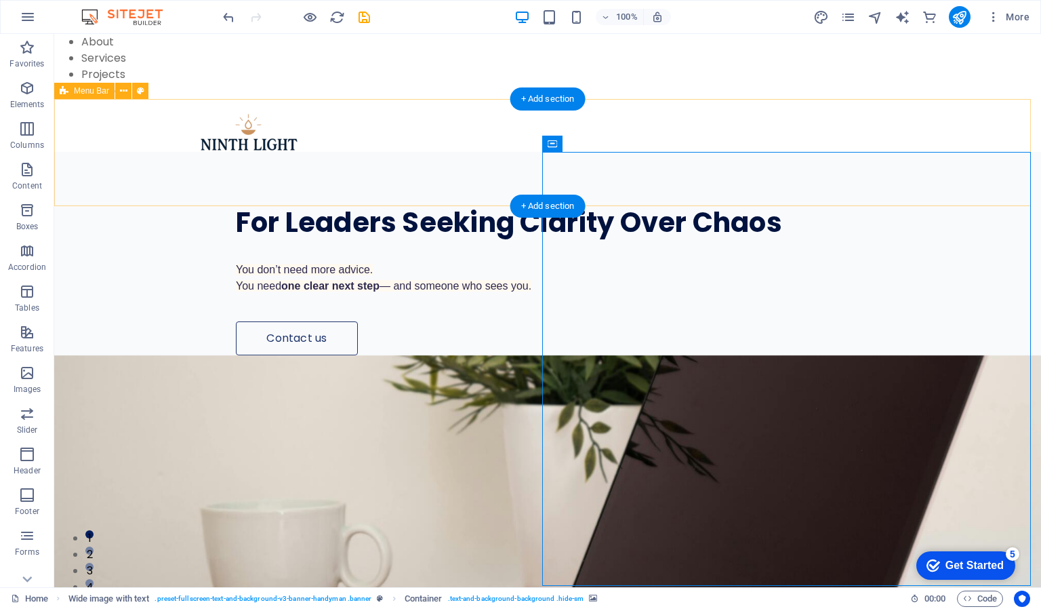
click at [774, 168] on div at bounding box center [547, 152] width 987 height 107
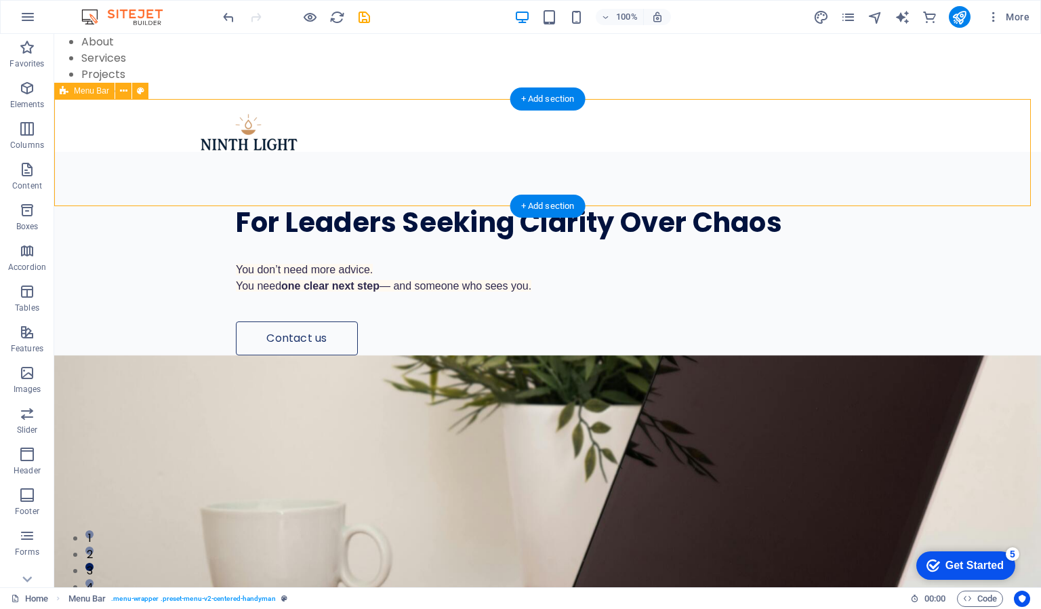
click at [597, 142] on div at bounding box center [547, 152] width 987 height 107
click at [676, 140] on div at bounding box center [547, 152] width 987 height 107
drag, startPoint x: 676, startPoint y: 140, endPoint x: 681, endPoint y: 117, distance: 24.2
click at [681, 117] on div at bounding box center [547, 152] width 987 height 107
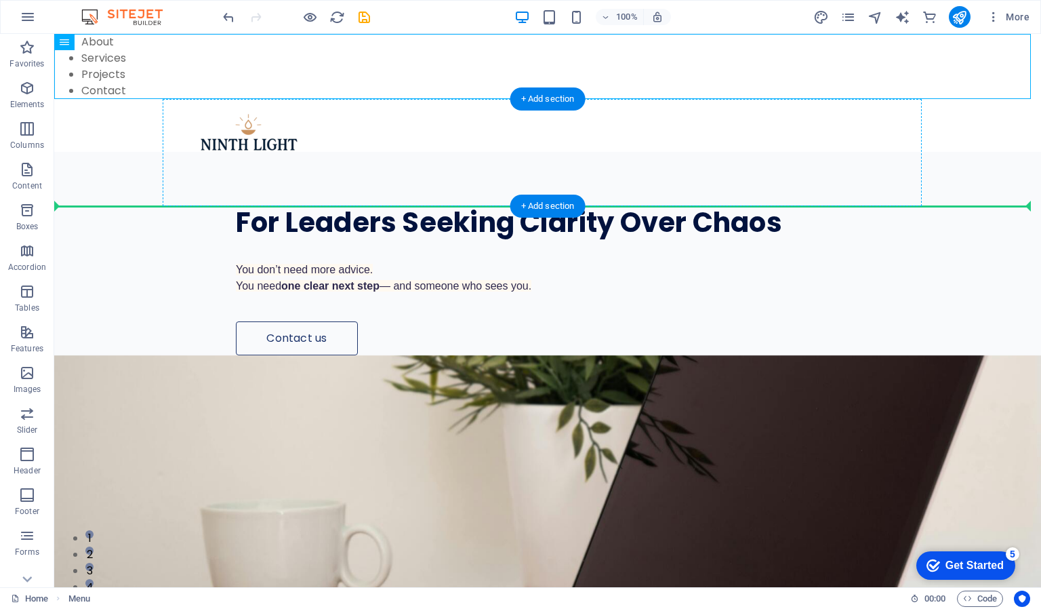
drag, startPoint x: 277, startPoint y: 60, endPoint x: 275, endPoint y: 170, distance: 109.9
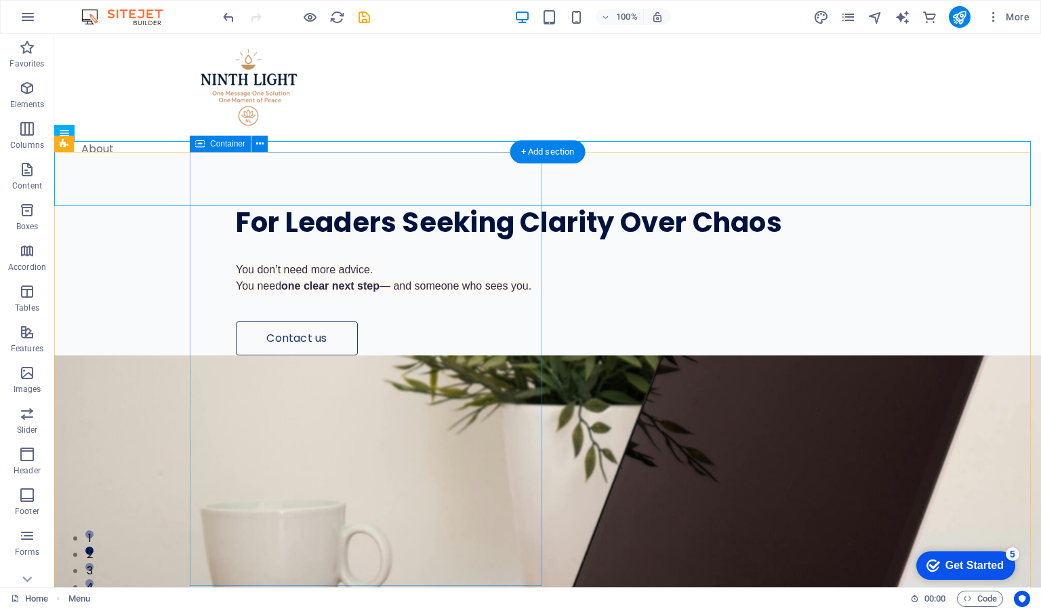
click at [301, 158] on div "For Leaders Seeking Clarity Over Chaos You don’t need more advice. You need one…" at bounding box center [616, 253] width 852 height 203
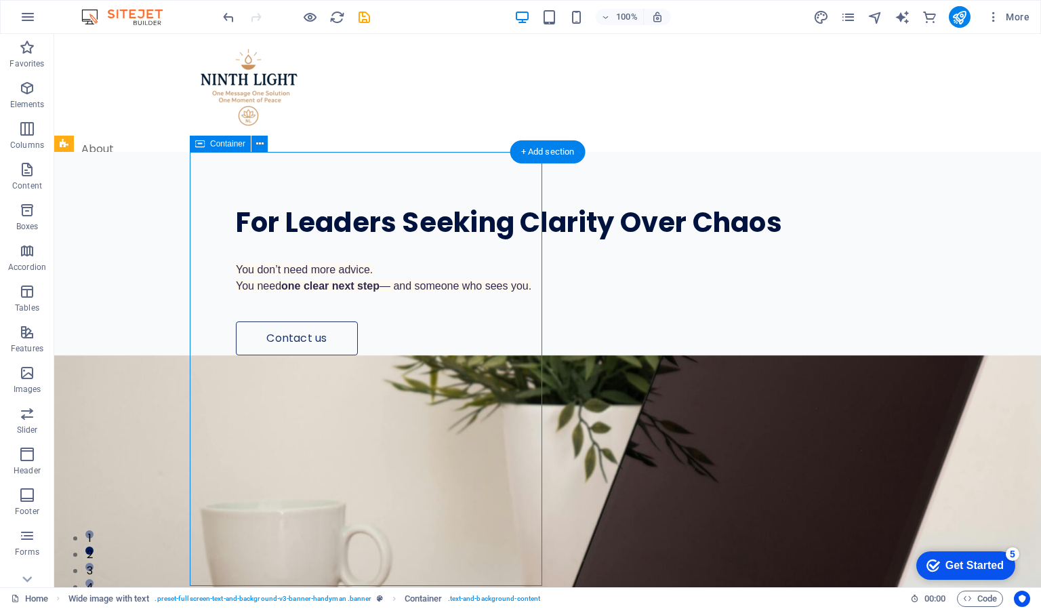
click at [301, 158] on div "For Leaders Seeking Clarity Over Chaos You don’t need more advice. You need one…" at bounding box center [616, 253] width 852 height 203
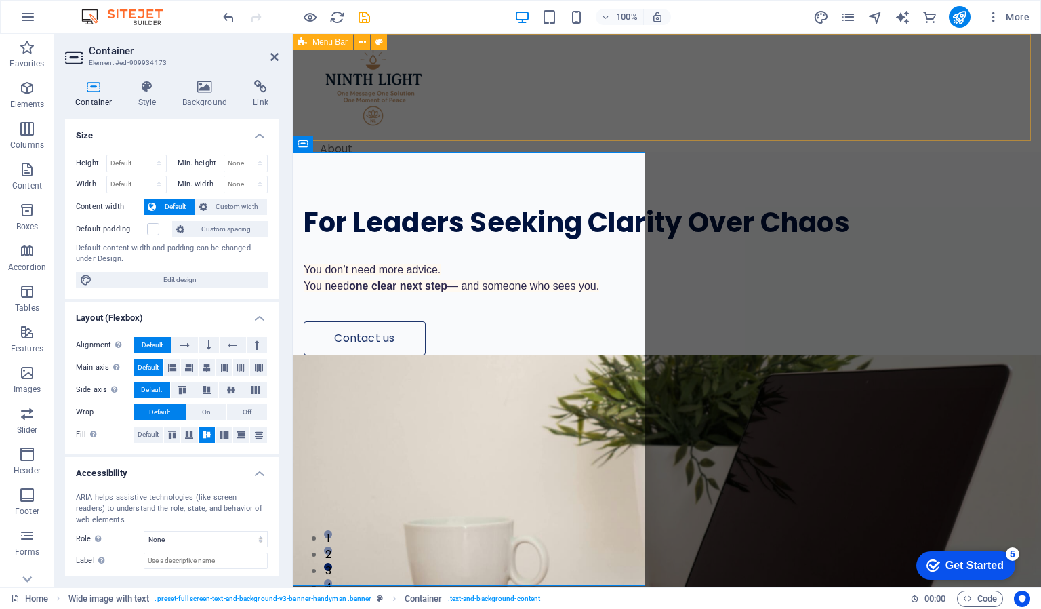
click at [434, 113] on div at bounding box center [667, 87] width 749 height 107
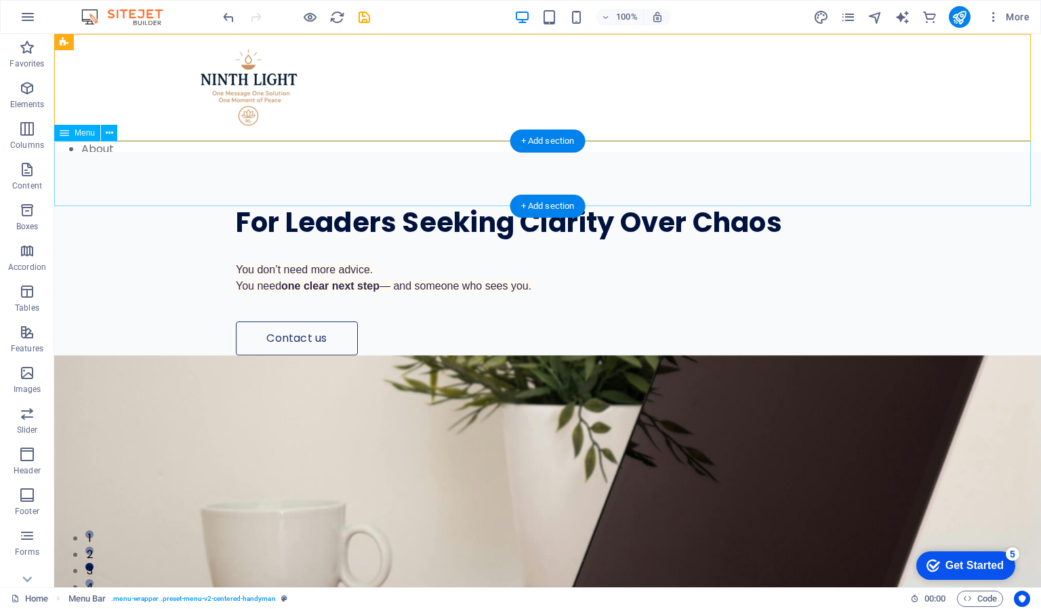
click at [102, 148] on nav "About Services Projects Contact" at bounding box center [547, 173] width 987 height 65
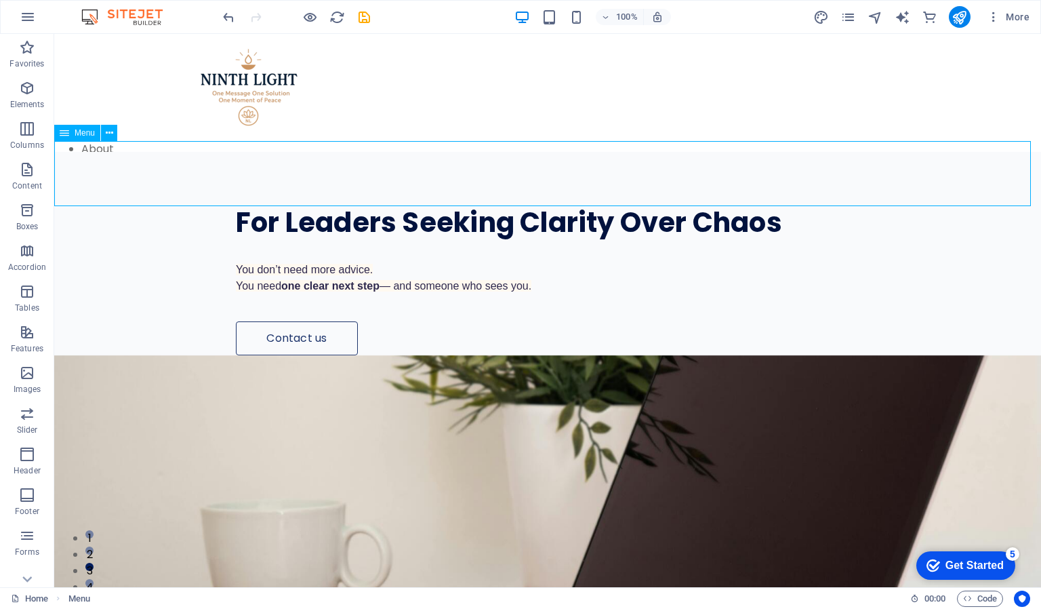
click at [87, 135] on span "Menu" at bounding box center [85, 133] width 20 height 8
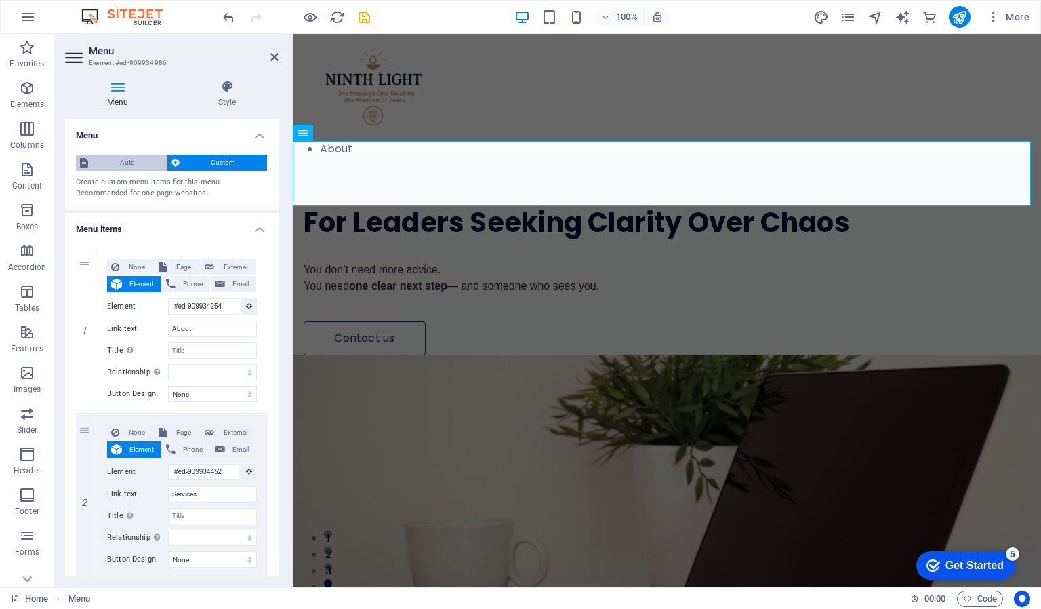
click at [143, 159] on span "Auto" at bounding box center [127, 163] width 71 height 16
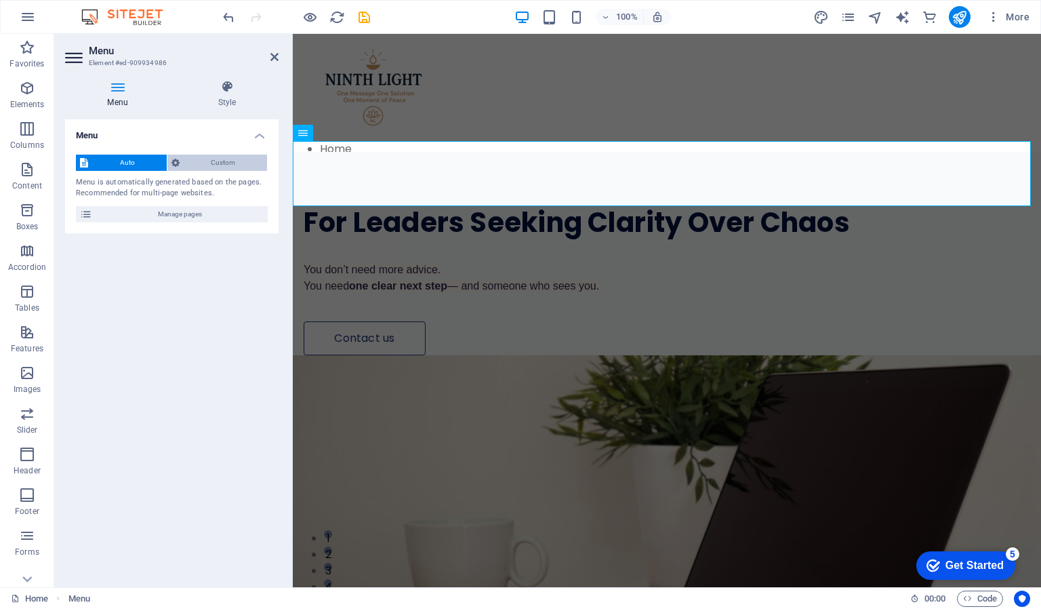
click at [200, 160] on span "Custom" at bounding box center [224, 163] width 80 height 16
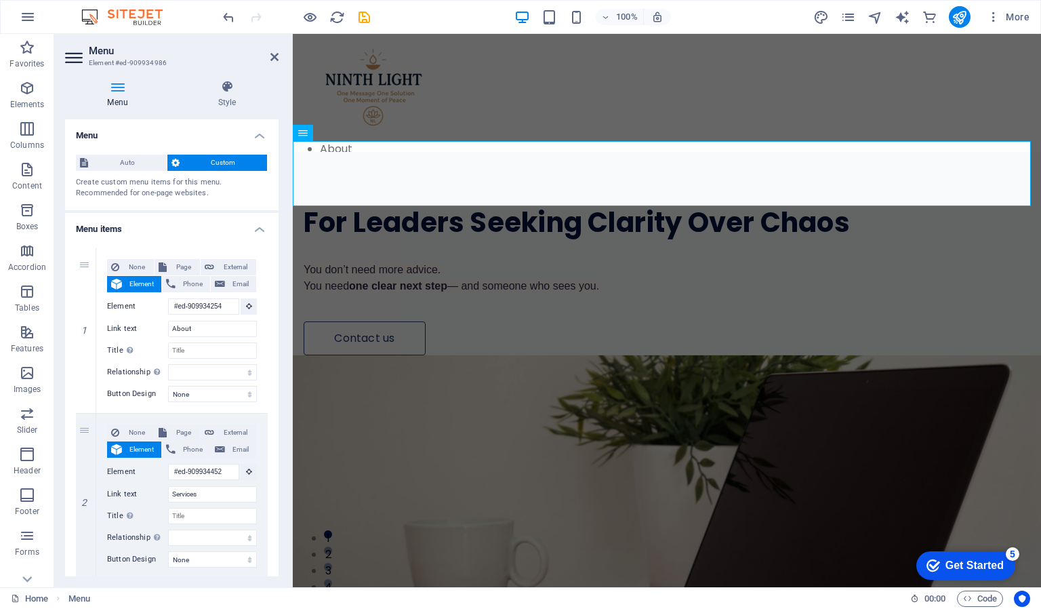
click at [260, 134] on h4 "Menu" at bounding box center [172, 131] width 214 height 24
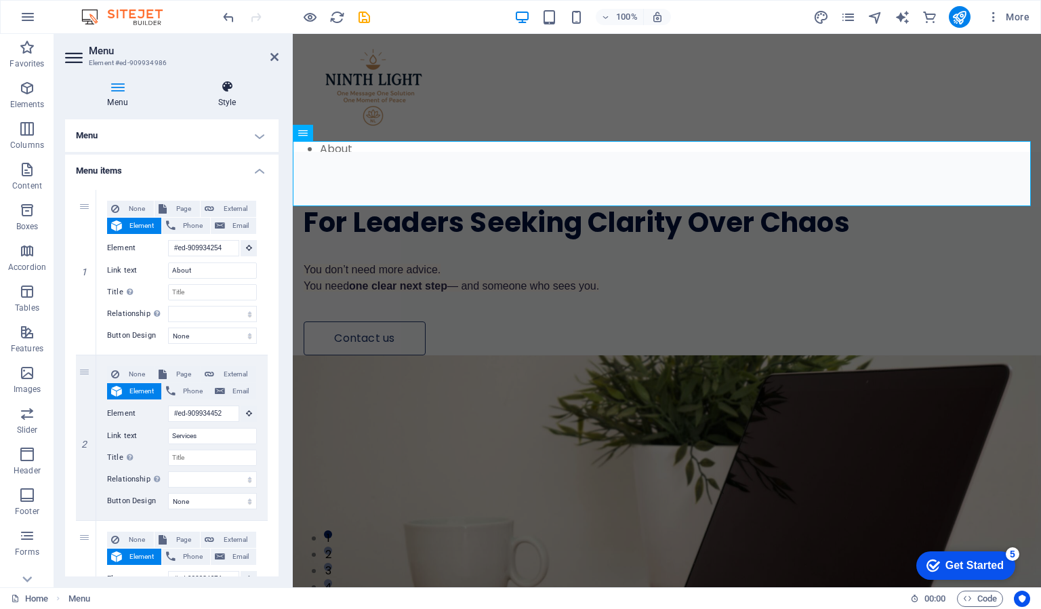
click at [226, 96] on h4 "Style" at bounding box center [227, 94] width 103 height 28
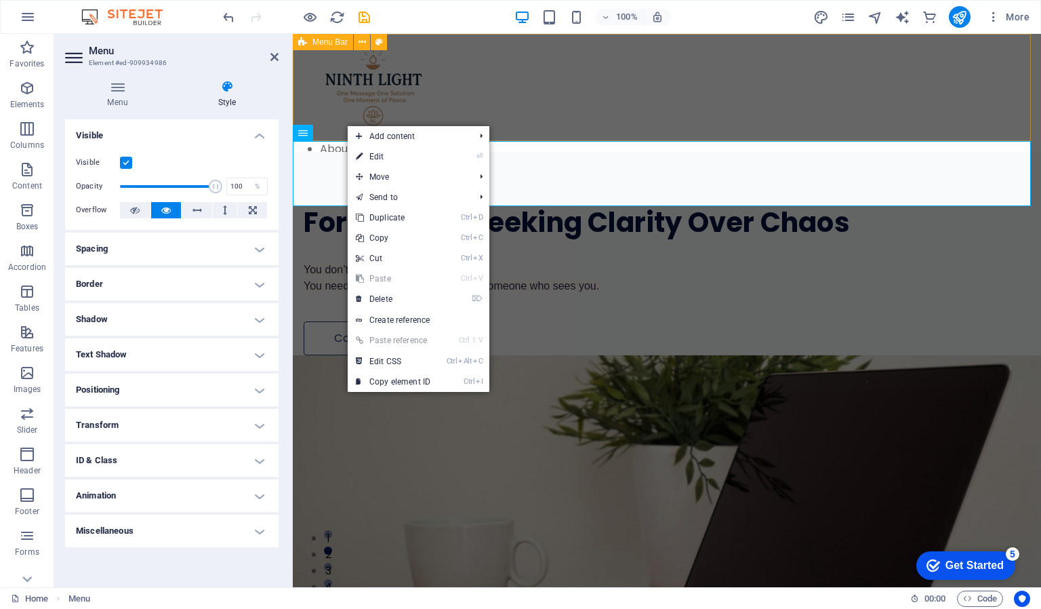
click at [464, 113] on div at bounding box center [667, 87] width 749 height 107
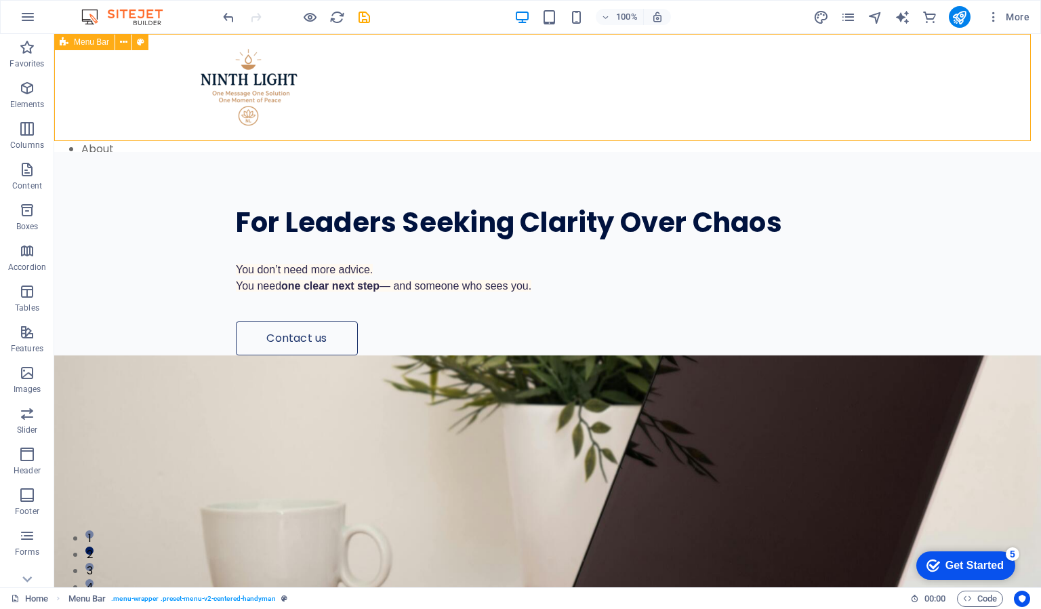
click at [464, 113] on div at bounding box center [547, 87] width 987 height 107
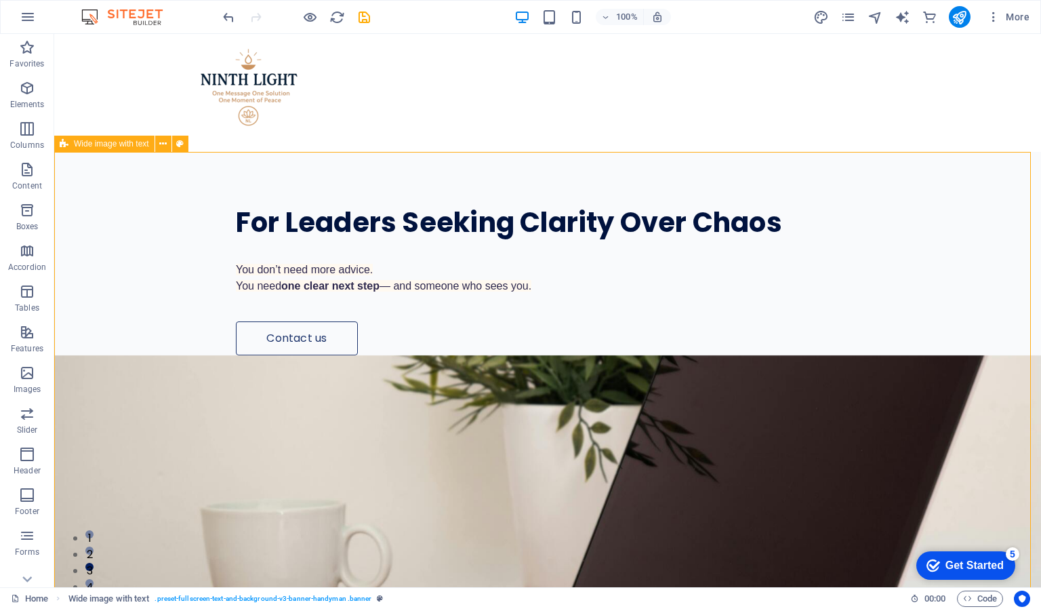
select select "header"
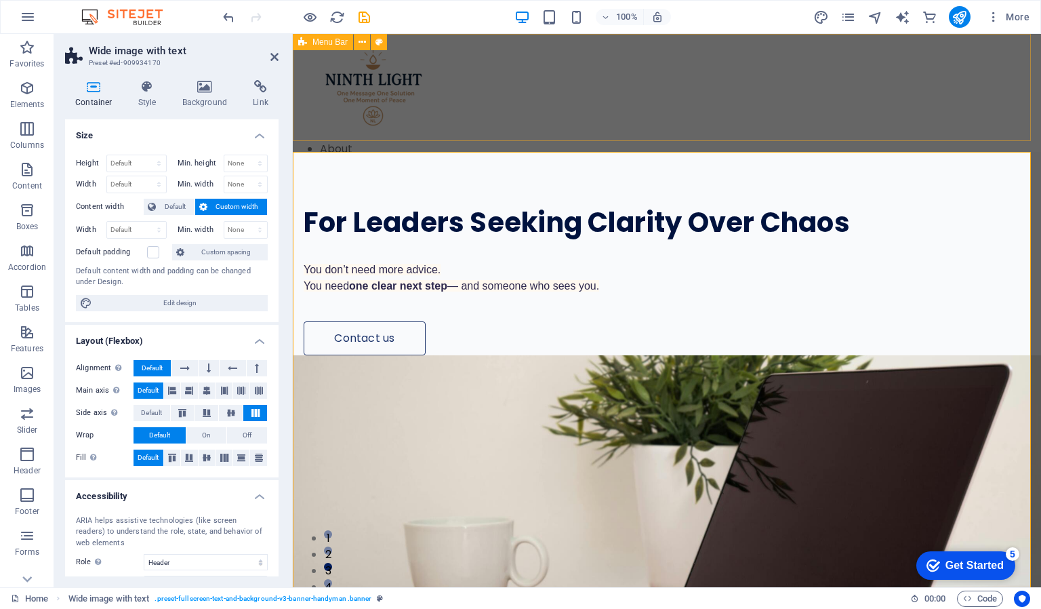
click at [484, 134] on div at bounding box center [667, 87] width 749 height 107
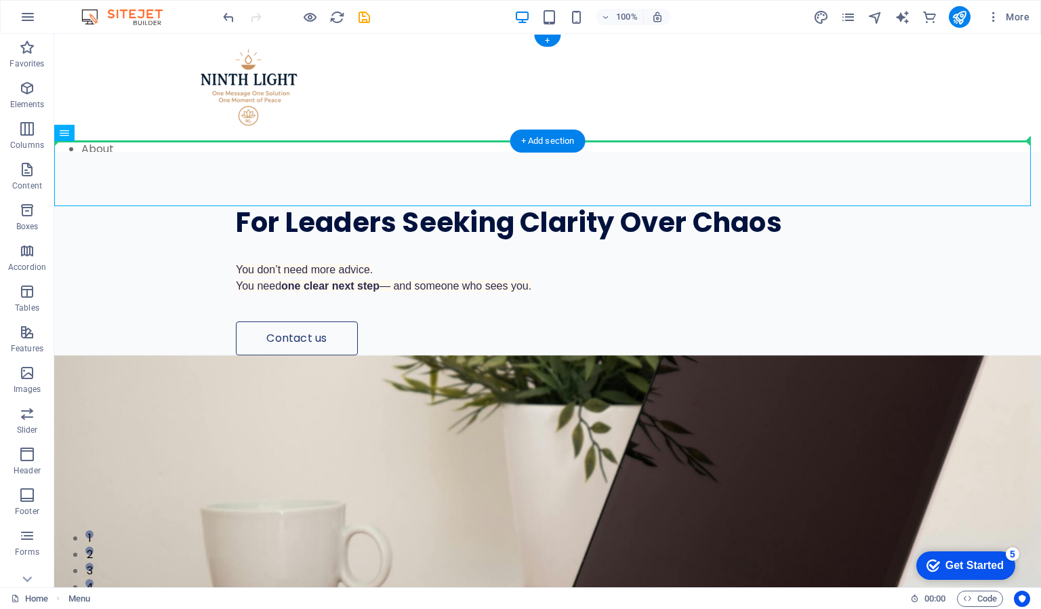
drag, startPoint x: 332, startPoint y: 147, endPoint x: 377, endPoint y: 136, distance: 46.2
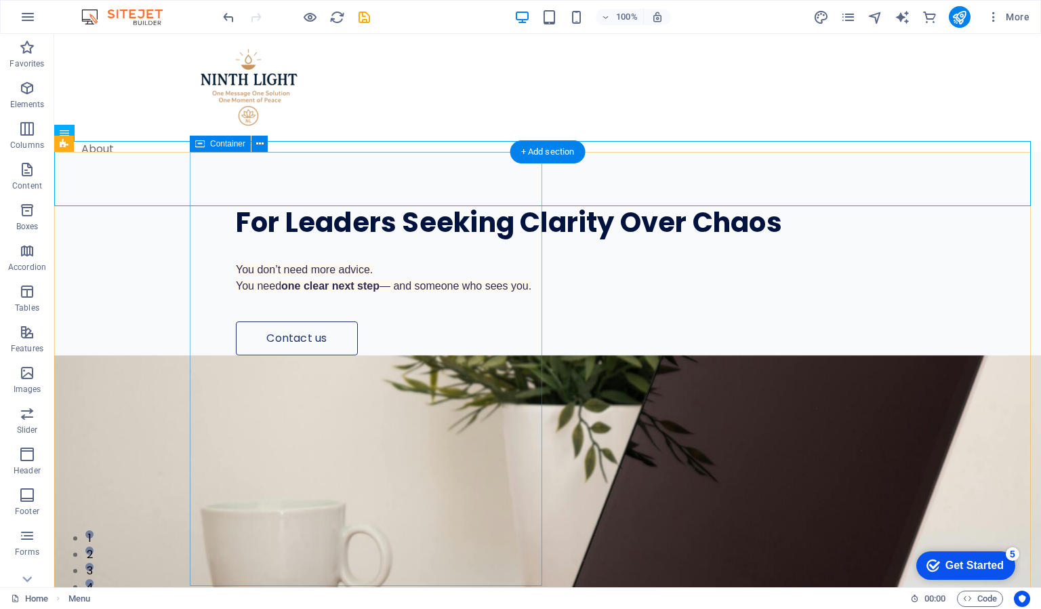
click at [401, 180] on div "For Leaders Seeking Clarity Over Chaos You don’t need more advice. You need one…" at bounding box center [616, 253] width 852 height 203
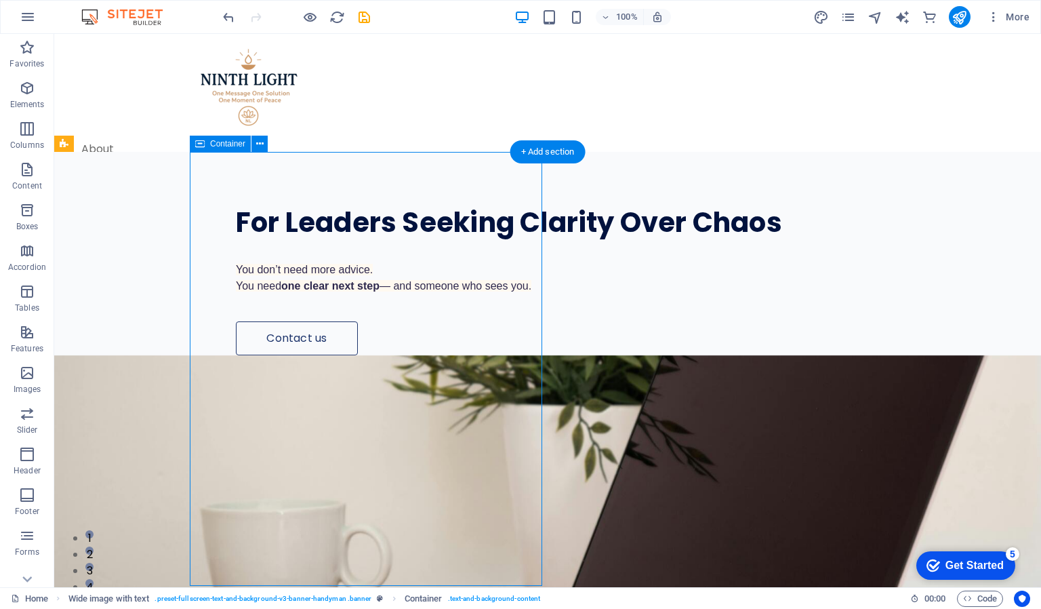
click at [401, 180] on div "For Leaders Seeking Clarity Over Chaos You don’t need more advice. You need one…" at bounding box center [616, 253] width 852 height 203
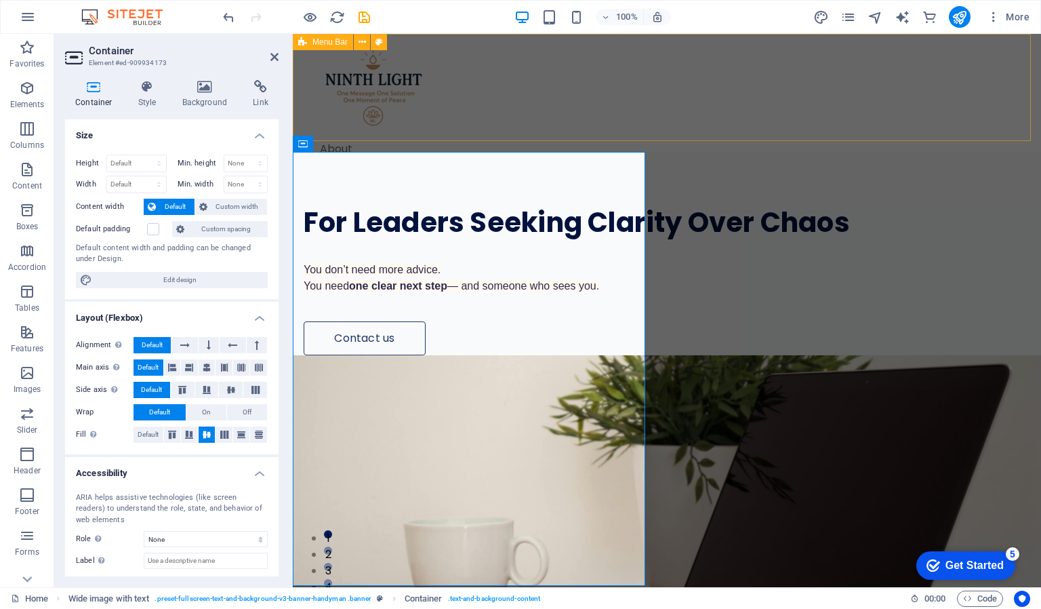
click at [457, 119] on div at bounding box center [667, 87] width 749 height 107
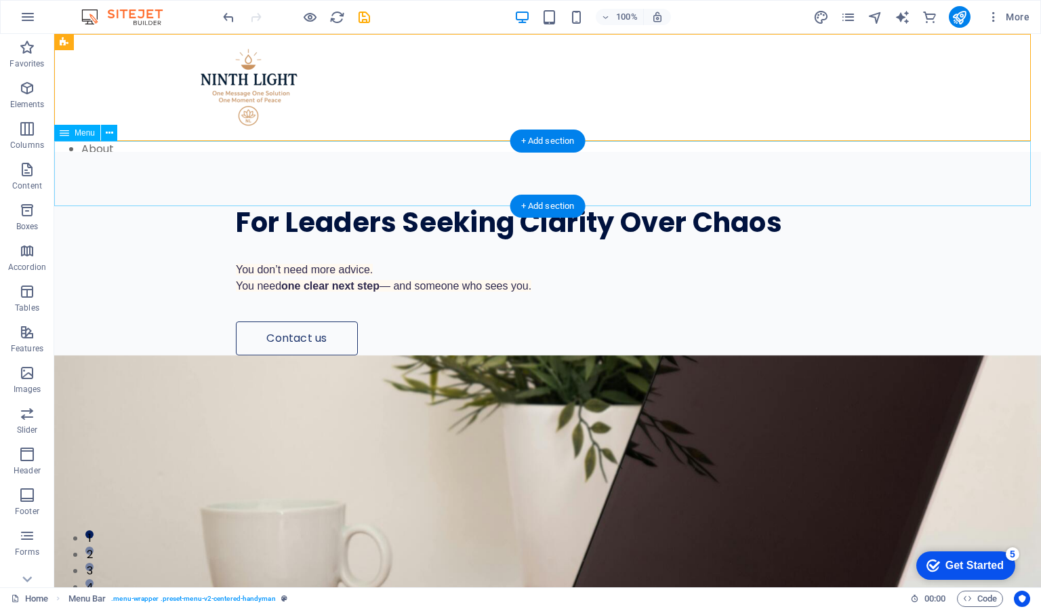
click at [682, 149] on nav "About Services Projects Contact" at bounding box center [547, 173] width 987 height 65
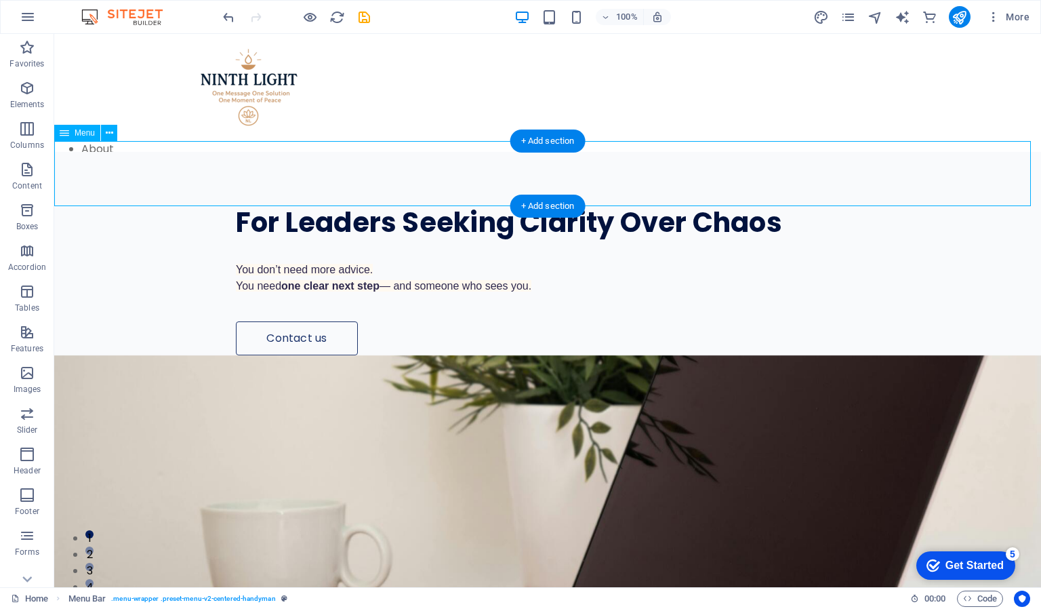
click at [682, 149] on nav "About Services Projects Contact" at bounding box center [547, 173] width 987 height 65
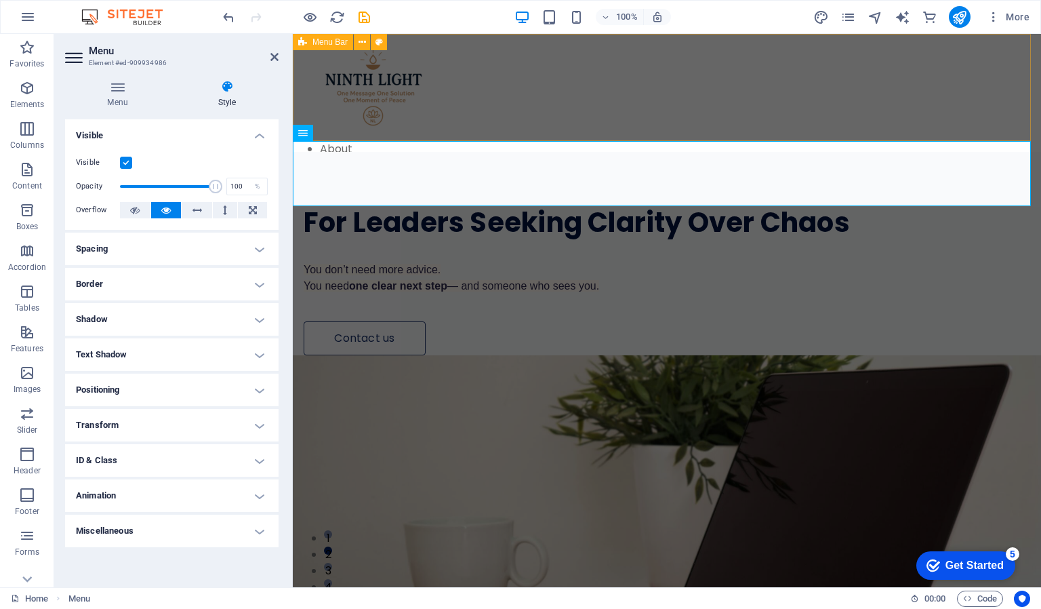
click at [624, 109] on div at bounding box center [667, 87] width 749 height 107
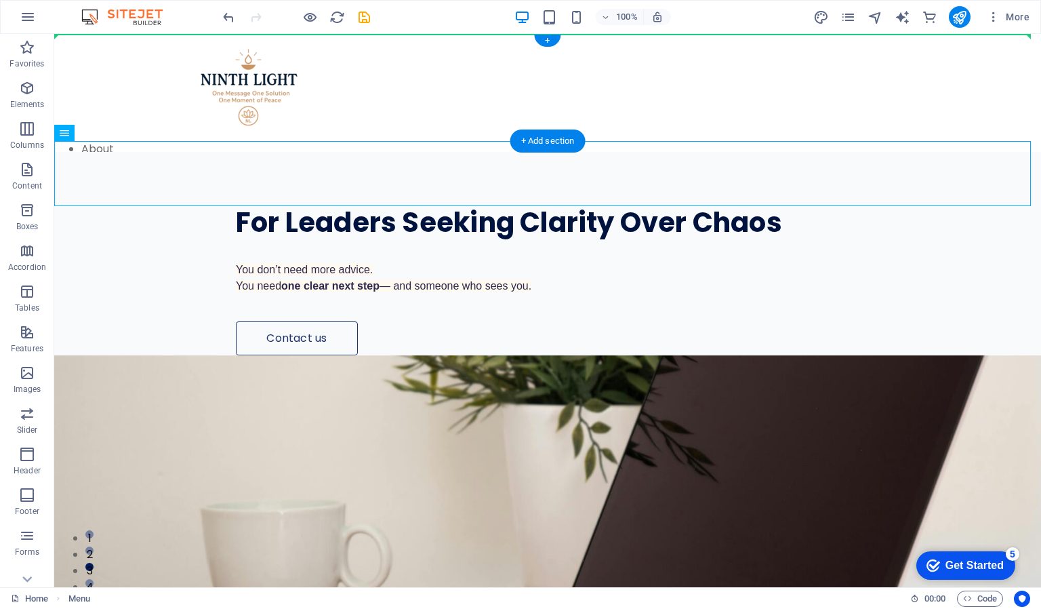
drag, startPoint x: 96, startPoint y: 147, endPoint x: 121, endPoint y: 54, distance: 96.2
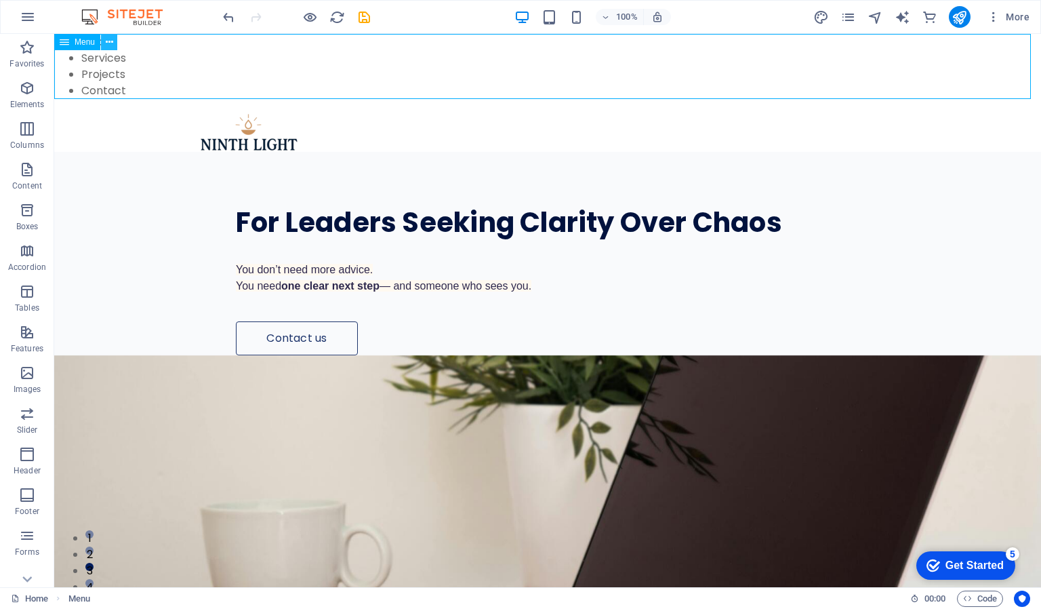
click at [0, 0] on icon at bounding box center [0, 0] width 0 height 0
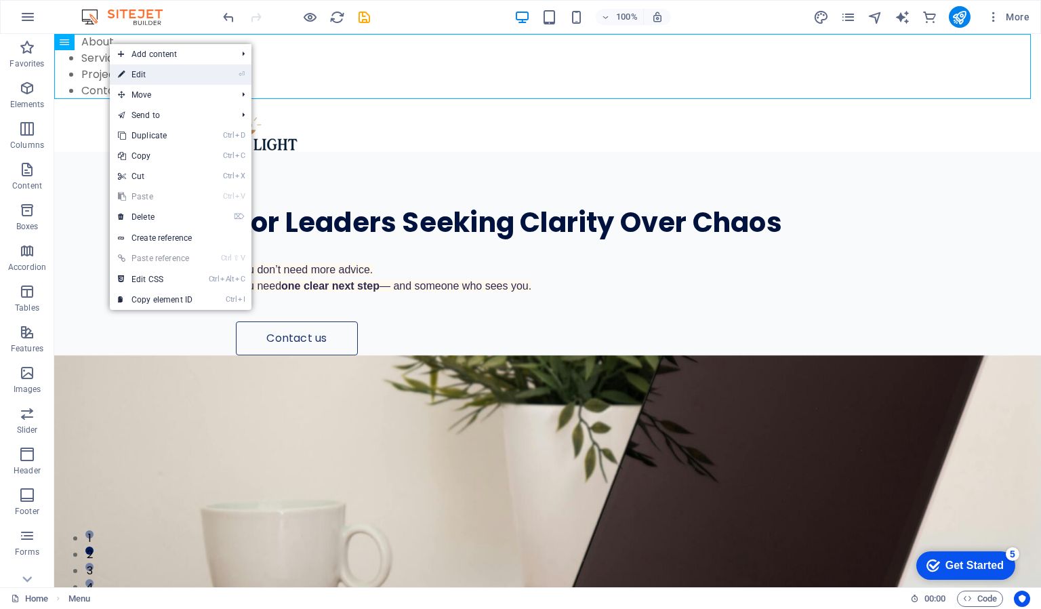
click at [151, 75] on link "⏎ Edit" at bounding box center [155, 74] width 91 height 20
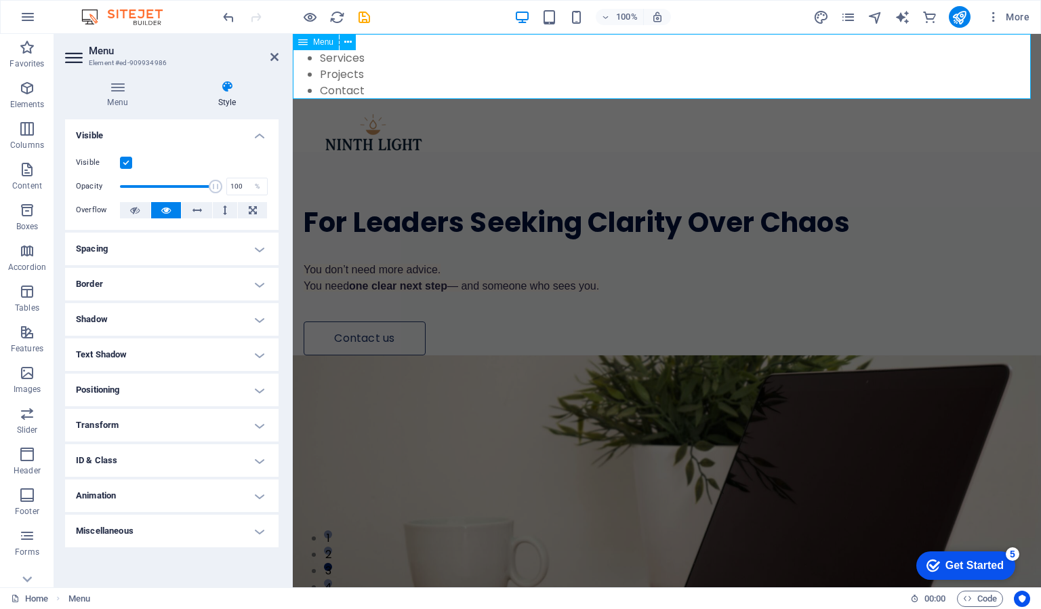
click at [321, 43] on span "Menu" at bounding box center [323, 42] width 20 height 8
click at [263, 245] on h4 "Spacing" at bounding box center [172, 249] width 214 height 33
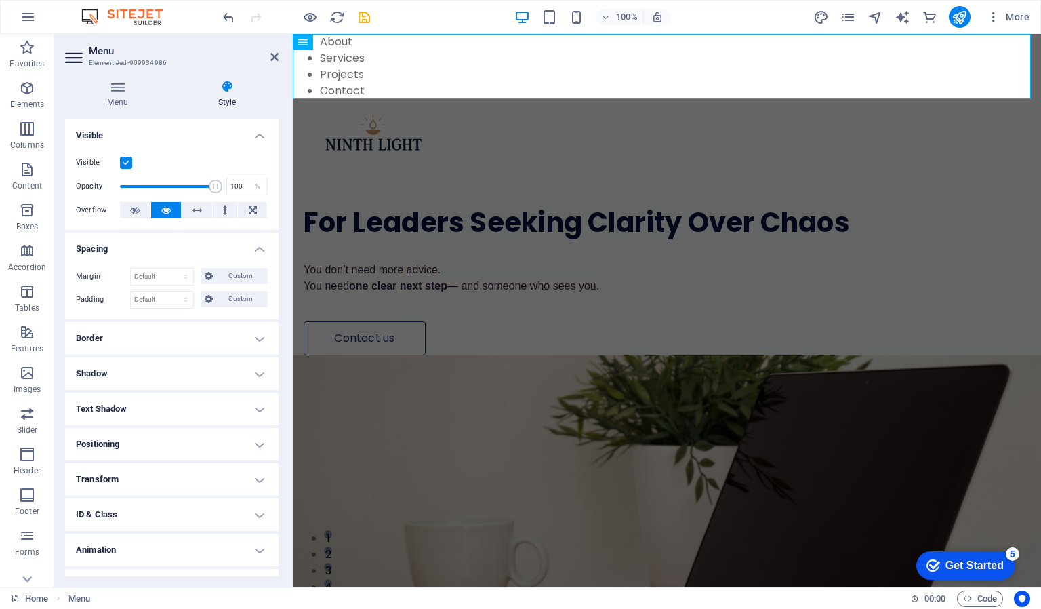
click at [263, 245] on h4 "Spacing" at bounding box center [172, 245] width 214 height 24
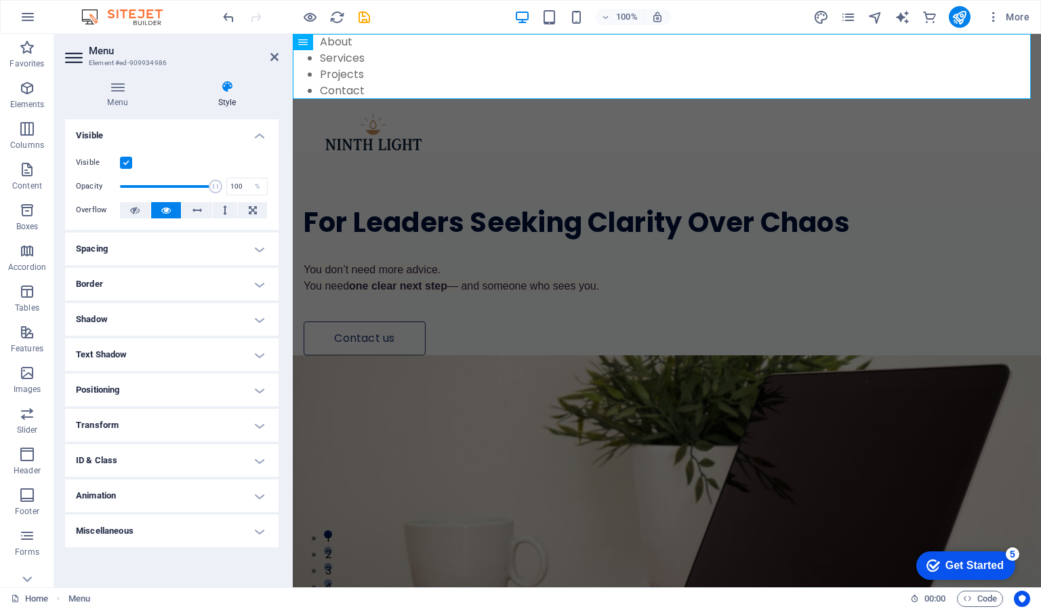
click at [260, 383] on h4 "Positioning" at bounding box center [172, 390] width 214 height 33
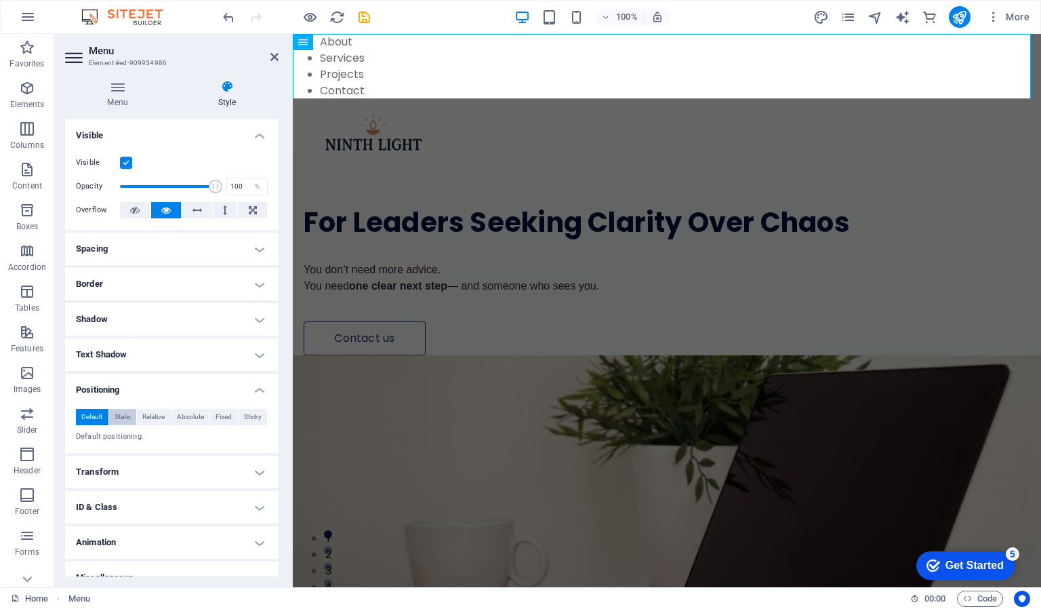
click at [125, 415] on span "Static" at bounding box center [123, 417] width 16 height 16
click at [247, 415] on span "Sticky" at bounding box center [253, 417] width 18 height 16
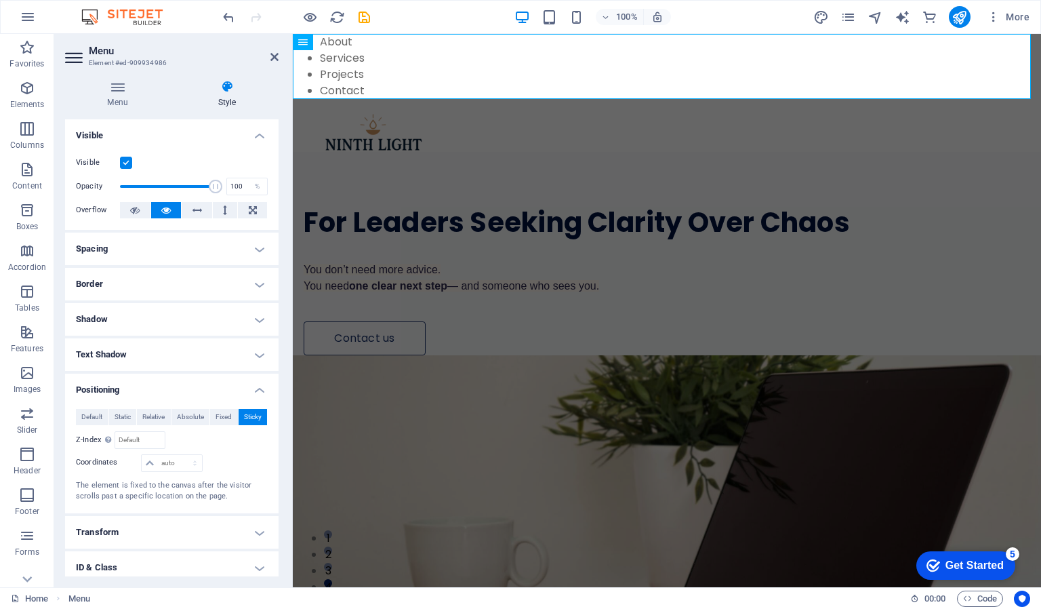
click at [966, 12] on icon "publish" at bounding box center [960, 17] width 16 height 16
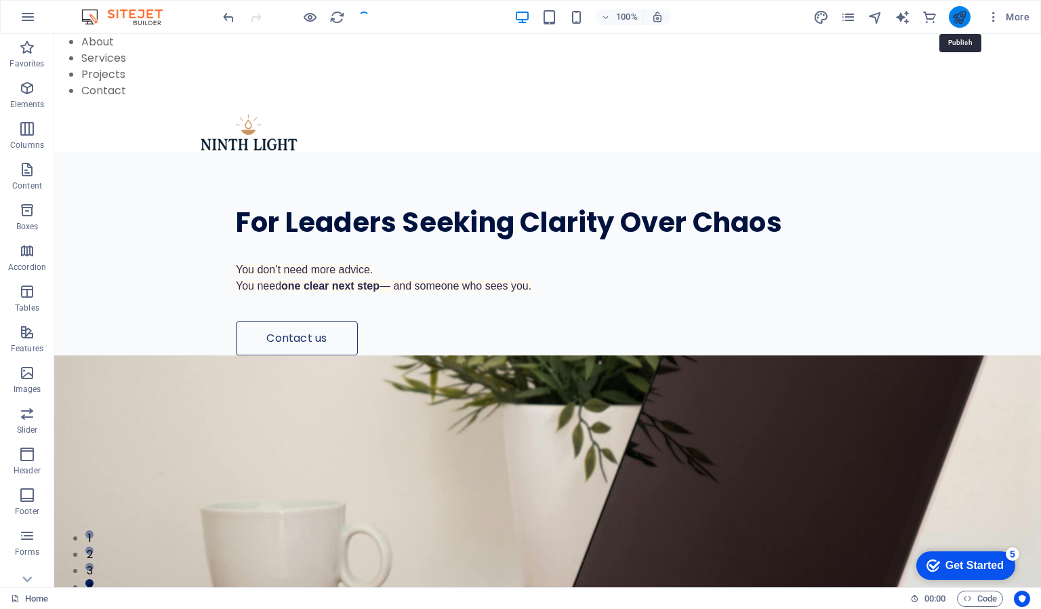
click at [966, 12] on icon "publish" at bounding box center [960, 17] width 16 height 16
click at [961, 15] on icon "publish" at bounding box center [960, 17] width 16 height 16
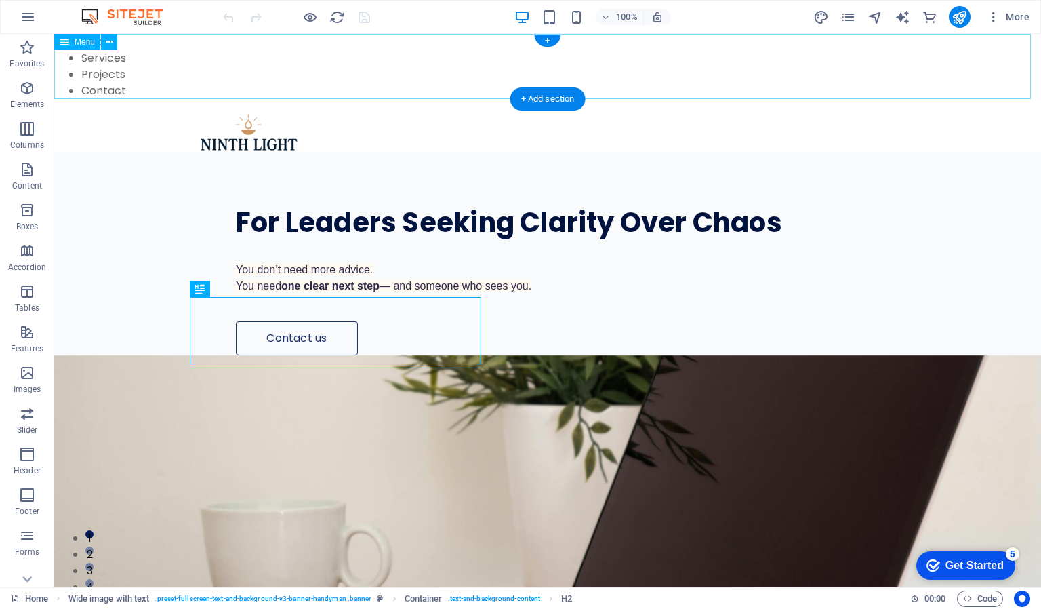
click at [136, 63] on nav "About Services Projects Contact" at bounding box center [547, 66] width 987 height 65
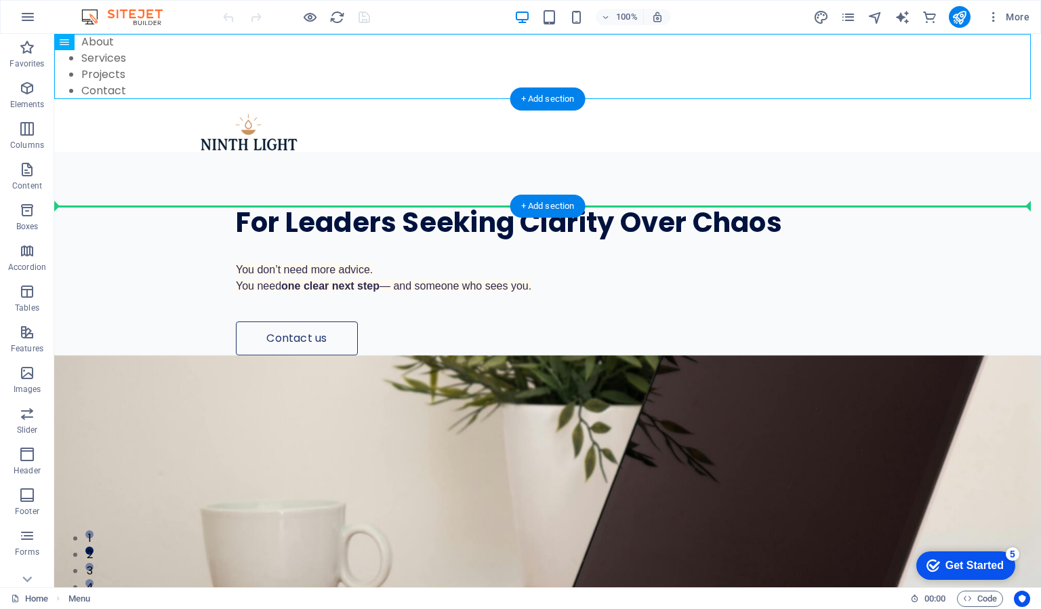
drag, startPoint x: 136, startPoint y: 63, endPoint x: 134, endPoint y: 163, distance: 100.4
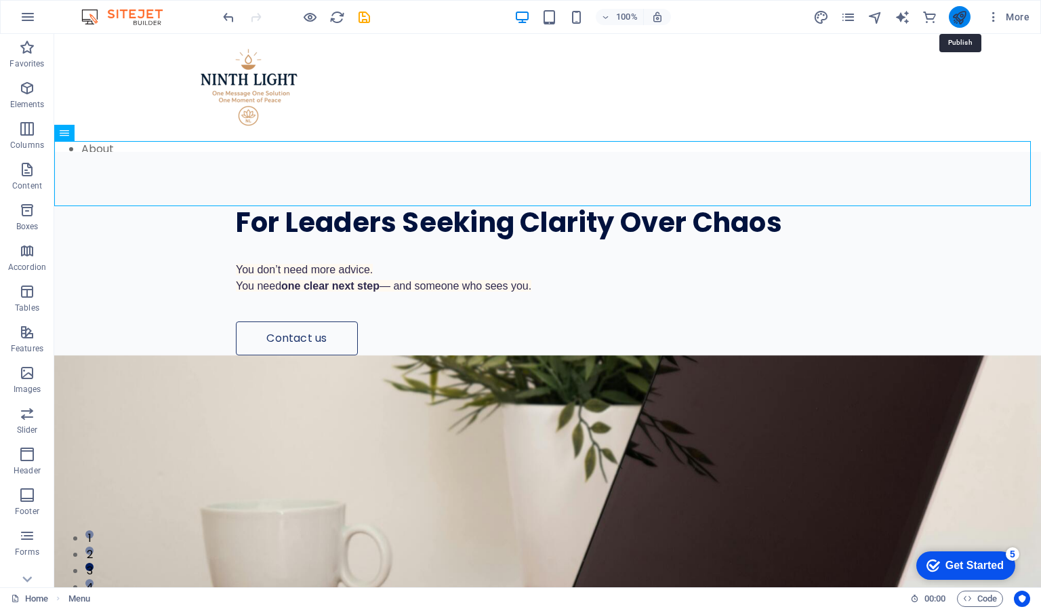
click at [956, 22] on icon "publish" at bounding box center [960, 17] width 16 height 16
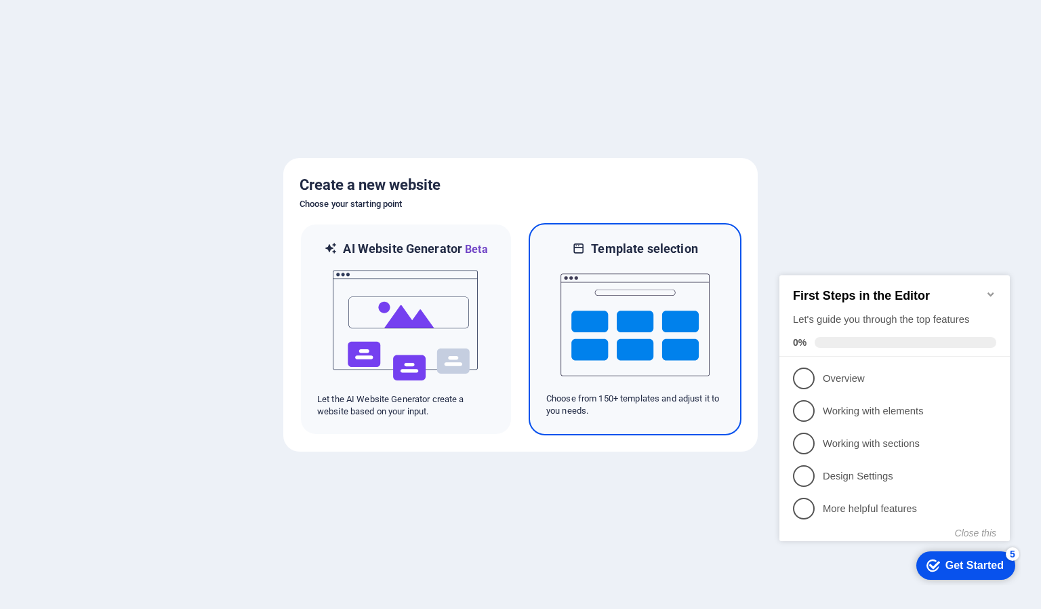
click at [645, 295] on img at bounding box center [635, 325] width 149 height 136
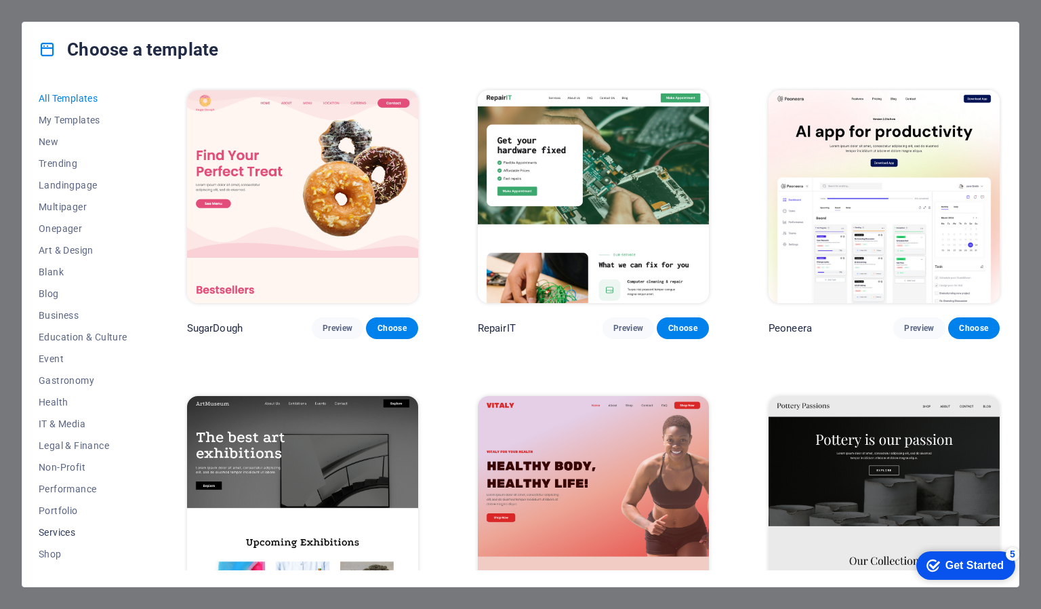
click at [75, 530] on span "Services" at bounding box center [83, 532] width 89 height 11
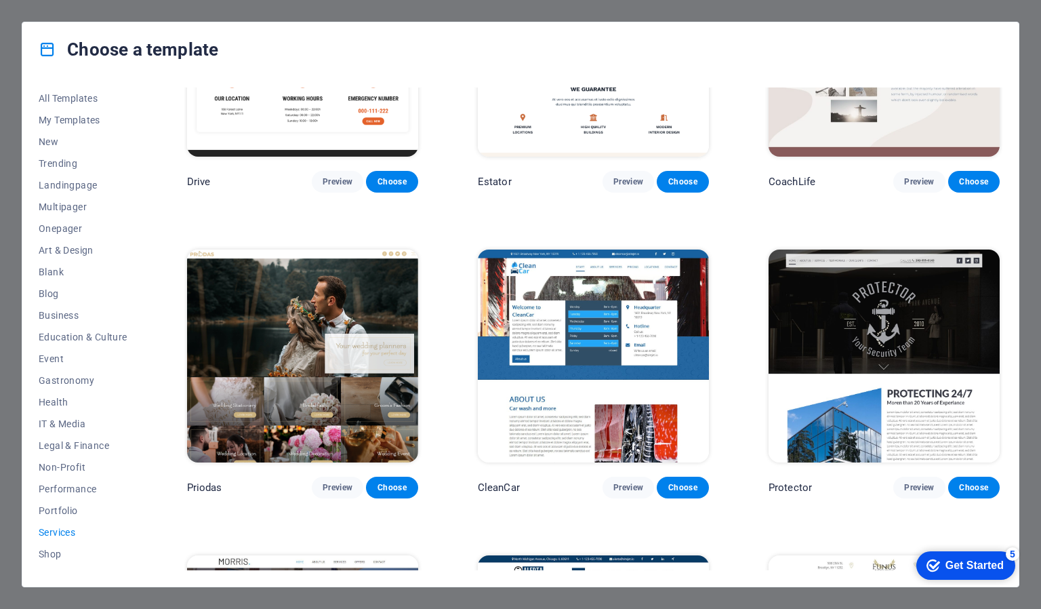
scroll to position [762, 0]
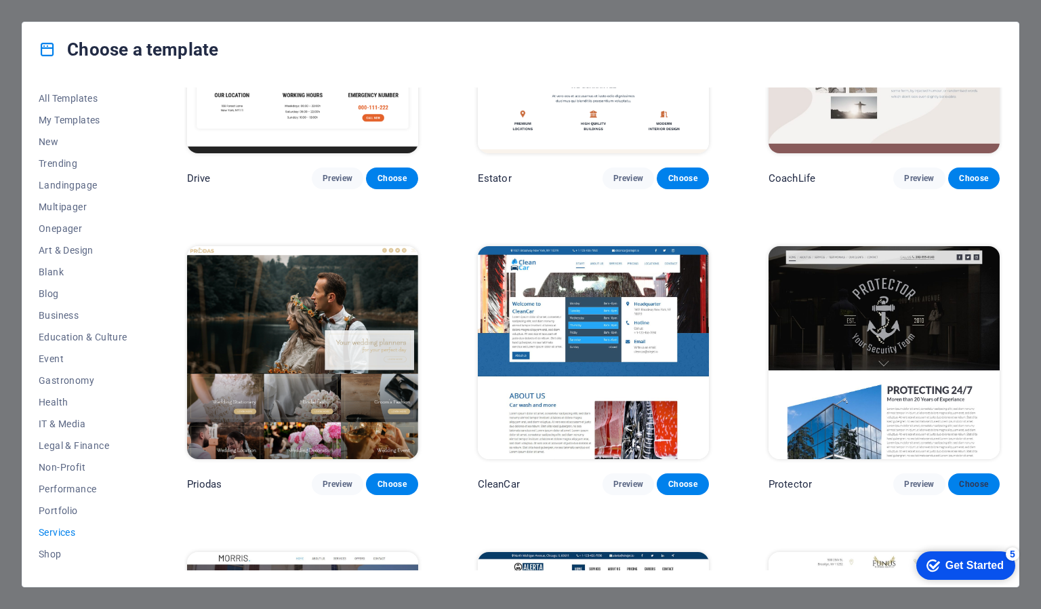
click at [972, 483] on span "Choose" at bounding box center [974, 484] width 30 height 11
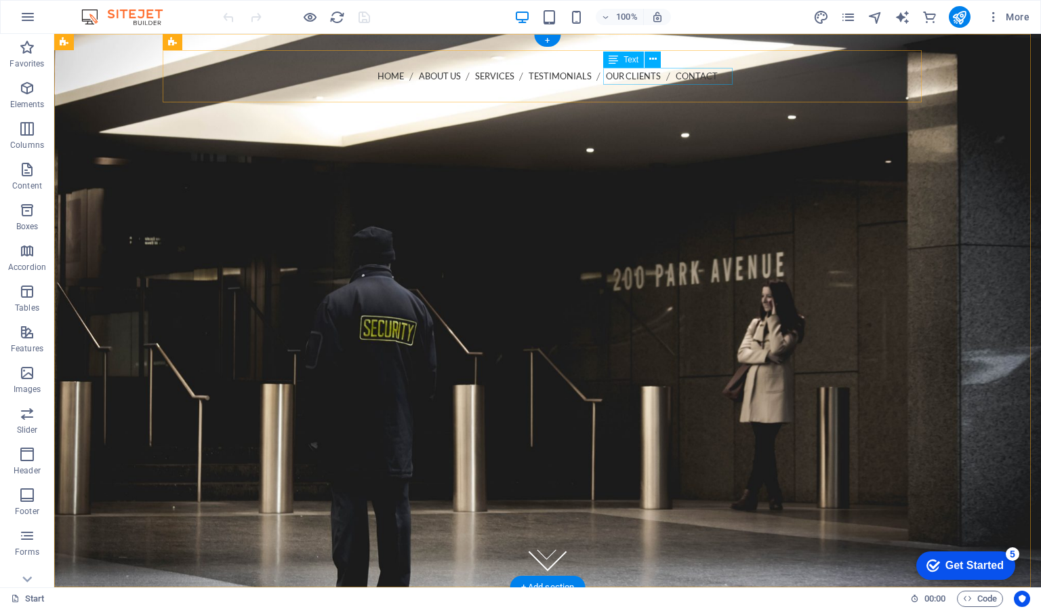
click at [731, 92] on div "Call us [PHONE_NUMBER]" at bounding box center [548, 101] width 738 height 18
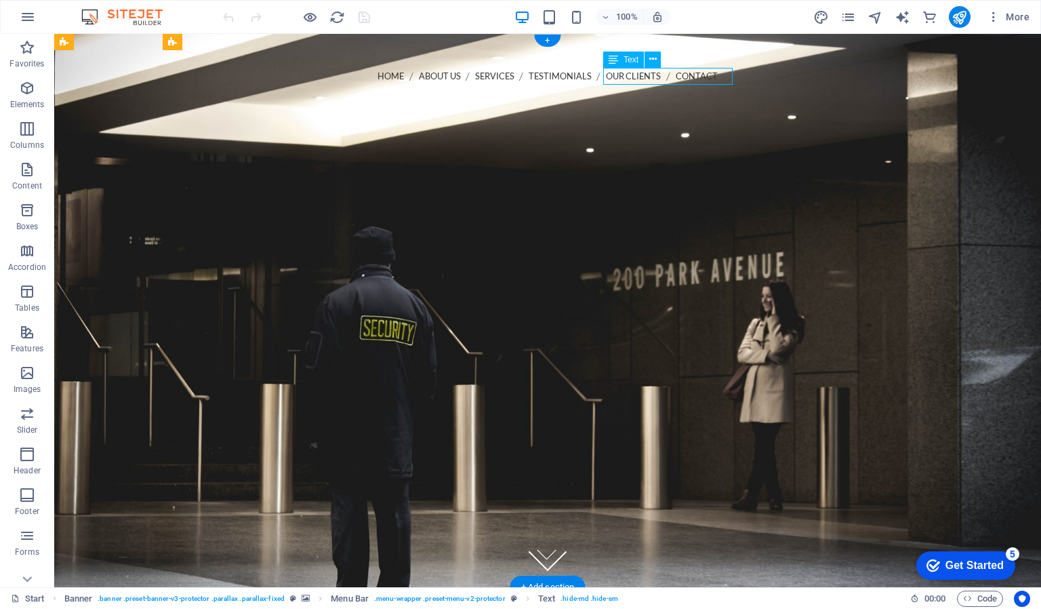
click at [731, 92] on div "Call us 202-555-0143" at bounding box center [548, 101] width 738 height 18
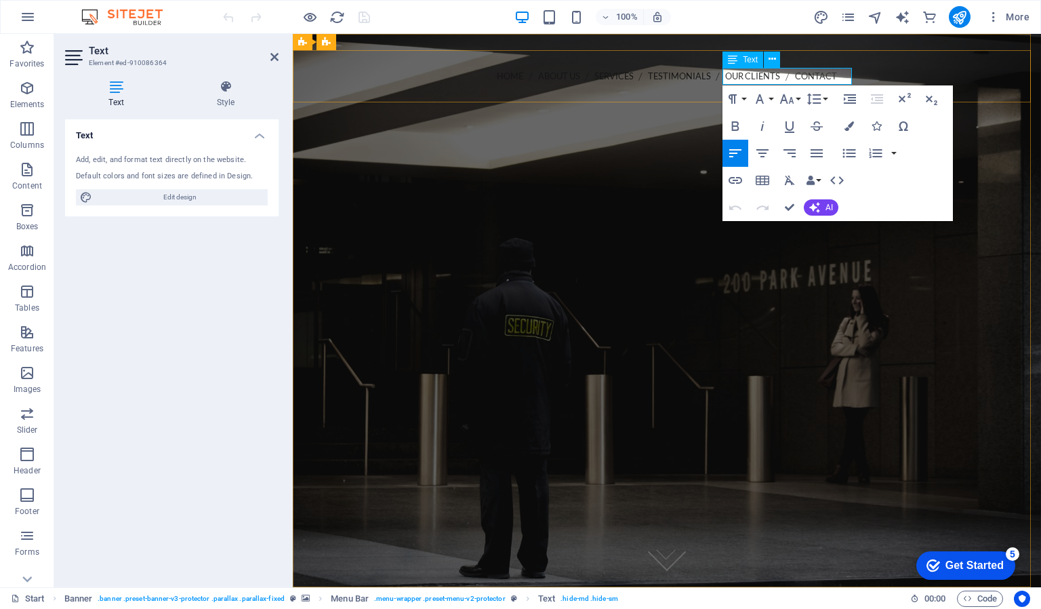
click at [418, 93] on strong "202-555-0143" at bounding box center [382, 99] width 69 height 13
drag, startPoint x: 805, startPoint y: 77, endPoint x: 781, endPoint y: 77, distance: 23.7
click at [781, 92] on p "Call us 0733 -206-509" at bounding box center [667, 100] width 727 height 16
click at [738, 123] on icon "button" at bounding box center [735, 126] width 16 height 16
click at [919, 159] on div "Paragraph Format Normal Heading 1 Heading 2 Heading 3 Heading 4 Heading 5 Headi…" at bounding box center [838, 153] width 231 height 136
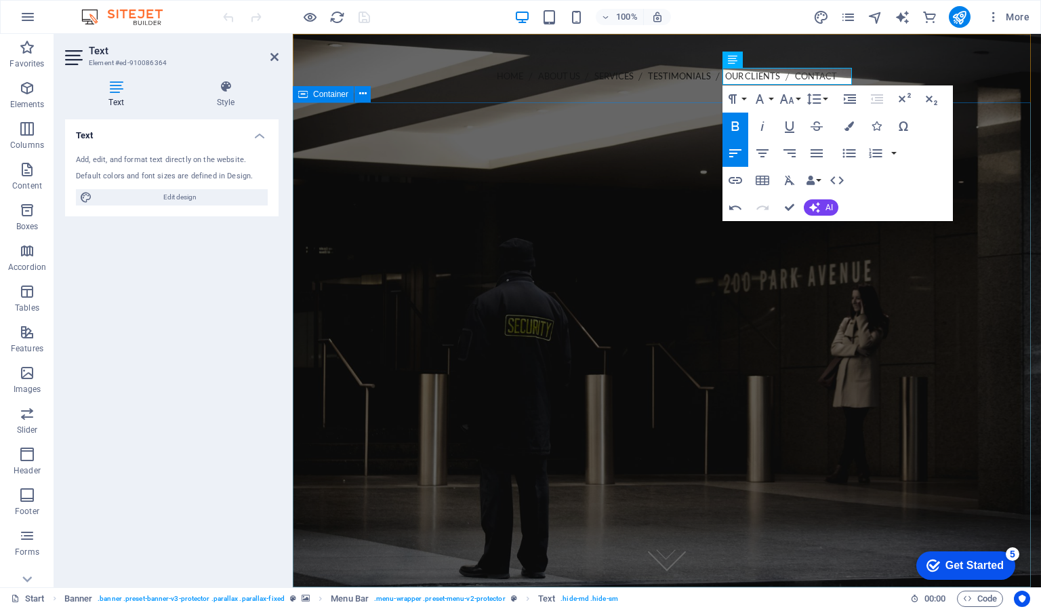
click at [1001, 196] on div at bounding box center [667, 394] width 749 height 396
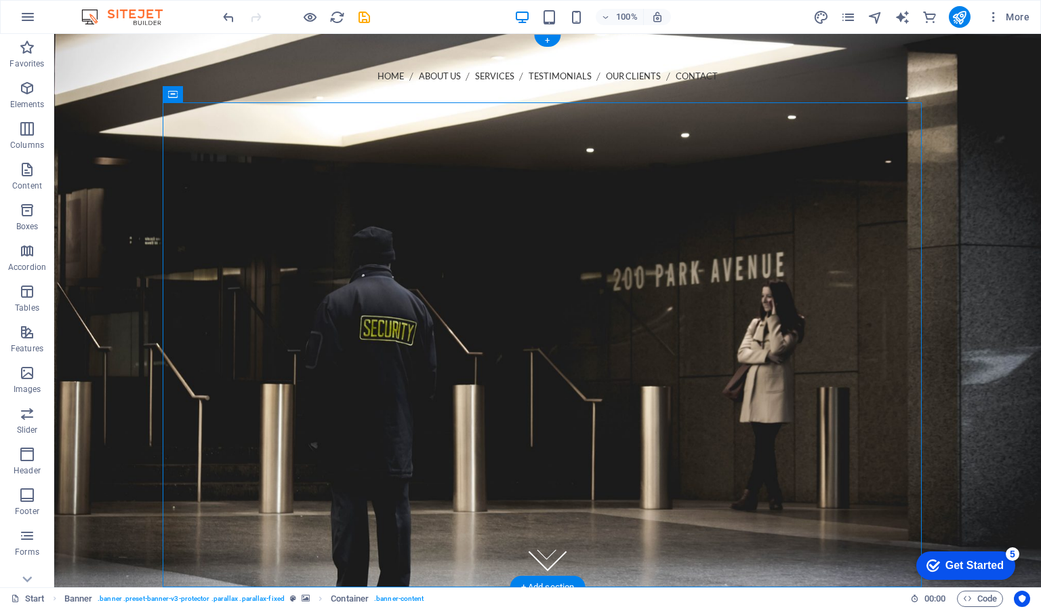
click at [965, 188] on figure at bounding box center [547, 310] width 987 height 553
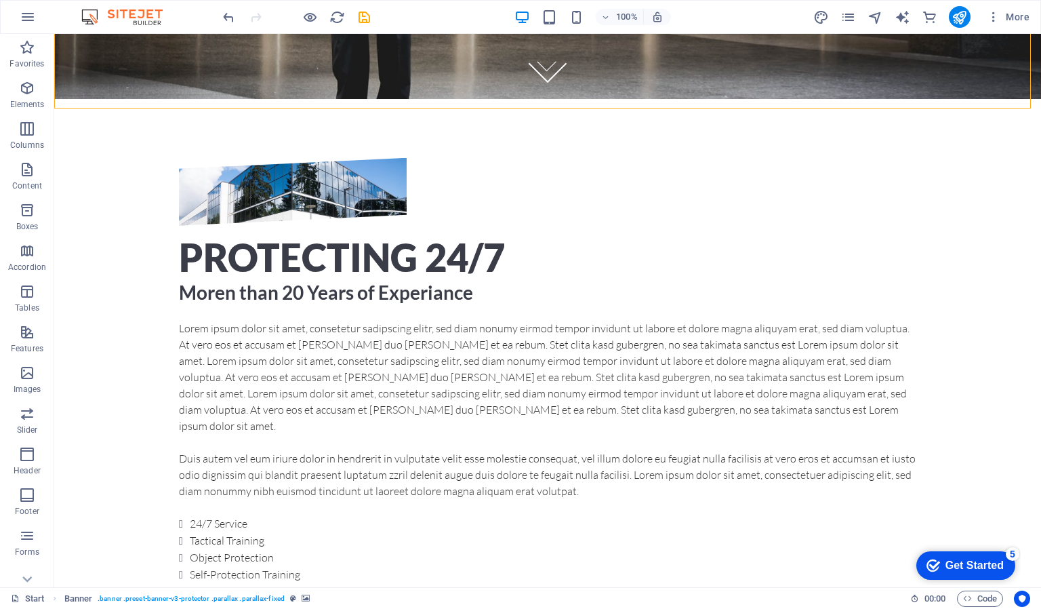
scroll to position [494, 0]
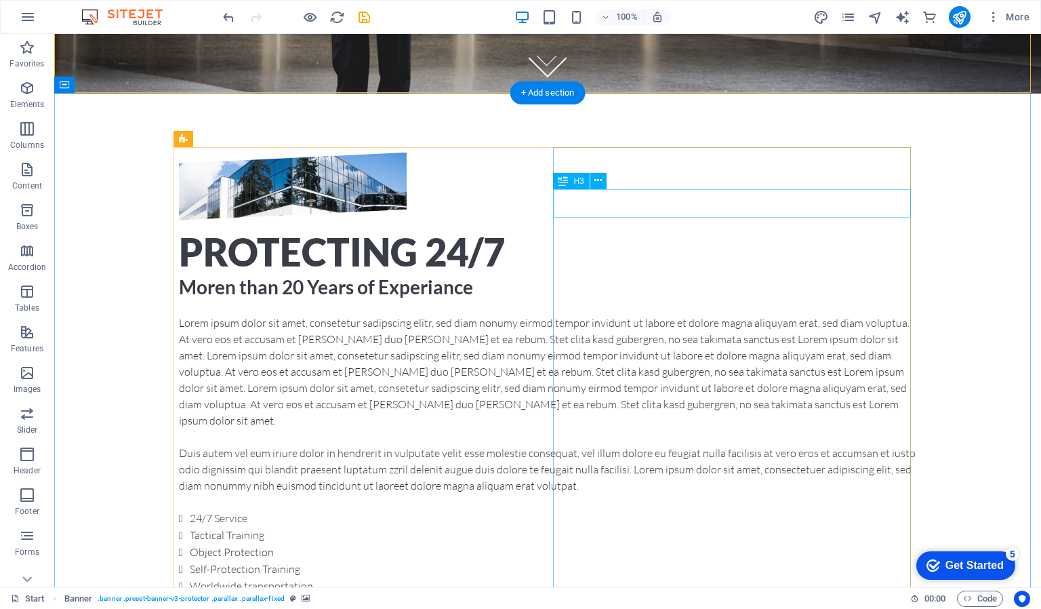
click at [672, 273] on div "Moren than 20 Years of Experiance" at bounding box center [548, 287] width 738 height 28
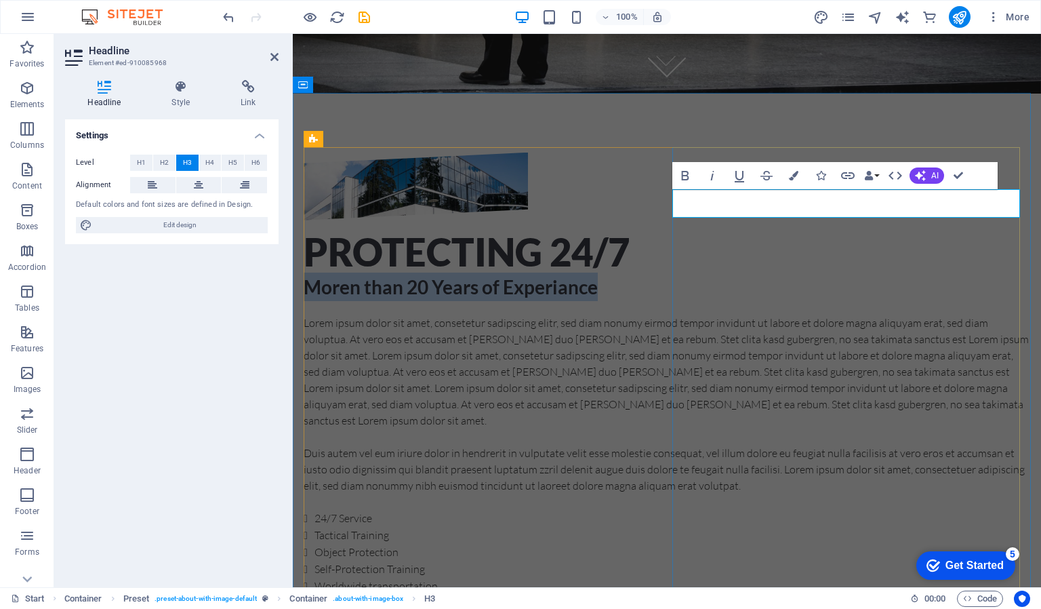
click at [785, 273] on h3 "Moren than 20 Years of Experiance" at bounding box center [667, 287] width 727 height 28
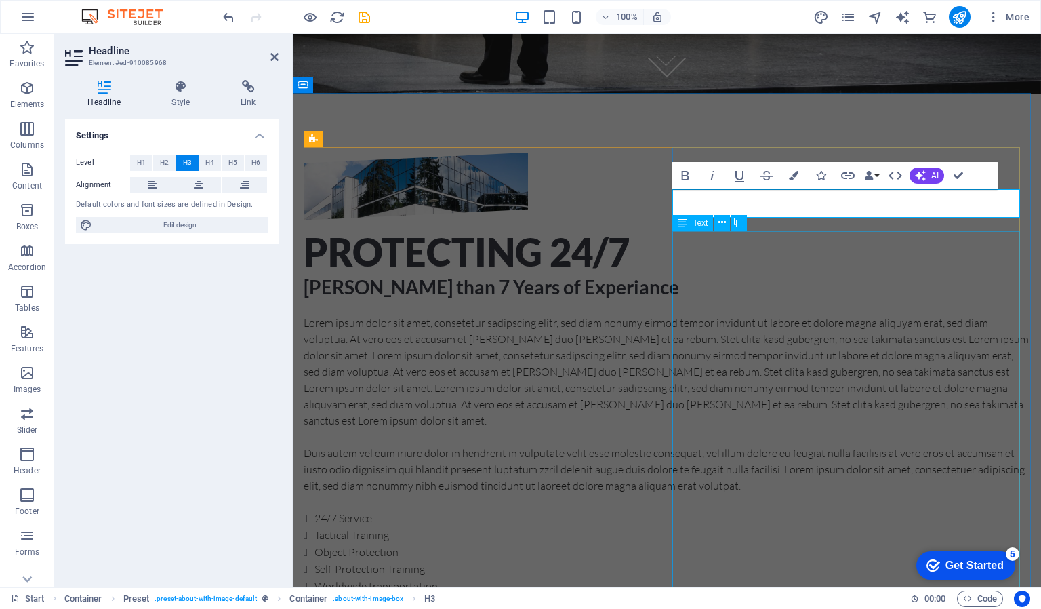
click at [838, 315] on div "Lorem ipsum dolor sit amet, consetetur sadipscing elitr, sed diam nonumy eirmod…" at bounding box center [667, 471] width 727 height 313
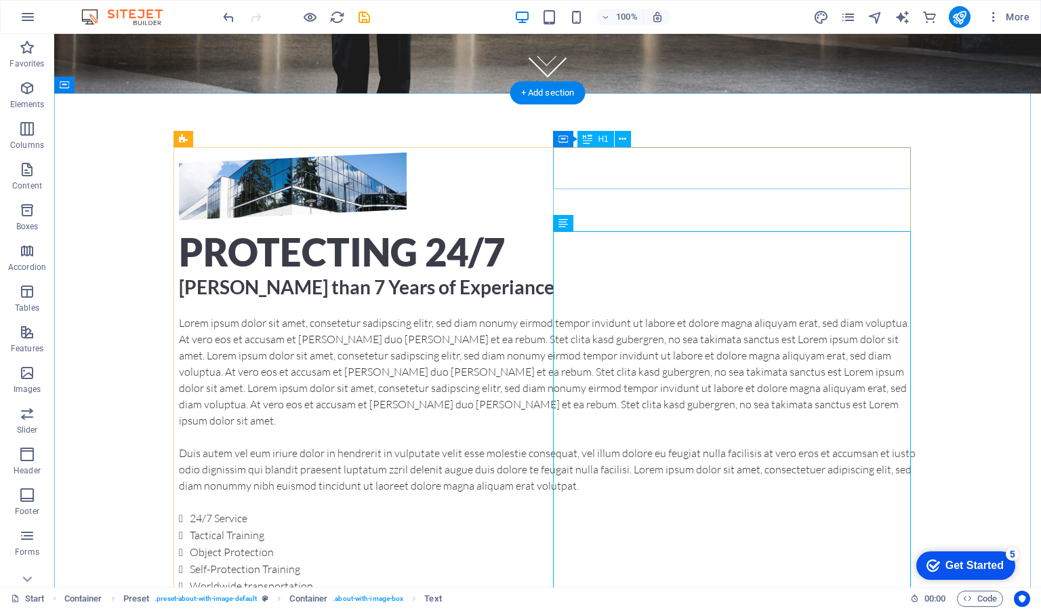
click at [777, 231] on div "Protecting 24/7" at bounding box center [548, 252] width 738 height 42
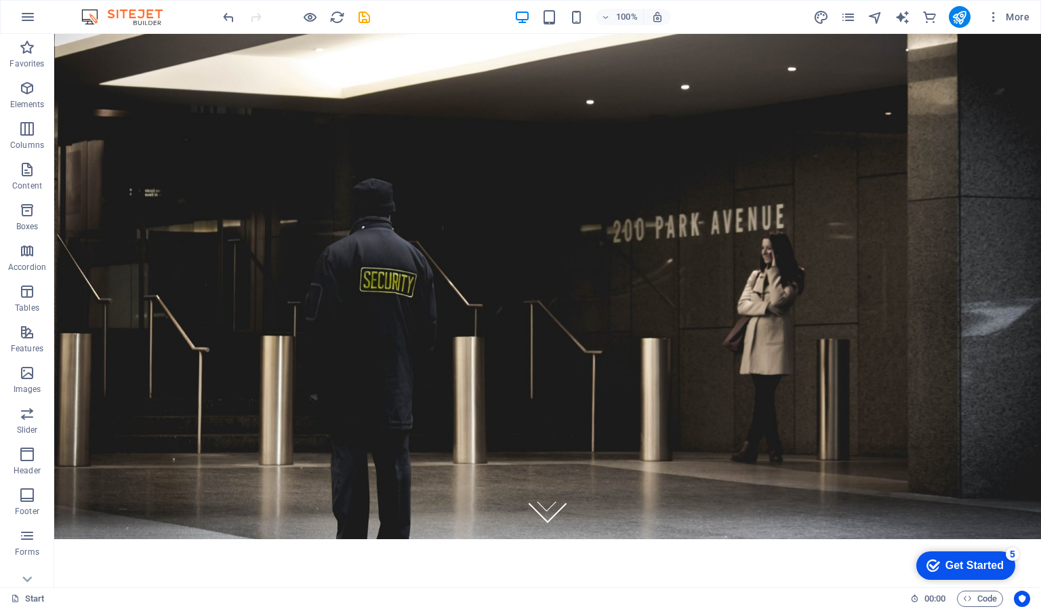
scroll to position [0, 0]
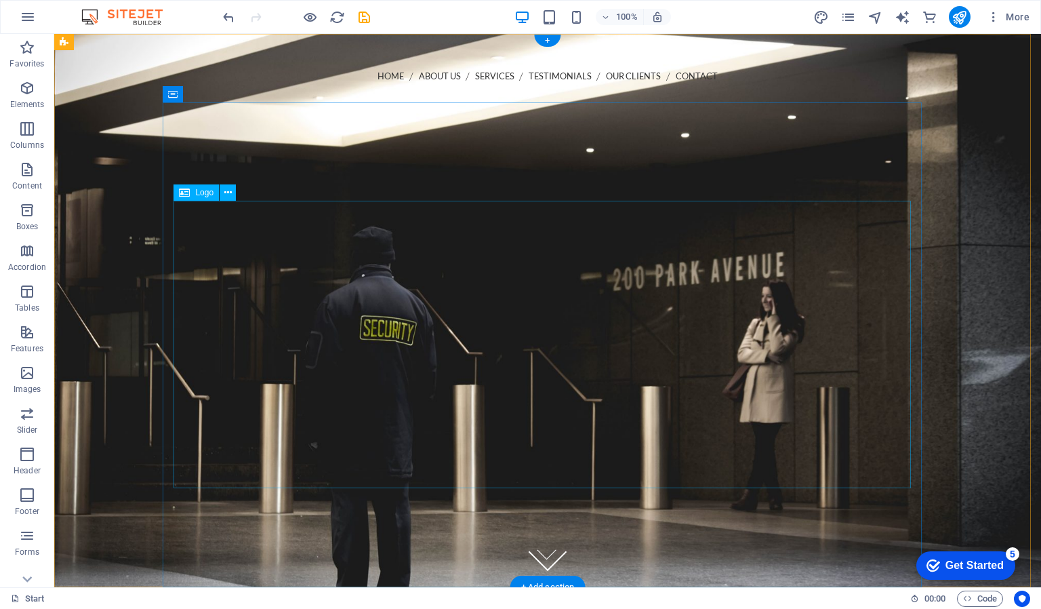
click at [582, 250] on div at bounding box center [548, 393] width 738 height 287
select select "px"
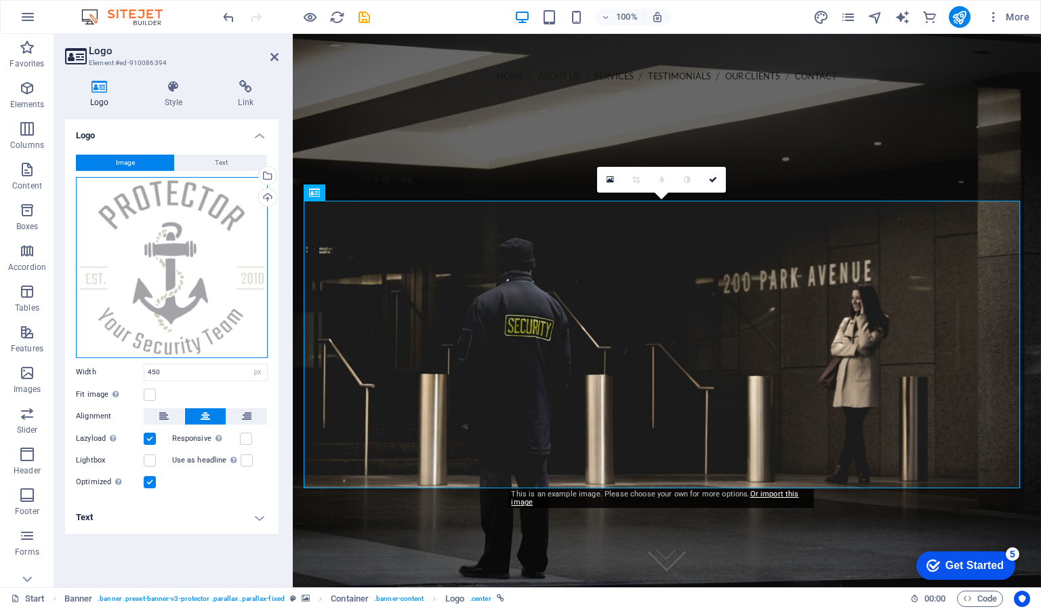
click at [201, 212] on div "Drag files here, click to choose files or select files from Files or our free s…" at bounding box center [172, 267] width 192 height 181
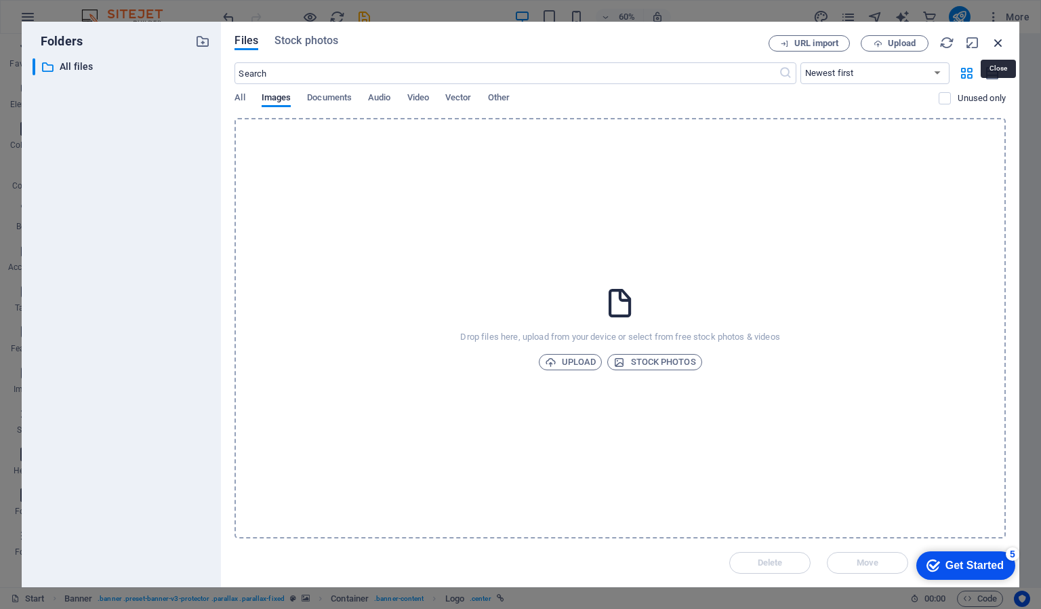
click at [998, 43] on icon "button" at bounding box center [998, 42] width 15 height 15
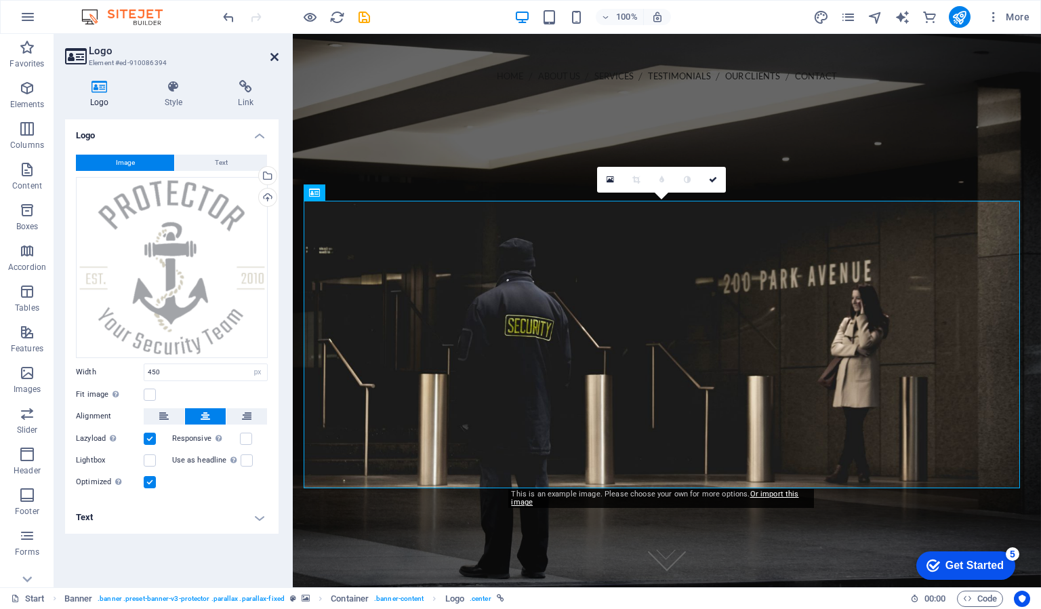
click at [278, 57] on icon at bounding box center [275, 57] width 8 height 11
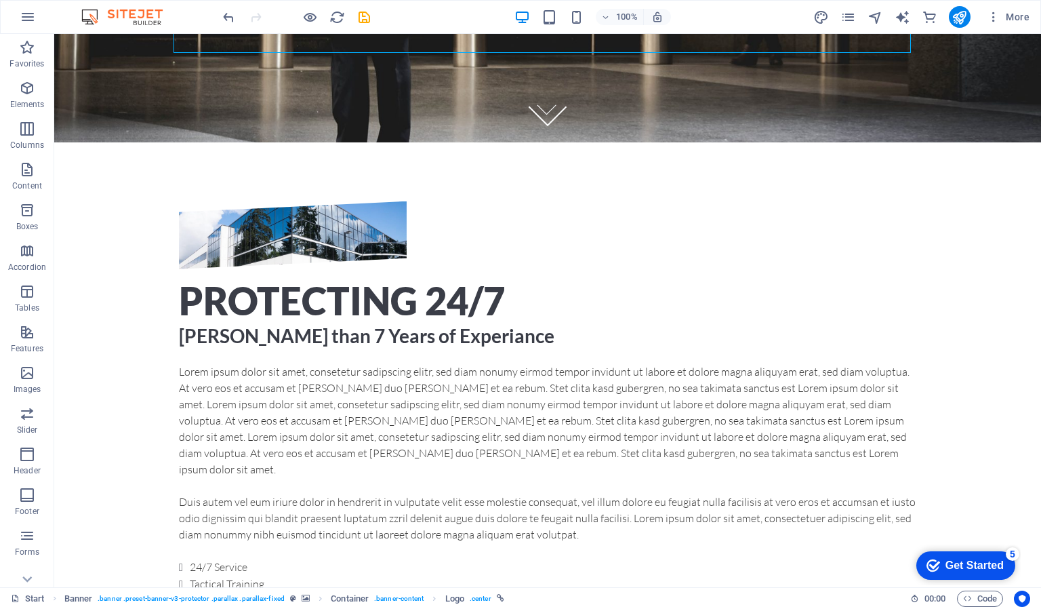
scroll to position [426, 0]
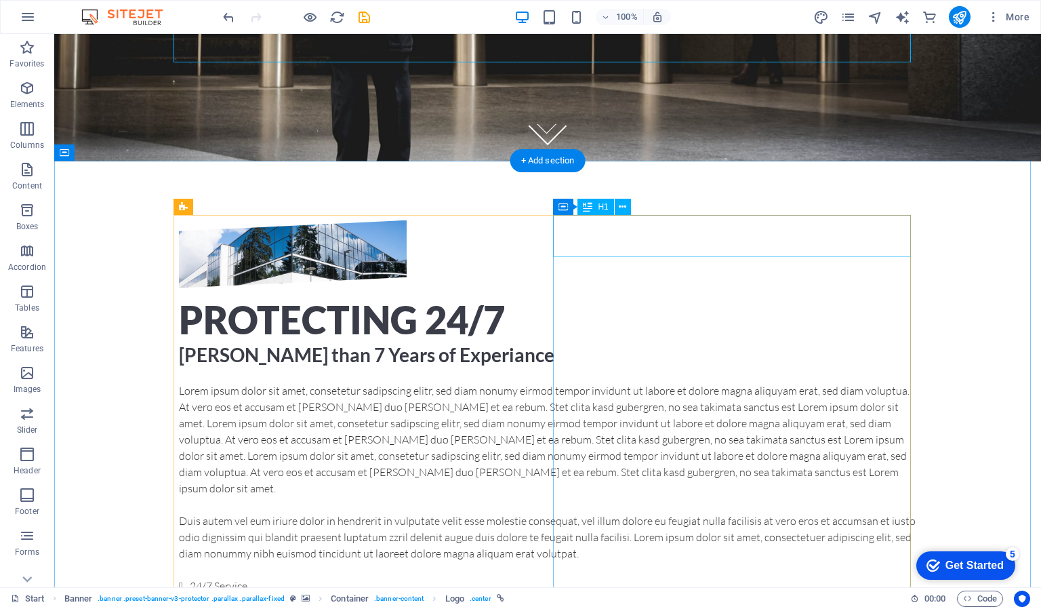
click at [780, 299] on div "Protecting 24/7" at bounding box center [548, 320] width 738 height 42
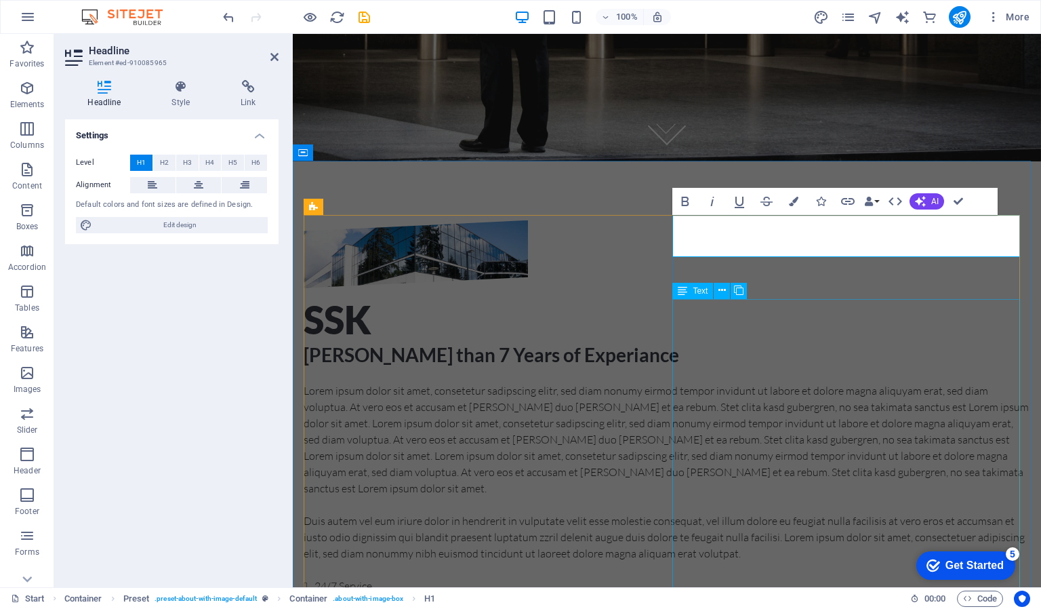
click at [838, 382] on div "Lorem ipsum dolor sit amet, consetetur sadipscing elitr, sed diam nonumy eirmod…" at bounding box center [667, 538] width 727 height 313
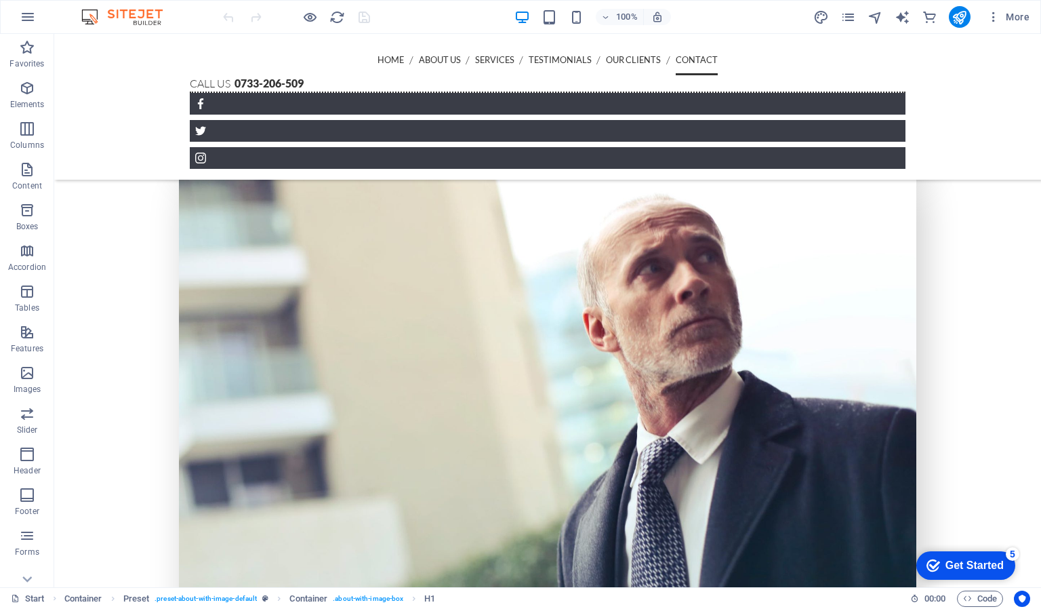
scroll to position [3721, 0]
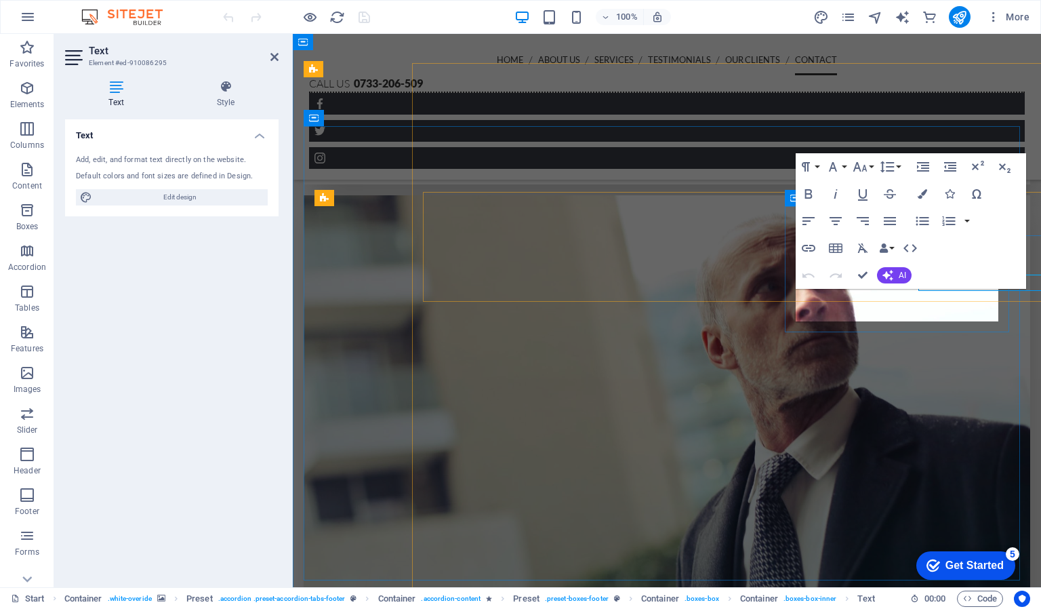
scroll to position [3736, 0]
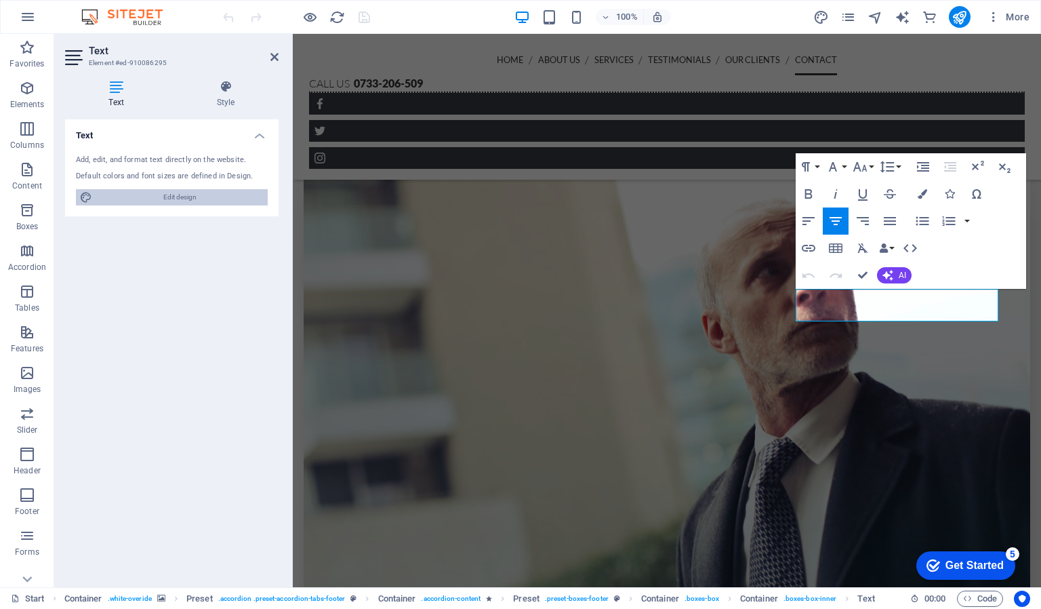
click at [178, 195] on span "Edit design" at bounding box center [179, 197] width 167 height 16
select select "px"
select select "300"
select select "px"
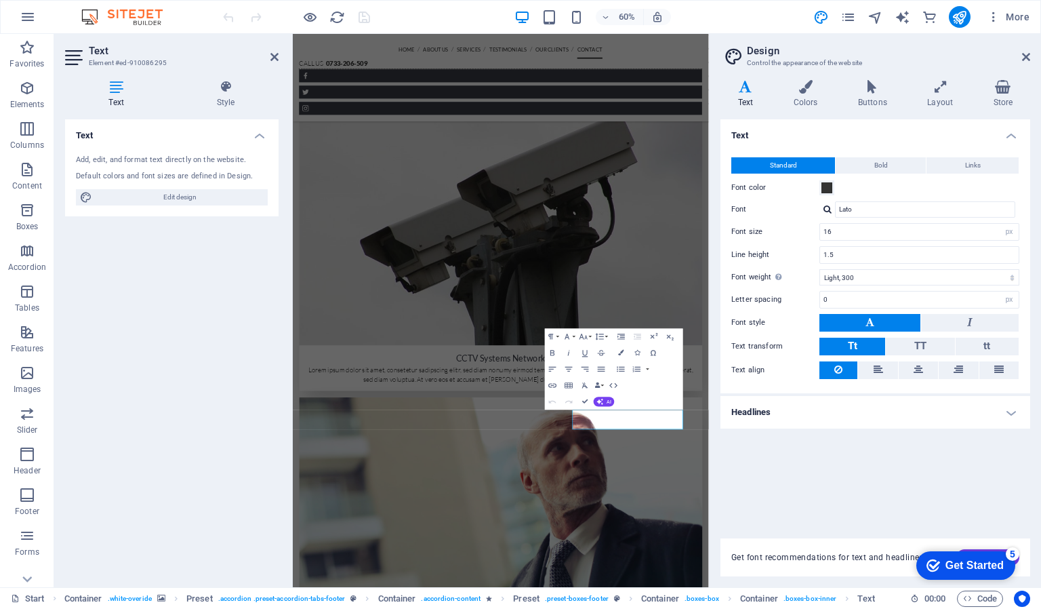
click at [116, 87] on icon at bounding box center [116, 87] width 102 height 14
click at [1028, 54] on icon at bounding box center [1026, 57] width 8 height 11
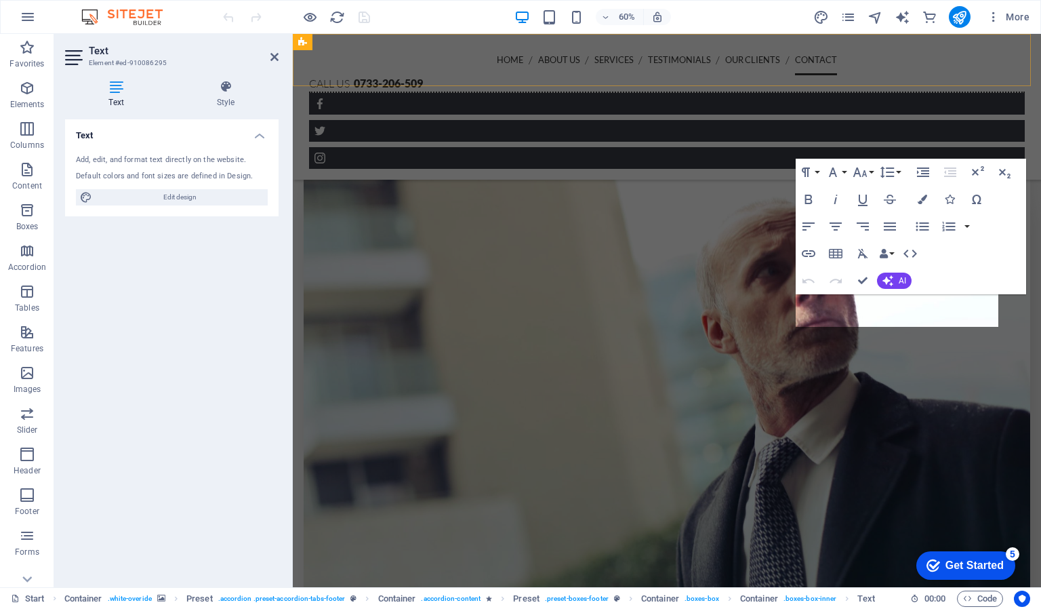
scroll to position [3731, 0]
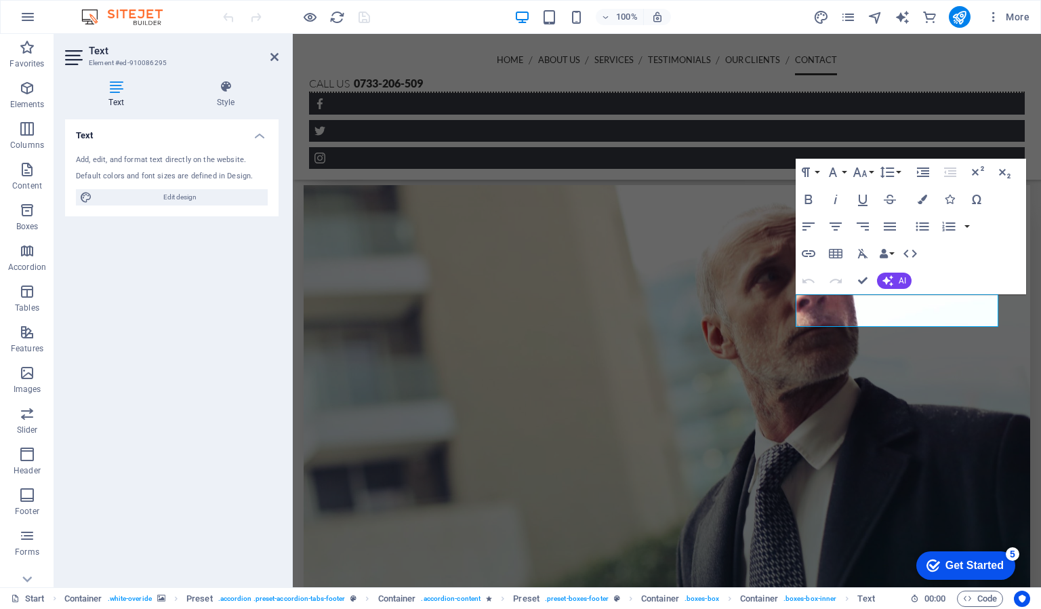
click at [125, 87] on icon at bounding box center [116, 87] width 102 height 14
click at [108, 89] on icon at bounding box center [116, 87] width 102 height 14
click at [220, 87] on icon at bounding box center [226, 87] width 106 height 14
